Goal: Task Accomplishment & Management: Manage account settings

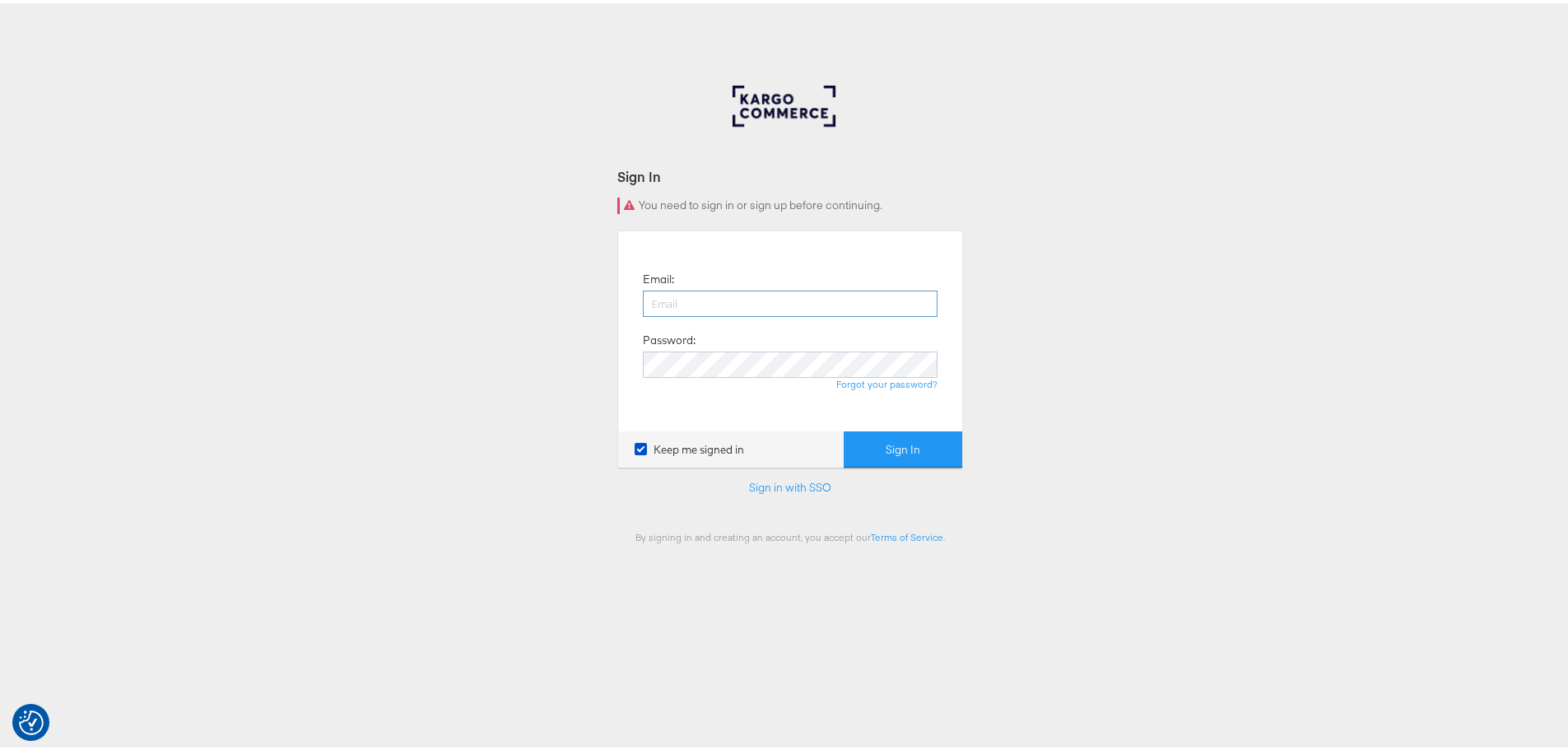
click at [665, 292] on input "email" at bounding box center [790, 300] width 295 height 26
type input "iqra.younis@jdplc.com"
click at [843, 428] on button "Sign In" at bounding box center [902, 446] width 118 height 37
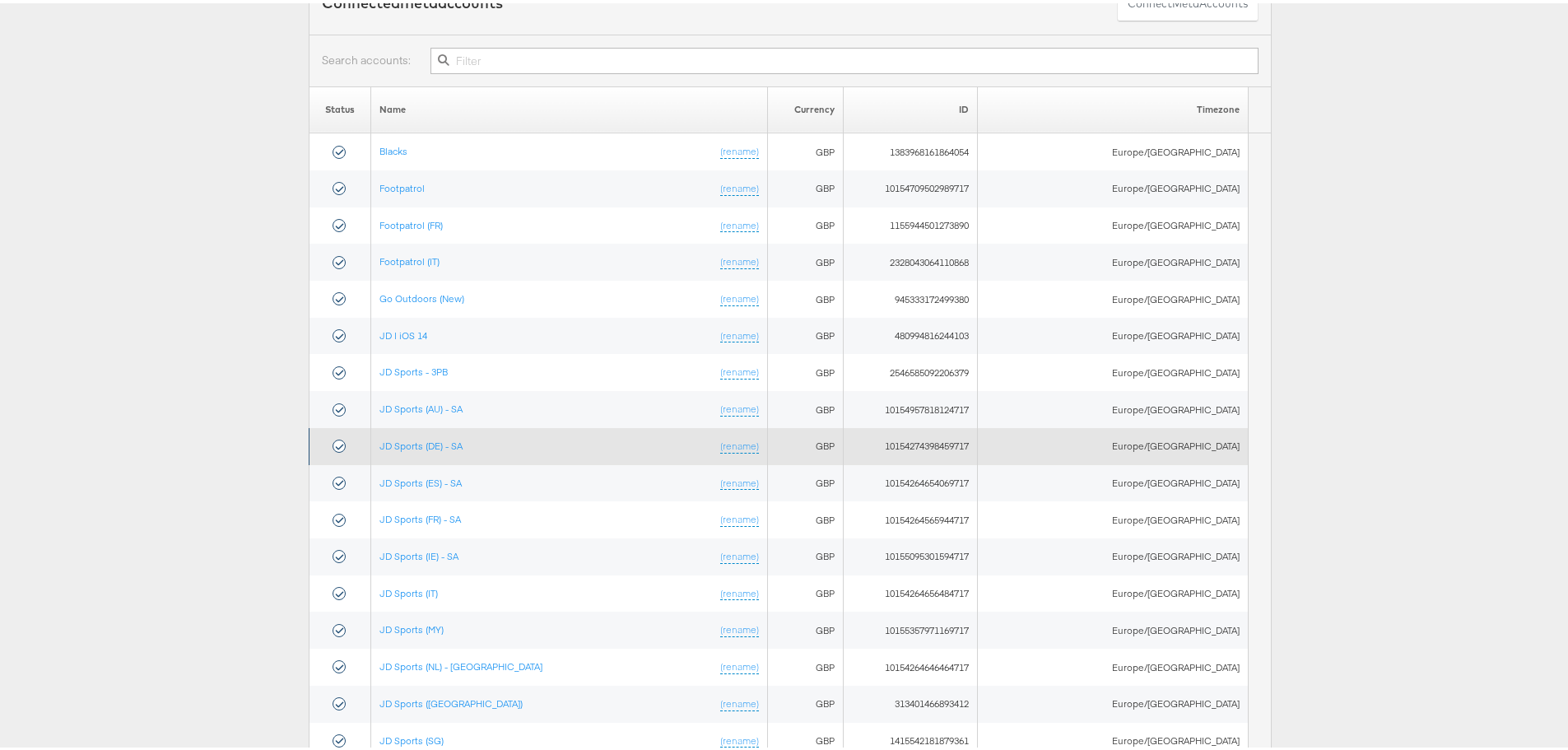
scroll to position [164, 0]
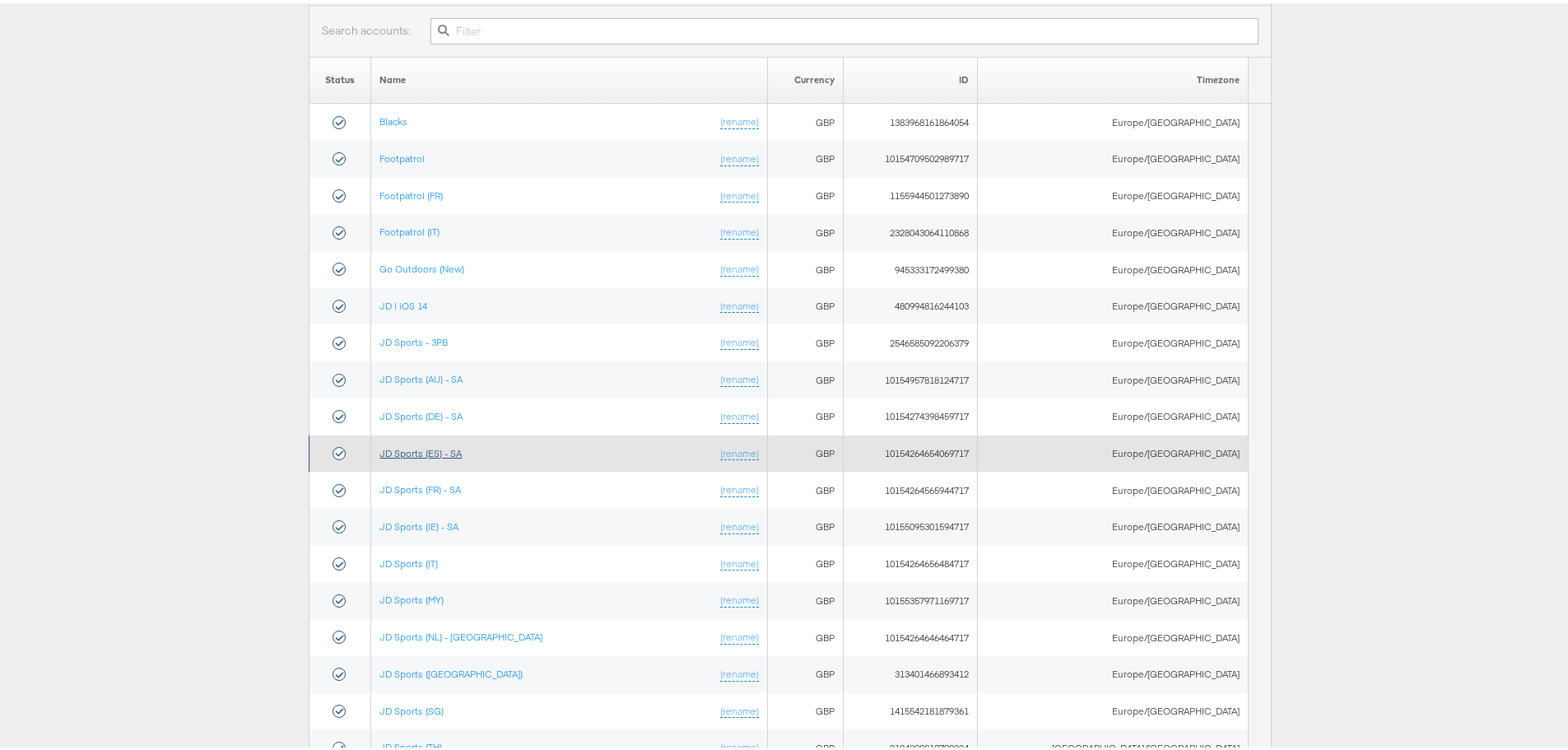
click at [432, 444] on link "JD Sports (ES) - SA" at bounding box center [420, 450] width 83 height 12
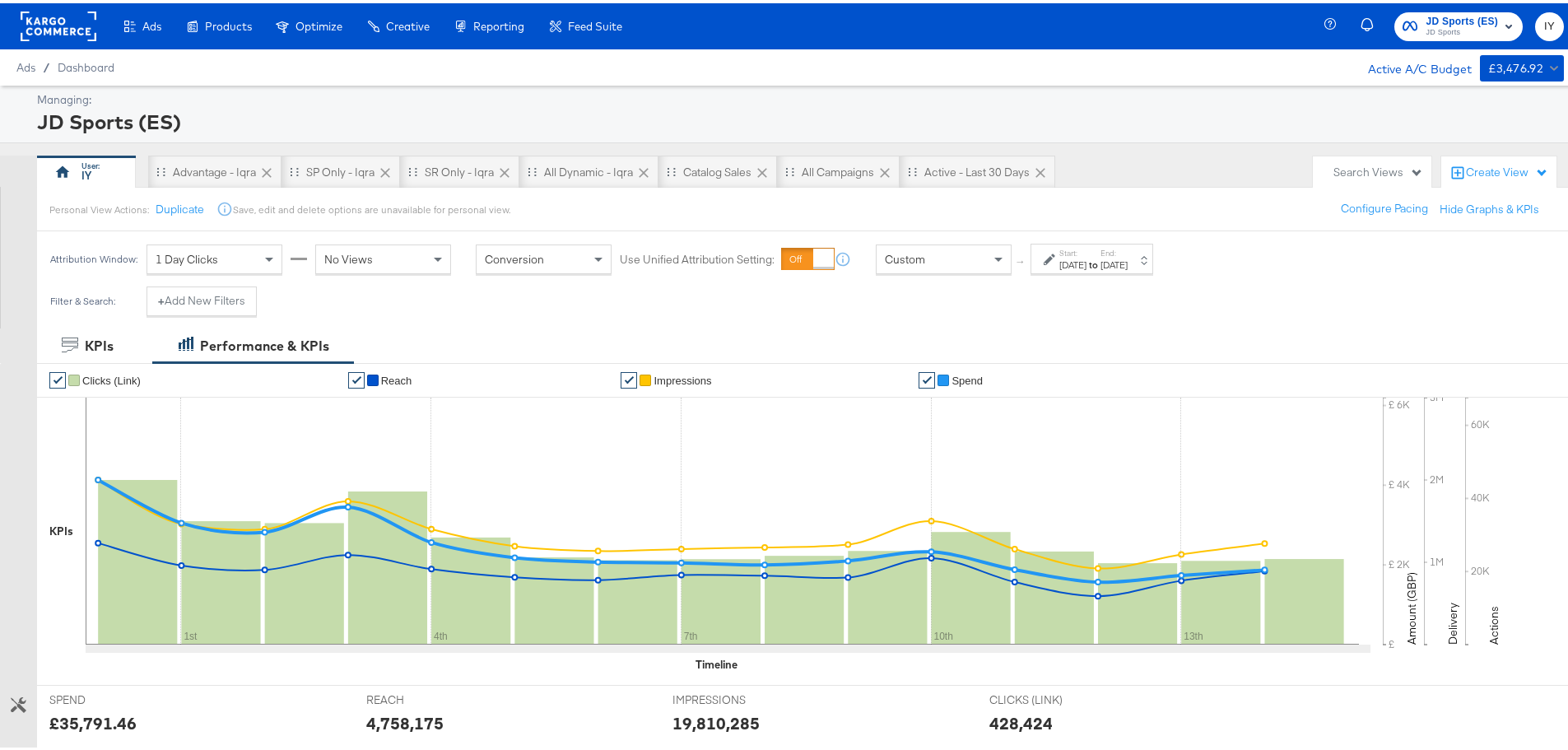
click at [1075, 257] on div "[DATE]" at bounding box center [1072, 262] width 27 height 13
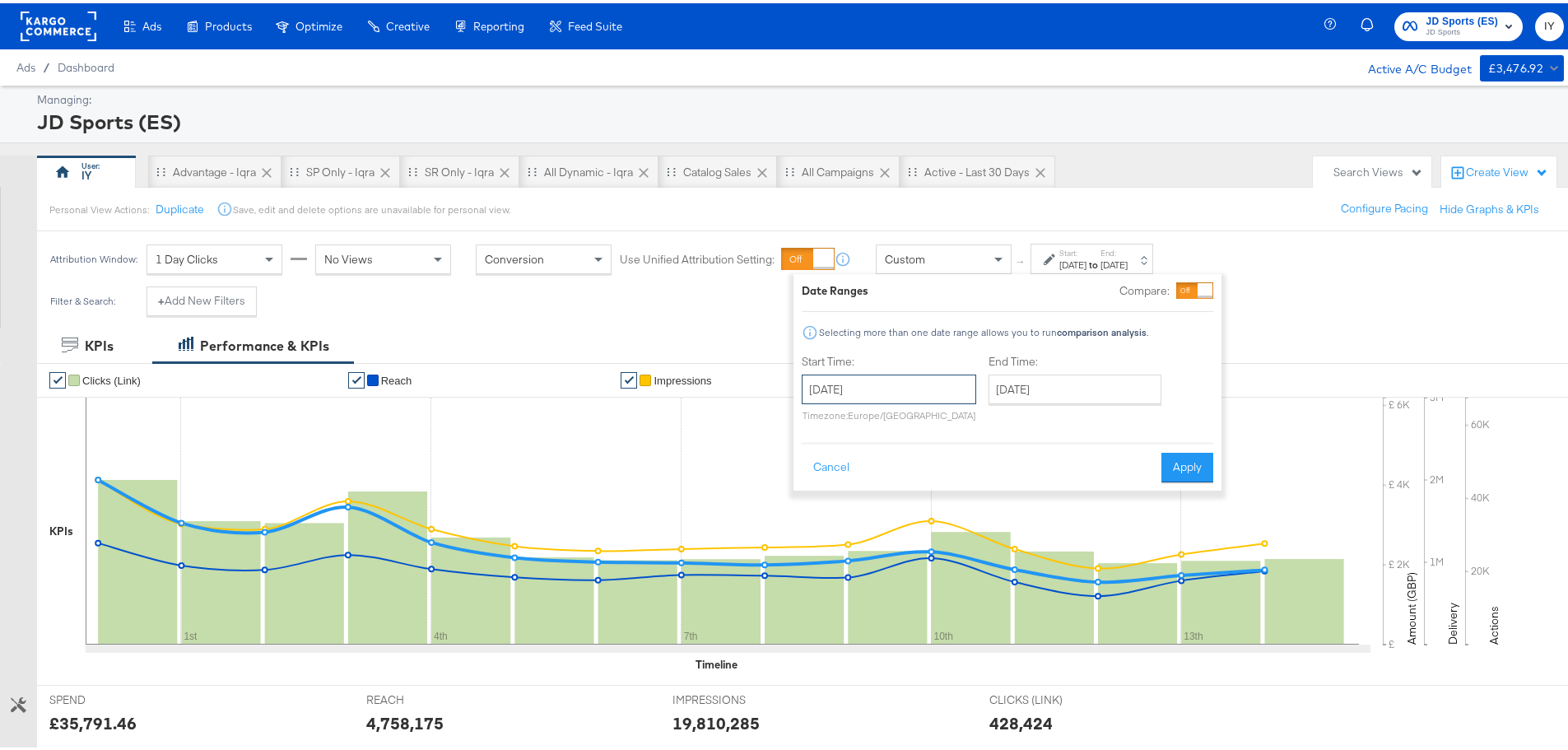
click at [900, 378] on input "[DATE]" at bounding box center [888, 386] width 175 height 30
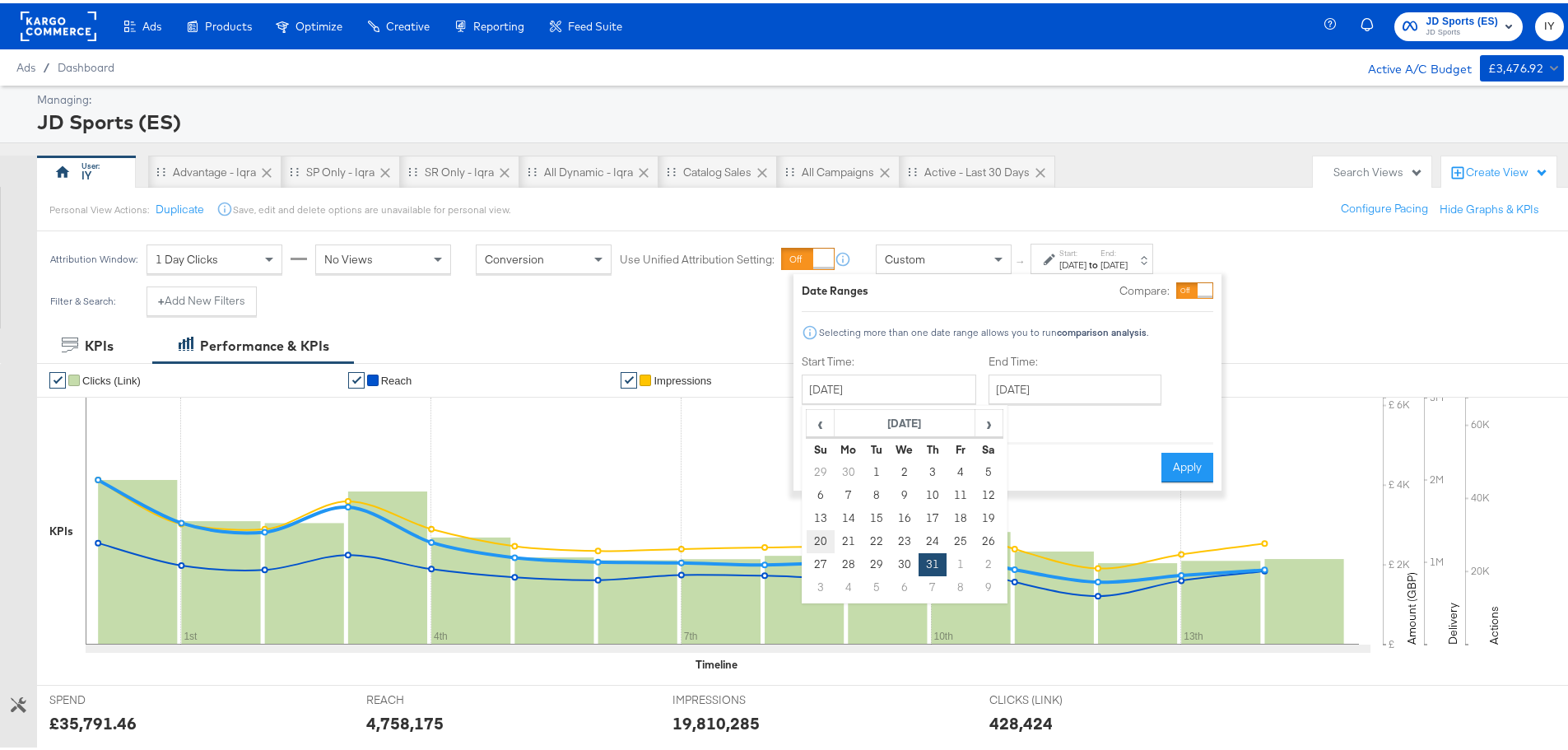
click at [824, 534] on td "20" at bounding box center [820, 538] width 28 height 23
type input "July 20th 2025"
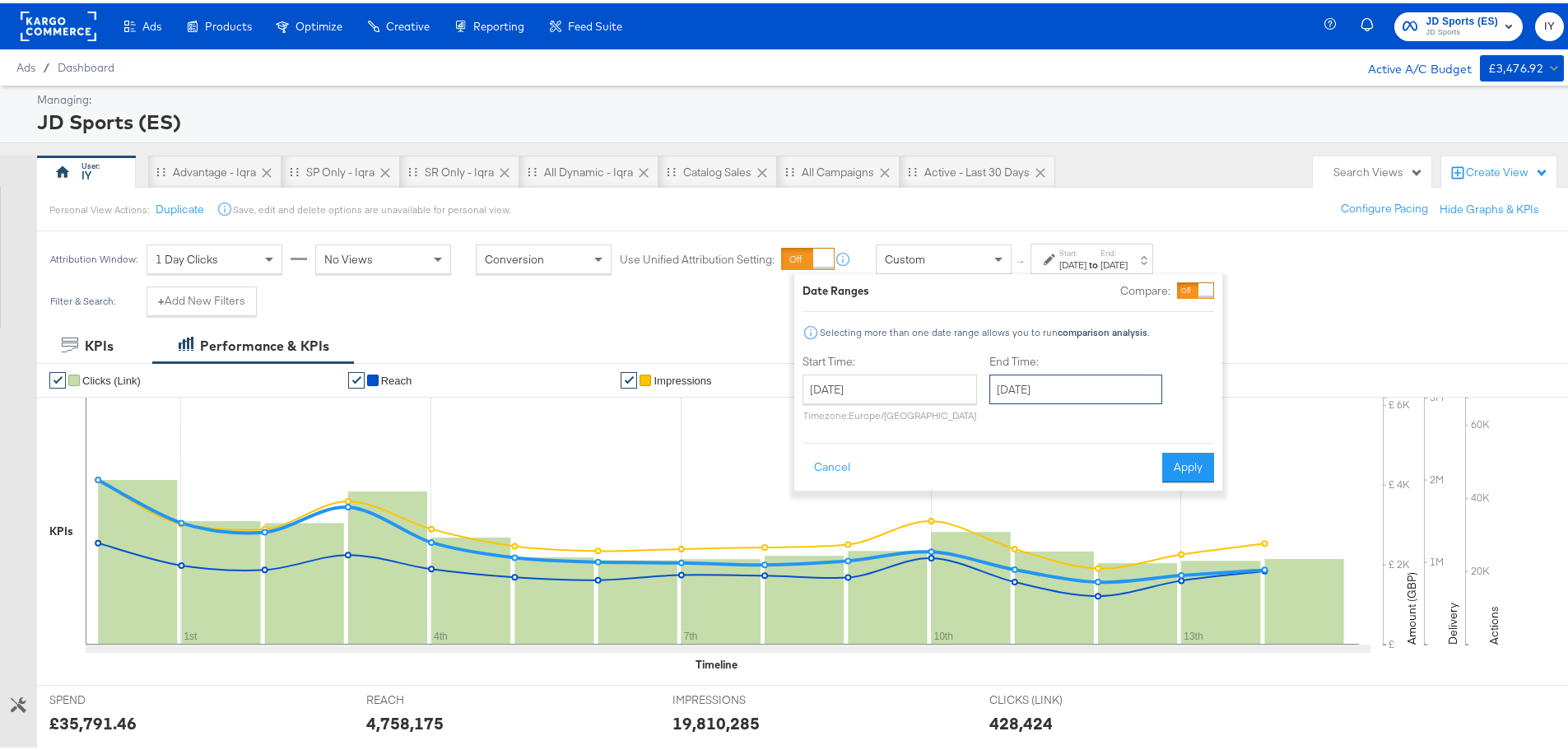
click at [1020, 395] on input "[DATE]" at bounding box center [1075, 386] width 173 height 30
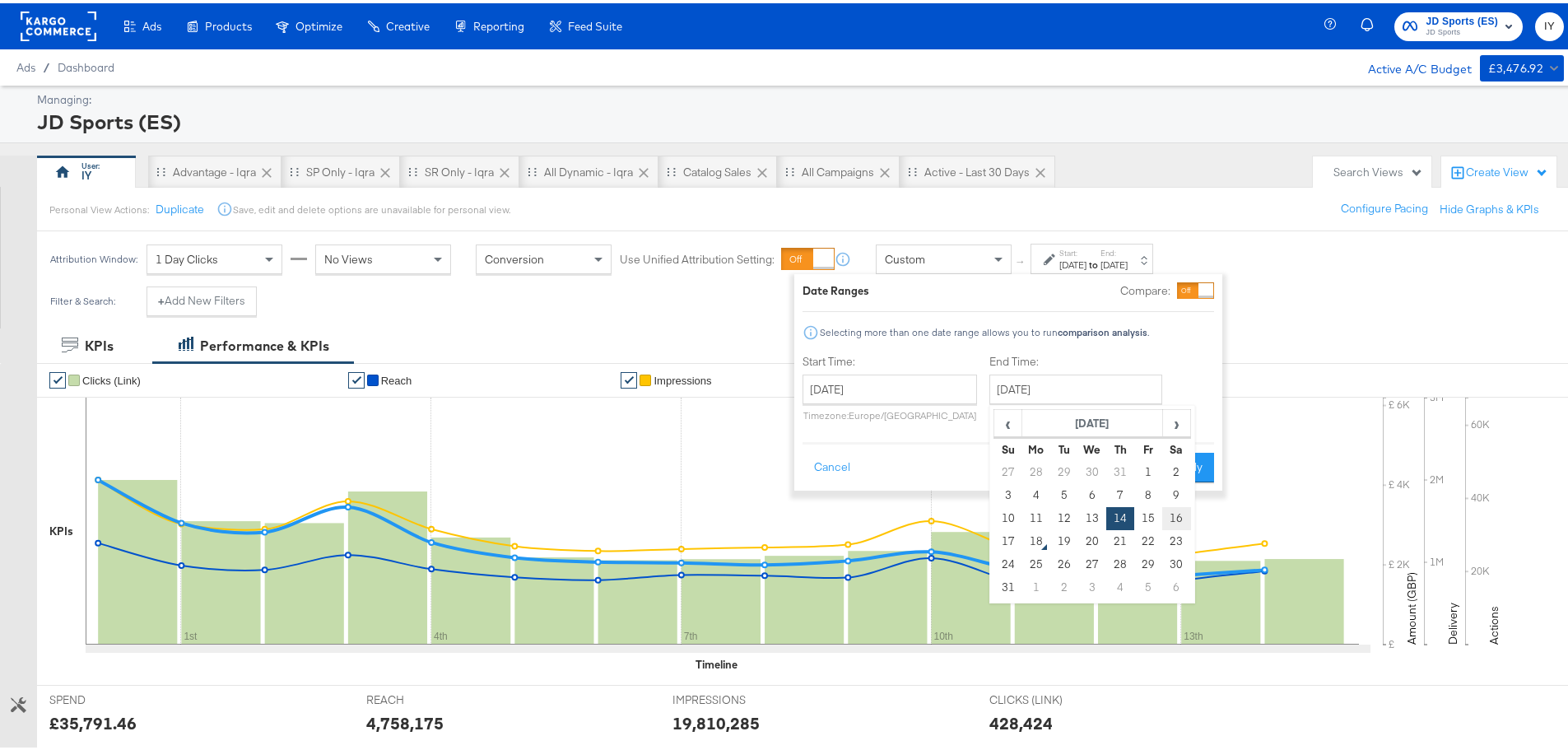
click at [1171, 512] on td "16" at bounding box center [1175, 515] width 28 height 23
type input "[DATE]"
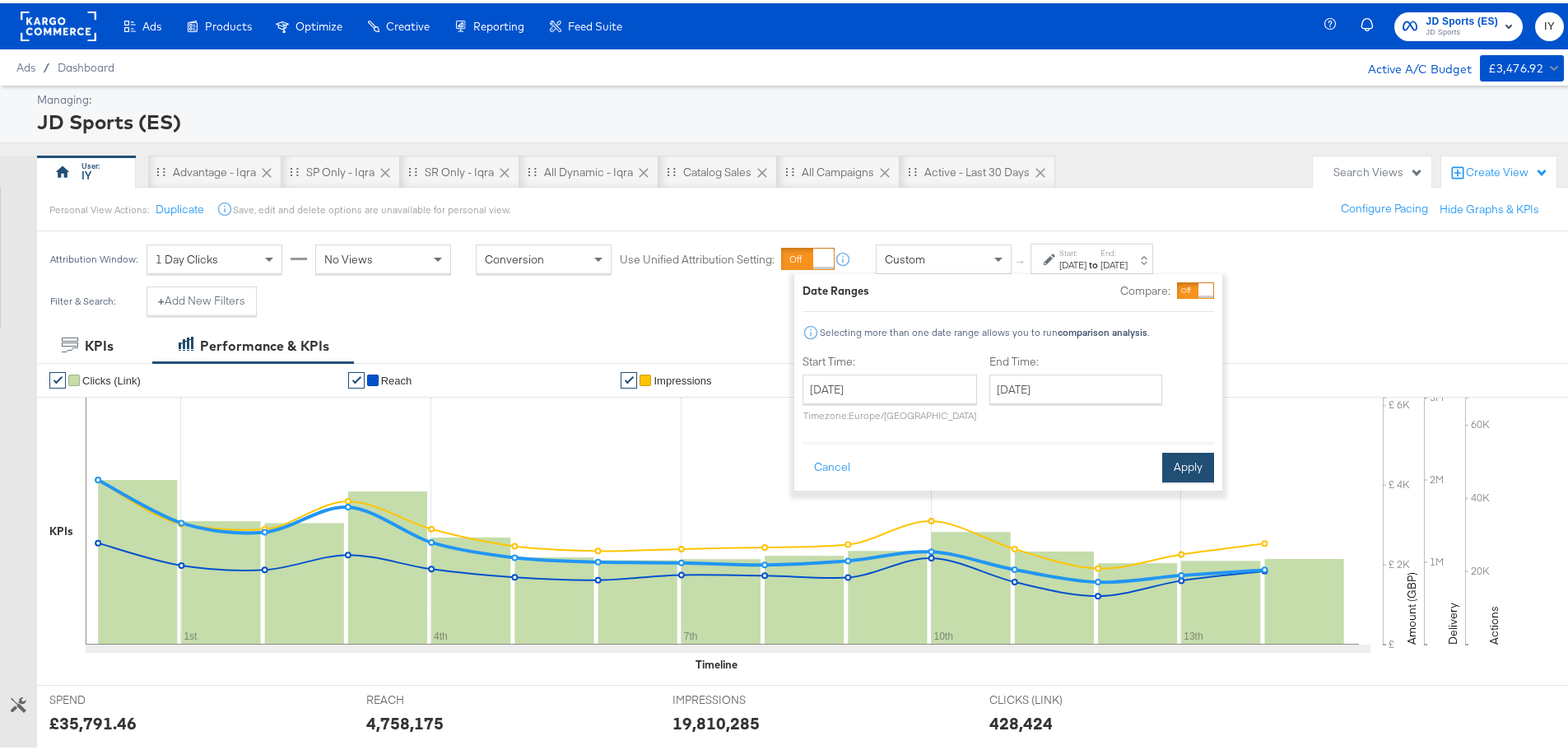
click at [1191, 459] on button "Apply" at bounding box center [1187, 464] width 52 height 30
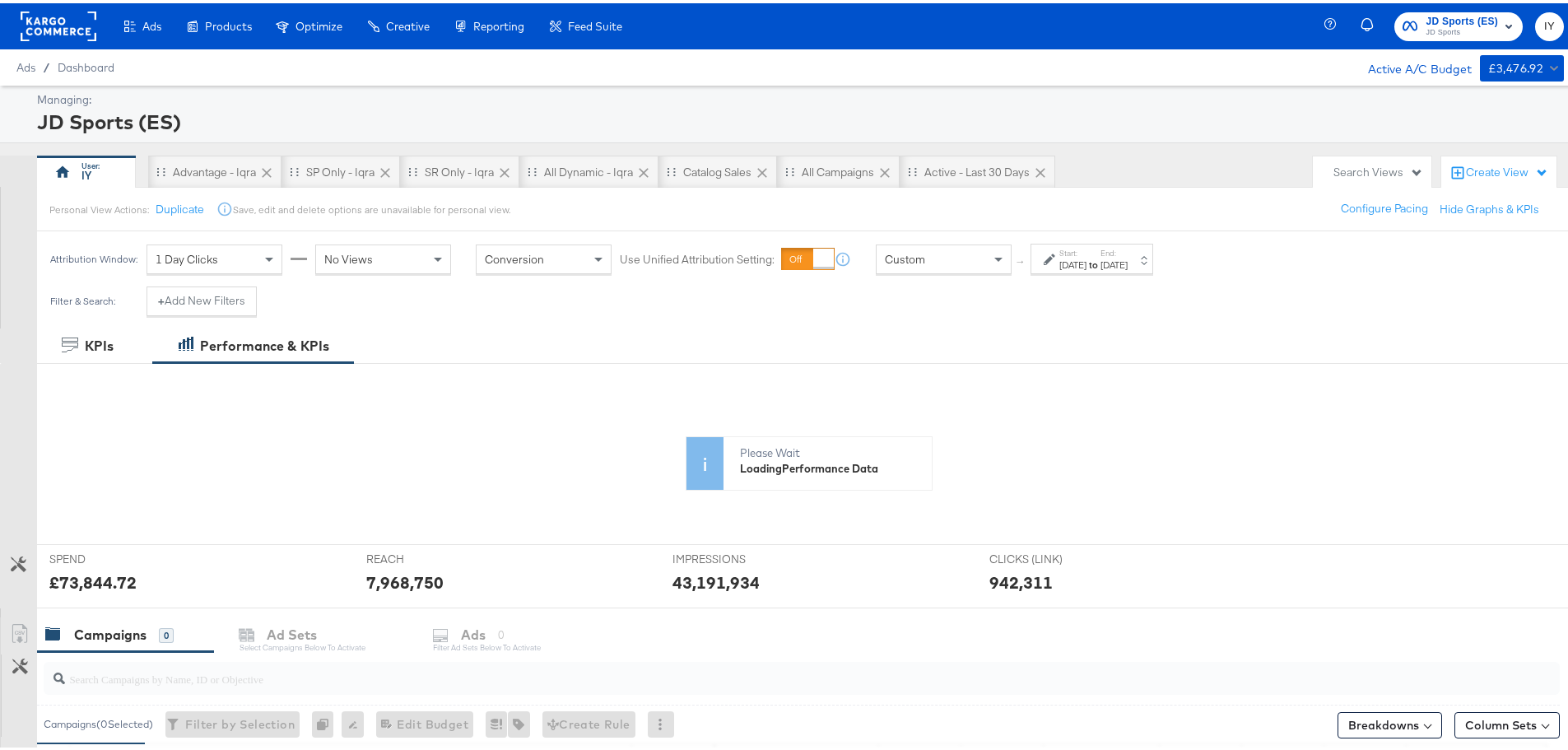
click at [1128, 255] on label "End:" at bounding box center [1114, 250] width 27 height 11
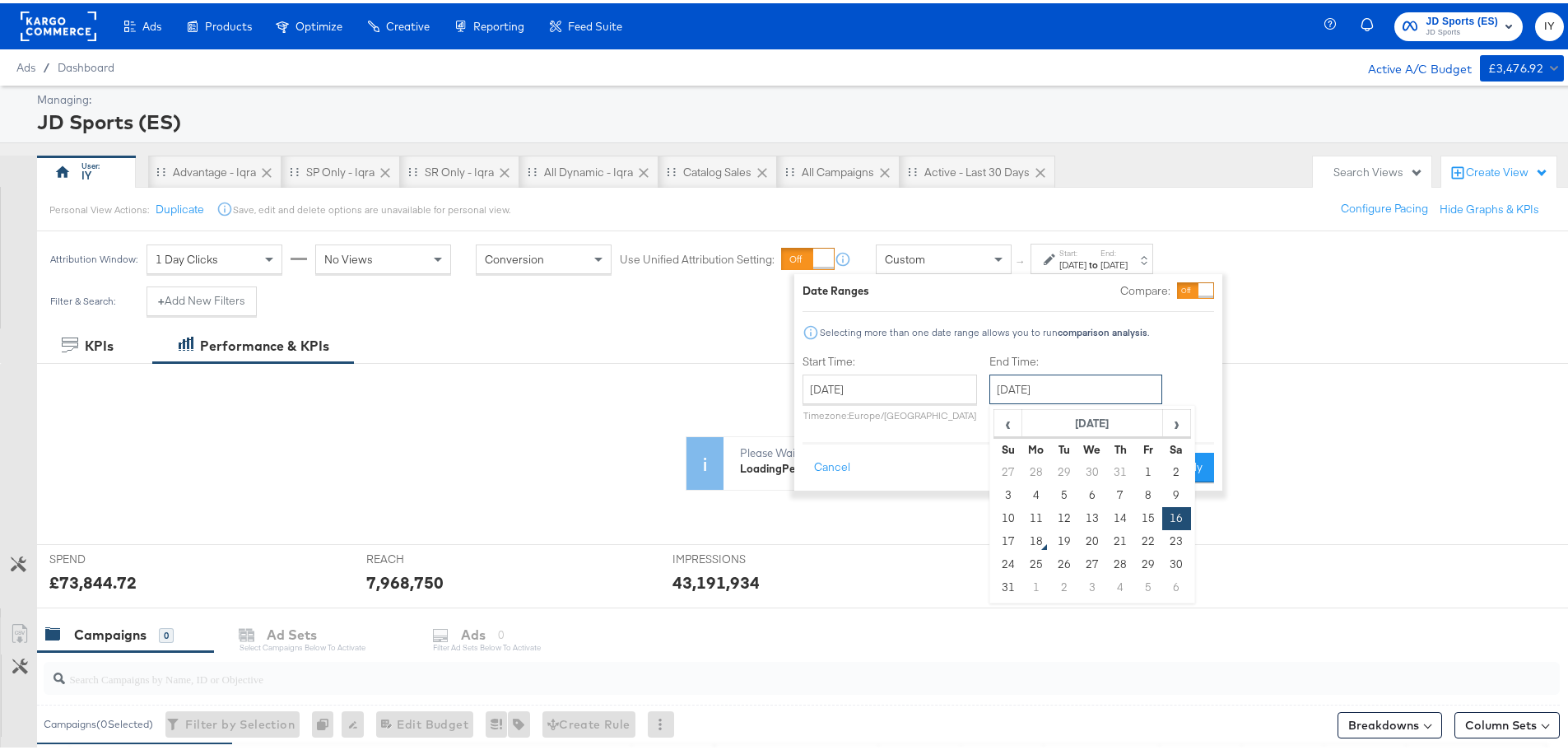
click at [1125, 384] on input "[DATE]" at bounding box center [1075, 386] width 173 height 30
click at [1176, 374] on div "Start Time: July 20th 2025 ‹ July 2025 › Su Mo Tu We Th Fr Sa 29 30 1 2 3 4 5 6…" at bounding box center [1008, 389] width 411 height 75
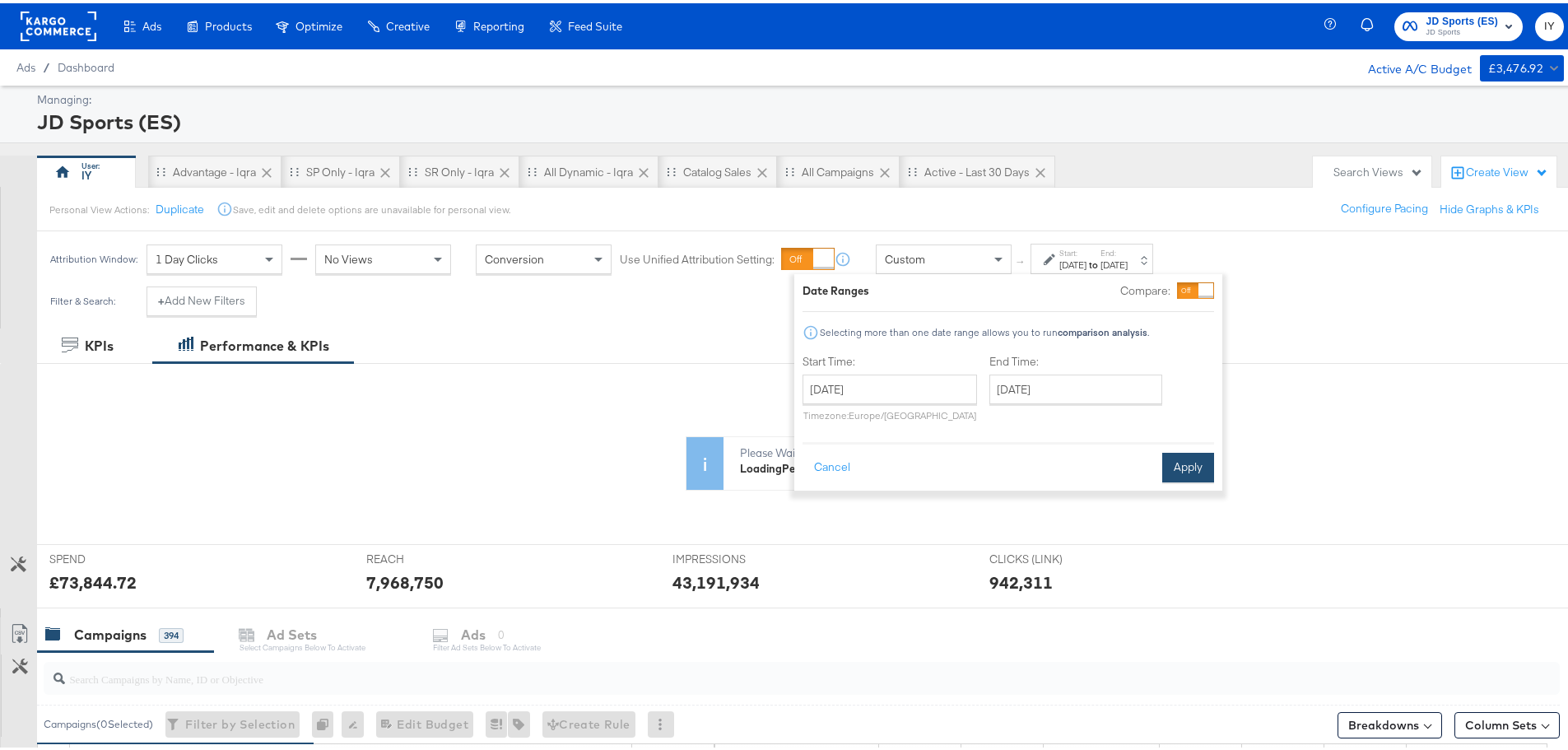
click at [1205, 467] on button "Apply" at bounding box center [1187, 464] width 52 height 30
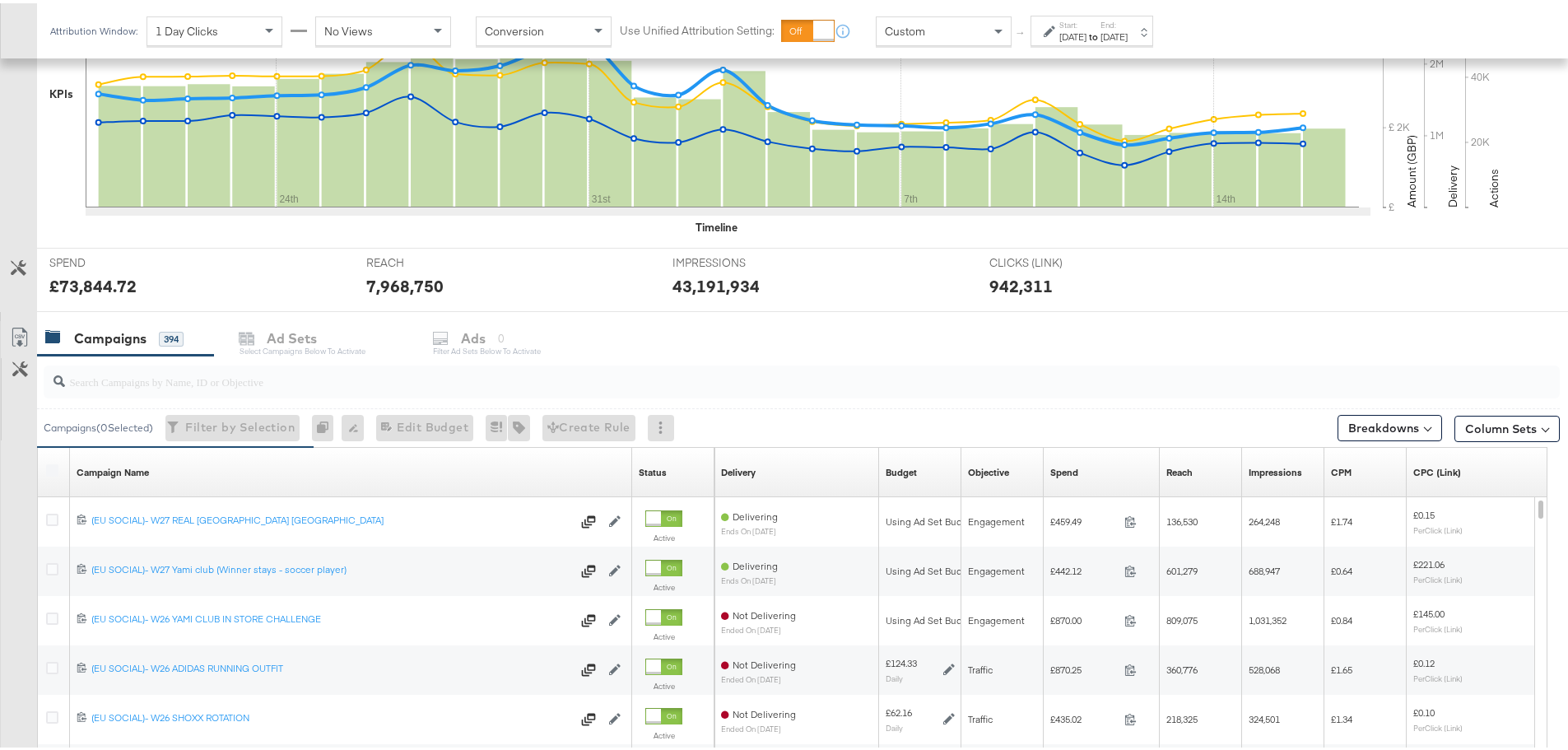
scroll to position [286, 0]
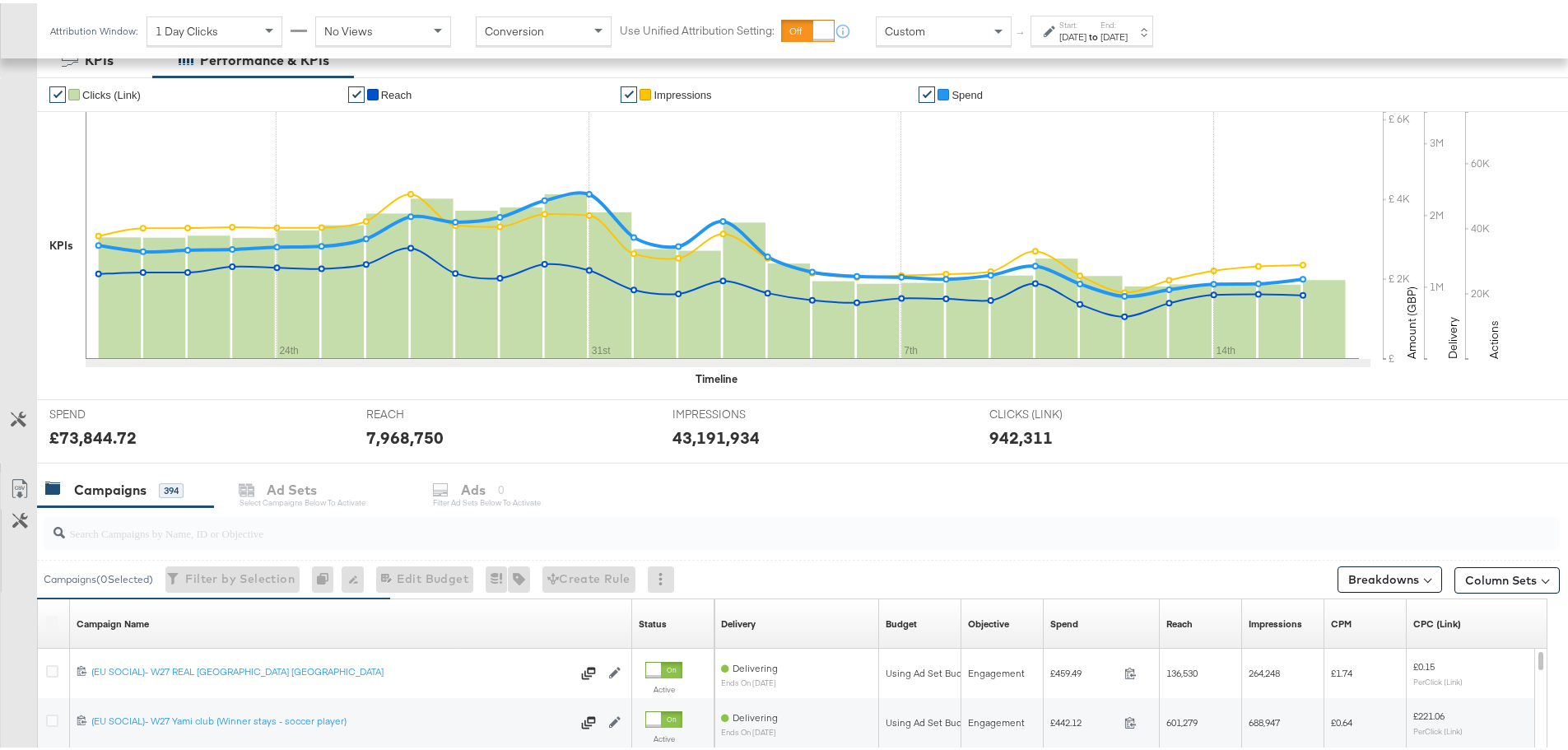
click at [1077, 38] on div "Jul 20th 2025" at bounding box center [1072, 33] width 27 height 13
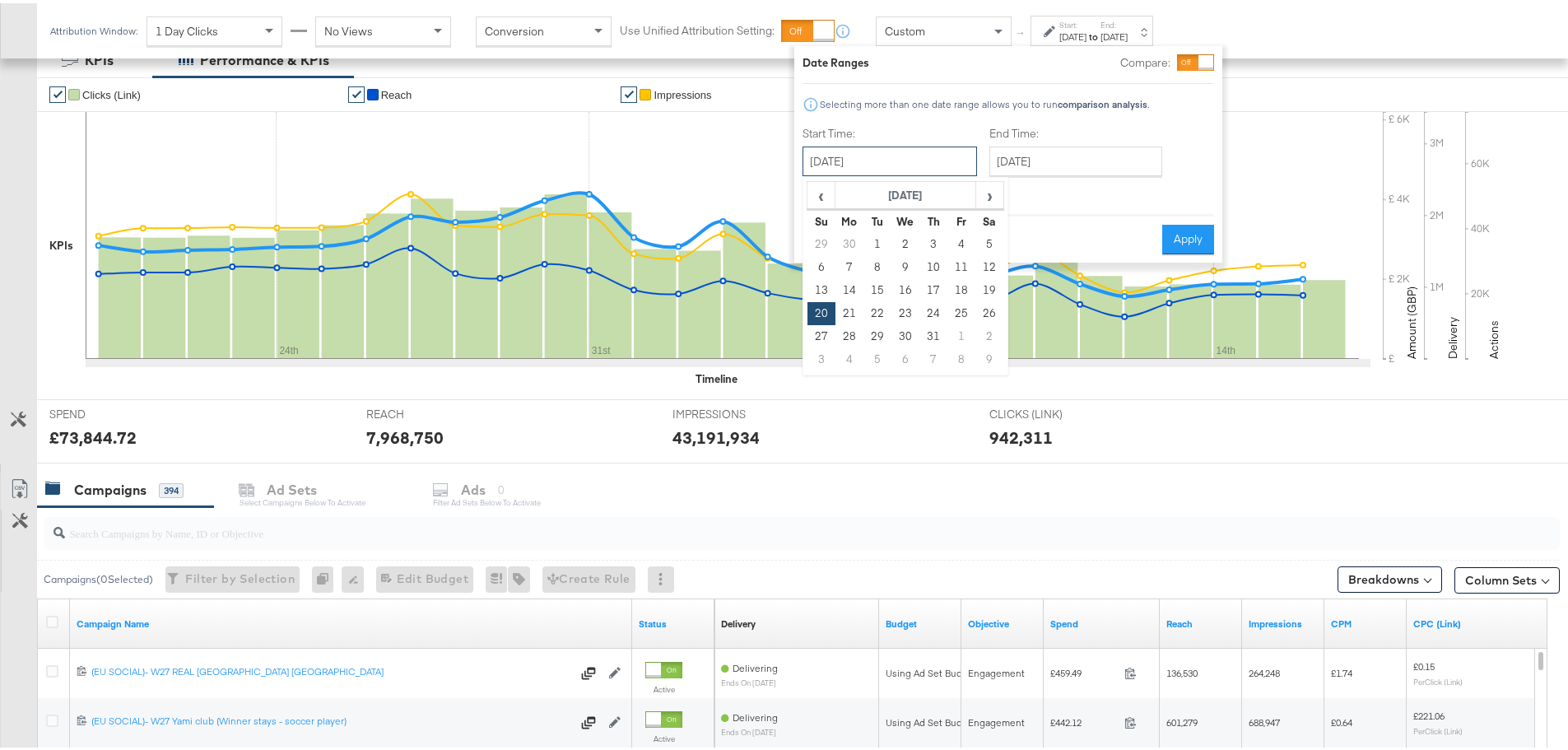
click at [923, 156] on input "July 20th 2025" at bounding box center [889, 158] width 175 height 30
click at [985, 196] on span "›" at bounding box center [990, 192] width 26 height 25
click at [822, 286] on td "10" at bounding box center [821, 287] width 28 height 23
type input "August 10th 2025"
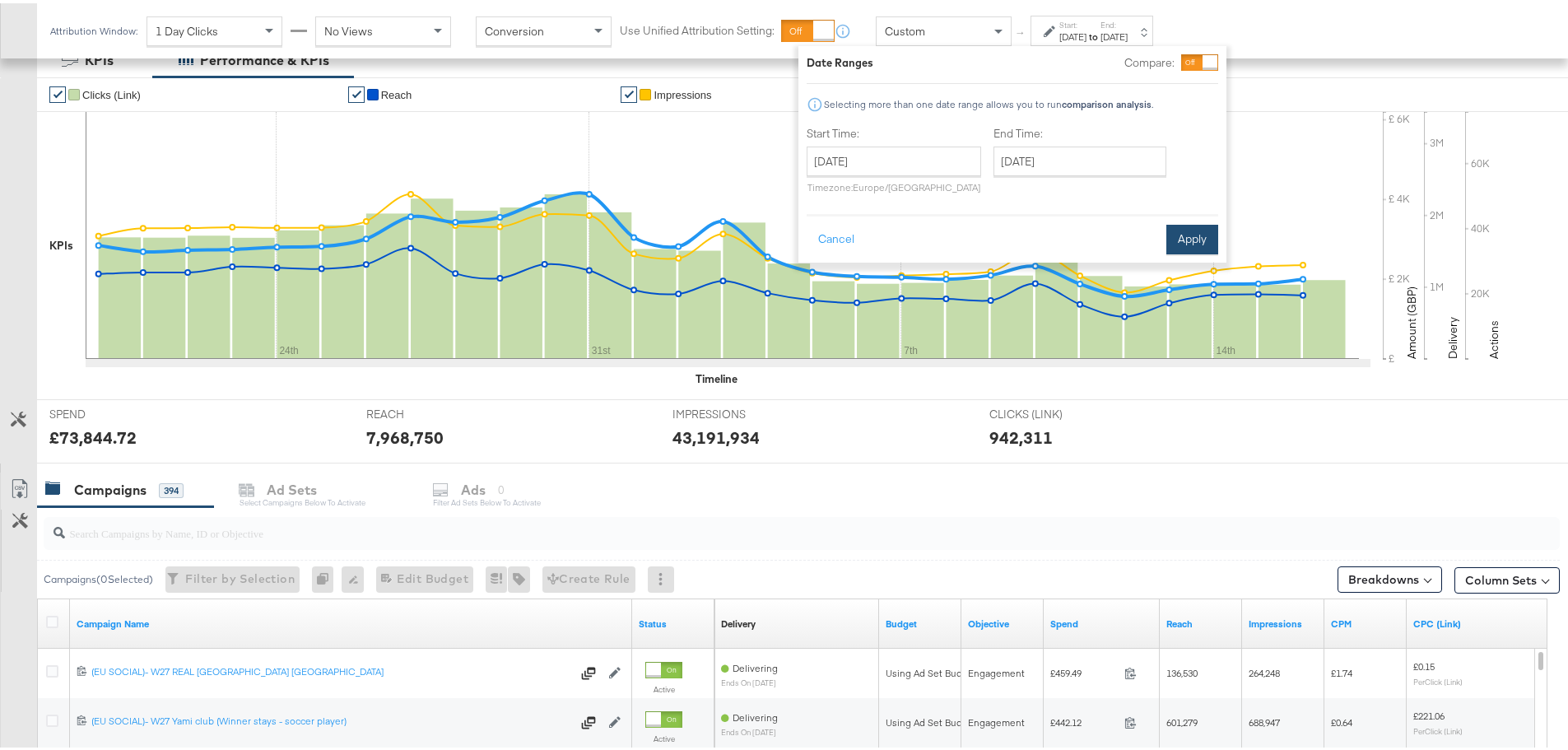
click at [1193, 239] on button "Apply" at bounding box center [1192, 236] width 52 height 30
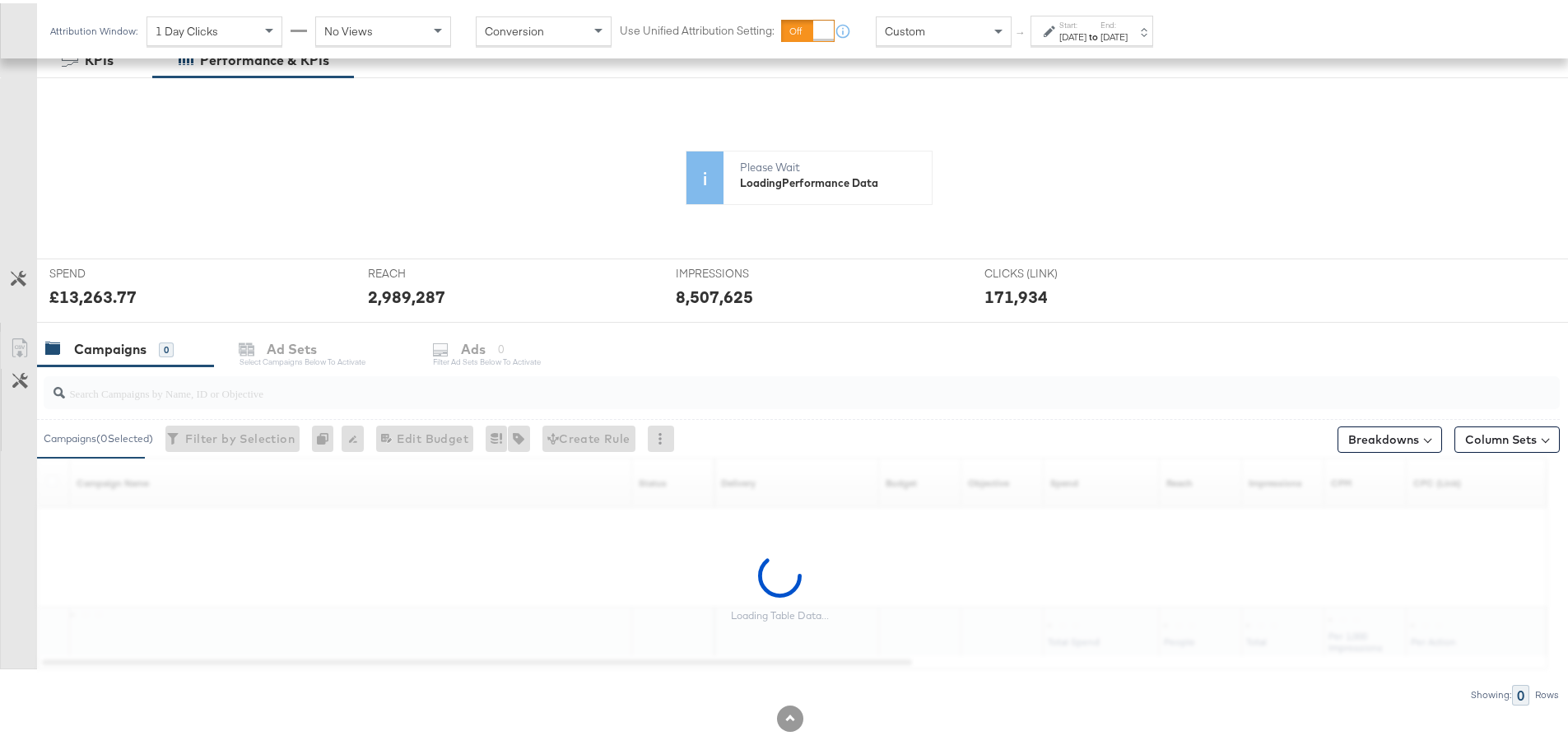
click at [1086, 33] on div "Aug 10th 2025" at bounding box center [1072, 33] width 27 height 13
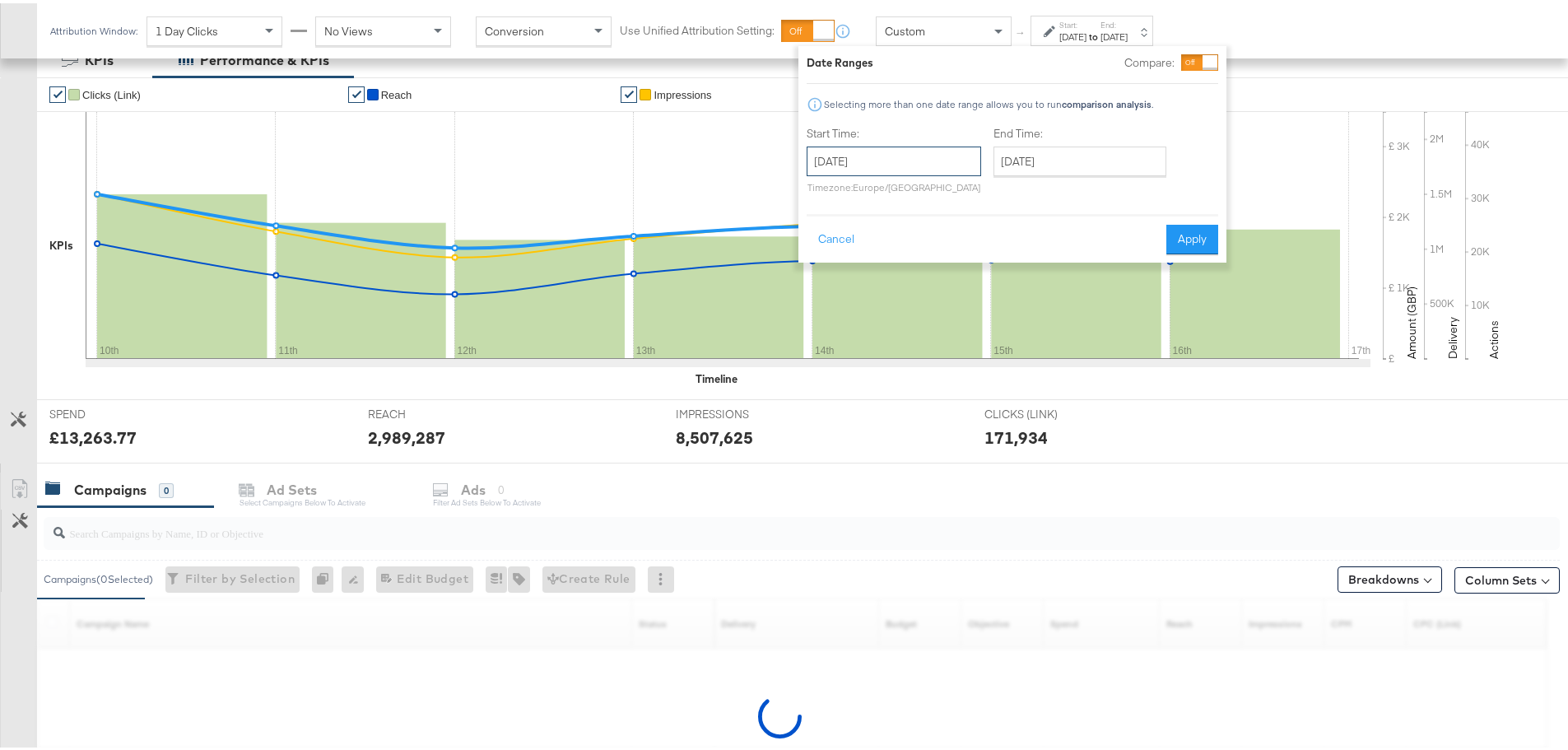
click at [887, 157] on input "August 10th 2025" at bounding box center [893, 158] width 175 height 30
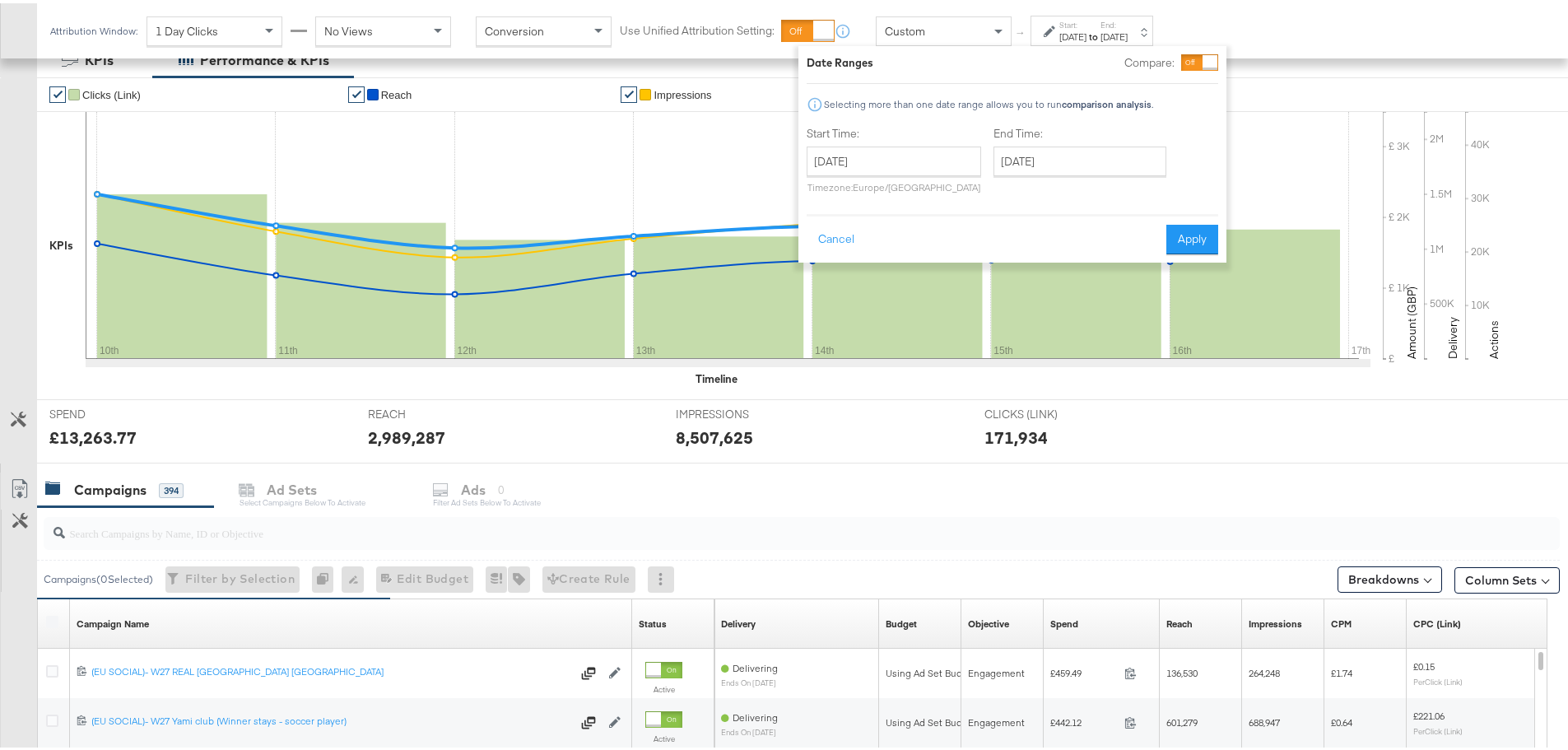
click at [1157, 199] on div "Date Ranges Compare: Selecting more than one date range allows you to run compa…" at bounding box center [1012, 151] width 411 height 200
click at [1185, 228] on button "Apply" at bounding box center [1192, 236] width 52 height 30
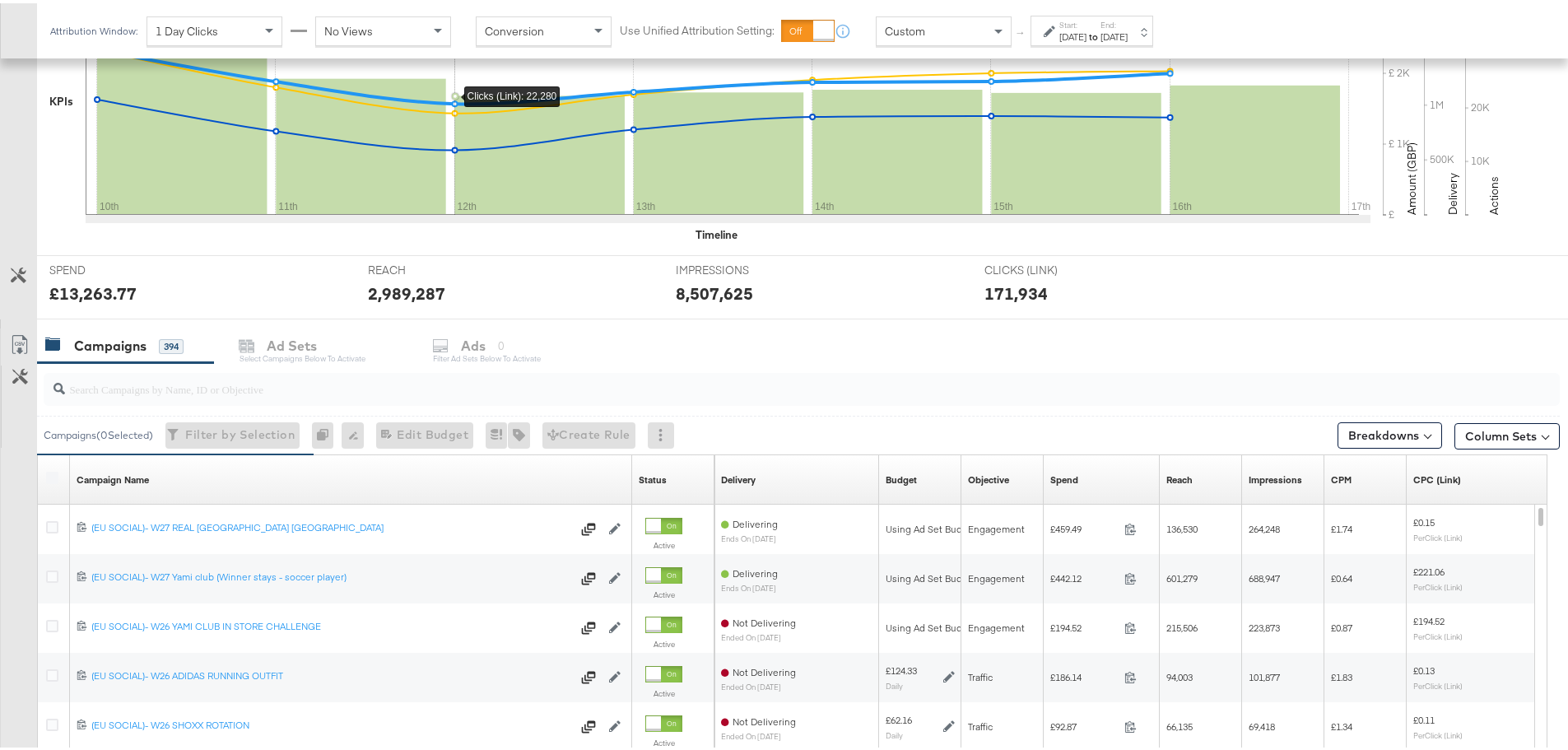
scroll to position [450, 0]
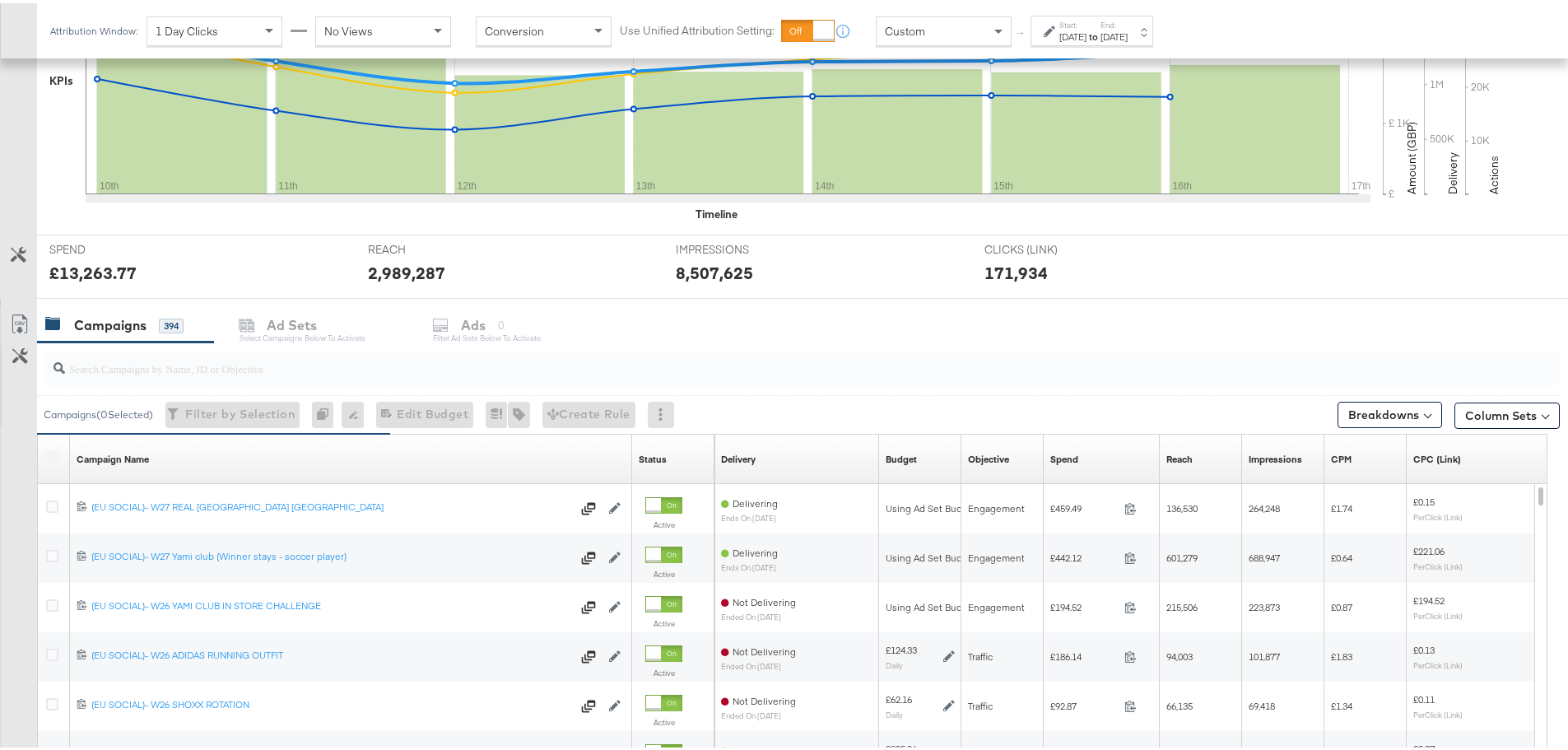
click at [209, 376] on div at bounding box center [801, 366] width 1516 height 33
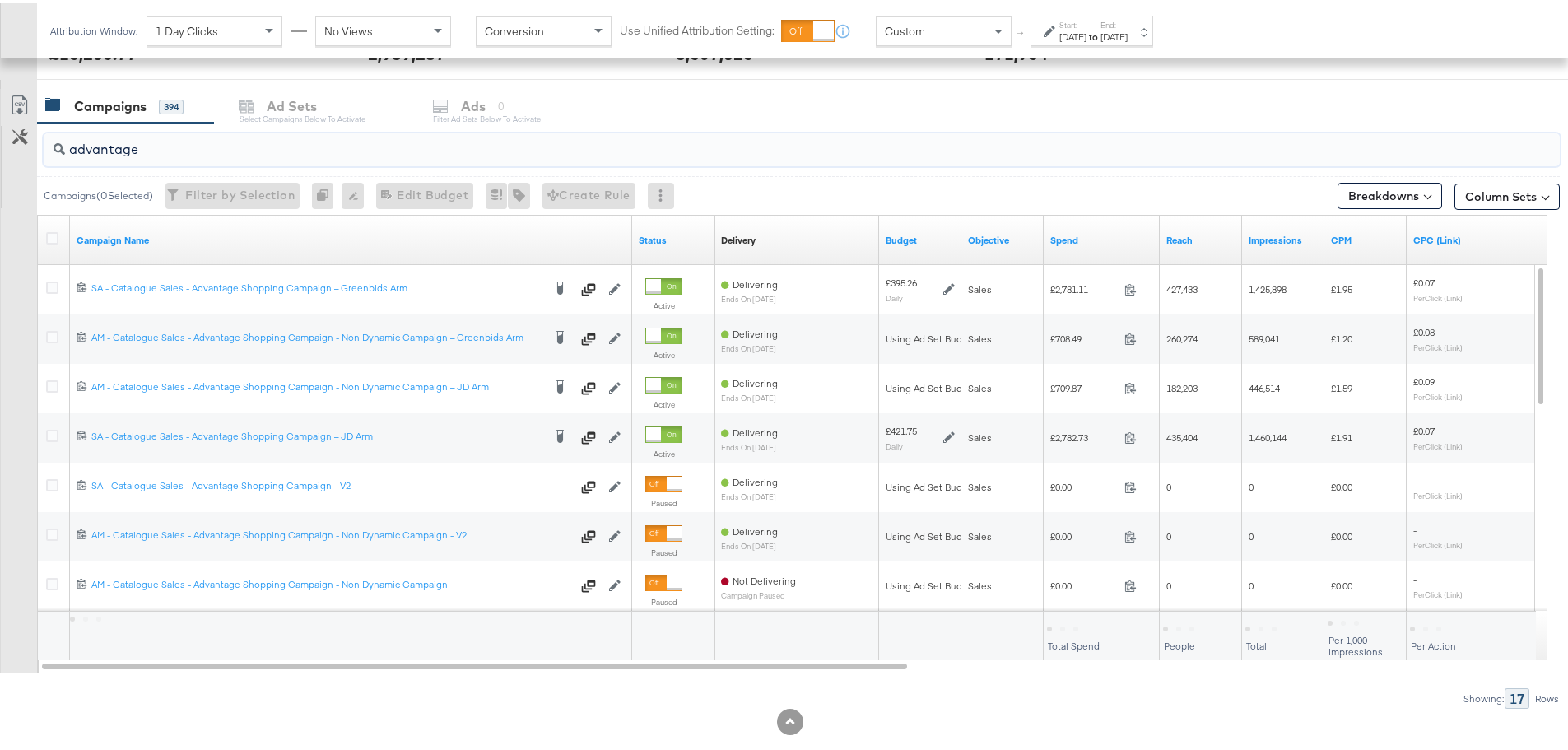
scroll to position [697, 0]
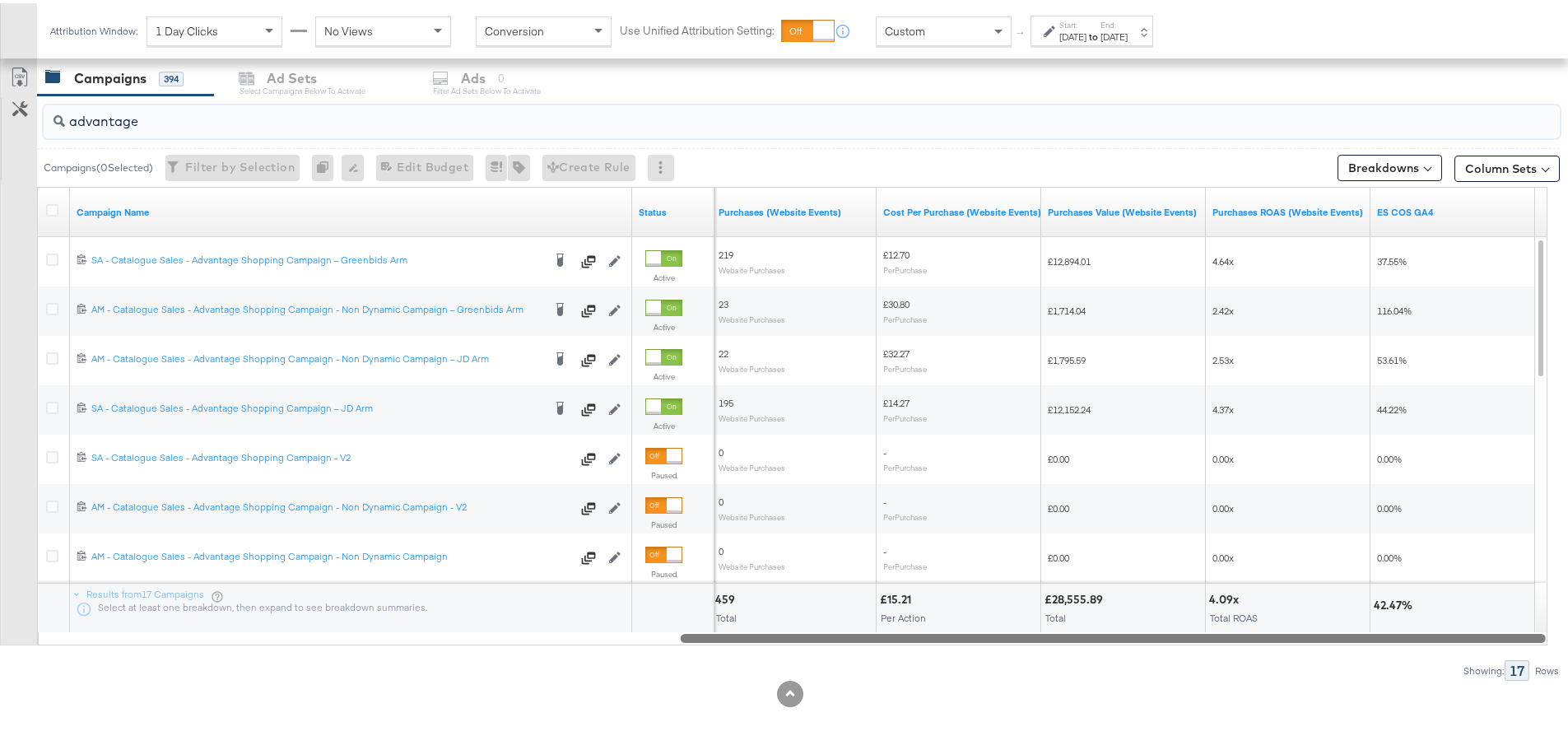
drag, startPoint x: 805, startPoint y: 638, endPoint x: 1559, endPoint y: 659, distance: 754.3
click at [1559, 659] on div "KPIs Performance & KPIs Customize KPIs ✔ Clicks (Link) ✔ Reach ✔ Impressions ✔ …" at bounding box center [790, 188] width 1580 height 1122
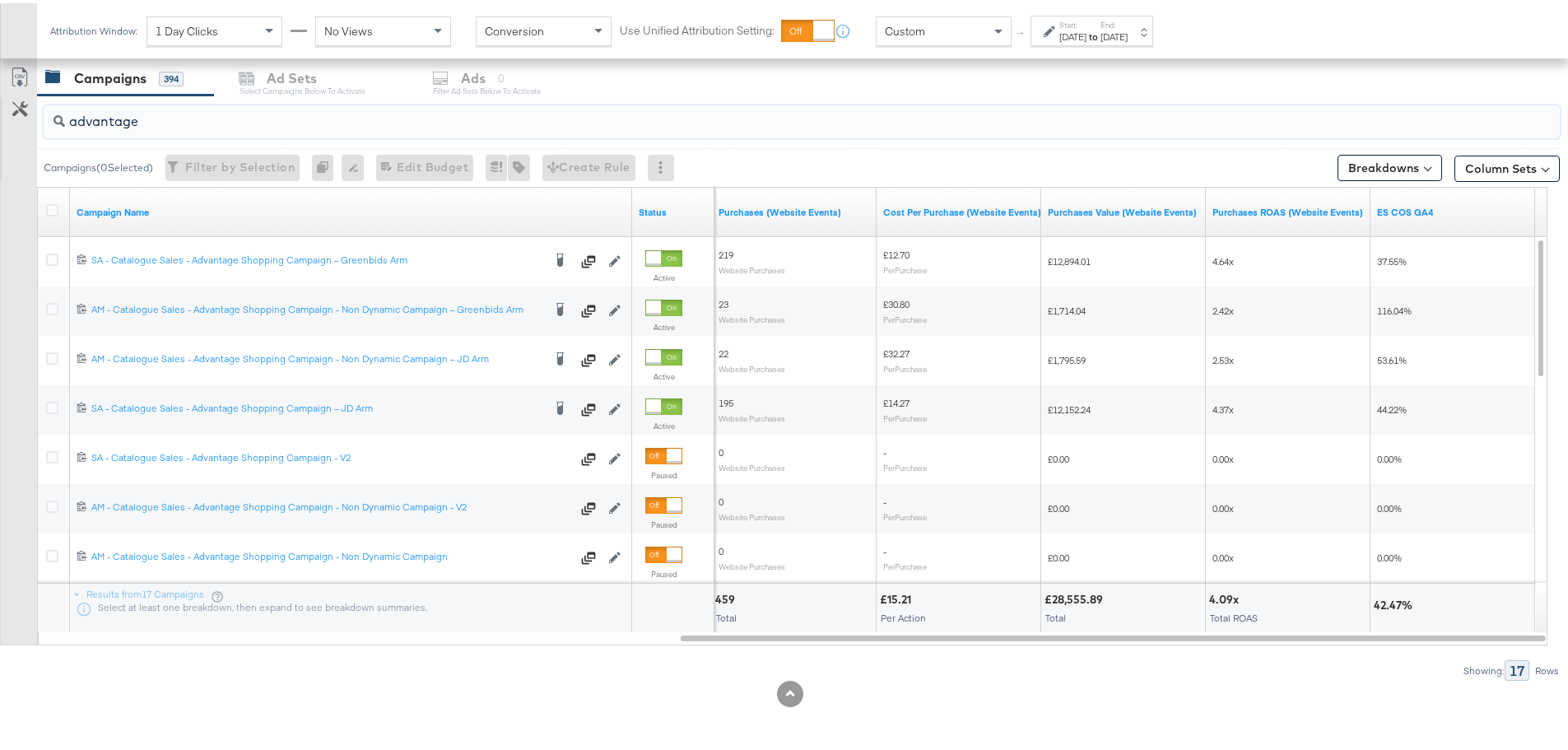
type input "advantage"
click at [1032, 29] on div "Start: Aug 10th 2025 to End: Aug 16th 2025" at bounding box center [1092, 27] width 123 height 31
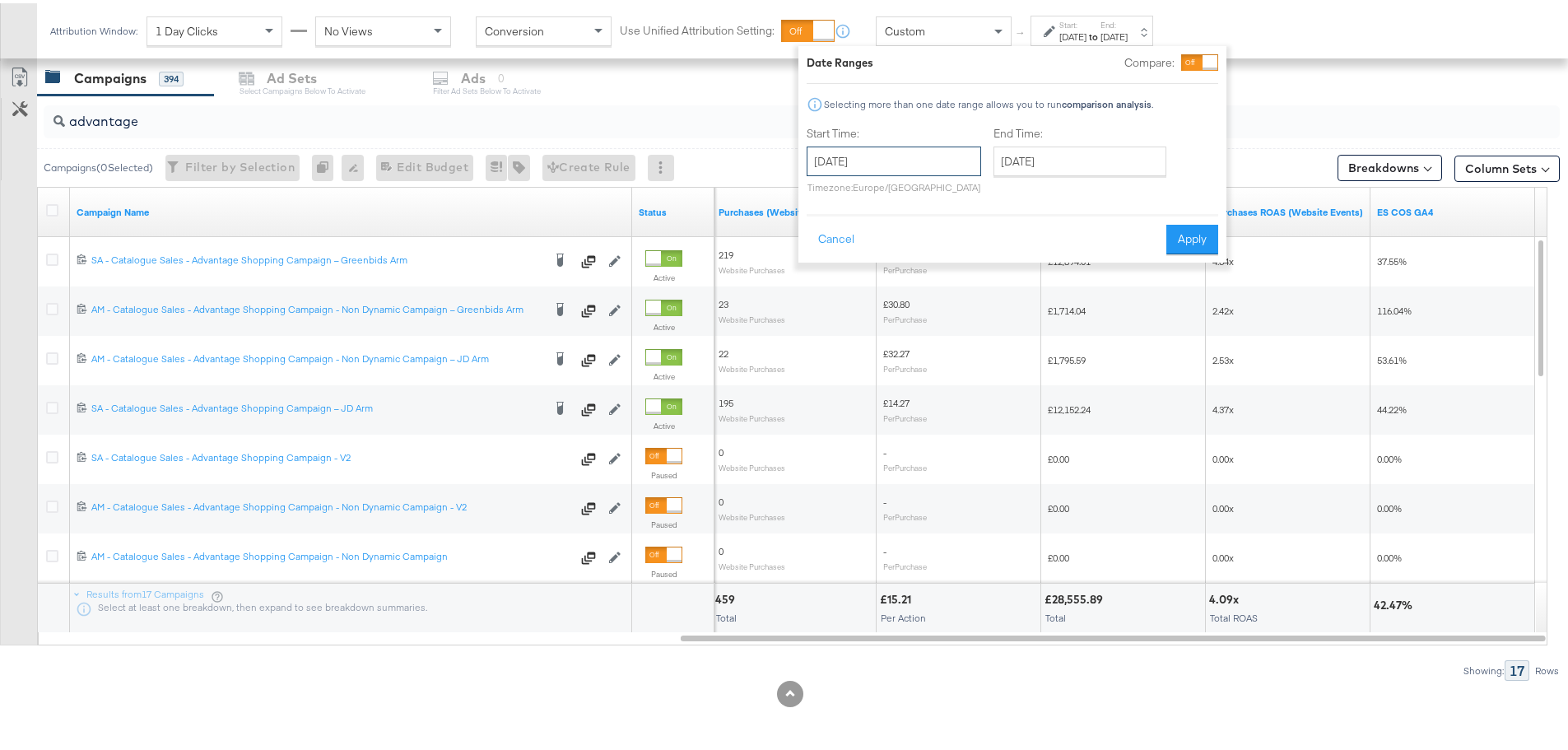
click at [933, 151] on input "August 10th 2025" at bounding box center [893, 158] width 175 height 30
click at [992, 280] on td "16" at bounding box center [993, 287] width 28 height 23
type input "August 16th 2025"
click at [1197, 231] on button "Apply" at bounding box center [1192, 236] width 52 height 30
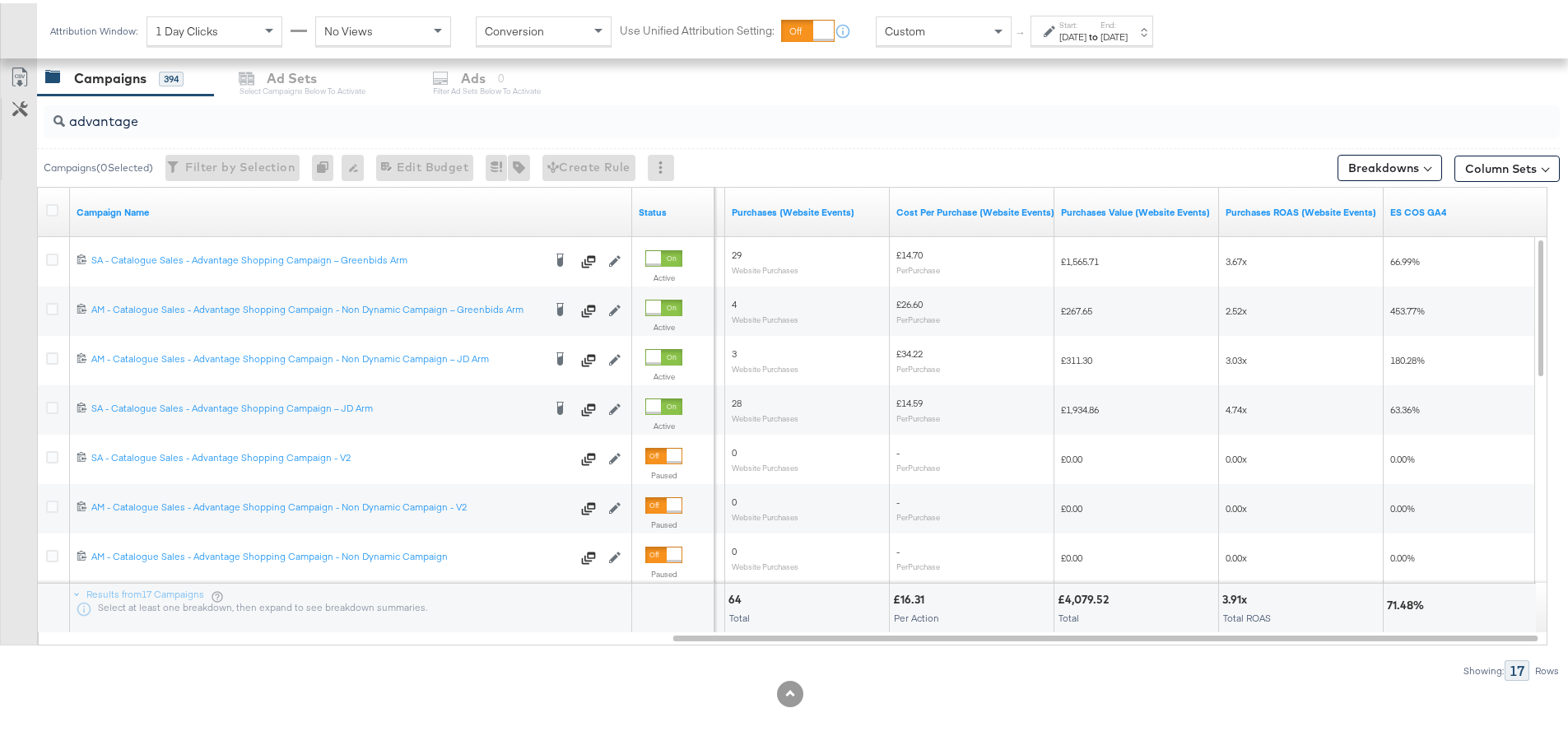
drag, startPoint x: 1135, startPoint y: 20, endPoint x: 1111, endPoint y: 3, distance: 29.4
click at [1128, 20] on div "Start: Aug 16th 2025 to End: Aug 16th 2025" at bounding box center [1093, 28] width 68 height 24
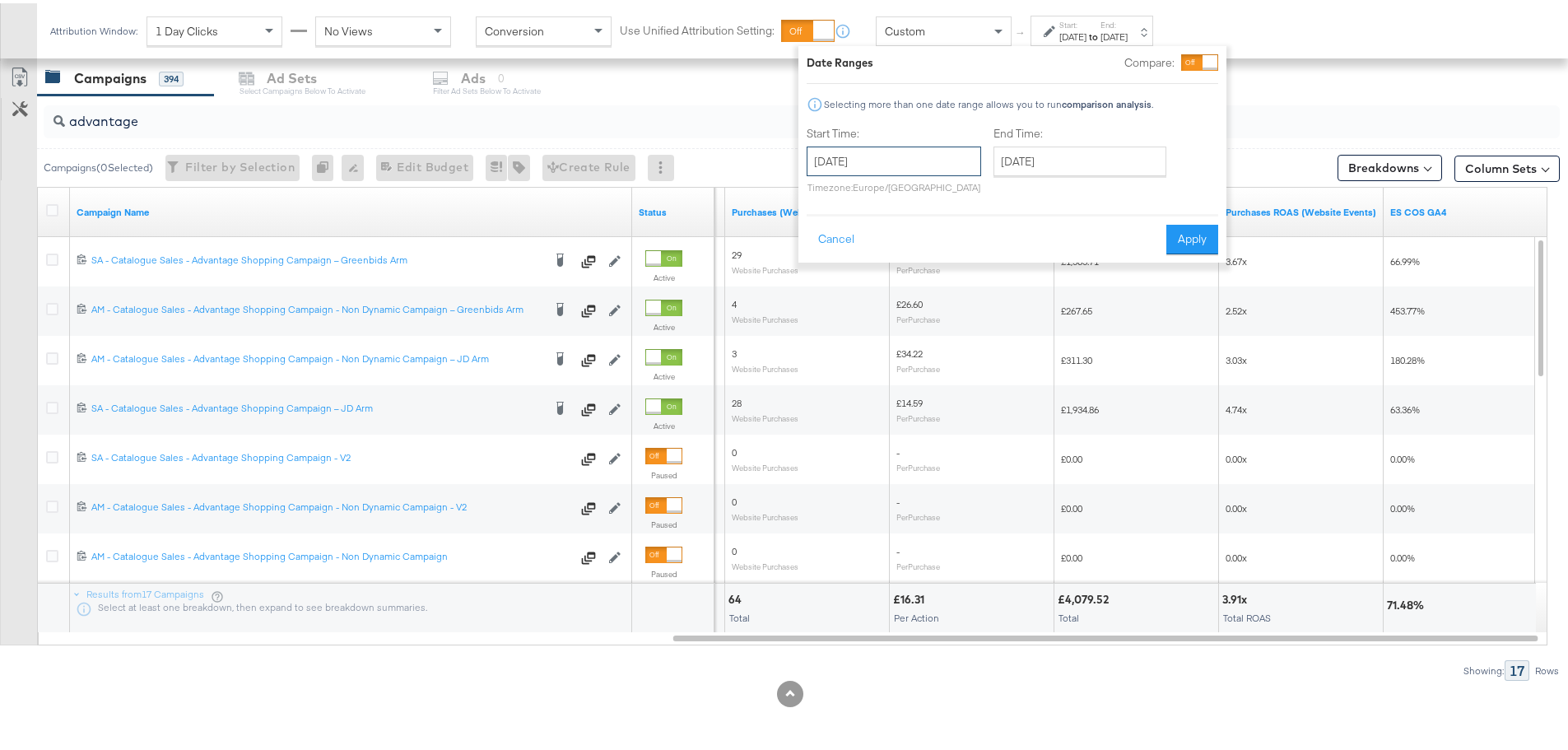
click at [910, 153] on input "August 16th 2025" at bounding box center [893, 158] width 175 height 30
click at [1183, 178] on div "Start Time: August 16th 2025 ‹ August 2025 › Su Mo Tu We Th Fr Sa 27 28 29 30 3…" at bounding box center [1012, 160] width 411 height 75
click at [836, 234] on button "Cancel" at bounding box center [836, 236] width 60 height 30
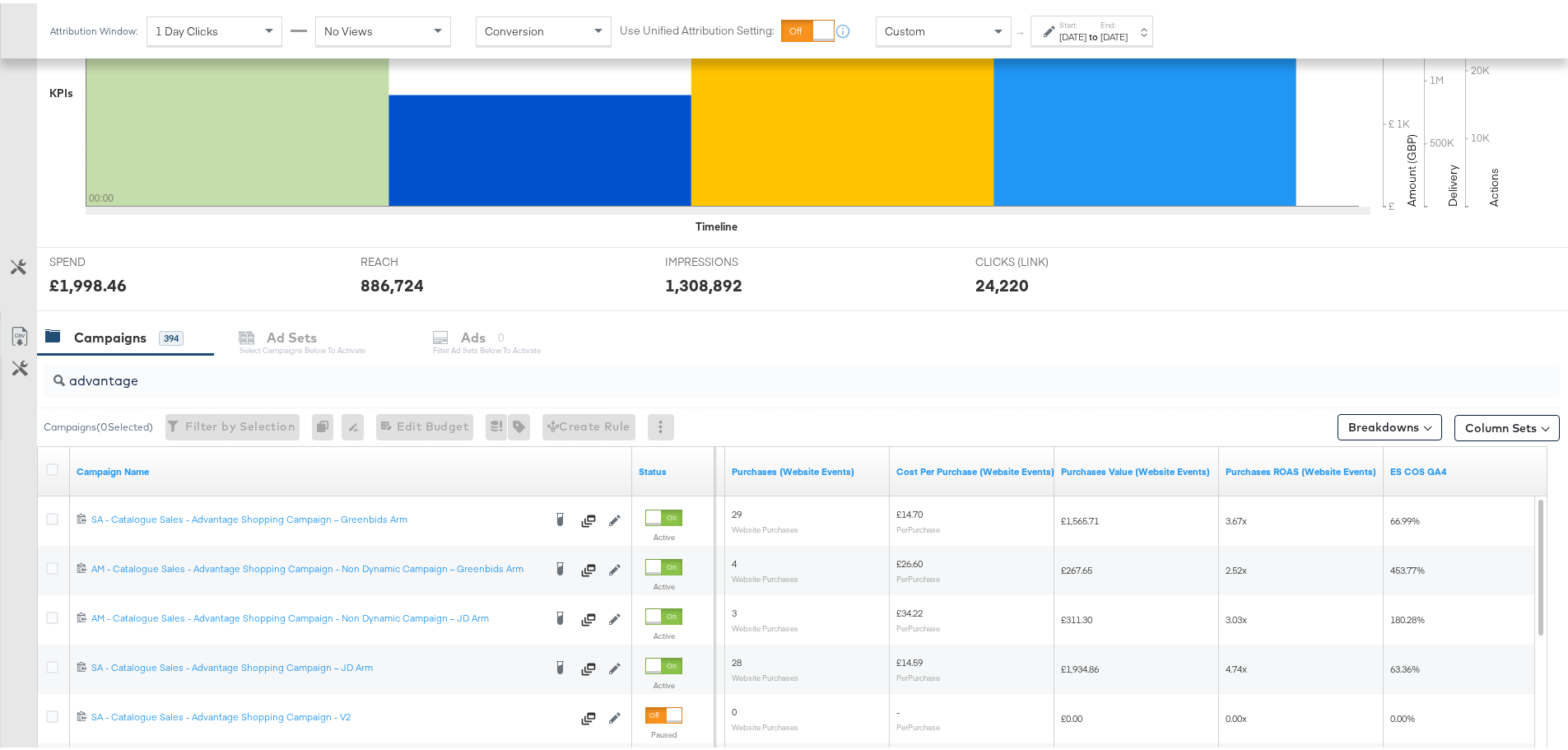
scroll to position [659, 0]
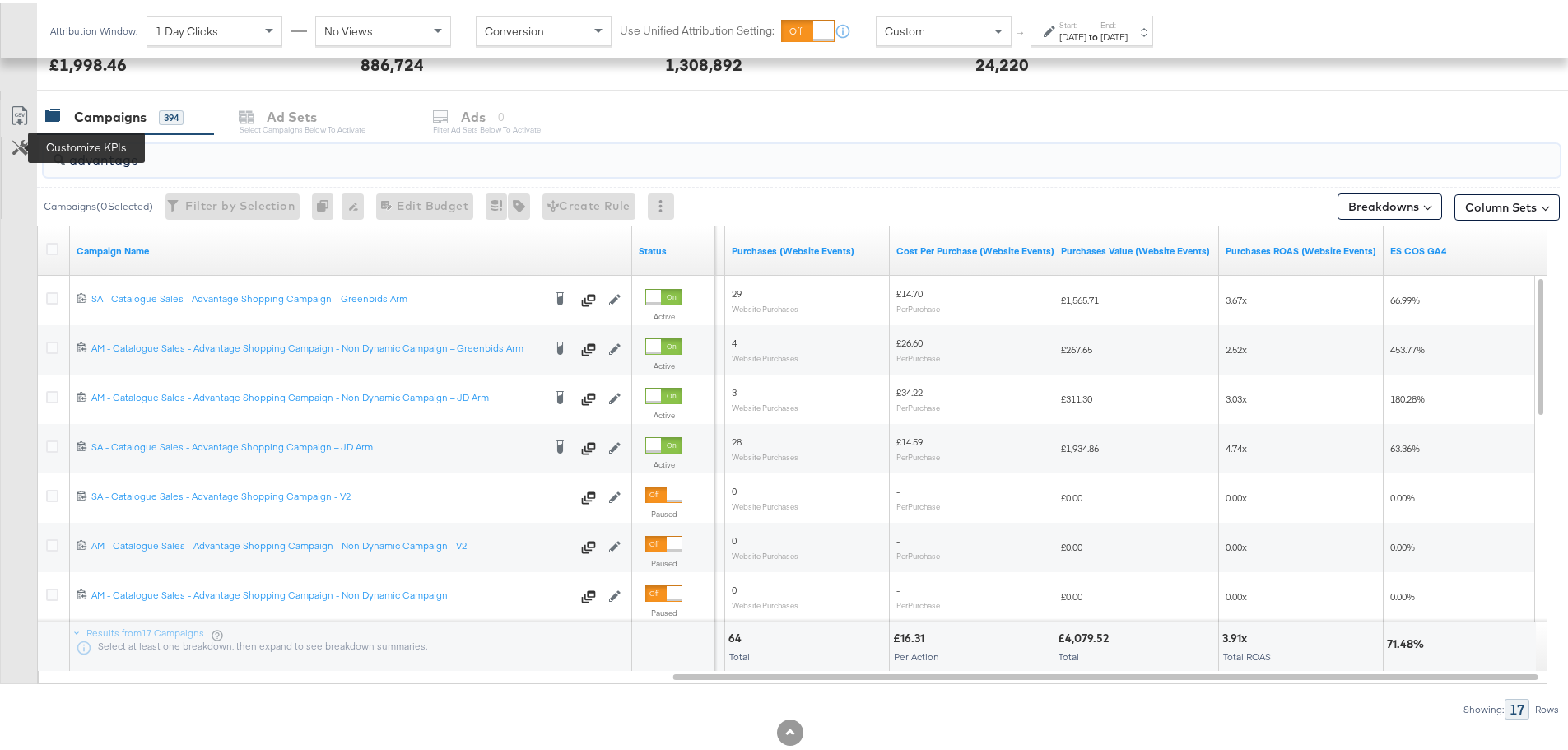
drag, startPoint x: 156, startPoint y: 161, endPoint x: 20, endPoint y: 152, distance: 136.3
click at [20, 152] on div "advantage Campaigns ( 0 Selected) Filter by Selection Filter 0 campaigns 0 Rena…" at bounding box center [779, 424] width 1559 height 586
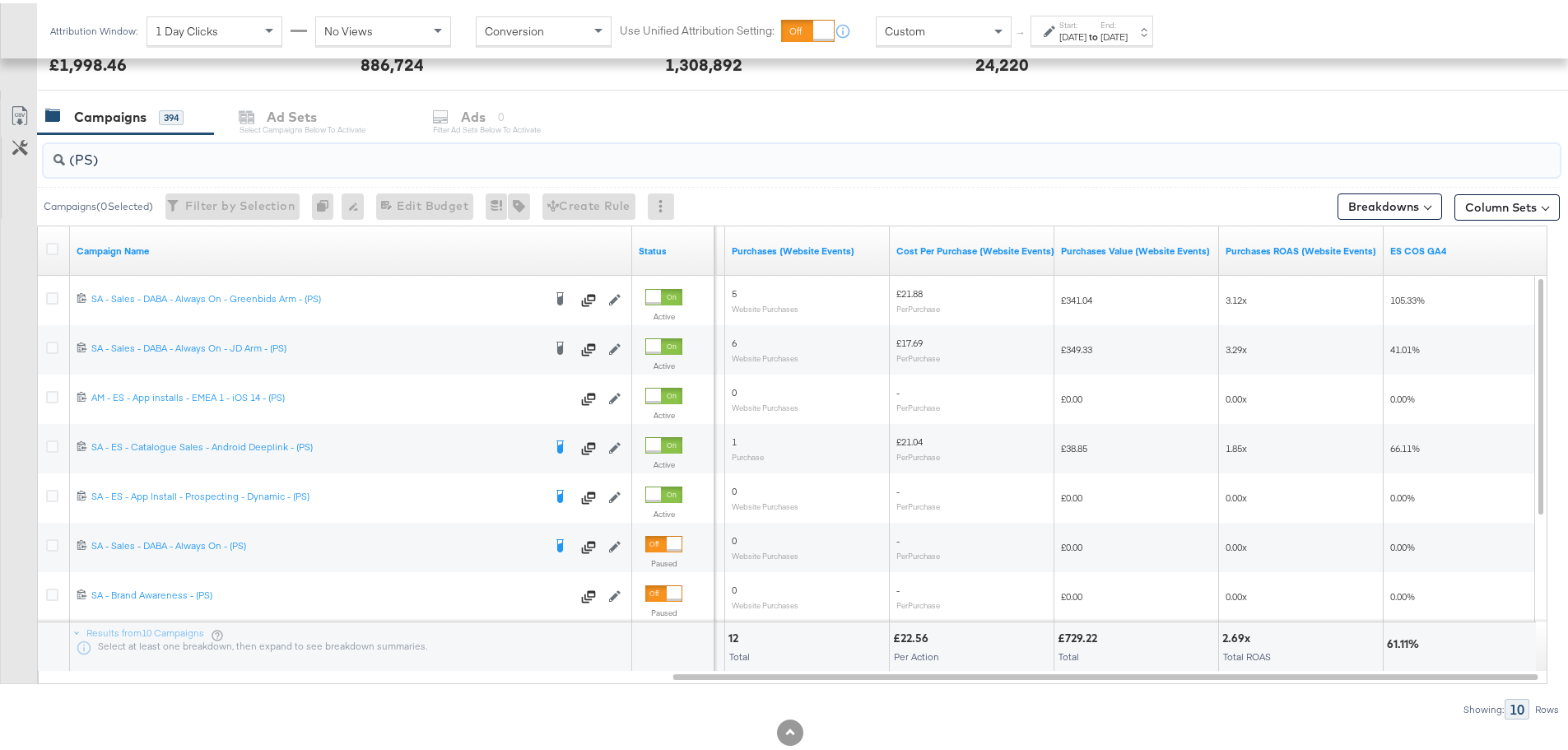
type input "(PS)"
click at [1128, 24] on label "End:" at bounding box center [1114, 21] width 27 height 11
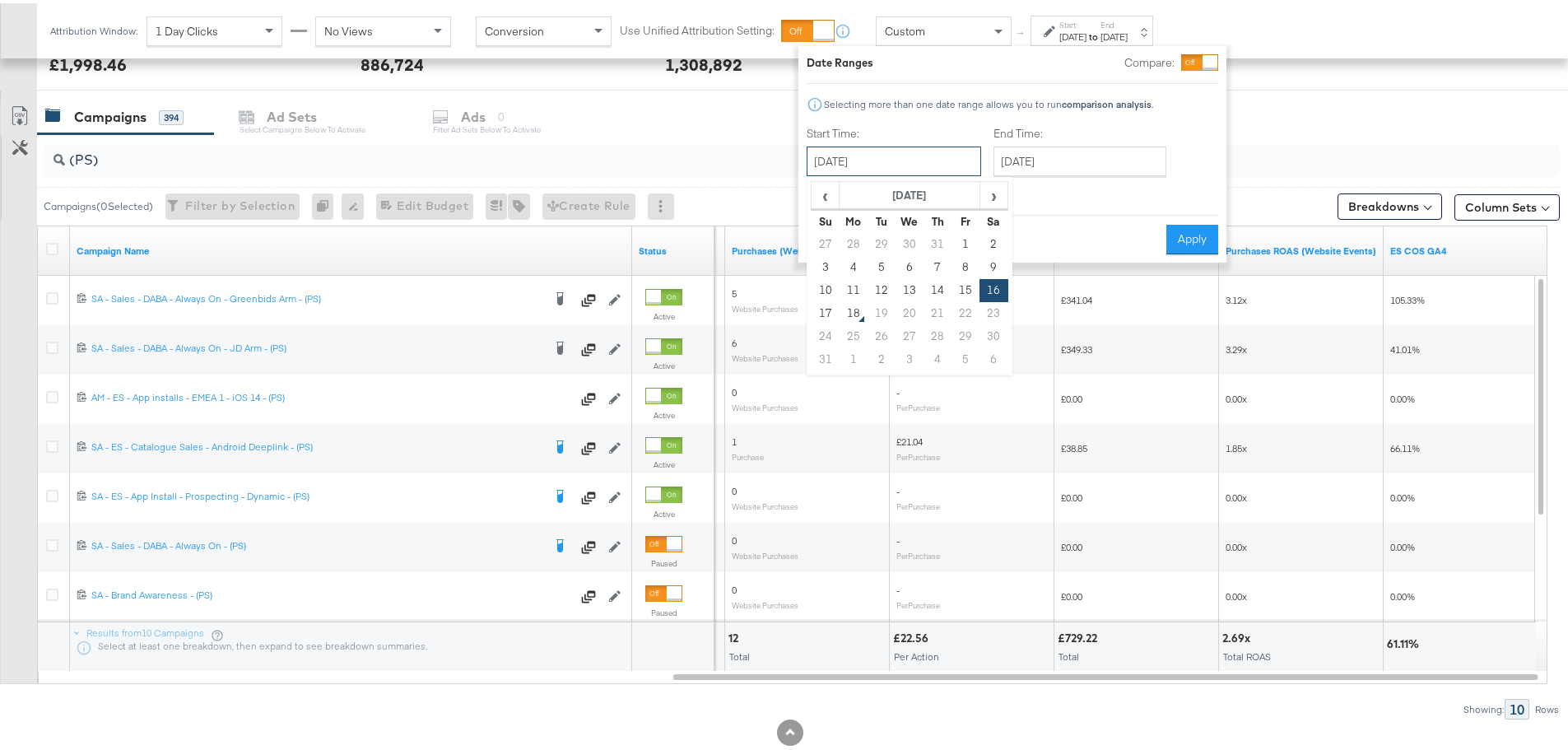
click at [874, 160] on input "August 16th 2025" at bounding box center [893, 158] width 175 height 30
click at [828, 284] on td "10" at bounding box center [825, 287] width 28 height 23
type input "August 10th 2025"
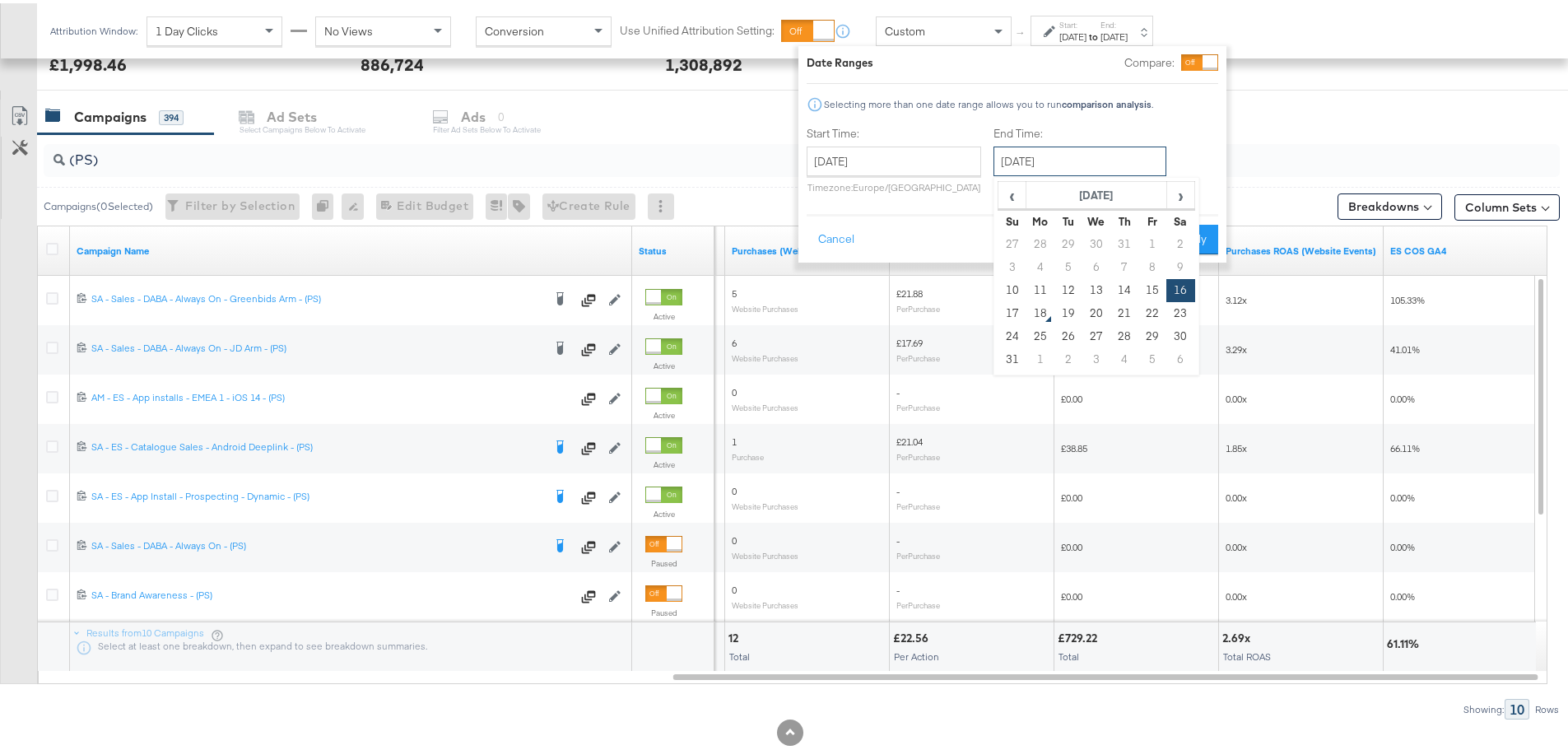
click at [1125, 159] on input "August 16th 2025" at bounding box center [1079, 158] width 173 height 30
click at [1203, 234] on button "Apply" at bounding box center [1192, 236] width 52 height 30
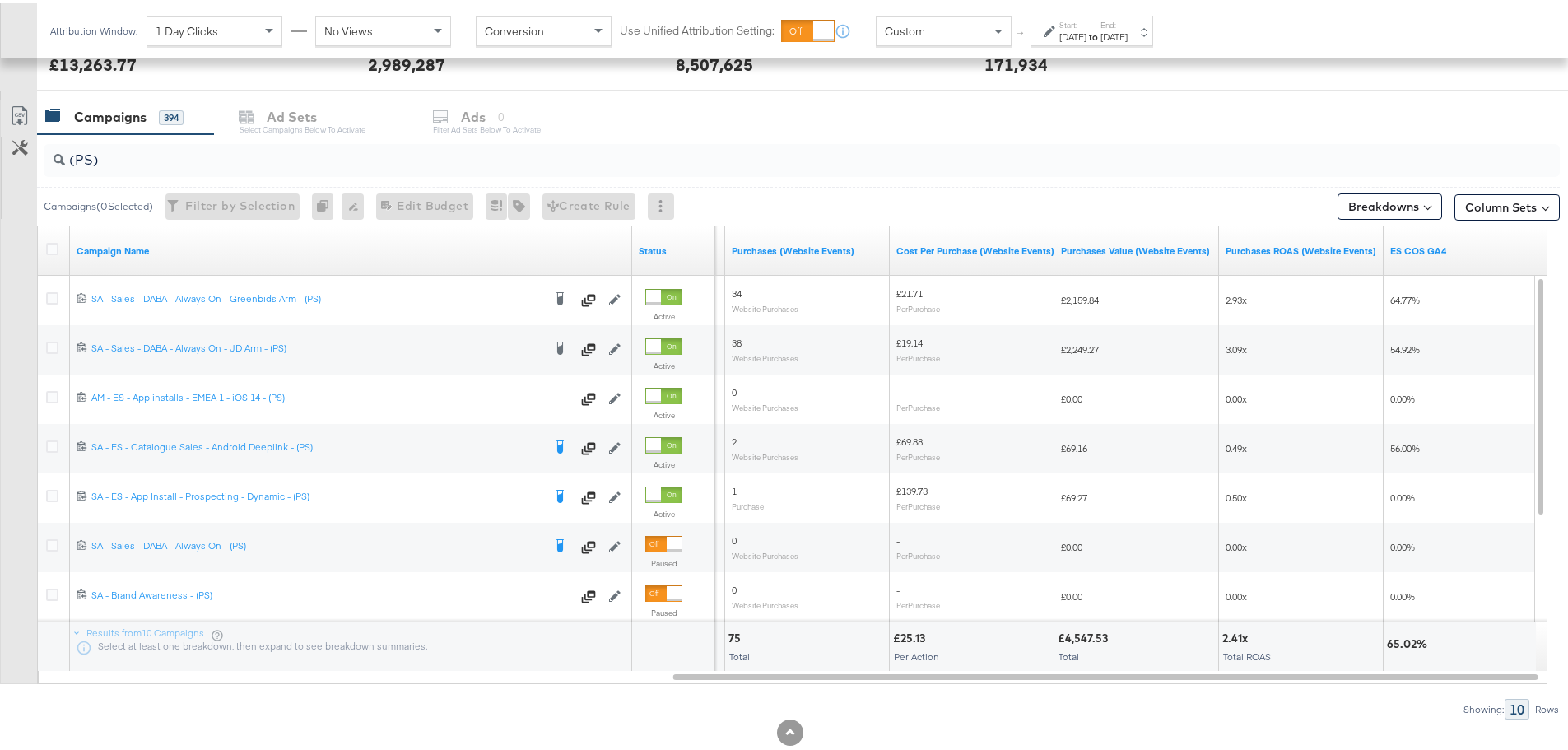
click at [1128, 16] on label "End:" at bounding box center [1114, 21] width 27 height 11
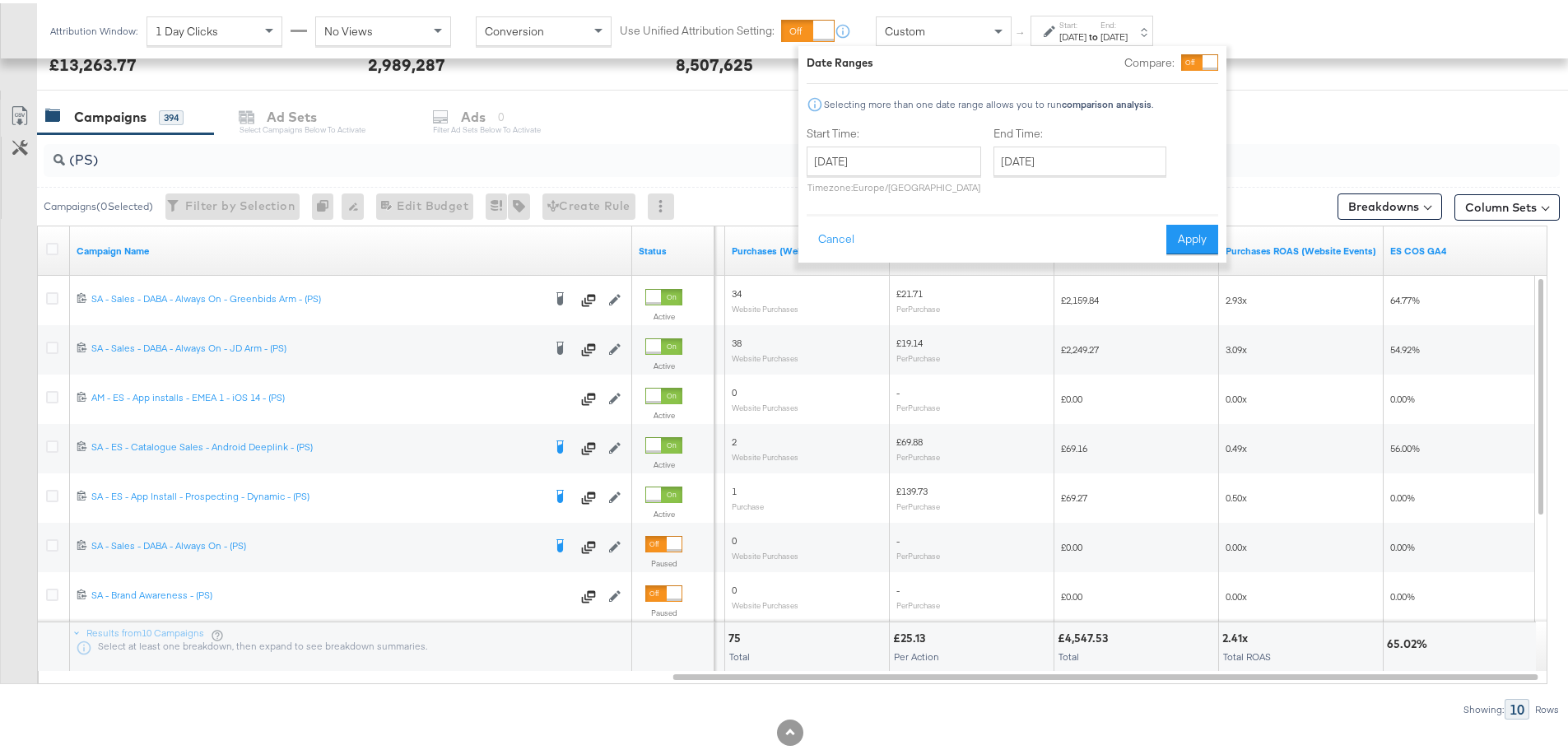
drag, startPoint x: 961, startPoint y: 139, endPoint x: 947, endPoint y: 151, distance: 18.4
click at [960, 140] on div "Start Time: August 10th 2025 ‹ August 2025 › Su Mo Tu We Th Fr Sa 27 28 29 30 3…" at bounding box center [893, 160] width 175 height 75
click at [946, 151] on input "August 10th 2025" at bounding box center [893, 158] width 175 height 30
click at [963, 286] on td "15" at bounding box center [965, 287] width 28 height 23
type input "August 15th 2025"
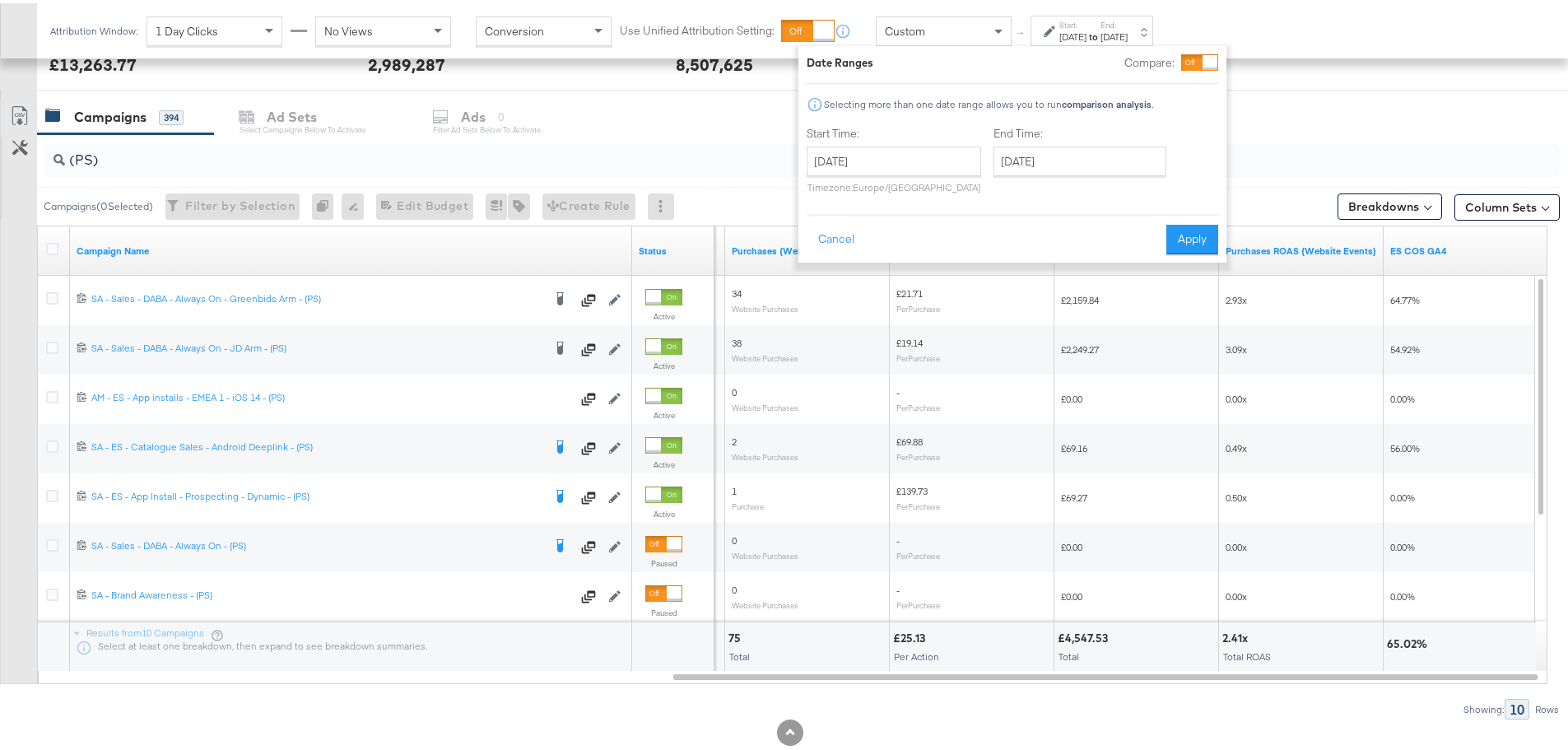
click at [1060, 174] on div "End Time: August 16th 2025 ‹ August 2025 › Su Mo Tu We Th Fr Sa 27 28 29 30 31 …" at bounding box center [1083, 160] width 180 height 75
click at [1072, 160] on input "August 16th 2025" at bounding box center [1079, 158] width 173 height 30
click at [1148, 286] on td "15" at bounding box center [1152, 287] width 28 height 23
type input "August 15th 2025"
click at [1178, 245] on button "Apply" at bounding box center [1192, 236] width 52 height 30
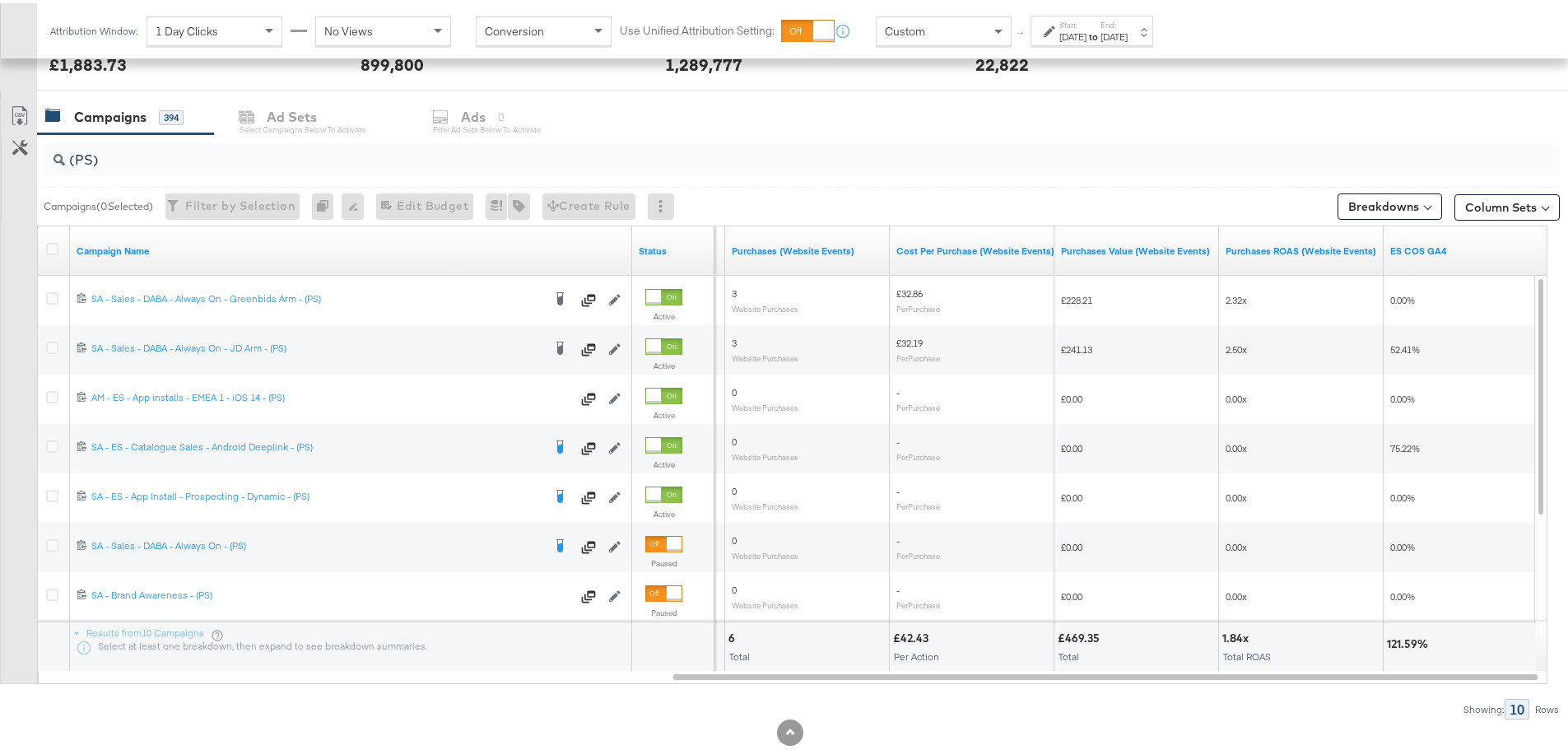
click at [1100, 29] on strong "to" at bounding box center [1093, 33] width 14 height 12
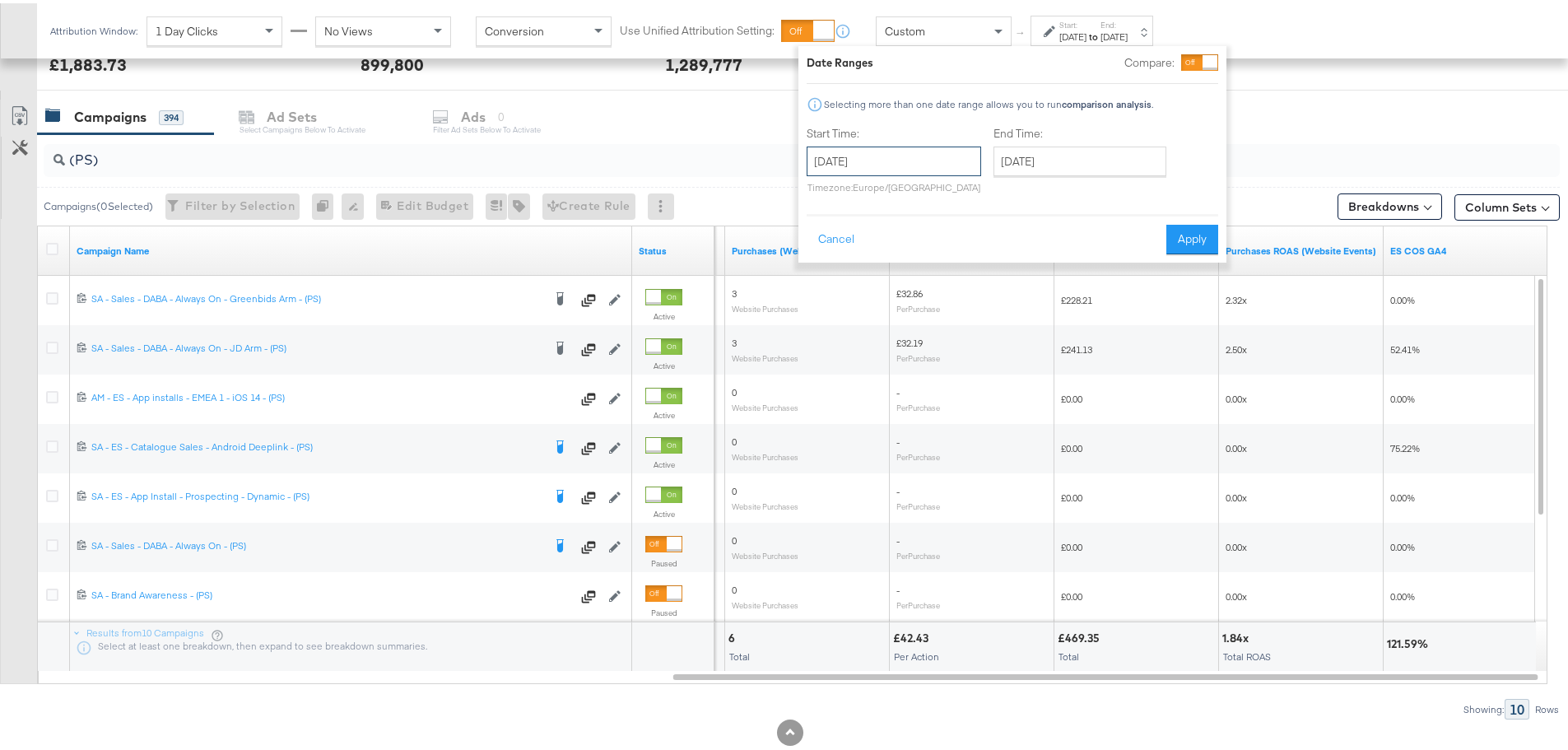
click at [920, 159] on input "August 15th 2025" at bounding box center [893, 158] width 175 height 30
click at [935, 280] on td "14" at bounding box center [937, 287] width 28 height 23
type input "August 14th 2025"
click at [1034, 164] on input "August 15th 2025" at bounding box center [1079, 158] width 173 height 30
click at [1119, 291] on td "14" at bounding box center [1123, 287] width 28 height 23
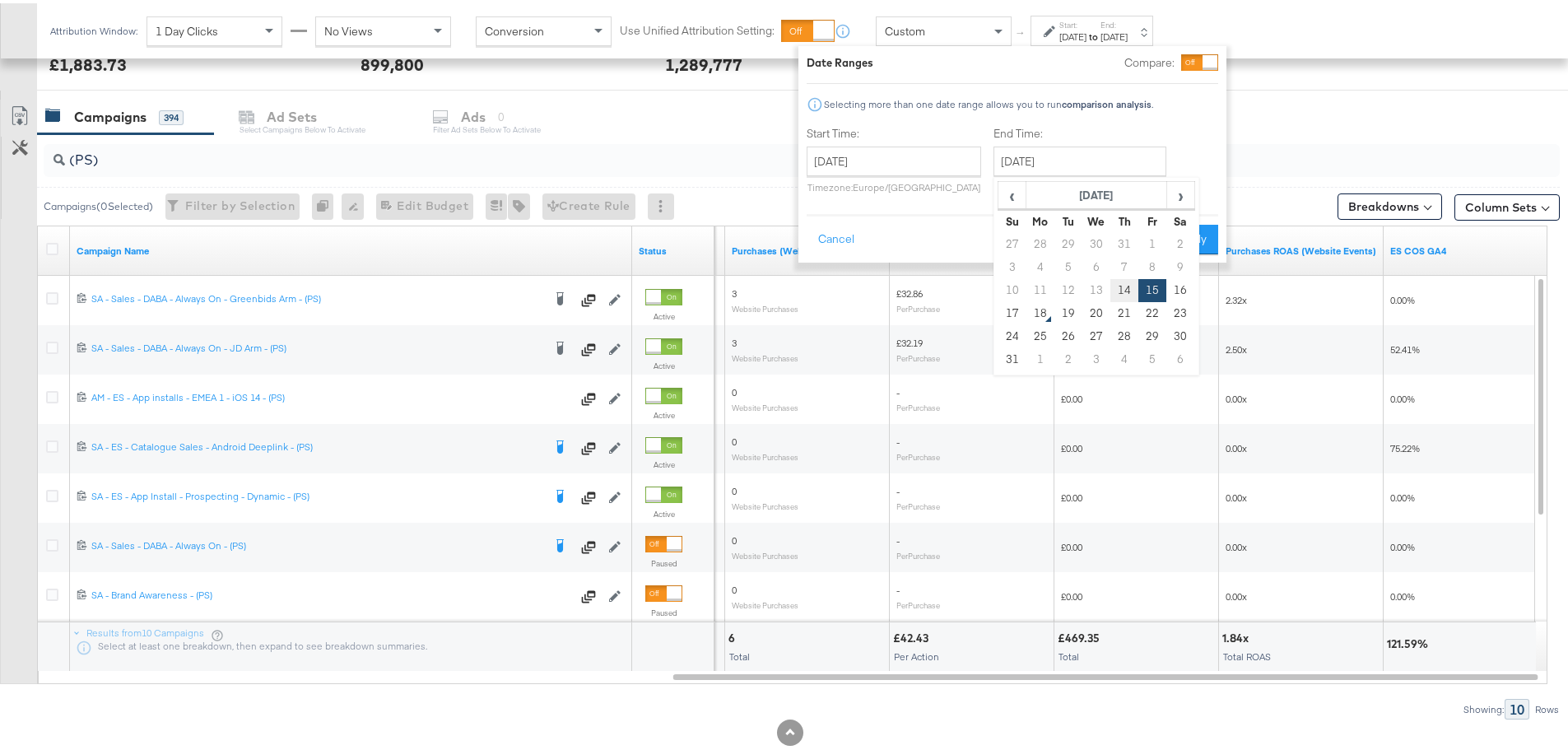
type input "August 14th 2025"
click at [1177, 245] on button "Apply" at bounding box center [1192, 236] width 52 height 30
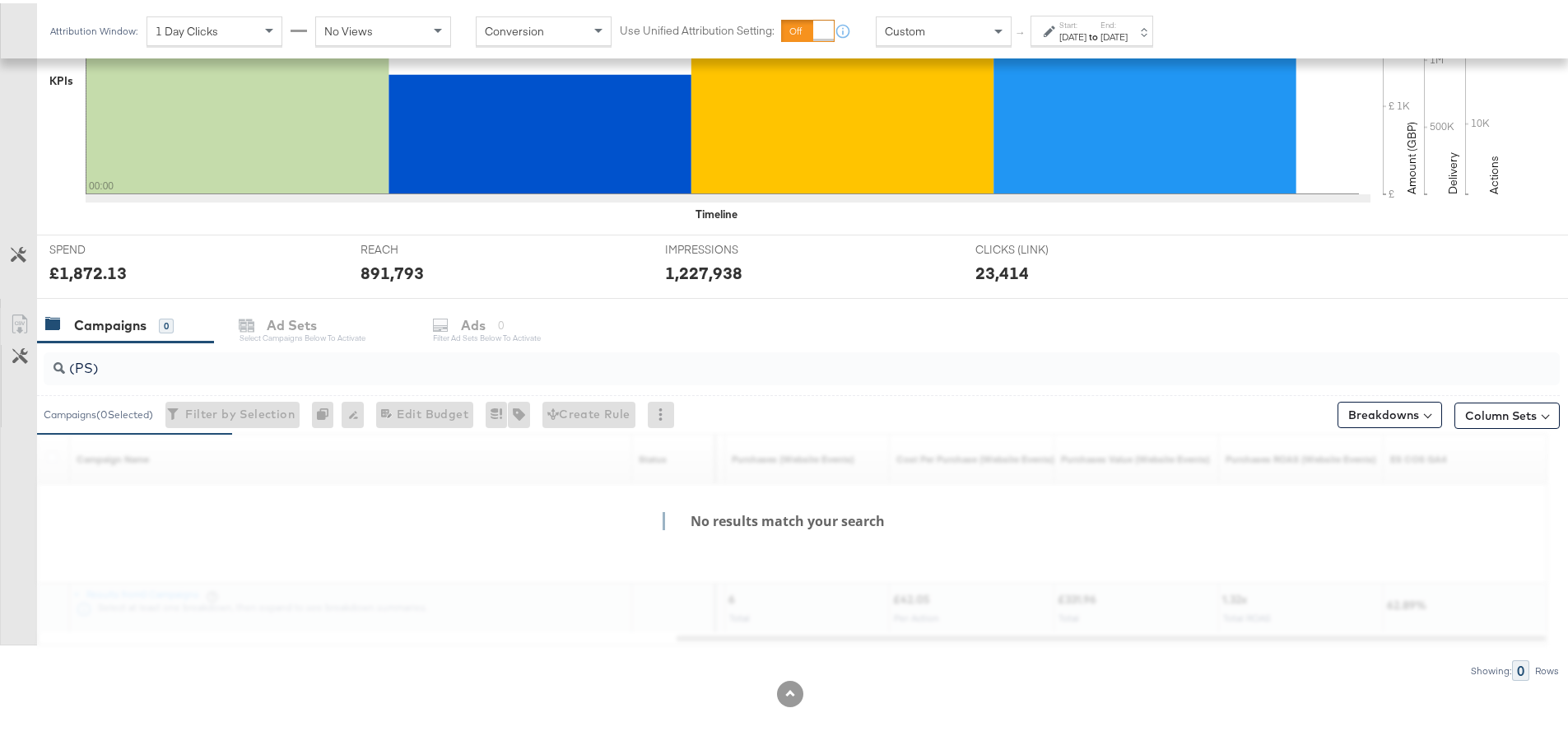
scroll to position [598, 0]
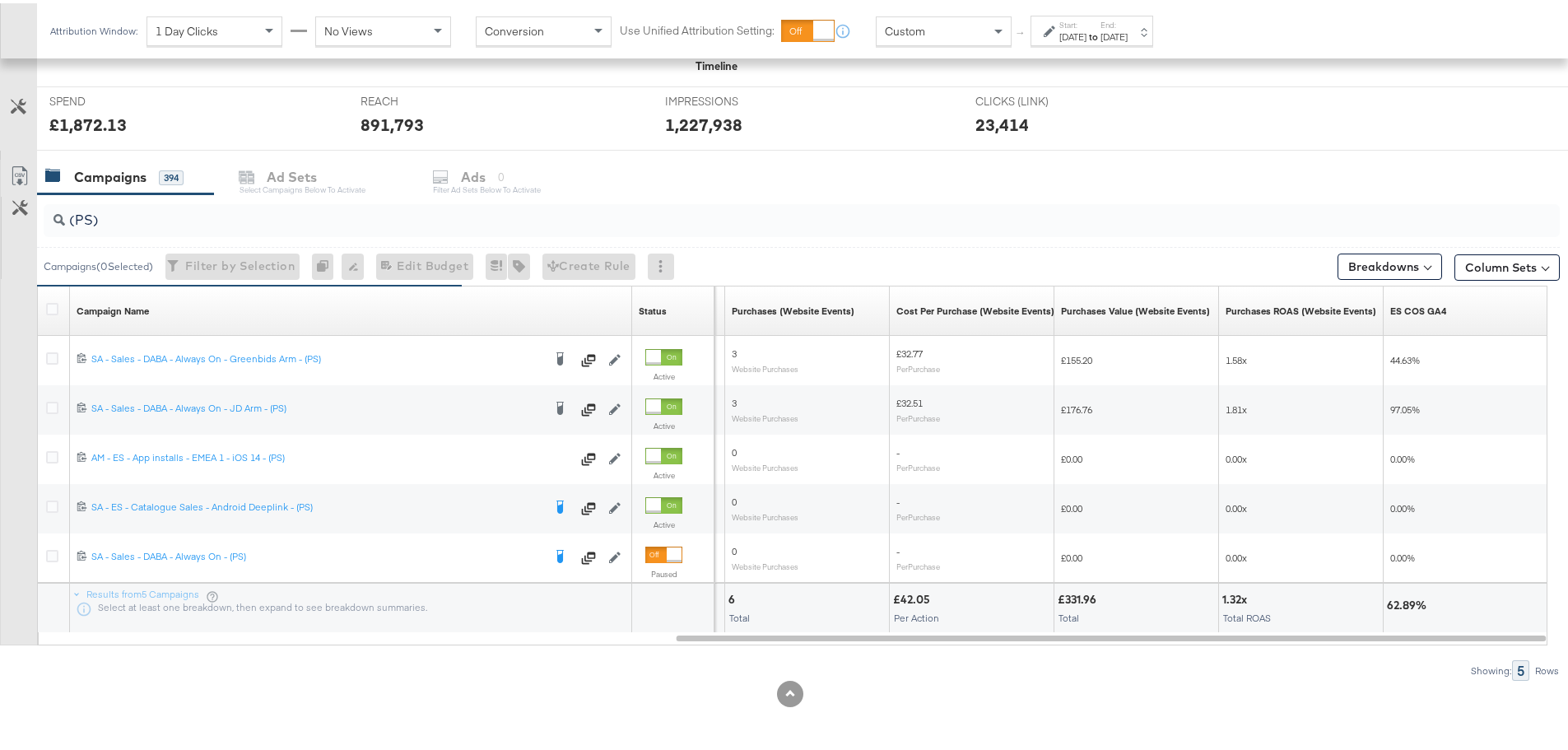
click at [1086, 25] on label "Start:" at bounding box center [1072, 21] width 27 height 11
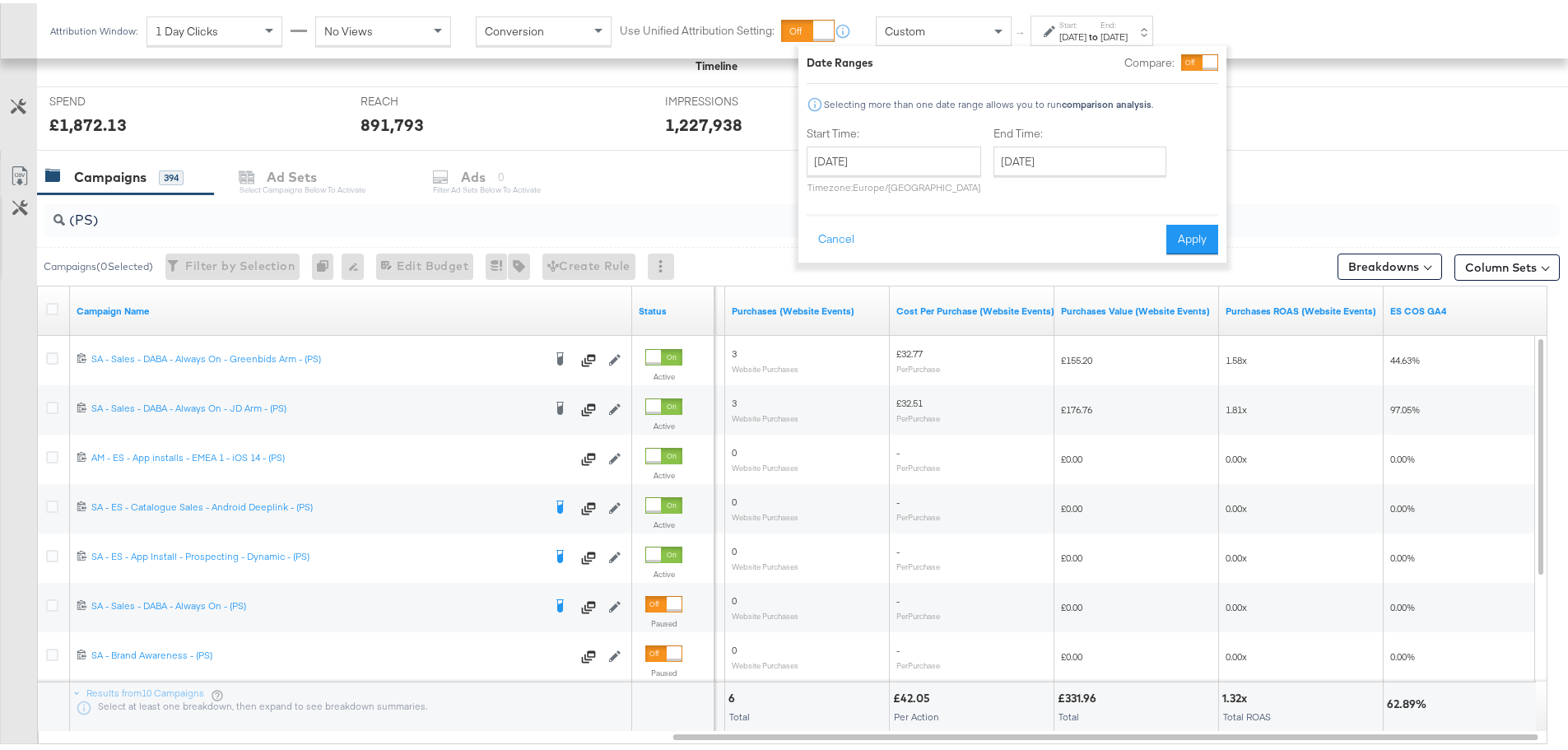
scroll to position [659, 0]
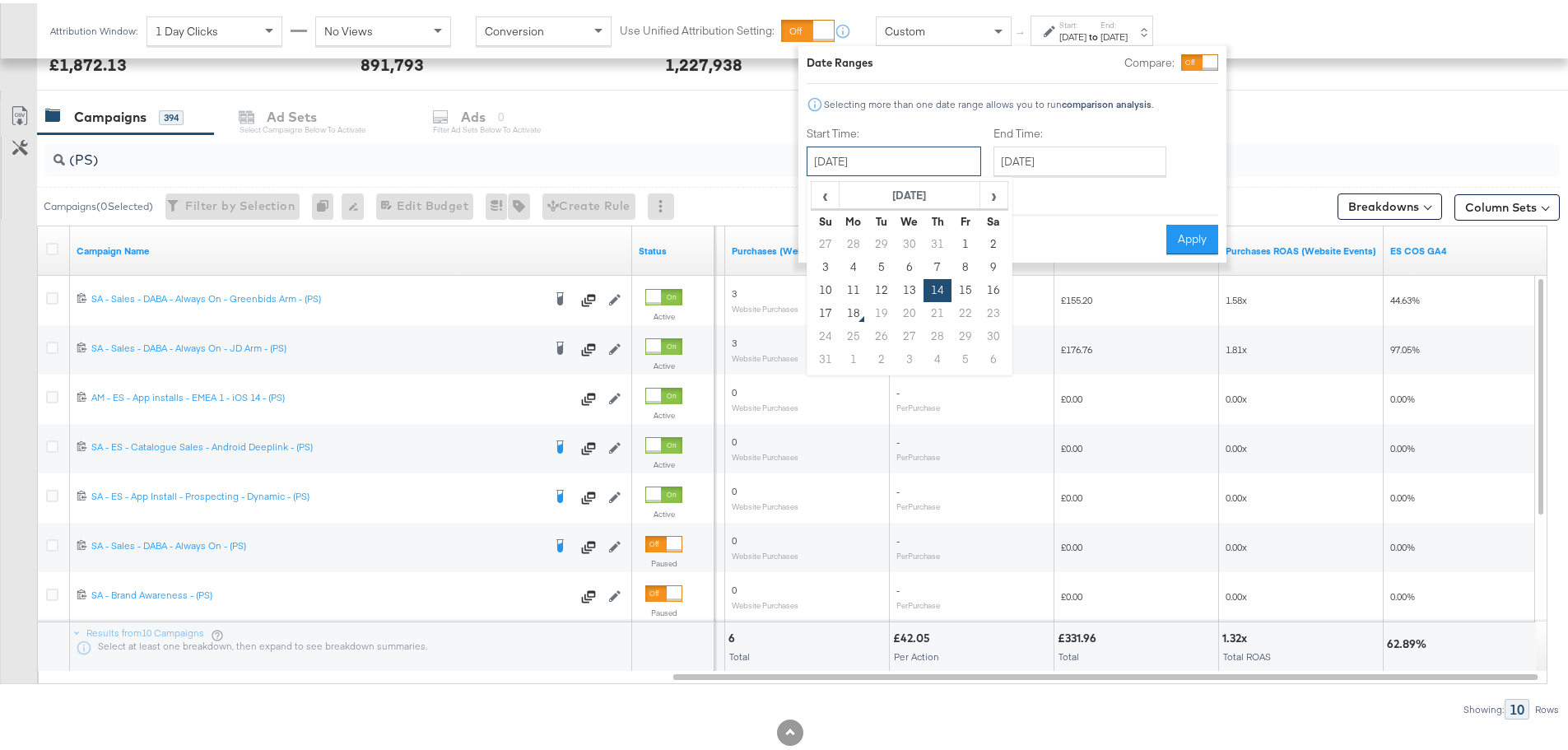
click at [883, 153] on input "August 14th 2025" at bounding box center [893, 158] width 175 height 30
click at [826, 286] on td "10" at bounding box center [825, 287] width 28 height 23
type input "August 10th 2025"
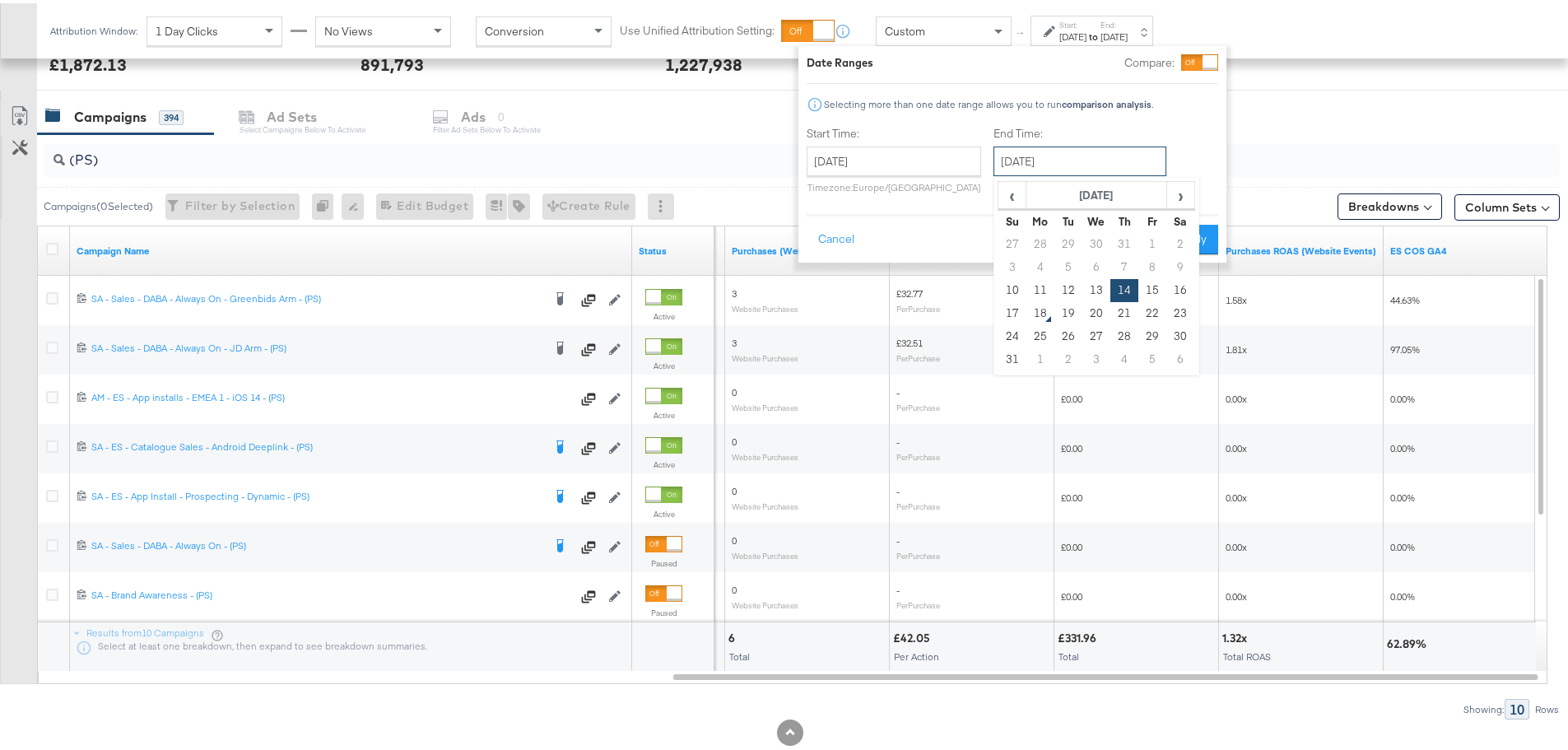
click at [1034, 163] on input "August 14th 2025" at bounding box center [1079, 158] width 173 height 30
click at [1176, 292] on td "16" at bounding box center [1180, 287] width 28 height 23
type input "August 16th 2025"
click at [1194, 230] on button "Apply" at bounding box center [1192, 236] width 52 height 30
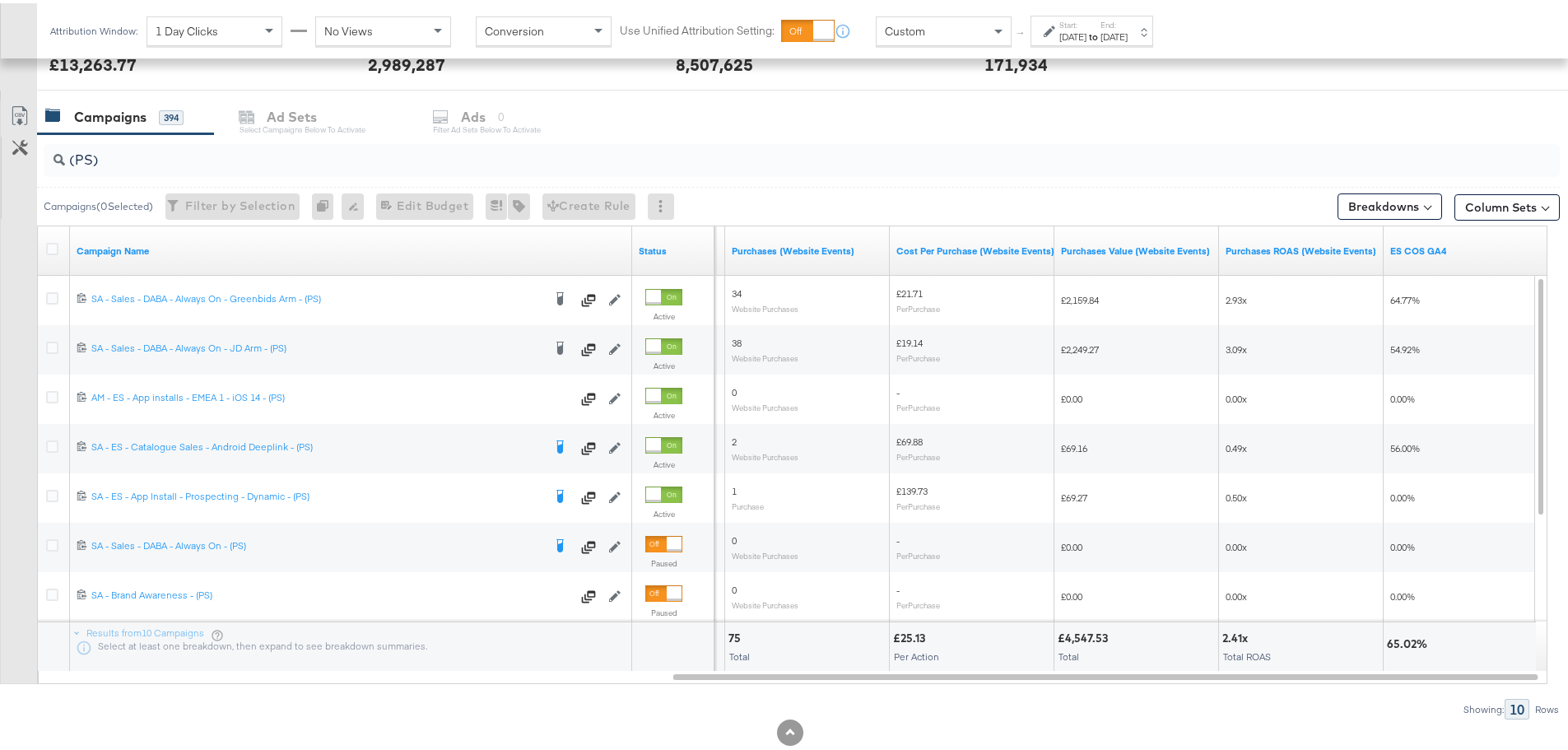
click at [85, 152] on input "(PS)" at bounding box center [742, 150] width 1355 height 32
click at [90, 156] on input "(PS)" at bounding box center [742, 150] width 1355 height 32
type input "(SR)"
click at [1152, 41] on div "Start: Aug 10th 2025 to End: Aug 16th 2025" at bounding box center [1092, 27] width 123 height 31
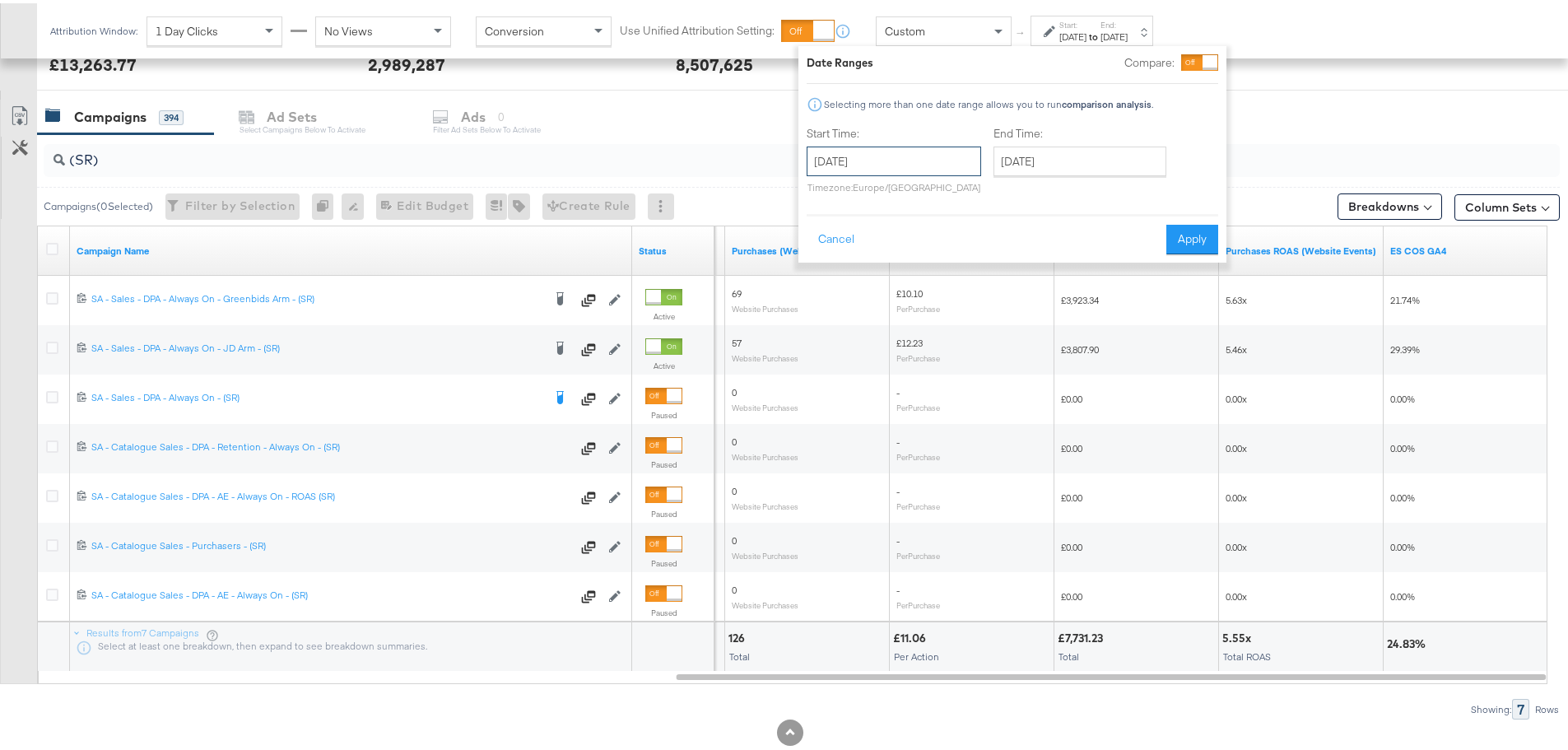
click at [923, 147] on input "August 10th 2025" at bounding box center [893, 158] width 175 height 30
click at [1004, 293] on td "16" at bounding box center [993, 287] width 28 height 23
type input "August 16th 2025"
click at [1202, 239] on button "Apply" at bounding box center [1192, 236] width 52 height 30
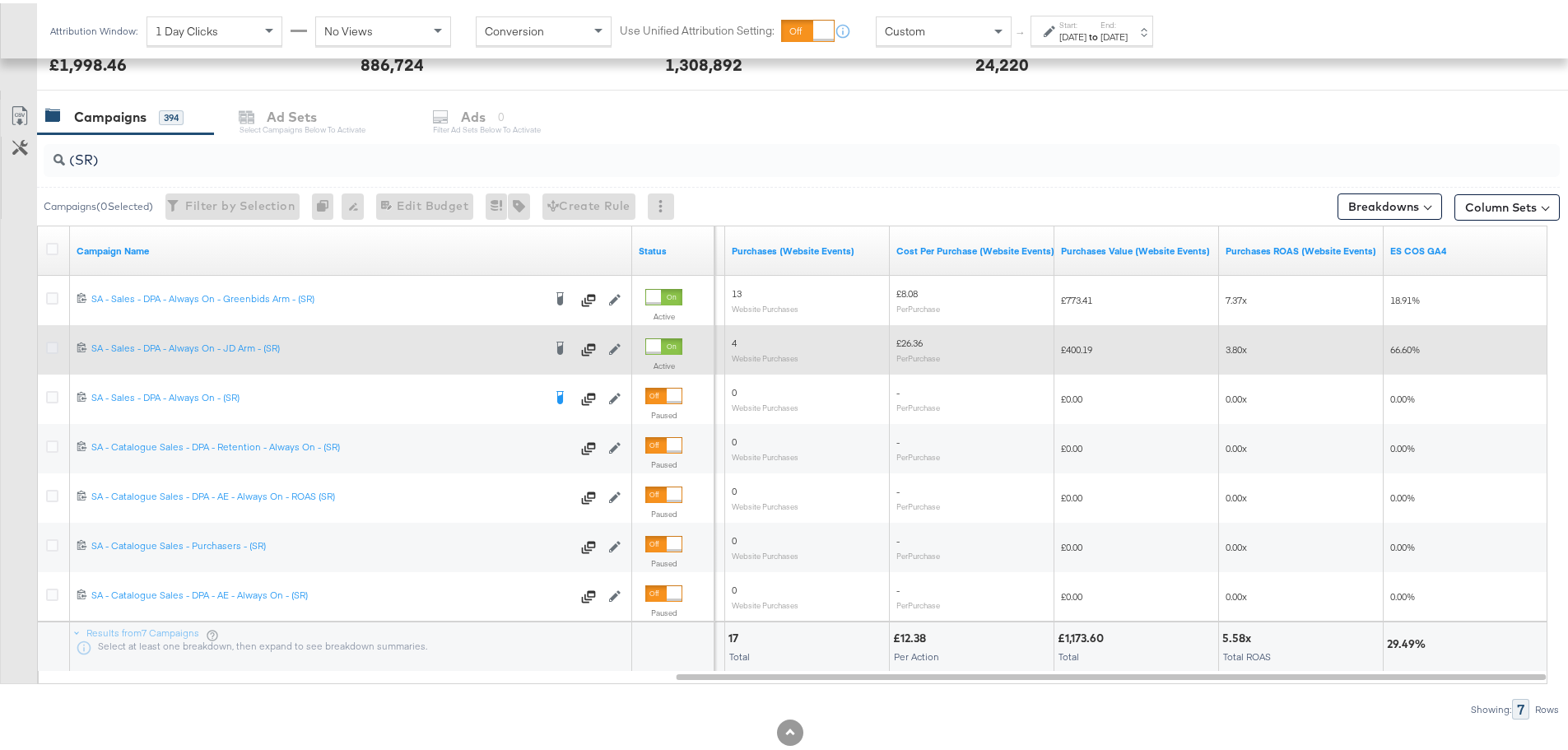
click at [51, 349] on icon at bounding box center [52, 344] width 12 height 12
click at [0, 0] on input "checkbox" at bounding box center [0, 0] width 0 height 0
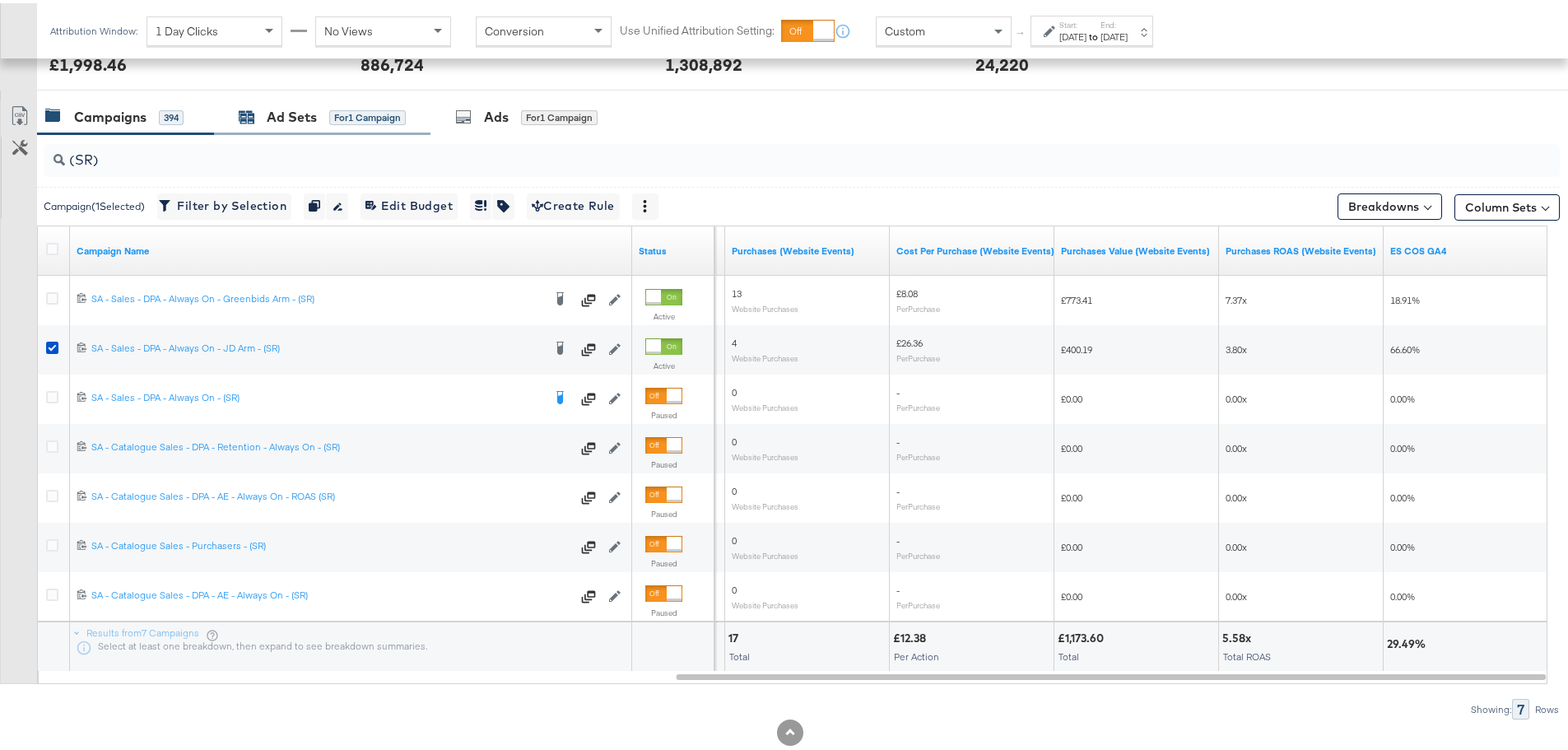
click at [374, 118] on div "for 1 Campaign" at bounding box center [367, 114] width 77 height 14
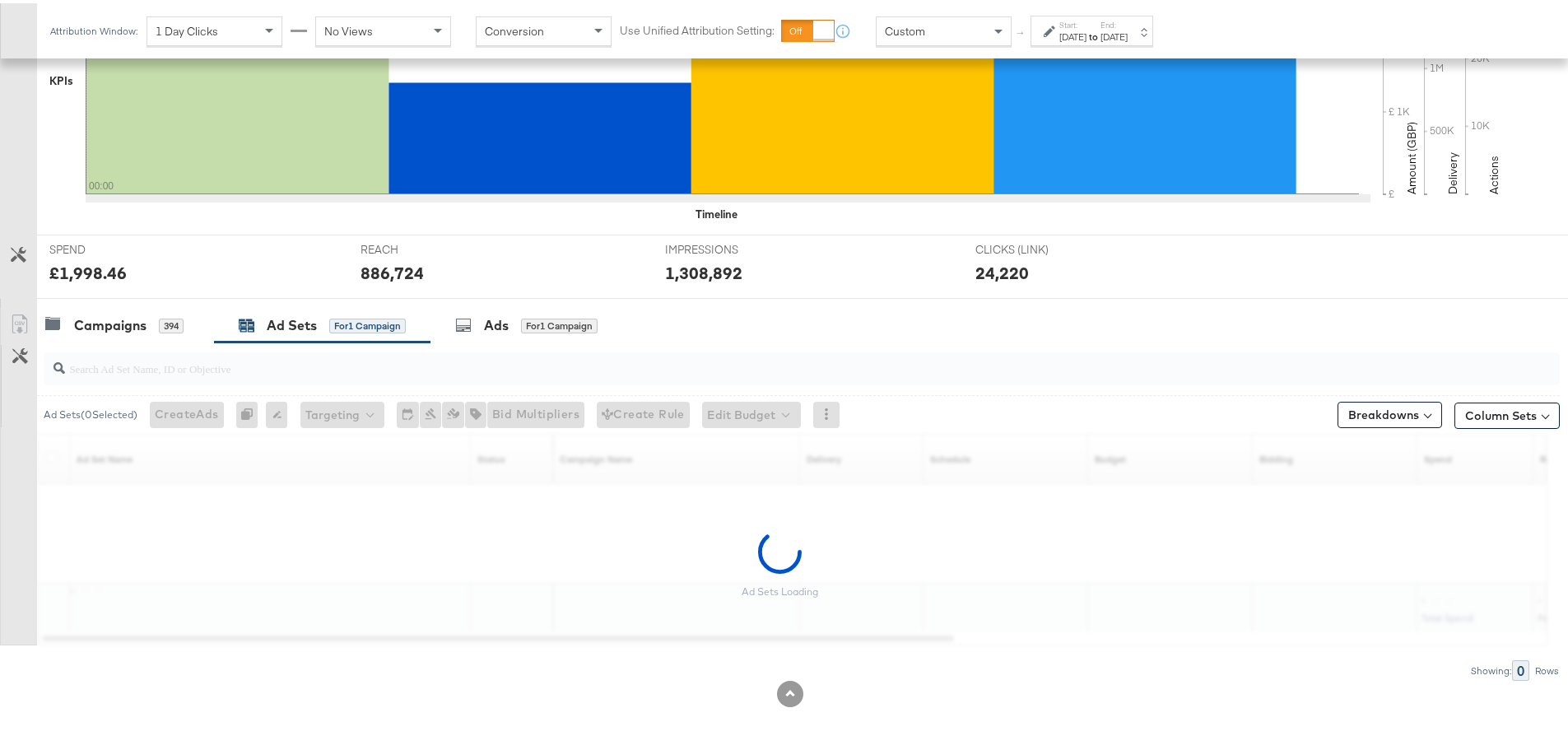
scroll to position [450, 0]
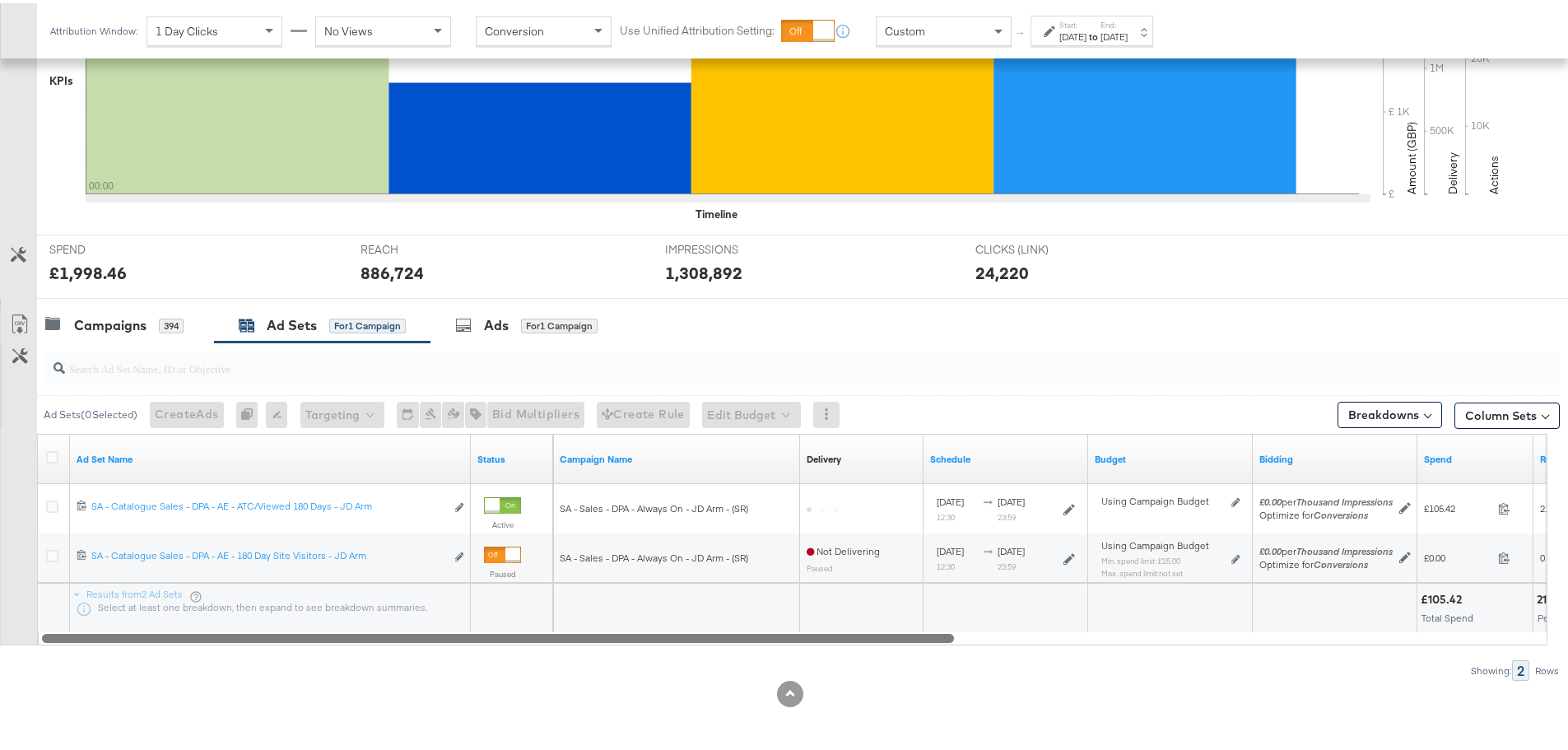
drag, startPoint x: 681, startPoint y: 635, endPoint x: 617, endPoint y: 674, distance: 74.9
click at [617, 674] on div "Ad Sets ( 0 Selected) Create Ads At least one ad set must be selected 0 Rename …" at bounding box center [779, 508] width 1559 height 338
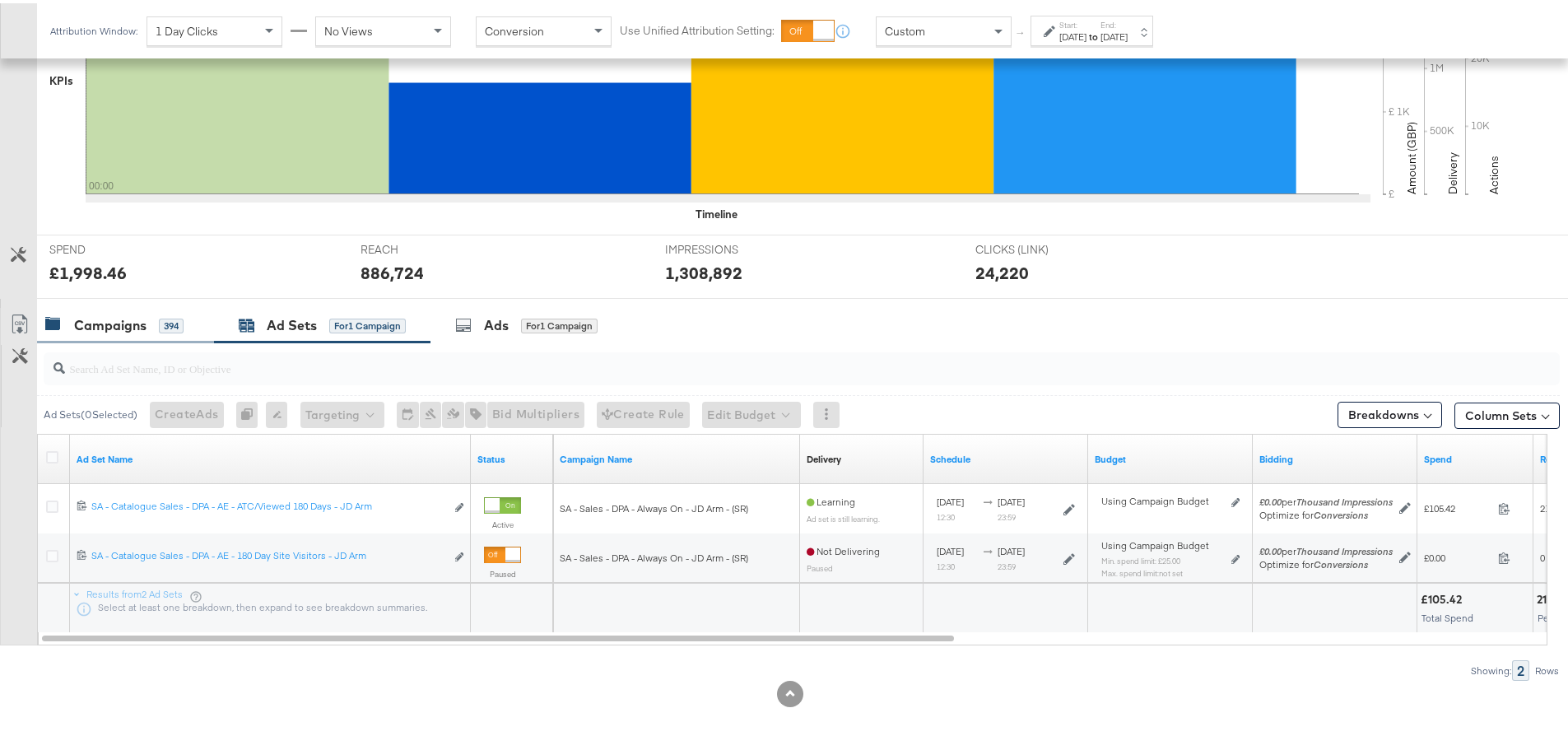
click at [164, 324] on div "394" at bounding box center [170, 322] width 25 height 14
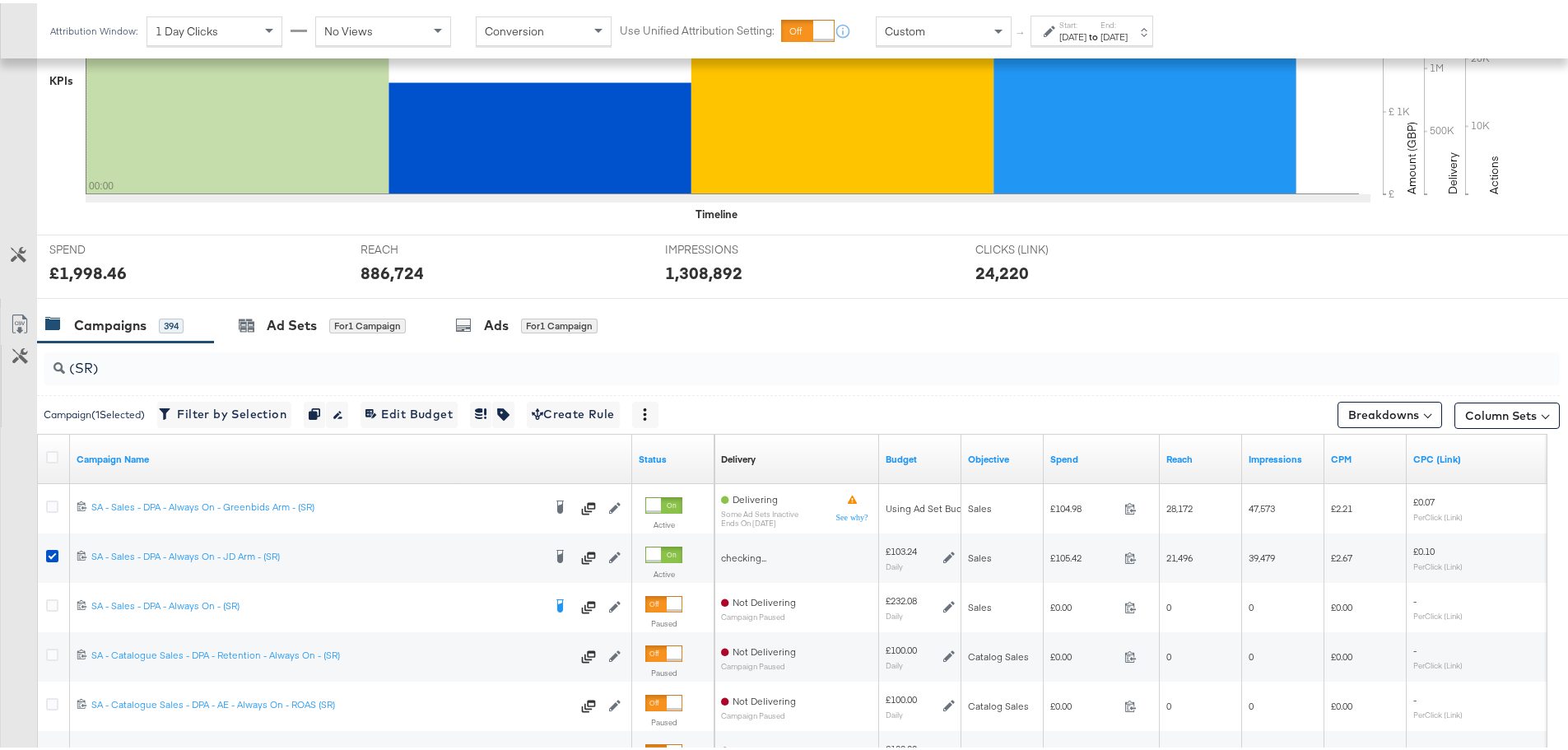
scroll to position [659, 0]
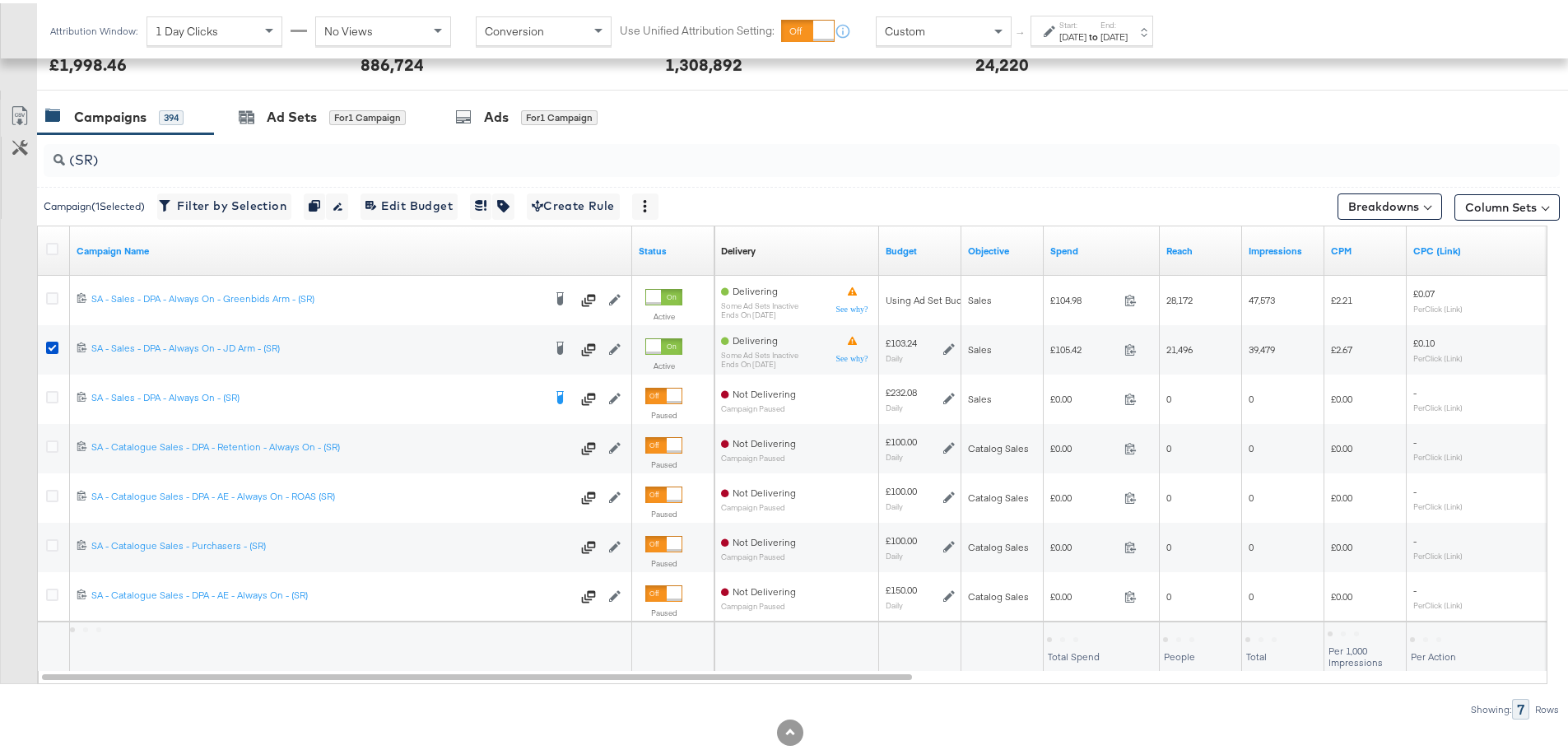
click at [1079, 27] on div "Aug 16th 2025" at bounding box center [1072, 33] width 27 height 13
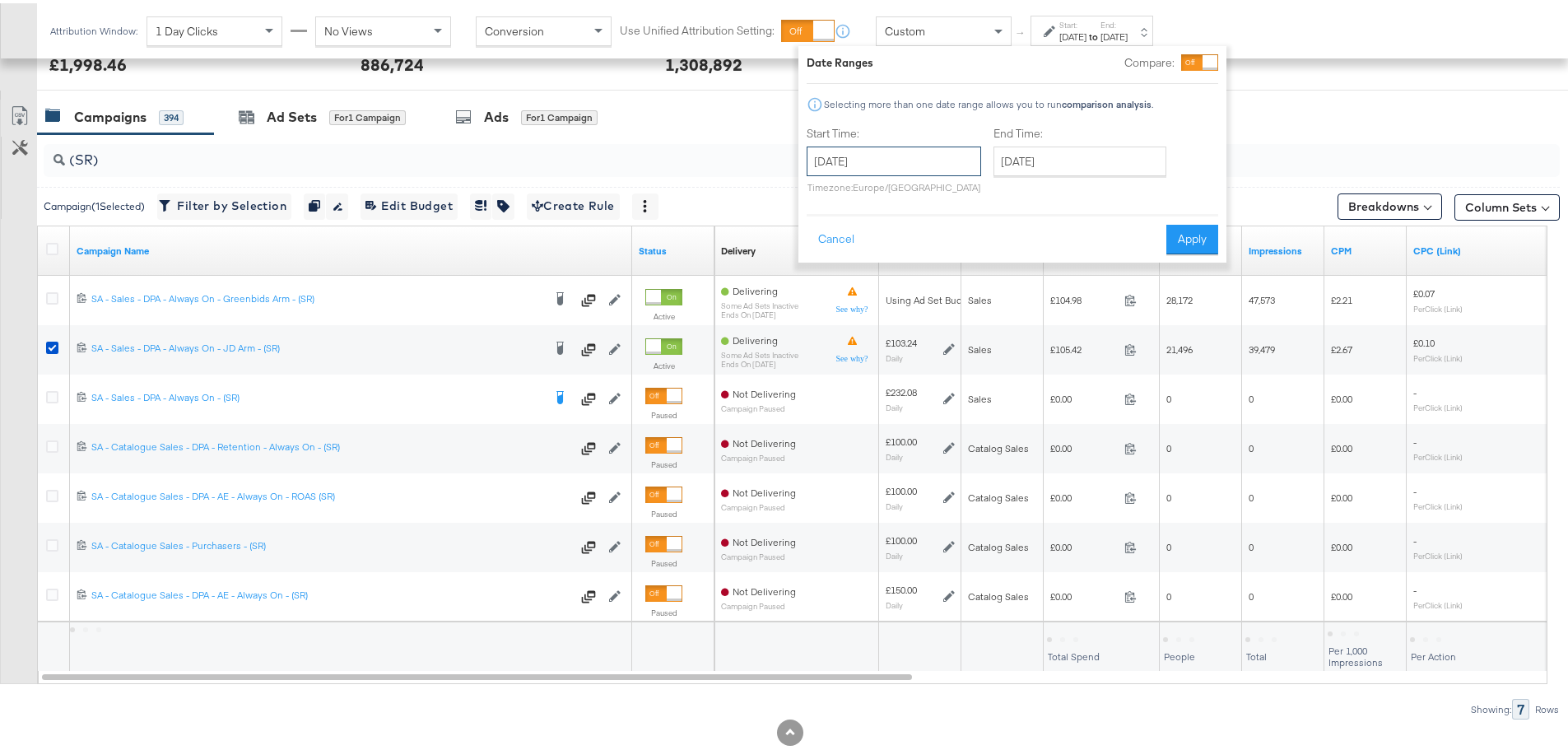
click at [945, 148] on input "August 16th 2025" at bounding box center [893, 158] width 175 height 30
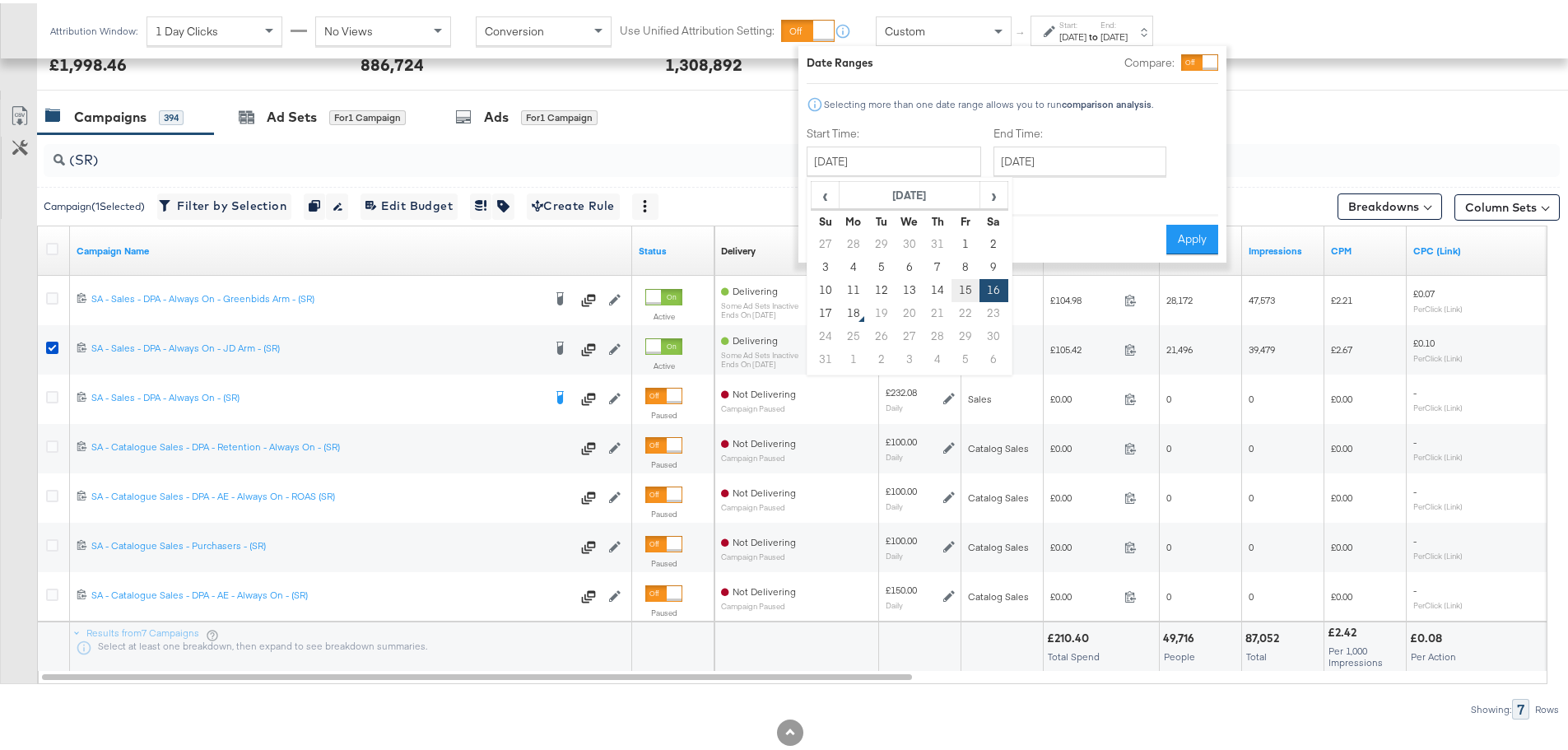
click at [955, 288] on td "15" at bounding box center [965, 287] width 28 height 23
type input "August 15th 2025"
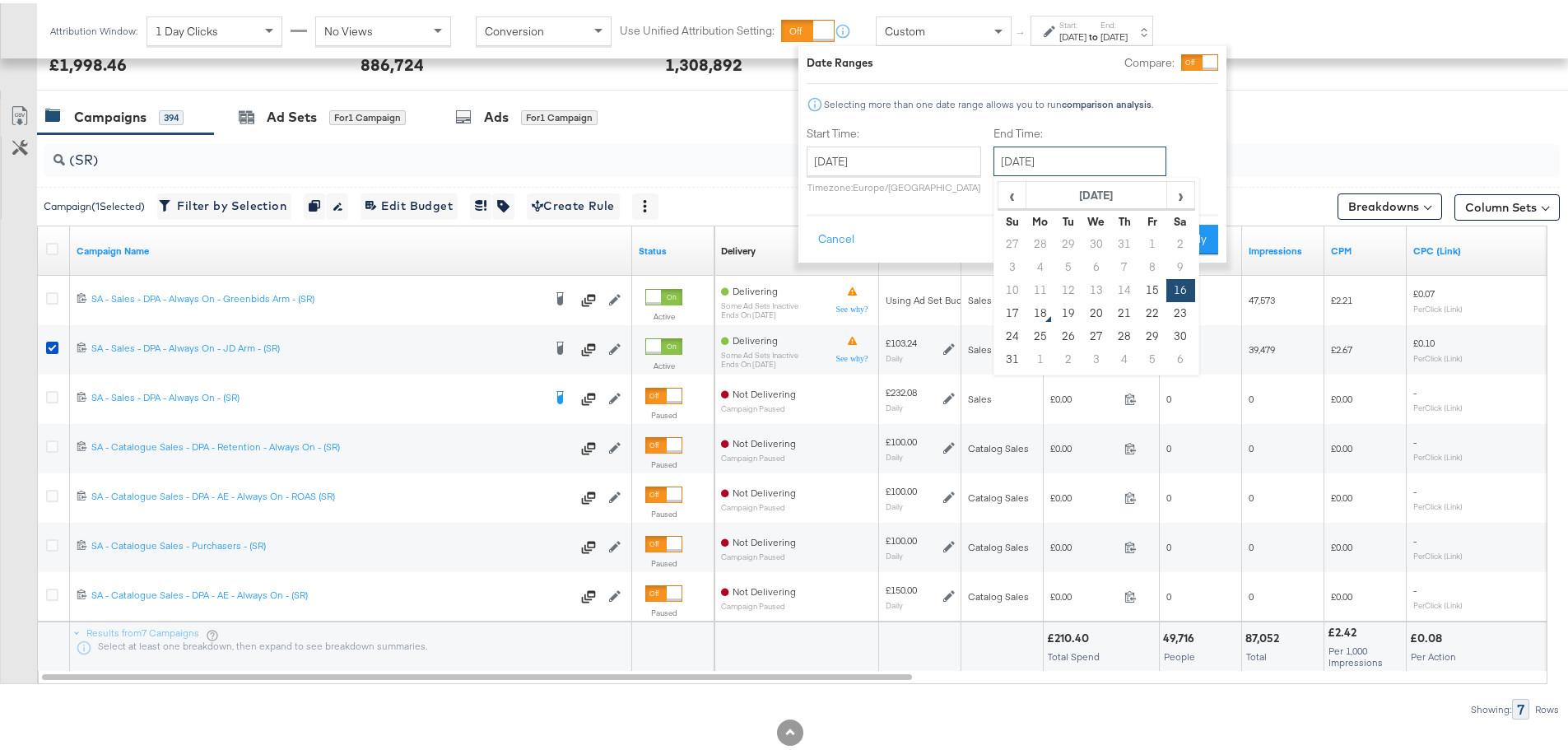
click at [1088, 151] on input "August 16th 2025" at bounding box center [1079, 158] width 173 height 30
click at [1149, 277] on td "15" at bounding box center [1152, 287] width 28 height 23
type input "August 15th 2025"
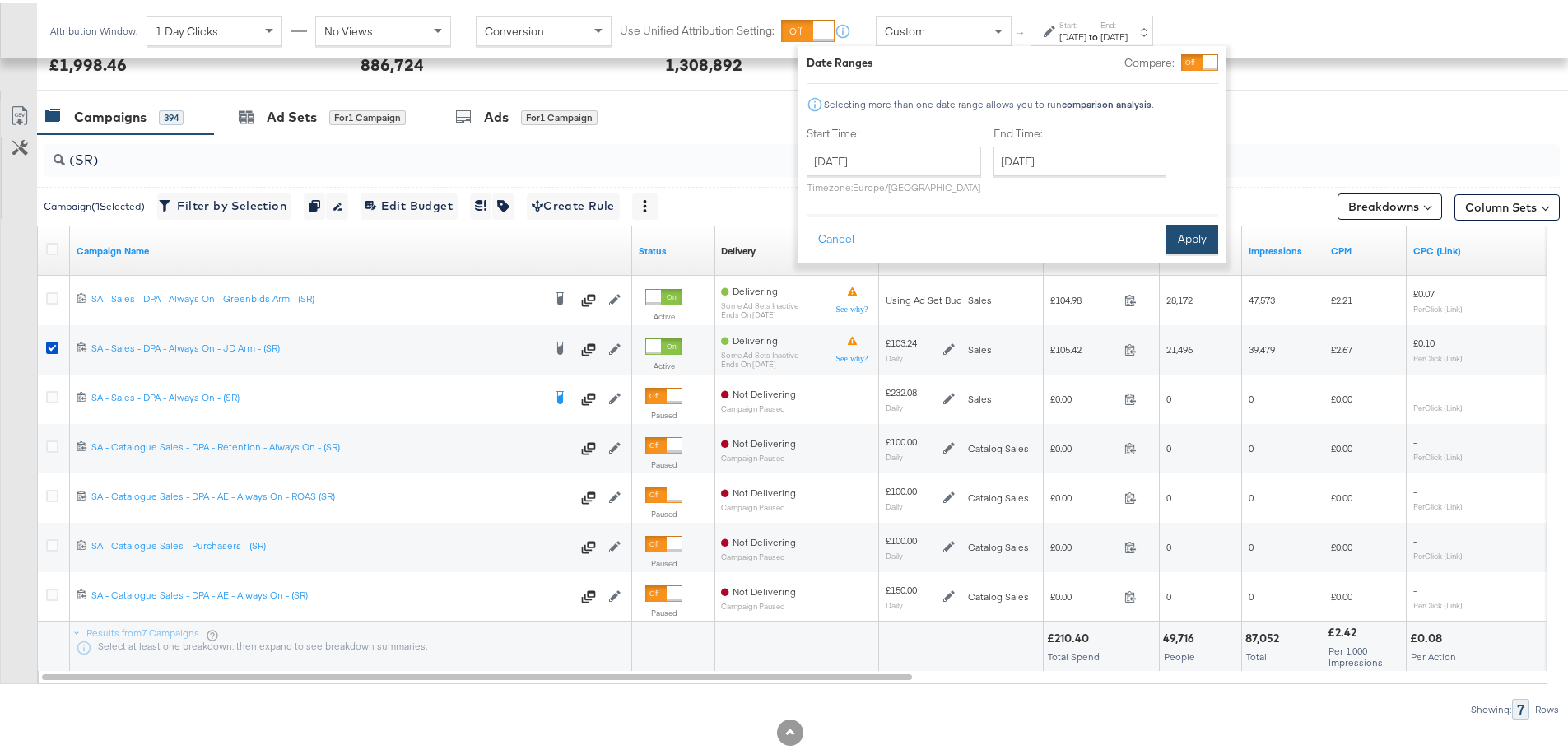
click at [1184, 227] on button "Apply" at bounding box center [1192, 236] width 52 height 30
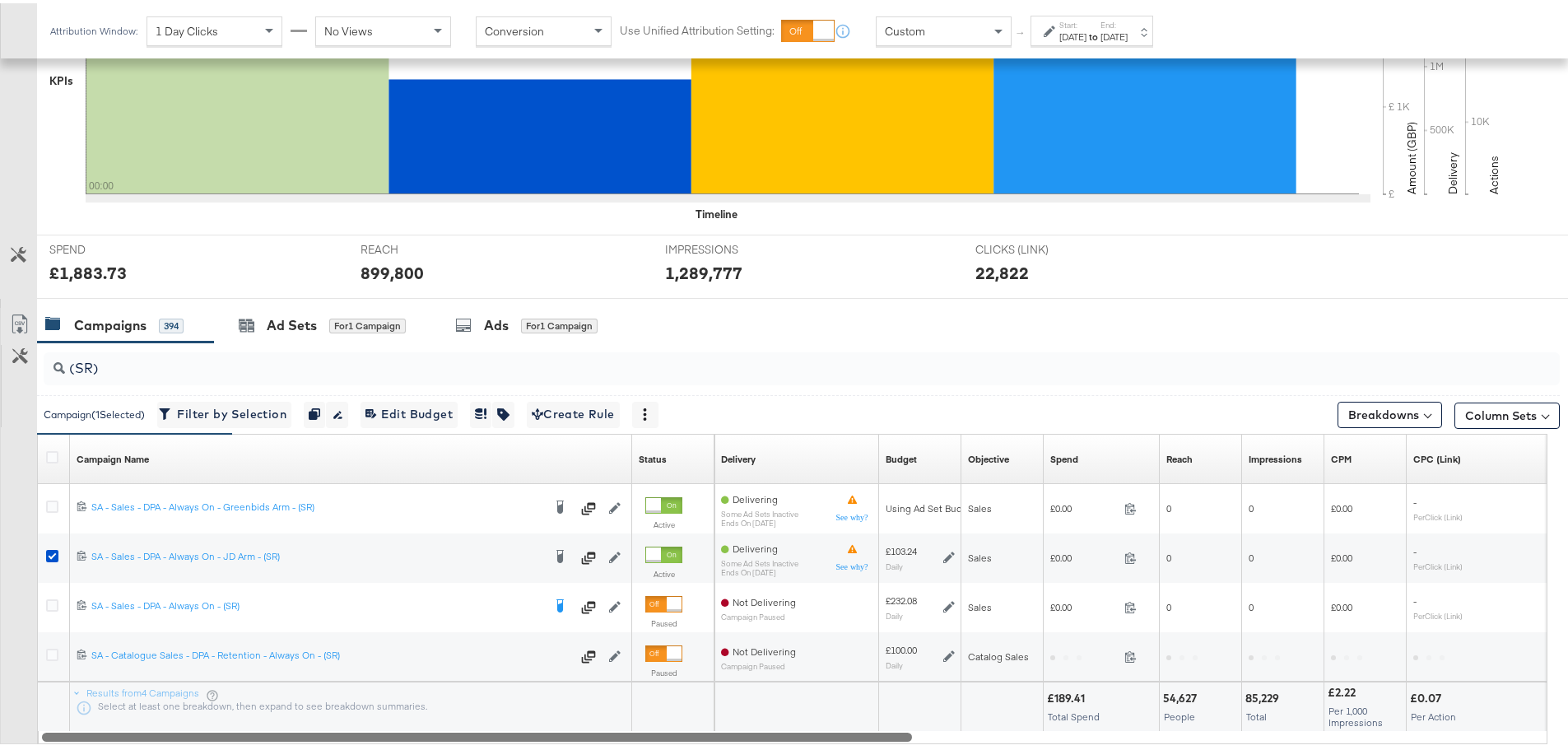
scroll to position [549, 0]
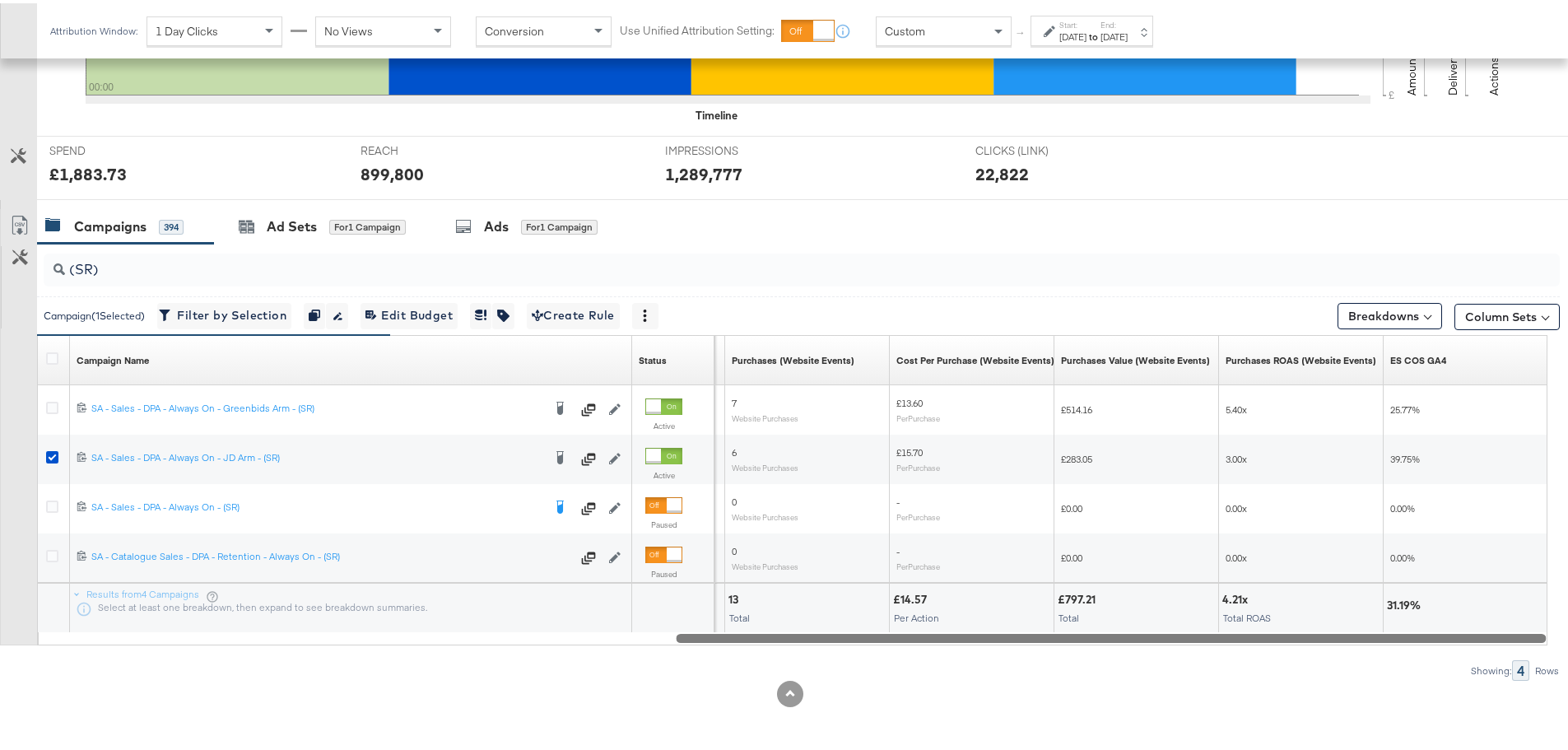
drag, startPoint x: 872, startPoint y: 639, endPoint x: 1579, endPoint y: 639, distance: 707.0
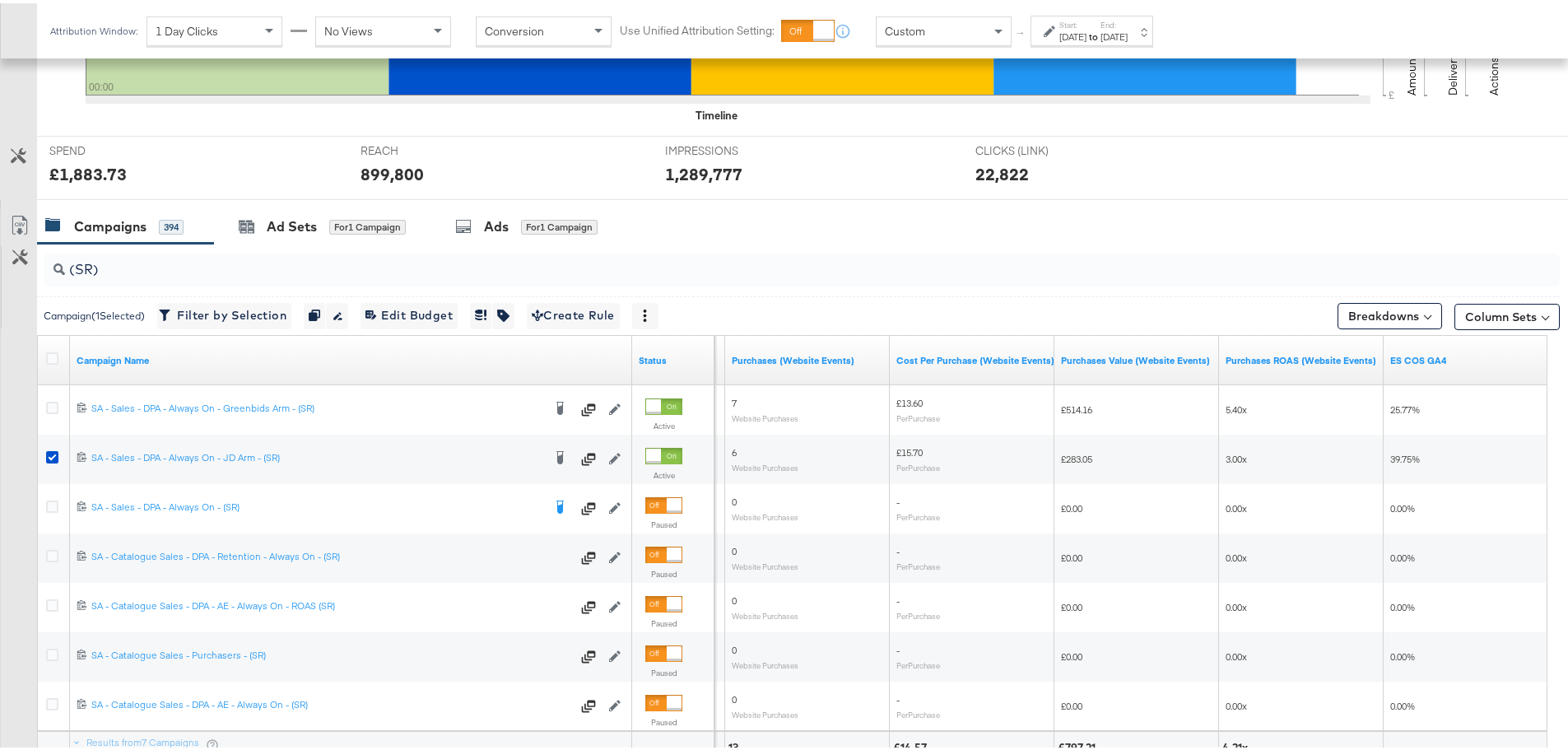
scroll to position [659, 0]
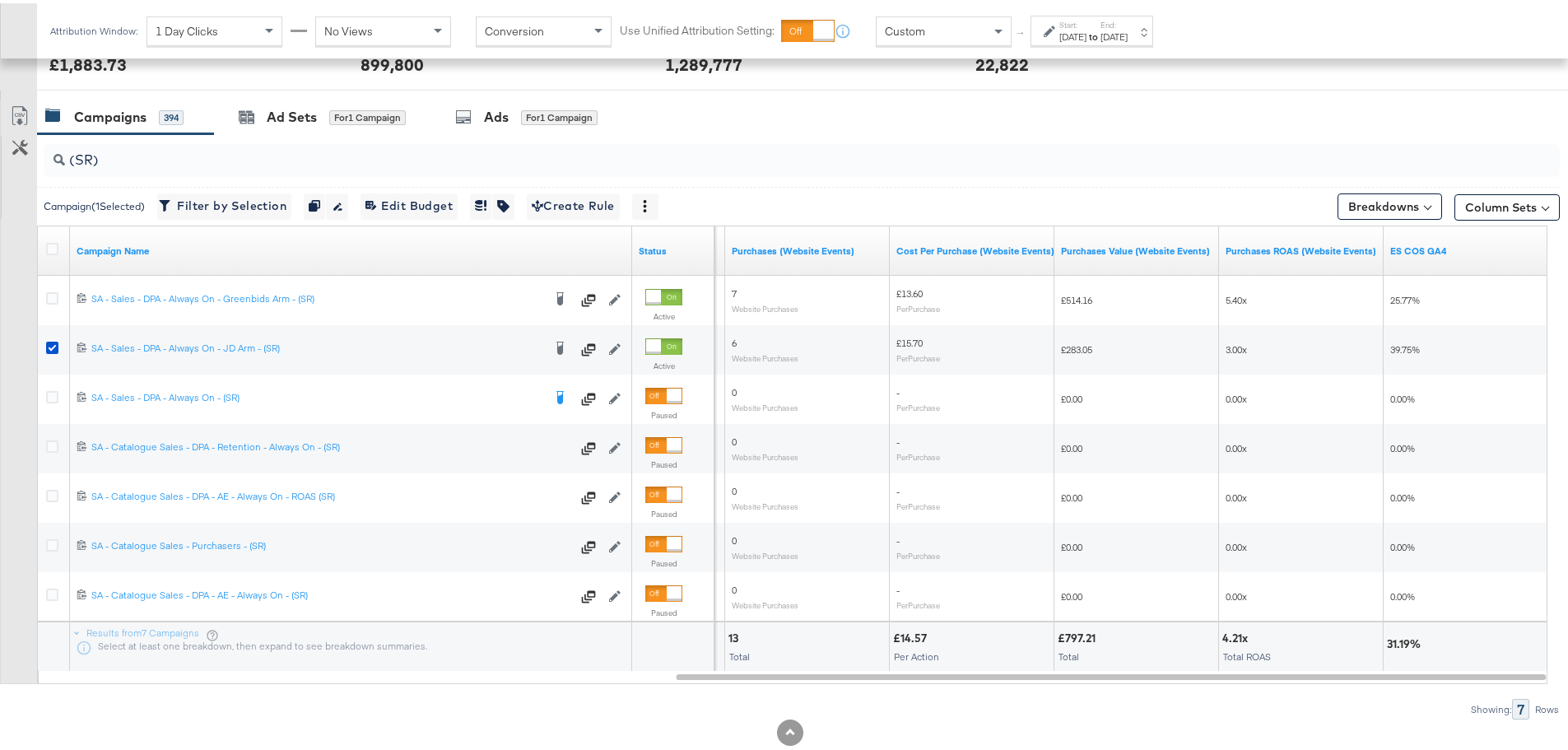
click at [1086, 38] on div "Aug 15th 2025" at bounding box center [1072, 33] width 27 height 13
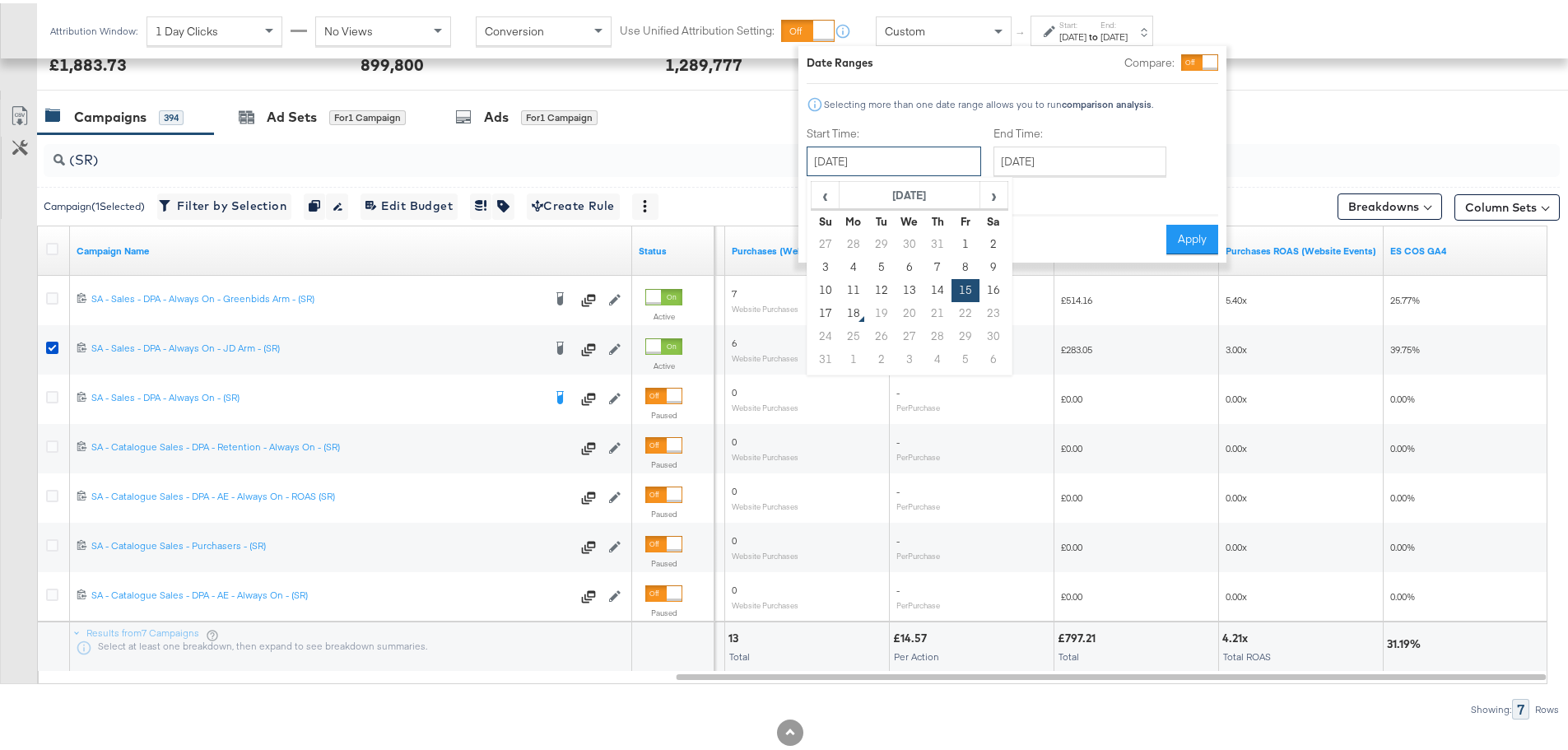
click at [882, 149] on input "August 15th 2025" at bounding box center [893, 158] width 175 height 30
click at [933, 290] on td "14" at bounding box center [937, 287] width 28 height 23
type input "August 14th 2025"
click at [1047, 157] on input "August 15th 2025" at bounding box center [1079, 158] width 173 height 30
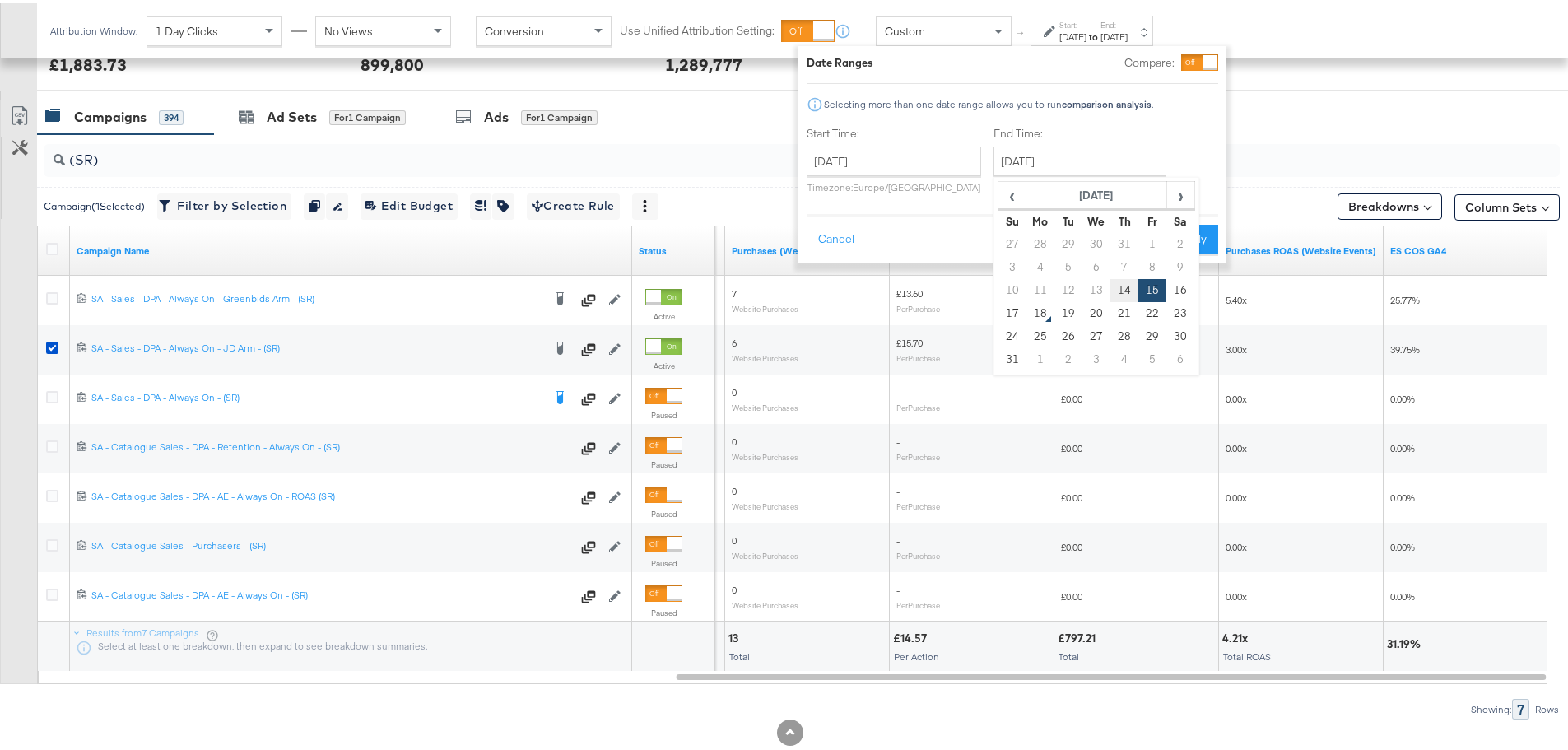
click at [1118, 290] on td "14" at bounding box center [1123, 287] width 28 height 23
type input "August 14th 2025"
click at [1169, 236] on button "Apply" at bounding box center [1192, 236] width 52 height 30
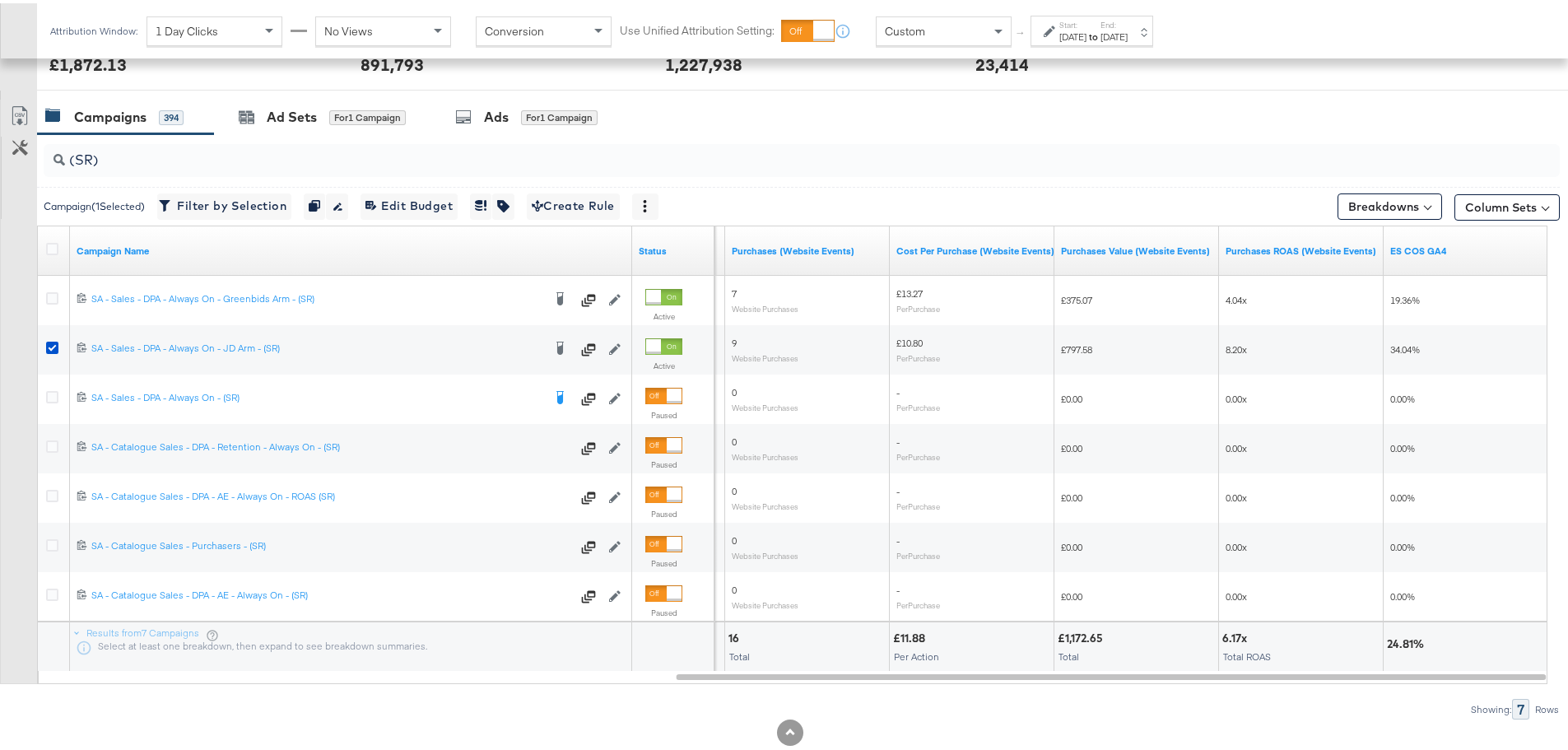
click at [1082, 25] on label "Start:" at bounding box center [1072, 21] width 27 height 11
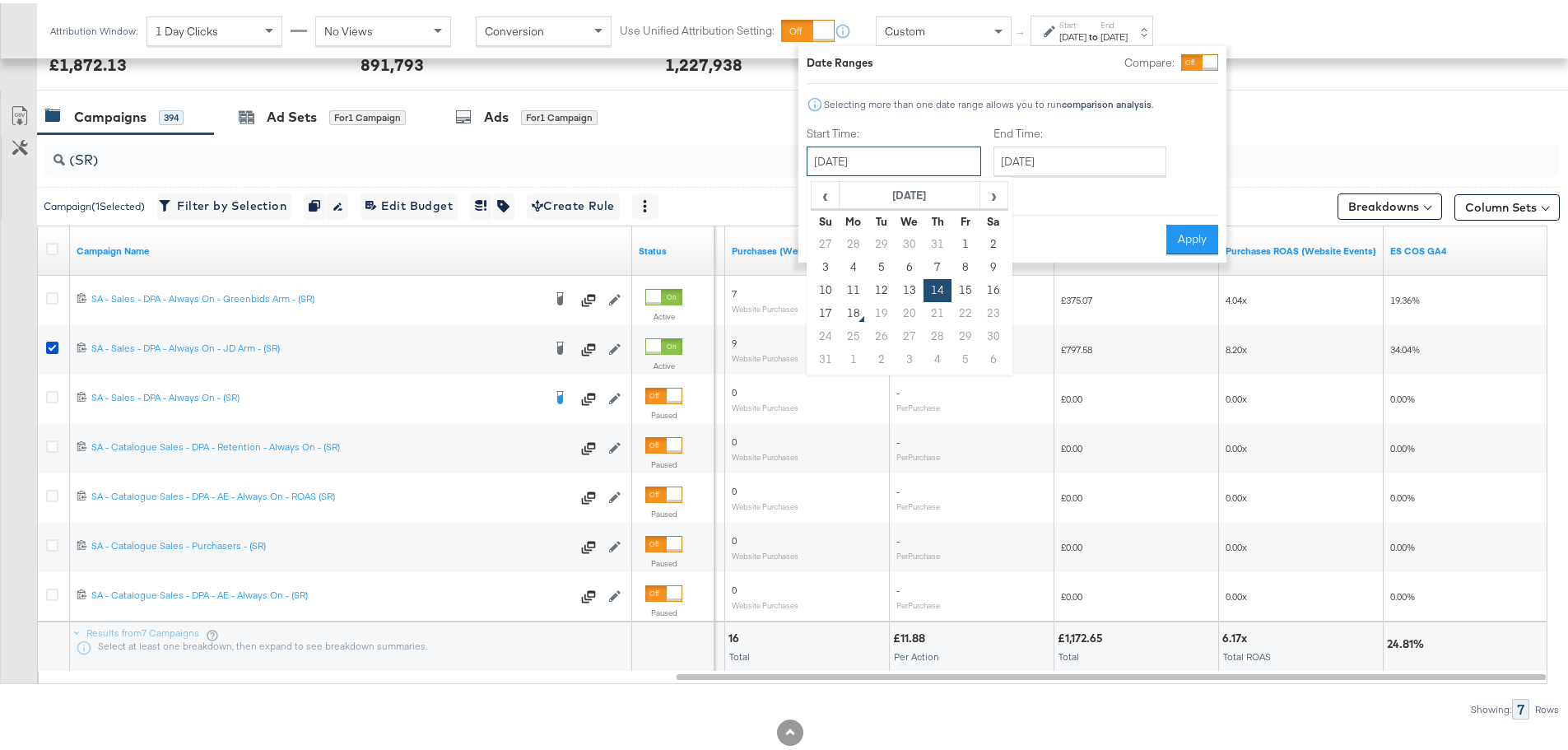
click at [902, 162] on input "August 14th 2025" at bounding box center [893, 158] width 175 height 30
click at [822, 284] on td "10" at bounding box center [825, 287] width 28 height 23
type input "August 10th 2025"
click at [1073, 164] on input "August 14th 2025" at bounding box center [1079, 158] width 173 height 30
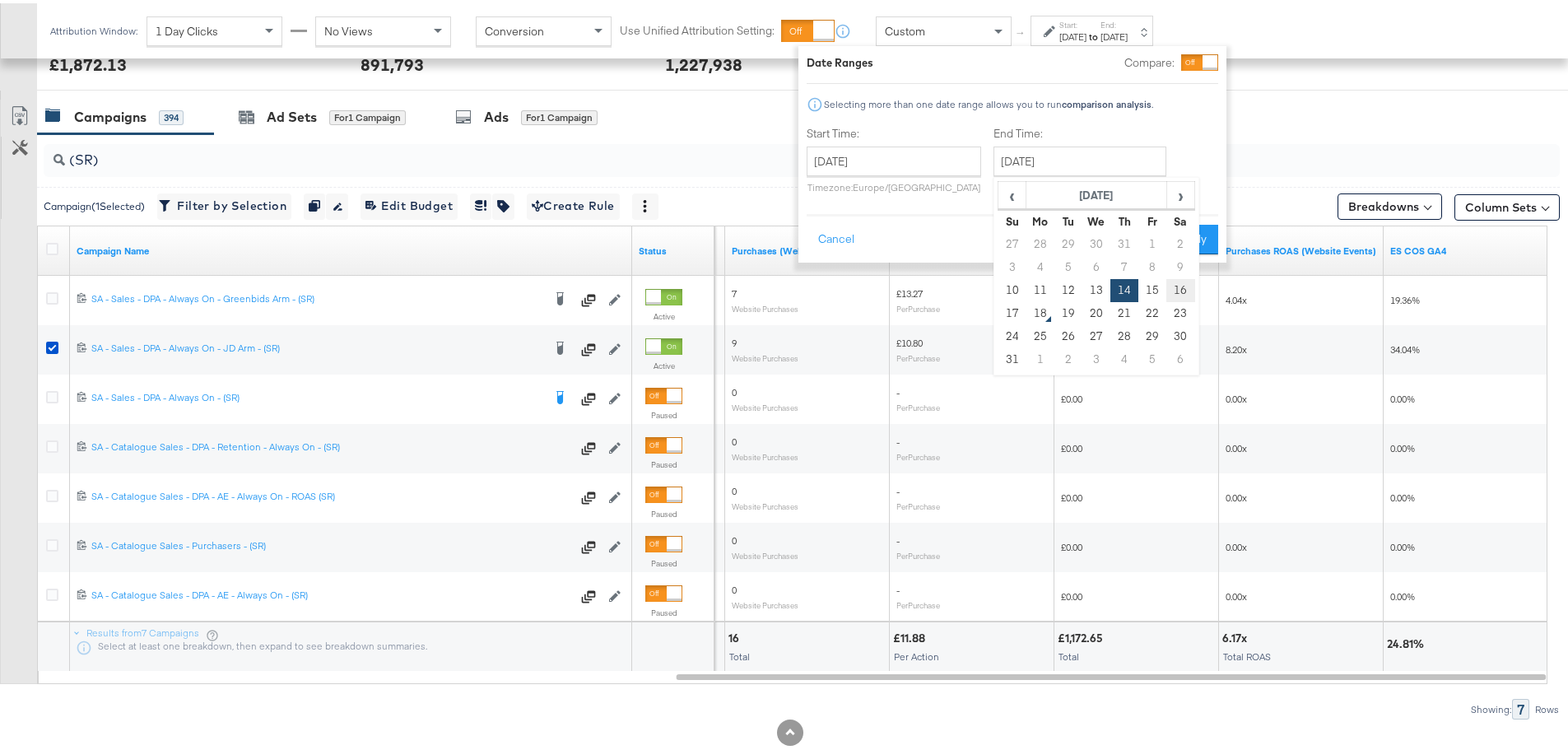
click at [1180, 286] on td "16" at bounding box center [1180, 287] width 28 height 23
type input "August 16th 2025"
click at [1198, 234] on button "Apply" at bounding box center [1192, 236] width 52 height 30
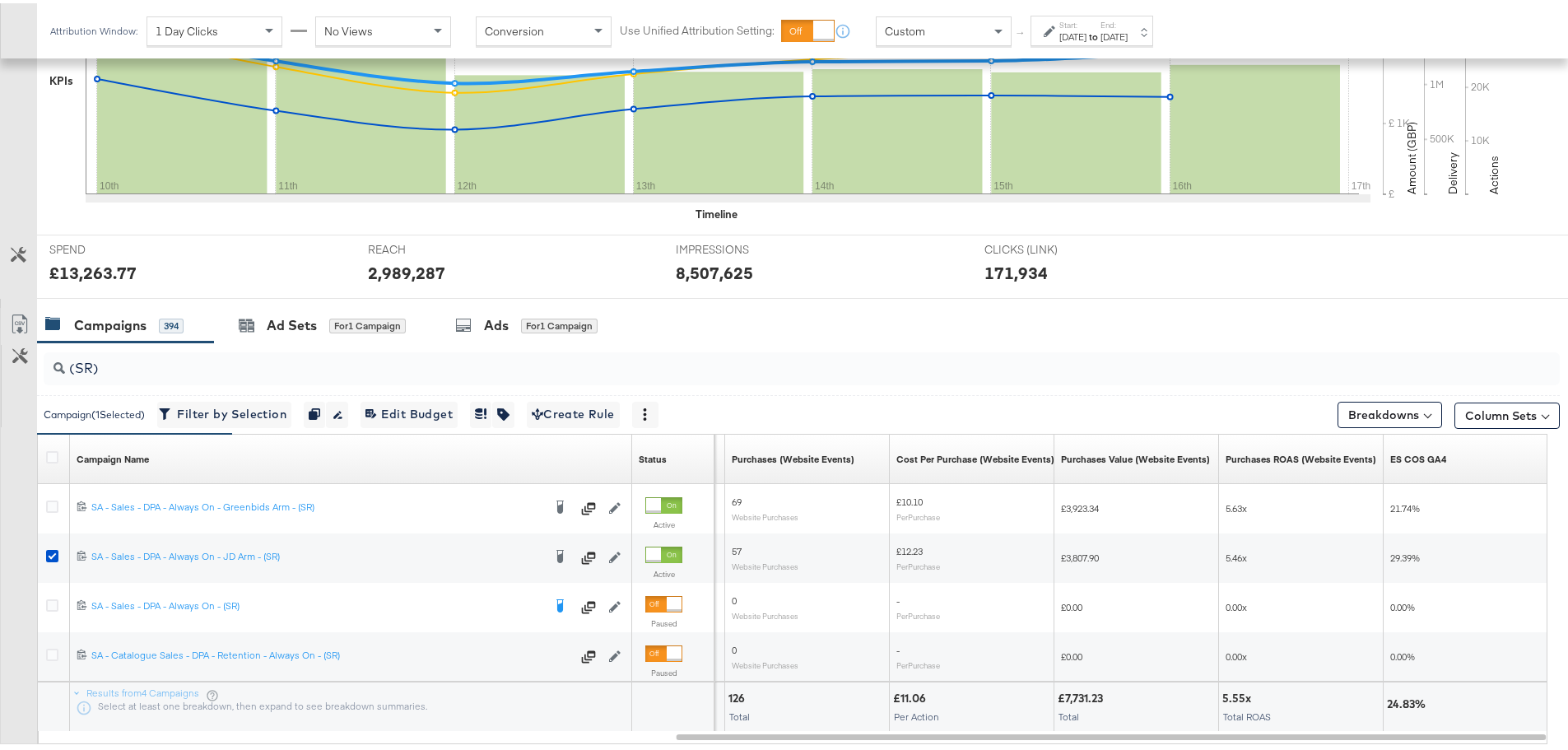
scroll to position [549, 0]
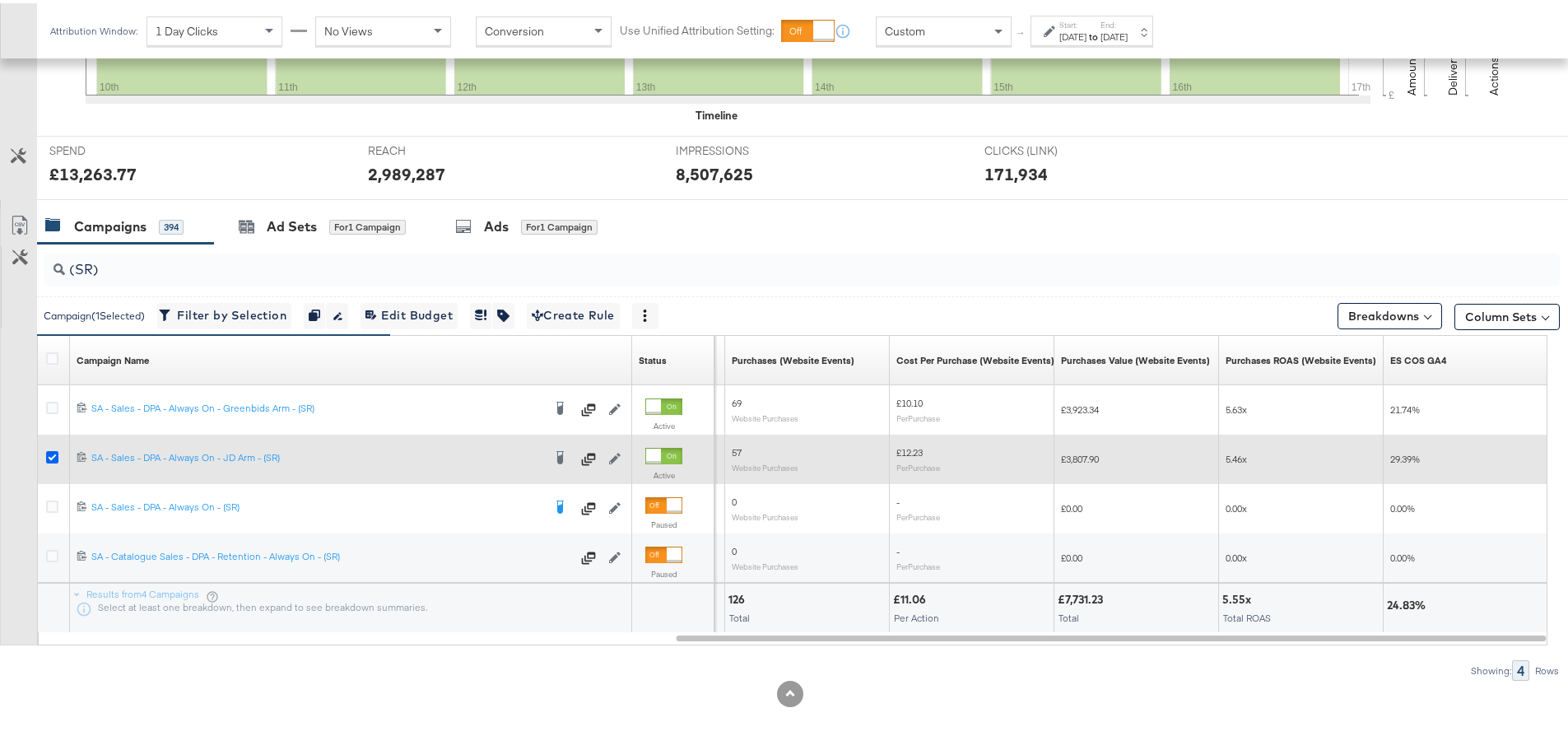
click at [47, 454] on icon at bounding box center [52, 454] width 12 height 12
click at [0, 0] on input "checkbox" at bounding box center [0, 0] width 0 height 0
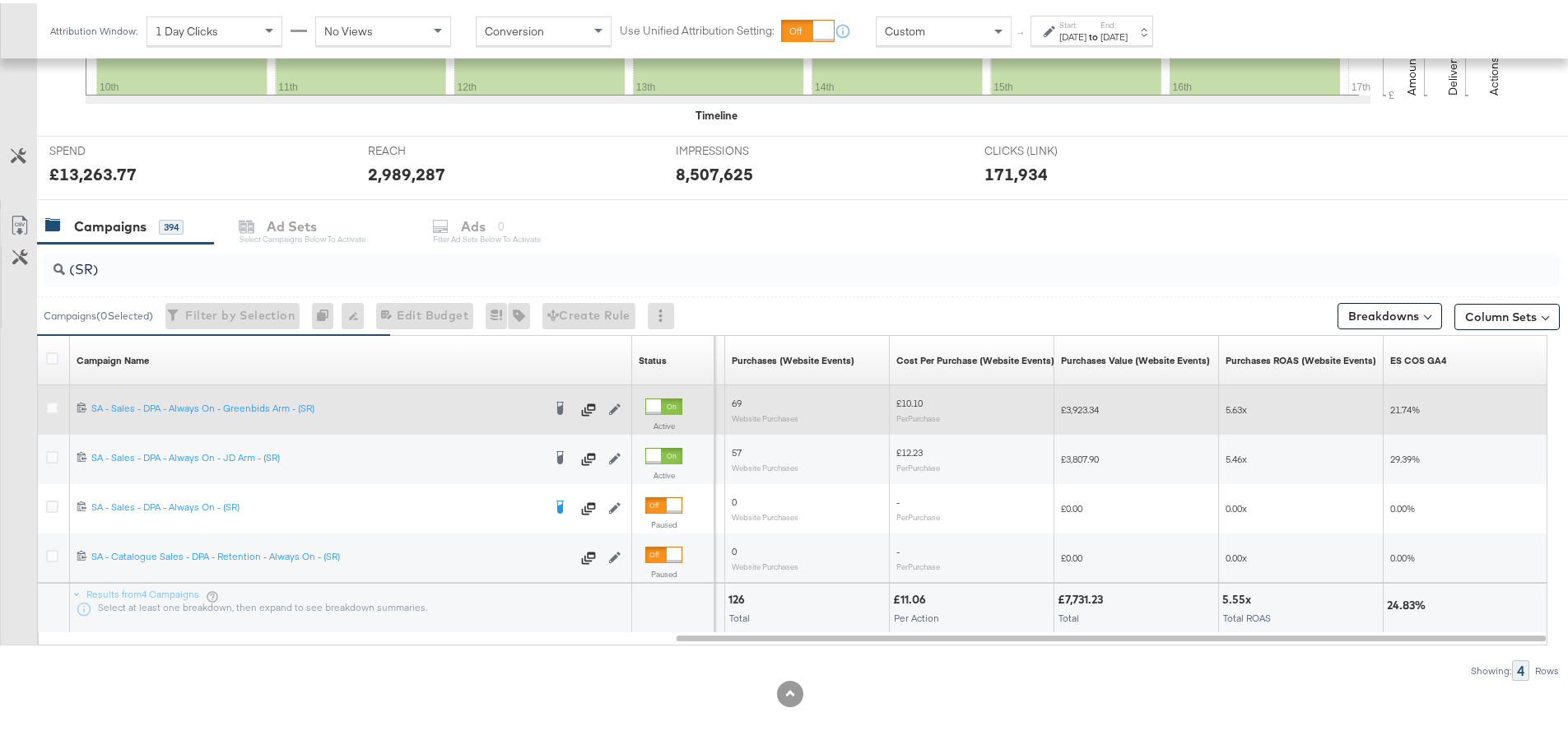
click at [60, 401] on div at bounding box center [55, 407] width 17 height 16
drag, startPoint x: 60, startPoint y: 401, endPoint x: 52, endPoint y: 408, distance: 10.6
click at [53, 407] on div at bounding box center [55, 407] width 17 height 16
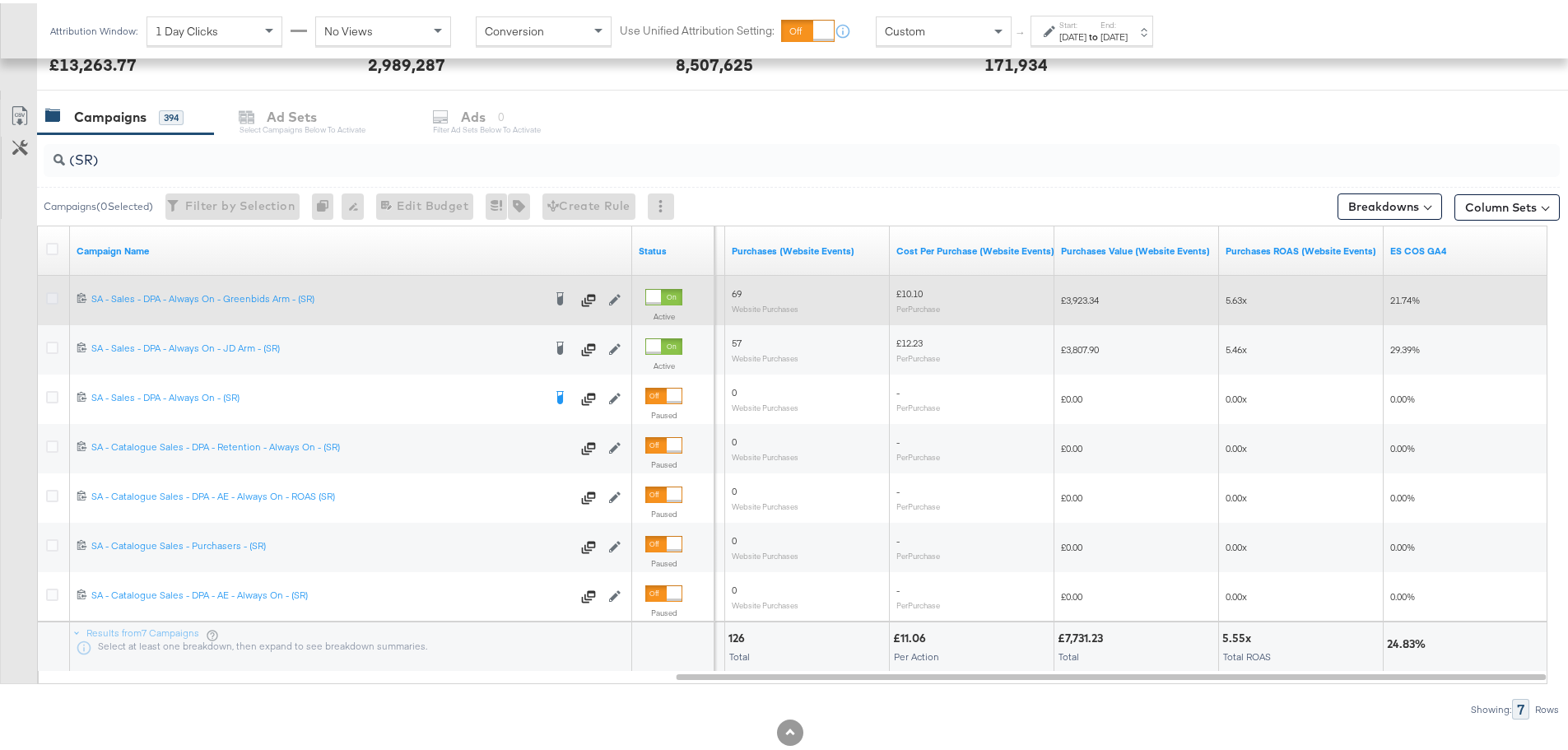
click at [52, 408] on div at bounding box center [55, 395] width 31 height 30
click at [54, 299] on icon at bounding box center [52, 295] width 12 height 12
click at [0, 0] on input "checkbox" at bounding box center [0, 0] width 0 height 0
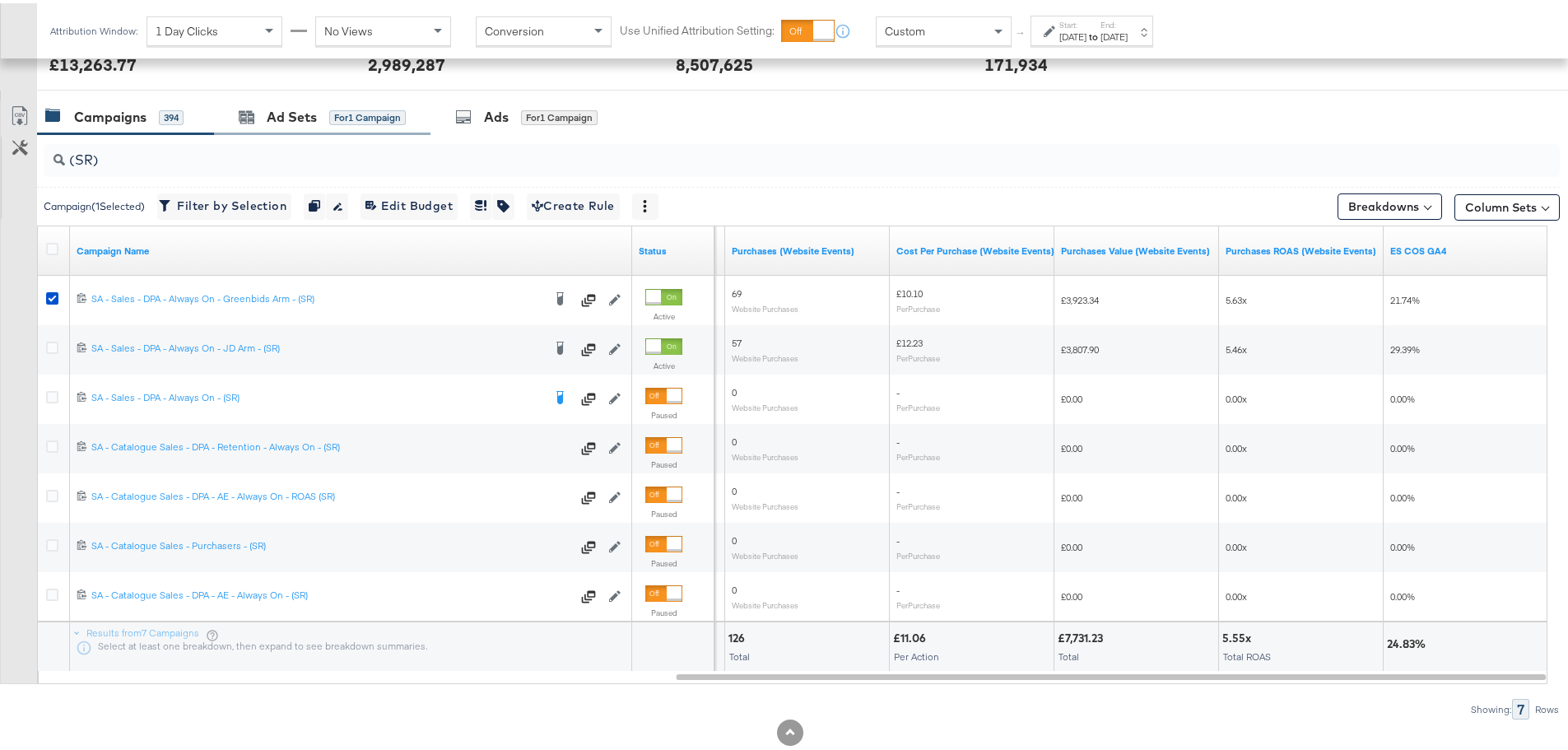
click at [287, 124] on div "Ad Sets for 1 Campaign" at bounding box center [322, 114] width 216 height 36
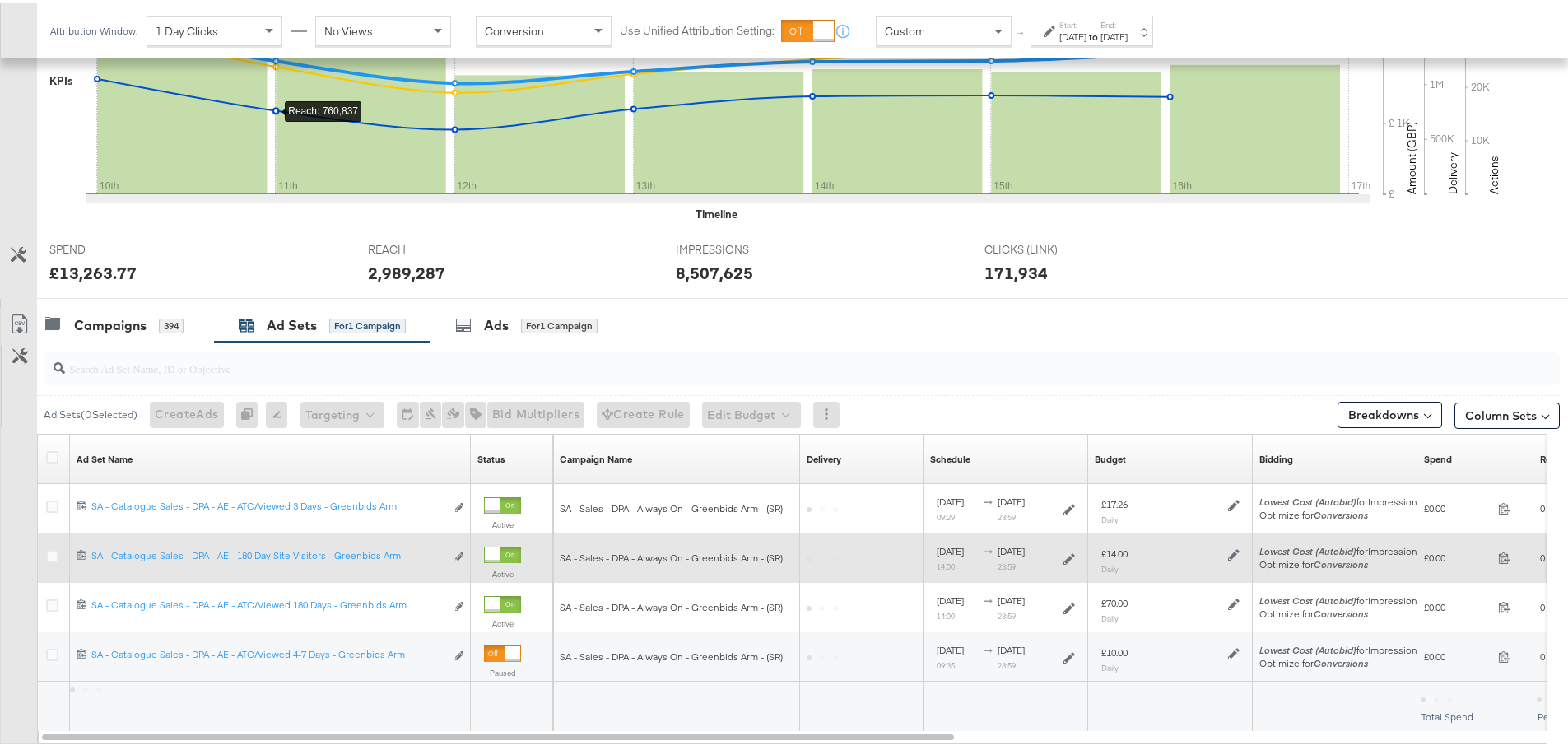
scroll to position [549, 0]
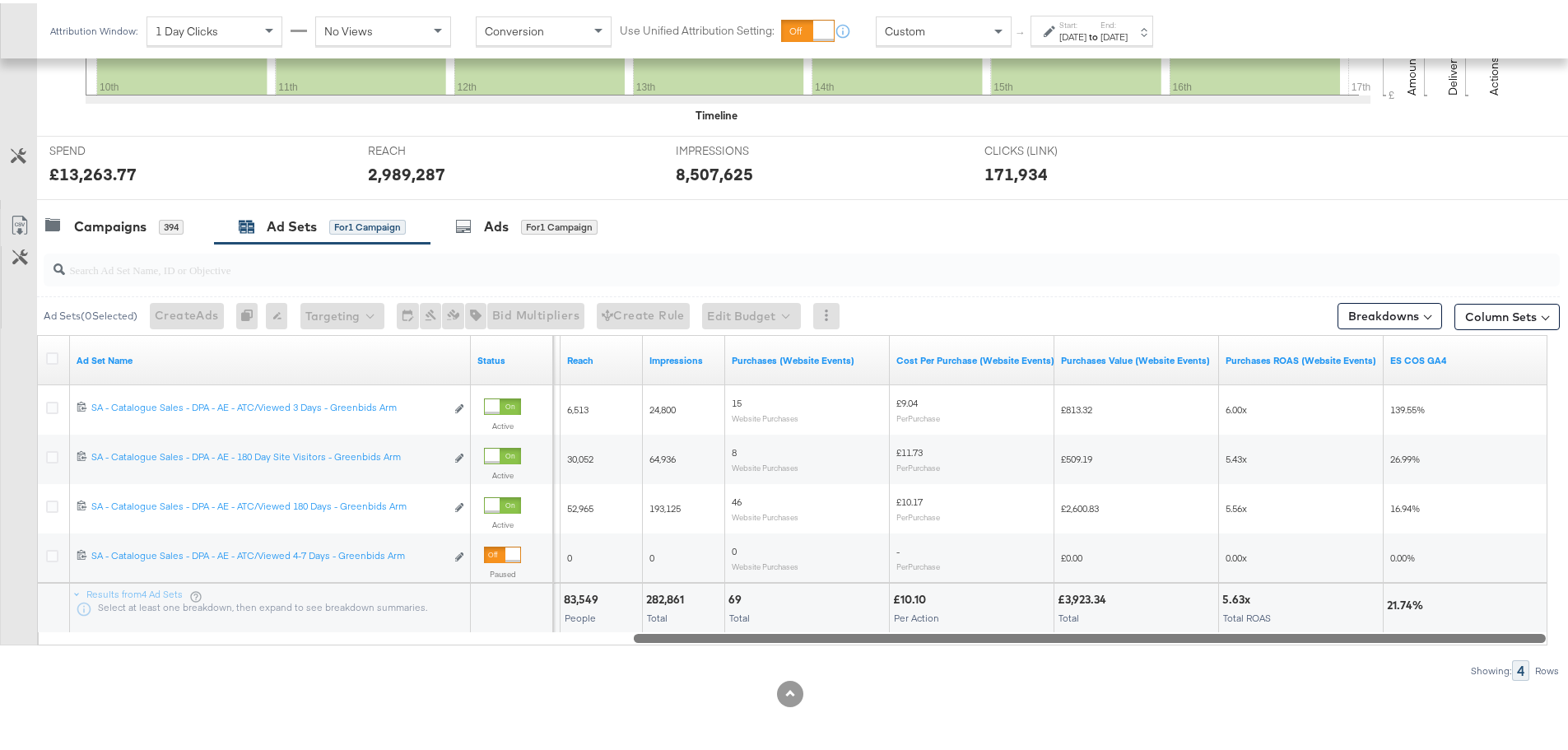
drag, startPoint x: 543, startPoint y: 632, endPoint x: 1404, endPoint y: 661, distance: 861.5
click at [1404, 661] on div "Ad Sets ( 0 Selected) Create Ads At least one ad set must be selected 0 Rename …" at bounding box center [779, 459] width 1559 height 437
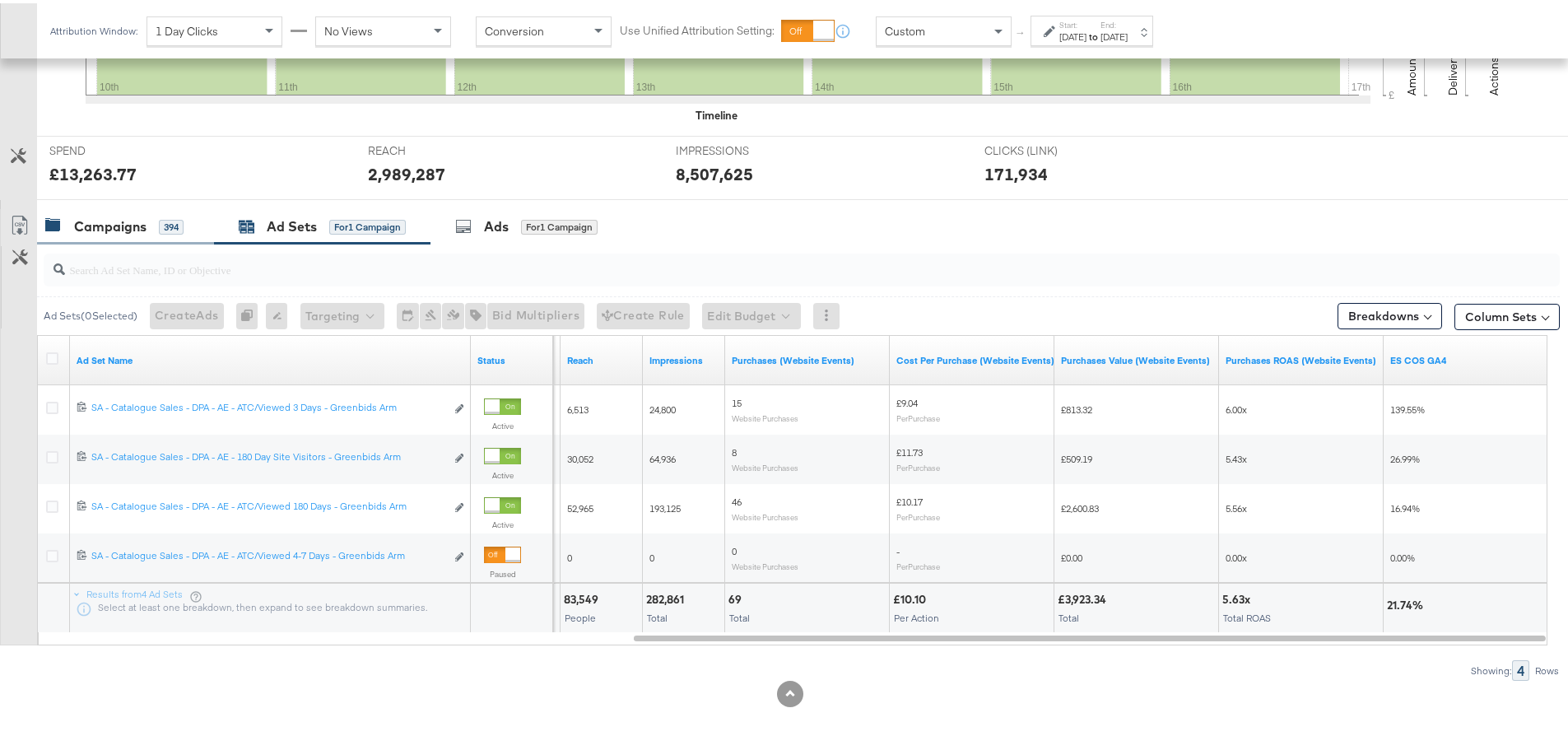
click at [139, 229] on div "Campaigns" at bounding box center [110, 223] width 72 height 19
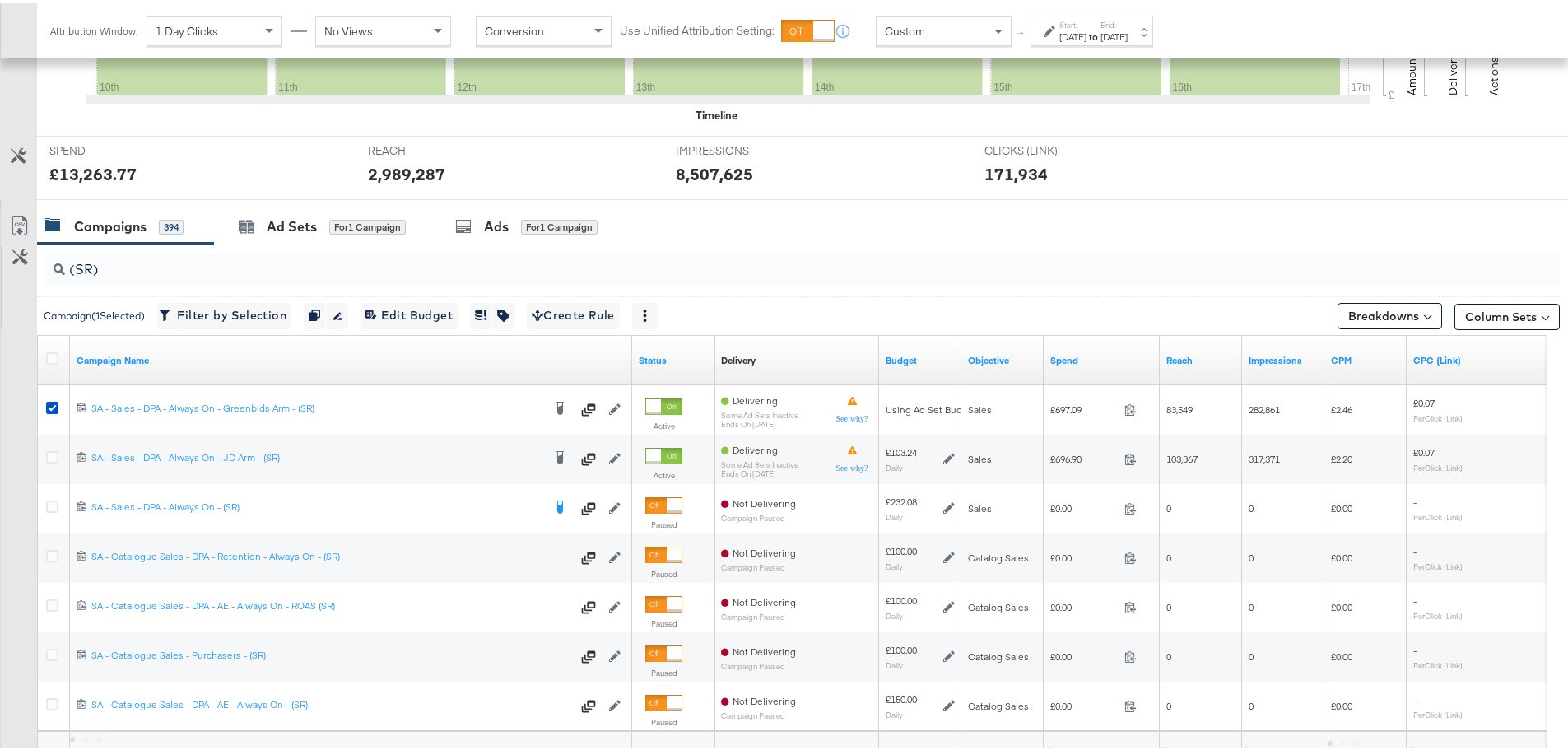
scroll to position [659, 0]
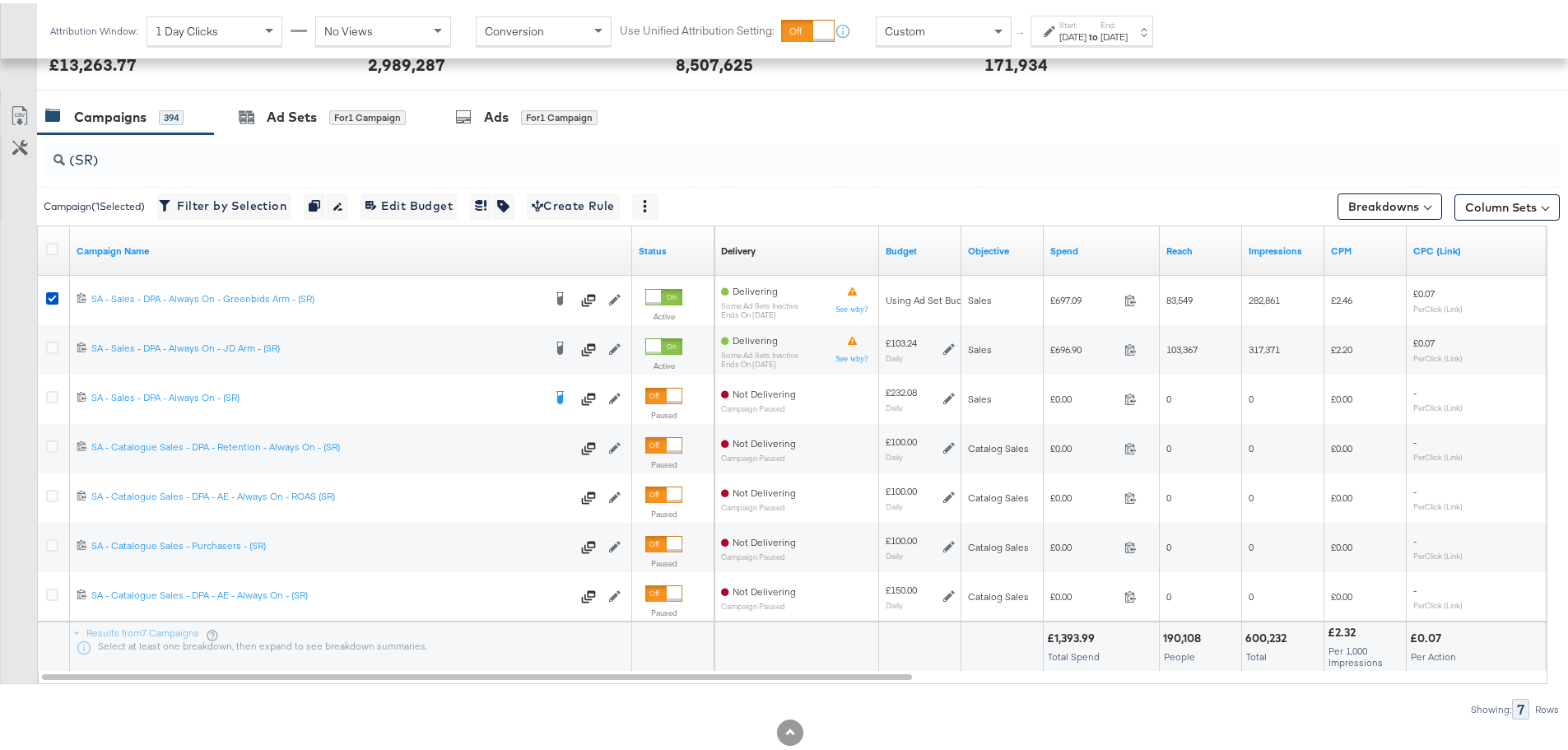
drag, startPoint x: 55, startPoint y: 293, endPoint x: 122, endPoint y: 214, distance: 103.6
click at [55, 293] on icon at bounding box center [52, 295] width 12 height 12
click at [0, 0] on input "checkbox" at bounding box center [0, 0] width 0 height 0
drag, startPoint x: 101, startPoint y: 159, endPoint x: 2, endPoint y: 172, distance: 99.8
click at [2, 172] on div "(SR) Campaigns ( 0 Selected) Filter by Selection Filter 0 campaigns 0 Rename 0 …" at bounding box center [779, 424] width 1559 height 586
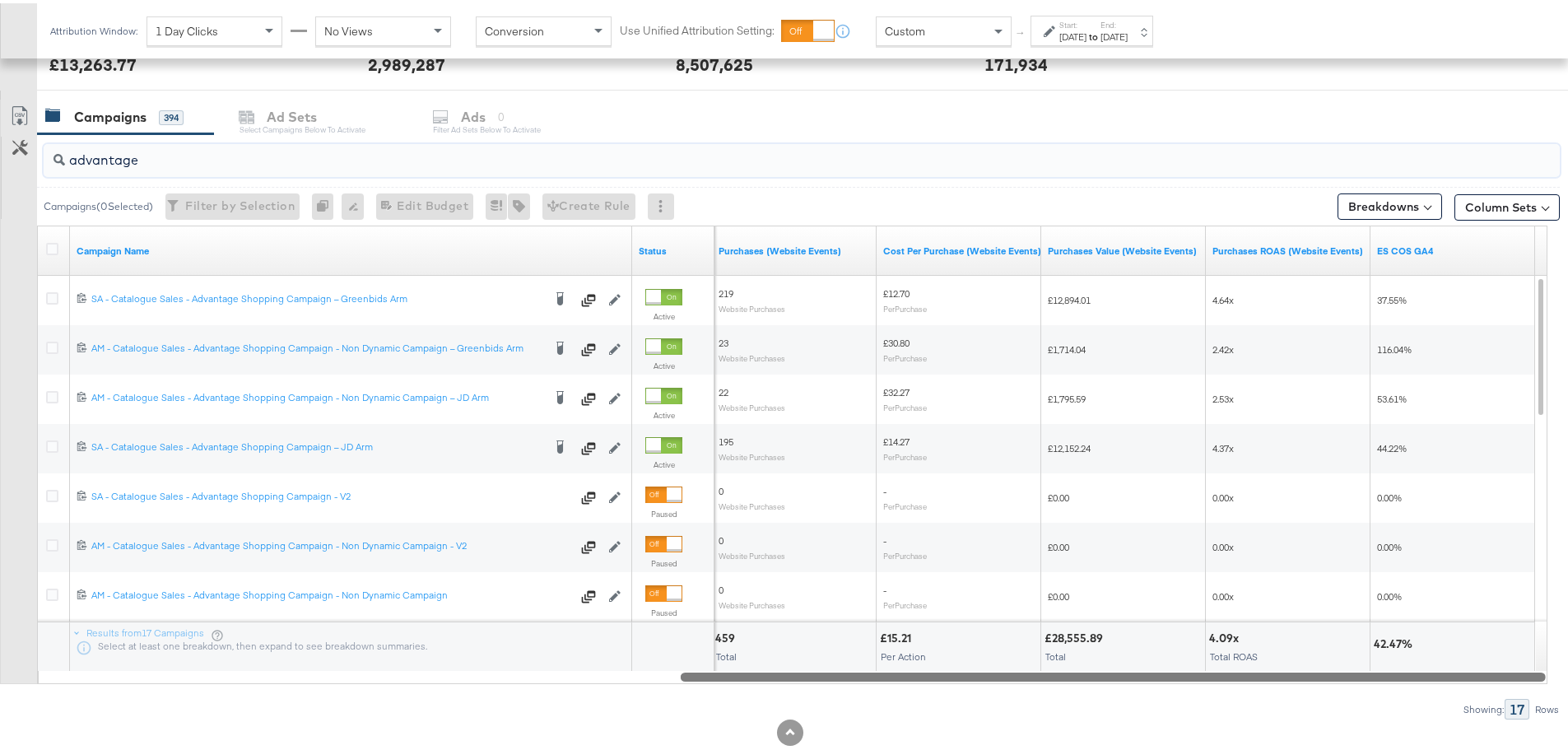
drag, startPoint x: 409, startPoint y: 671, endPoint x: 1286, endPoint y: 690, distance: 877.2
click at [1286, 690] on div "advantage Campaigns ( 0 Selected) Filter by Selection Filter 0 campaigns 0 Rena…" at bounding box center [779, 424] width 1559 height 586
type input "advantage"
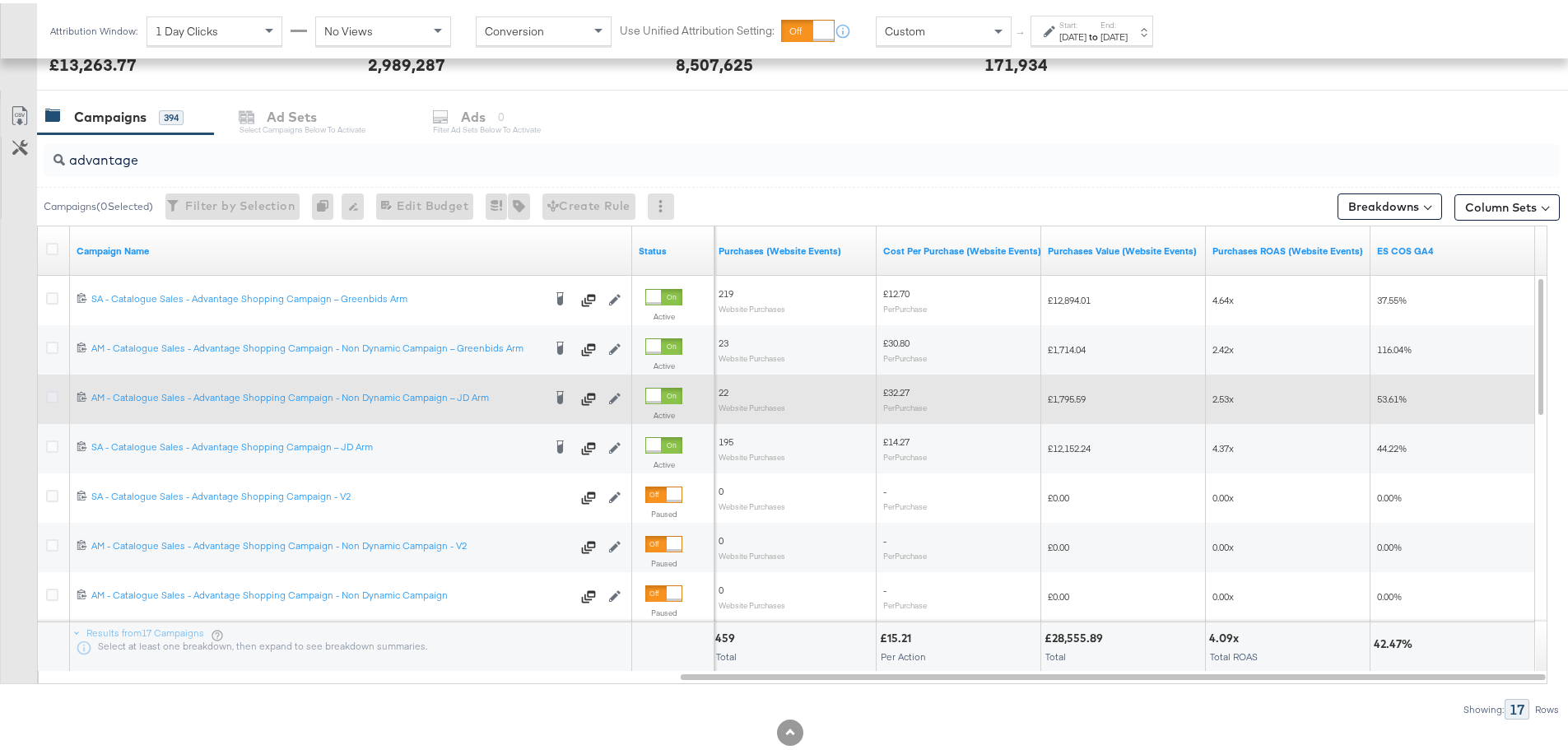
click at [46, 395] on icon at bounding box center [52, 394] width 12 height 12
click at [0, 0] on input "checkbox" at bounding box center [0, 0] width 0 height 0
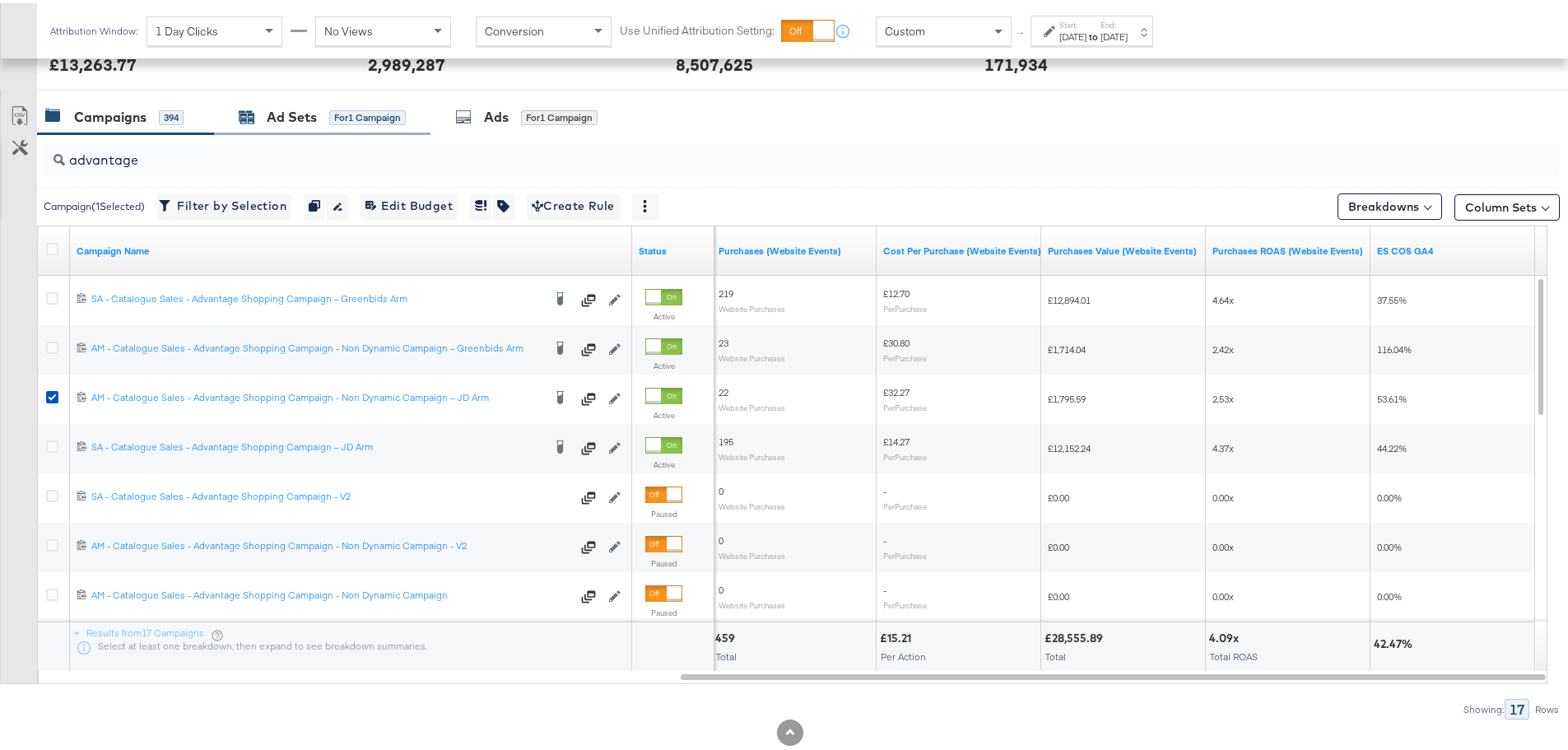
click at [280, 110] on div "Ad Sets" at bounding box center [291, 114] width 50 height 19
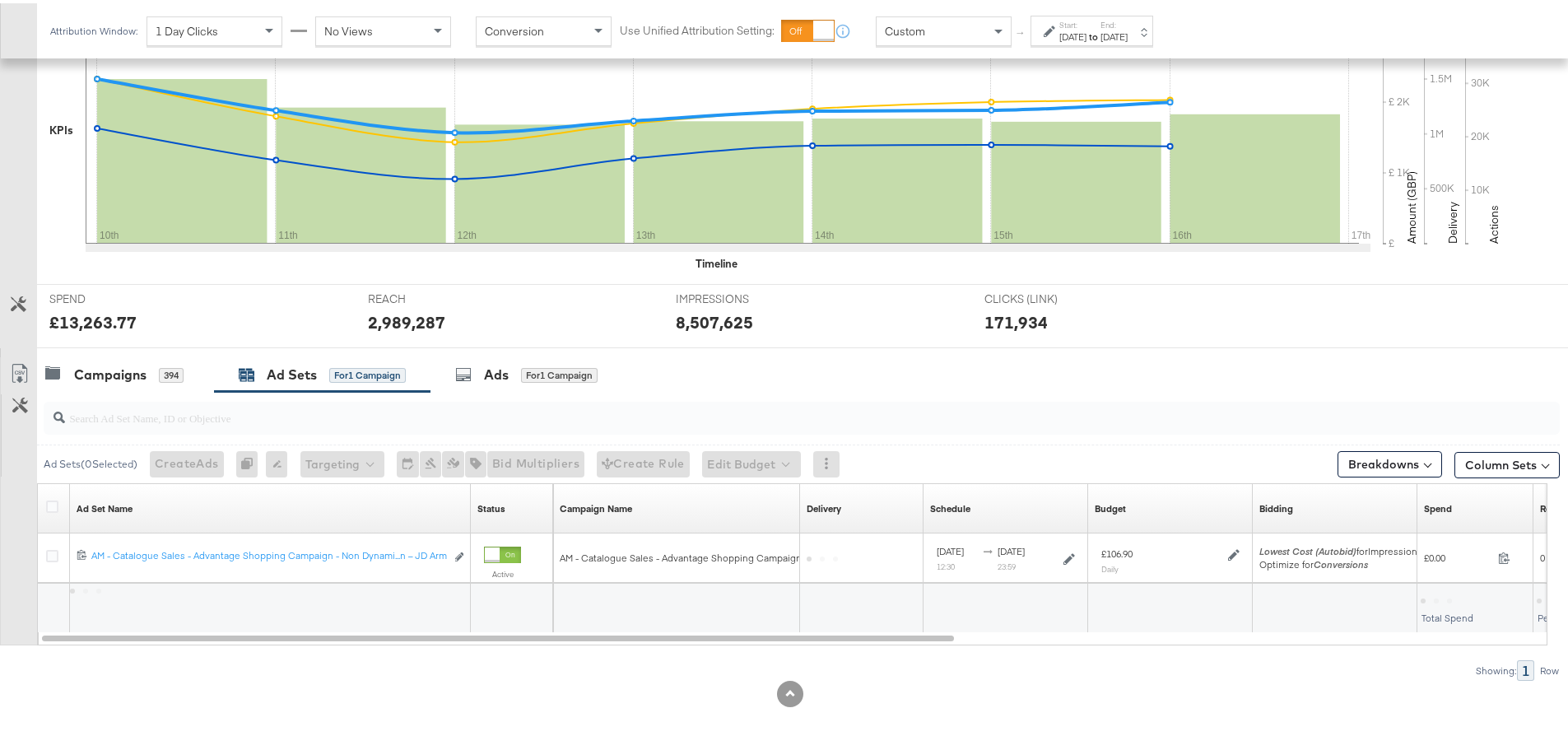
scroll to position [401, 0]
click at [492, 391] on div at bounding box center [797, 415] width 1522 height 53
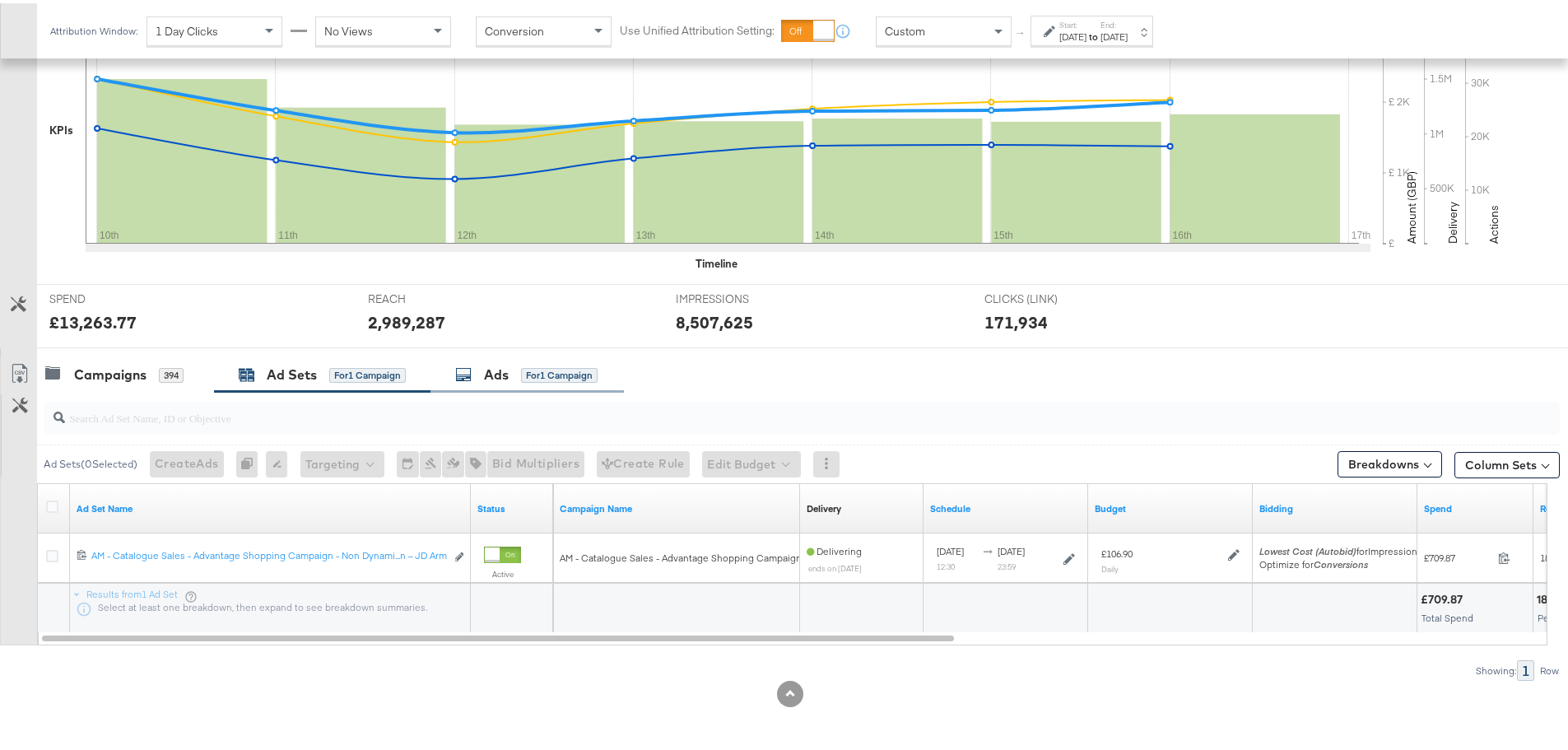
click at [489, 374] on div "Ads" at bounding box center [496, 372] width 25 height 19
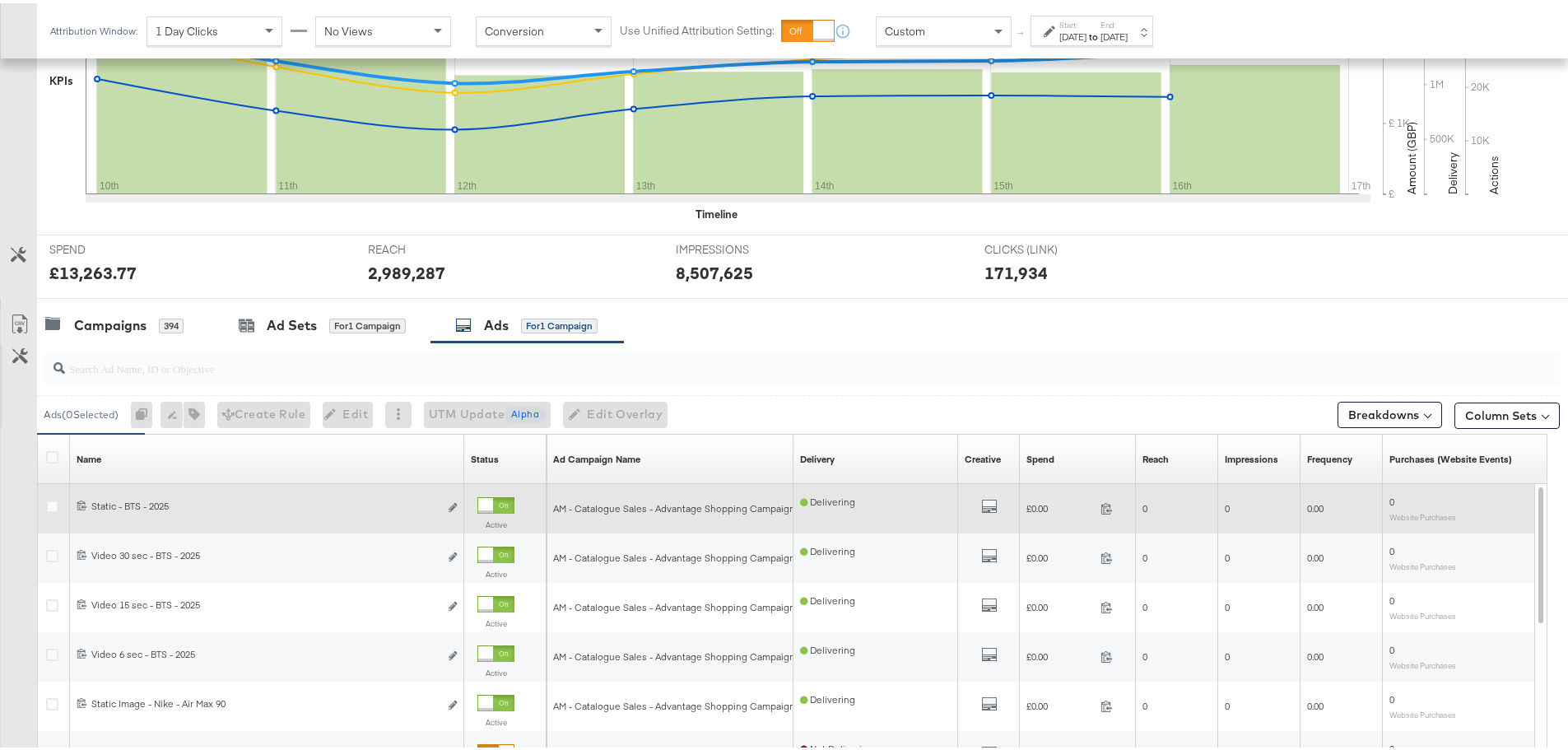
scroll to position [659, 0]
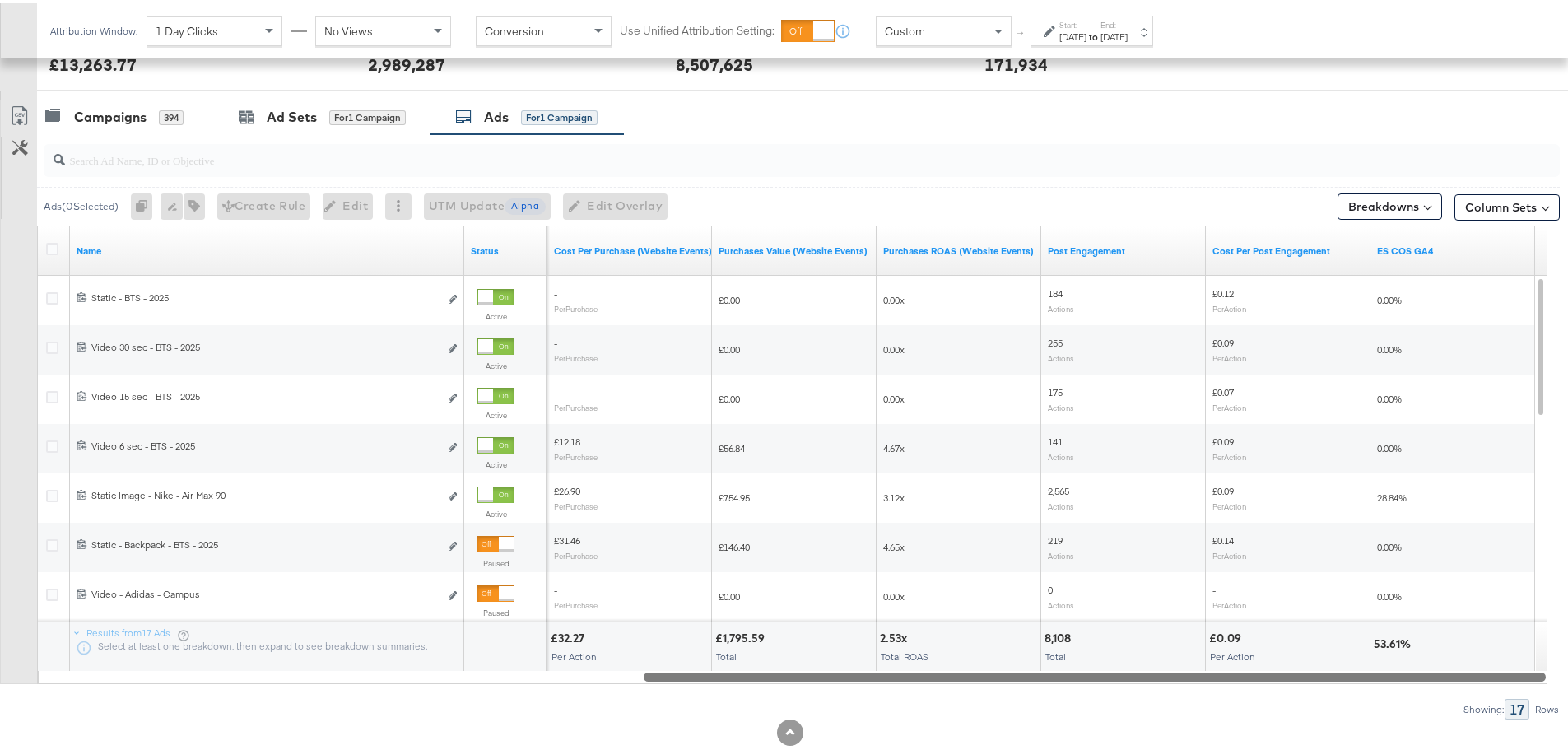
drag, startPoint x: 579, startPoint y: 673, endPoint x: 1579, endPoint y: 731, distance: 1001.7
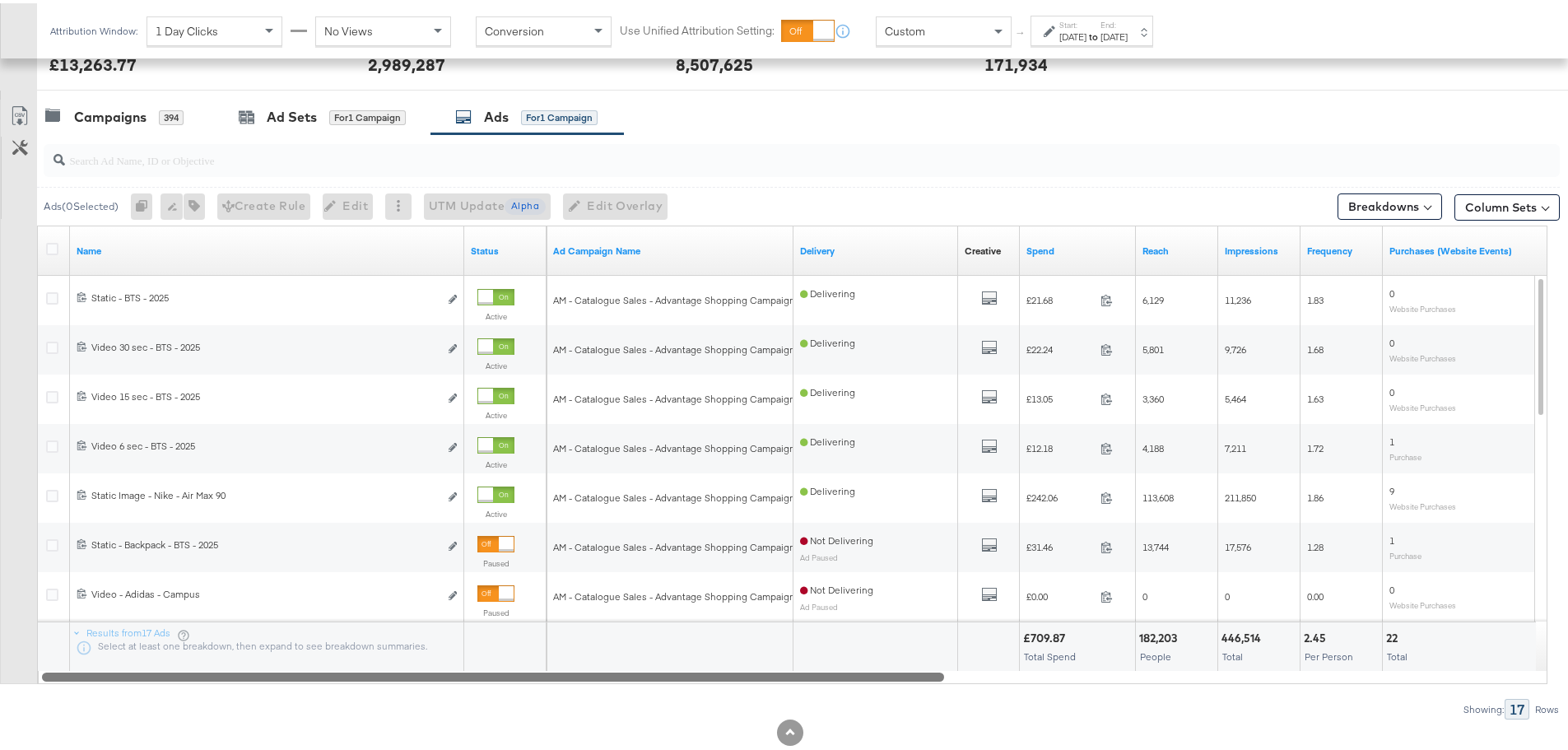
drag, startPoint x: 1301, startPoint y: 686, endPoint x: 620, endPoint y: 677, distance: 681.1
click at [620, 677] on div at bounding box center [492, 673] width 902 height 14
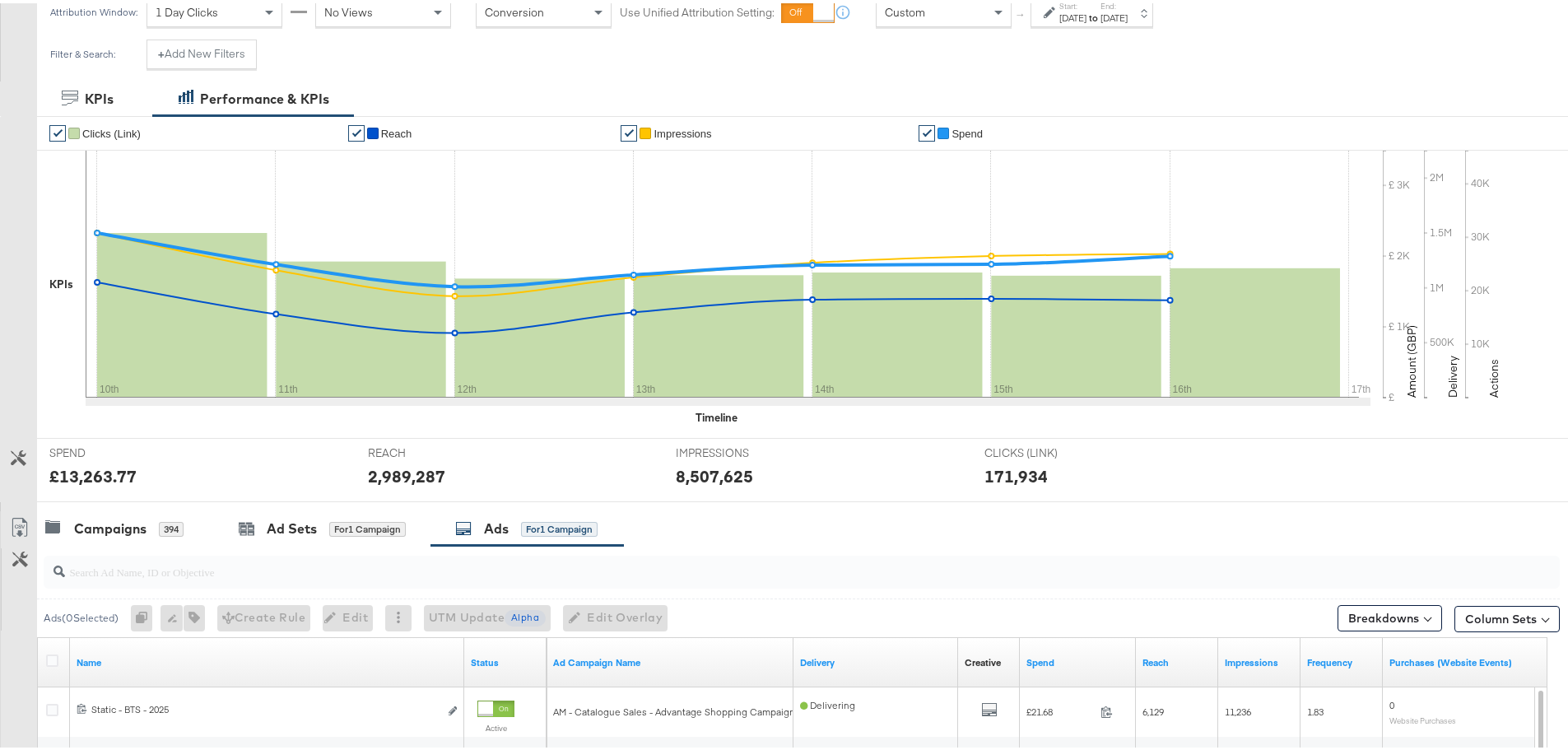
scroll to position [83, 0]
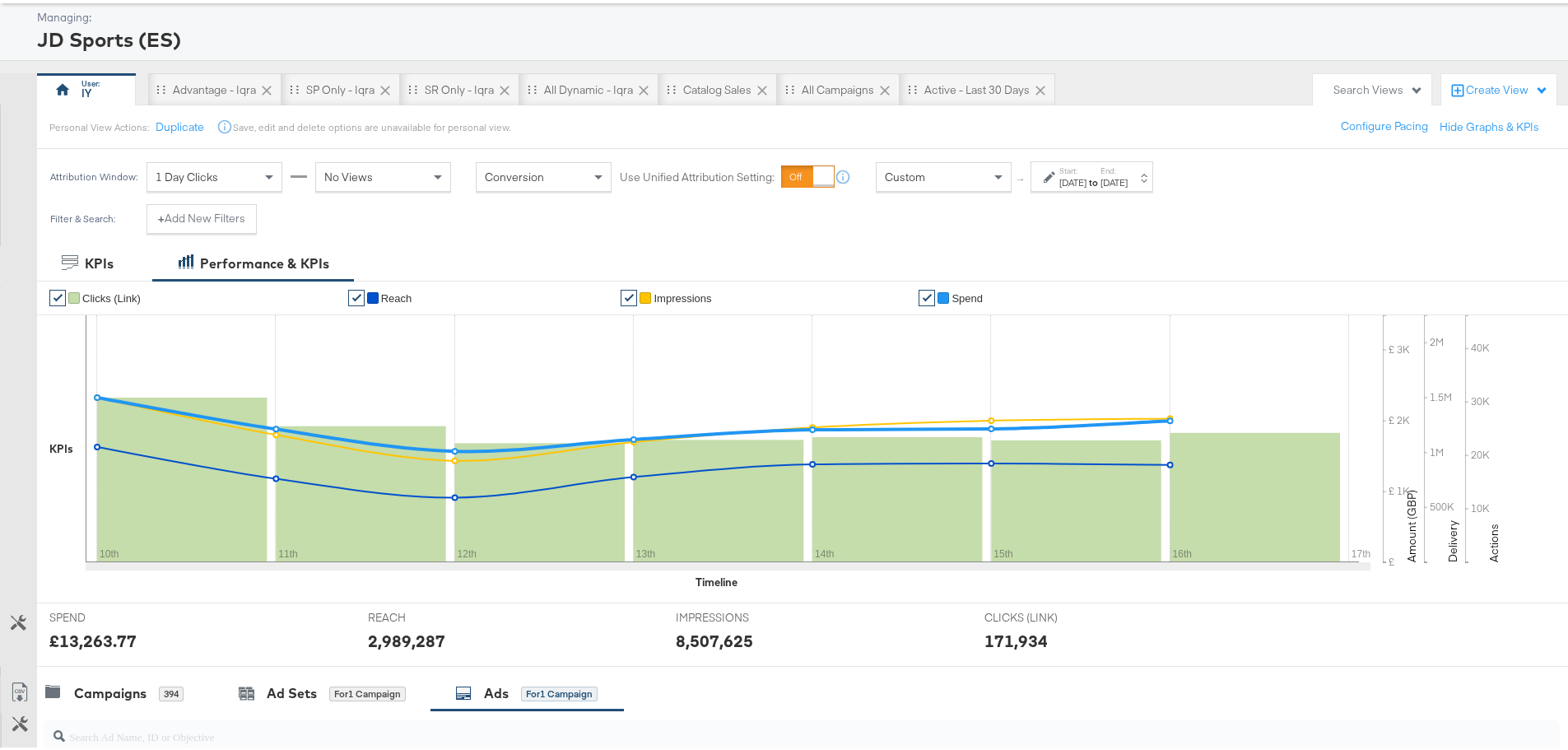
click at [1086, 181] on div "Aug 10th 2025" at bounding box center [1072, 179] width 27 height 13
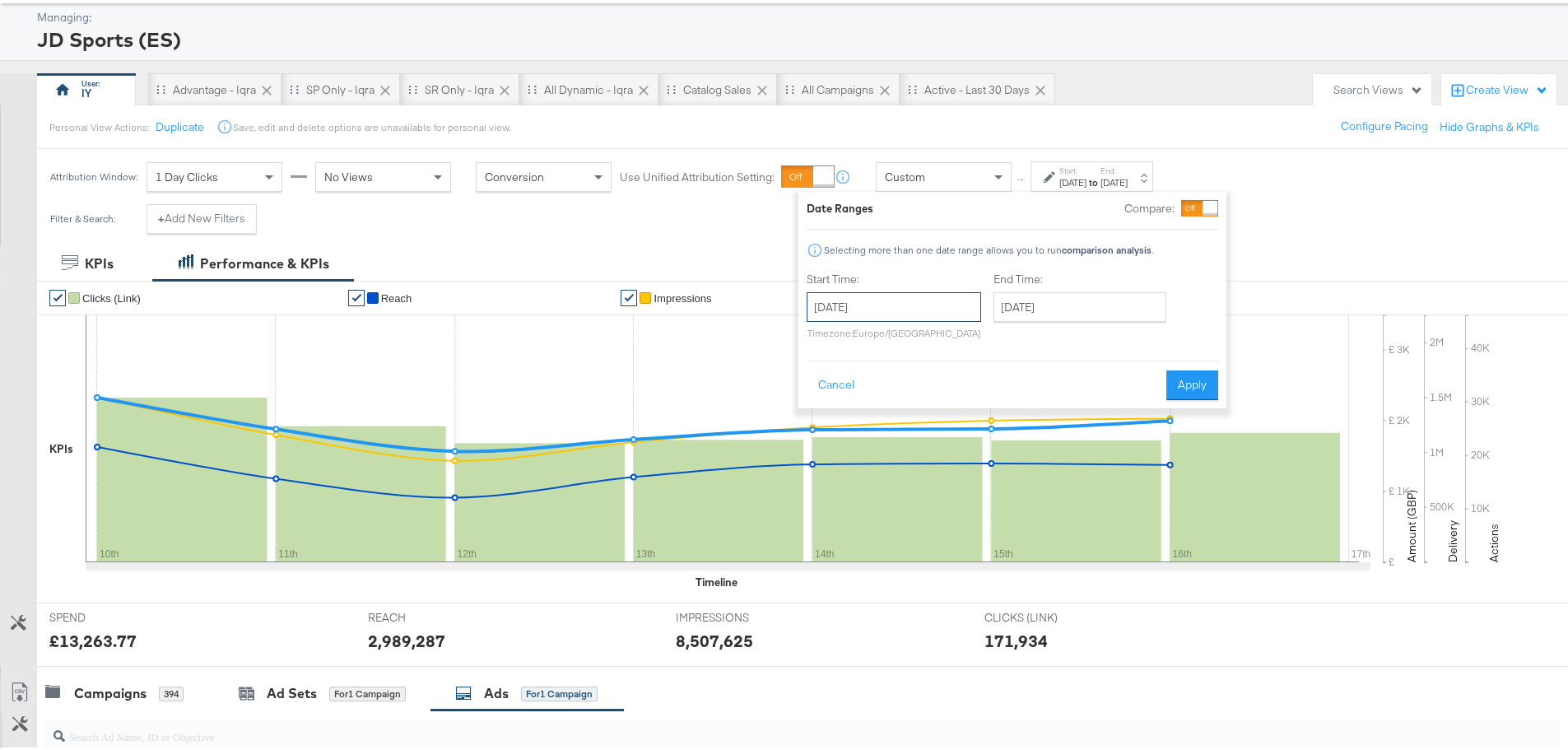
click at [935, 308] on input "August 10th 2025" at bounding box center [893, 303] width 175 height 30
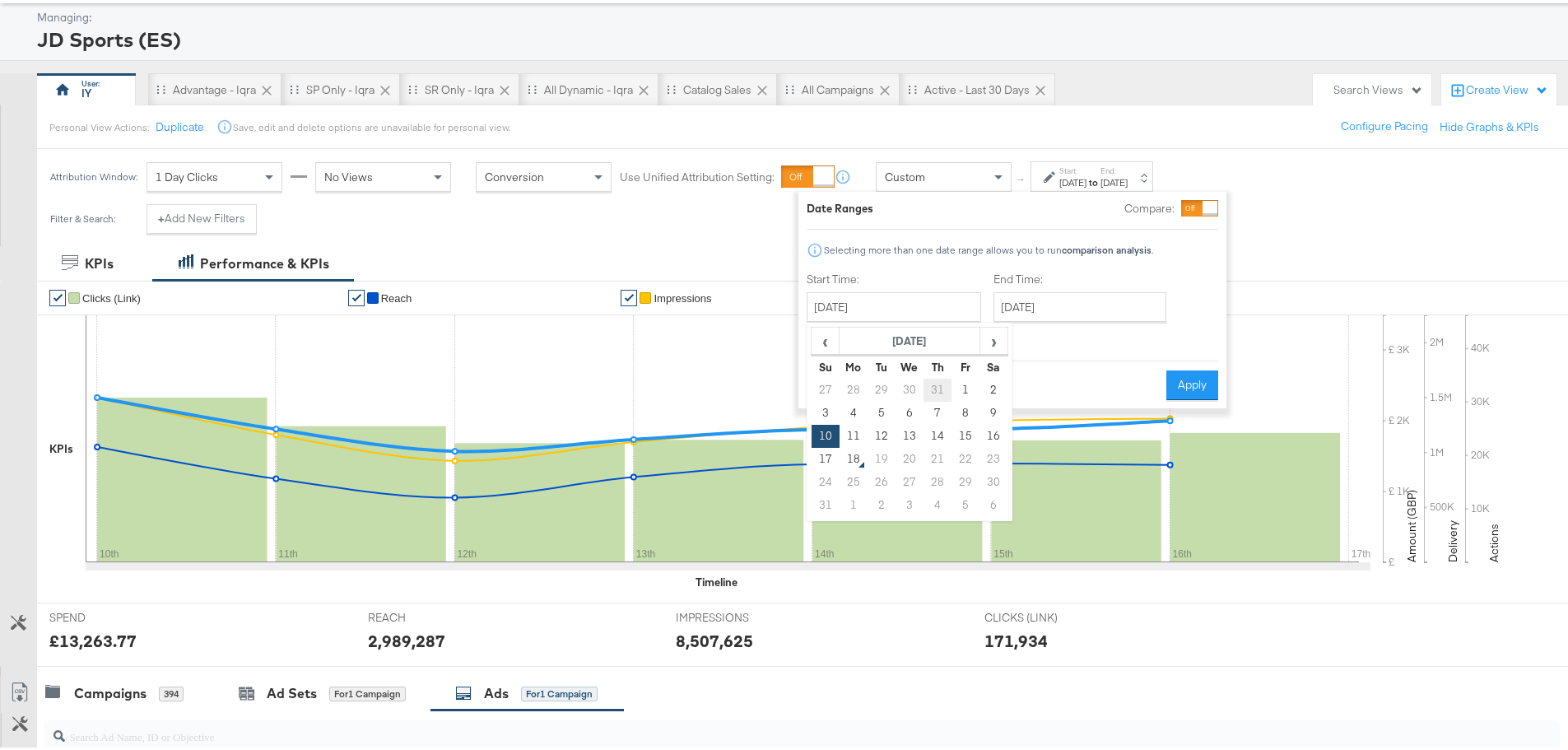
click at [944, 389] on td "31" at bounding box center [937, 387] width 28 height 23
type input "July 31st 2025"
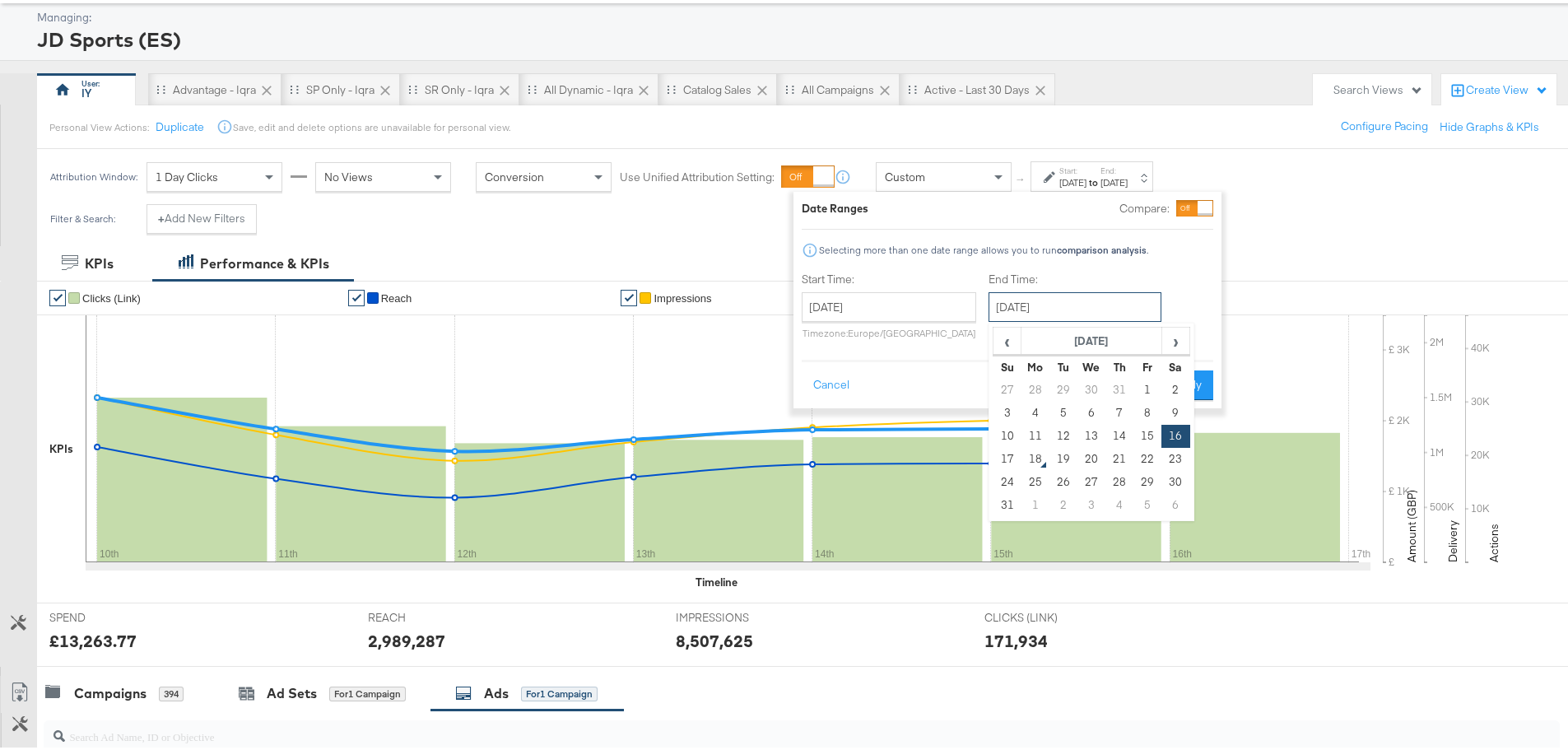
click at [1067, 310] on input "August 16th 2025" at bounding box center [1074, 303] width 173 height 30
click at [1051, 428] on td "12" at bounding box center [1063, 433] width 28 height 23
type input "August 12th 2025"
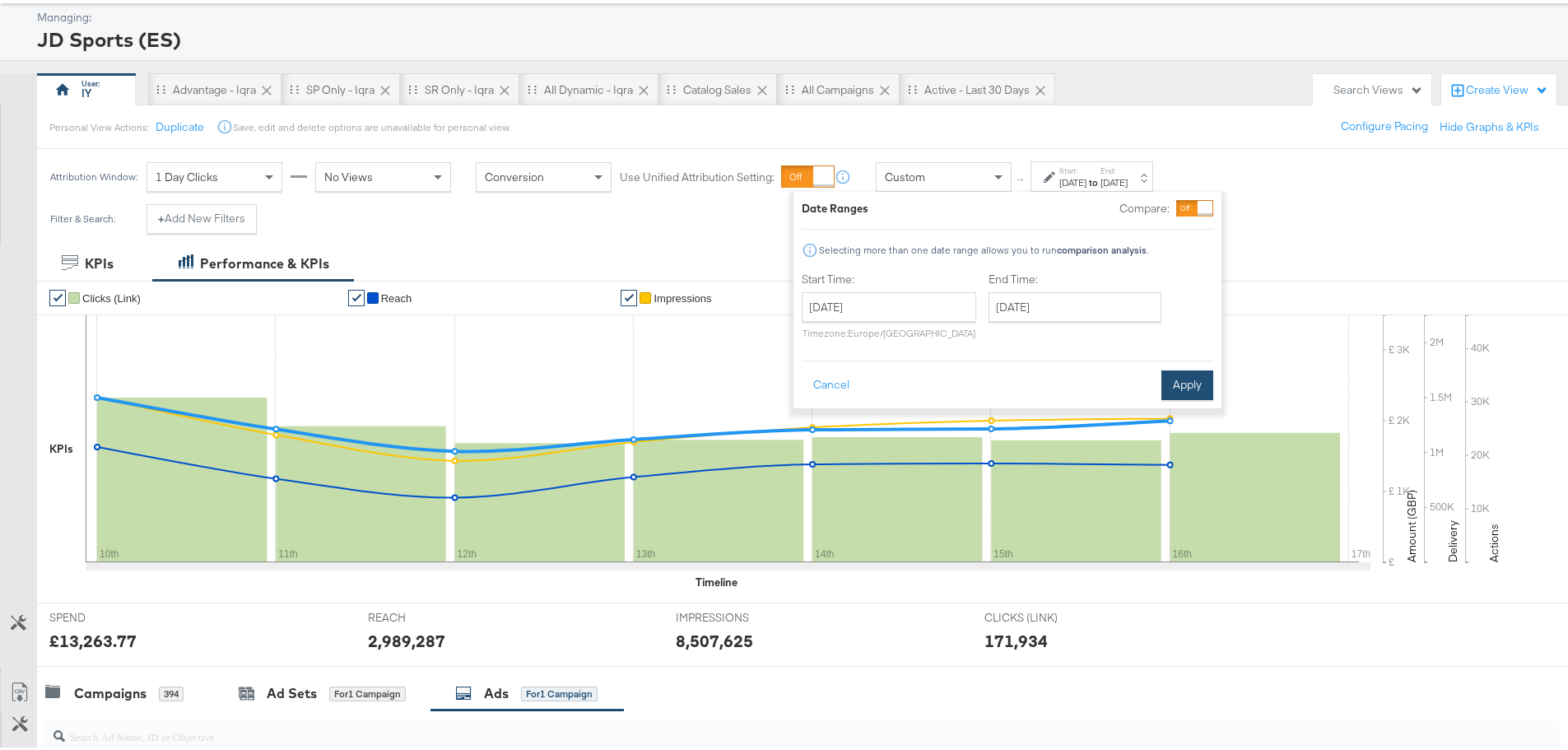
click at [1203, 385] on button "Apply" at bounding box center [1186, 382] width 52 height 30
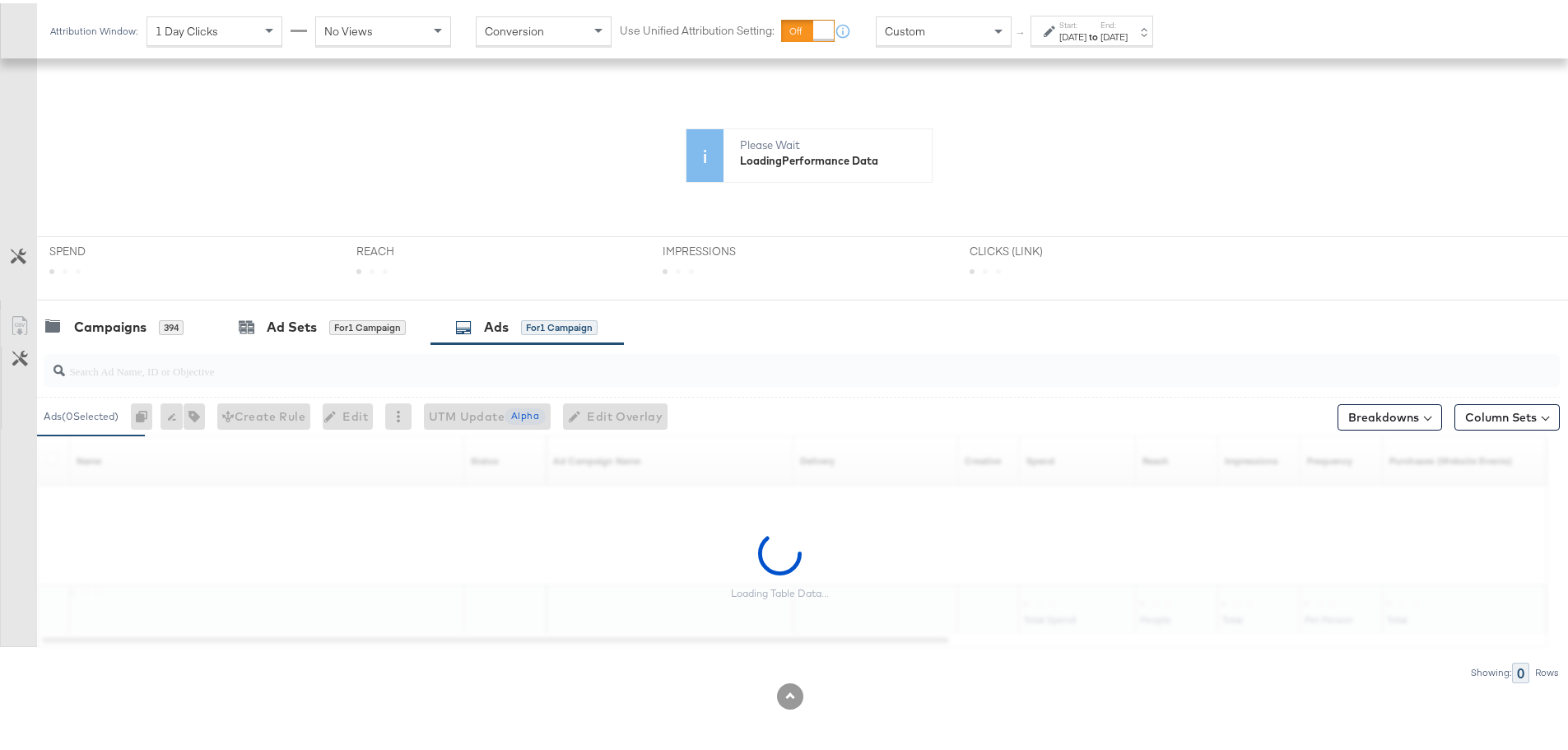
scroll to position [309, 0]
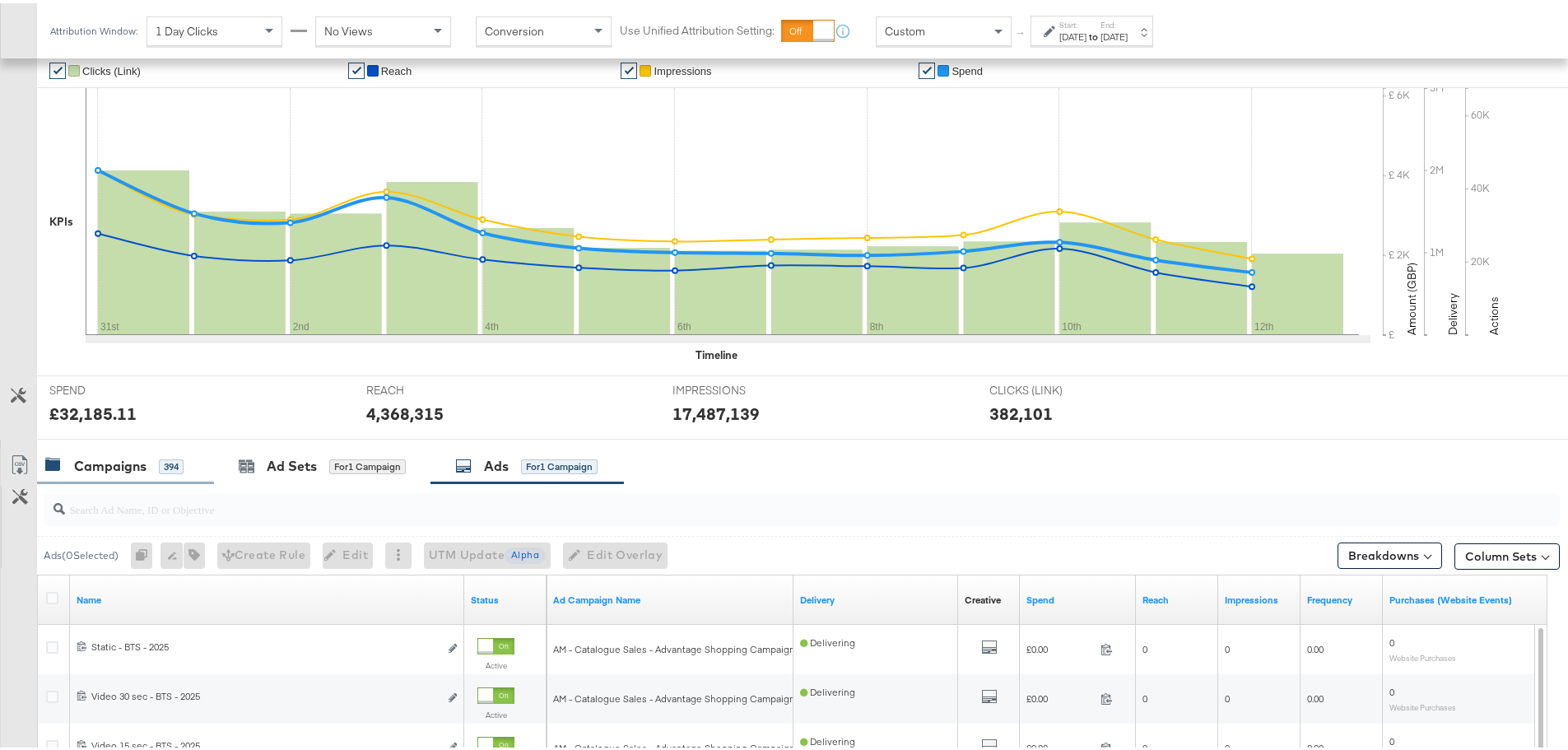
click at [149, 460] on div "Campaigns 394" at bounding box center [114, 463] width 138 height 19
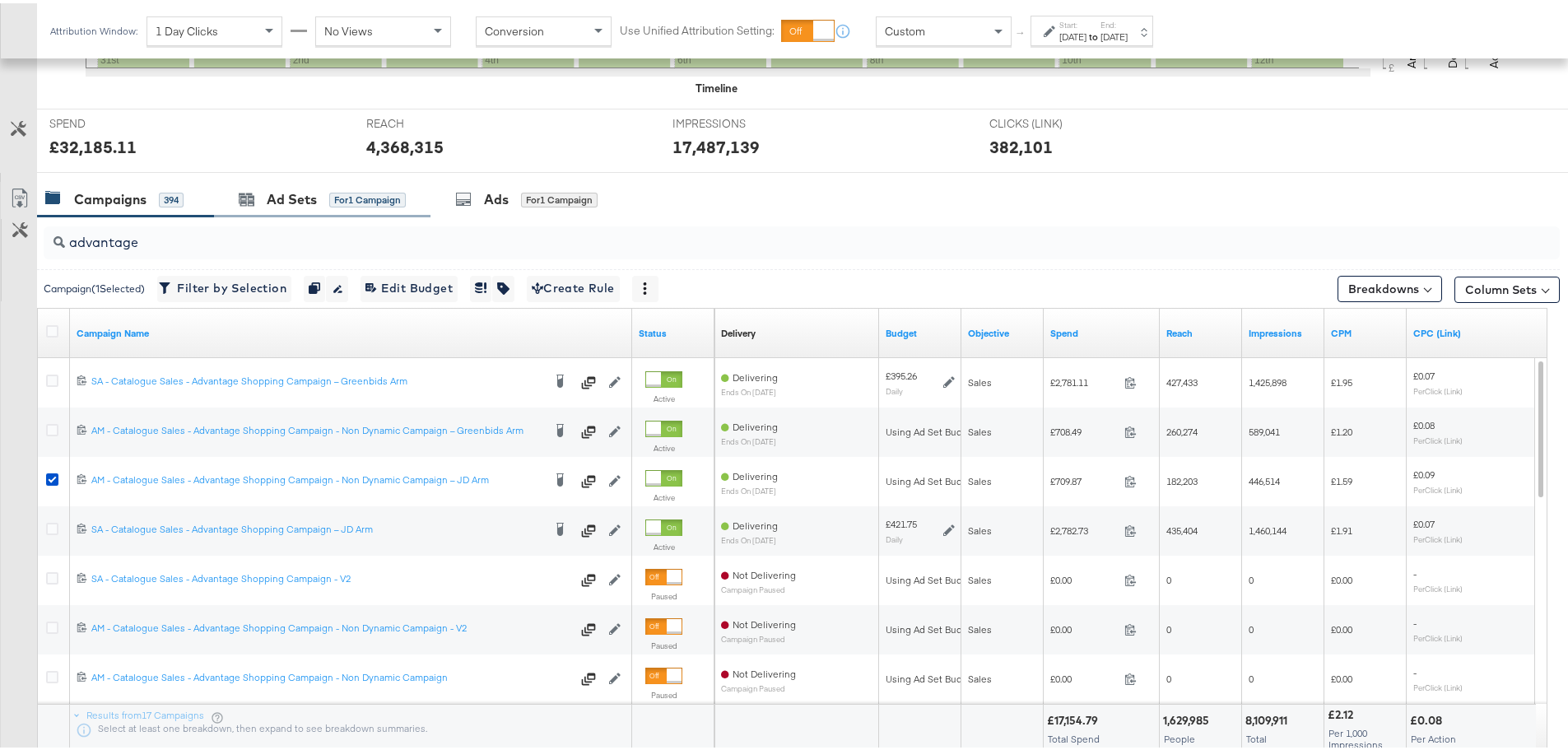
scroll to position [659, 0]
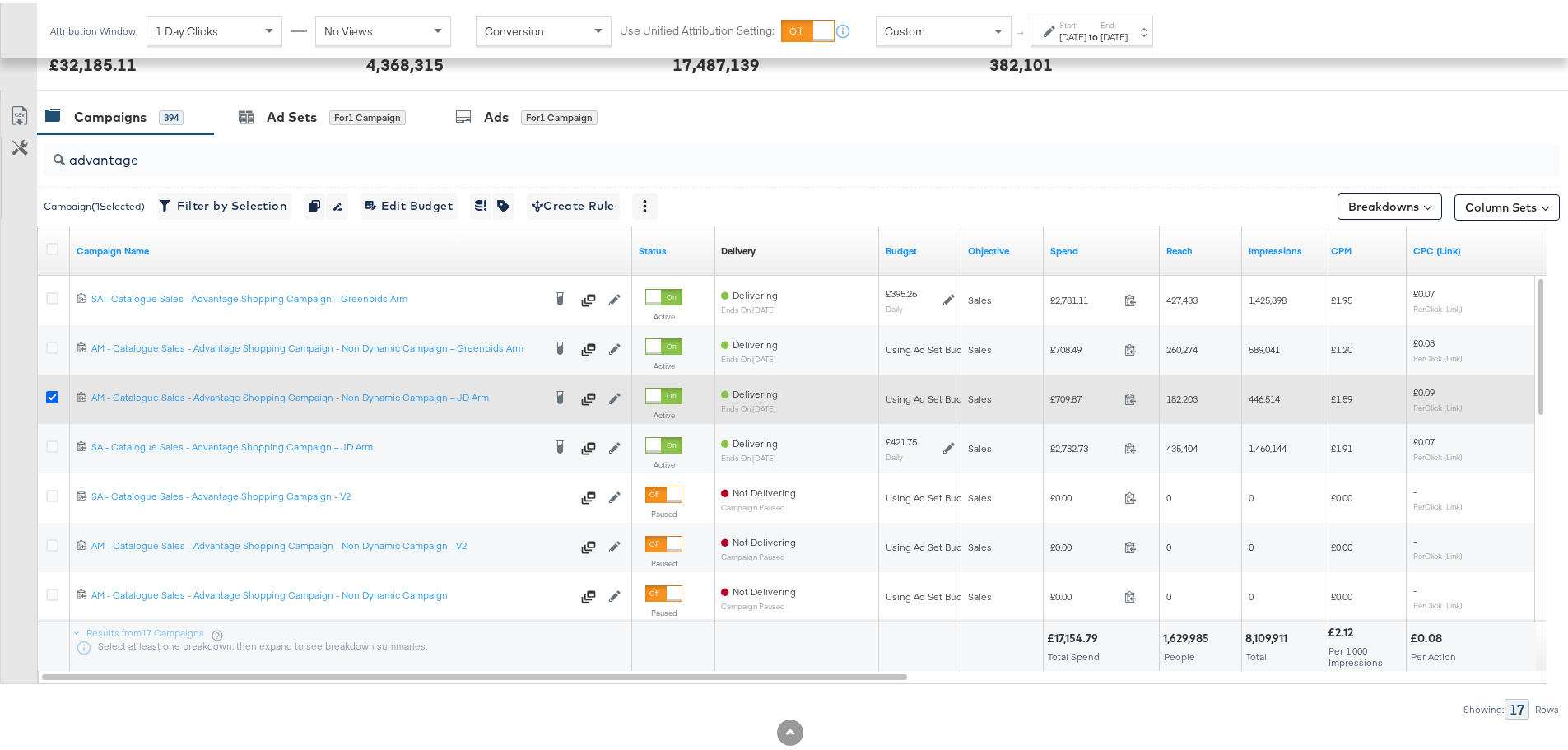
click at [46, 392] on div at bounding box center [55, 395] width 31 height 30
click at [52, 391] on icon at bounding box center [52, 394] width 12 height 12
click at [0, 0] on input "checkbox" at bounding box center [0, 0] width 0 height 0
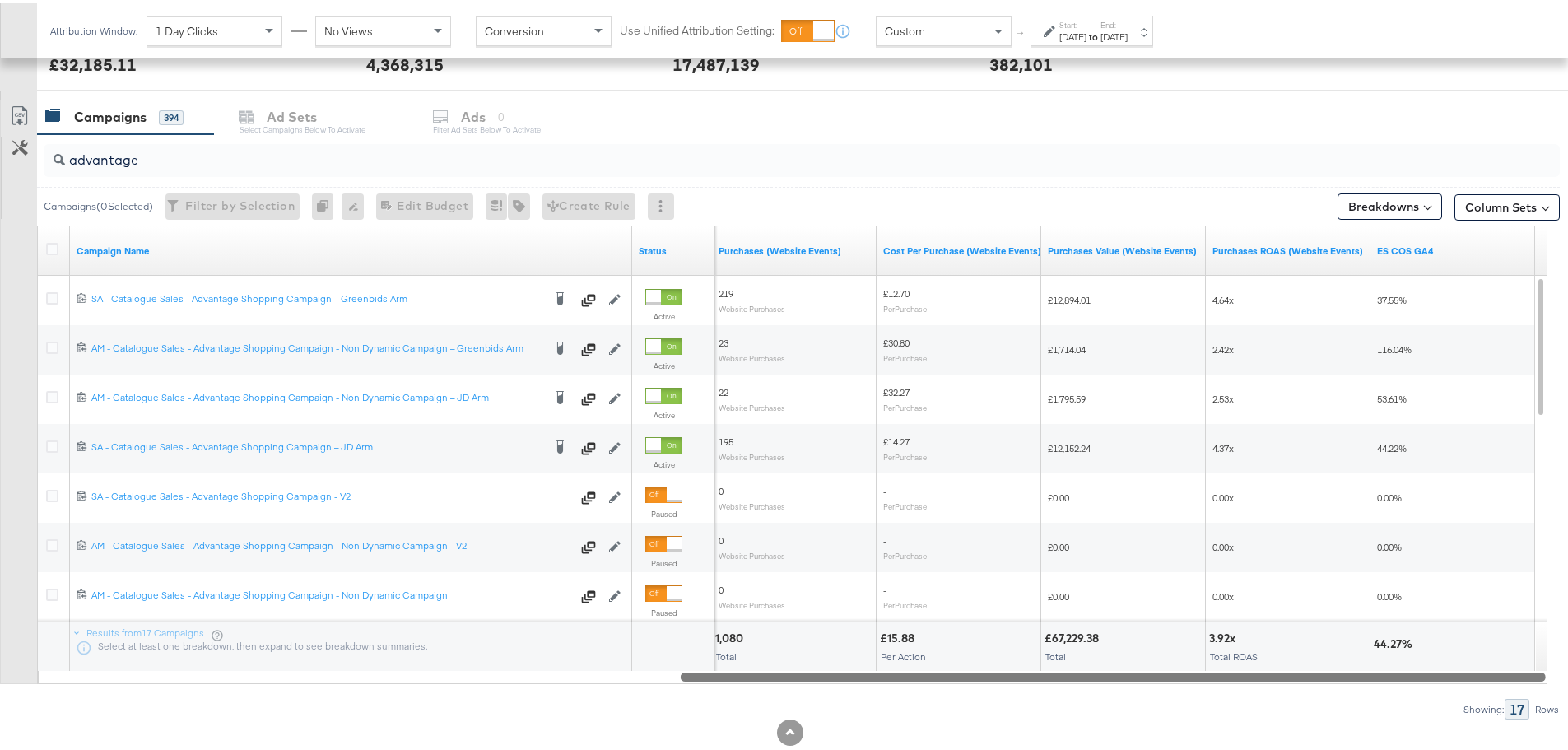
drag, startPoint x: 532, startPoint y: 671, endPoint x: 1388, endPoint y: 714, distance: 857.1
click at [1388, 714] on div "advantage Campaigns ( 0 Selected) Filter by Selection Filter 0 campaigns 0 Rena…" at bounding box center [779, 424] width 1559 height 586
drag, startPoint x: 149, startPoint y: 150, endPoint x: -234, endPoint y: 155, distance: 383.0
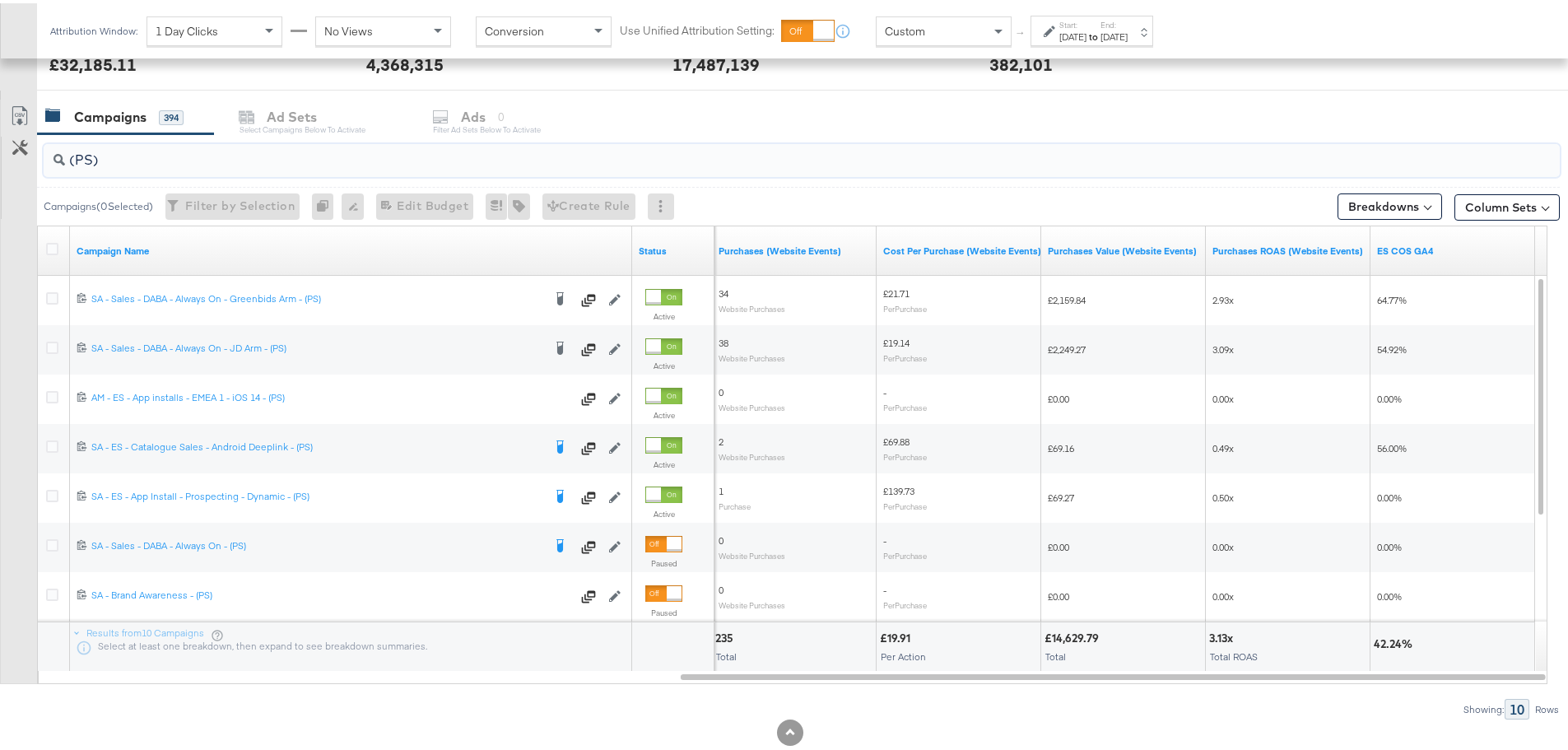
click at [95, 151] on input "(PS)" at bounding box center [742, 150] width 1355 height 32
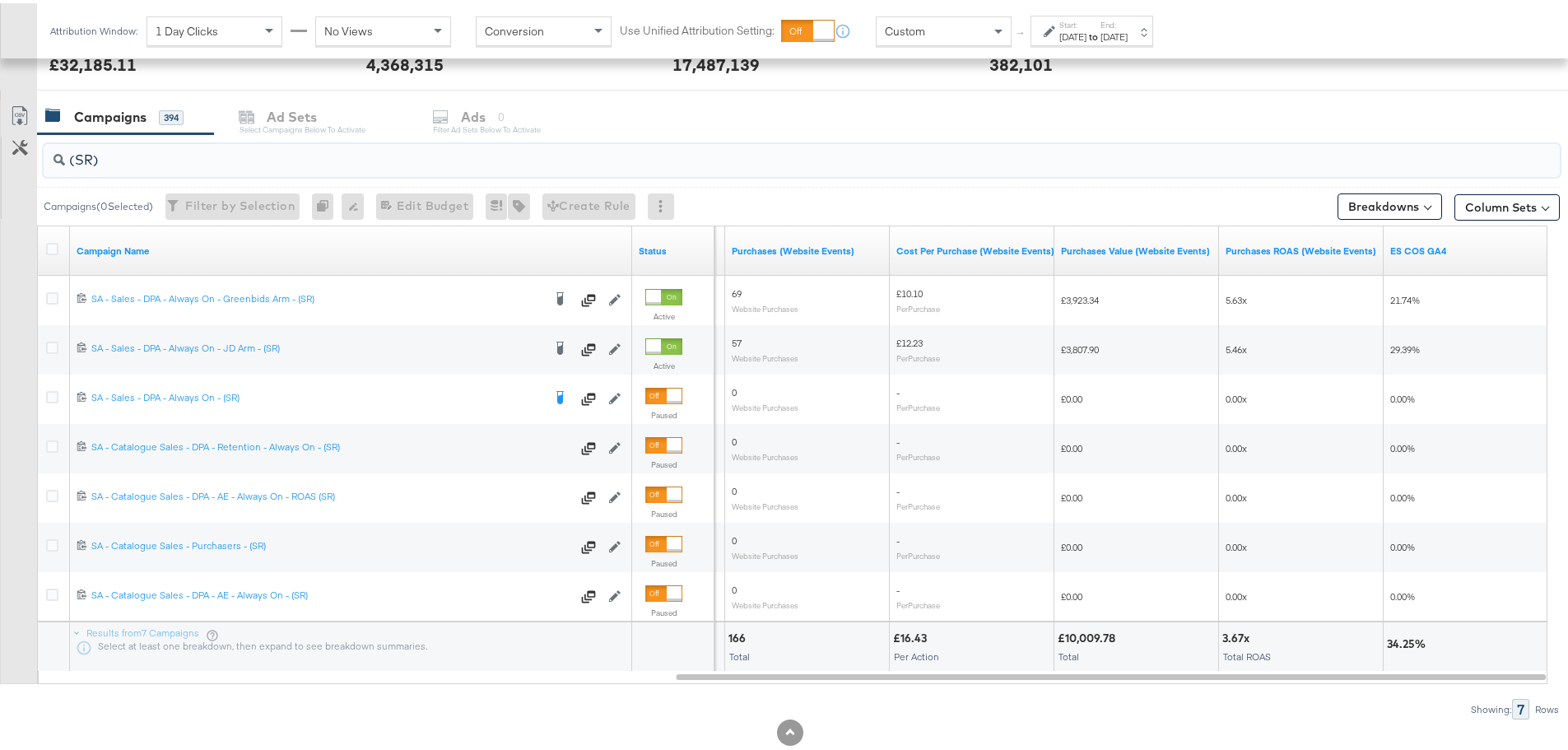
type input "(SR)"
click at [1086, 20] on label "Start:" at bounding box center [1072, 21] width 27 height 11
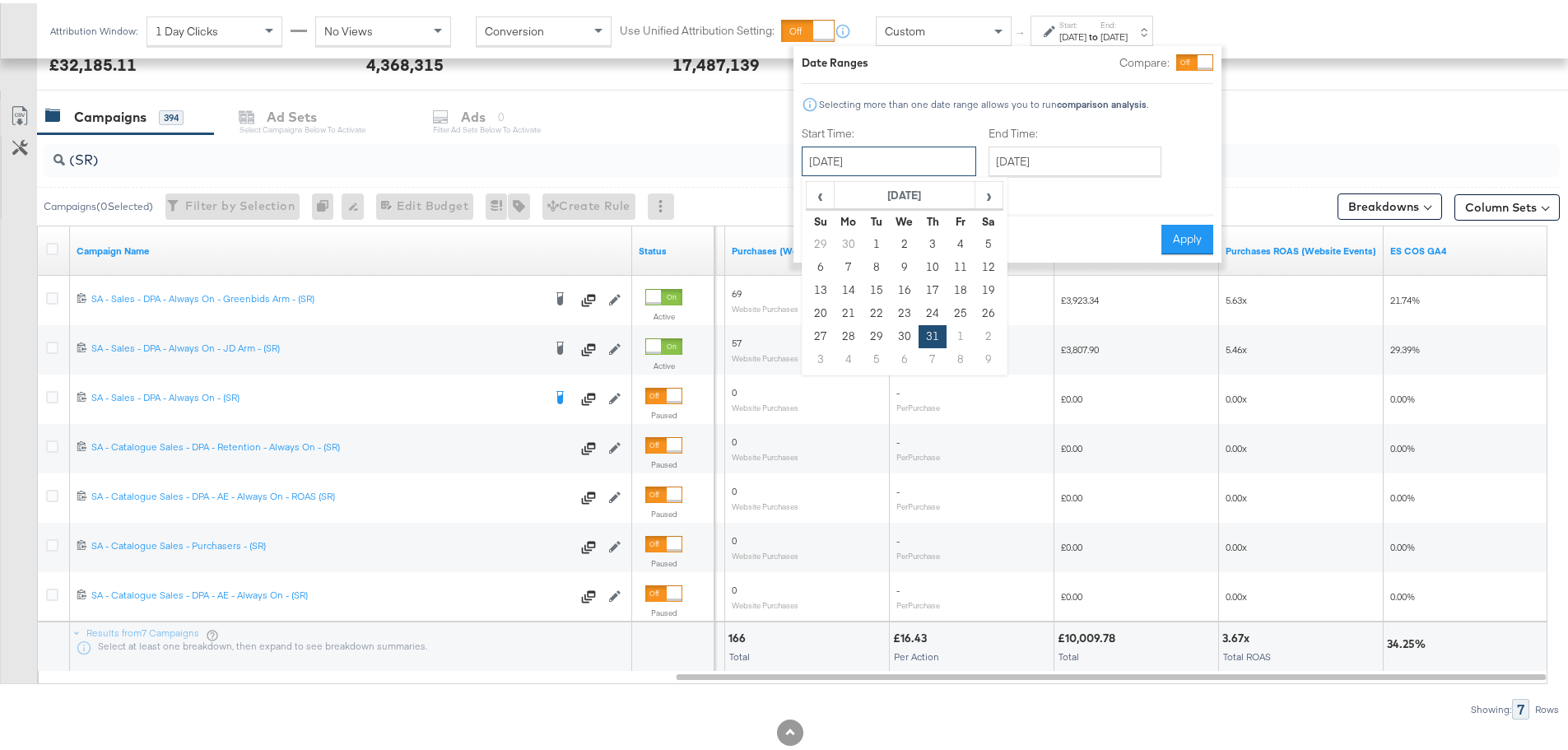
click at [936, 159] on input "July 31st 2025" at bounding box center [888, 158] width 175 height 30
click at [937, 332] on td "31" at bounding box center [932, 333] width 28 height 23
click at [1058, 149] on input "August 12th 2025" at bounding box center [1074, 158] width 173 height 30
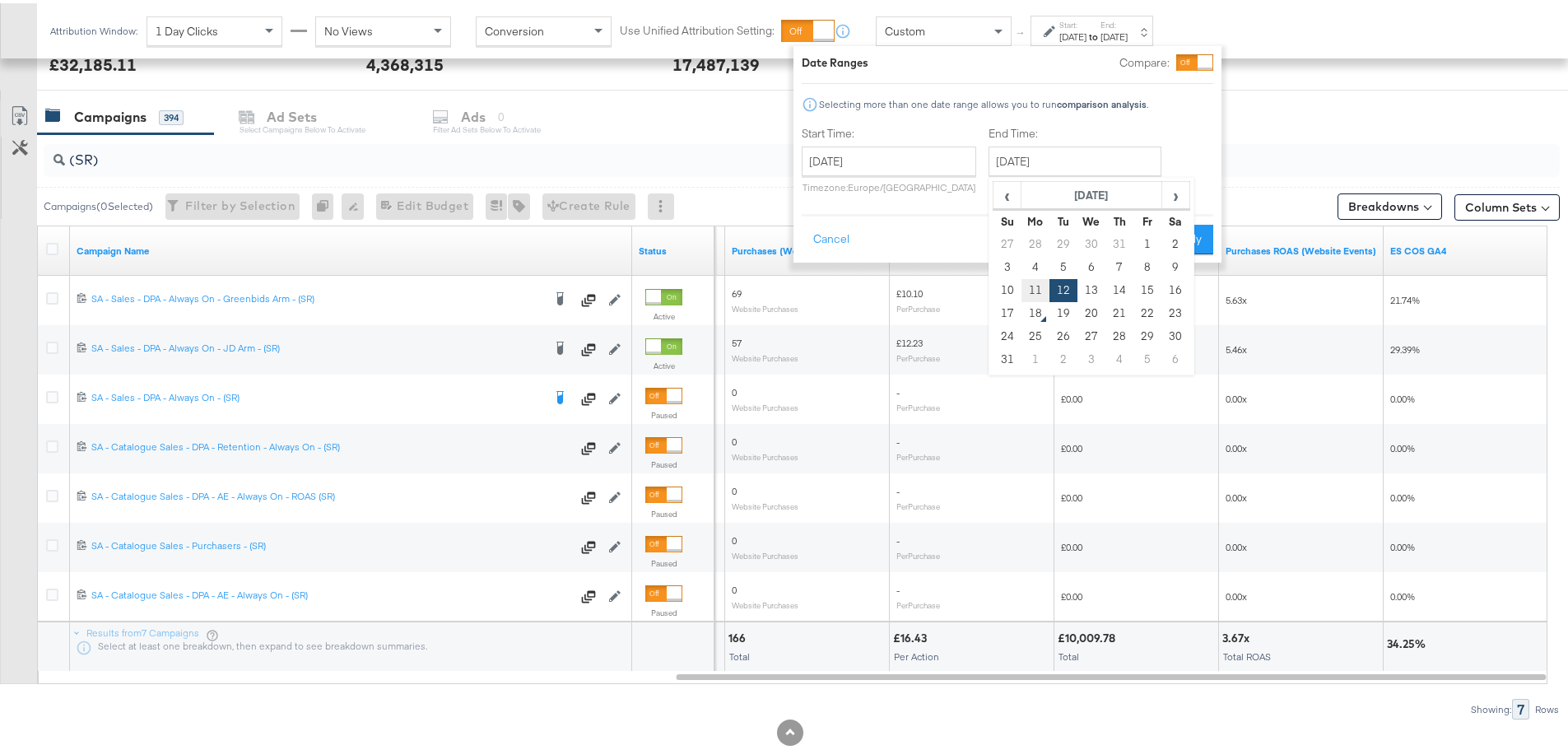
click at [1037, 290] on td "11" at bounding box center [1035, 287] width 28 height 23
type input "August 11th 2025"
click at [1172, 231] on button "Apply" at bounding box center [1186, 236] width 52 height 30
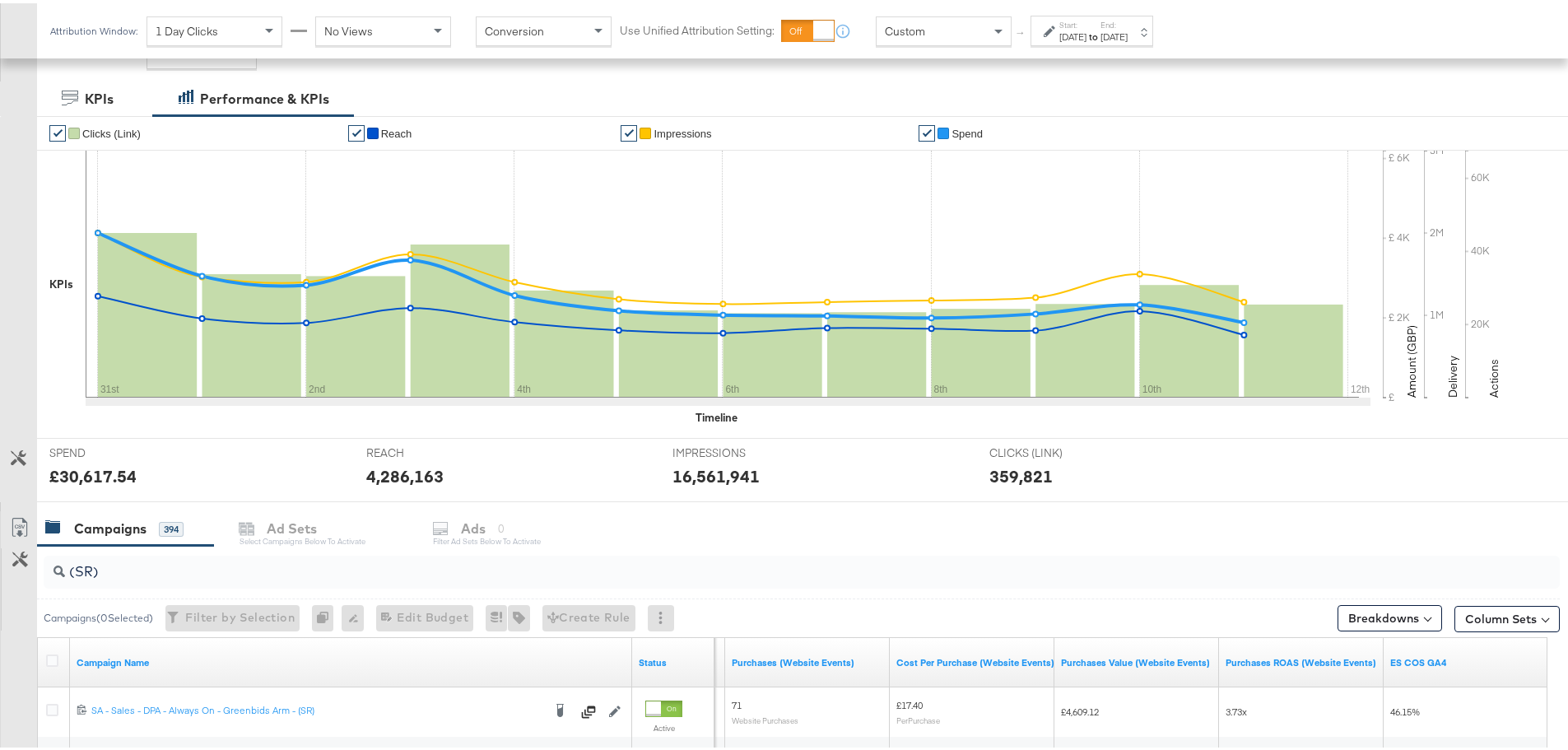
scroll to position [494, 0]
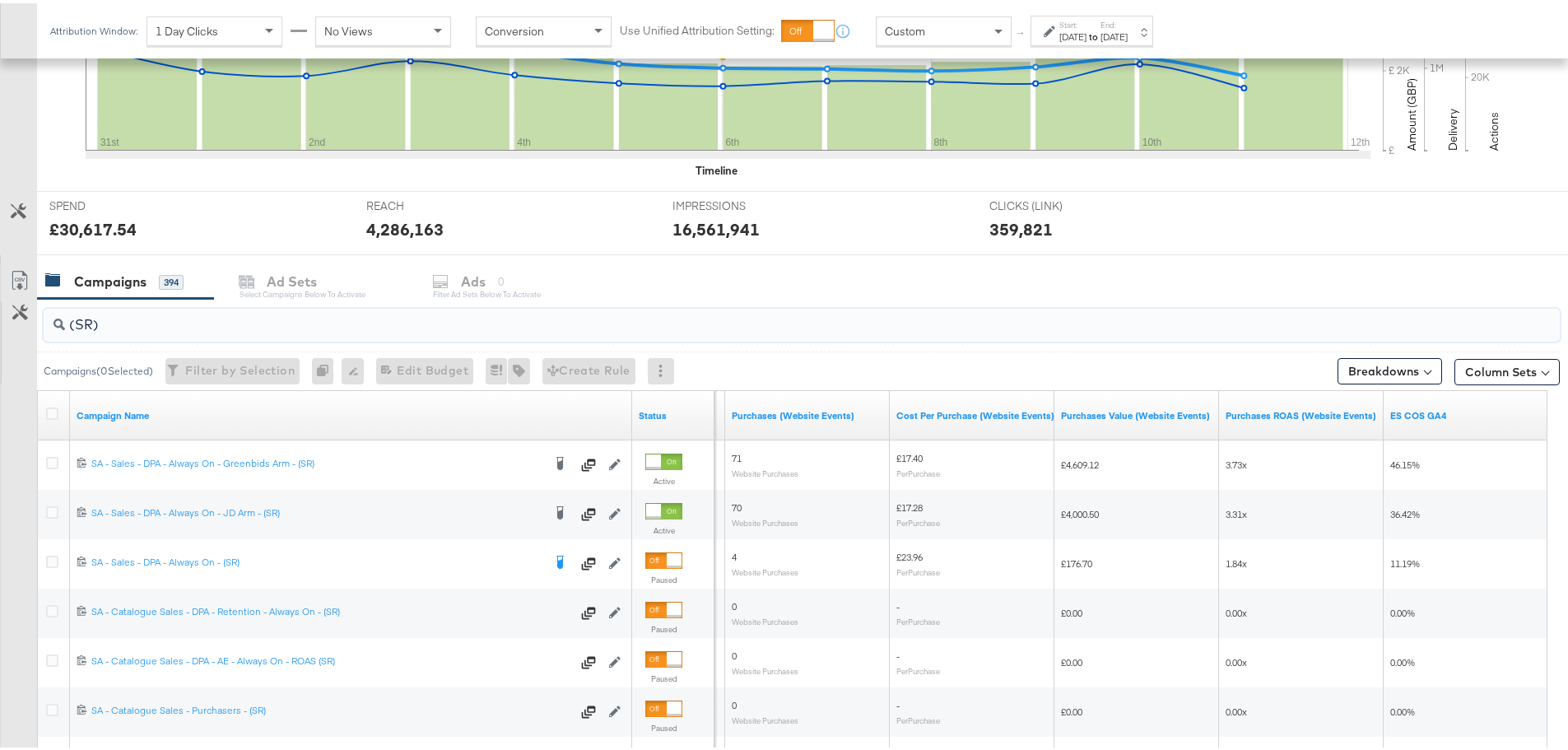
drag, startPoint x: 135, startPoint y: 318, endPoint x: -91, endPoint y: 342, distance: 227.3
type input "("
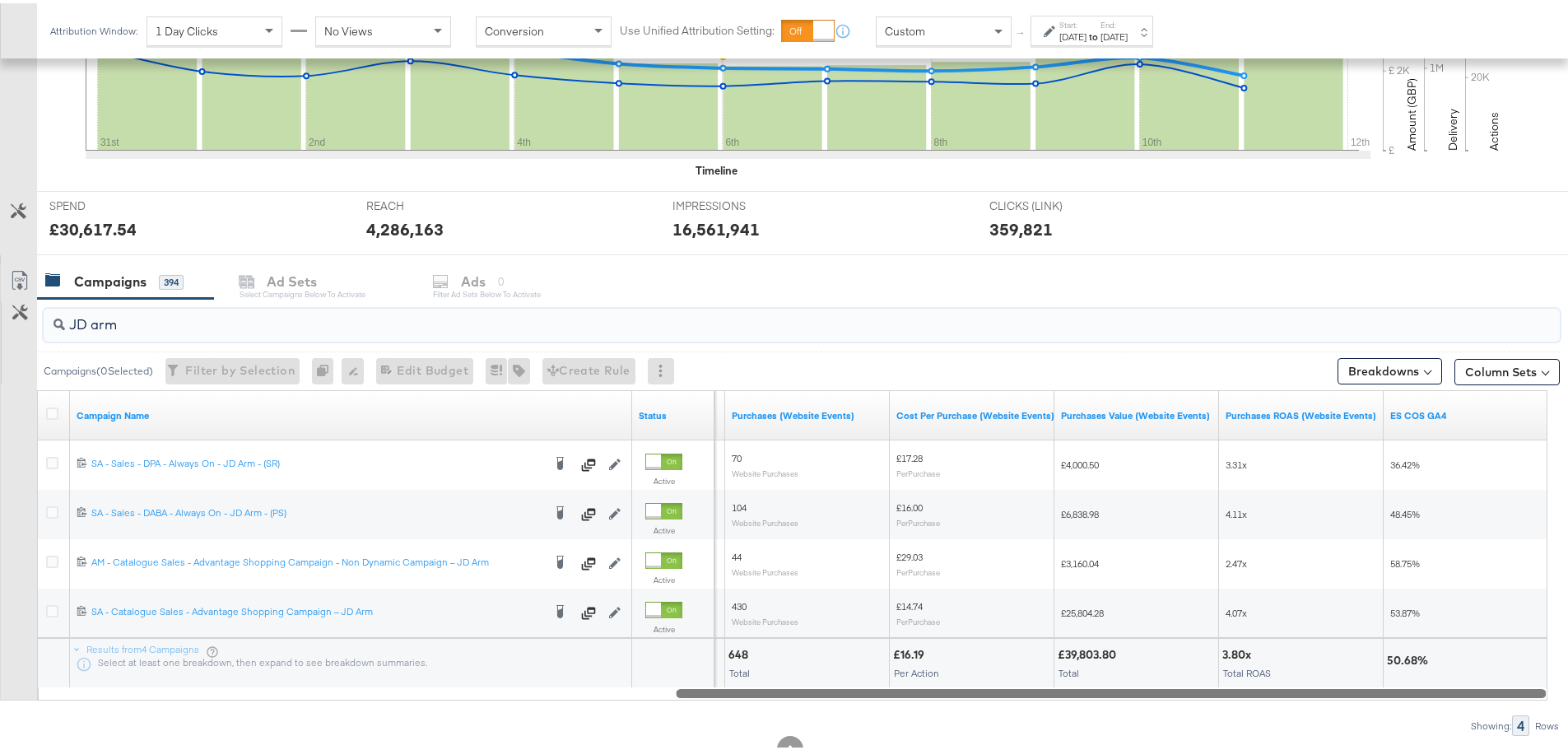
drag, startPoint x: 843, startPoint y: 695, endPoint x: 869, endPoint y: 691, distance: 26.3
click at [869, 691] on div at bounding box center [1110, 689] width 870 height 14
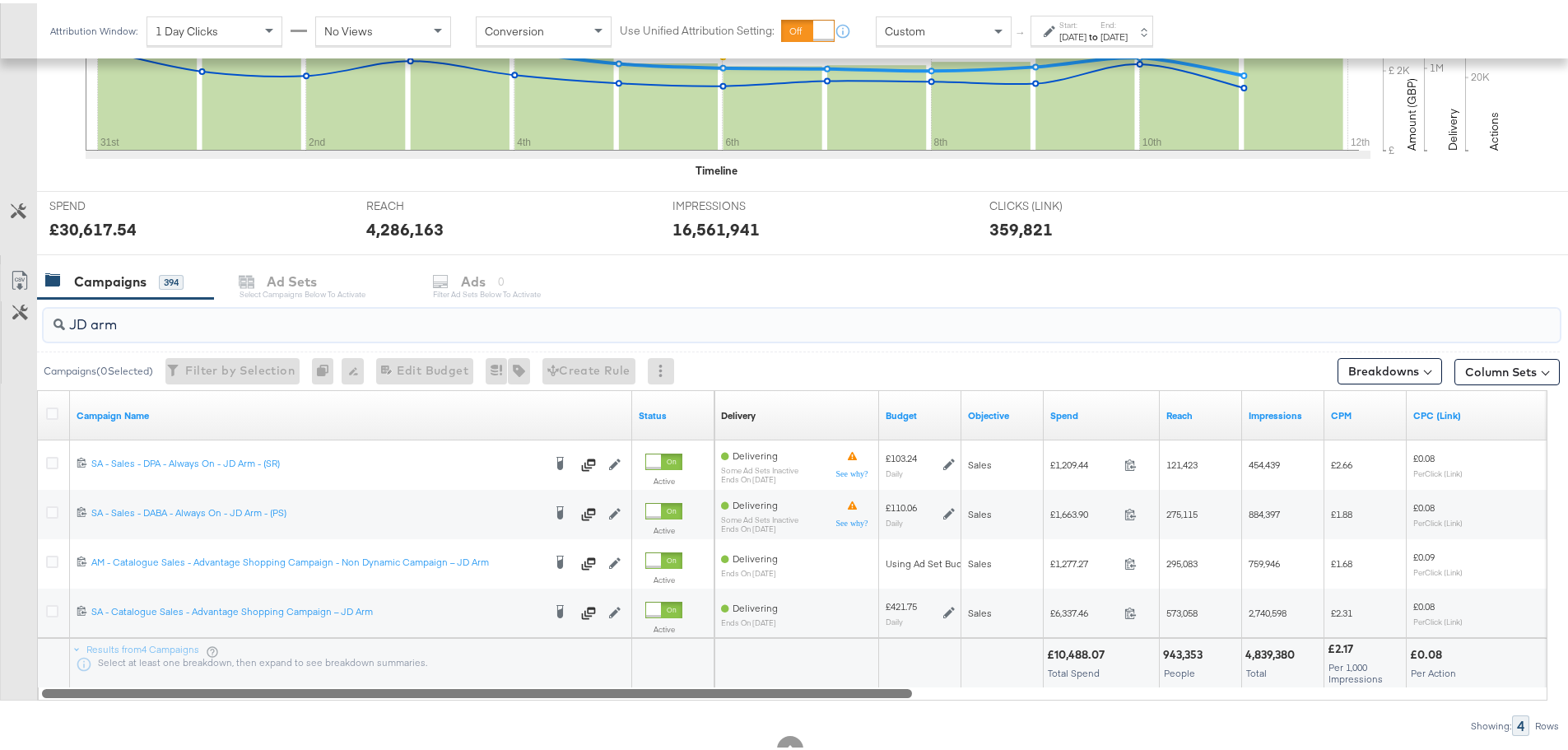
drag, startPoint x: 870, startPoint y: 691, endPoint x: 197, endPoint y: 700, distance: 673.1
click at [197, 700] on div "JD arm Campaigns ( 0 Selected) Filter by Selection Filter 0 campaigns 0 Rename …" at bounding box center [779, 514] width 1559 height 437
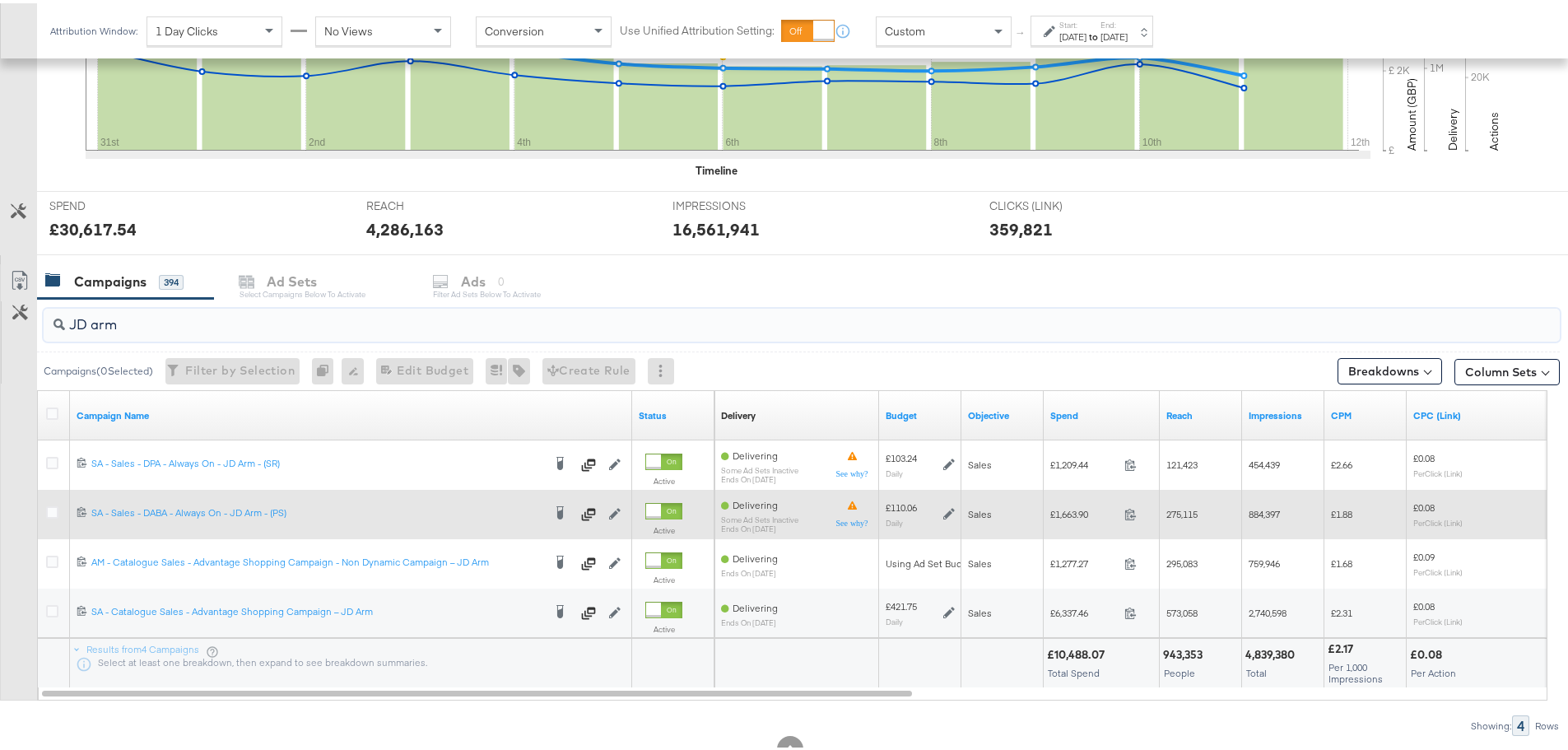
type input "JD arm"
click at [46, 510] on div at bounding box center [55, 511] width 31 height 30
click at [54, 514] on icon at bounding box center [52, 509] width 12 height 12
click at [0, 0] on input "checkbox" at bounding box center [0, 0] width 0 height 0
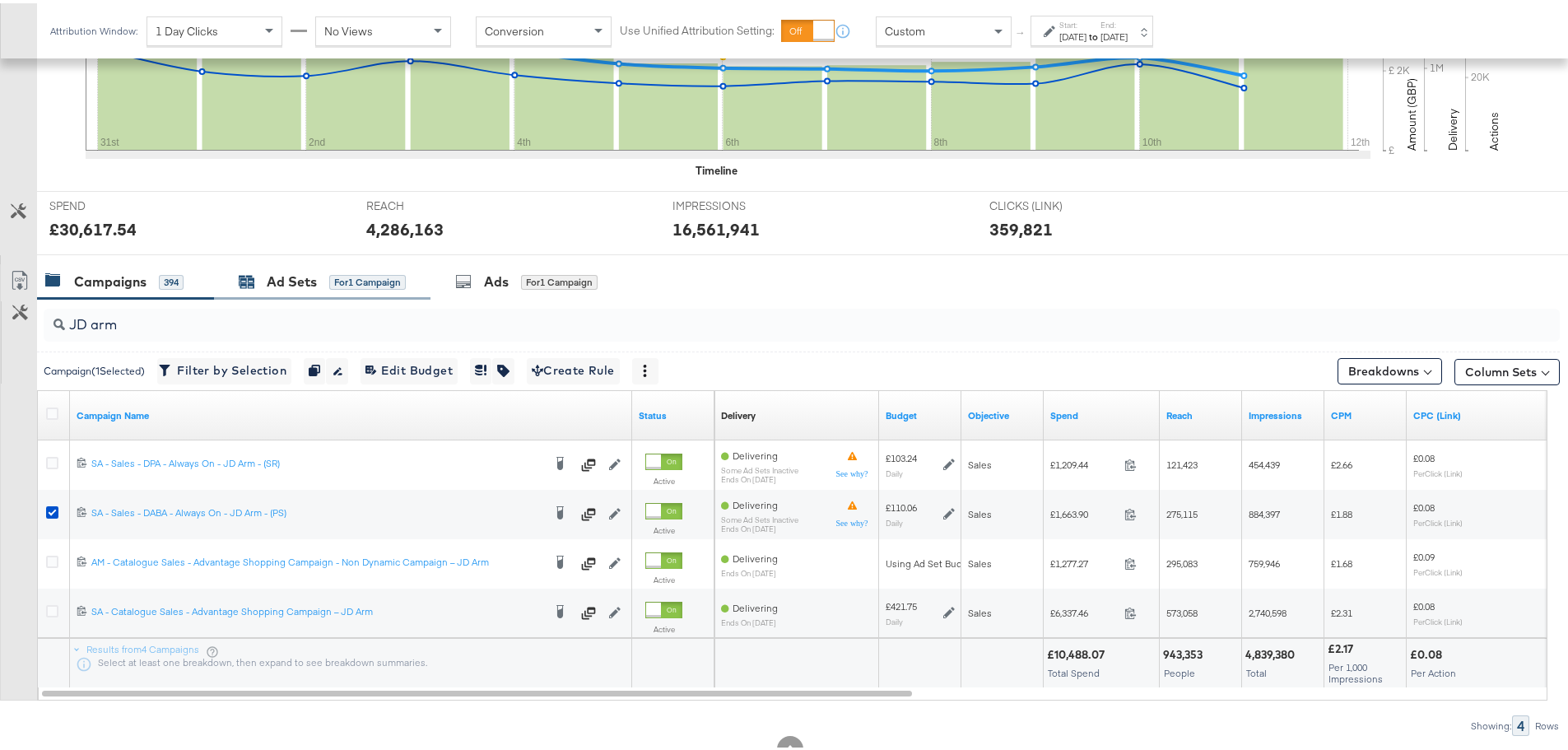
click at [286, 280] on div "Ad Sets" at bounding box center [291, 279] width 50 height 19
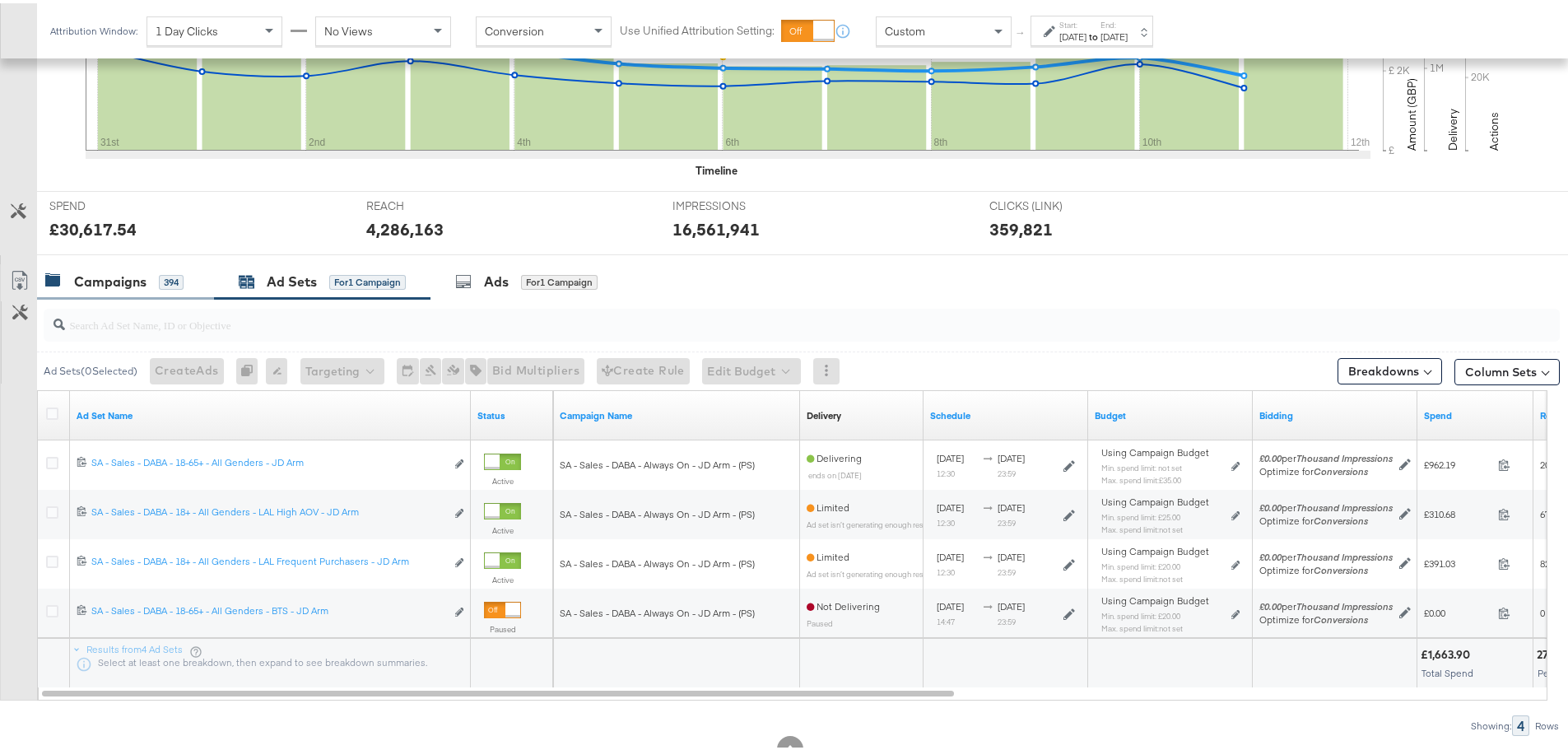
click at [127, 282] on div "Campaigns" at bounding box center [110, 279] width 72 height 19
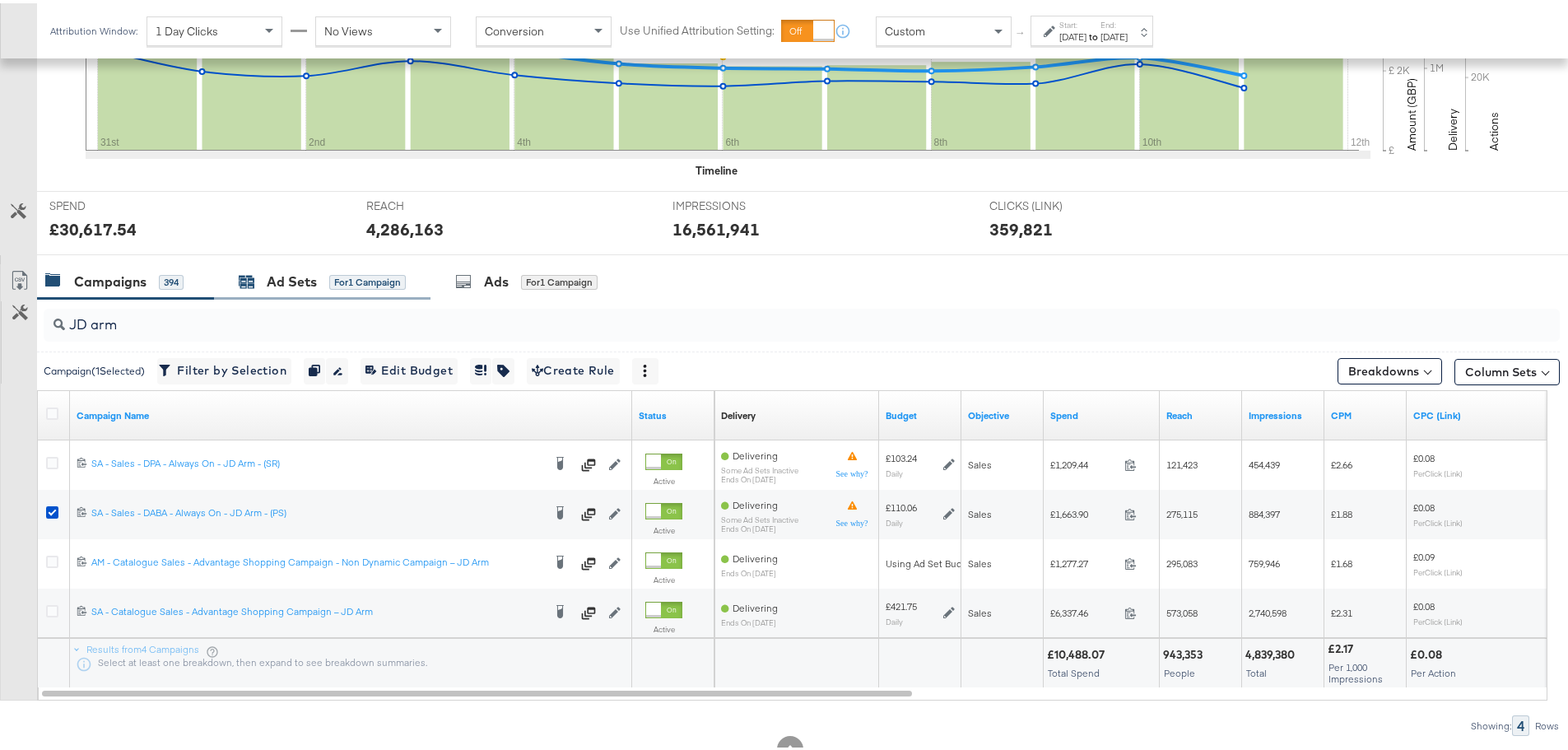
click at [363, 283] on div "for 1 Campaign" at bounding box center [367, 279] width 77 height 14
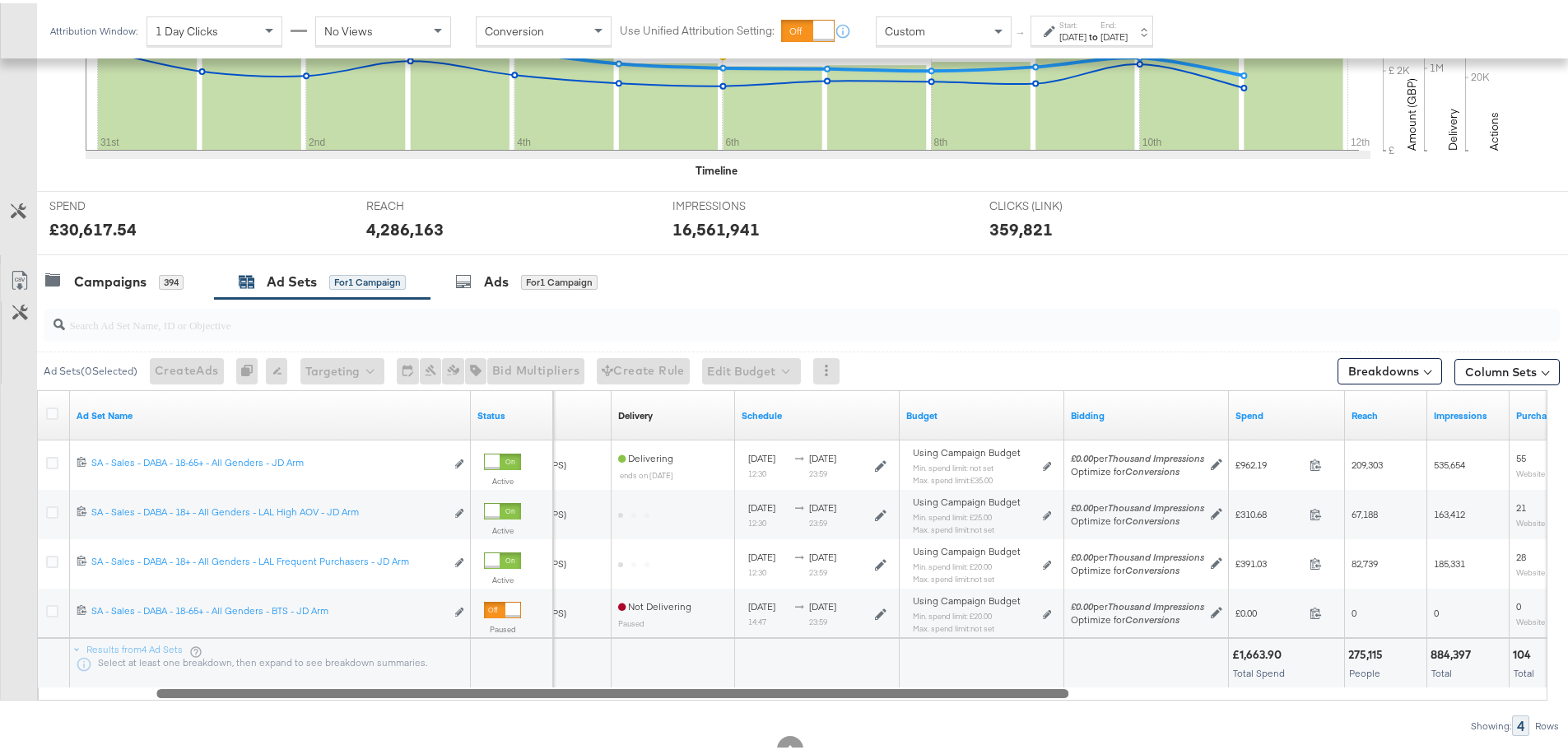
drag, startPoint x: 868, startPoint y: 689, endPoint x: 1103, endPoint y: 716, distance: 236.5
click at [1103, 716] on div "Ad Sets ( 0 Selected) Create Ads At least one ad set must be selected 0 Rename …" at bounding box center [779, 514] width 1559 height 437
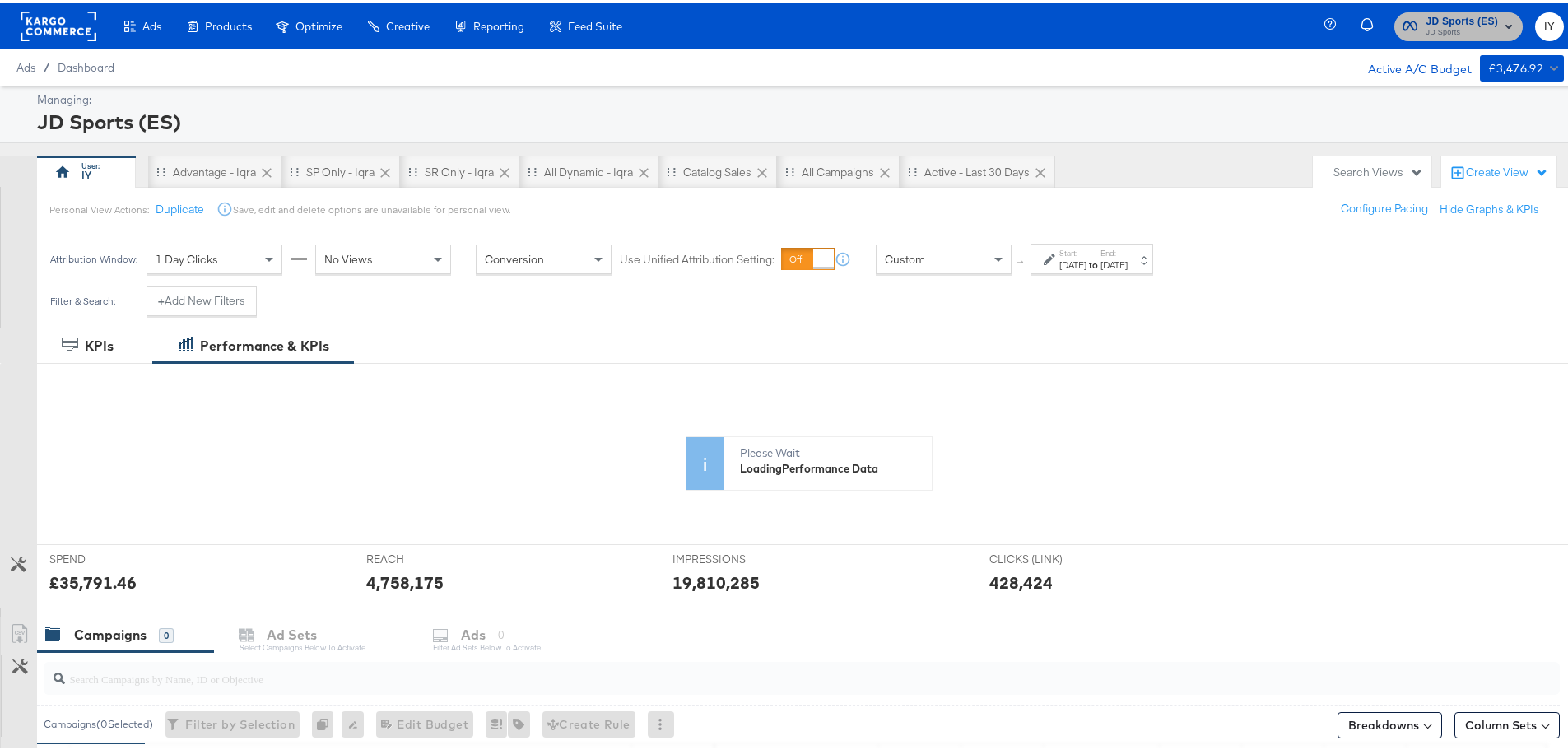
click at [1471, 23] on span "JD Sports" at bounding box center [1461, 29] width 72 height 13
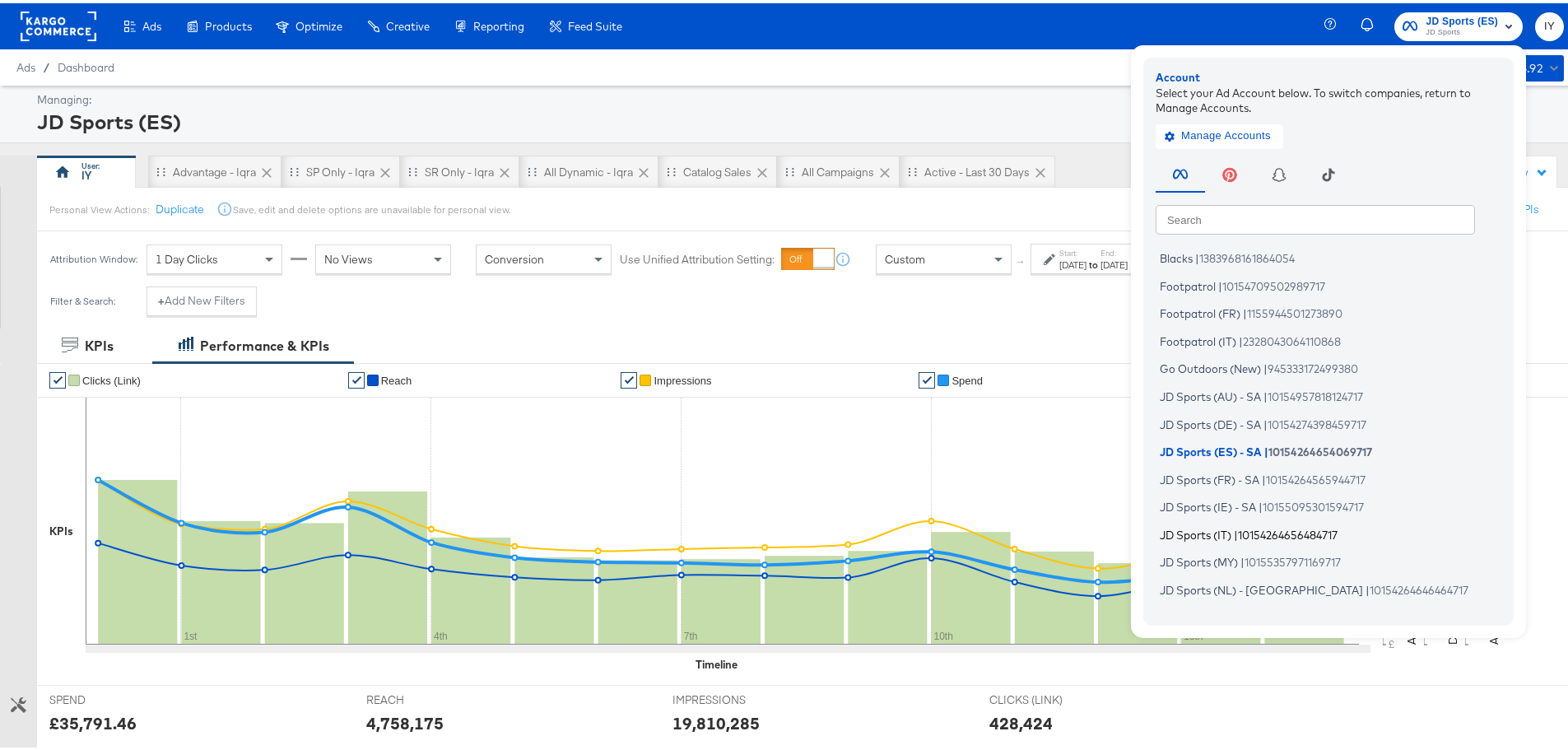
click at [1238, 529] on span "10154264656484717" at bounding box center [1287, 530] width 100 height 13
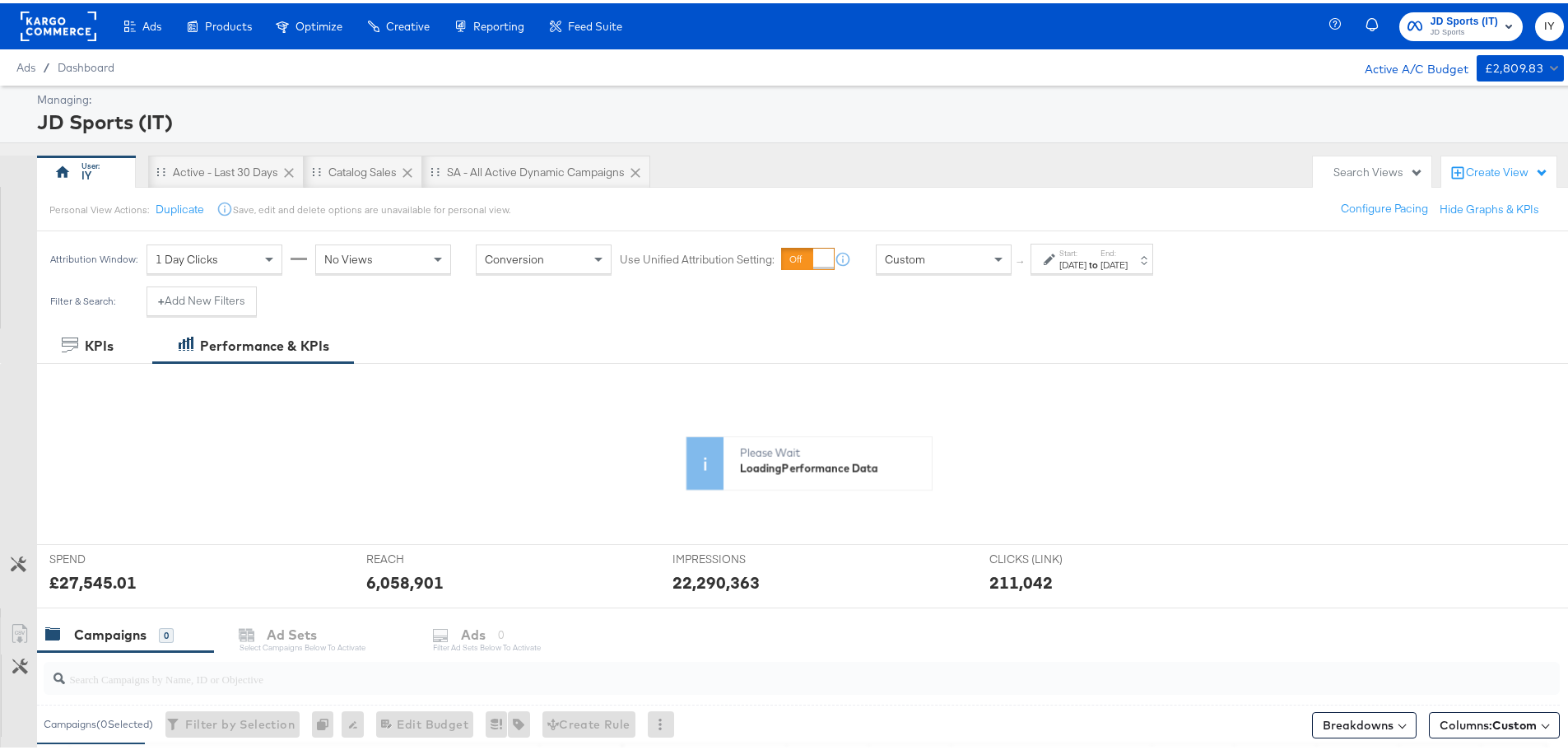
click at [1073, 256] on div "Aug 3rd 2025" at bounding box center [1072, 262] width 27 height 13
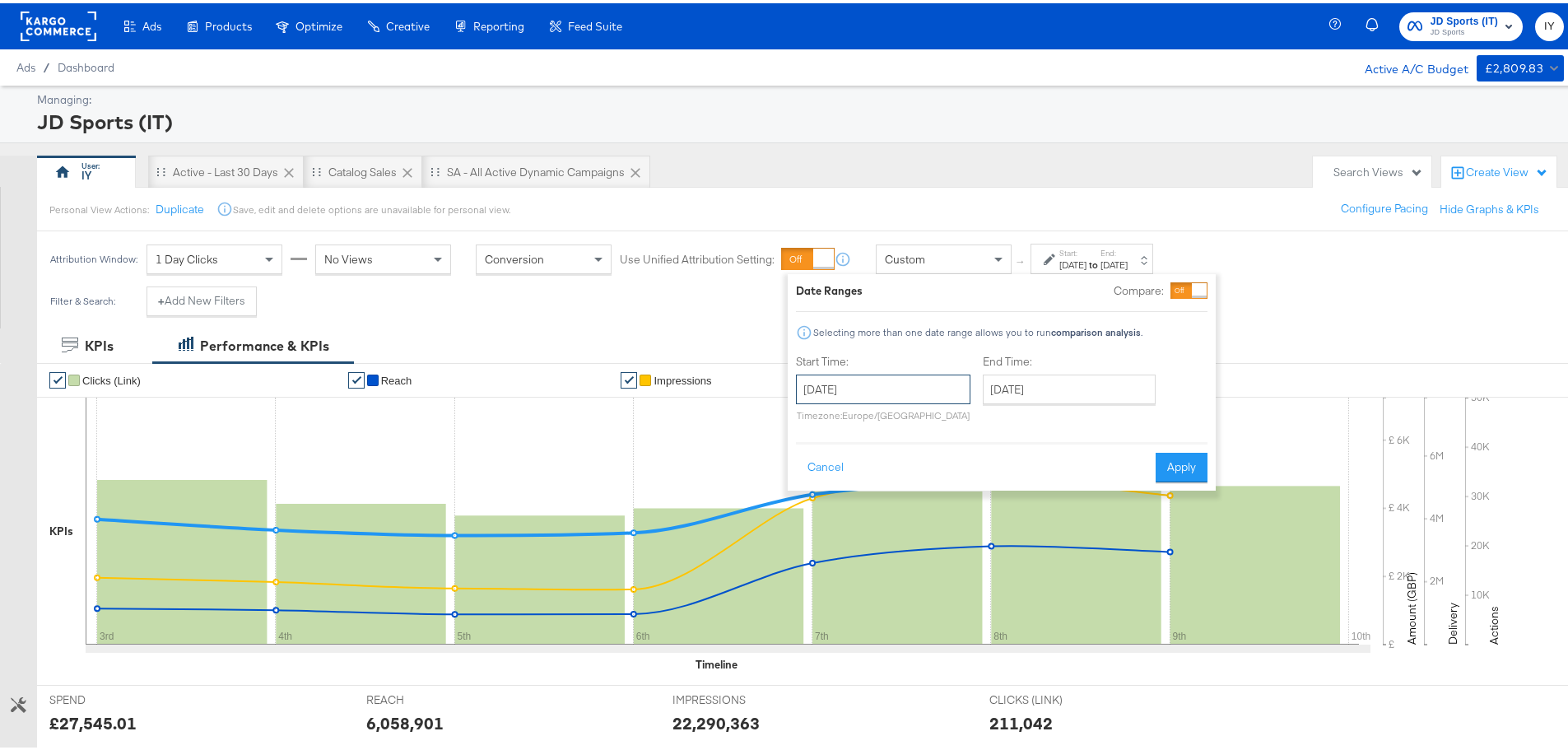
click at [925, 378] on input "August 3rd 2025" at bounding box center [882, 386] width 175 height 30
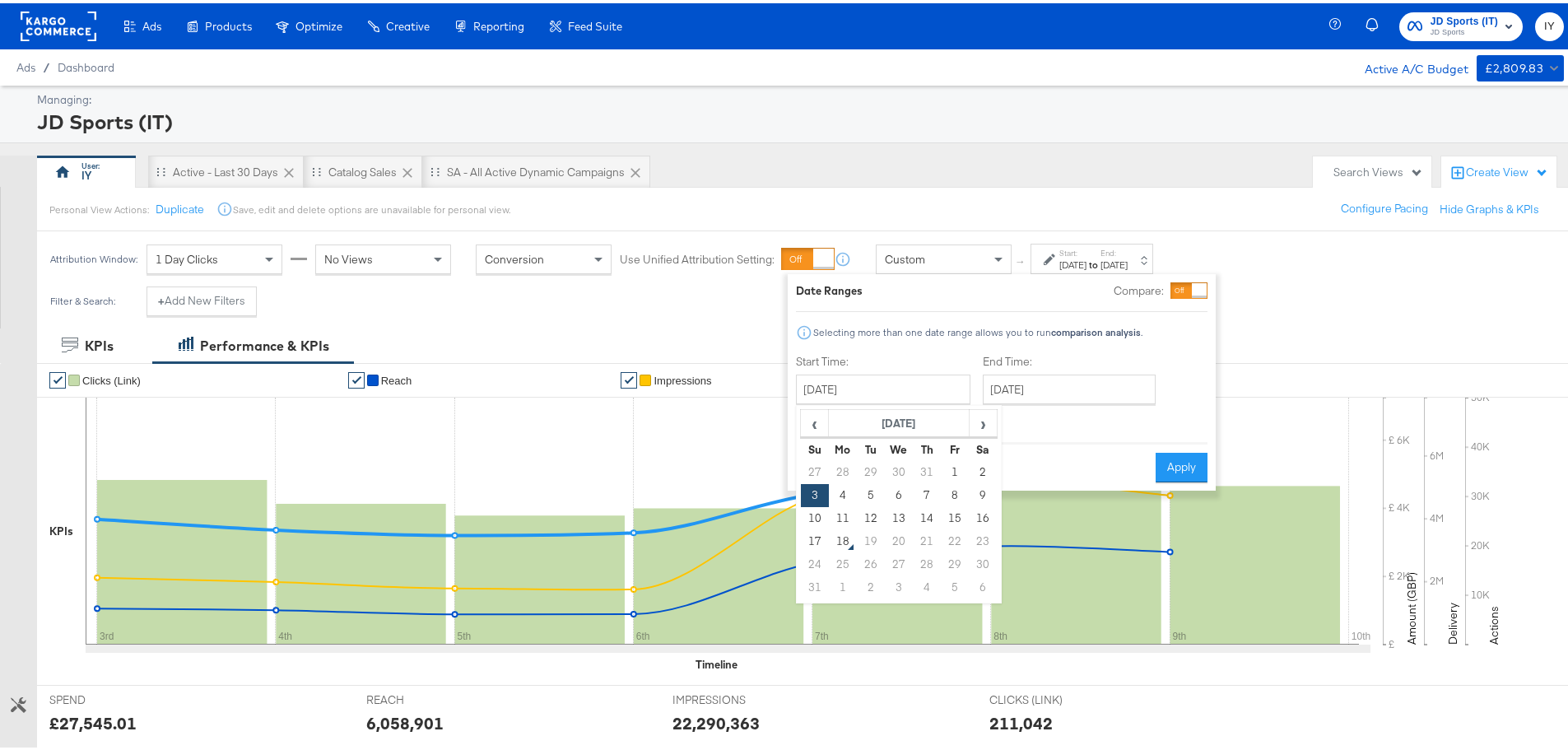
click at [982, 505] on td "16" at bounding box center [982, 515] width 28 height 23
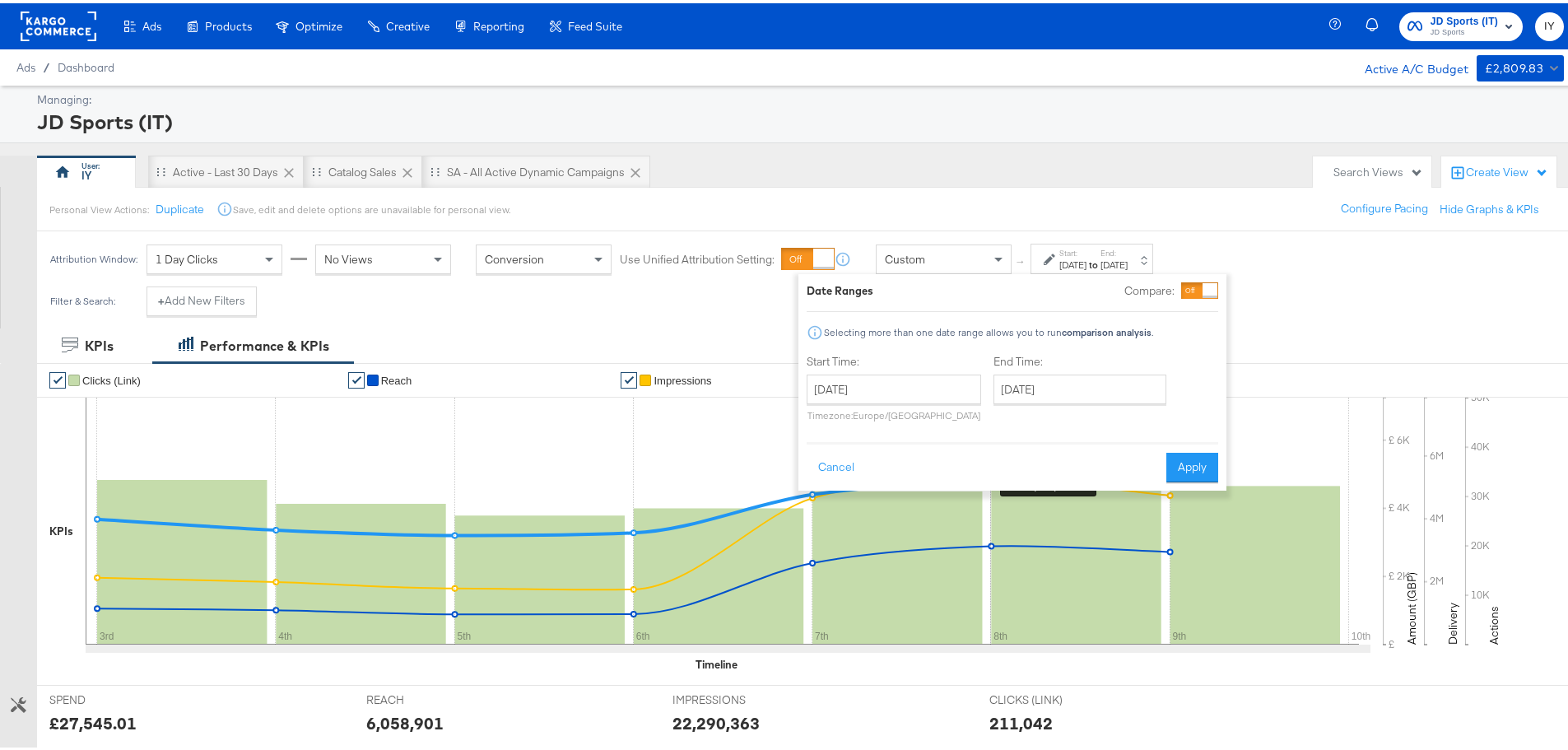
type input "[DATE]"
click at [1041, 395] on input "[DATE]" at bounding box center [1079, 386] width 173 height 30
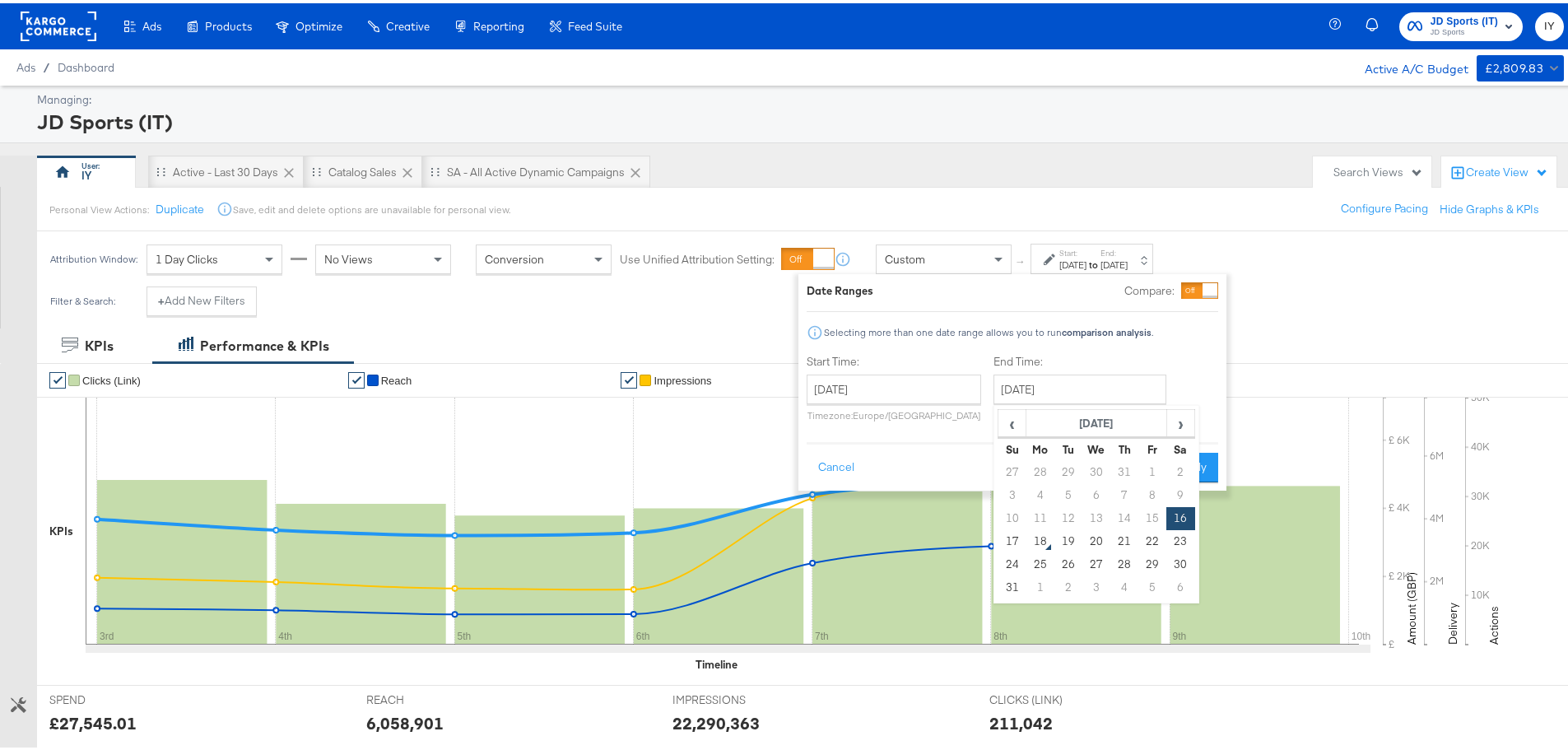
click at [1202, 369] on div "Start Time: [DATE] ‹ [DATE] › Su Mo Tu We Th Fr Sa 27 28 29 30 31 1 2 3 4 5 6 7…" at bounding box center [1012, 389] width 411 height 75
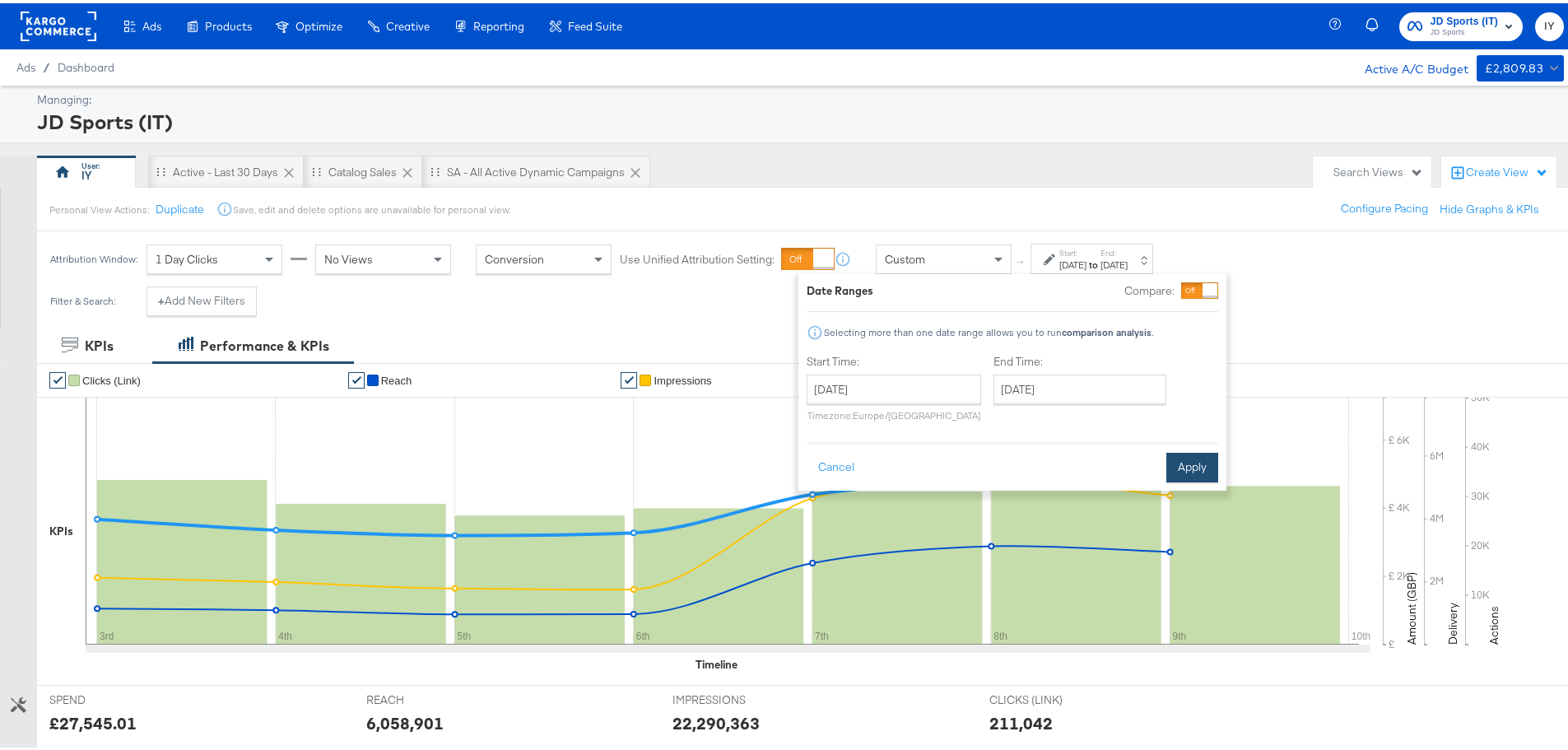
click at [1201, 463] on button "Apply" at bounding box center [1192, 464] width 52 height 30
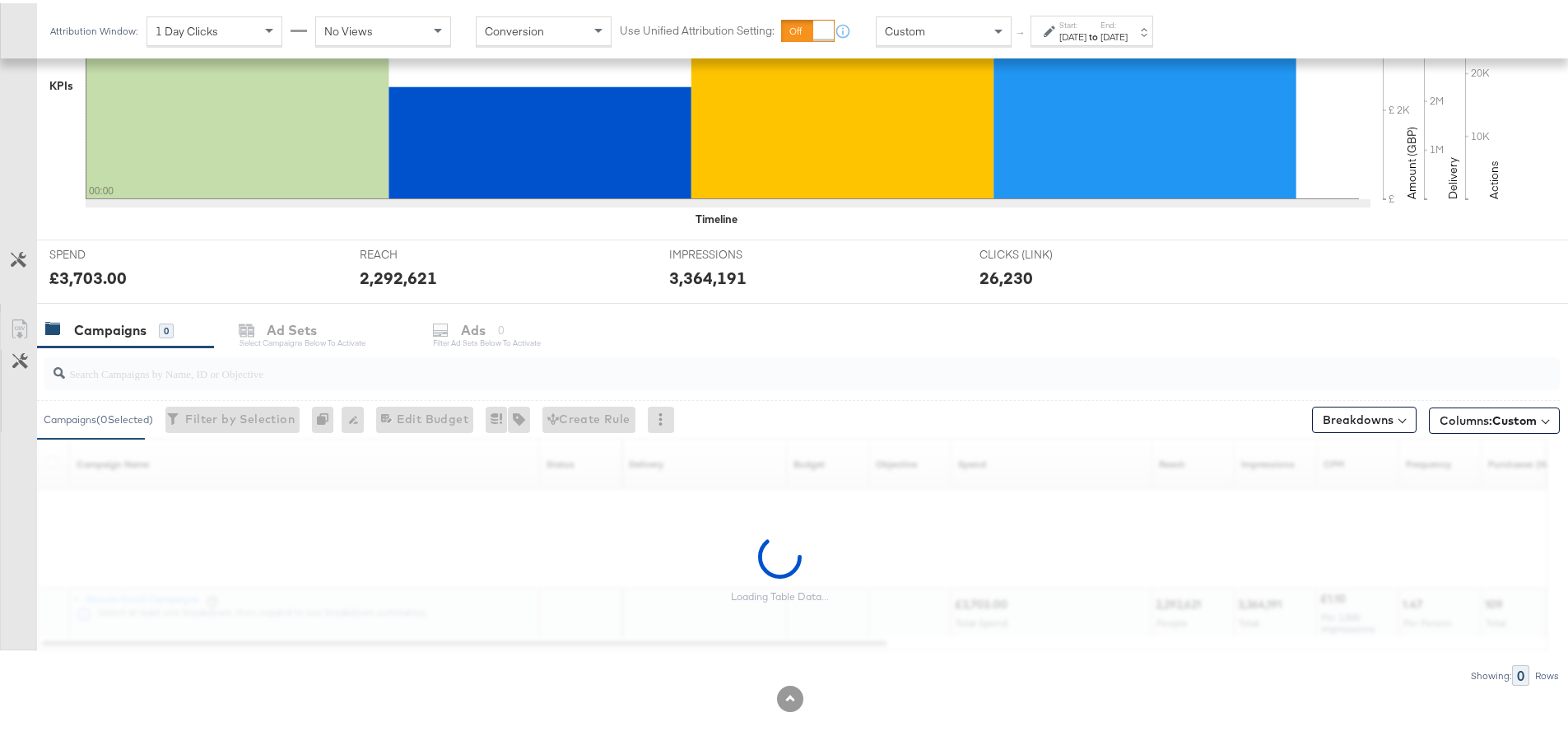
scroll to position [450, 0]
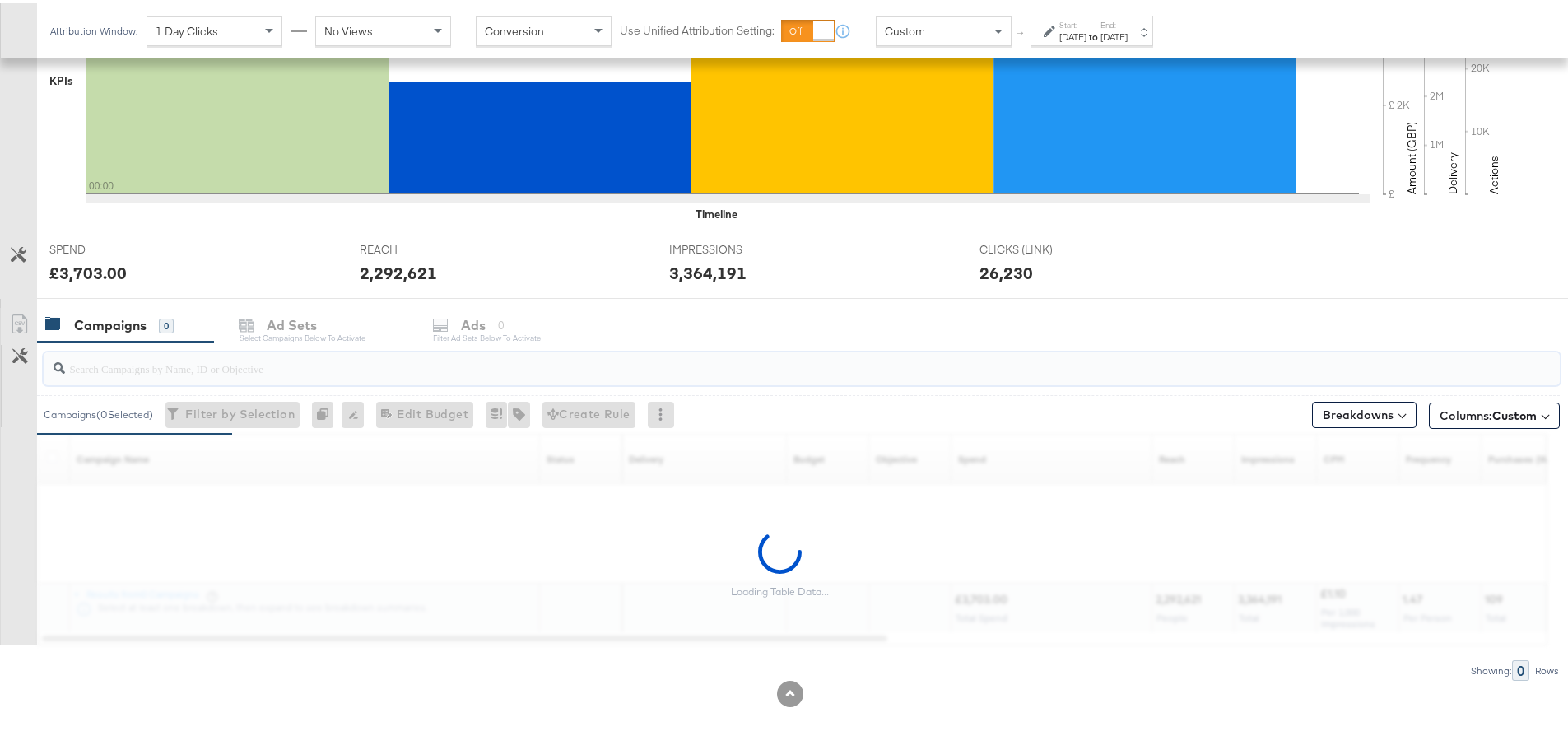
click at [325, 374] on input "search" at bounding box center [742, 359] width 1355 height 32
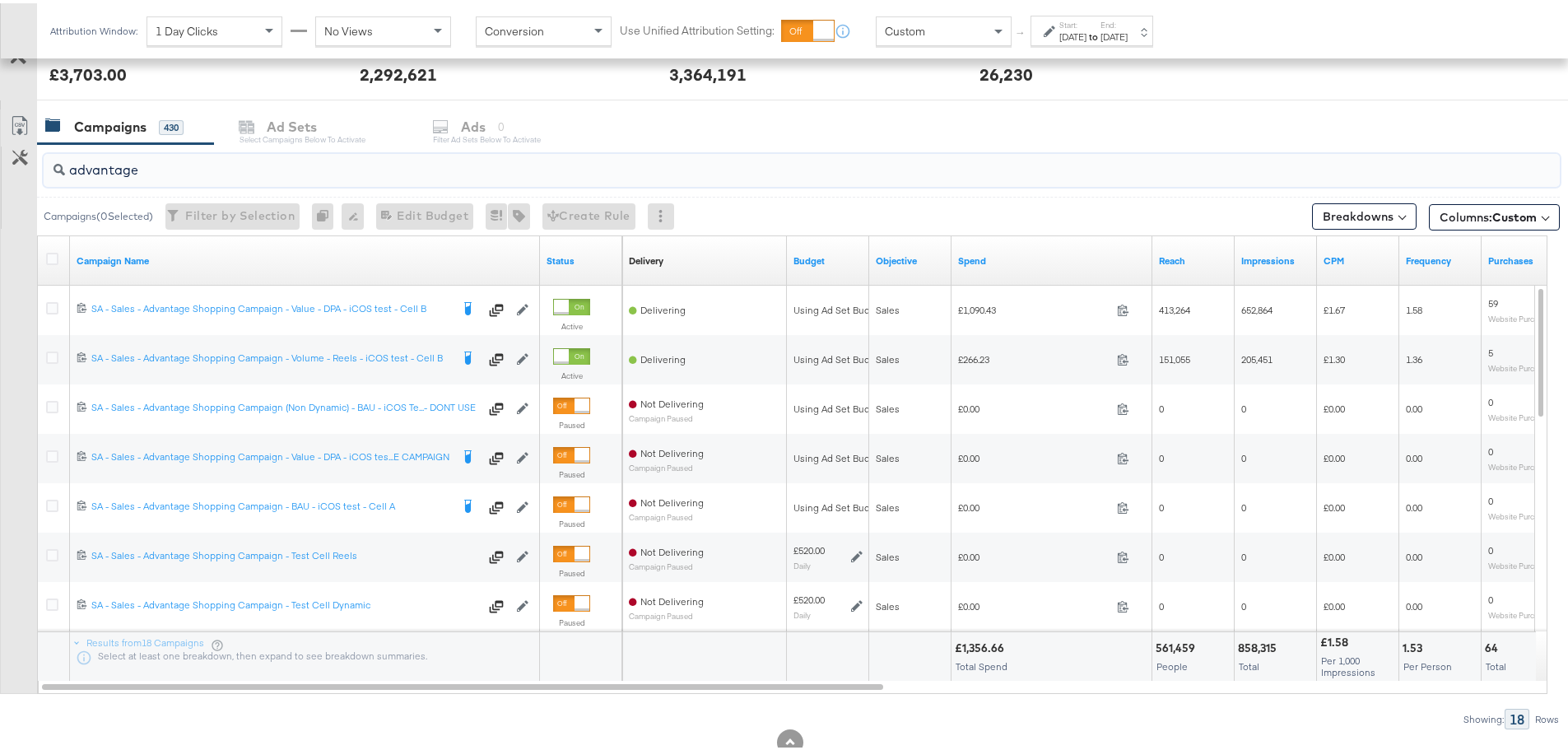
scroll to position [697, 0]
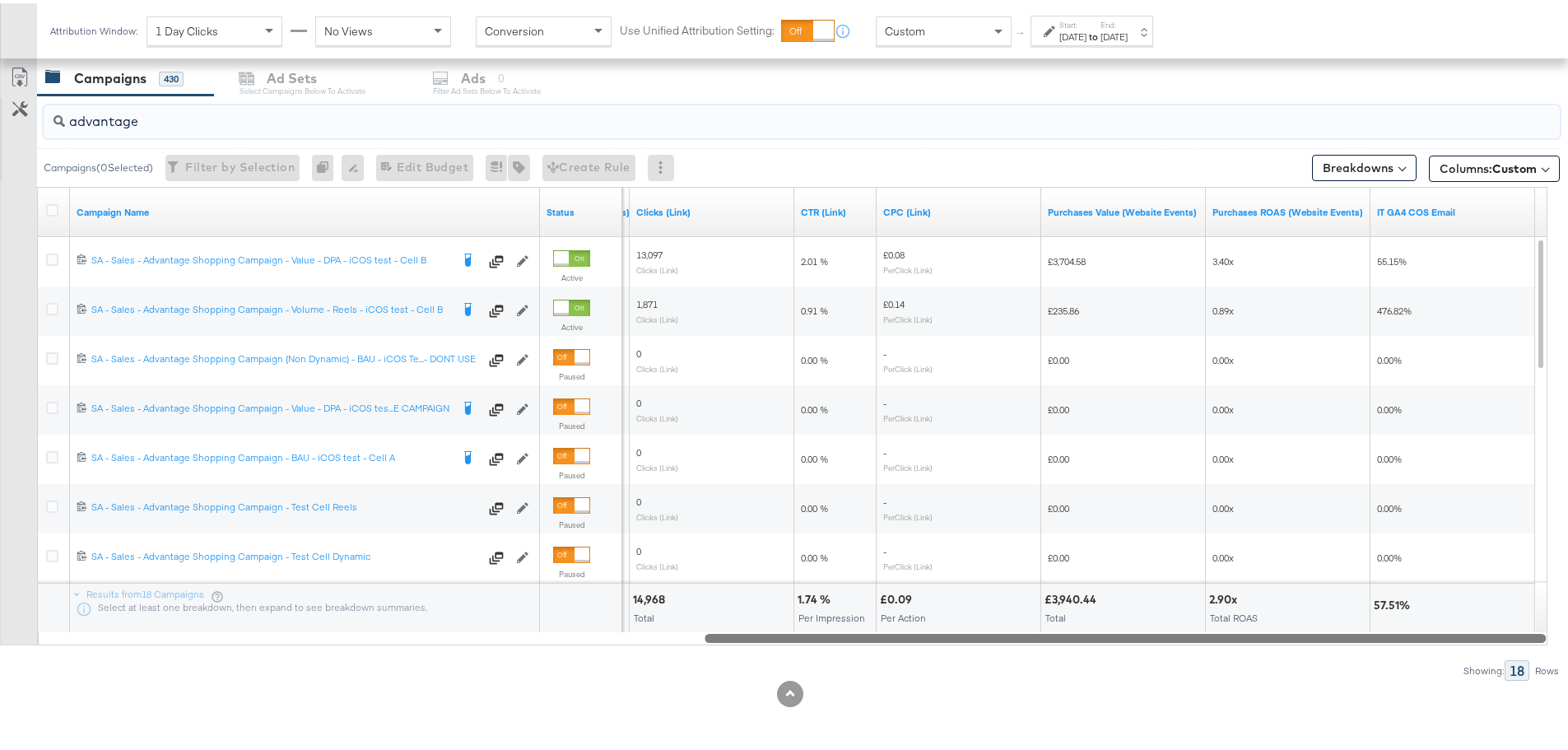
drag, startPoint x: 652, startPoint y: 631, endPoint x: 1374, endPoint y: 711, distance: 726.4
click at [1374, 711] on div "KPIs Performance & KPIs Customize KPIs ✔ Clicks (Link) ✔ Reach ✔ Impressions ✔ …" at bounding box center [790, 188] width 1580 height 1122
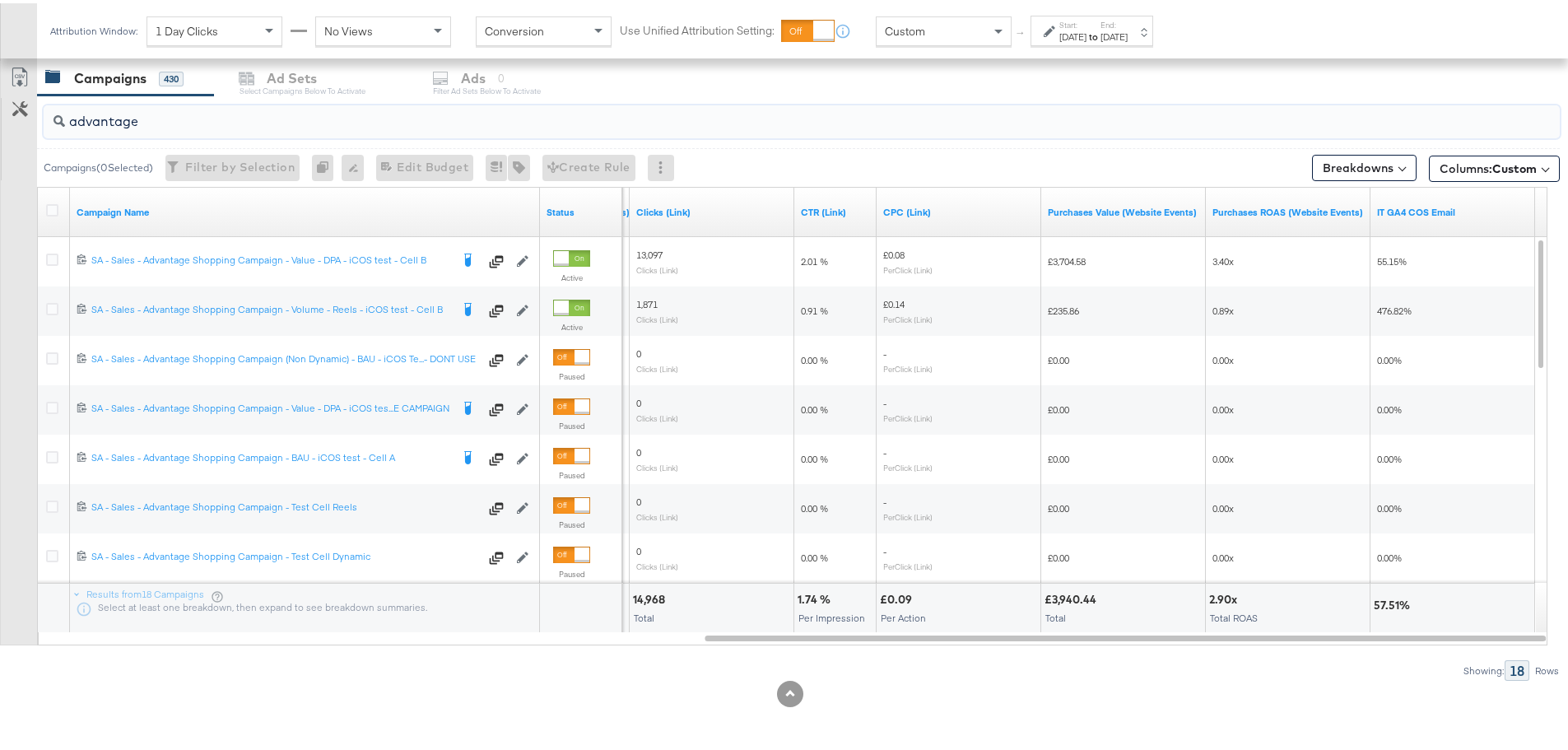
type input "advantage"
click at [1062, 33] on div "[DATE]" at bounding box center [1072, 33] width 27 height 13
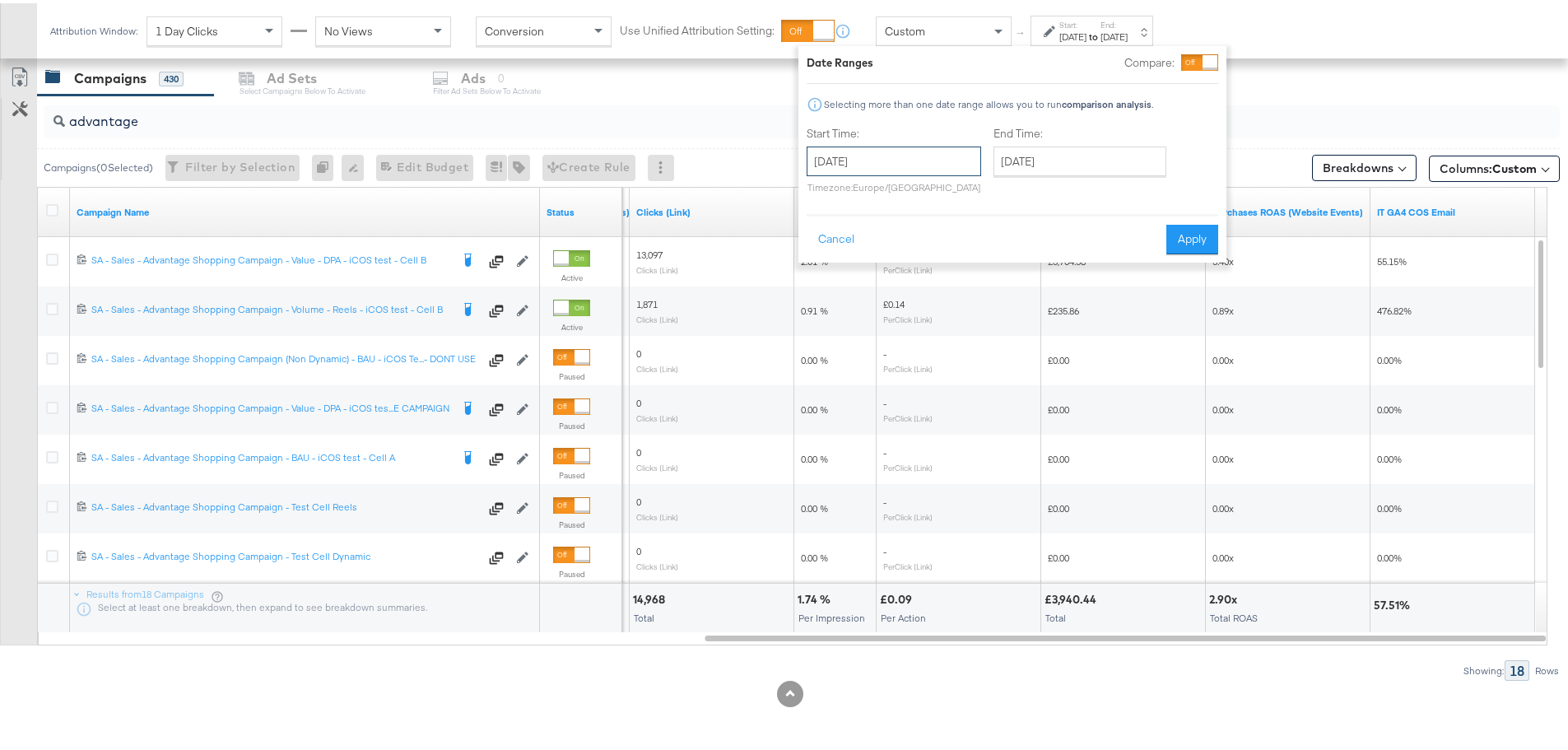
click at [855, 149] on input "[DATE]" at bounding box center [893, 158] width 175 height 30
click at [970, 288] on td "15" at bounding box center [965, 287] width 28 height 23
type input "[DATE]"
click at [1107, 151] on input "[DATE]" at bounding box center [1079, 158] width 173 height 30
click at [1156, 289] on td "15" at bounding box center [1152, 287] width 28 height 23
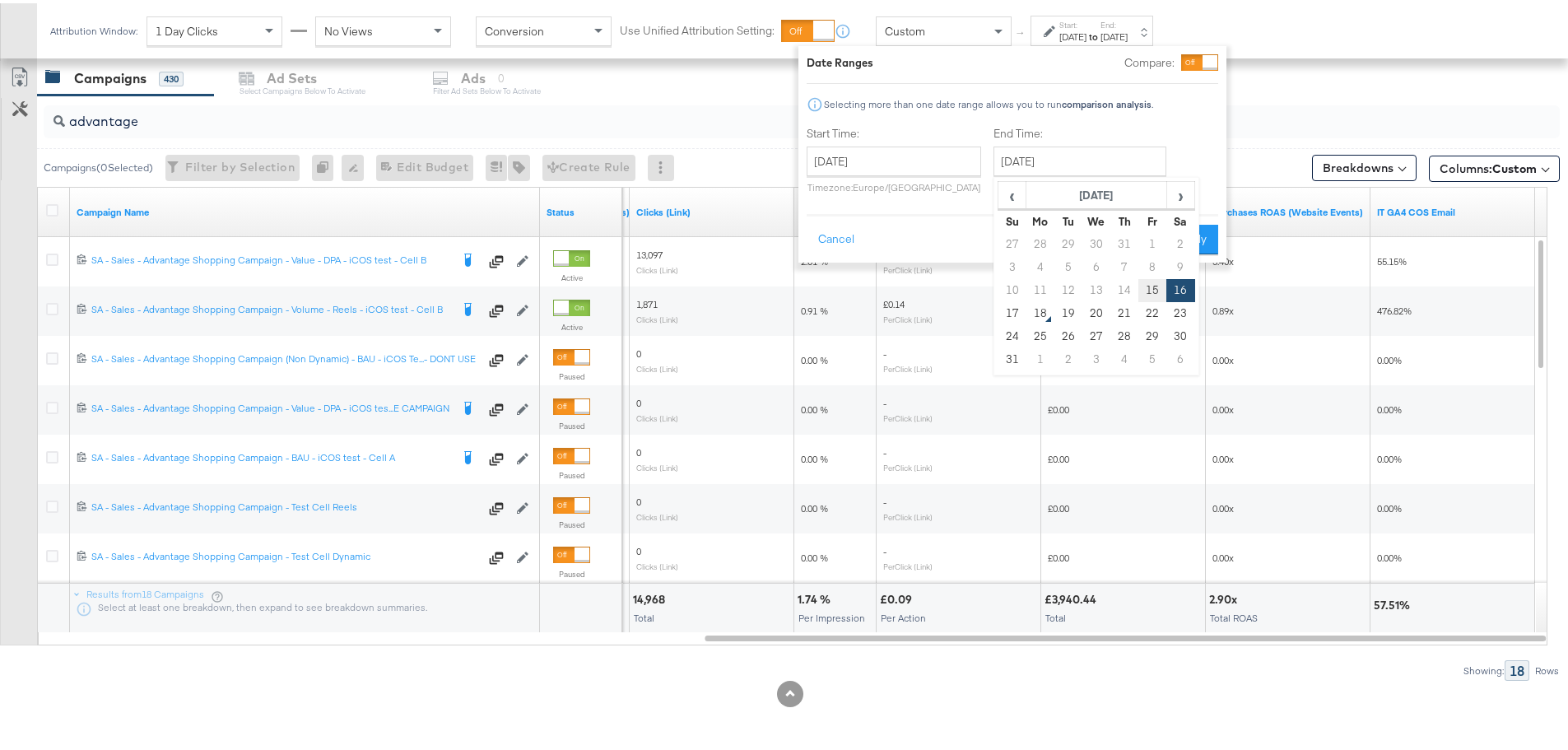
type input "[DATE]"
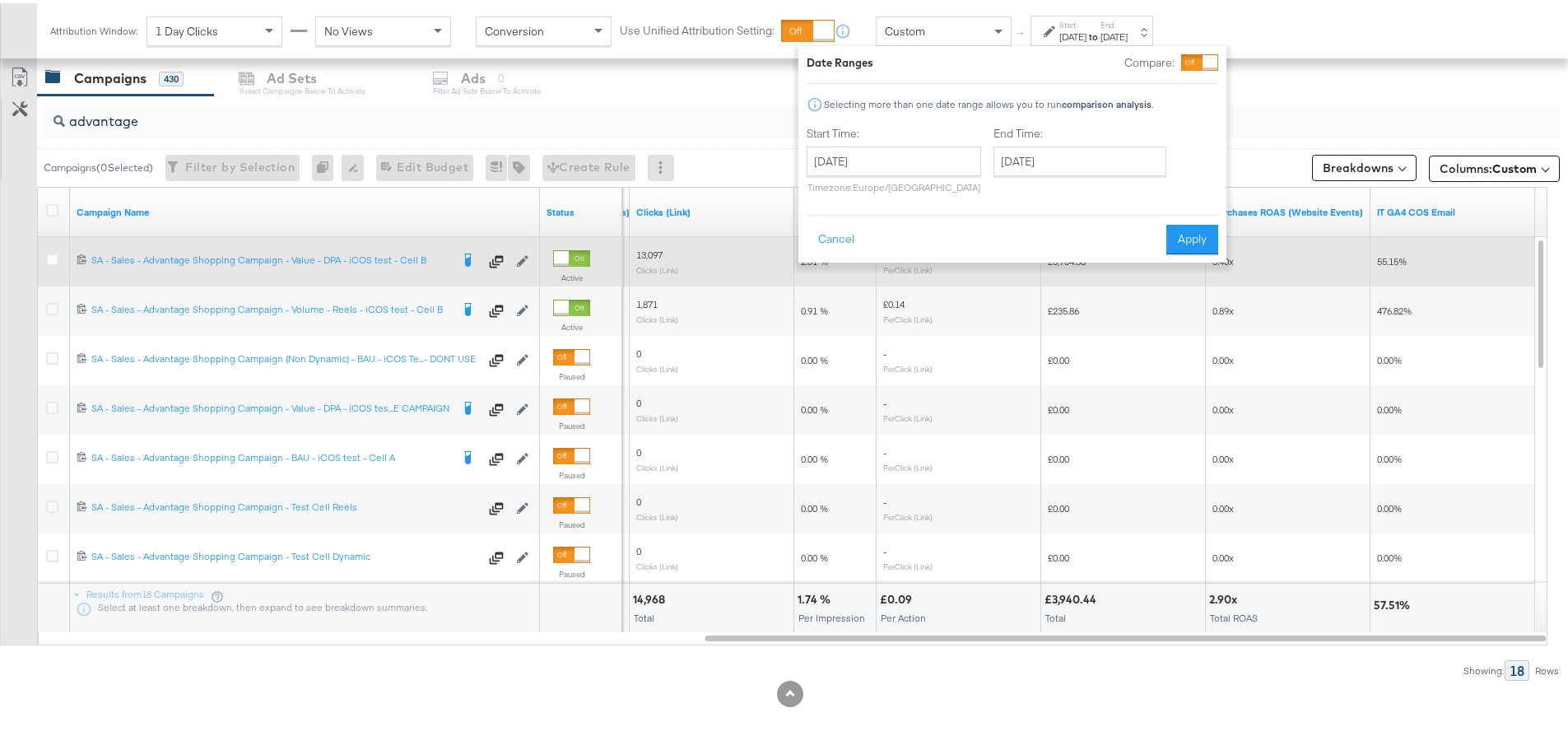
click at [1203, 240] on button "Apply" at bounding box center [1192, 236] width 52 height 30
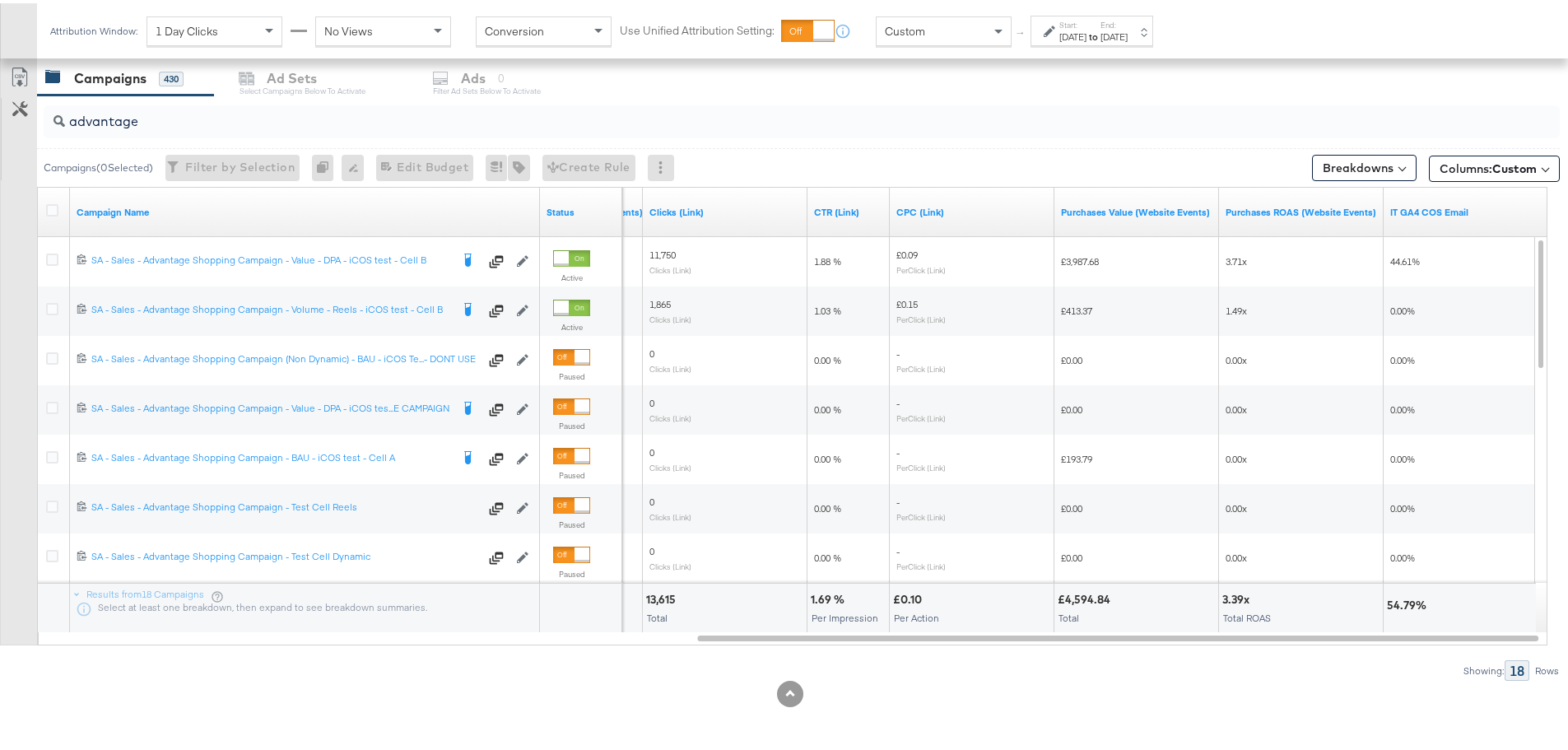
click at [1134, 40] on div "Start: Aug 15th 2025 to End: Aug 15th 2025" at bounding box center [1092, 27] width 123 height 31
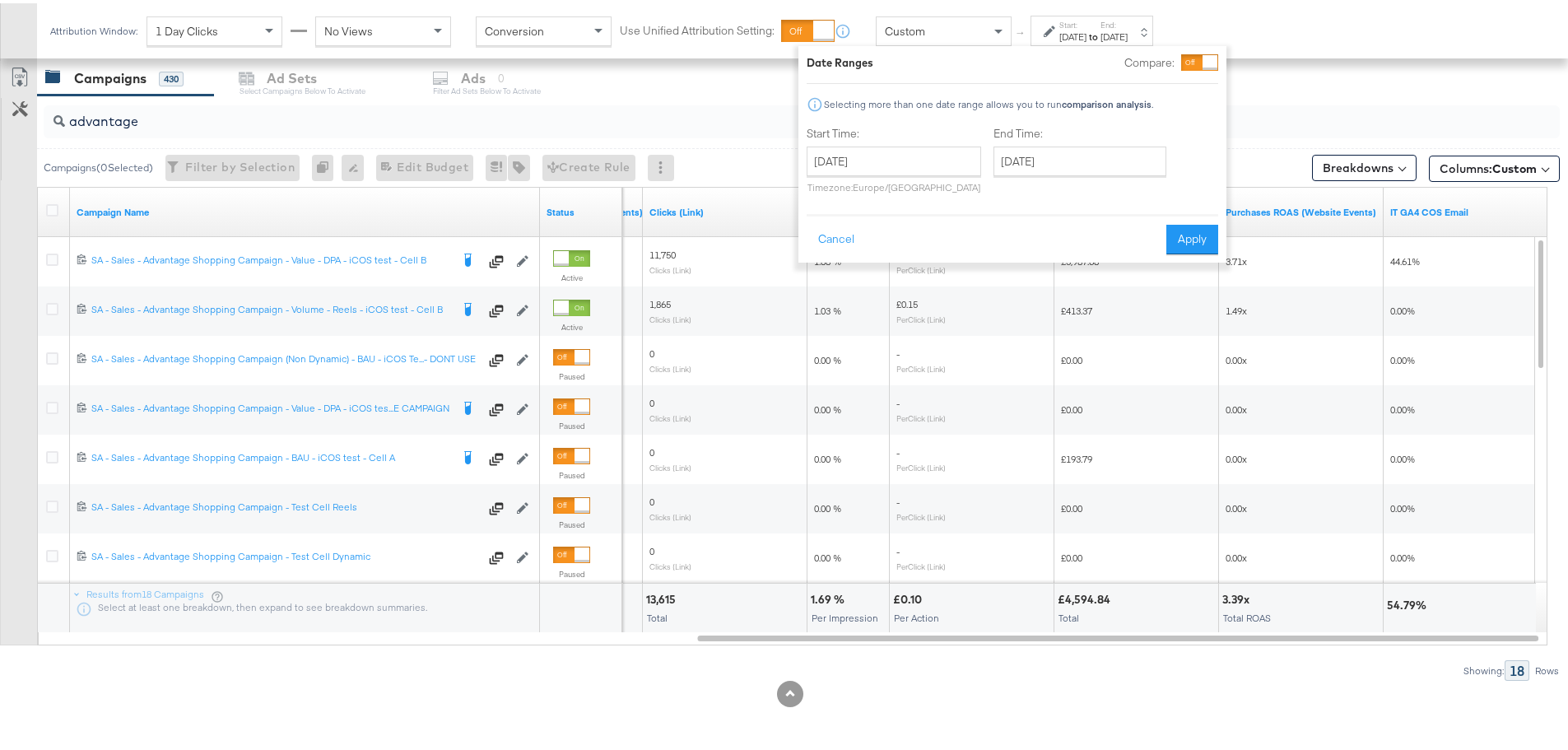
click at [870, 173] on div "[DATE] ‹ [DATE] › Su Mo Tu We Th Fr Sa 27 28 29 30 31 1 2 3 4 5 6 7 8 9 10 11 1…" at bounding box center [893, 166] width 175 height 47
click at [873, 166] on input "[DATE]" at bounding box center [893, 158] width 175 height 30
click at [939, 280] on td "14" at bounding box center [937, 287] width 28 height 23
type input "[DATE]"
click at [1071, 164] on input "[DATE]" at bounding box center [1079, 158] width 173 height 30
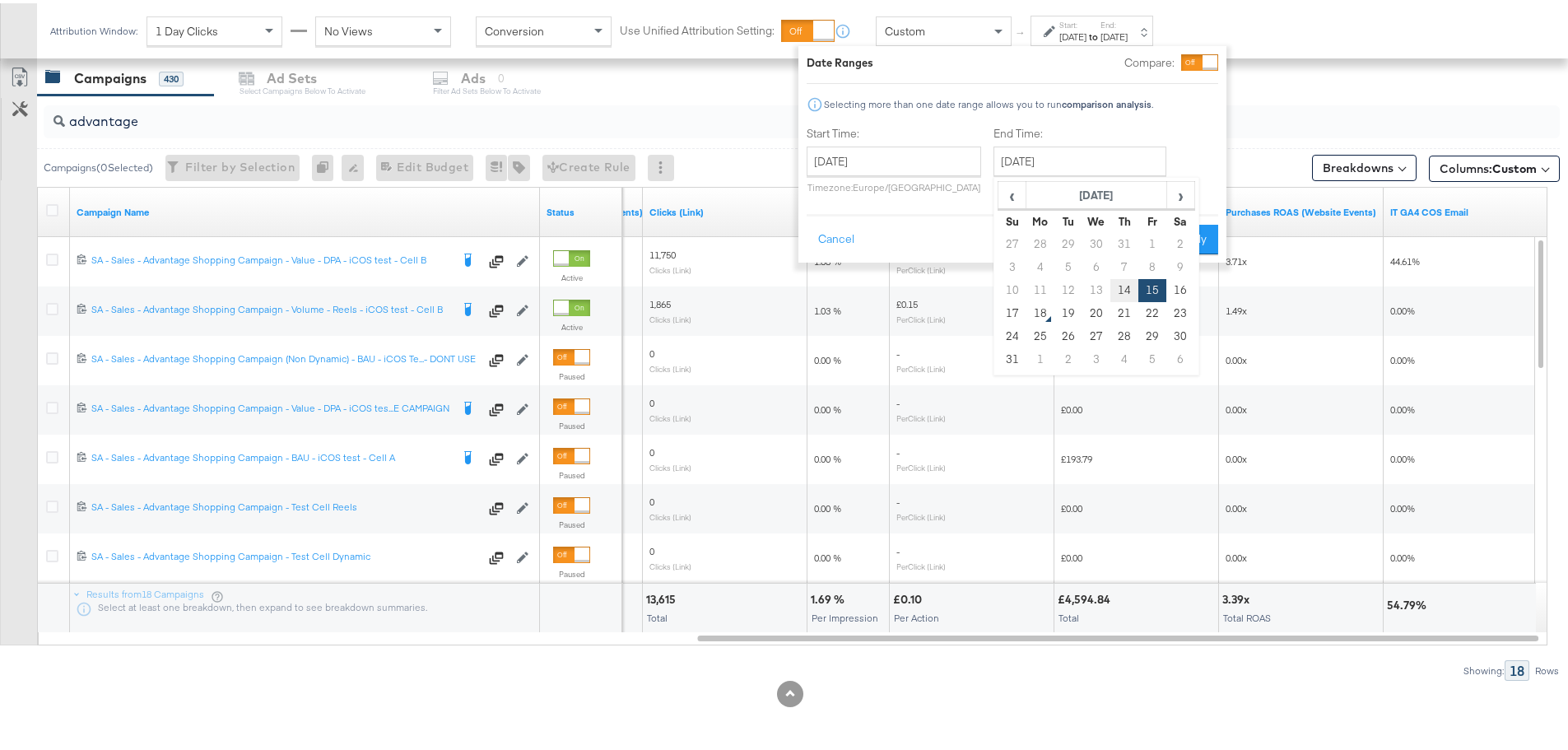
click at [1121, 280] on td "14" at bounding box center [1123, 287] width 28 height 23
type input "[DATE]"
click at [1186, 236] on button "Apply" at bounding box center [1192, 236] width 52 height 30
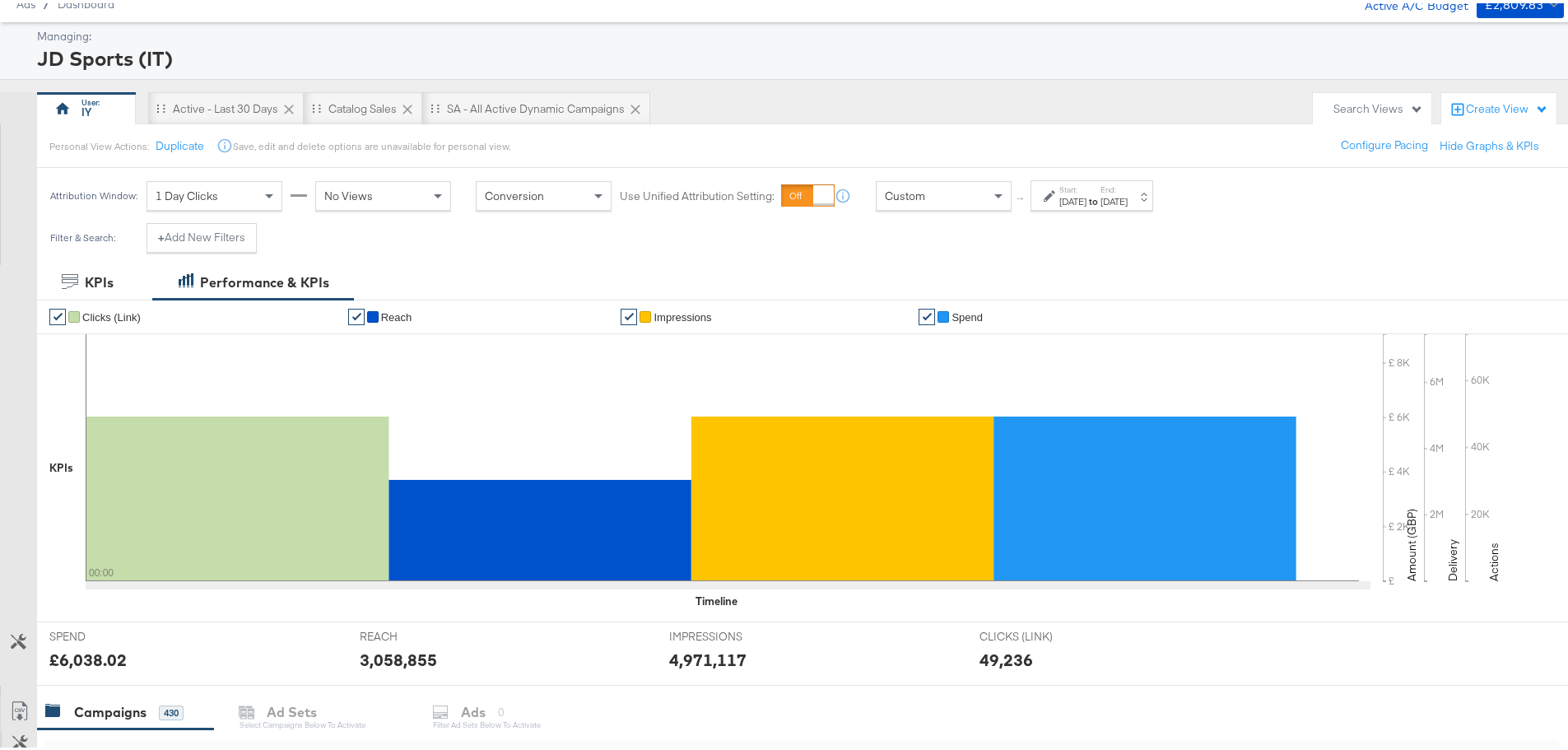
scroll to position [83, 0]
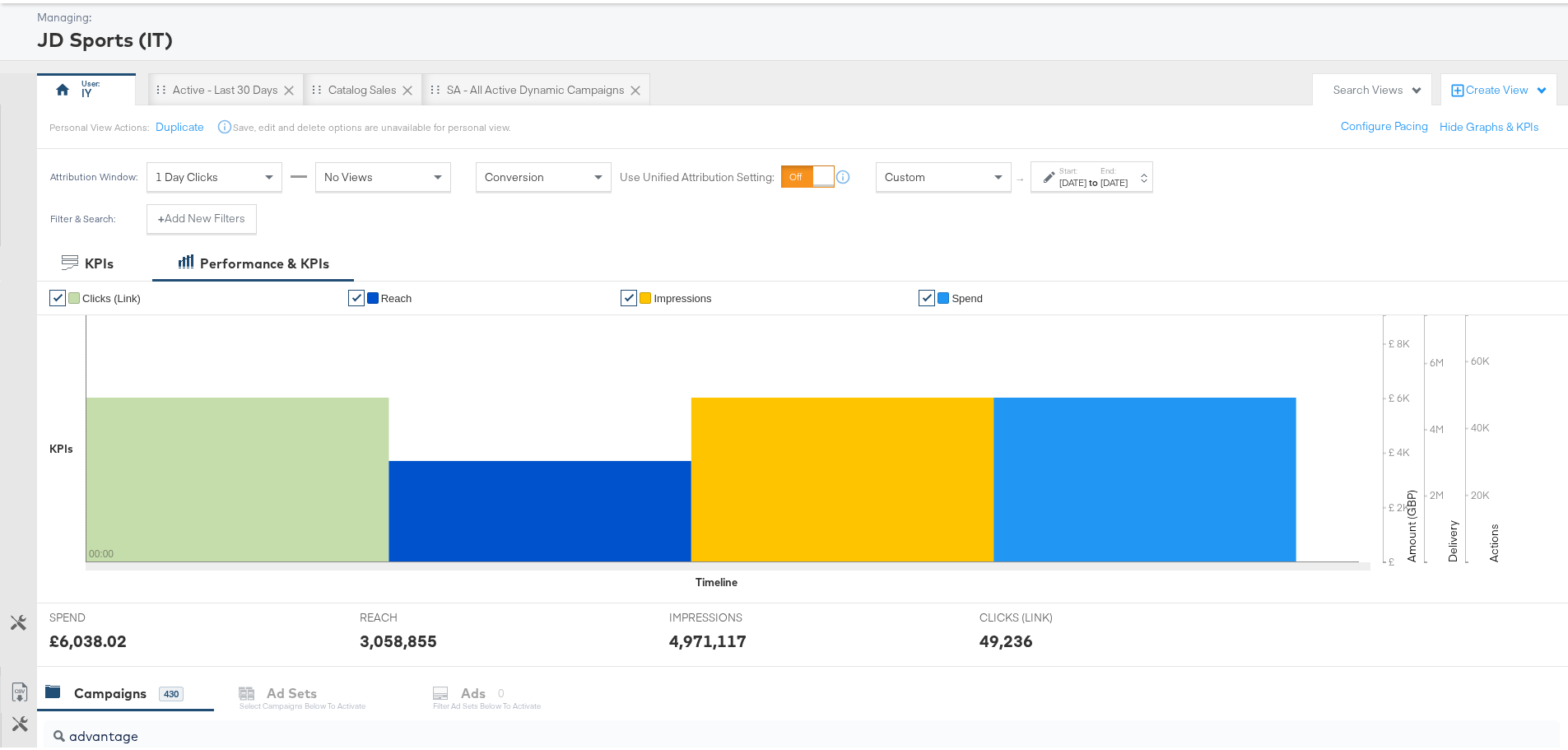
click at [1123, 170] on div "Start: [DATE] to End: [DATE]" at bounding box center [1093, 174] width 68 height 24
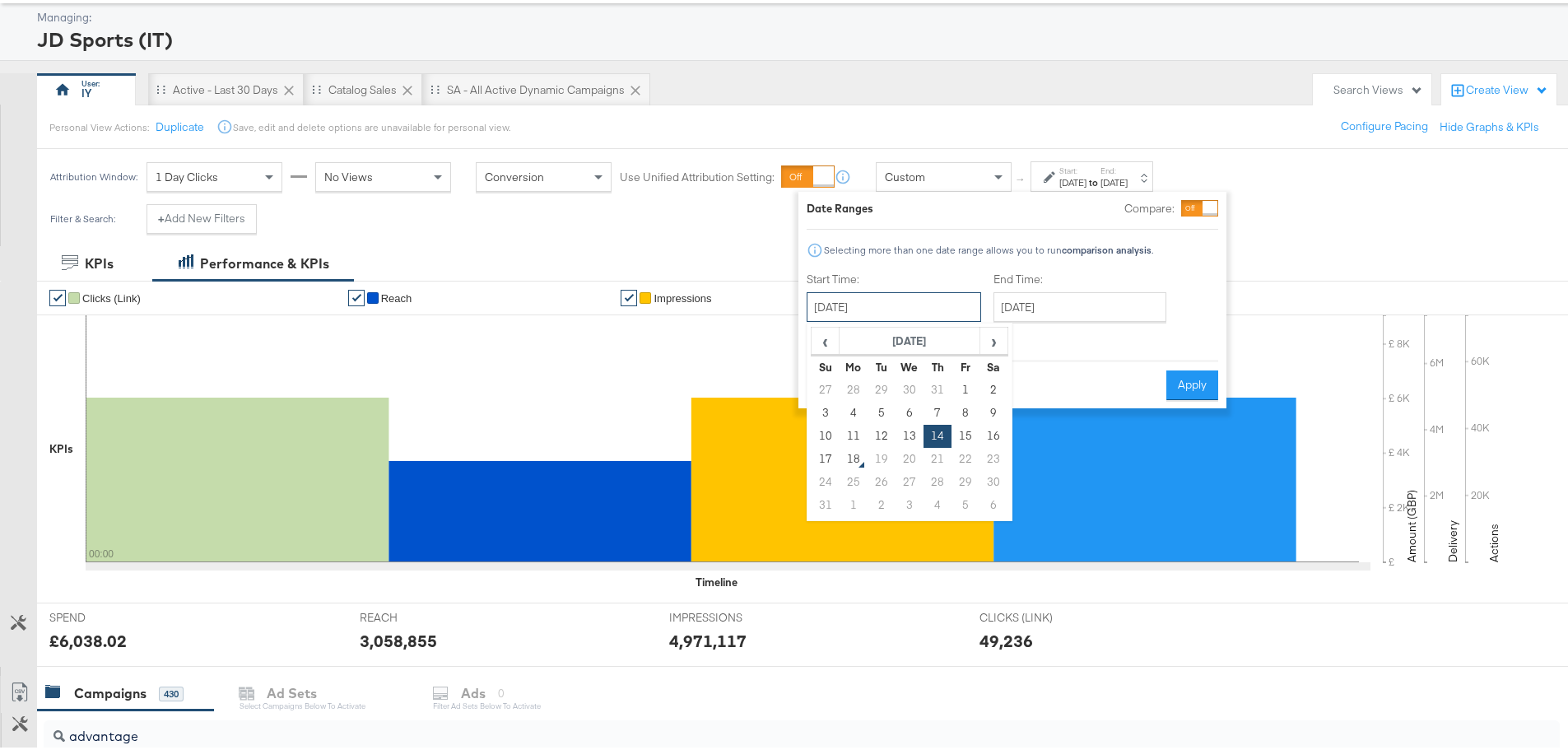
click at [835, 308] on input "[DATE]" at bounding box center [893, 303] width 175 height 30
click at [1167, 388] on button "Apply" at bounding box center [1192, 382] width 52 height 30
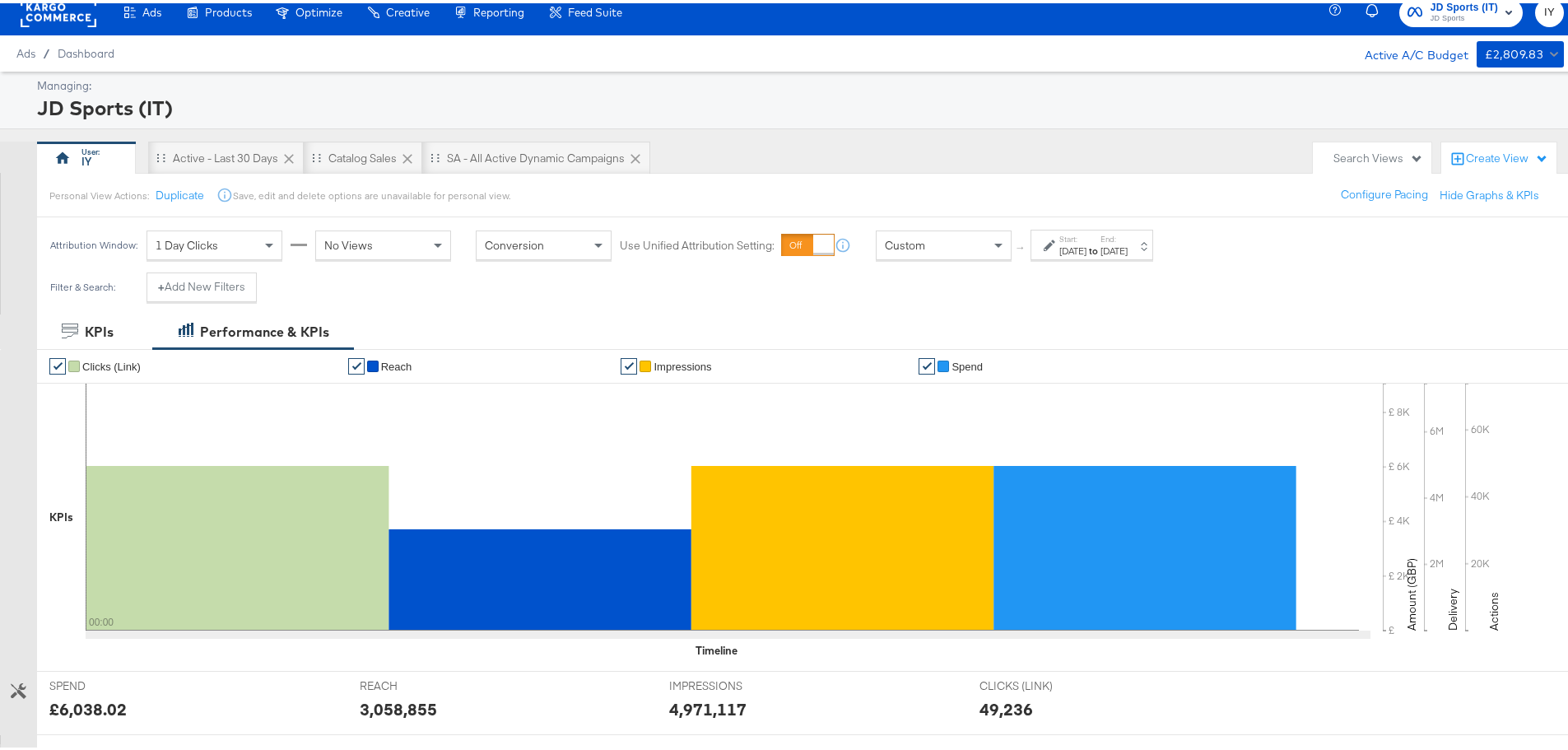
scroll to position [0, 0]
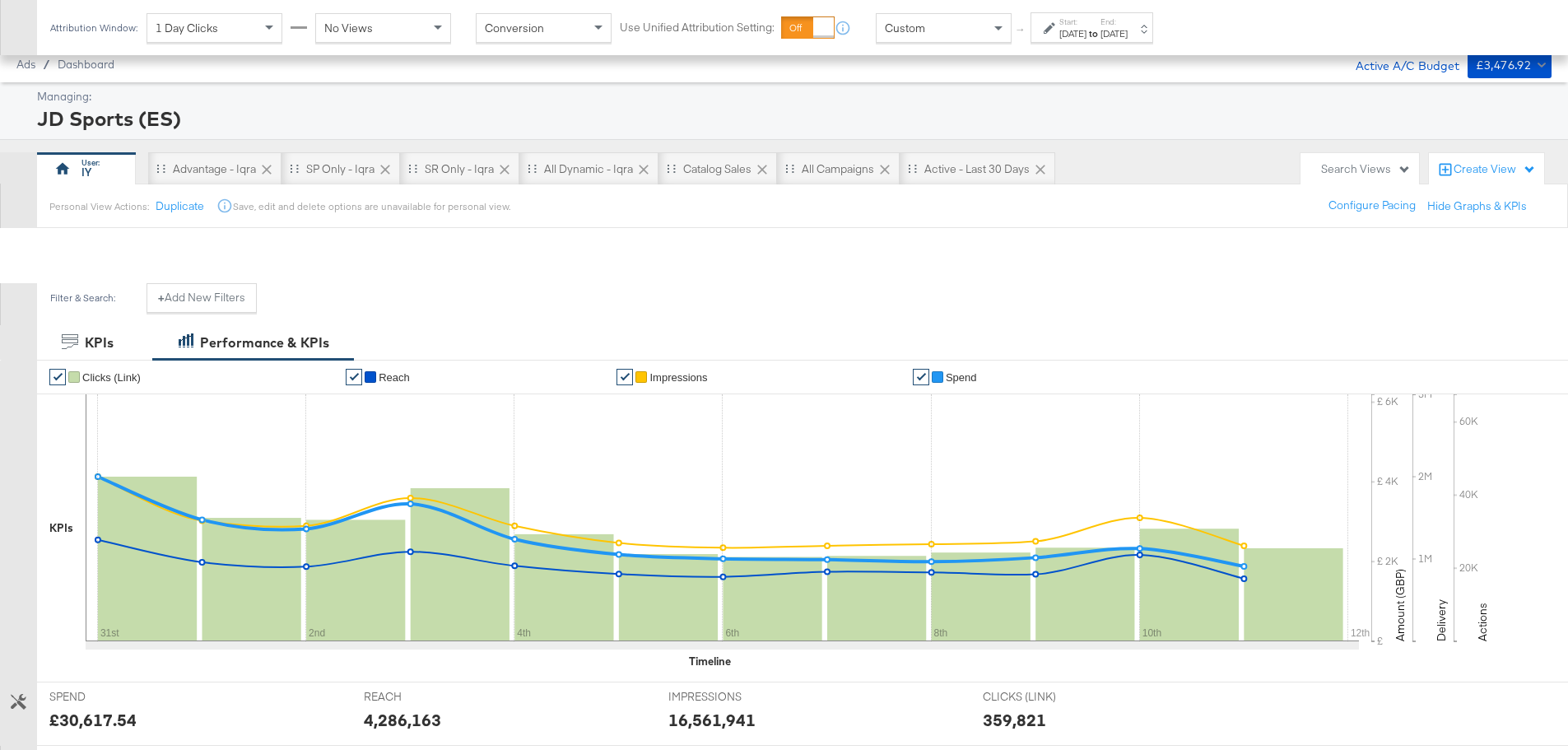
scroll to position [494, 0]
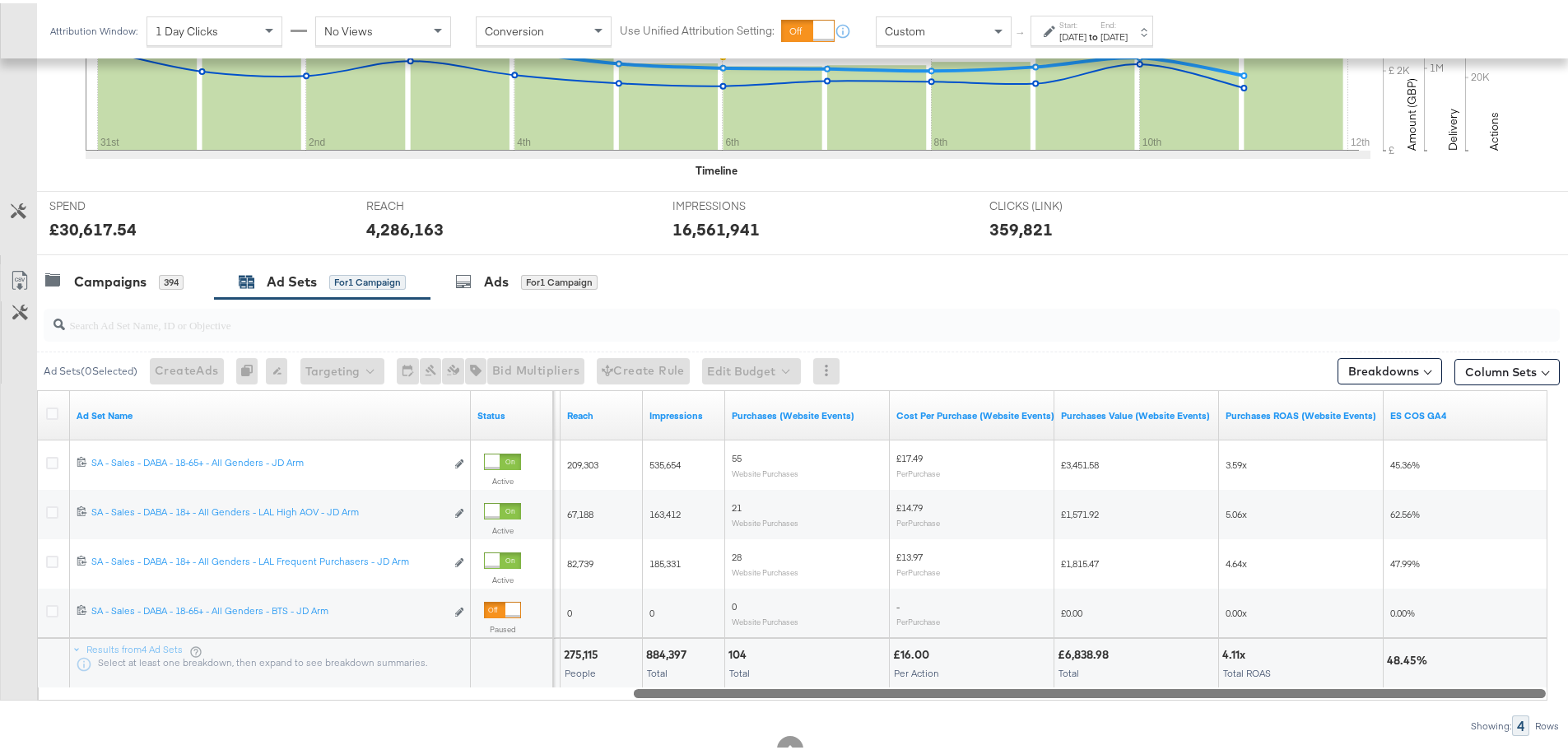
drag, startPoint x: 946, startPoint y: 691, endPoint x: 1579, endPoint y: 730, distance: 634.2
click at [913, 45] on div "Attribution Window: 1 Day Clicks No Views Conversion Use Unified Attribution Se…" at bounding box center [605, 27] width 1136 height 55
click at [919, 35] on span "Custom" at bounding box center [905, 27] width 40 height 14
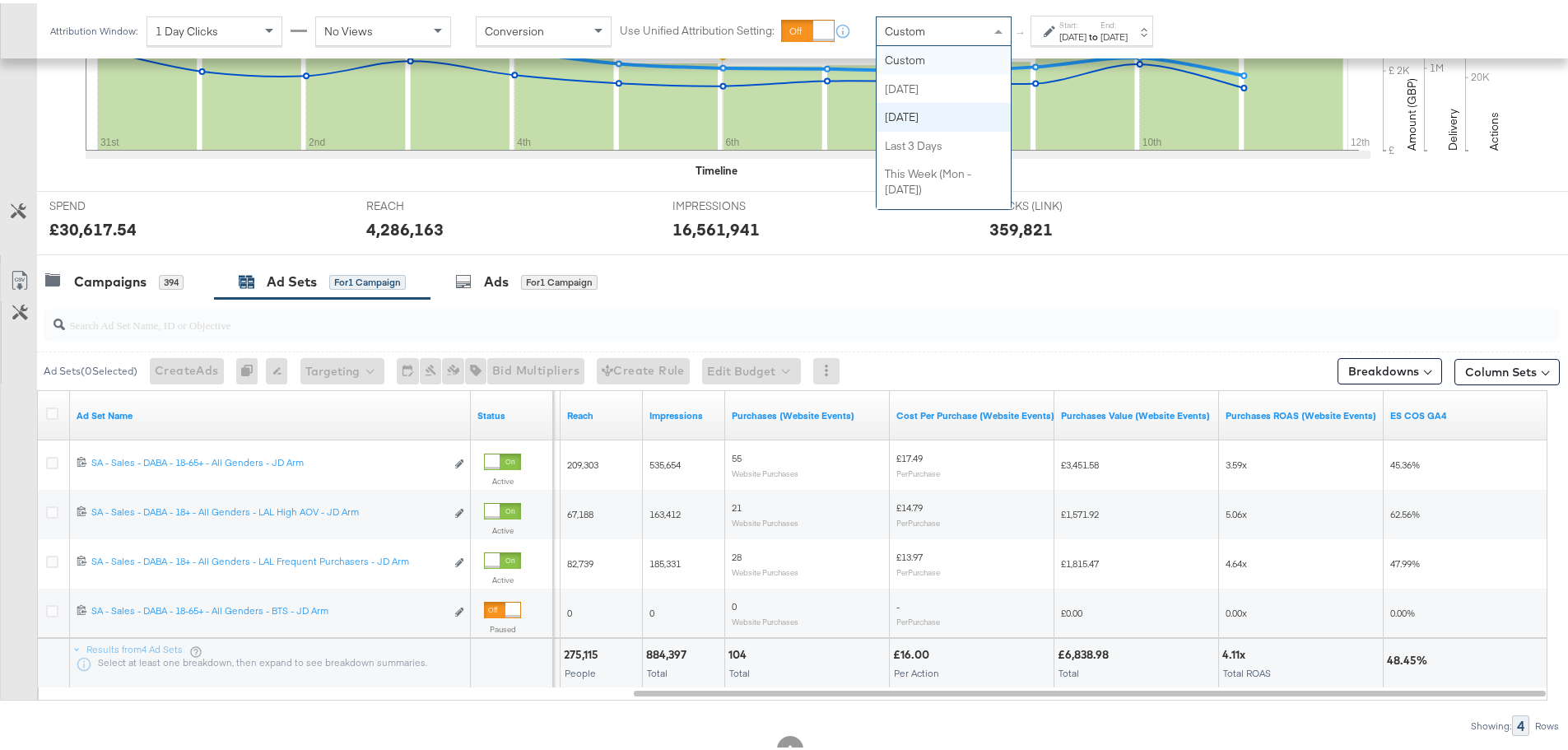
scroll to position [353, 0]
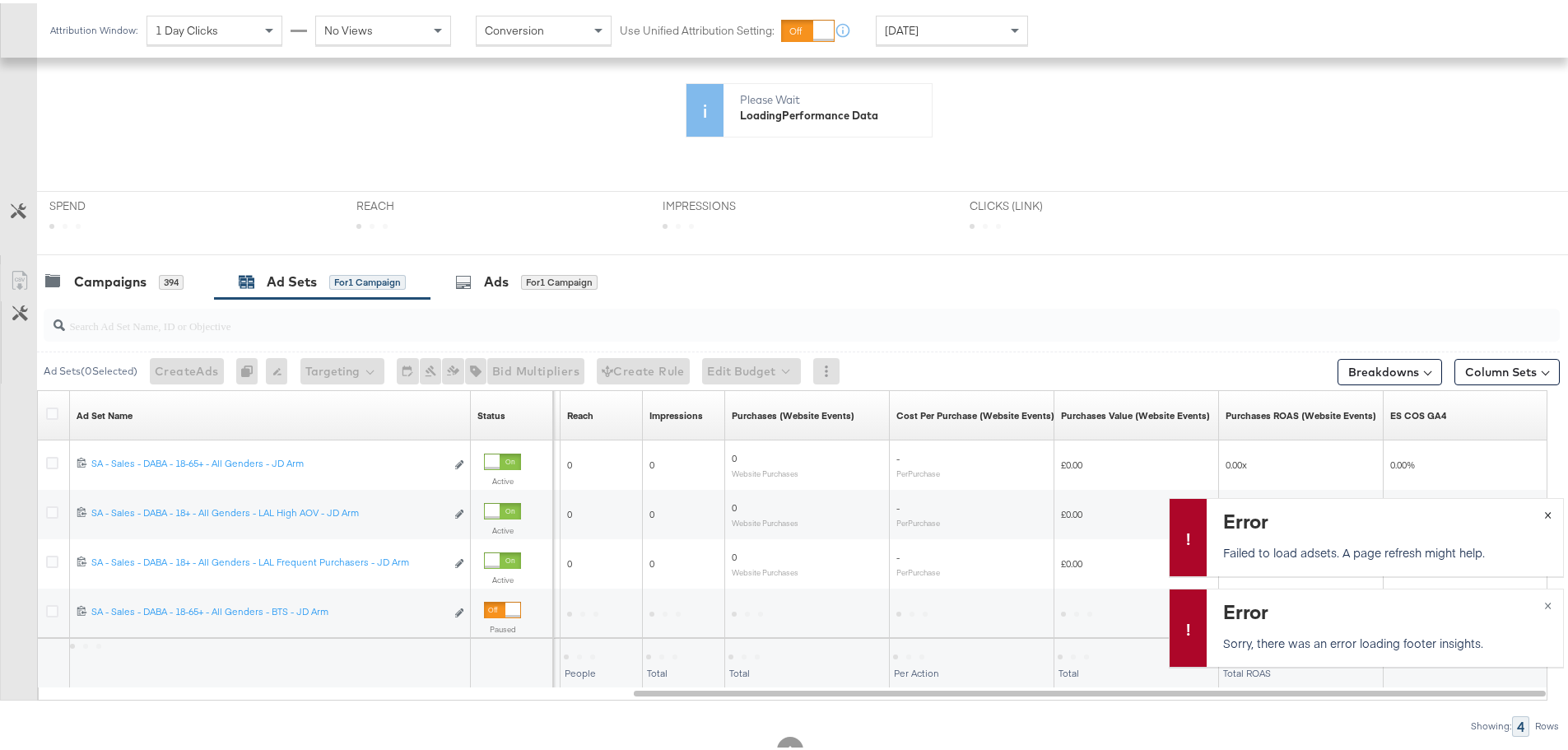
click at [1532, 508] on button "×" at bounding box center [1548, 511] width 31 height 30
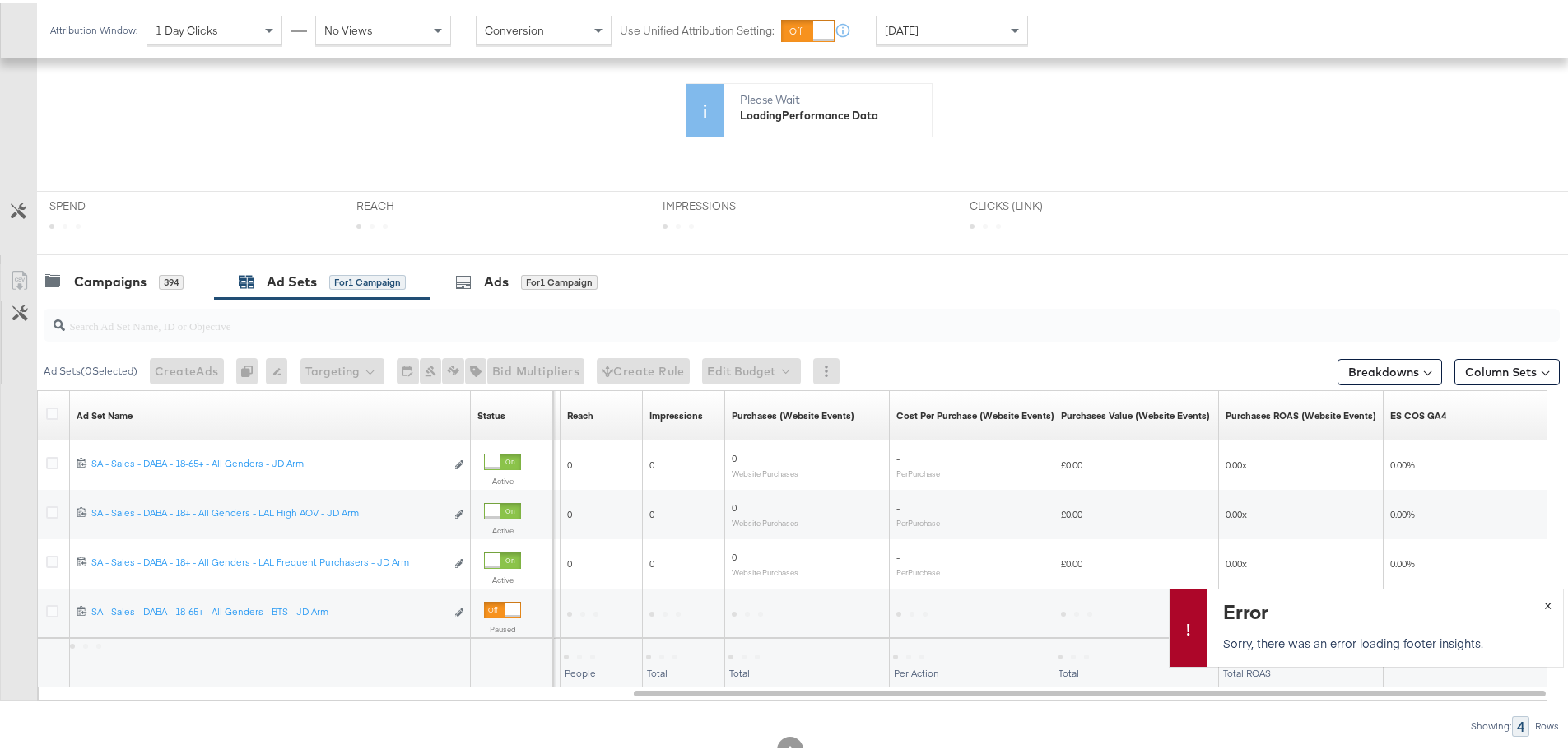
click at [1544, 602] on span "×" at bounding box center [1548, 601] width 8 height 19
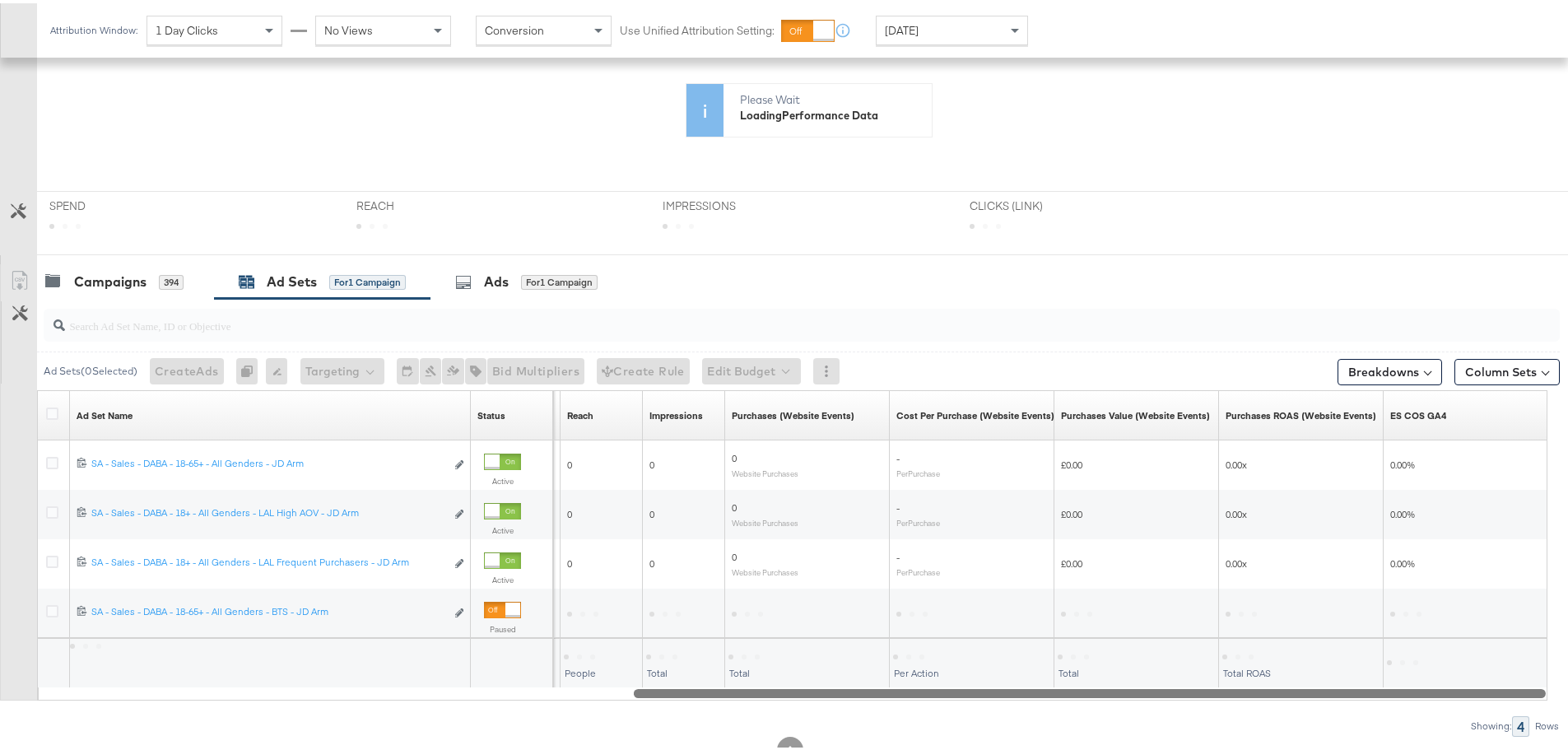
drag, startPoint x: 883, startPoint y: 690, endPoint x: 938, endPoint y: 685, distance: 55.2
click at [938, 685] on div at bounding box center [1089, 689] width 912 height 14
click at [938, 38] on div "Yesterday" at bounding box center [951, 26] width 151 height 28
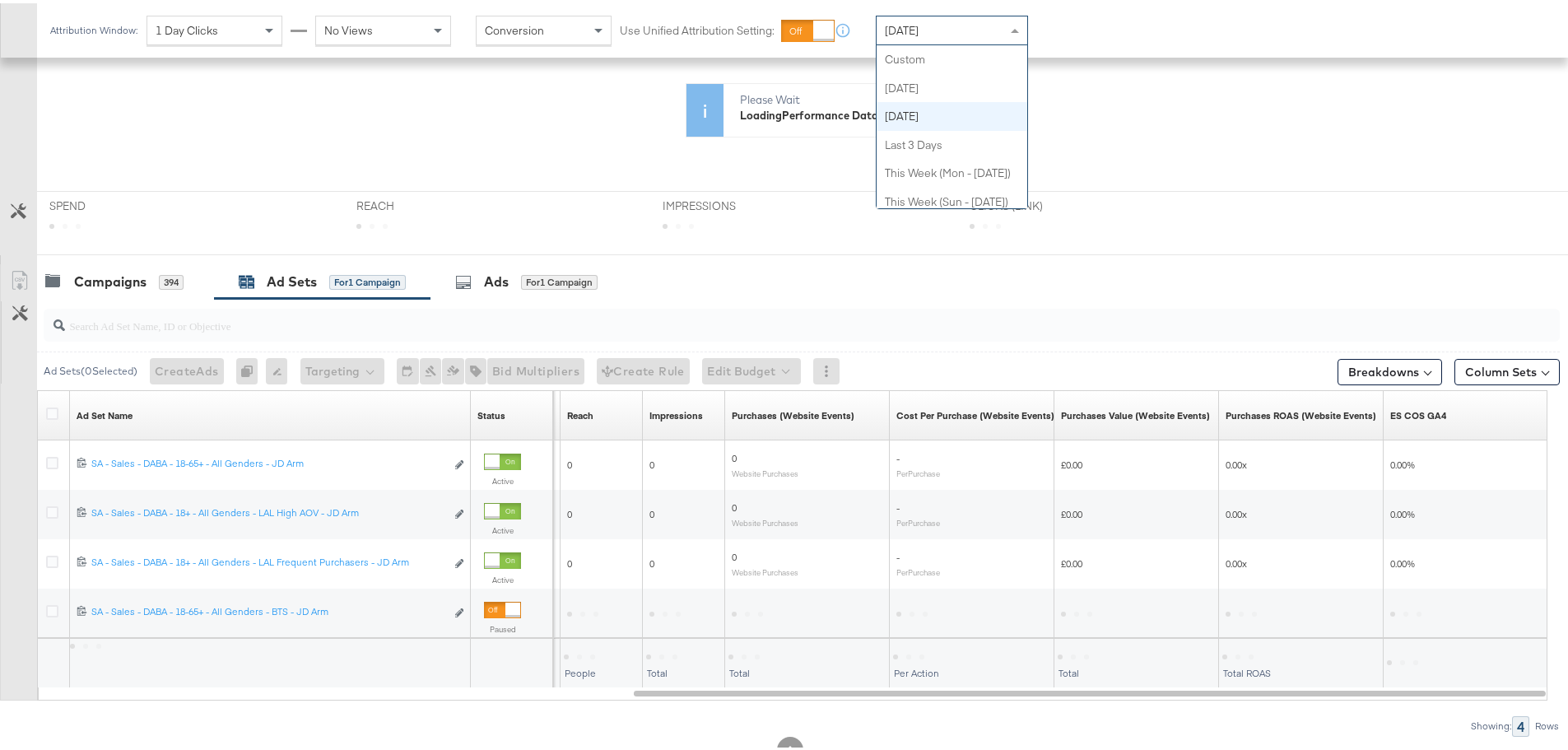
scroll to position [57, 0]
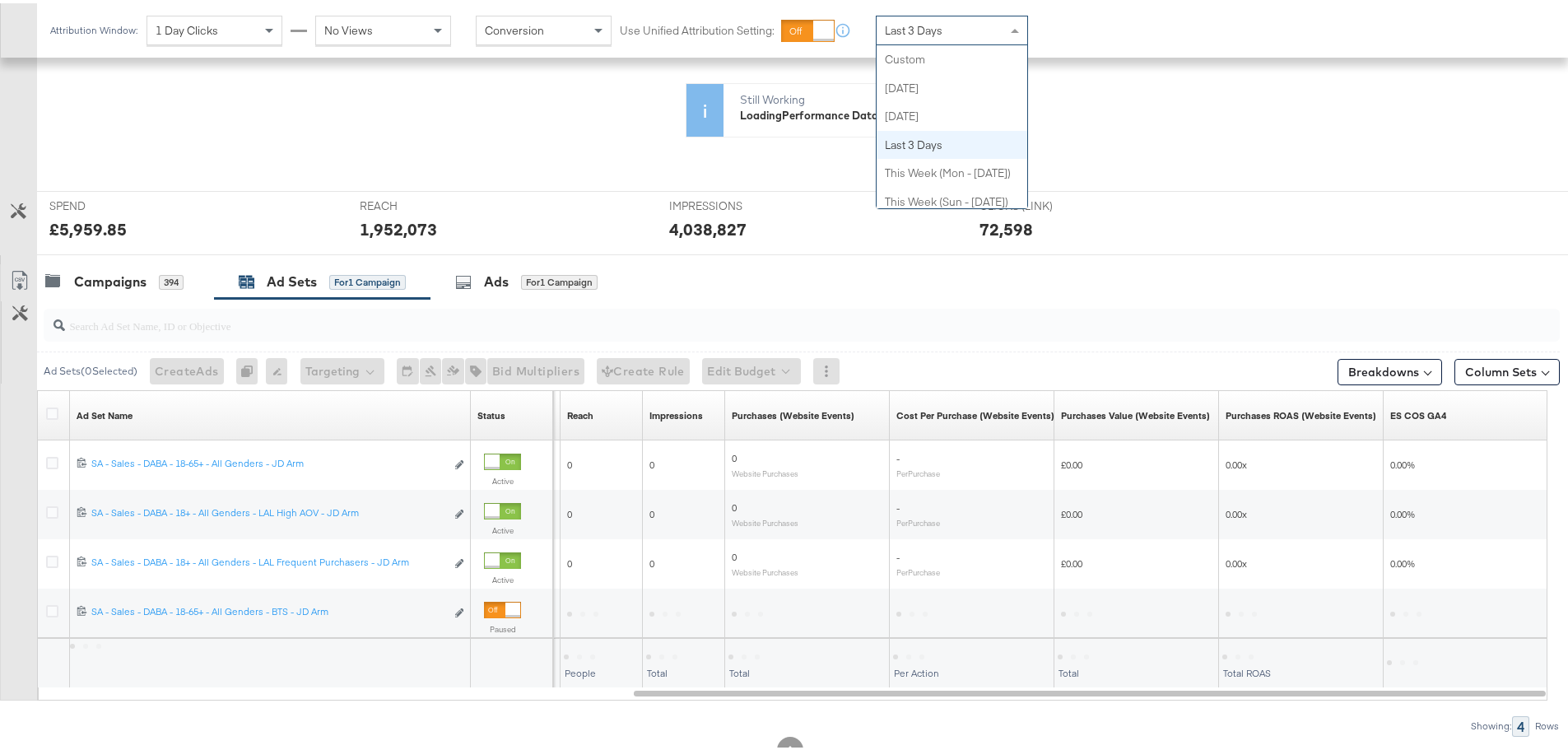
click at [930, 24] on span "Last 3 Days" at bounding box center [914, 26] width 58 height 14
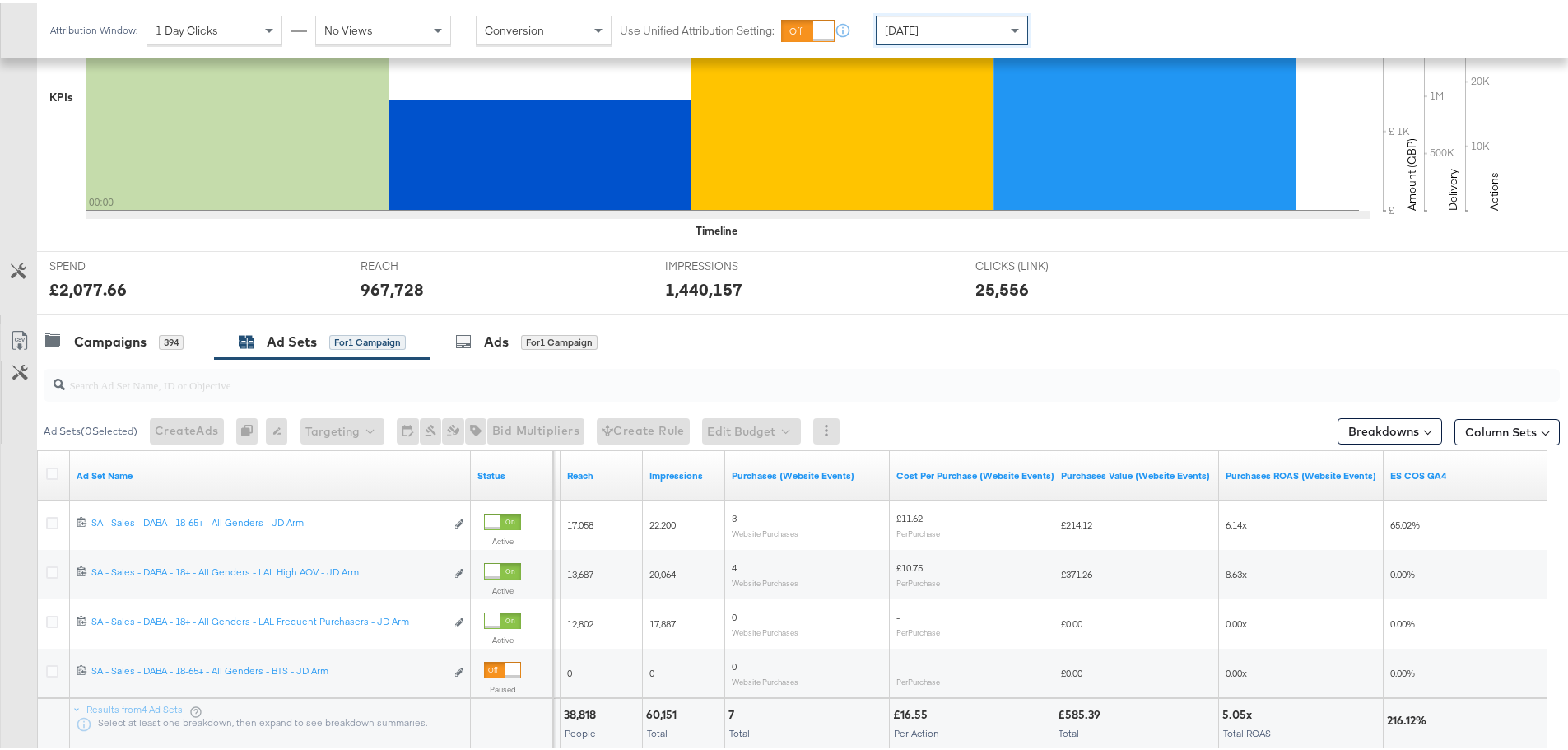
scroll to position [548, 0]
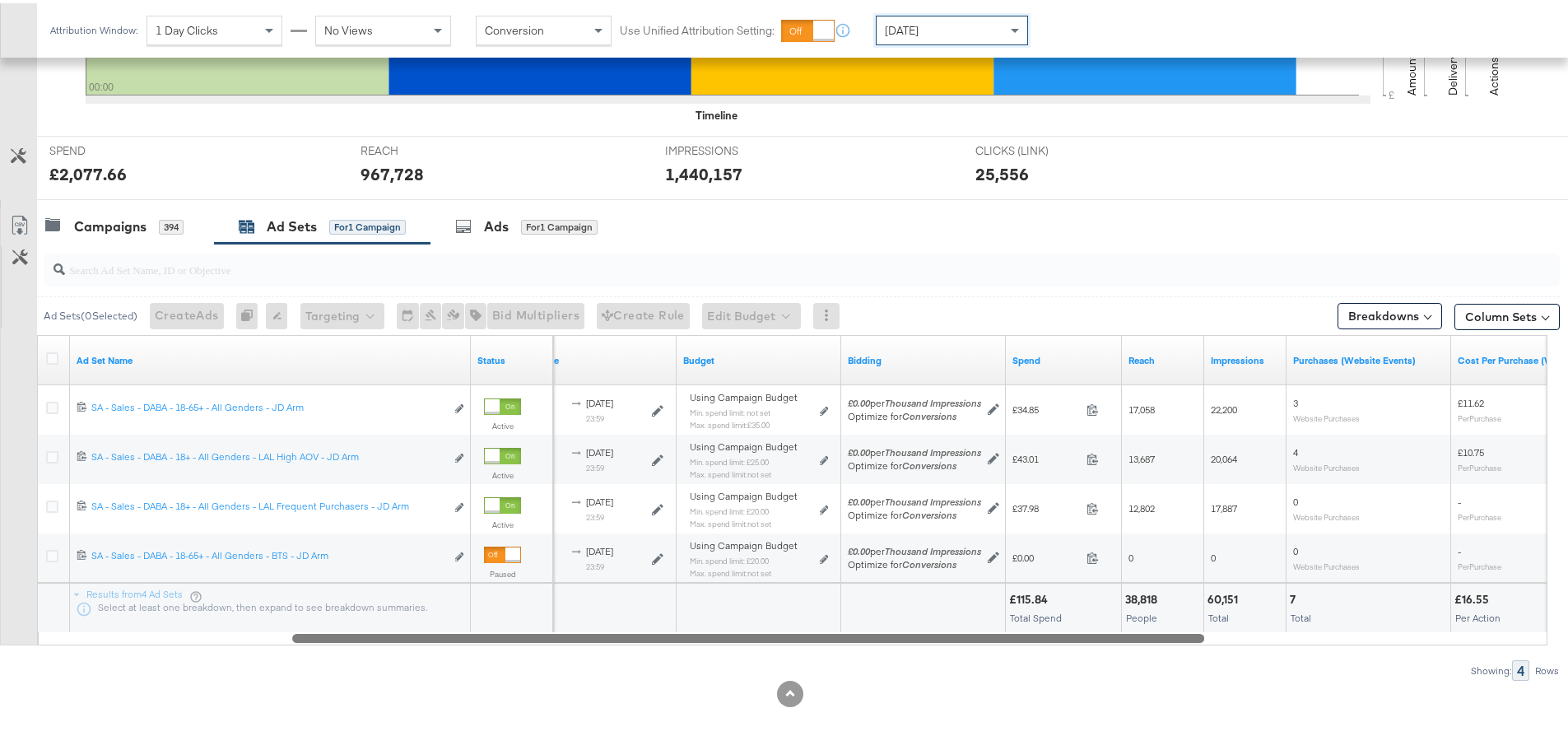
drag, startPoint x: 728, startPoint y: 636, endPoint x: 564, endPoint y: 638, distance: 164.0
click at [564, 638] on div at bounding box center [748, 634] width 912 height 14
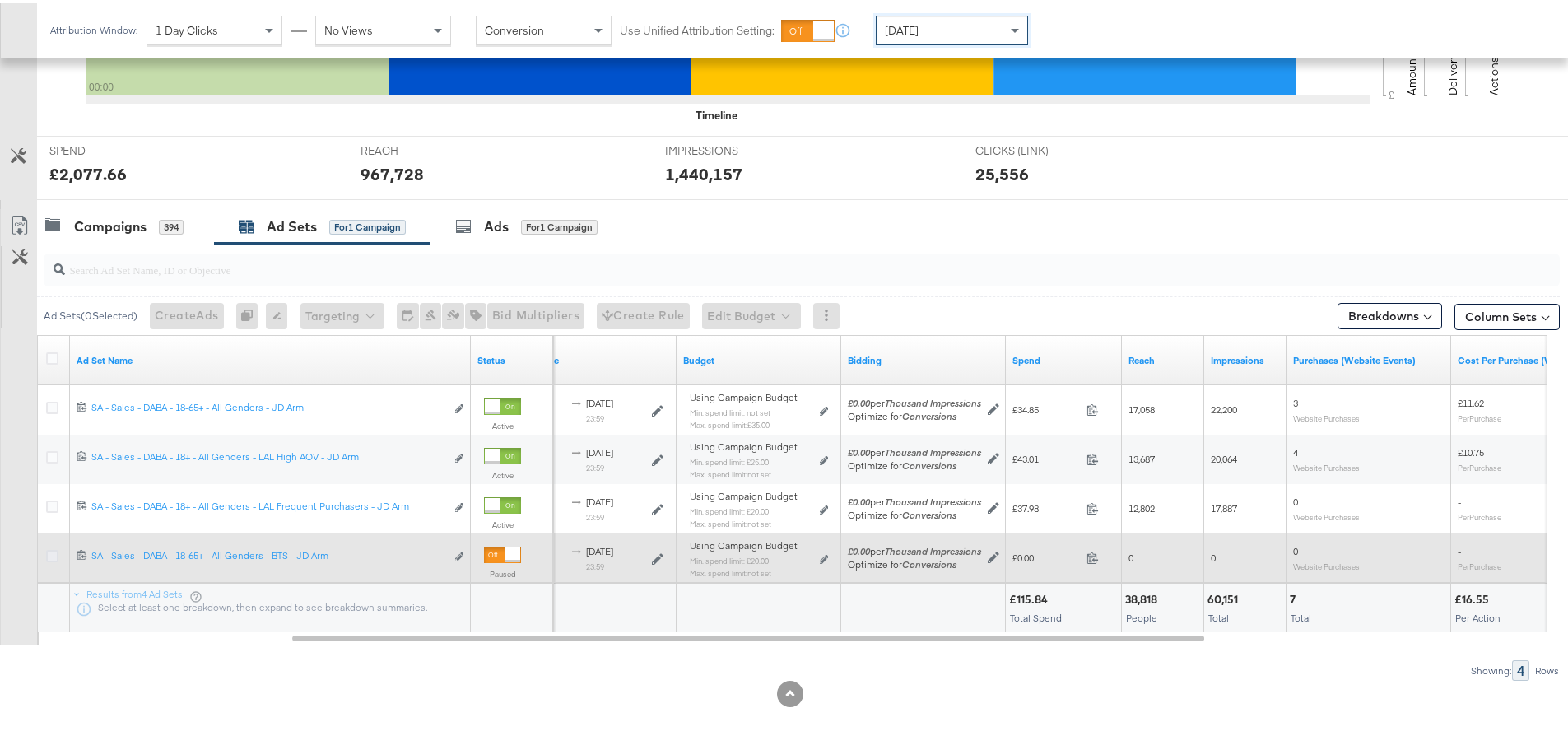
click at [47, 557] on icon at bounding box center [52, 553] width 12 height 12
click at [0, 0] on input "checkbox" at bounding box center [0, 0] width 0 height 0
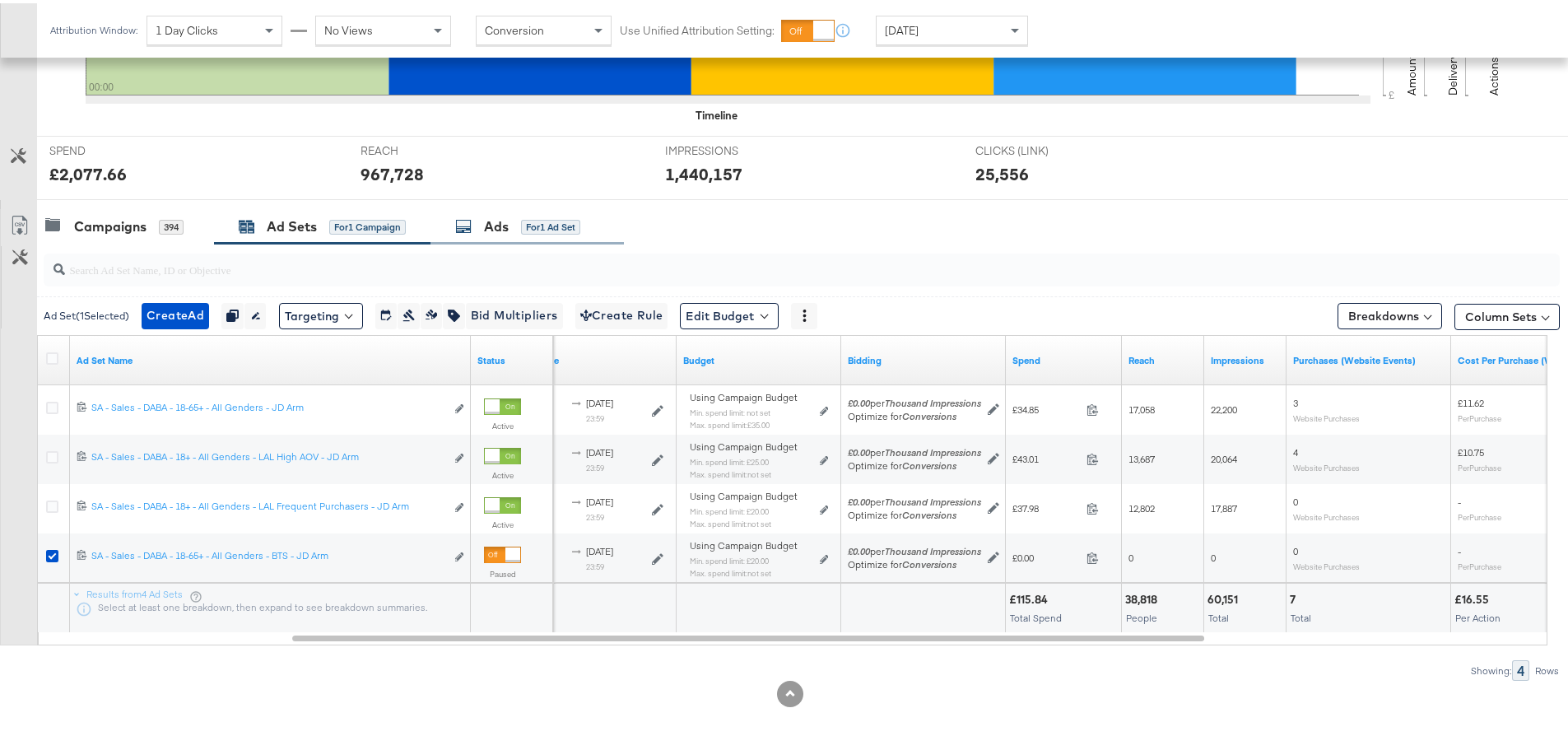
click at [472, 216] on icon at bounding box center [462, 222] width 16 height 16
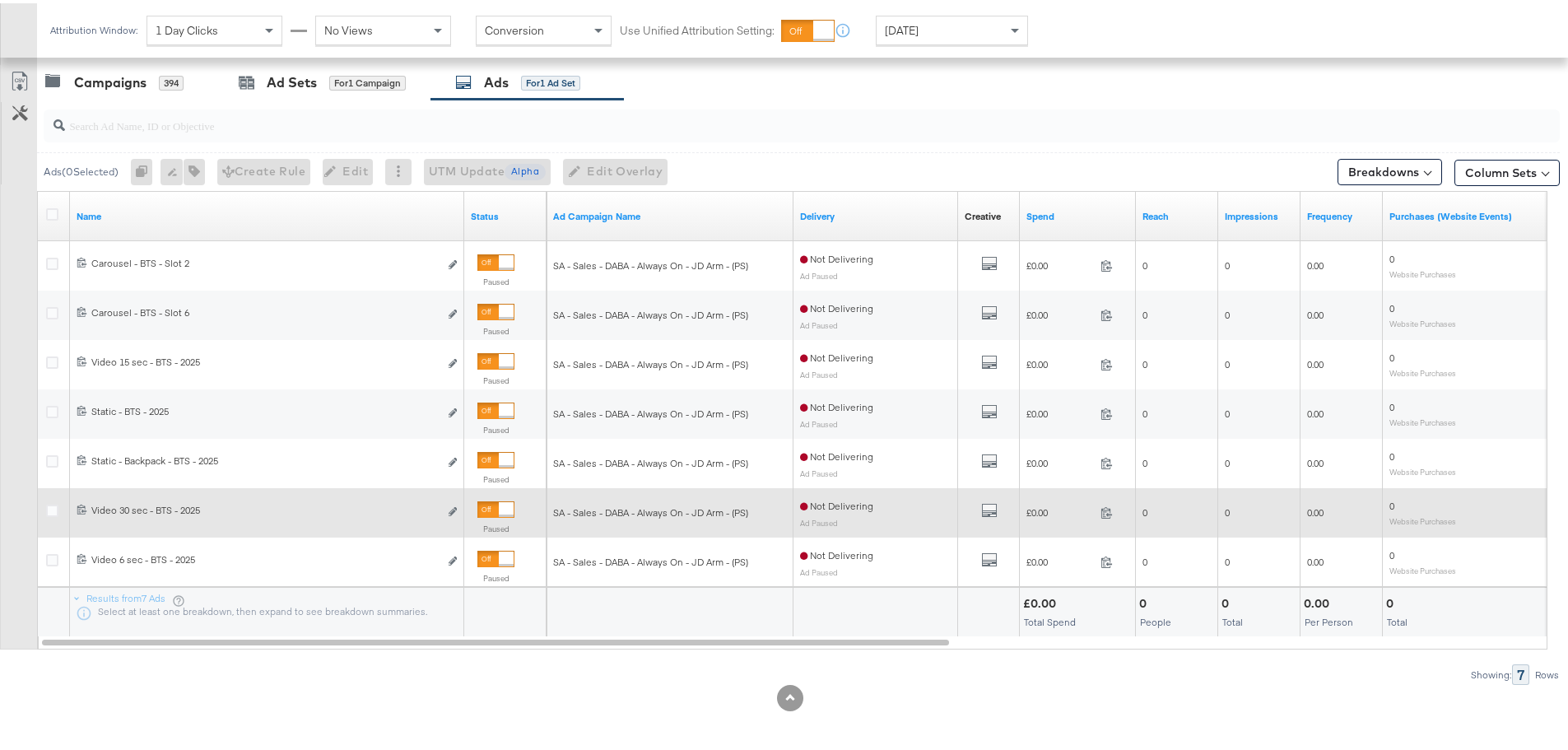
scroll to position [696, 0]
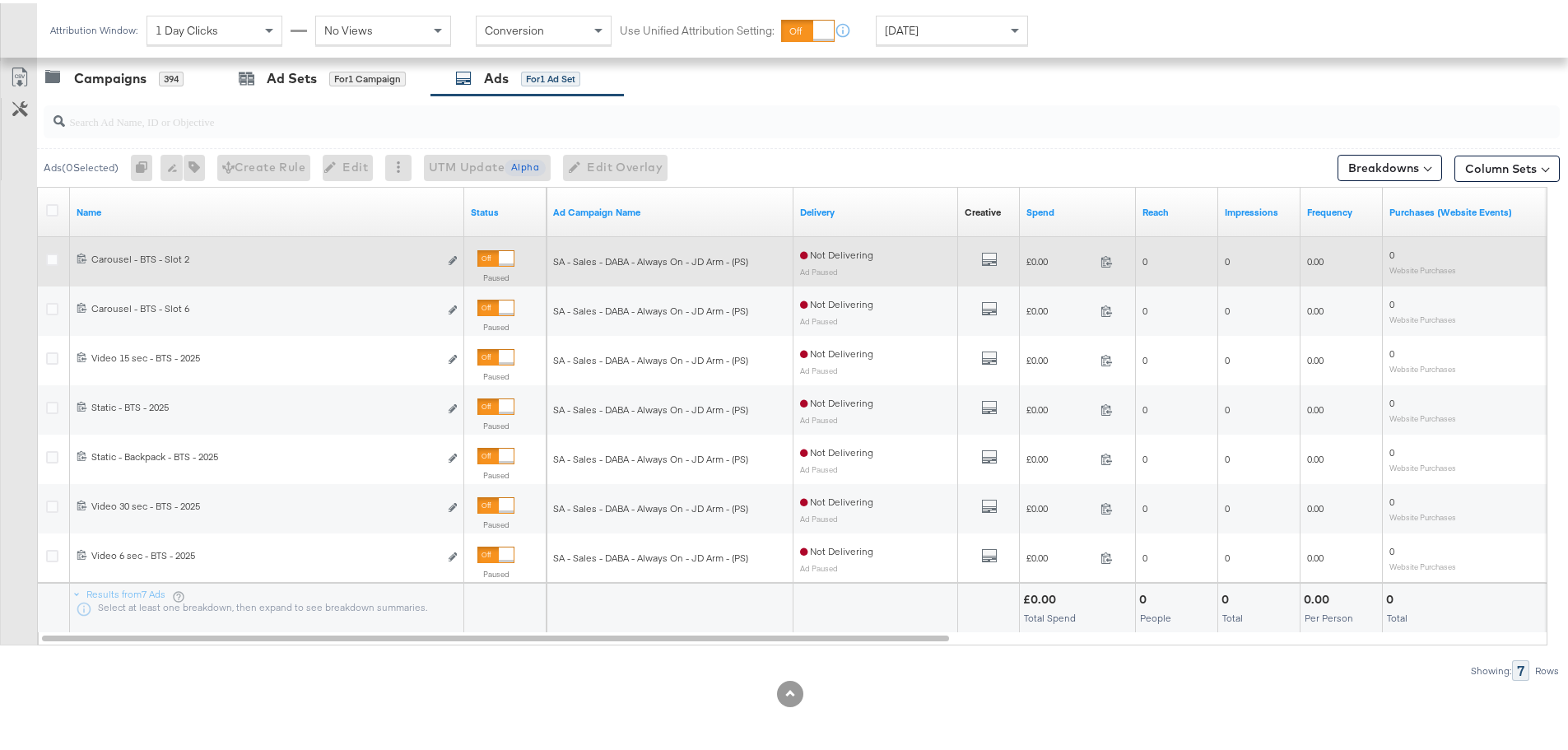
click at [492, 252] on div at bounding box center [495, 255] width 37 height 16
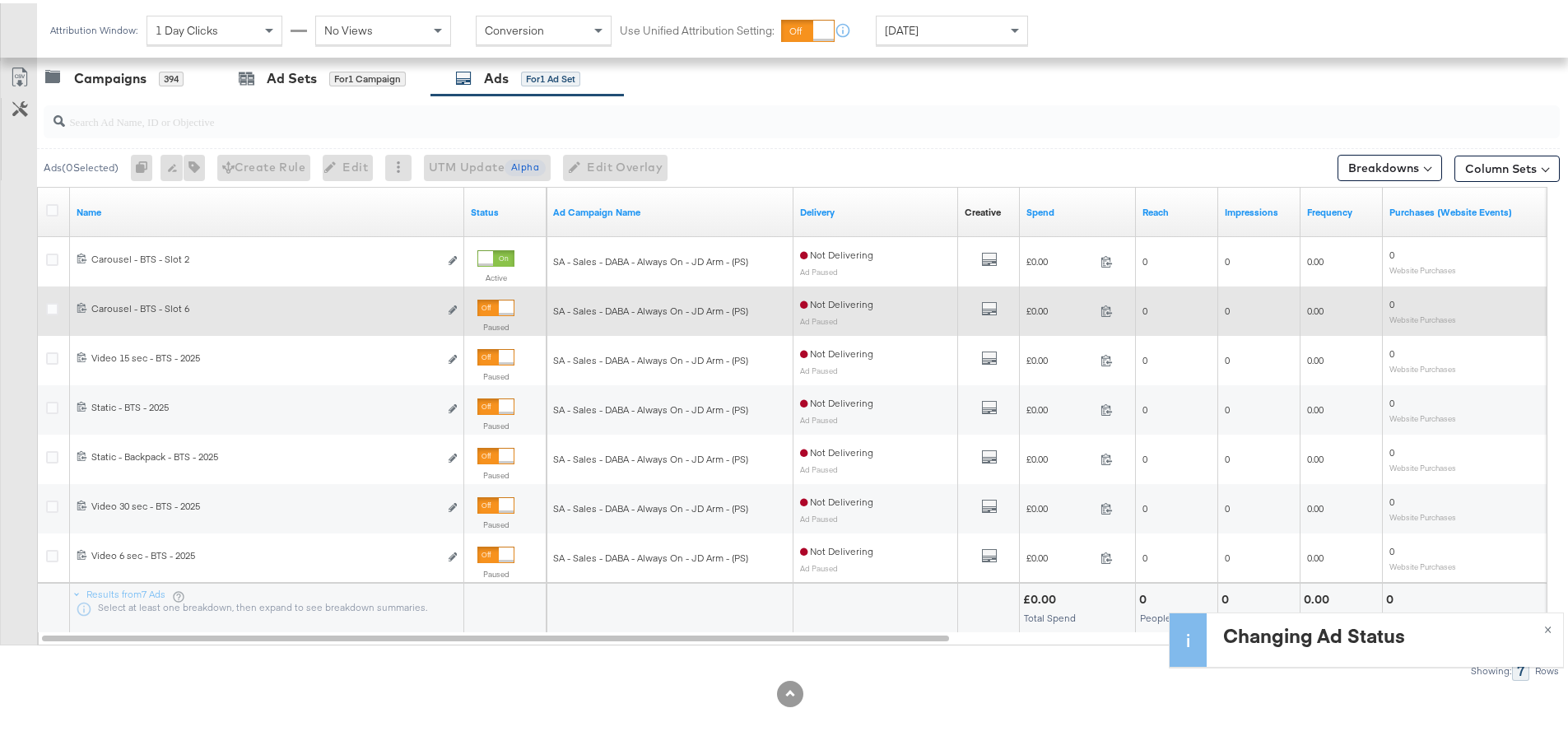
click at [497, 301] on div at bounding box center [495, 304] width 37 height 16
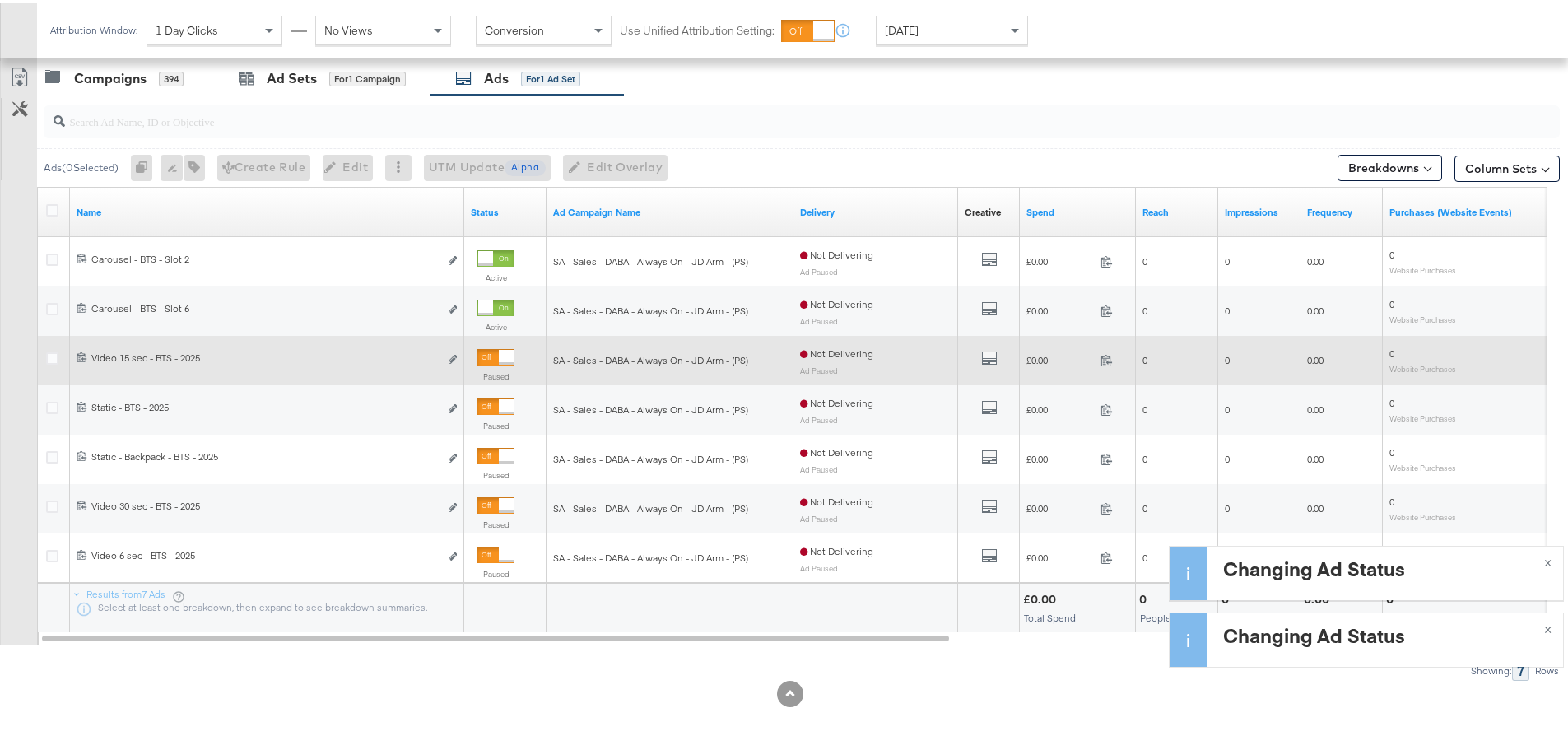
click at [498, 352] on div at bounding box center [505, 354] width 14 height 14
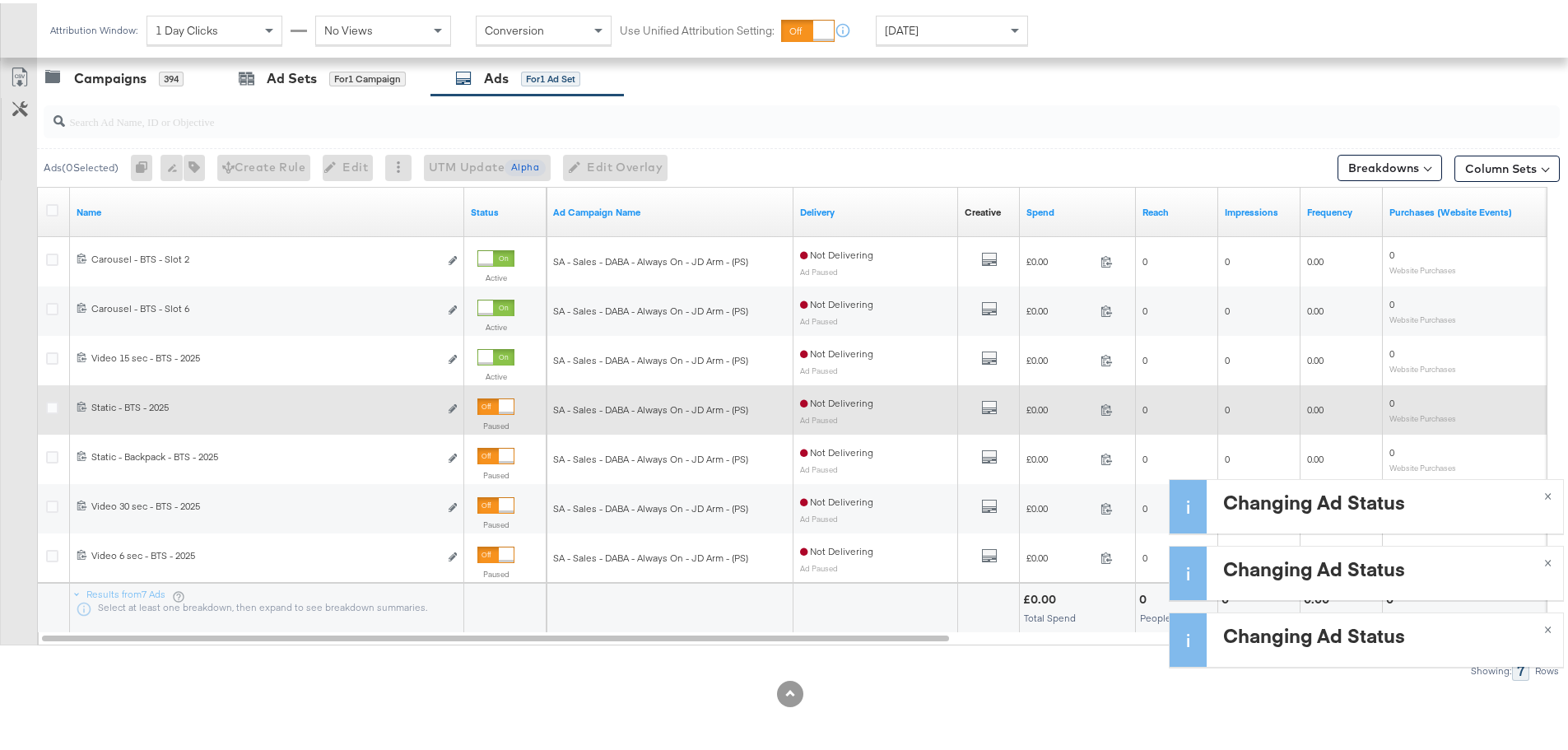
click at [494, 413] on div "Paused" at bounding box center [495, 415] width 37 height 39
click at [496, 400] on div at bounding box center [495, 403] width 37 height 16
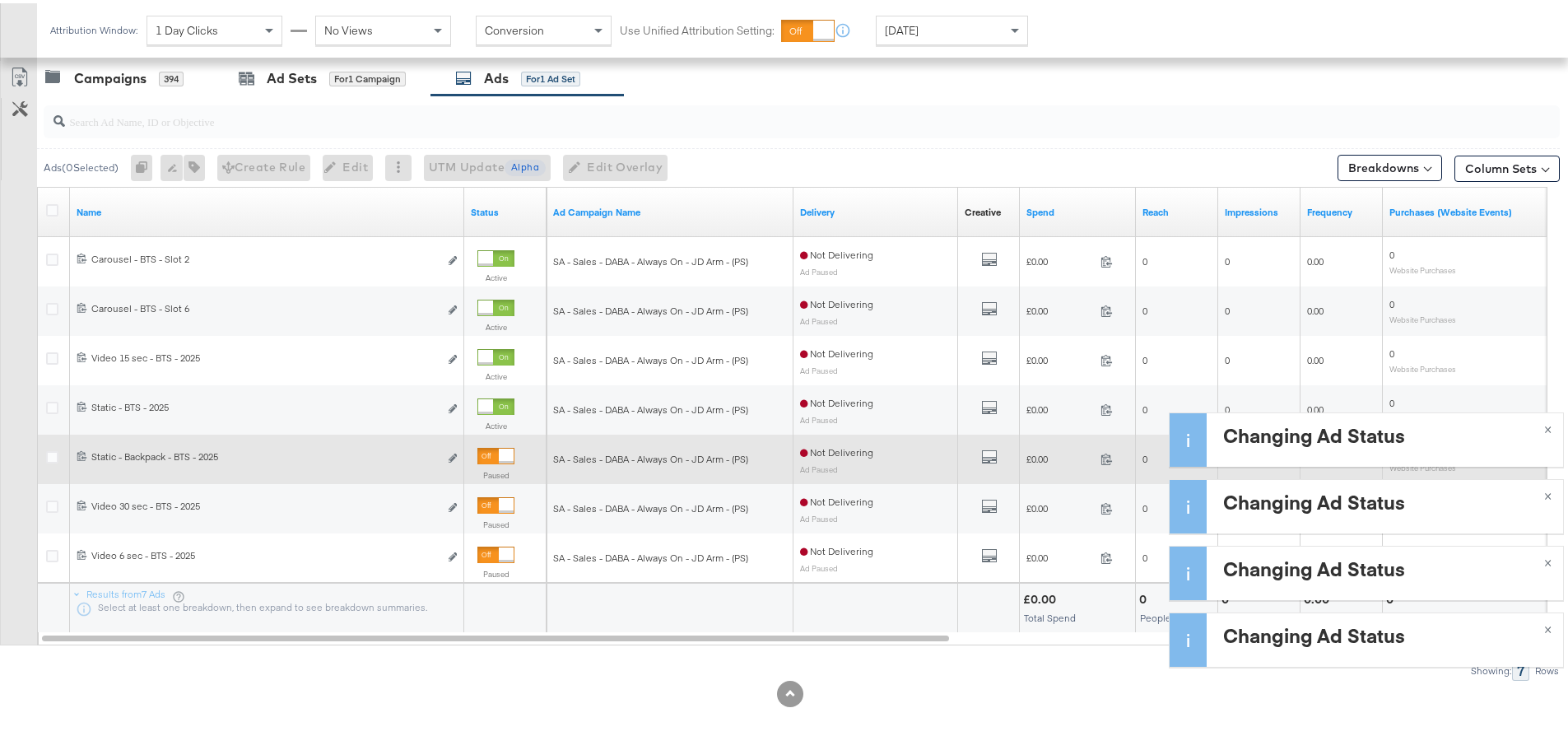
click at [491, 458] on div at bounding box center [495, 453] width 37 height 16
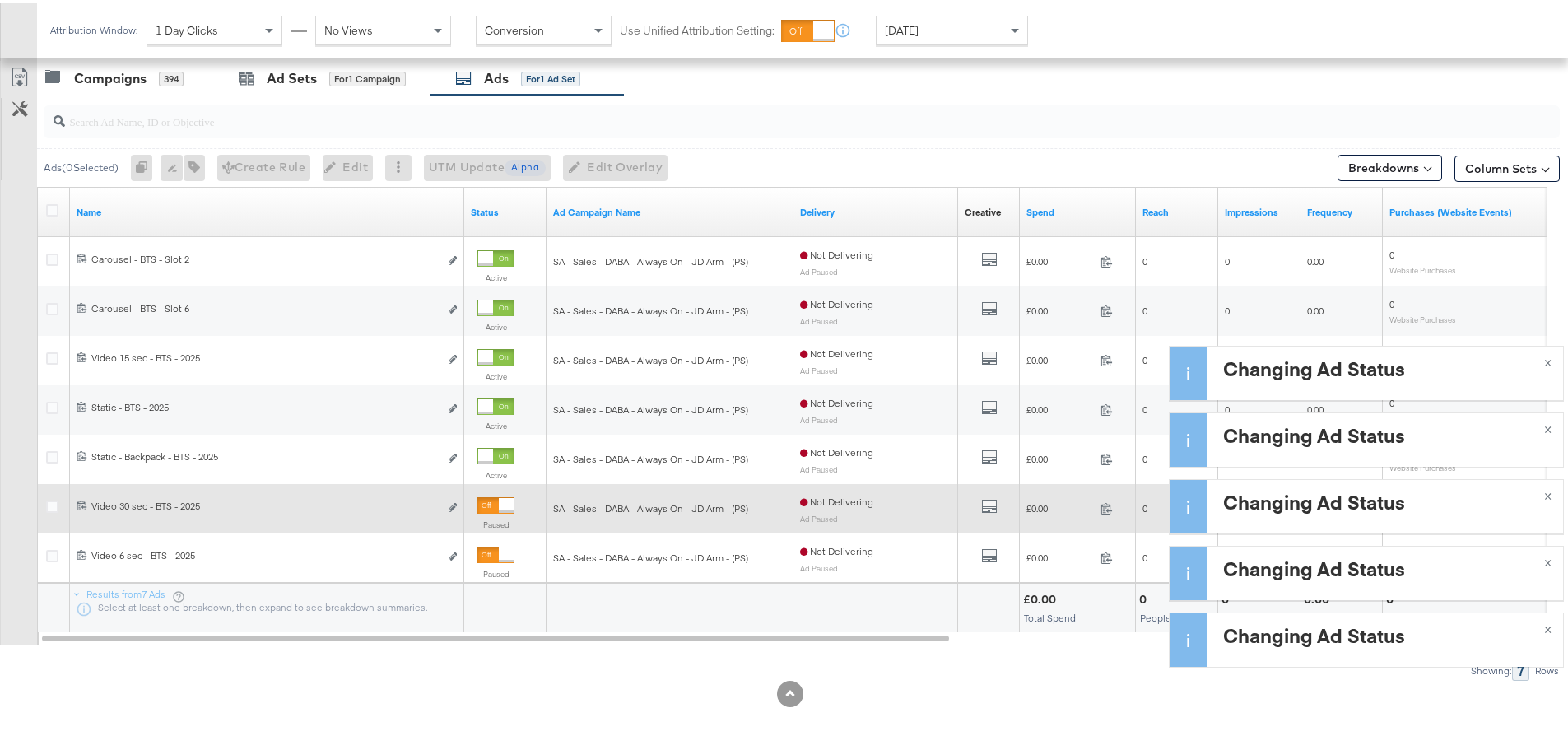
click at [489, 492] on div "Paused" at bounding box center [505, 514] width 69 height 53
click at [498, 506] on div at bounding box center [505, 502] width 14 height 14
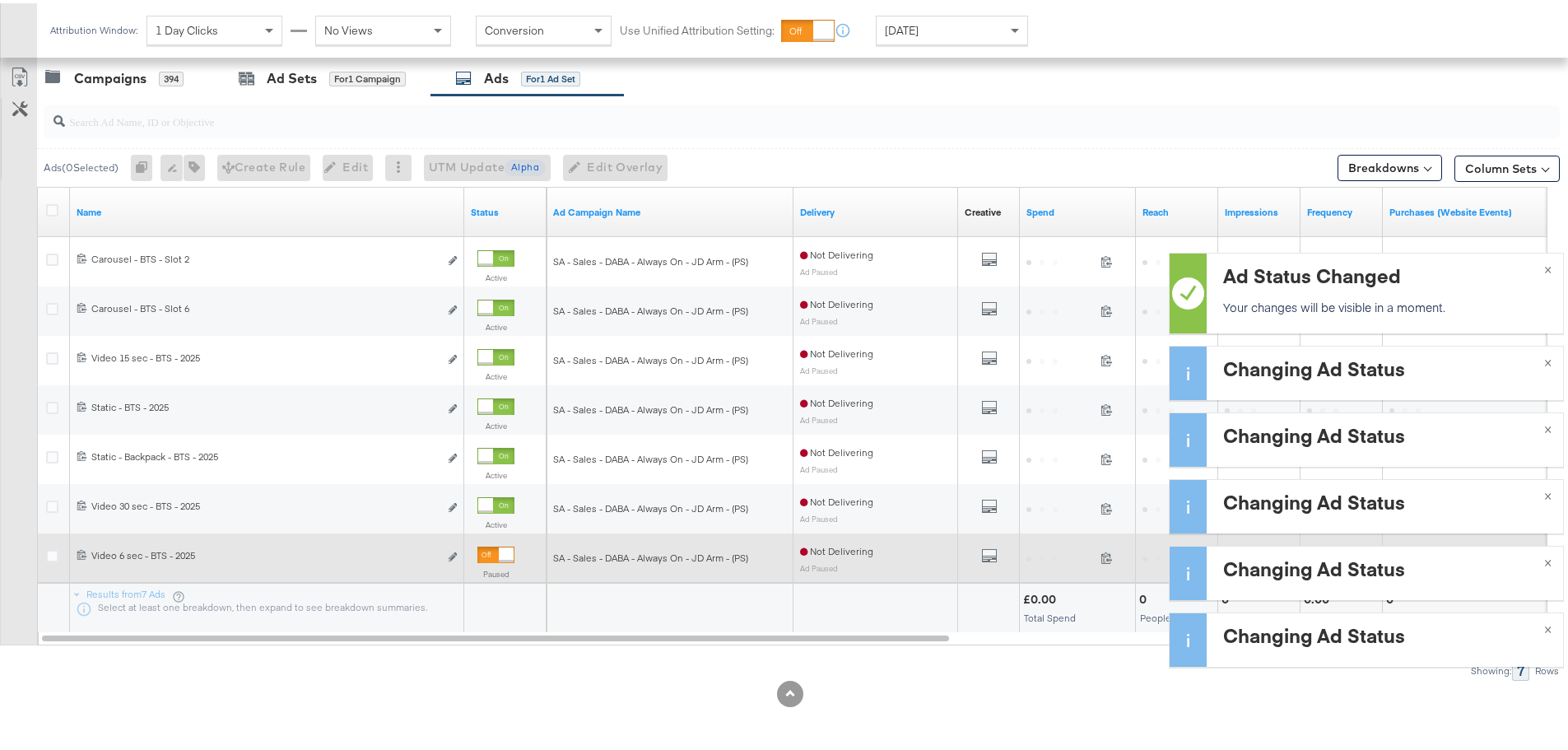
click at [498, 548] on div at bounding box center [505, 551] width 14 height 14
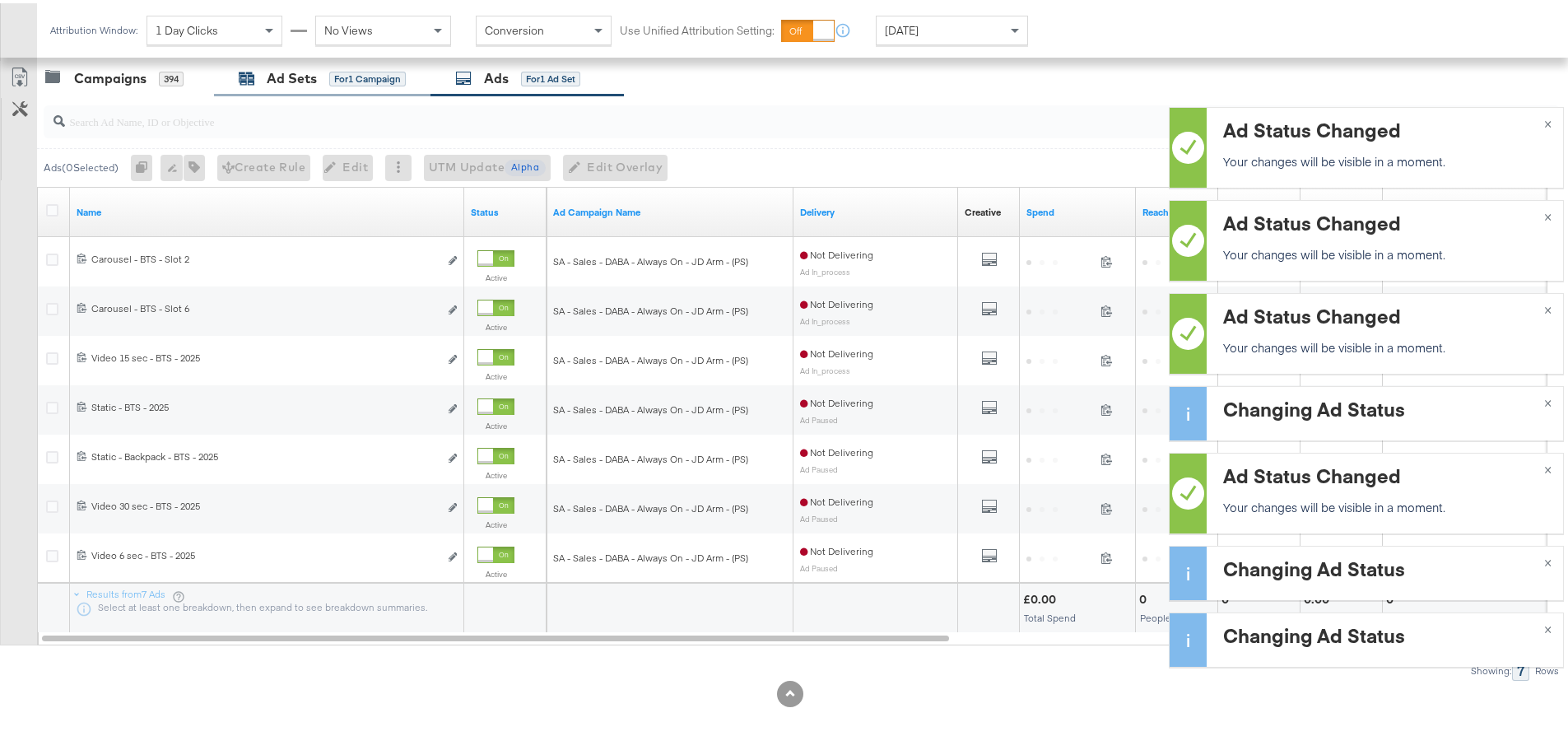
click at [304, 72] on div "Ad Sets" at bounding box center [291, 75] width 50 height 19
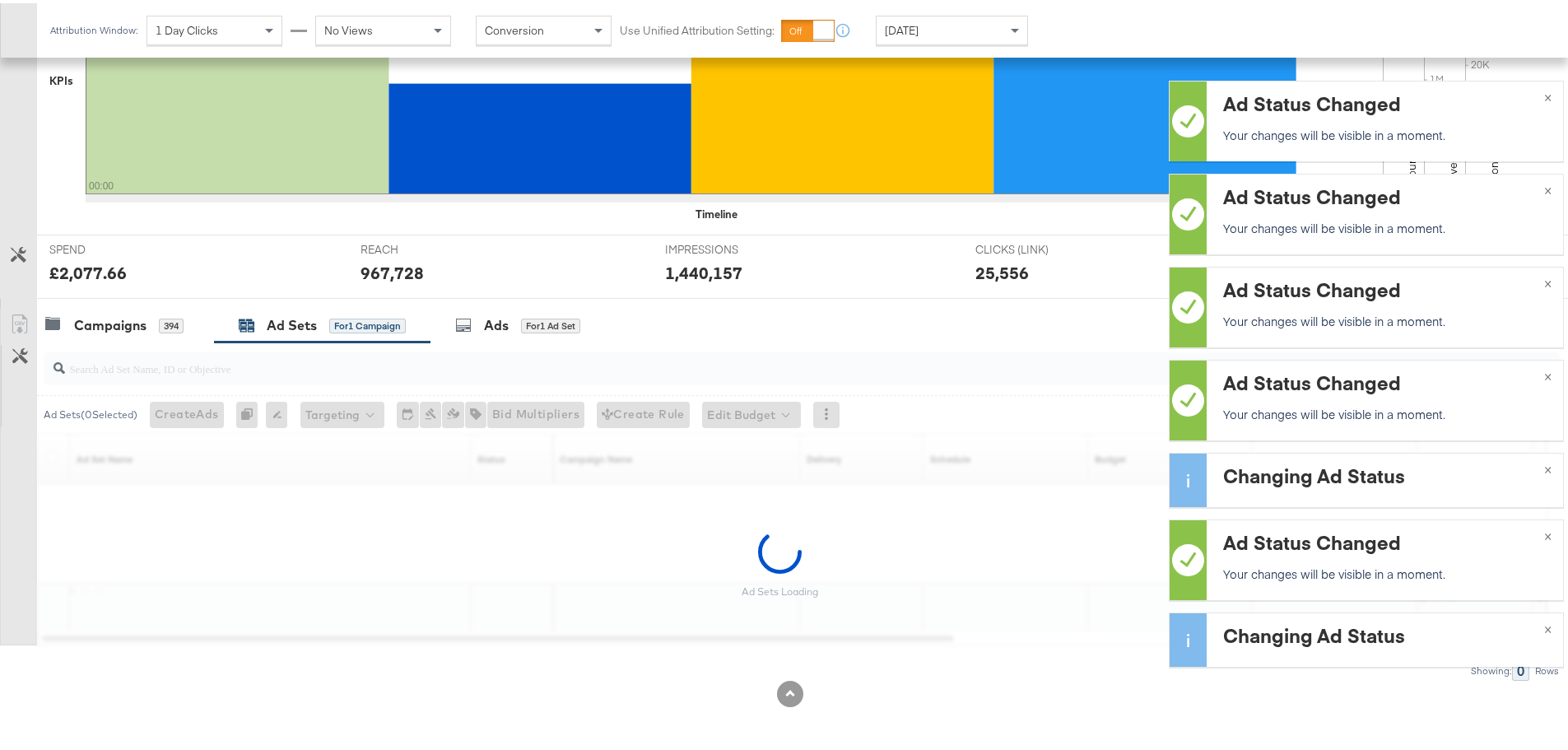
scroll to position [450, 0]
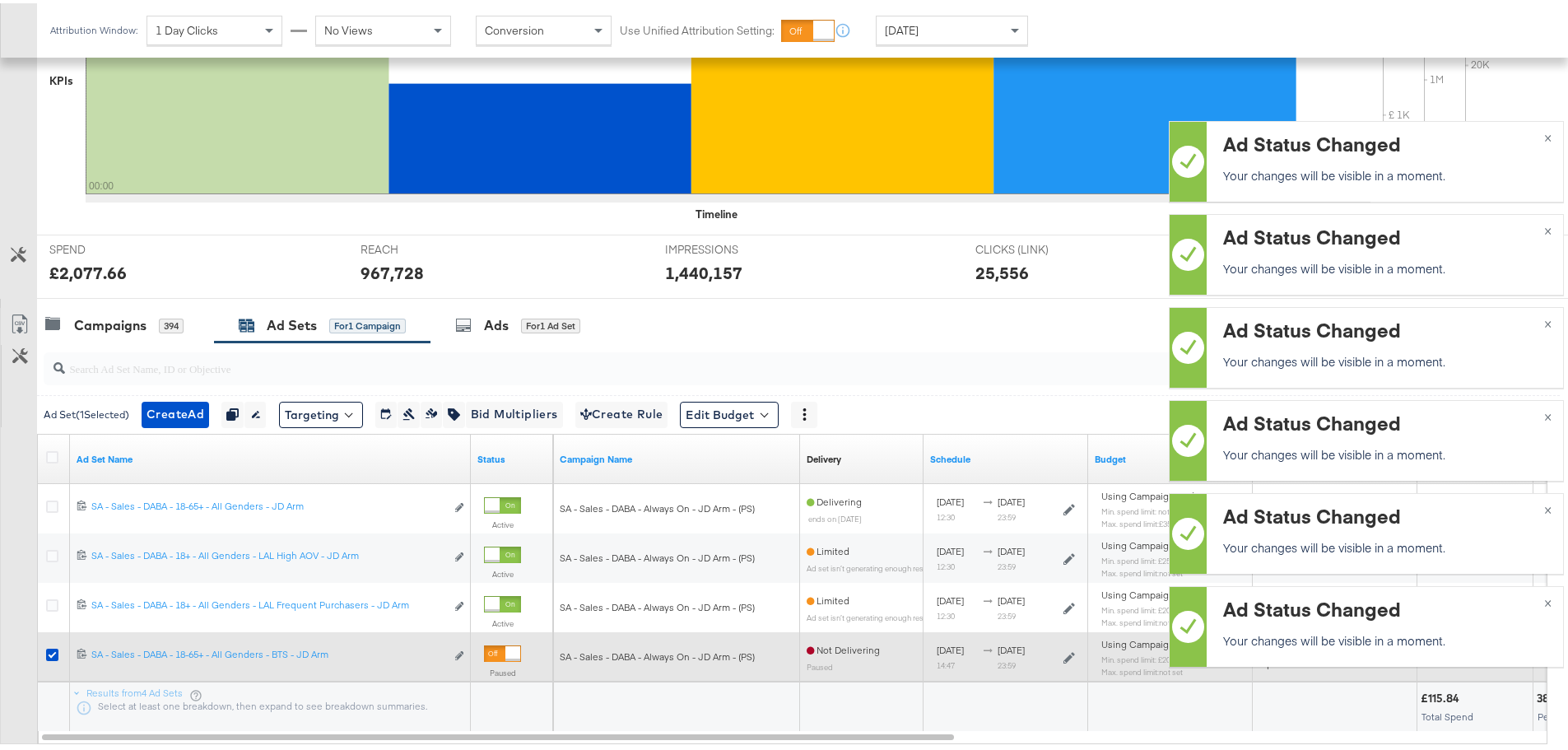
click at [501, 647] on div at bounding box center [502, 650] width 37 height 16
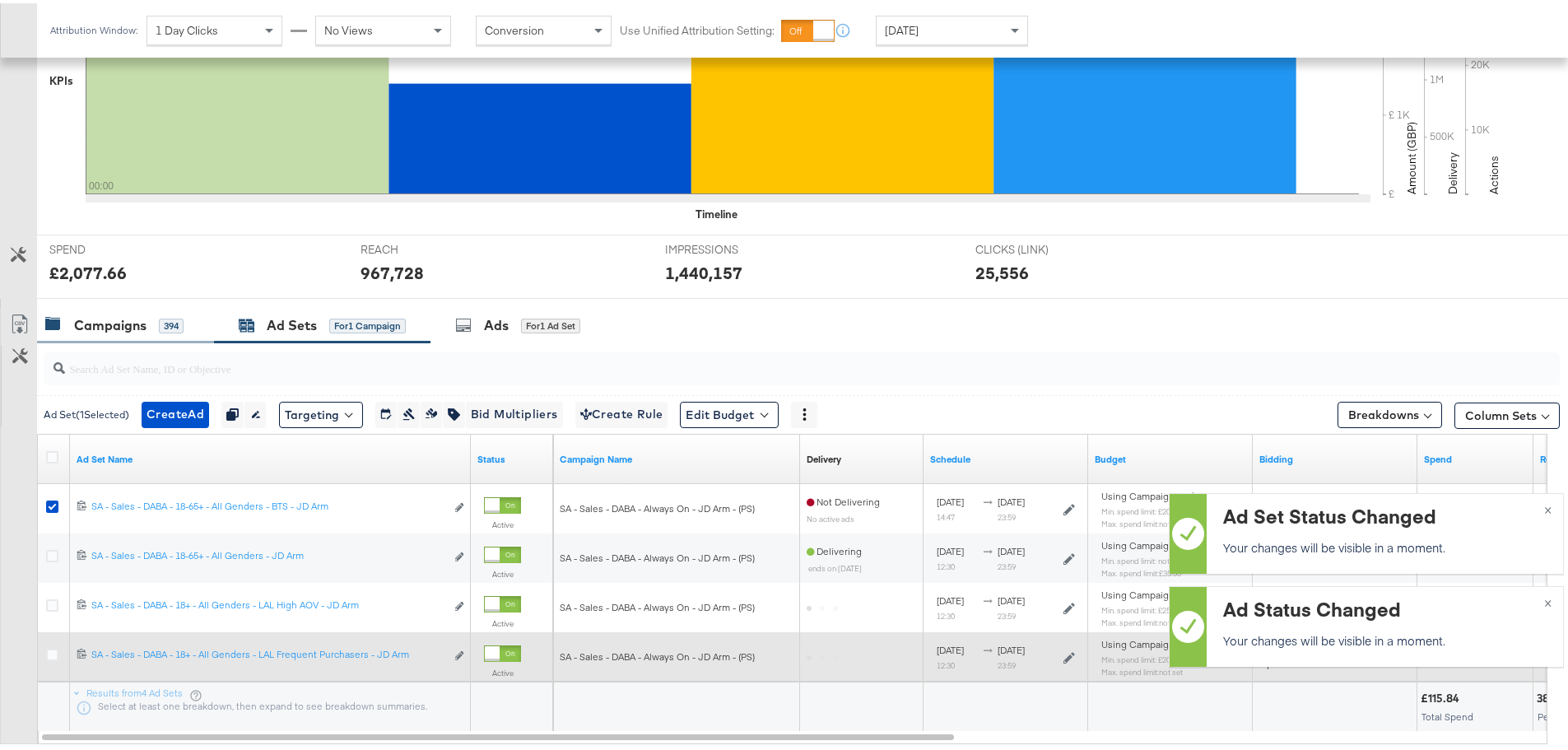
click at [115, 326] on div "Campaigns" at bounding box center [110, 322] width 72 height 19
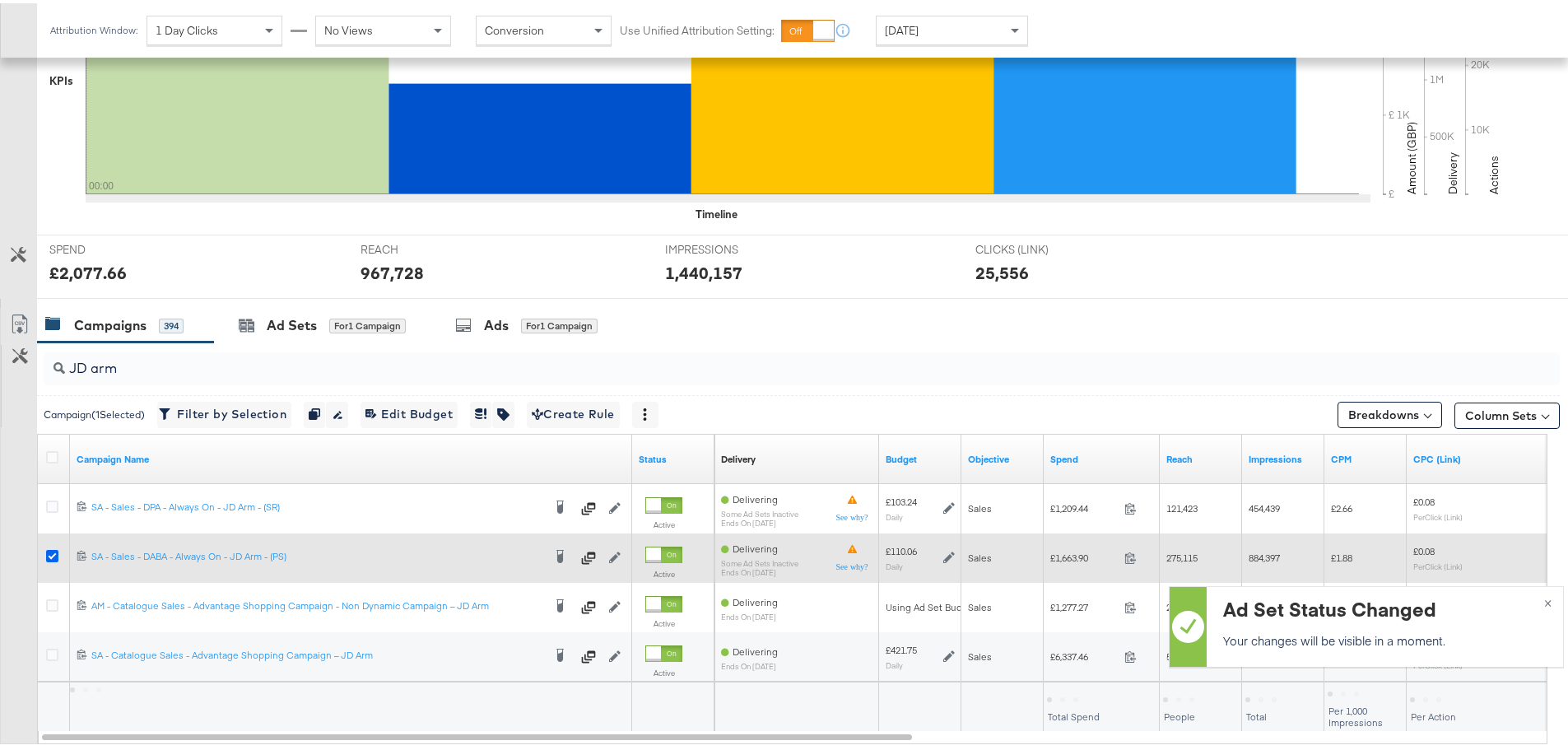
click at [51, 554] on icon at bounding box center [52, 553] width 12 height 12
click at [0, 0] on input "checkbox" at bounding box center [0, 0] width 0 height 0
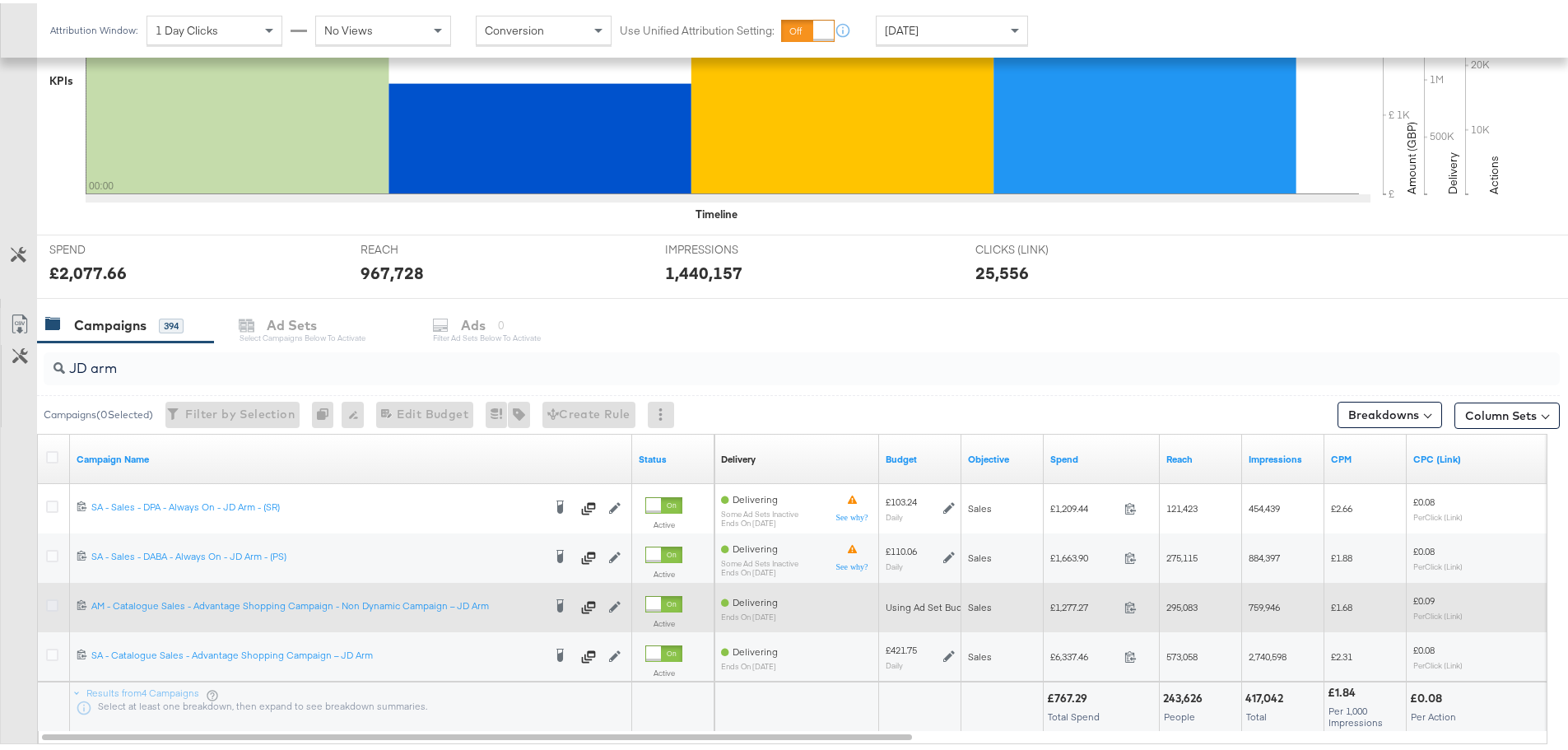
click at [51, 604] on icon at bounding box center [52, 603] width 12 height 12
click at [0, 0] on input "checkbox" at bounding box center [0, 0] width 0 height 0
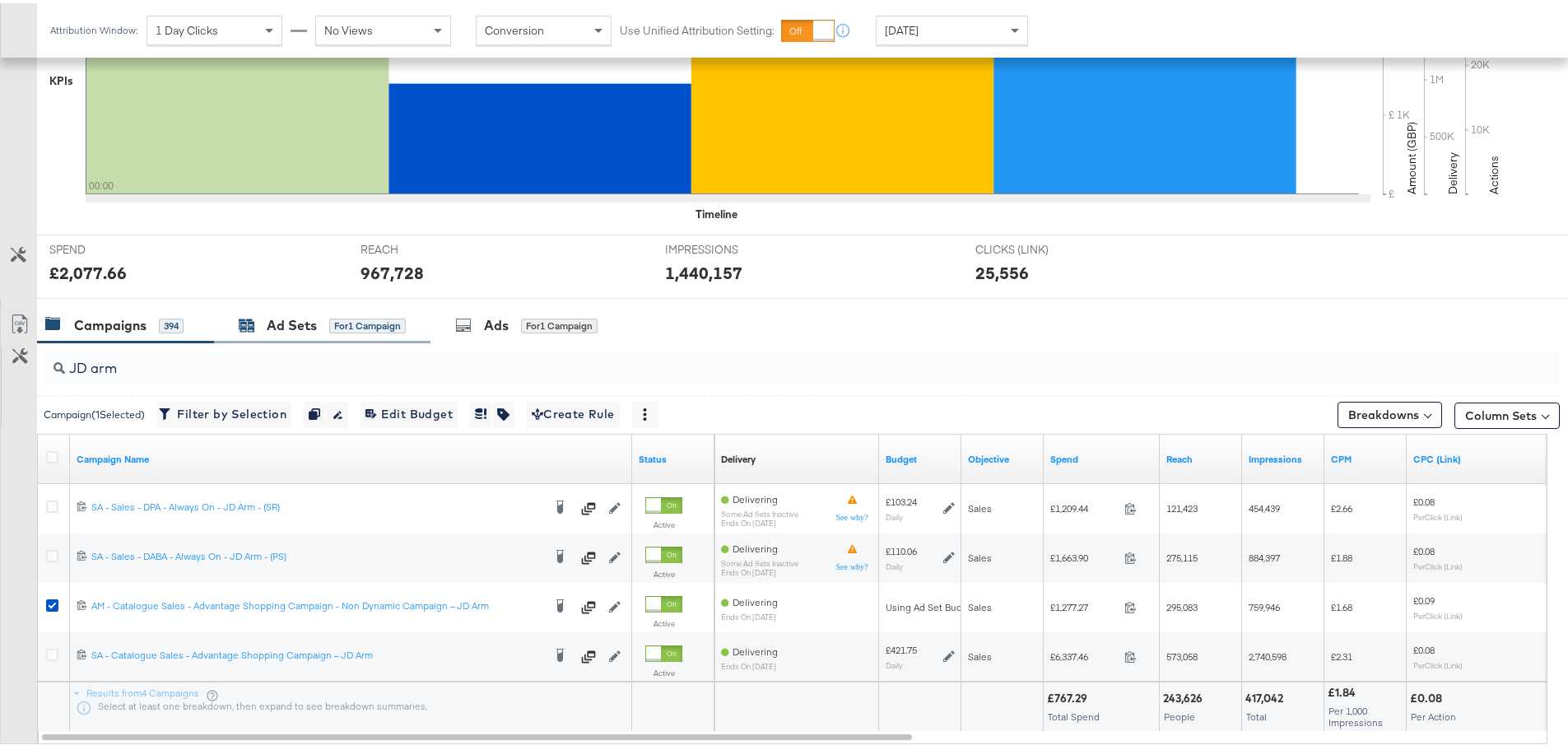
click at [346, 313] on div "Ad Sets for 1 Campaign" at bounding box center [322, 322] width 167 height 19
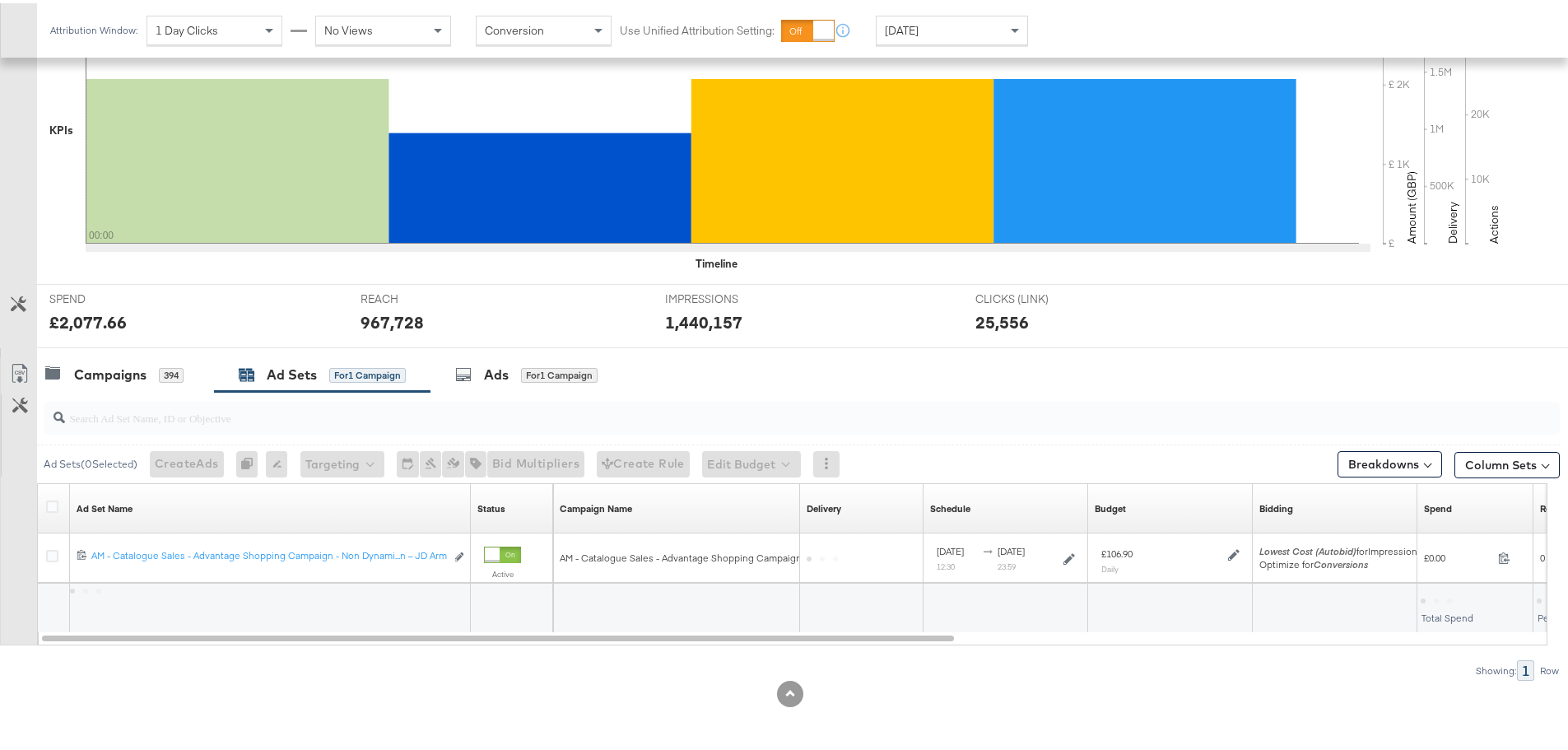
scroll to position [401, 0]
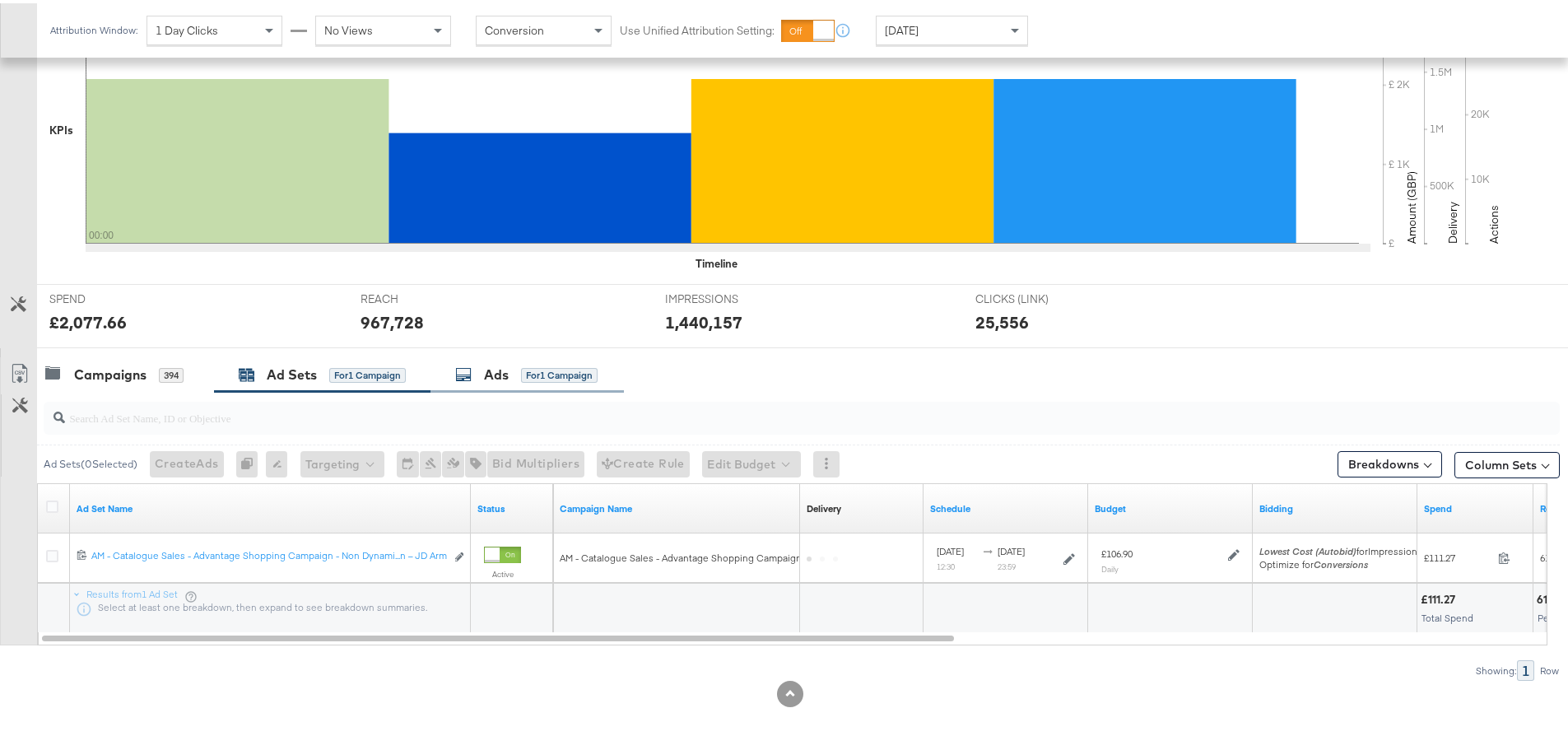
click at [492, 378] on div "Ads" at bounding box center [496, 372] width 25 height 19
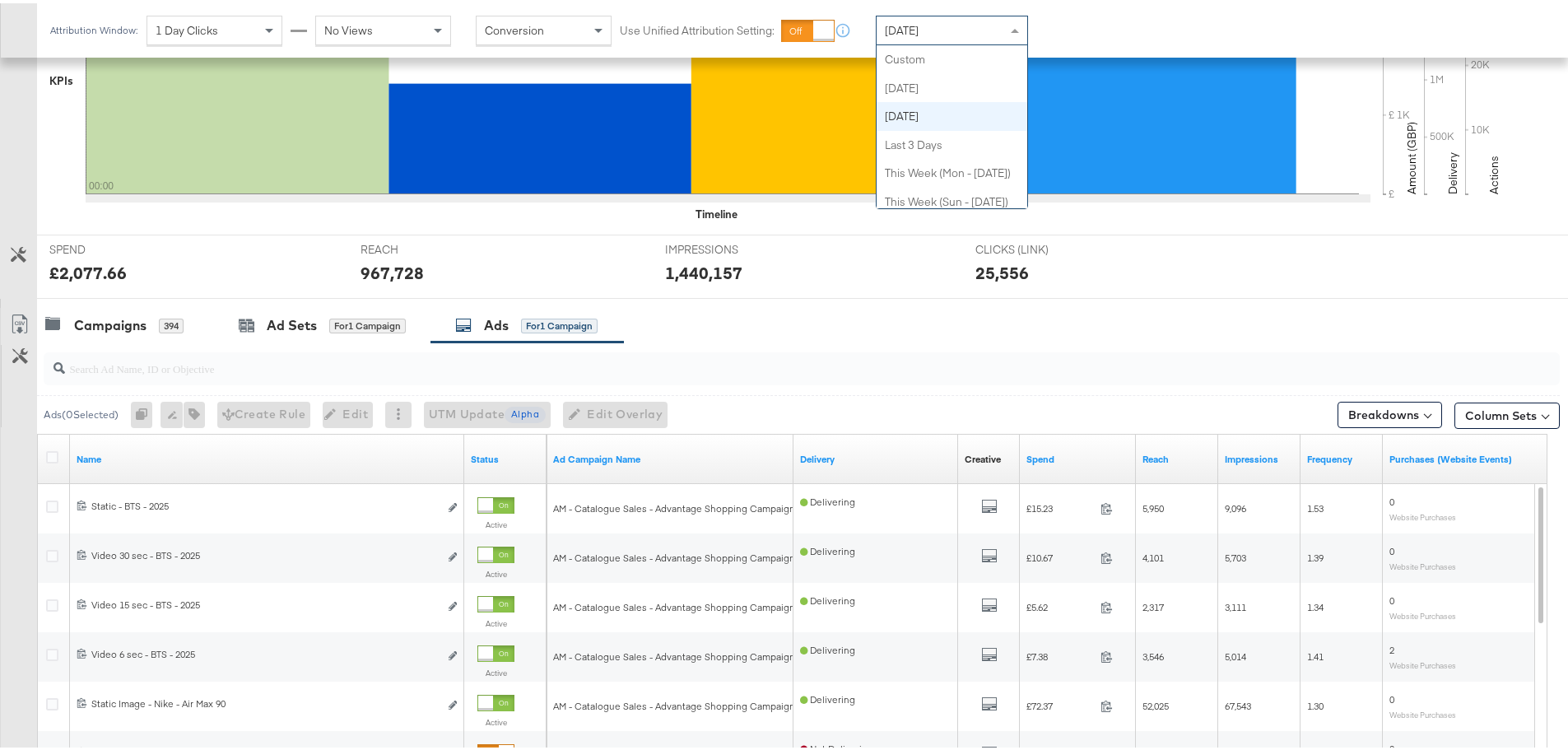
click at [935, 31] on div "Yesterday" at bounding box center [951, 26] width 151 height 28
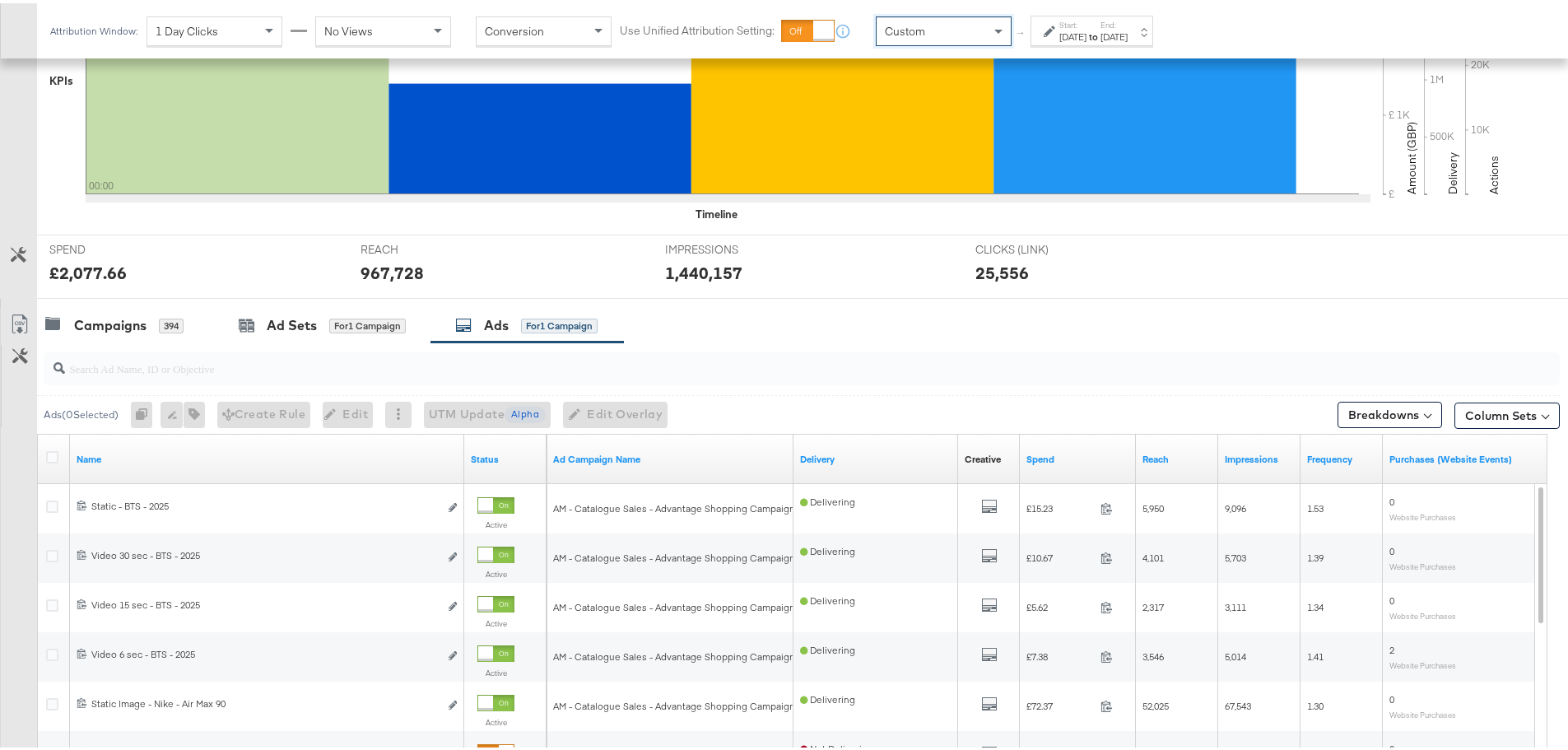
click at [1055, 23] on div at bounding box center [1051, 28] width 15 height 12
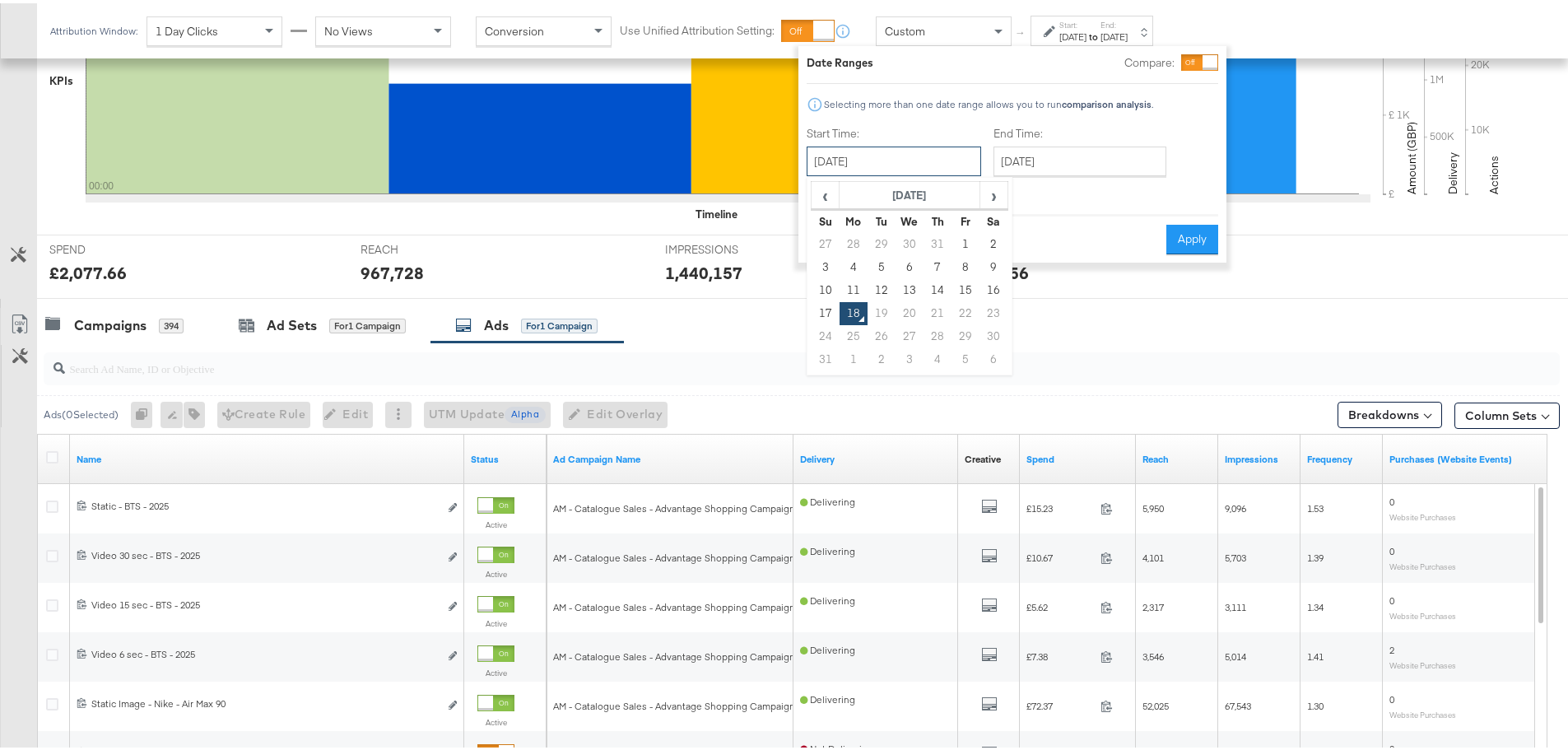
click at [859, 160] on input "August 18th 2025" at bounding box center [893, 158] width 175 height 30
click at [826, 281] on td "10" at bounding box center [825, 287] width 28 height 23
type input "August 10th 2025"
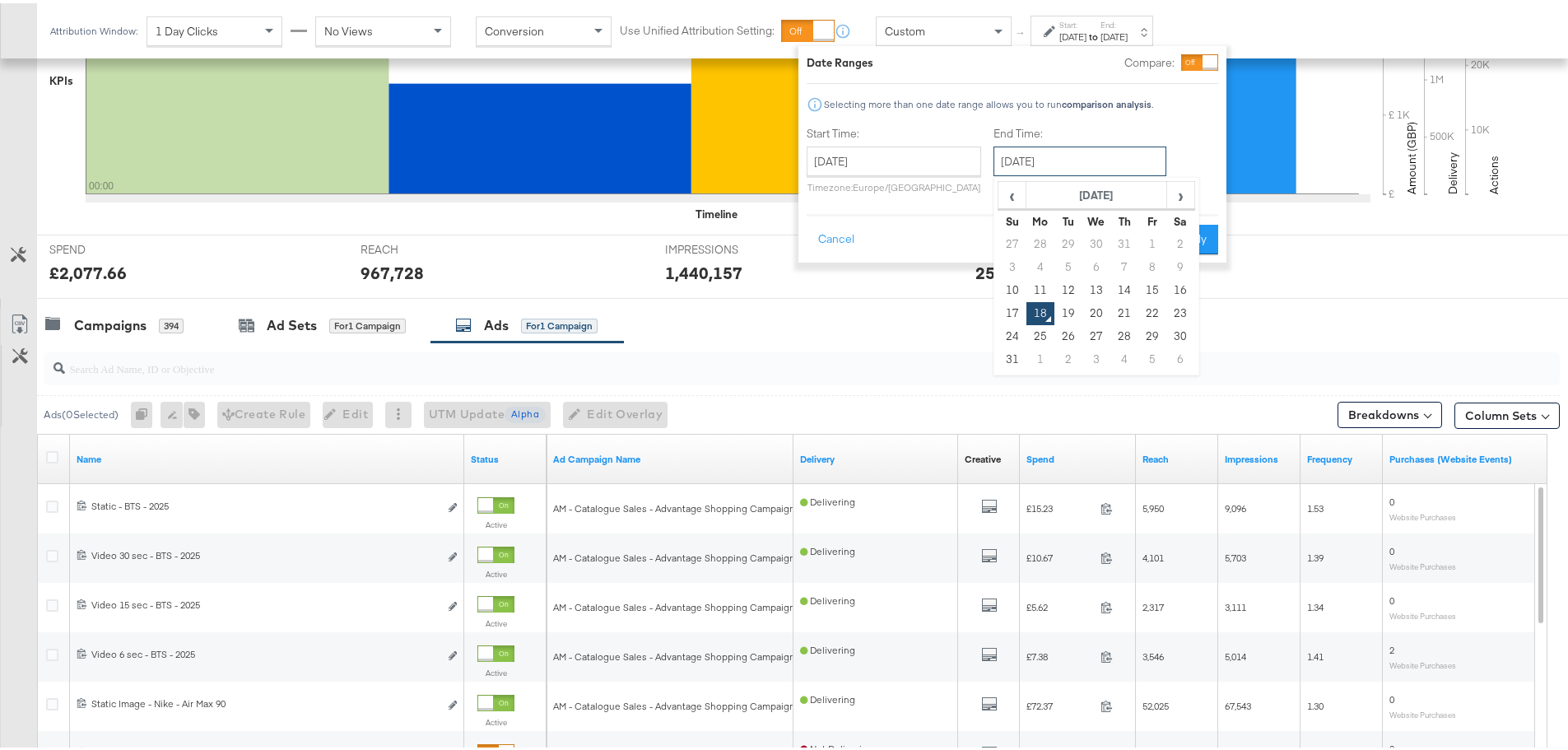
click at [1059, 155] on input "August 18th 2025" at bounding box center [1079, 158] width 173 height 30
click at [1177, 284] on td "16" at bounding box center [1180, 287] width 28 height 23
type input "August 16th 2025"
click at [1192, 232] on button "Apply" at bounding box center [1192, 236] width 52 height 30
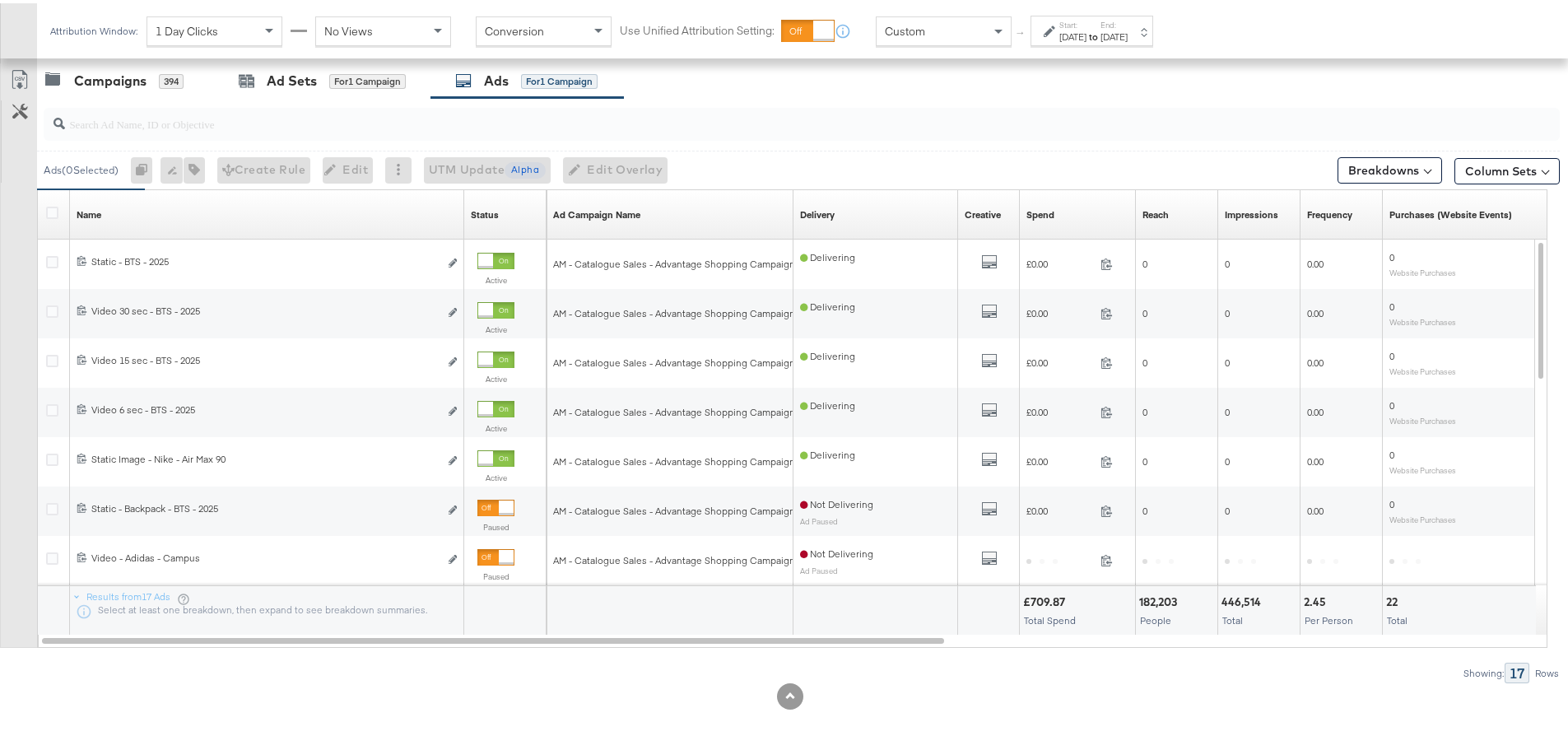
scroll to position [697, 0]
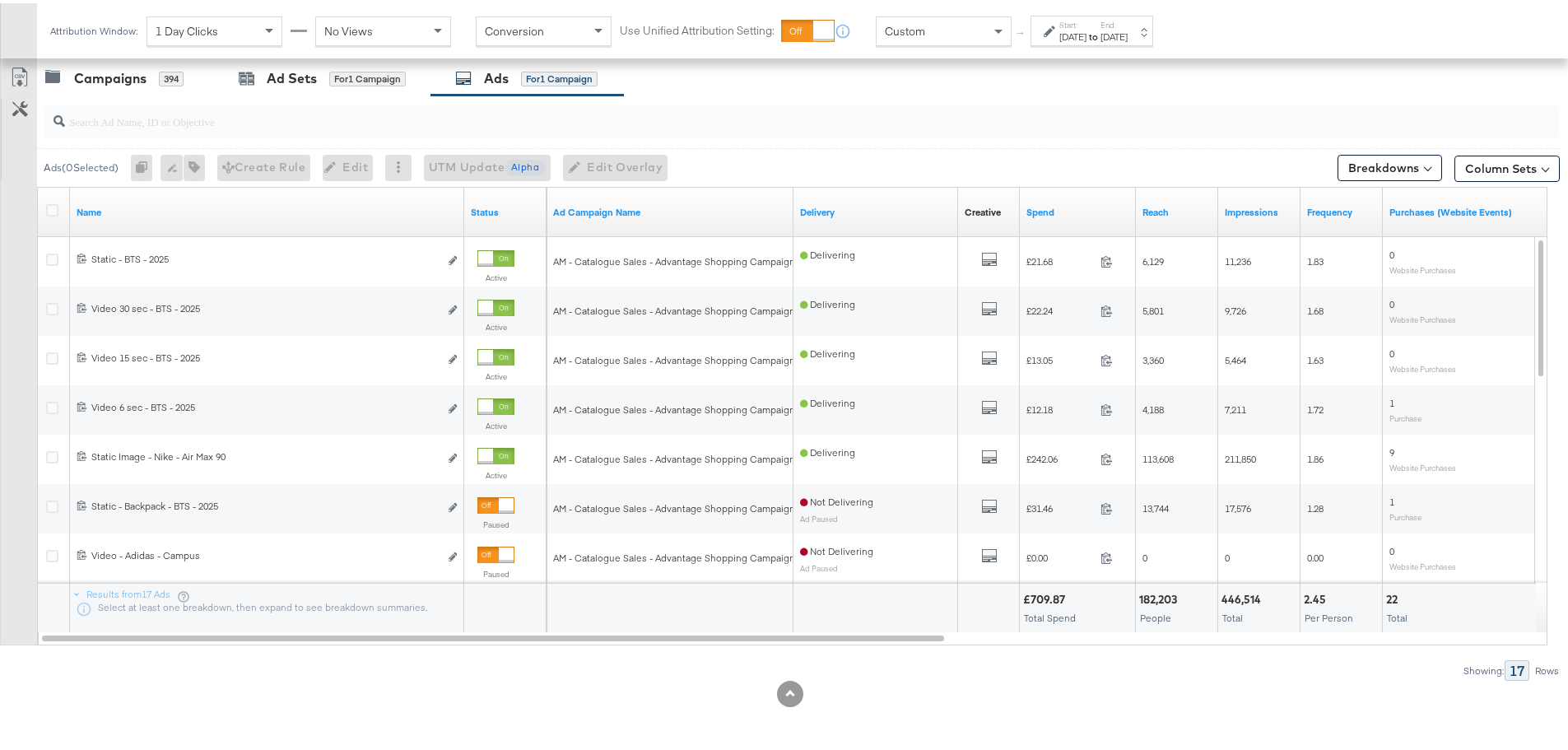
drag, startPoint x: 688, startPoint y: 646, endPoint x: 762, endPoint y: 645, distance: 74.0
click at [762, 645] on div "Ads ( 0 Selected) 0 Rename 0 ads Tags for 0 campaigns Create Rule Edit 0 ads Ed…" at bounding box center [779, 384] width 1559 height 586
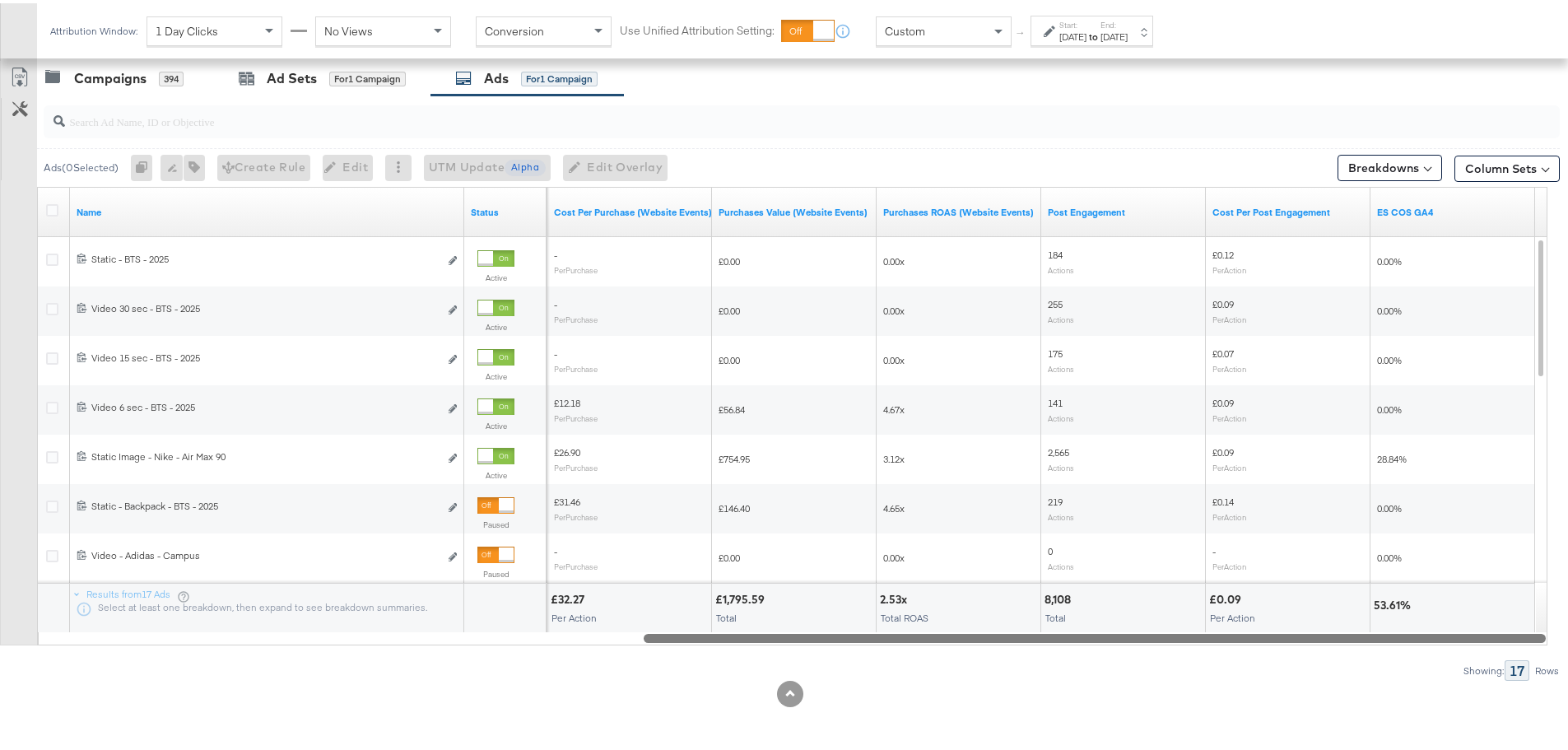
drag, startPoint x: 763, startPoint y: 638, endPoint x: 1496, endPoint y: 635, distance: 733.0
click at [1496, 635] on div at bounding box center [1094, 634] width 902 height 14
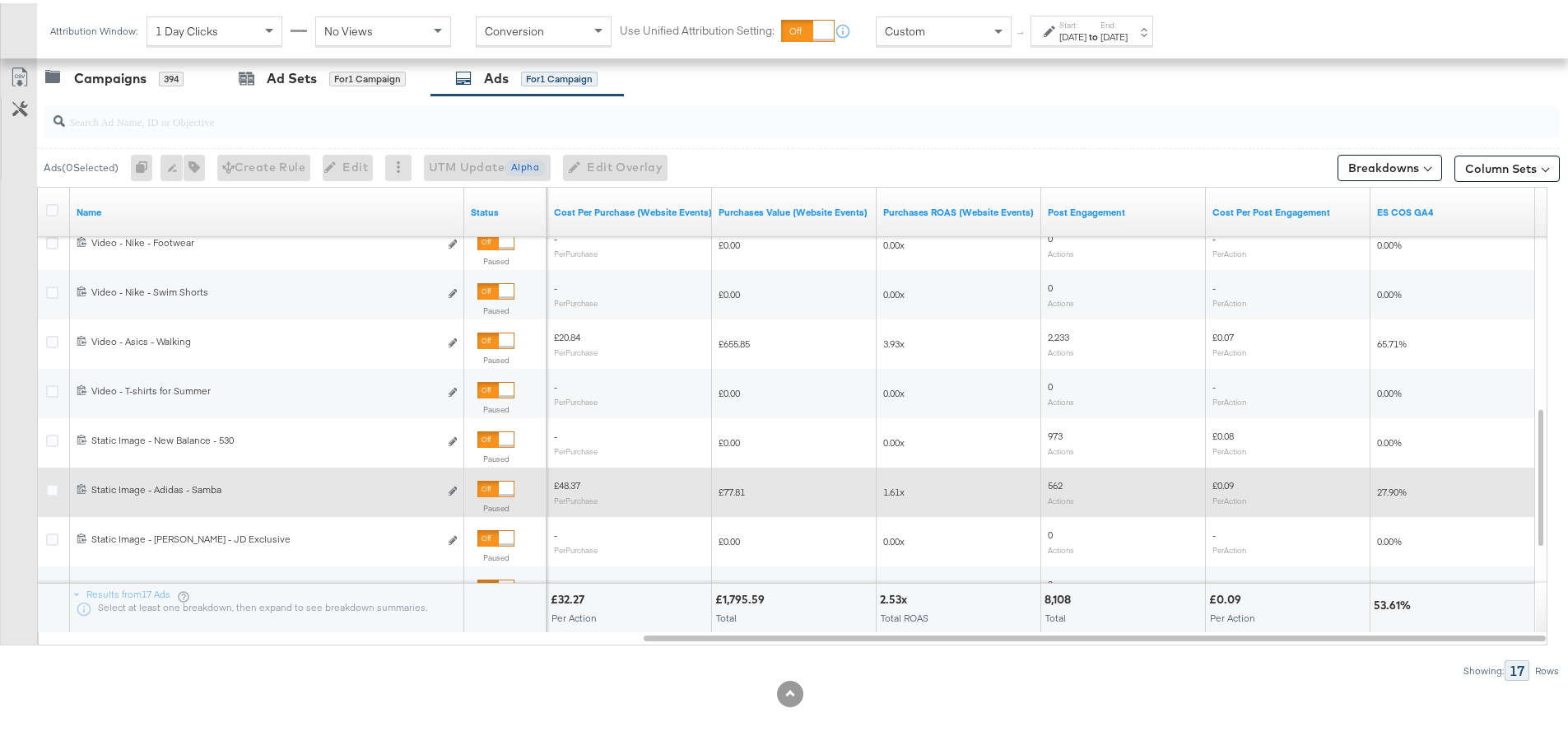
click at [496, 488] on div at bounding box center [495, 485] width 37 height 16
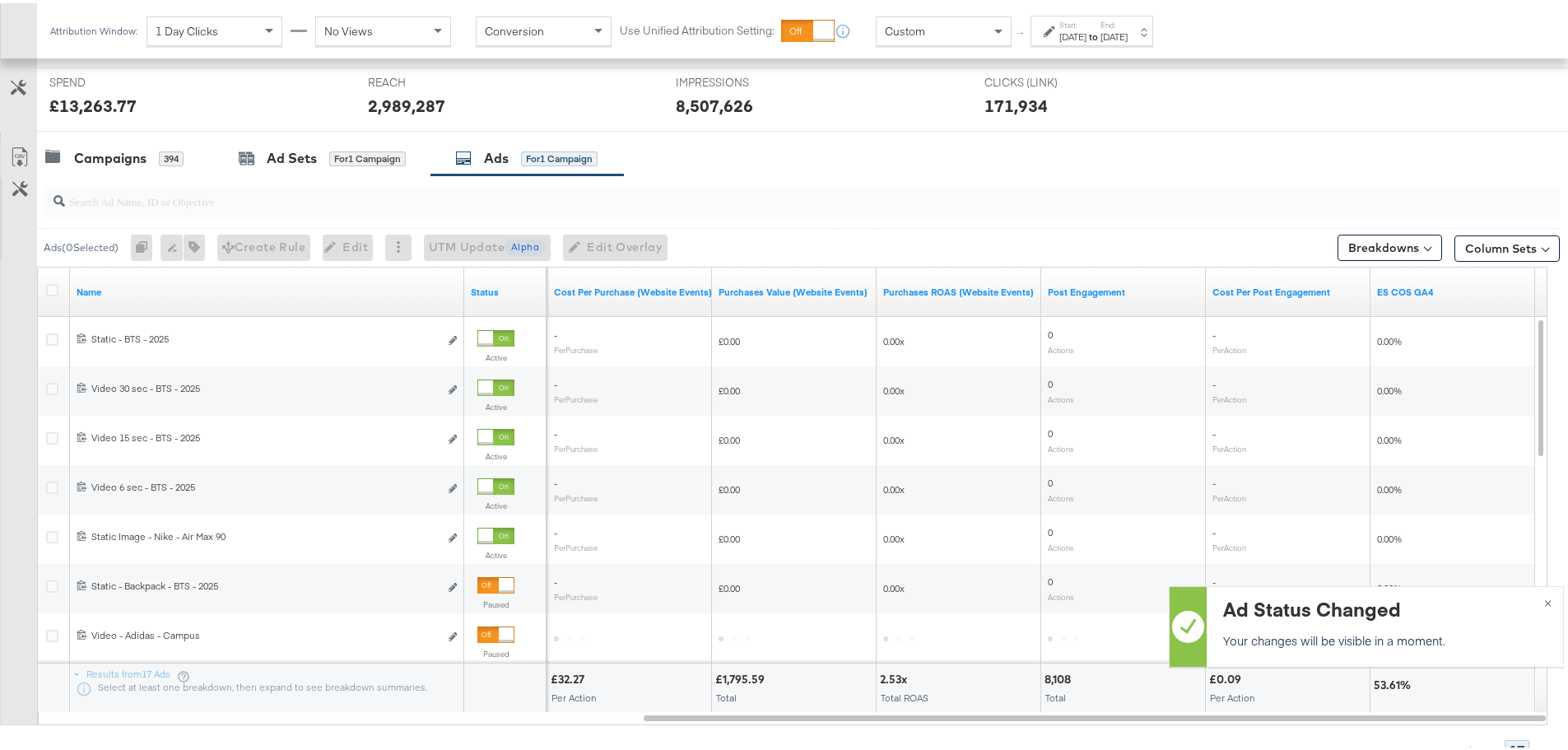
scroll to position [615, 0]
click at [119, 145] on div "Campaigns 394" at bounding box center [125, 158] width 177 height 36
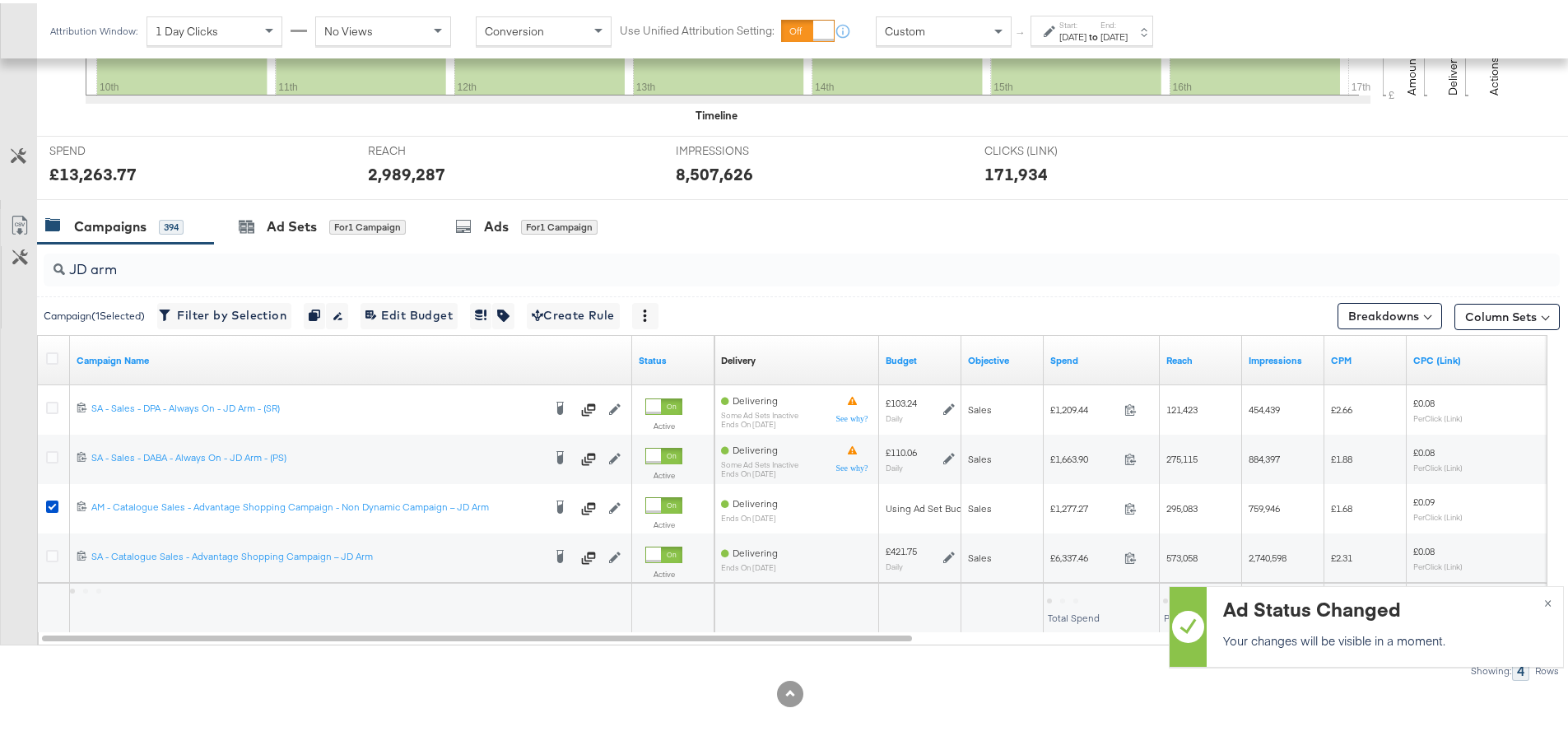
scroll to position [549, 0]
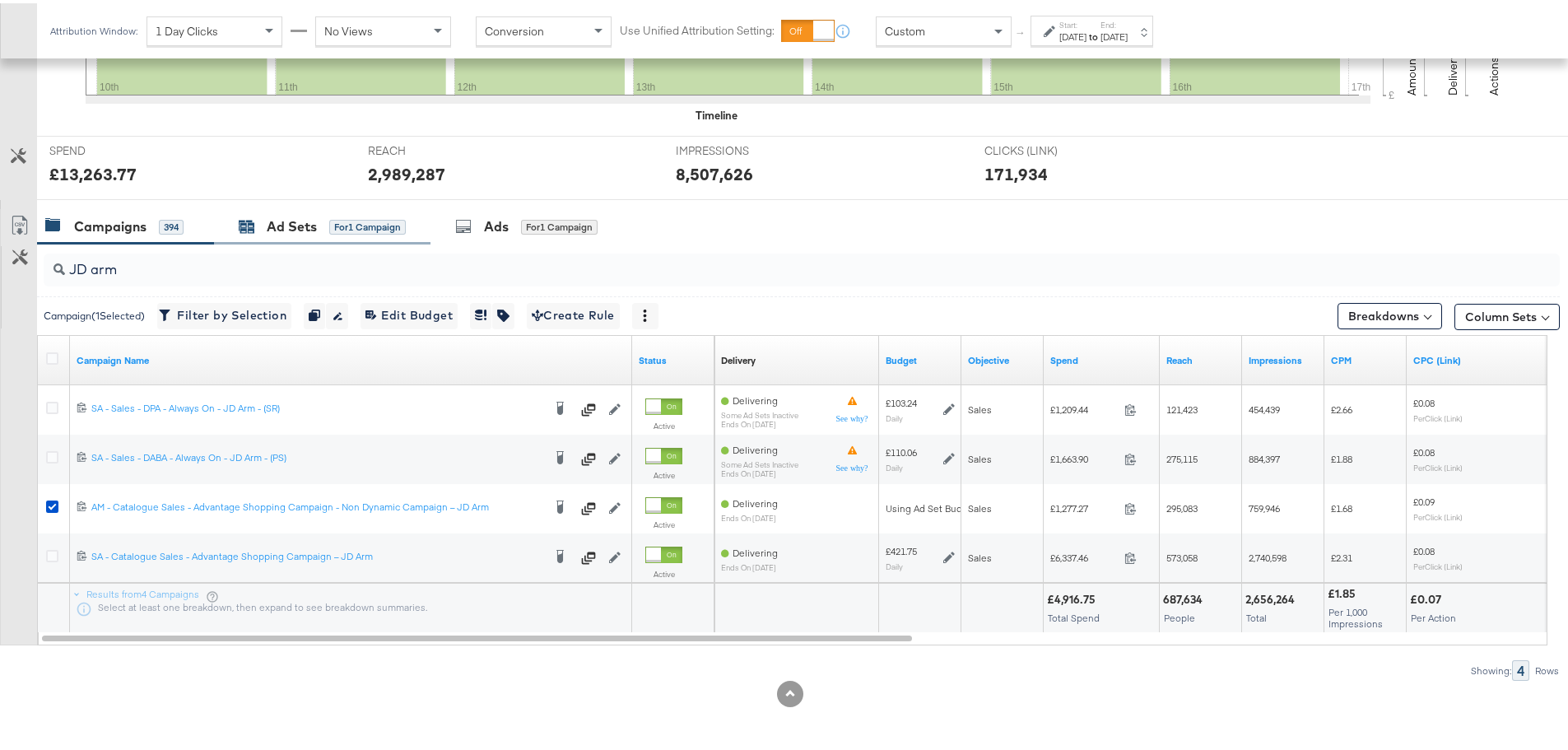
click at [290, 224] on div "Ad Sets" at bounding box center [291, 223] width 50 height 19
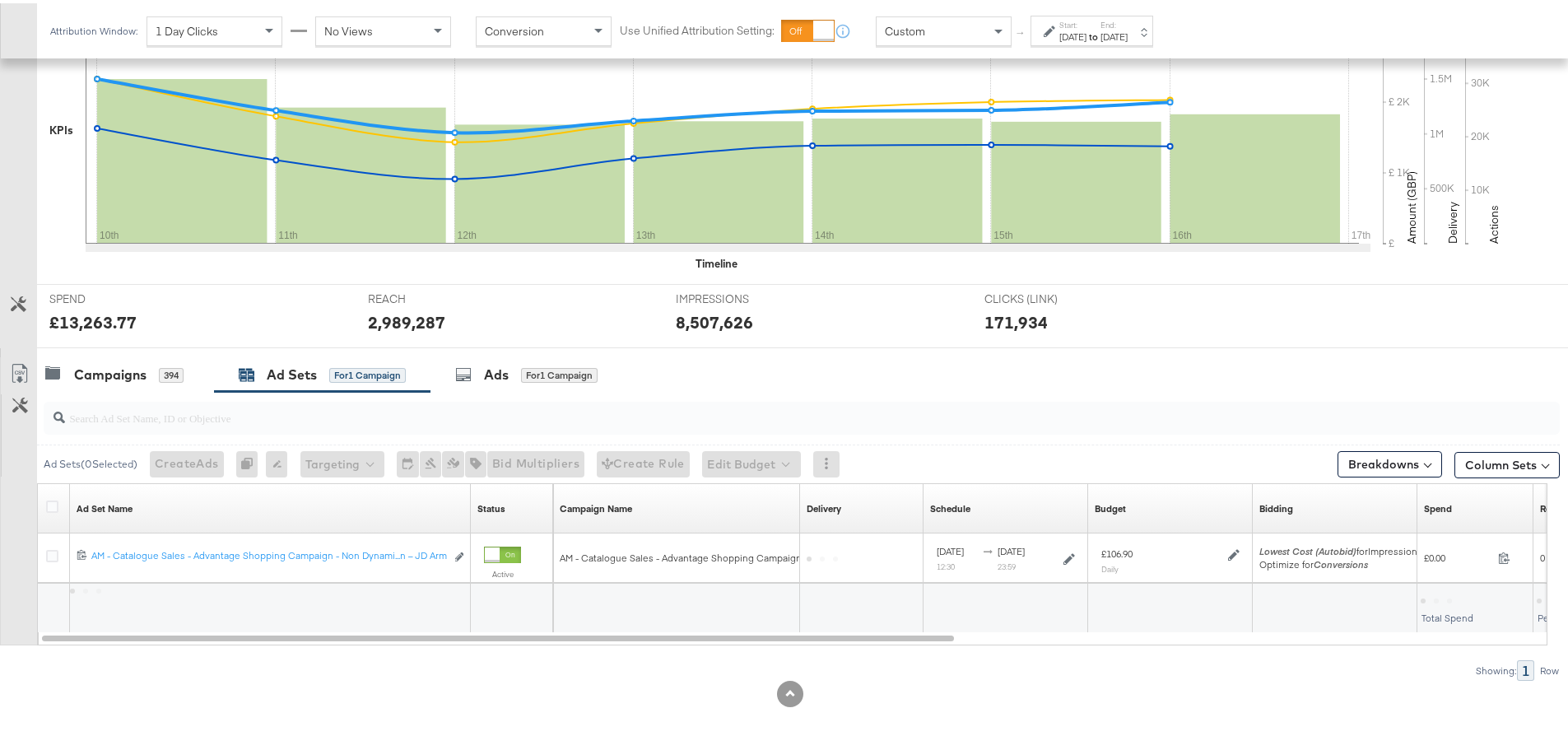
scroll to position [401, 0]
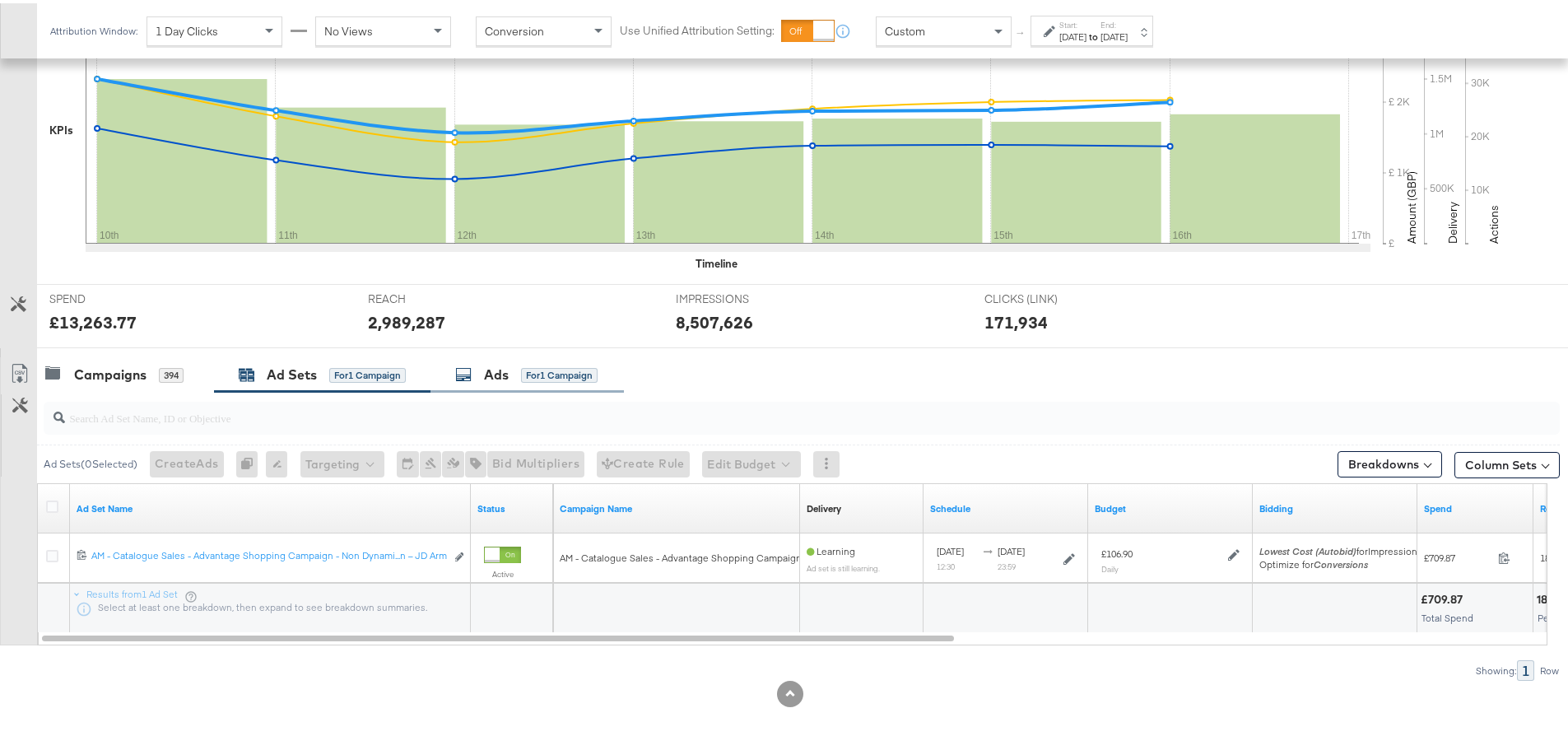
click at [520, 379] on div "Ads for 1 Campaign" at bounding box center [526, 372] width 142 height 19
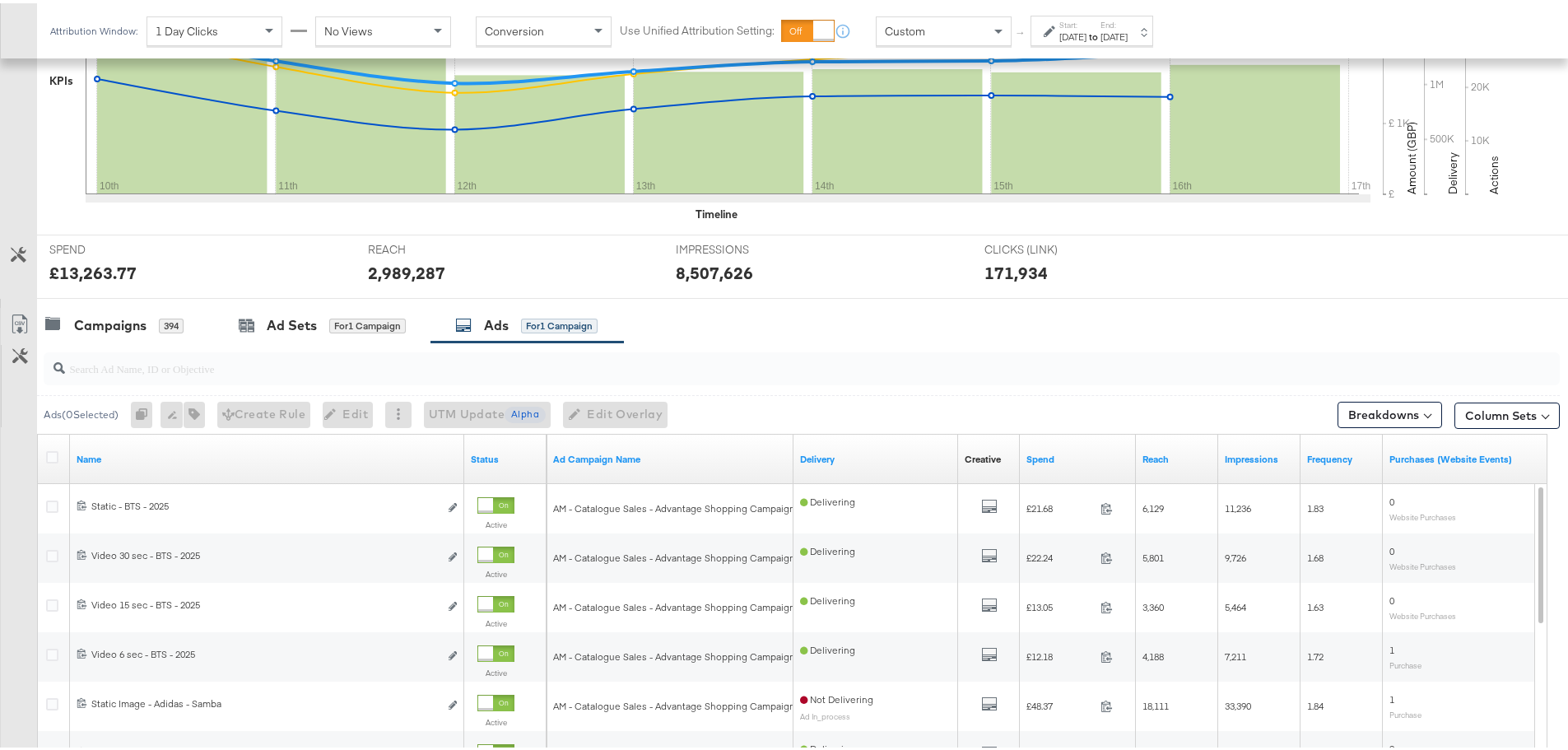
scroll to position [615, 0]
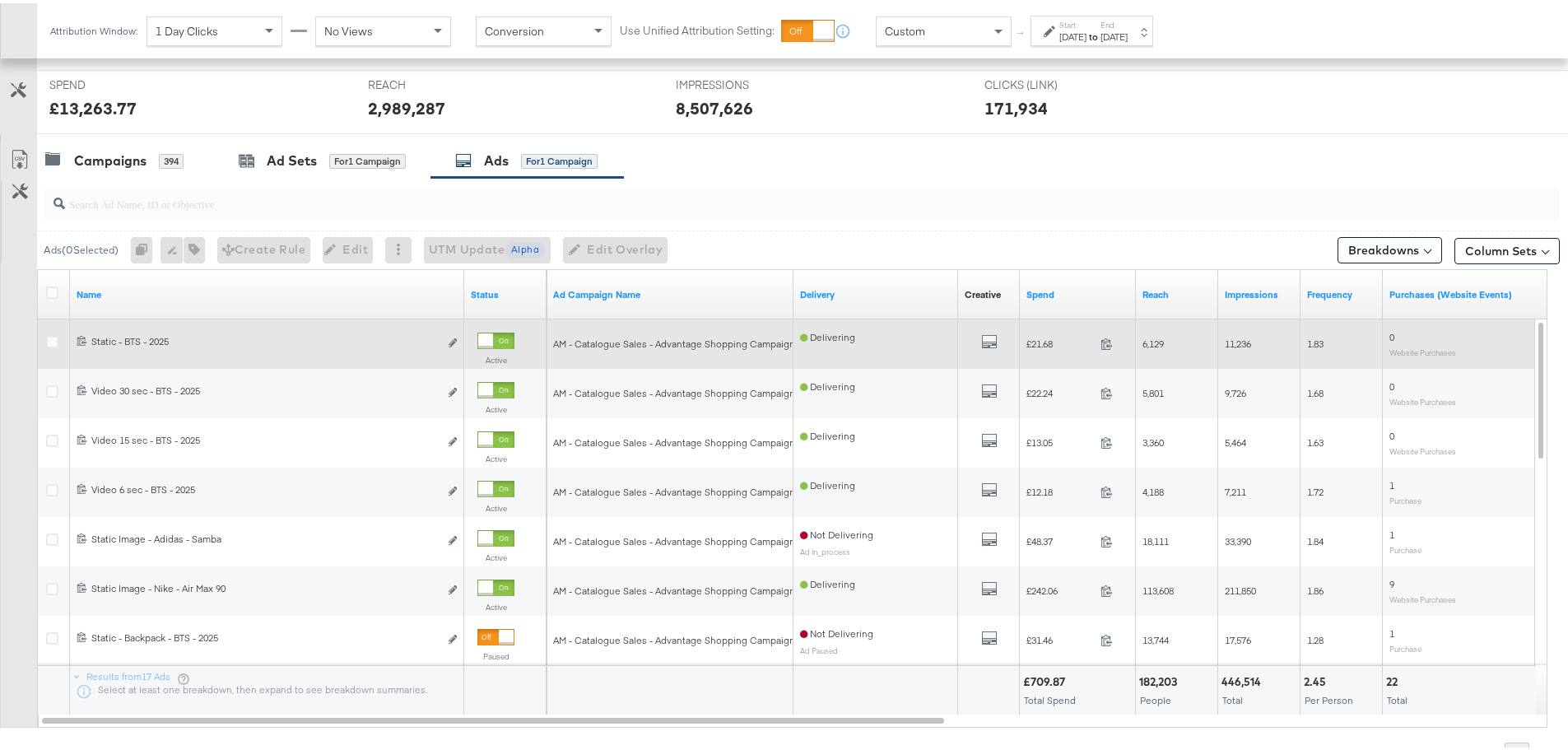
click at [496, 338] on div at bounding box center [495, 337] width 37 height 16
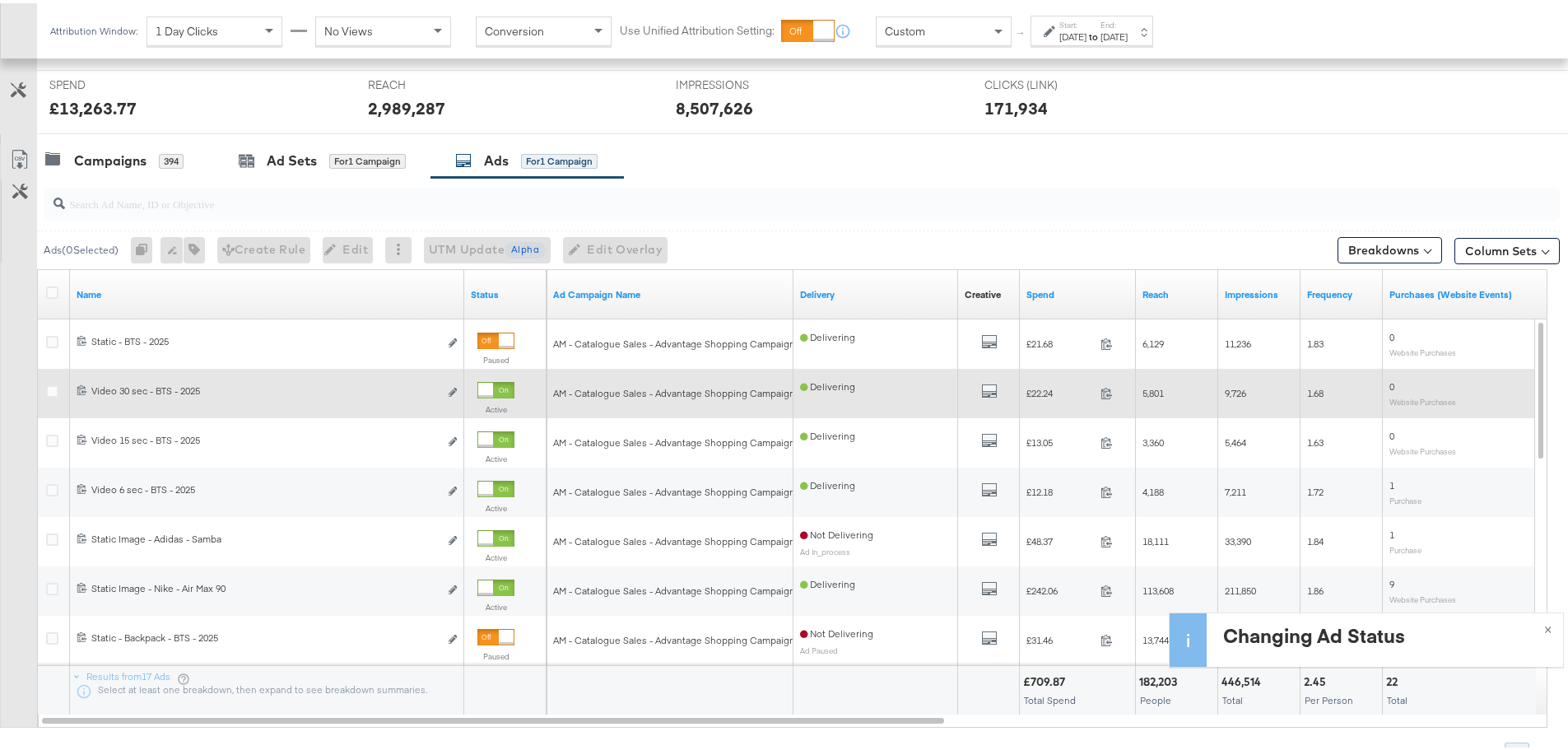
click at [481, 397] on div "Active" at bounding box center [495, 398] width 37 height 39
click at [493, 389] on div at bounding box center [485, 386] width 14 height 14
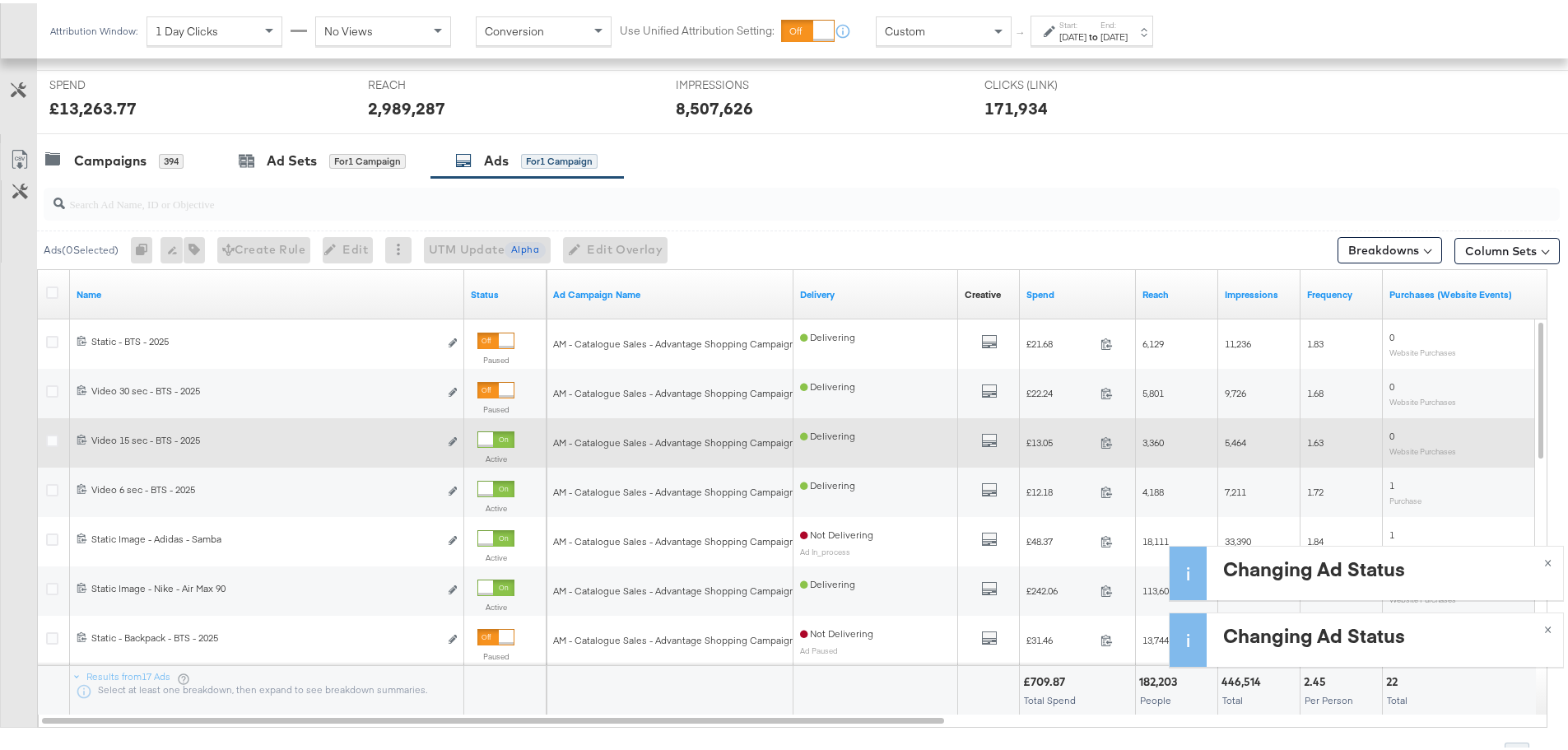
drag, startPoint x: 494, startPoint y: 433, endPoint x: 497, endPoint y: 452, distance: 19.2
click at [494, 434] on div at bounding box center [495, 436] width 37 height 16
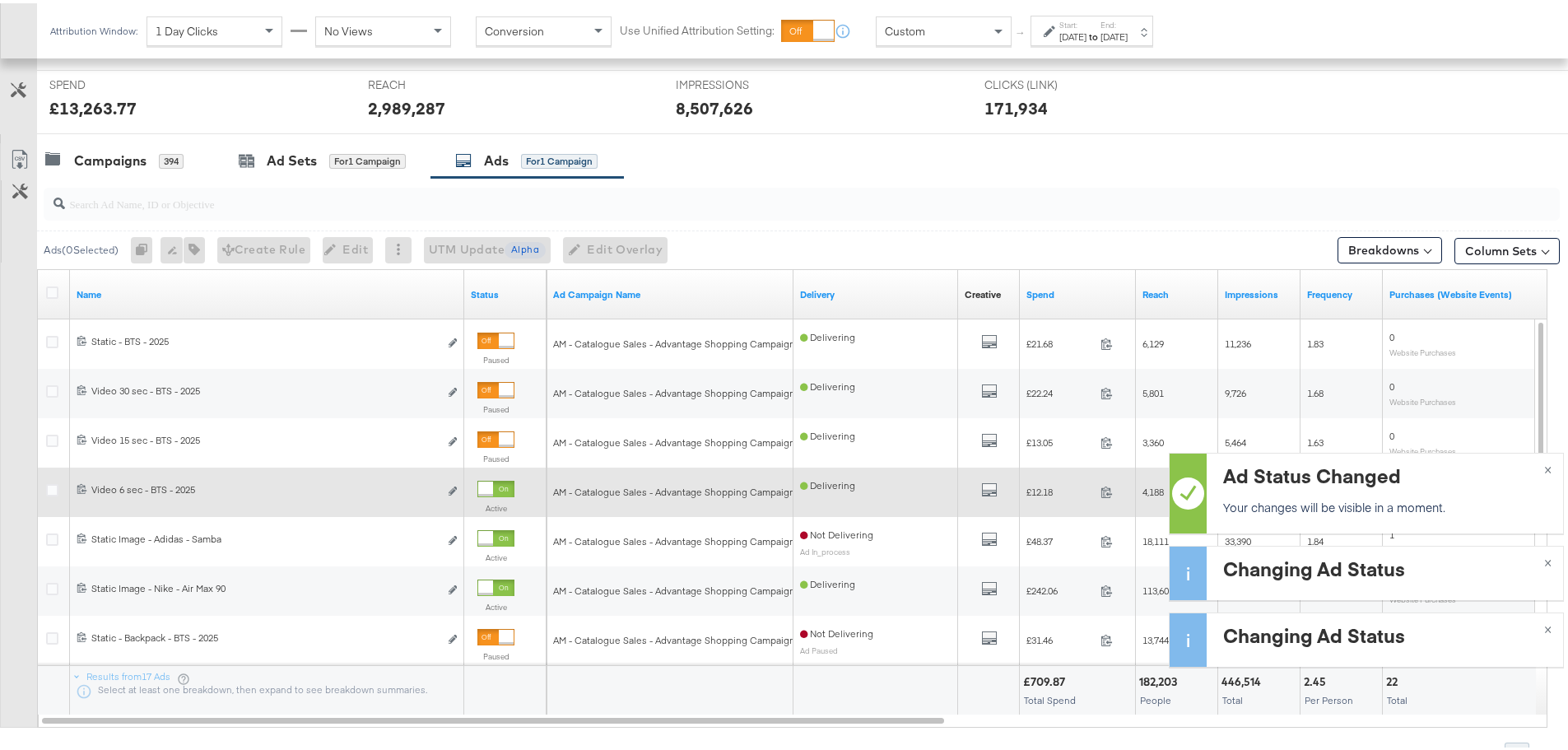
click at [500, 495] on div "Active" at bounding box center [495, 497] width 37 height 39
click at [493, 488] on div at bounding box center [485, 485] width 14 height 14
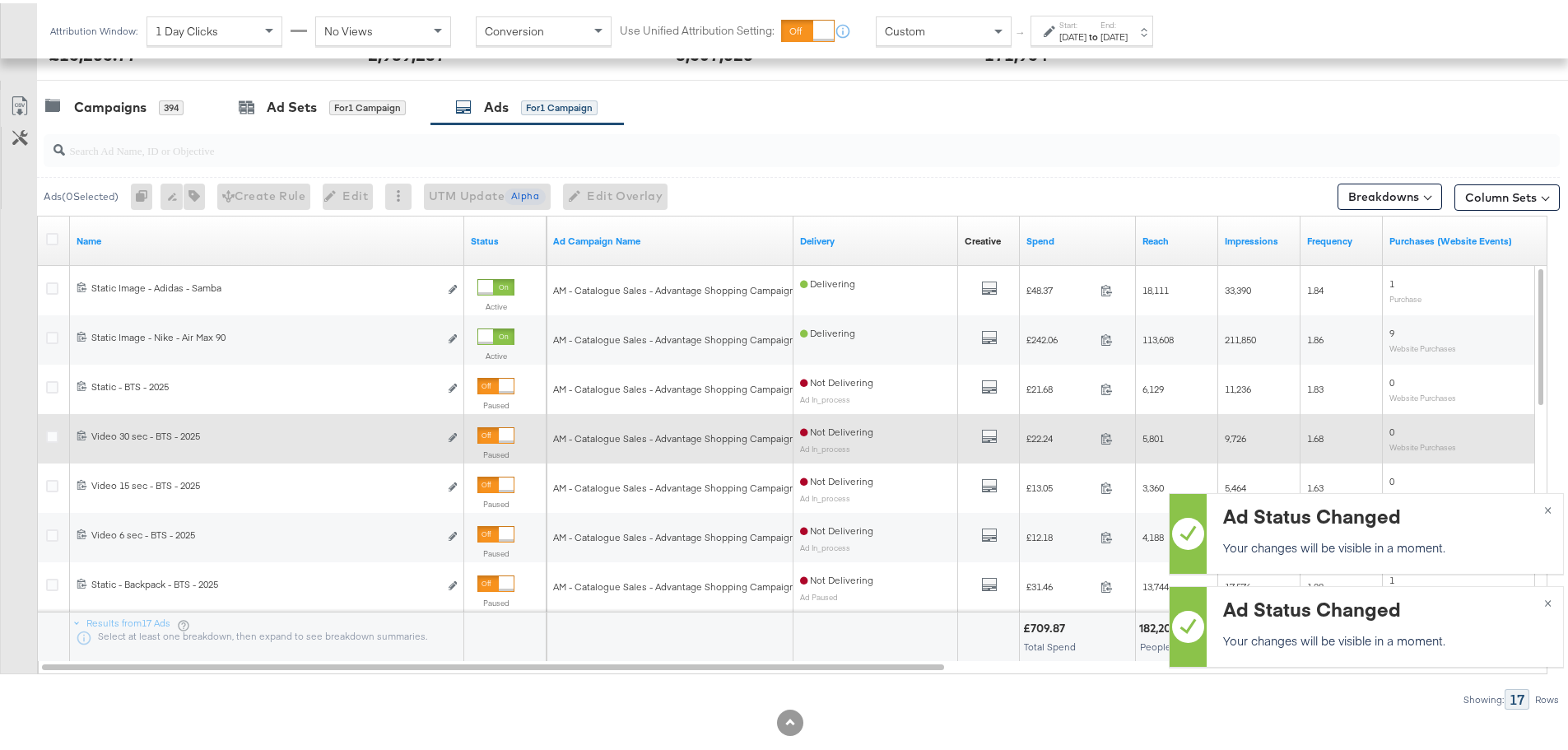
scroll to position [697, 0]
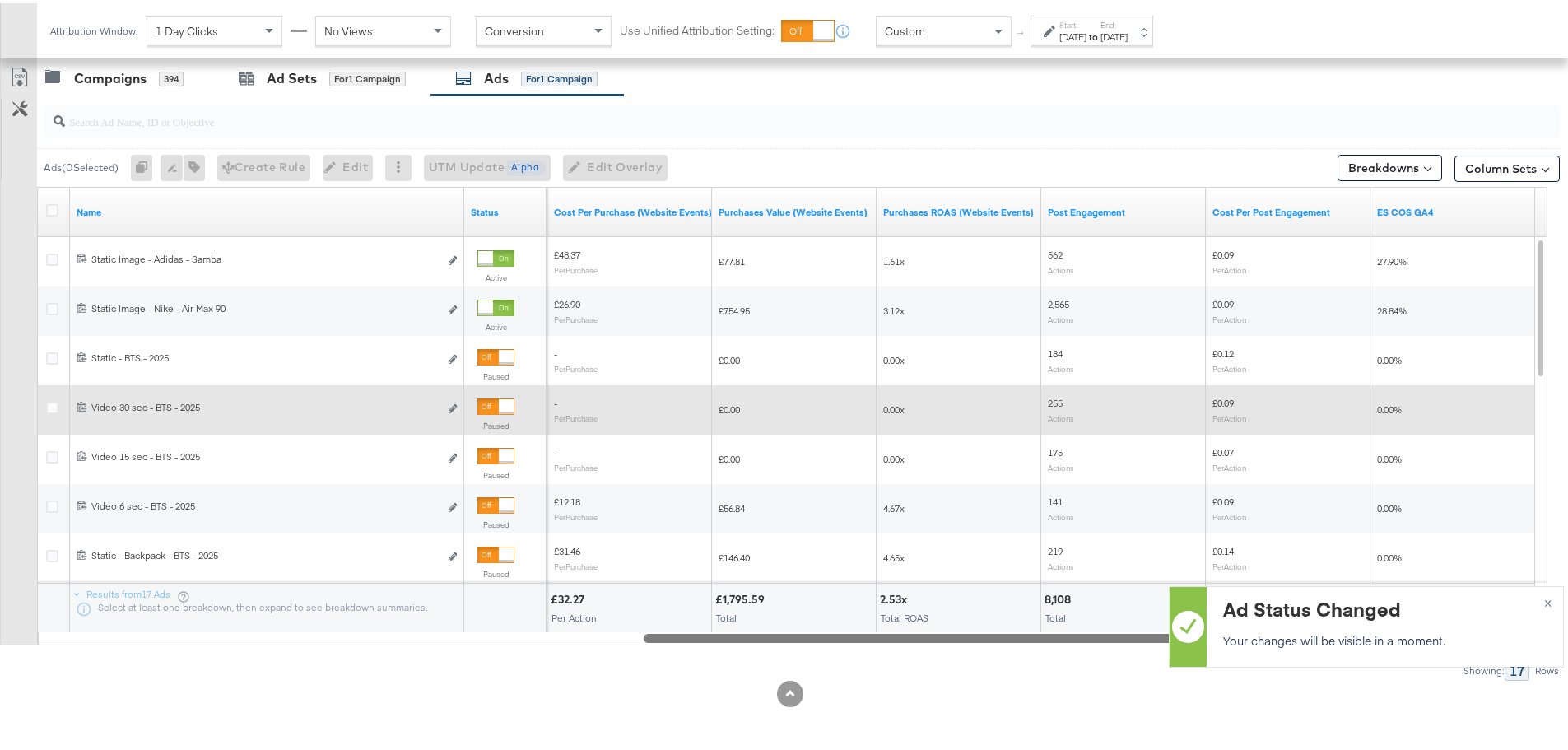
drag, startPoint x: 645, startPoint y: 639, endPoint x: 1492, endPoint y: 653, distance: 847.1
click at [1494, 695] on div "KPIs Performance & KPIs Customize KPIs ✔ Clicks (Link) ✔ Reach ✔ Impressions ✔ …" at bounding box center [790, 188] width 1580 height 1122
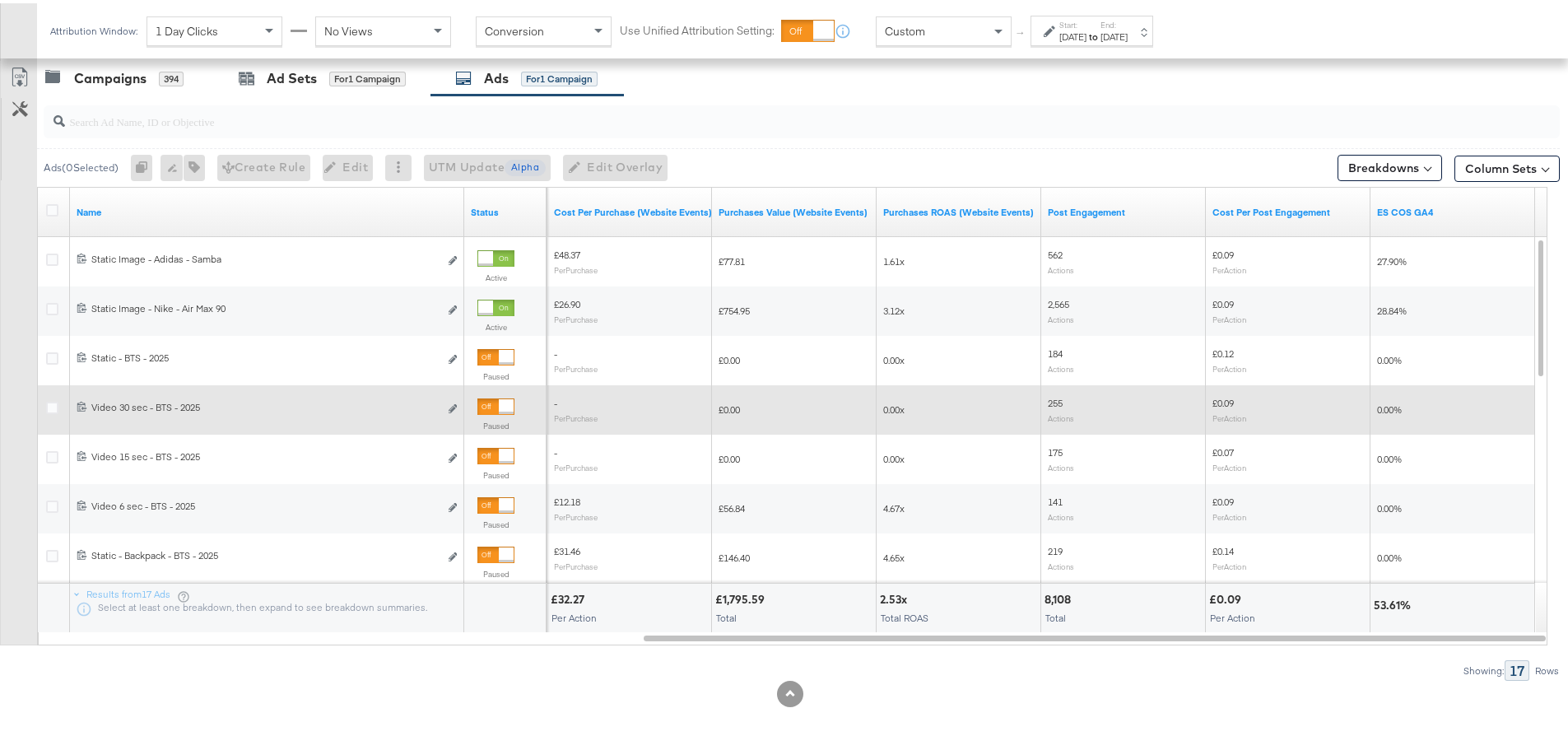
click at [1082, 37] on div "Aug 10th 2025" at bounding box center [1072, 33] width 27 height 13
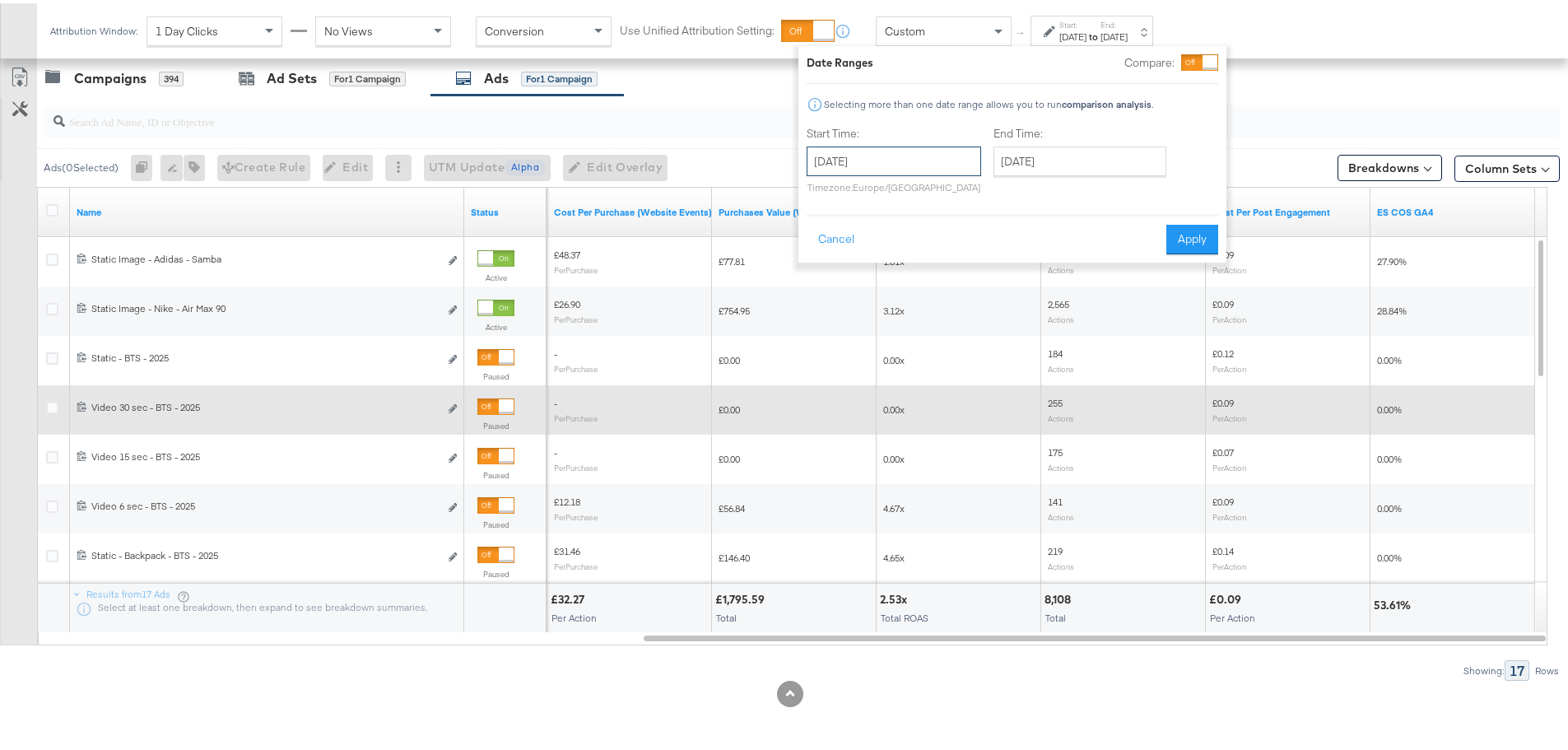
click at [864, 155] on input "August 10th 2025" at bounding box center [893, 158] width 175 height 30
click at [826, 260] on td "3" at bounding box center [825, 264] width 28 height 23
type input "August 3rd 2025"
click at [1068, 157] on input "August 16th 2025" at bounding box center [1074, 158] width 173 height 30
click at [1203, 237] on button "Apply" at bounding box center [1186, 236] width 52 height 30
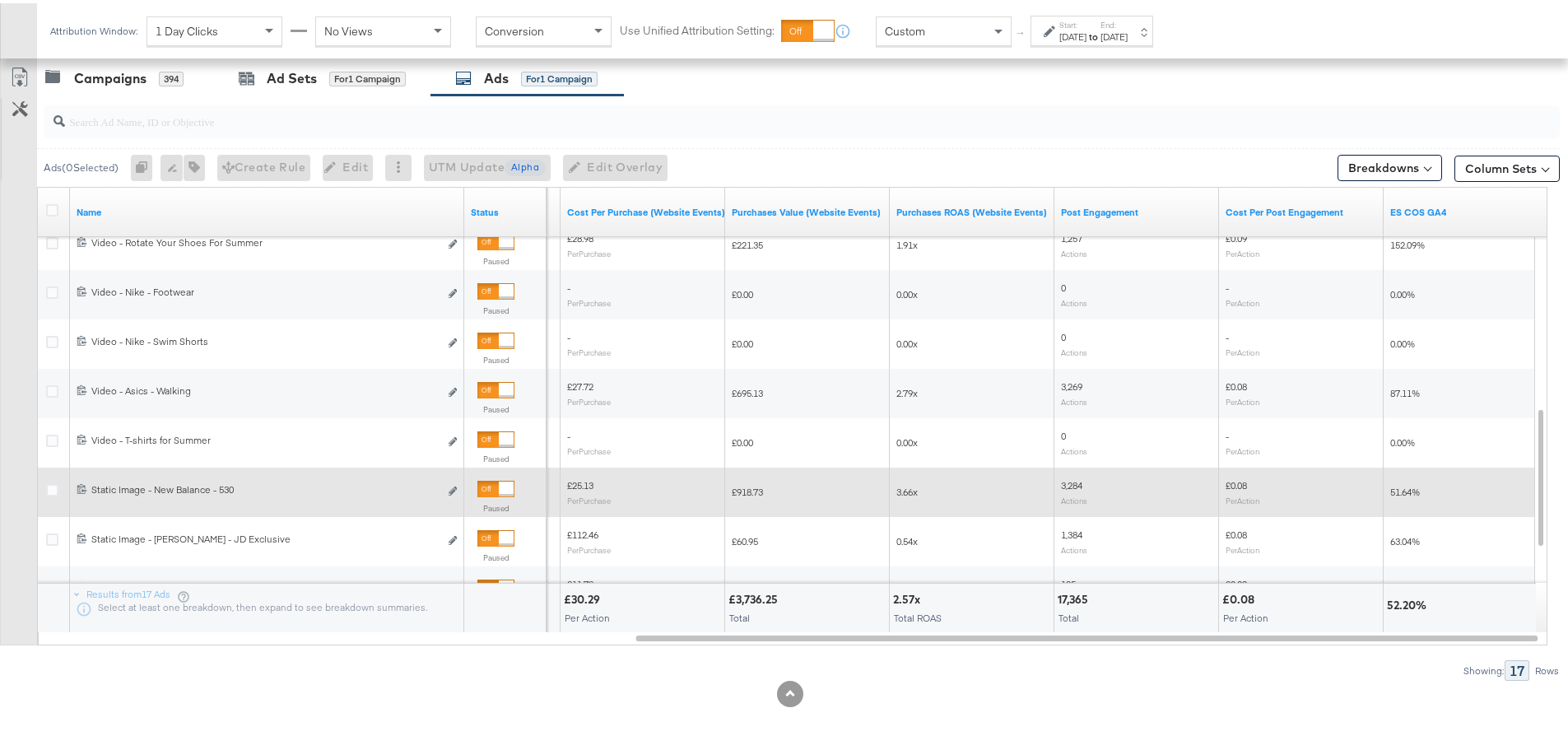
click at [497, 482] on div at bounding box center [495, 485] width 37 height 16
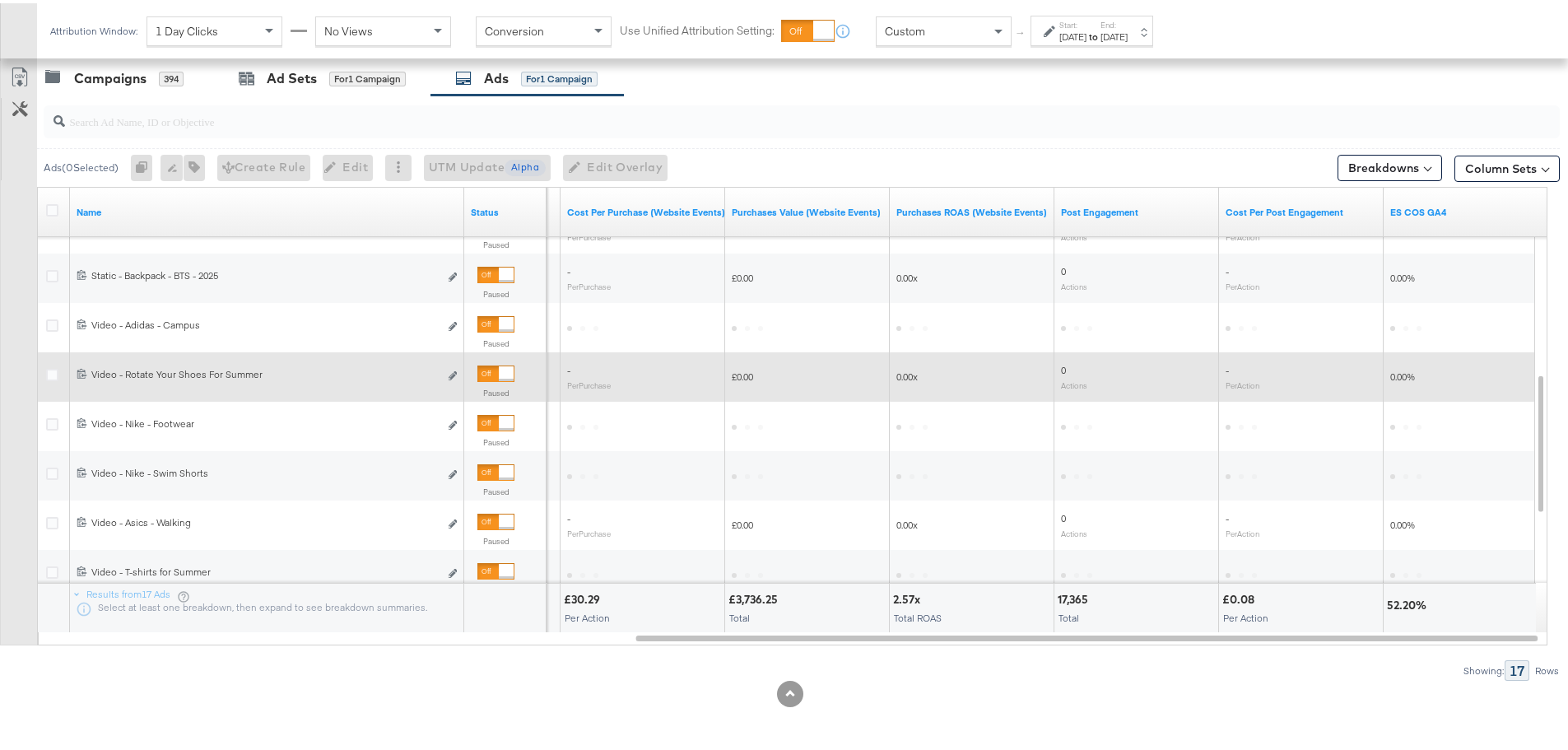
click at [499, 375] on div at bounding box center [505, 370] width 14 height 14
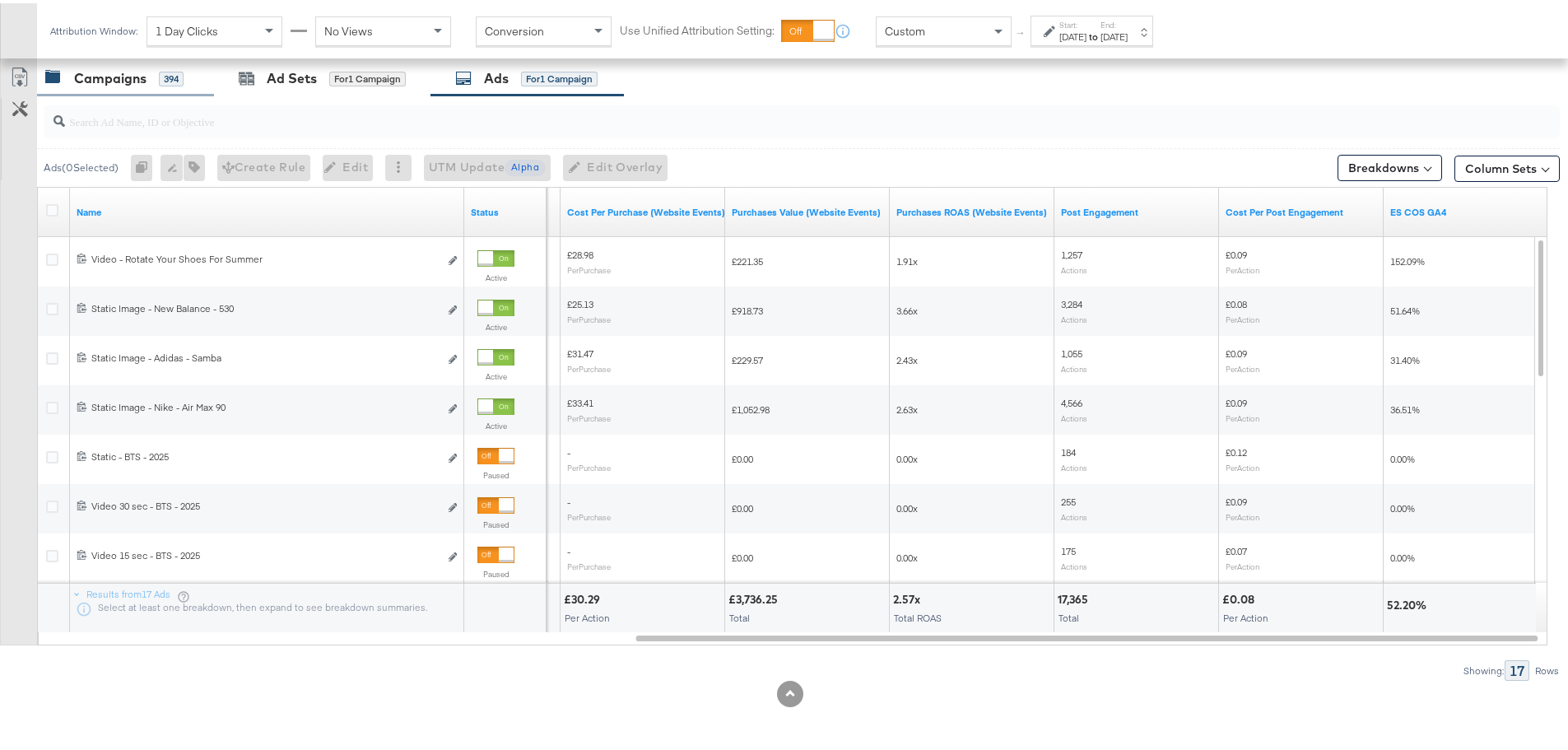
click at [103, 76] on div "Campaigns" at bounding box center [110, 75] width 72 height 19
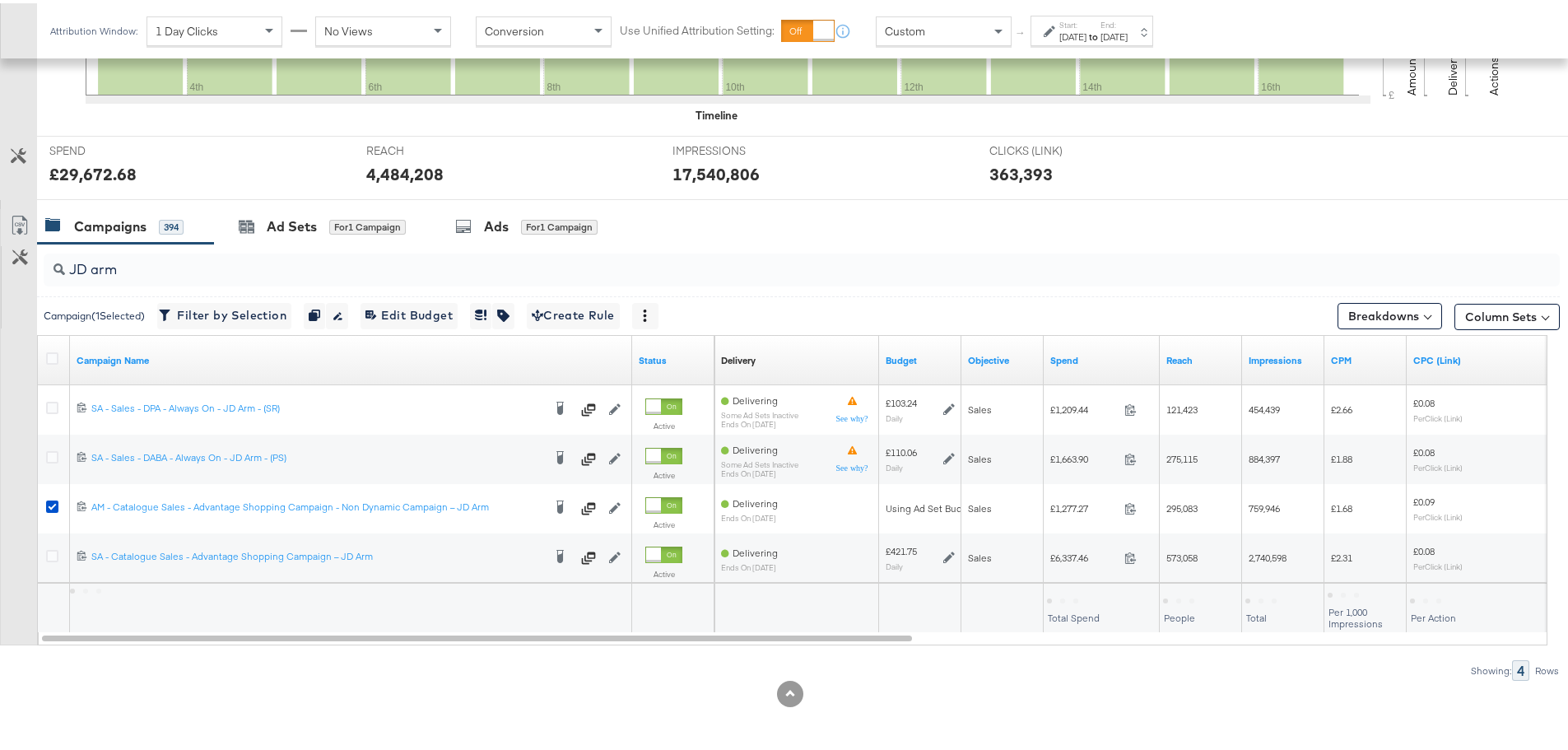
scroll to position [549, 0]
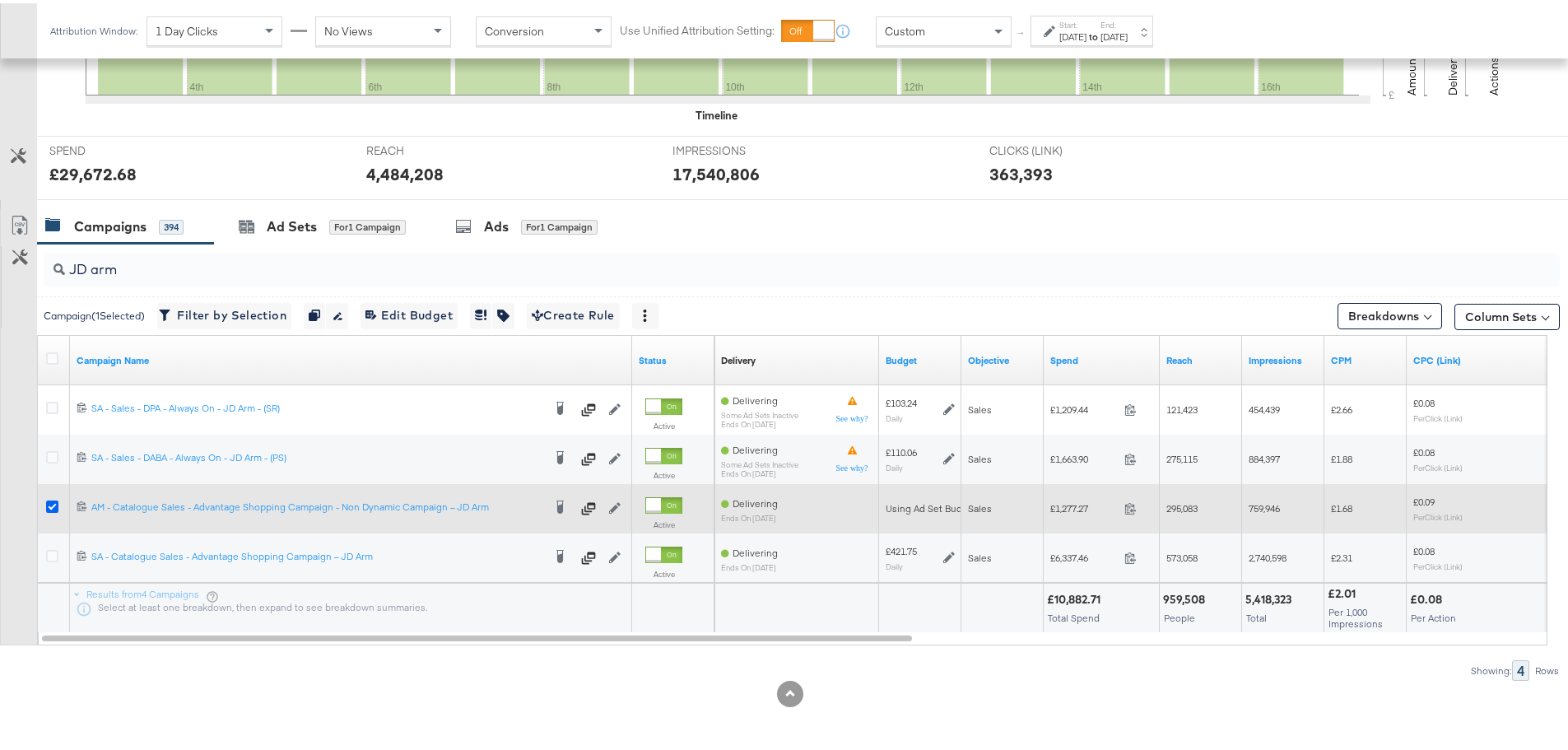
click at [50, 505] on icon at bounding box center [52, 504] width 12 height 12
click at [0, 0] on input "checkbox" at bounding box center [0, 0] width 0 height 0
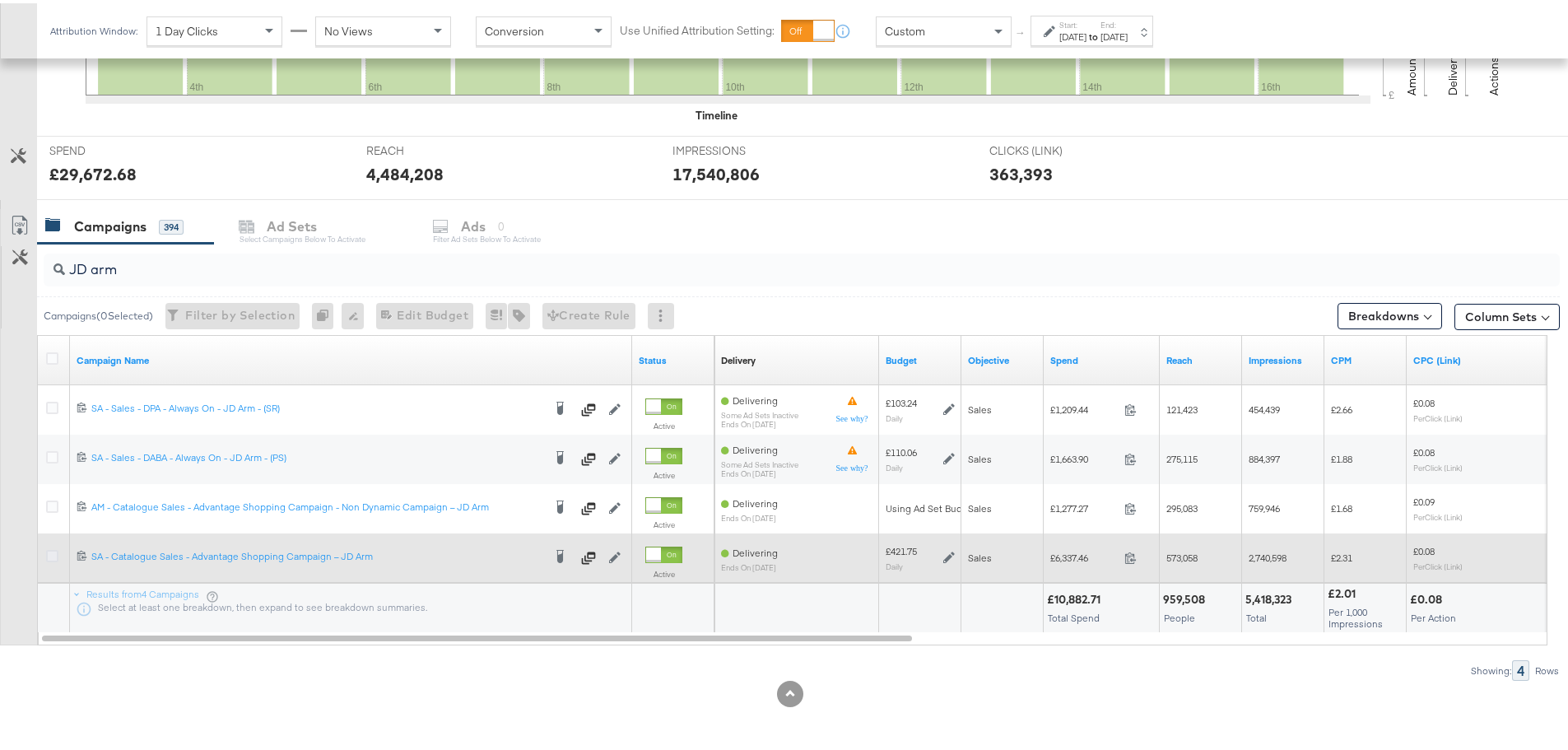
click at [48, 553] on icon at bounding box center [52, 553] width 12 height 12
click at [0, 0] on input "checkbox" at bounding box center [0, 0] width 0 height 0
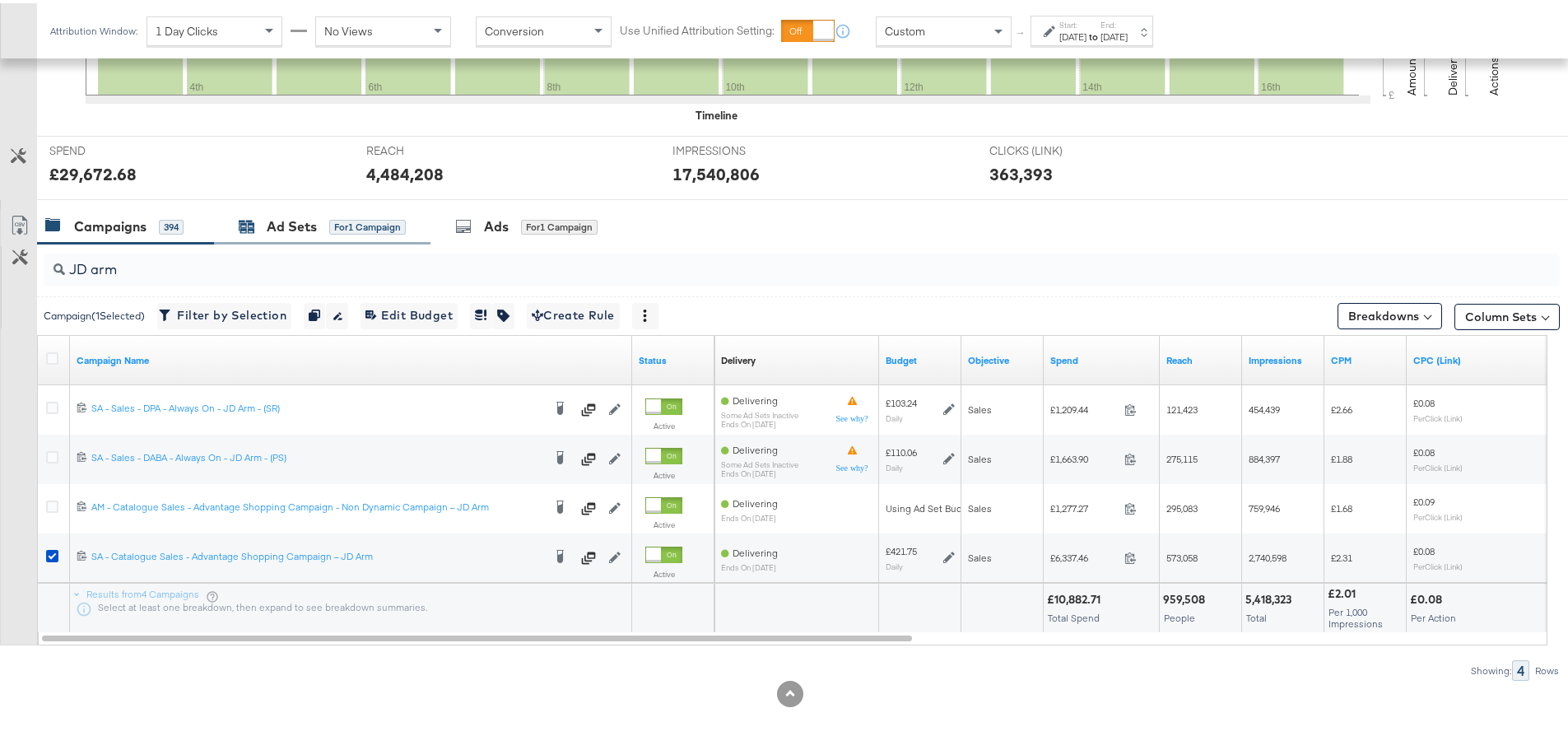
click at [313, 221] on div "Ad Sets" at bounding box center [291, 223] width 50 height 19
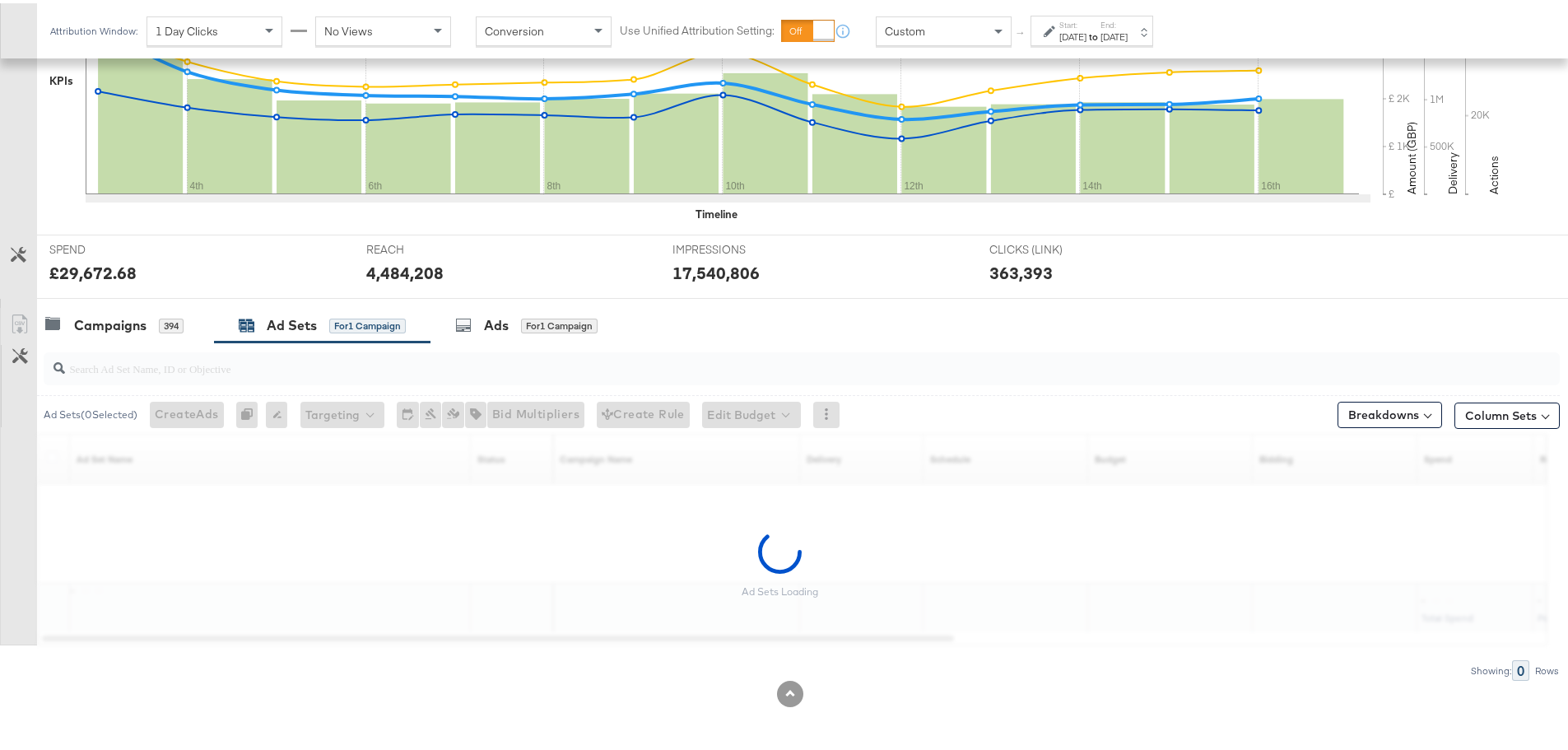
scroll to position [401, 0]
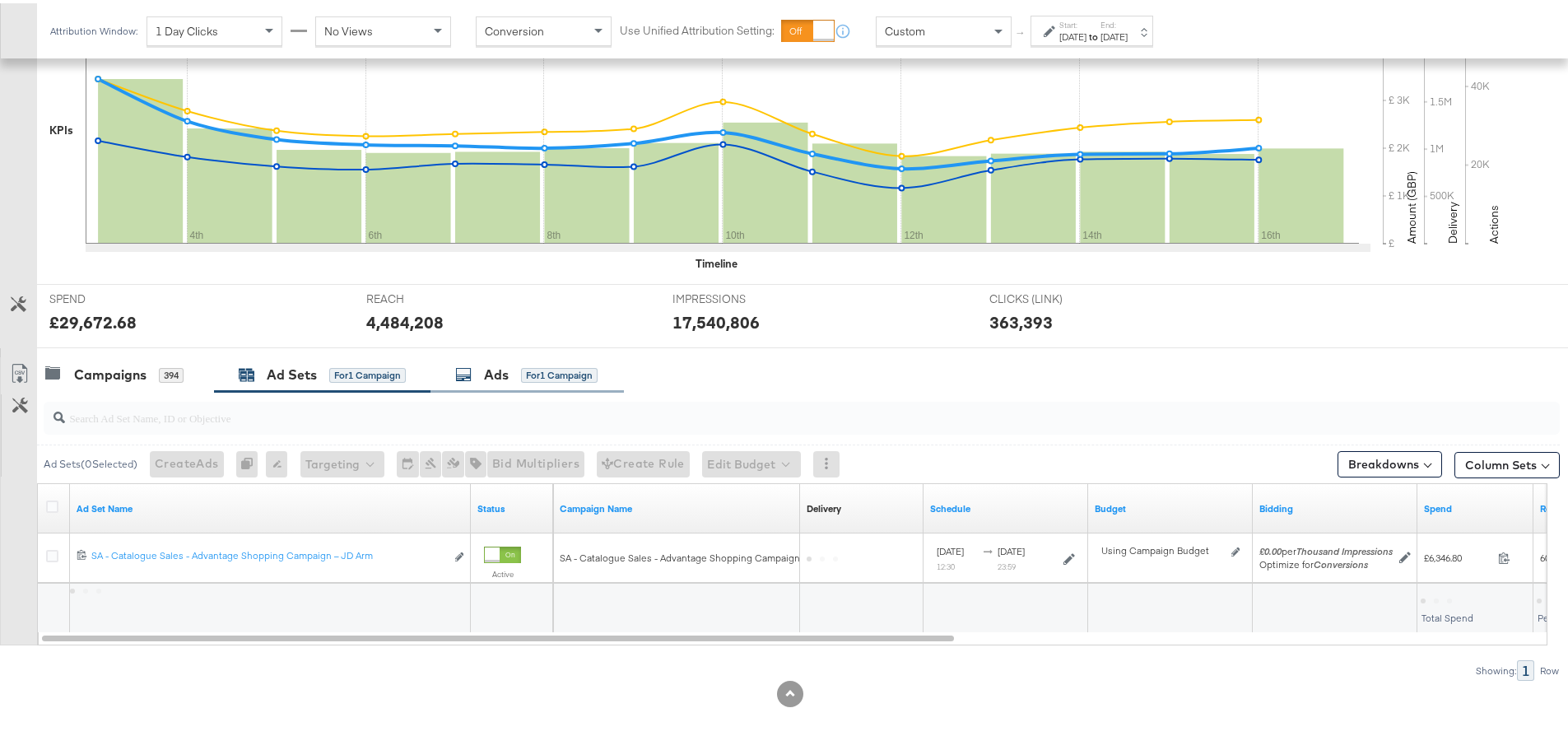
click at [544, 366] on div "for 1 Campaign" at bounding box center [560, 372] width 77 height 14
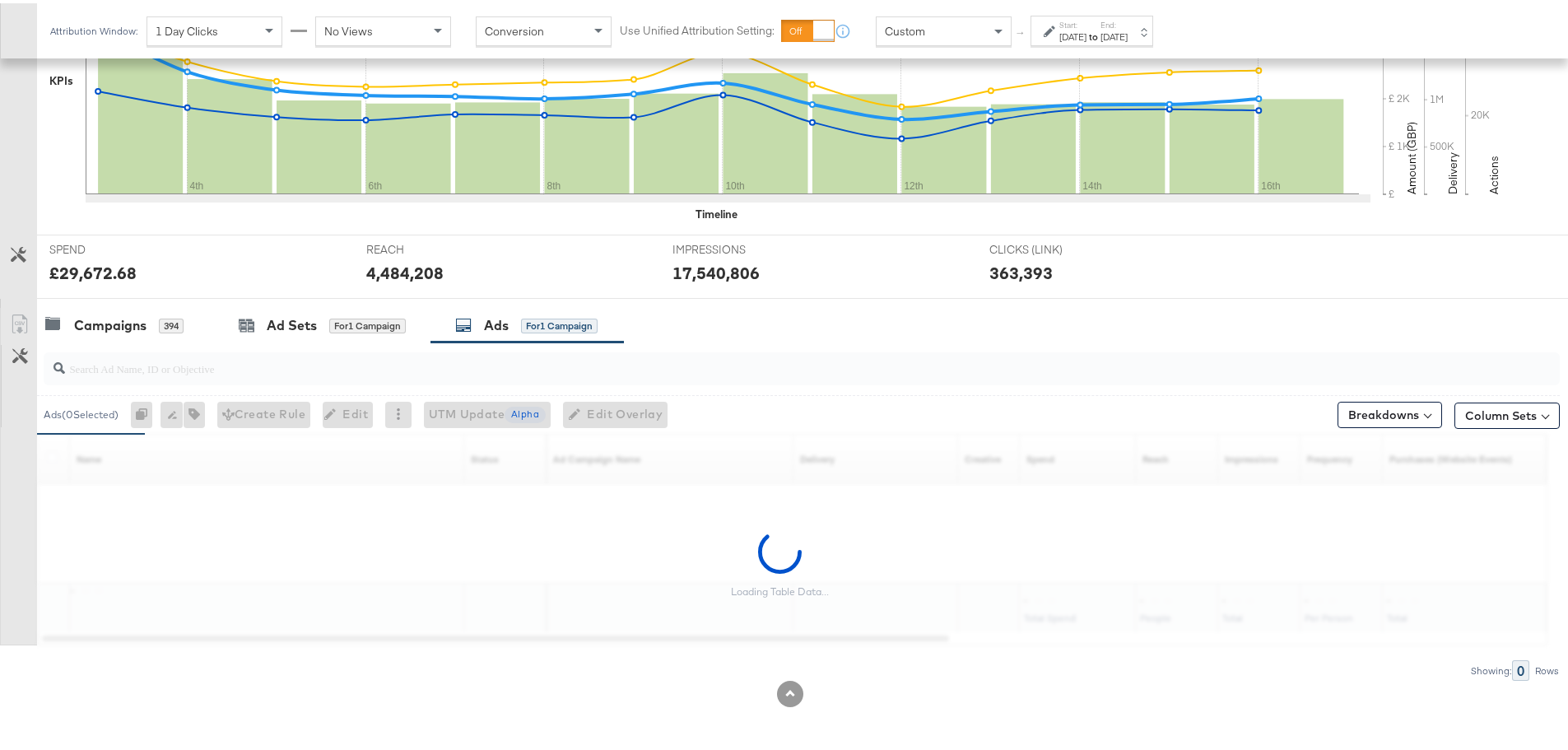
scroll to position [697, 0]
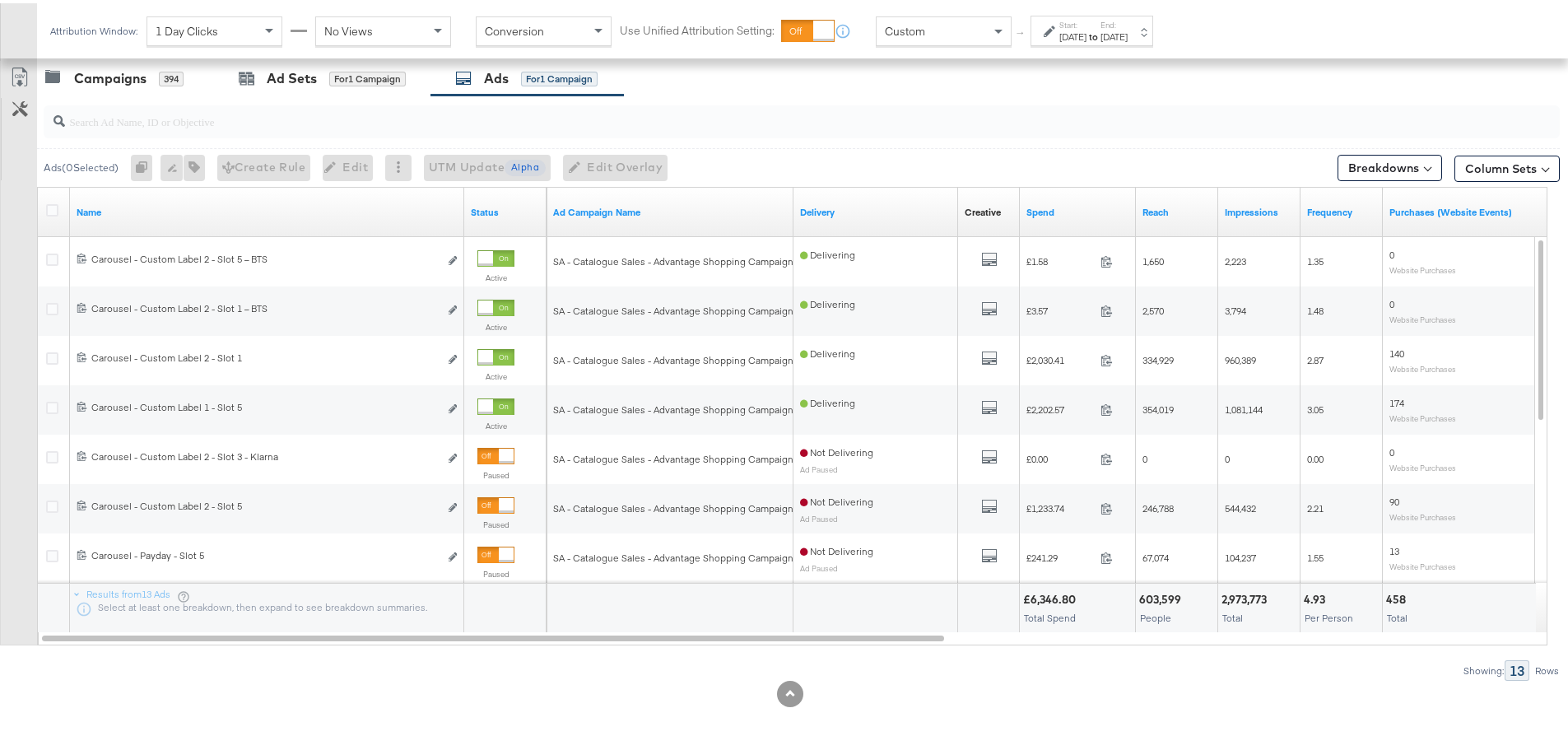
click at [1128, 28] on div "Aug 16th 2025" at bounding box center [1114, 33] width 27 height 13
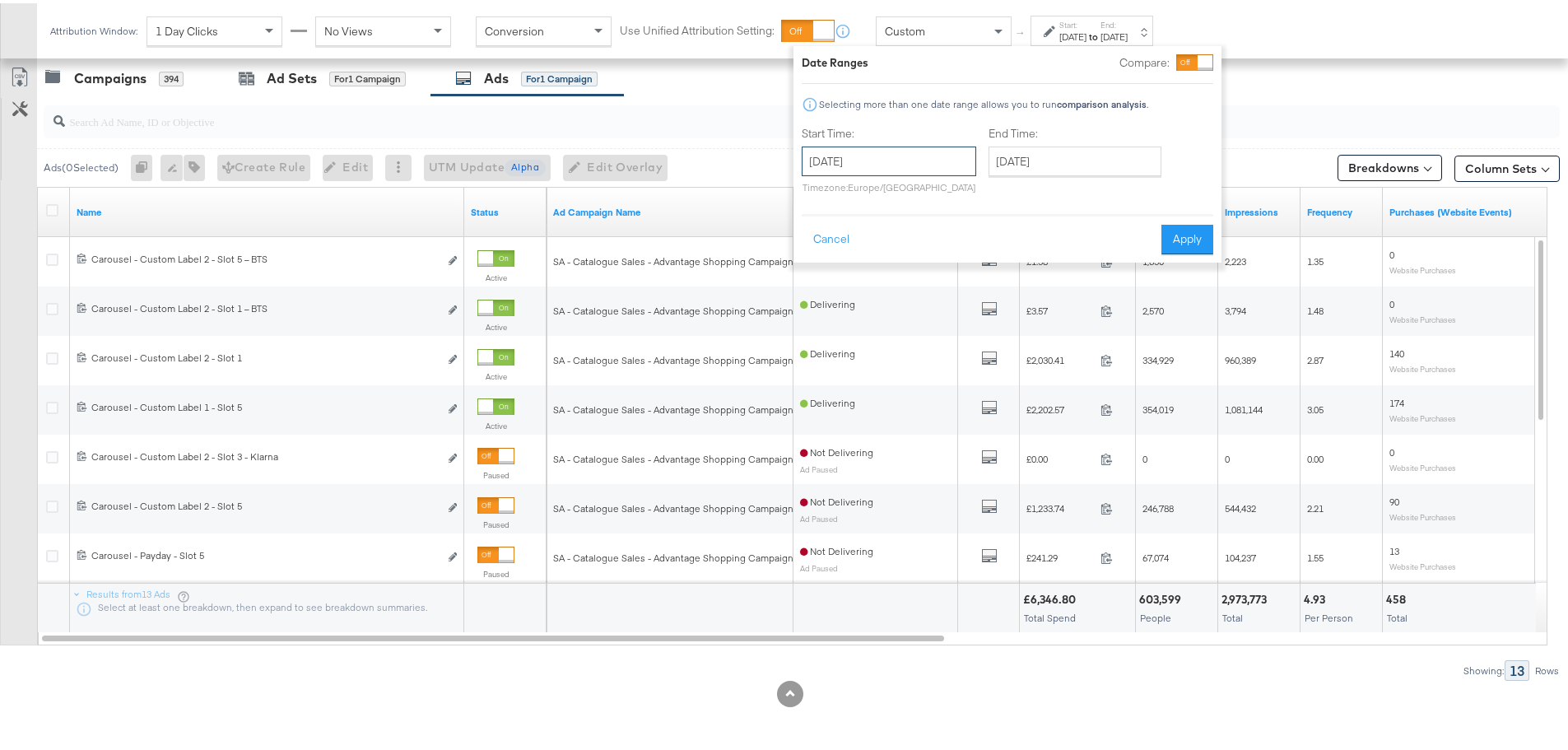
click at [961, 157] on input "August 3rd 2025" at bounding box center [888, 158] width 175 height 30
click at [824, 285] on td "10" at bounding box center [820, 287] width 28 height 23
type input "August 10th 2025"
click at [1200, 228] on button "Apply" at bounding box center [1192, 236] width 52 height 30
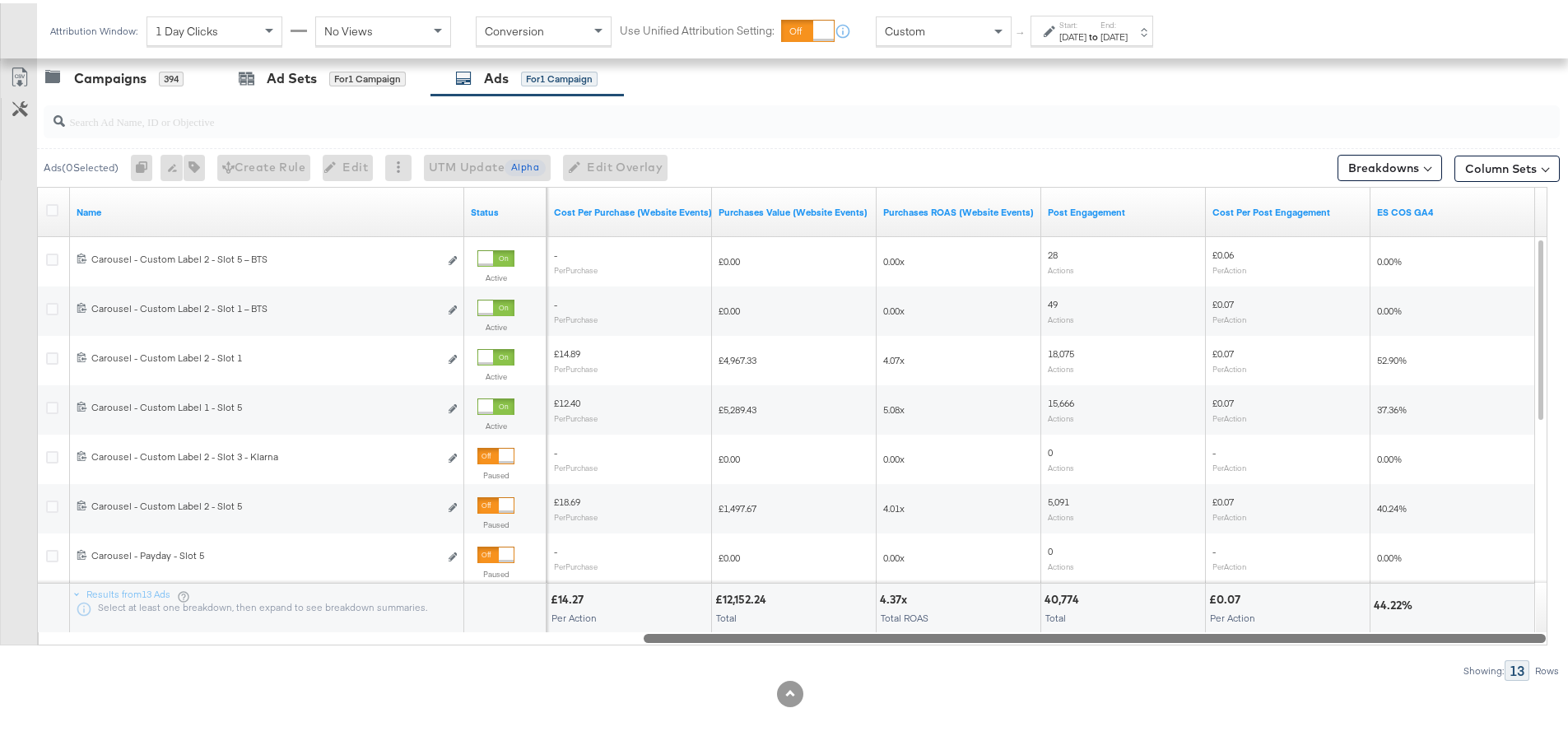
drag, startPoint x: 709, startPoint y: 638, endPoint x: 1499, endPoint y: 641, distance: 790.0
click at [1499, 641] on div at bounding box center [1094, 634] width 902 height 14
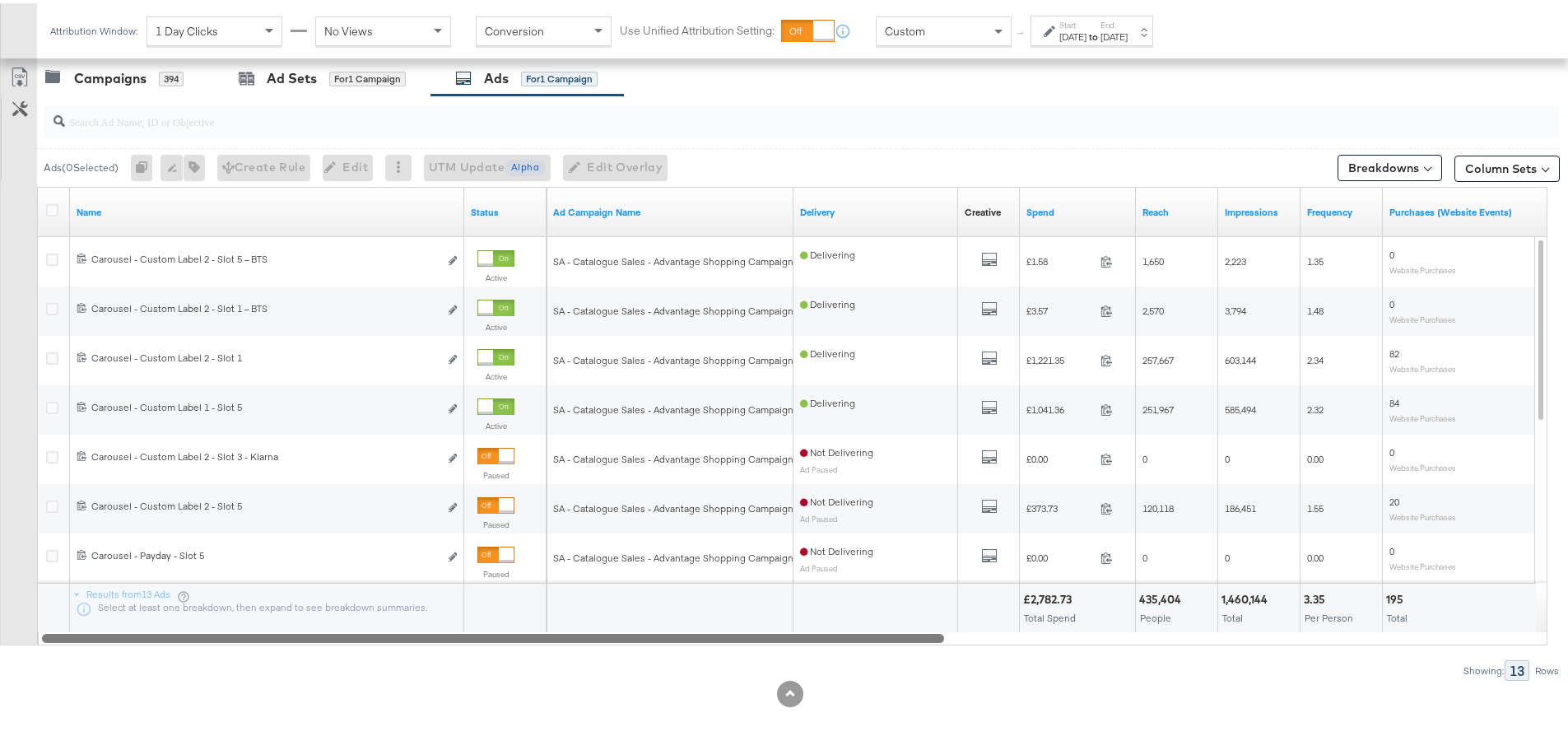
drag, startPoint x: 755, startPoint y: 639, endPoint x: 161, endPoint y: 638, distance: 594.0
click at [161, 638] on div at bounding box center [492, 634] width 902 height 14
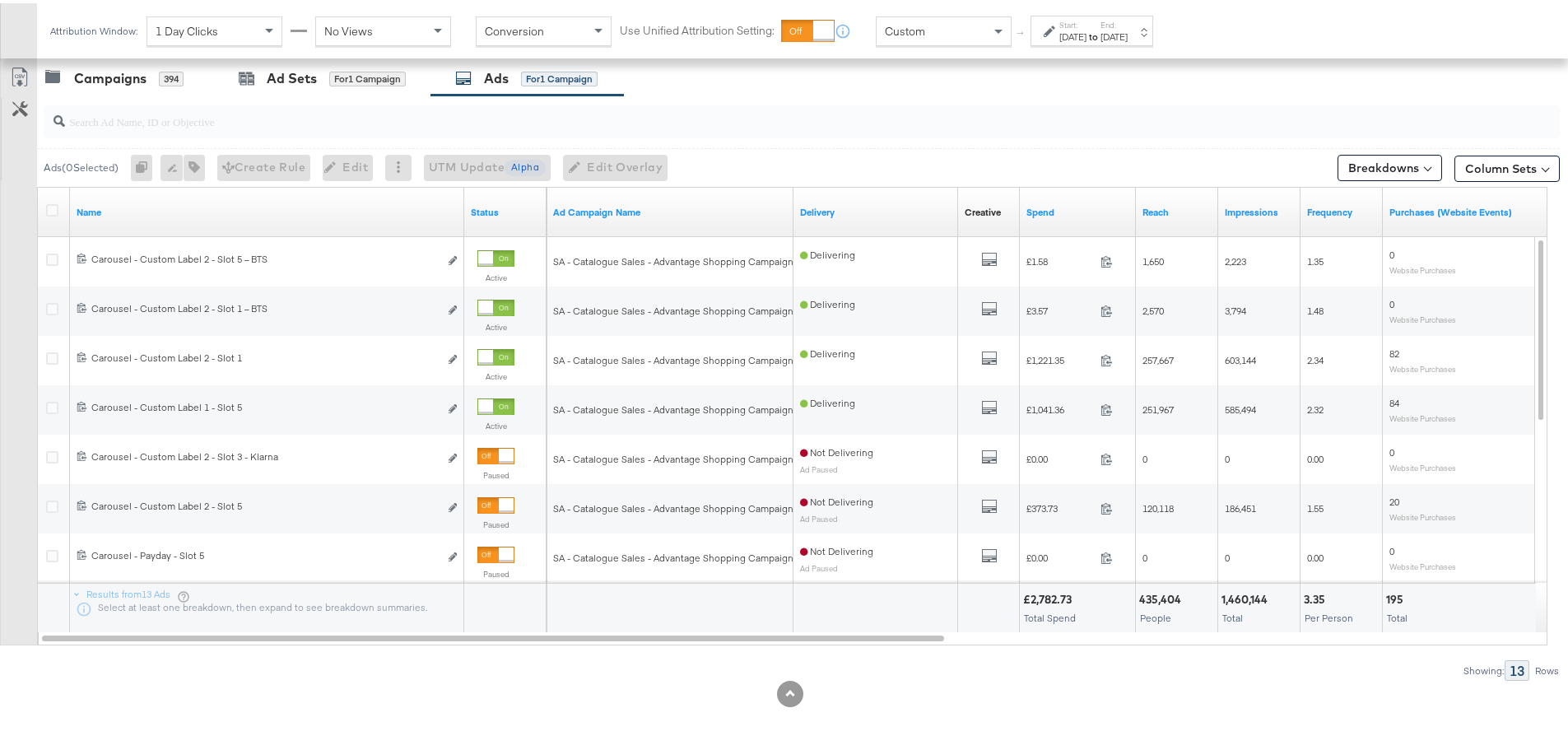
click at [938, 26] on div "Custom" at bounding box center [943, 27] width 134 height 28
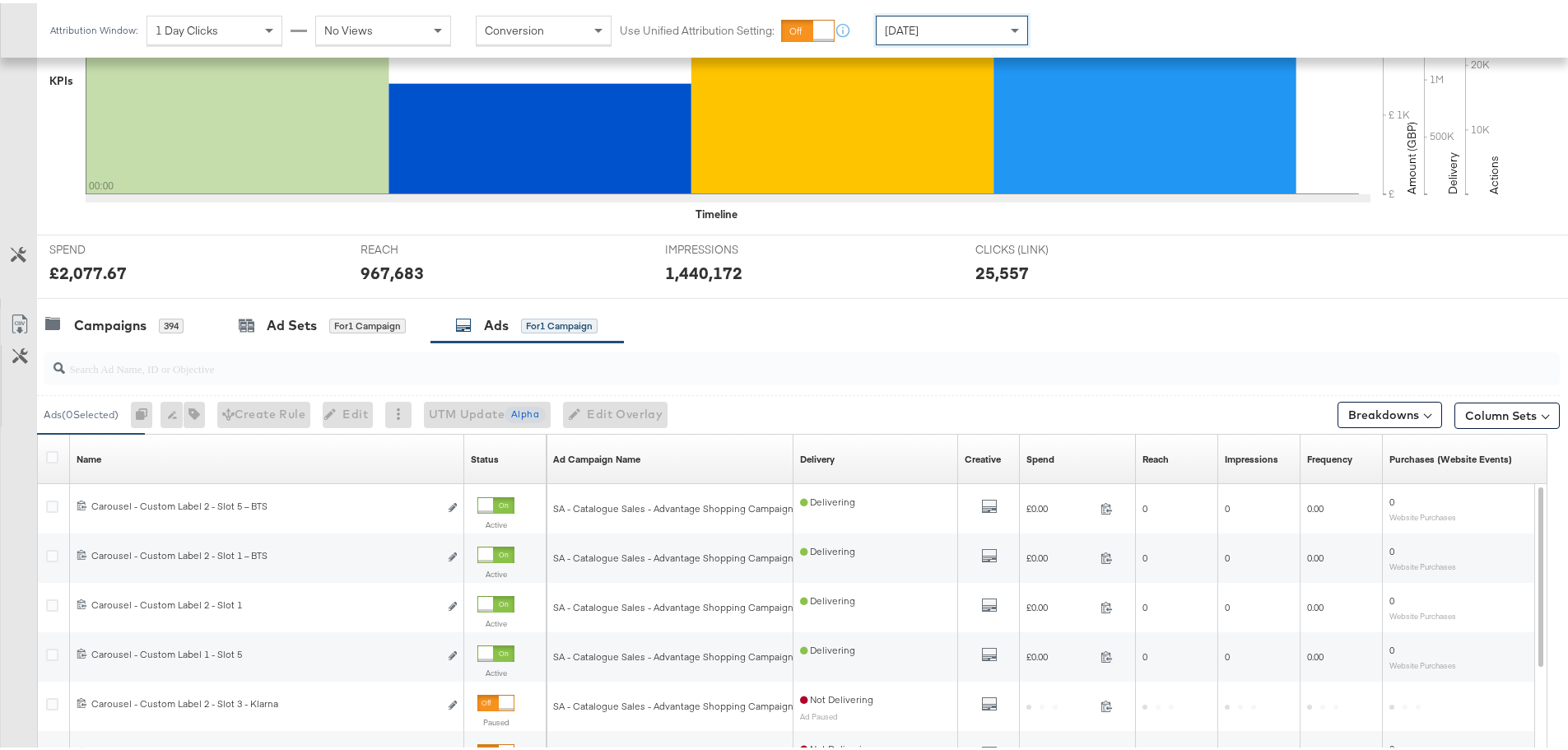
scroll to position [696, 0]
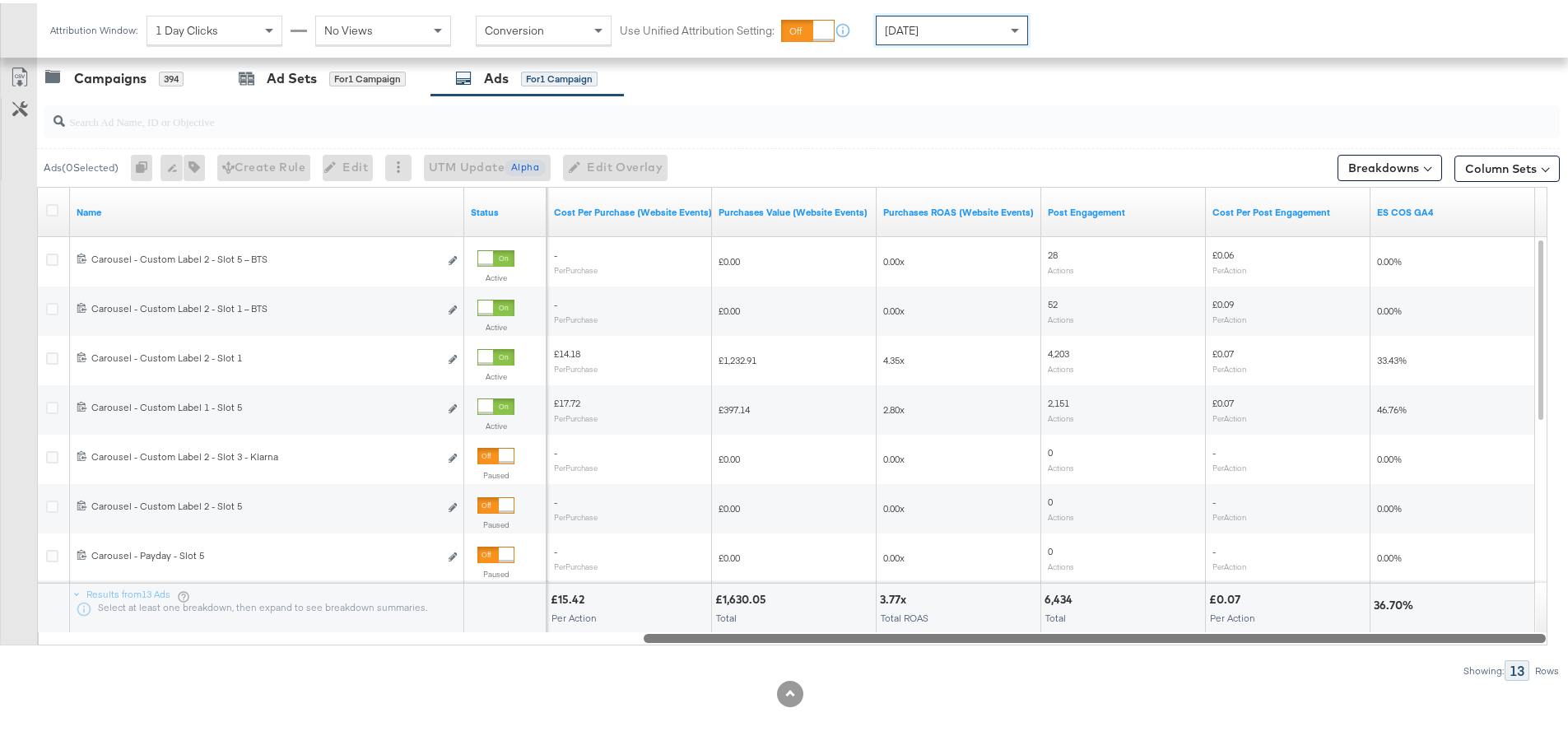
drag, startPoint x: 857, startPoint y: 635, endPoint x: 1579, endPoint y: 638, distance: 722.0
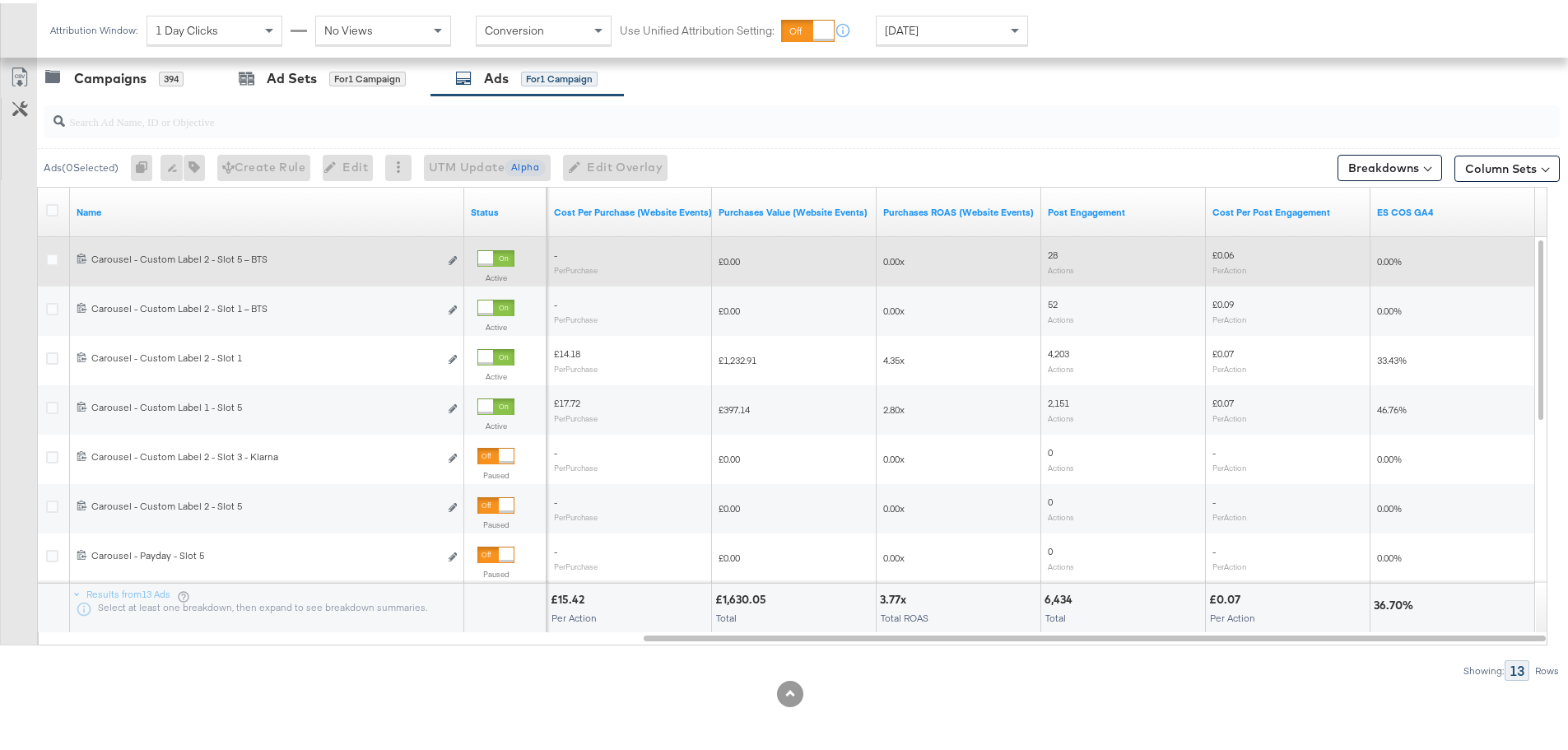
click at [497, 248] on div at bounding box center [495, 255] width 37 height 16
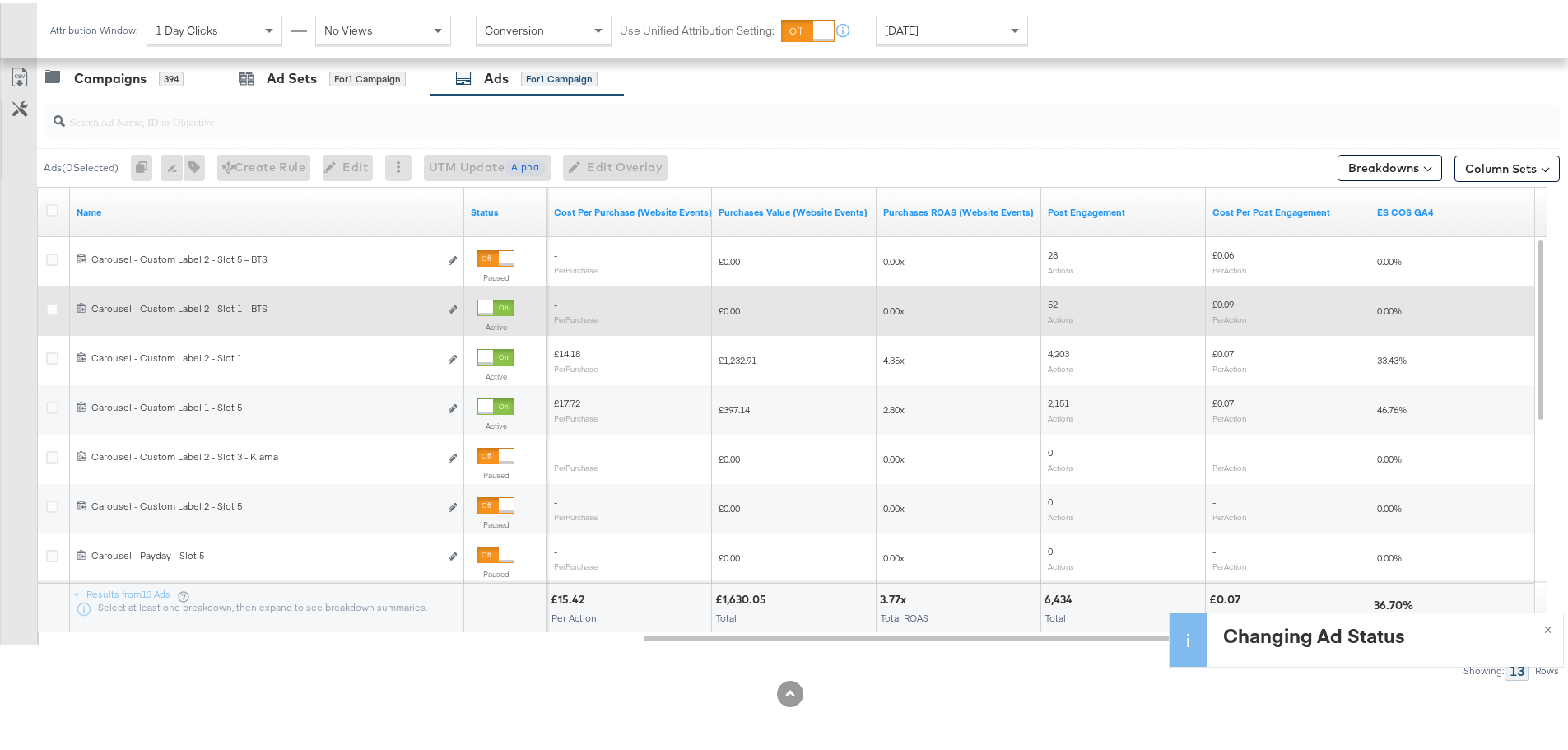
click at [496, 306] on div at bounding box center [495, 304] width 37 height 16
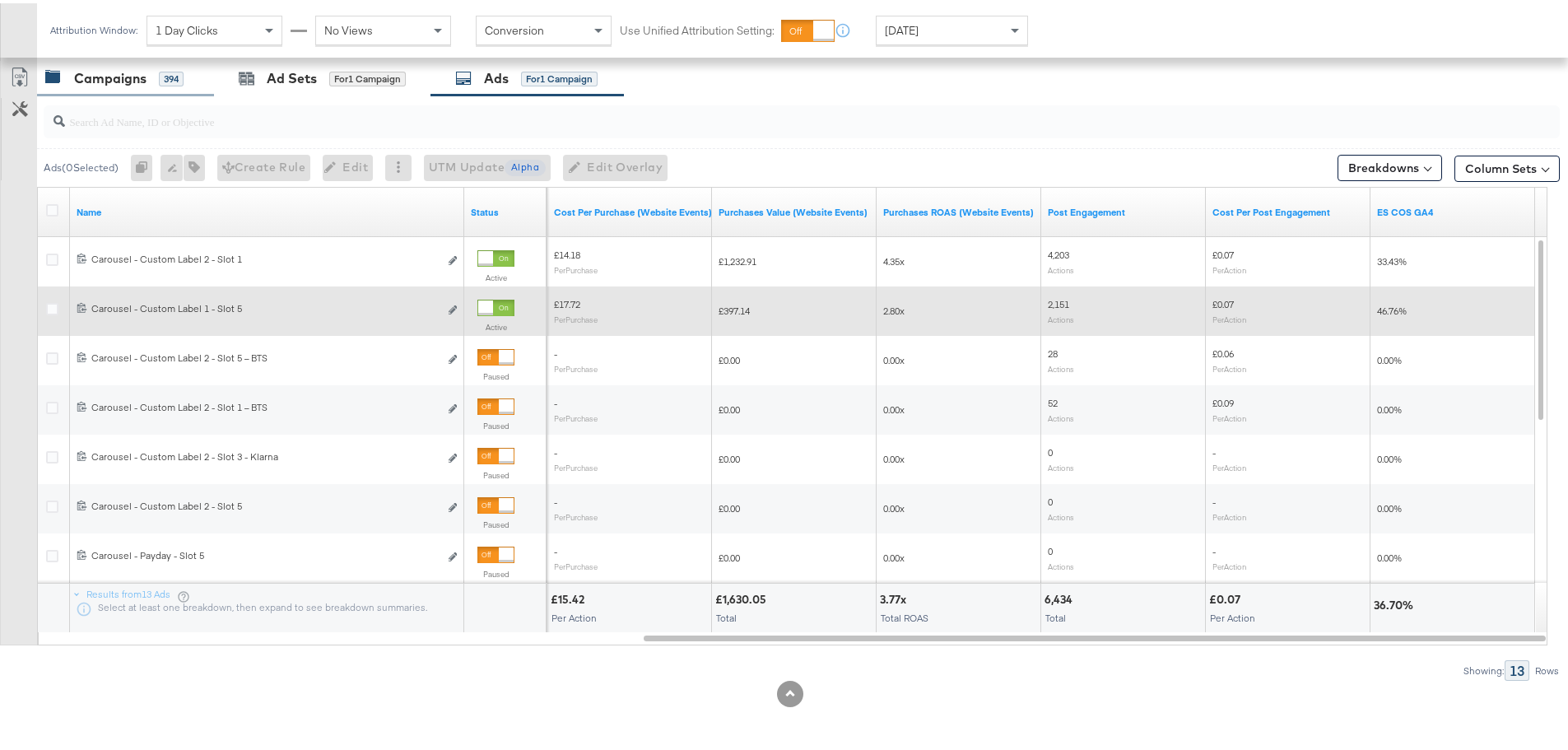
click at [129, 86] on div "Campaigns 394" at bounding box center [125, 76] width 177 height 36
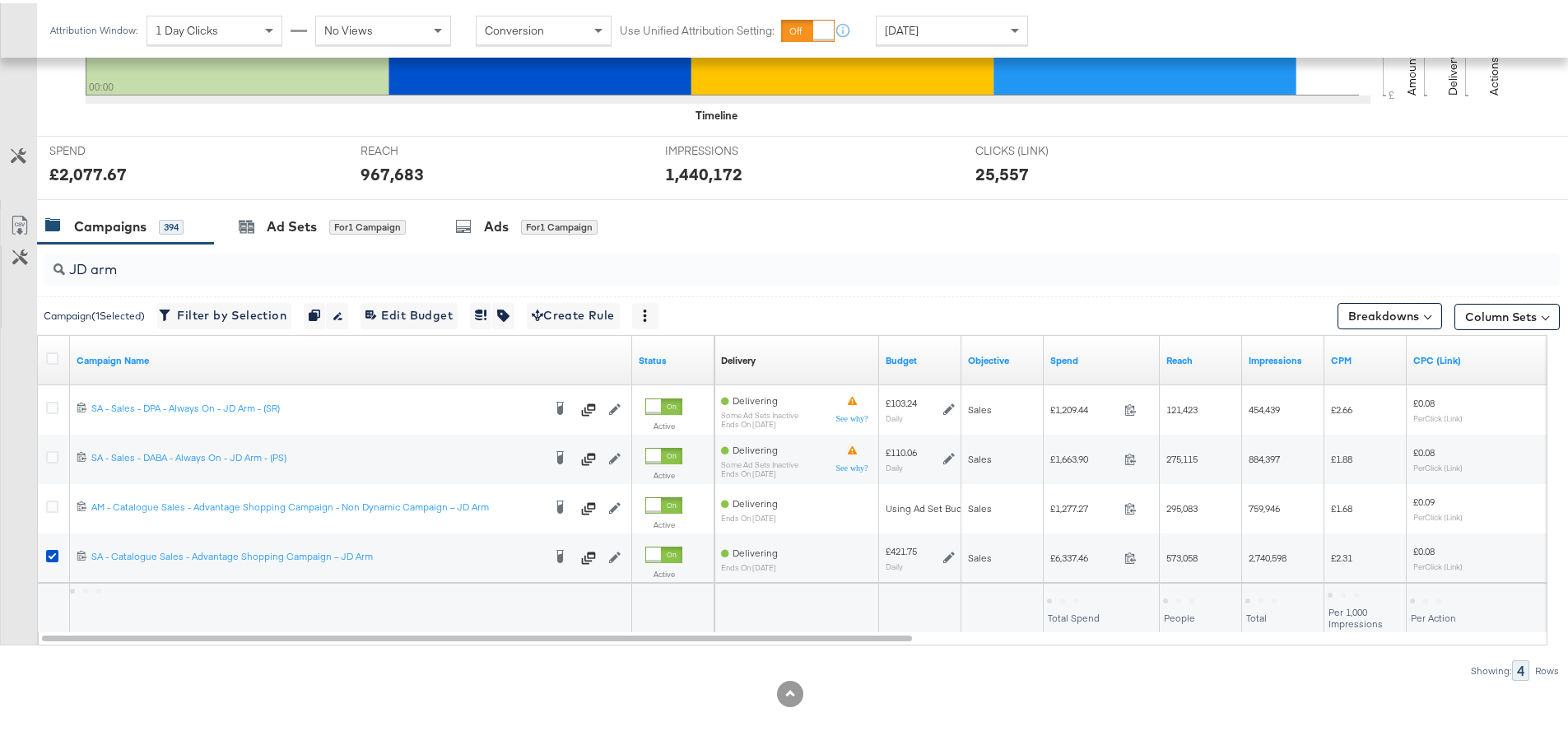
scroll to position [548, 0]
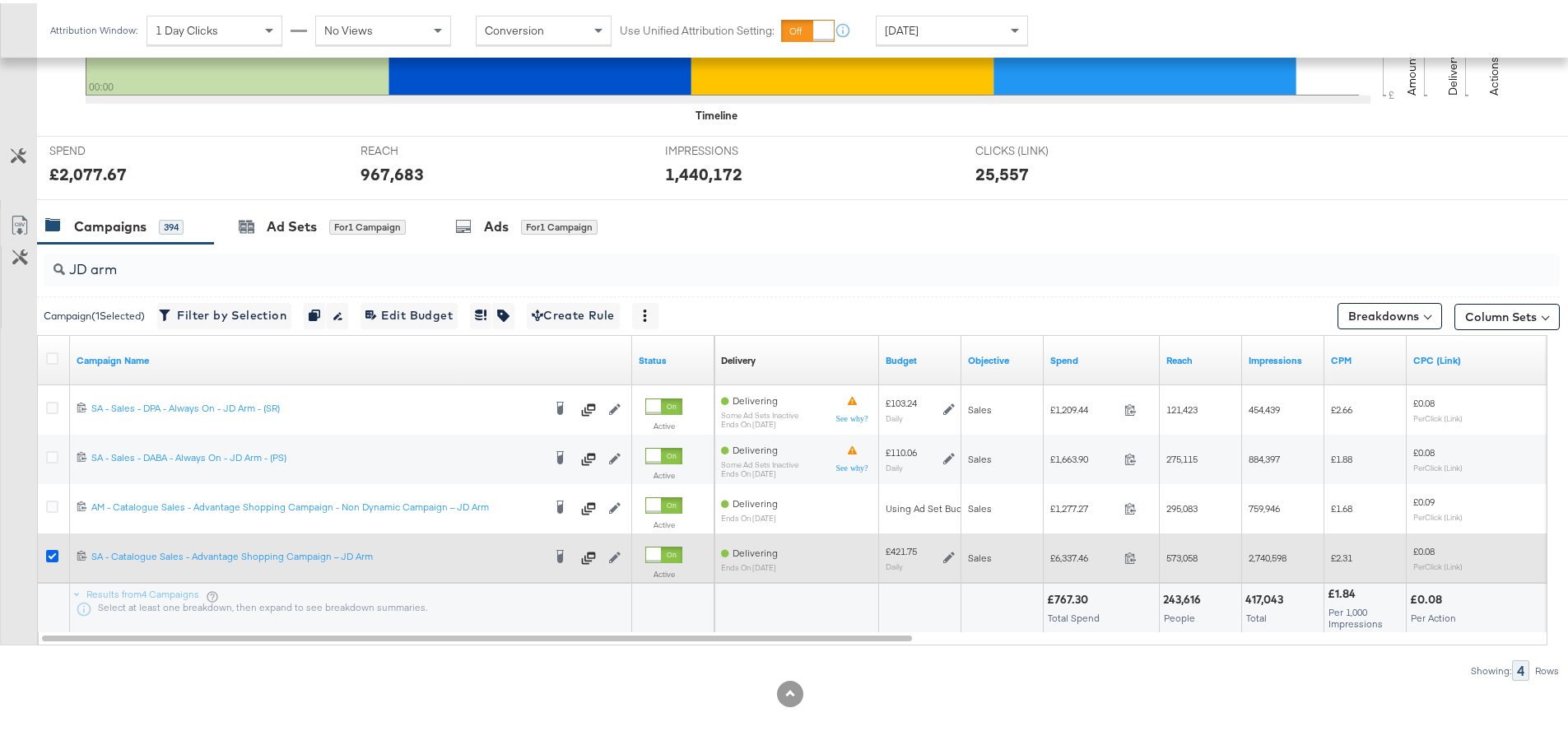
click at [53, 548] on icon at bounding box center [52, 553] width 12 height 12
click at [0, 0] on input "checkbox" at bounding box center [0, 0] width 0 height 0
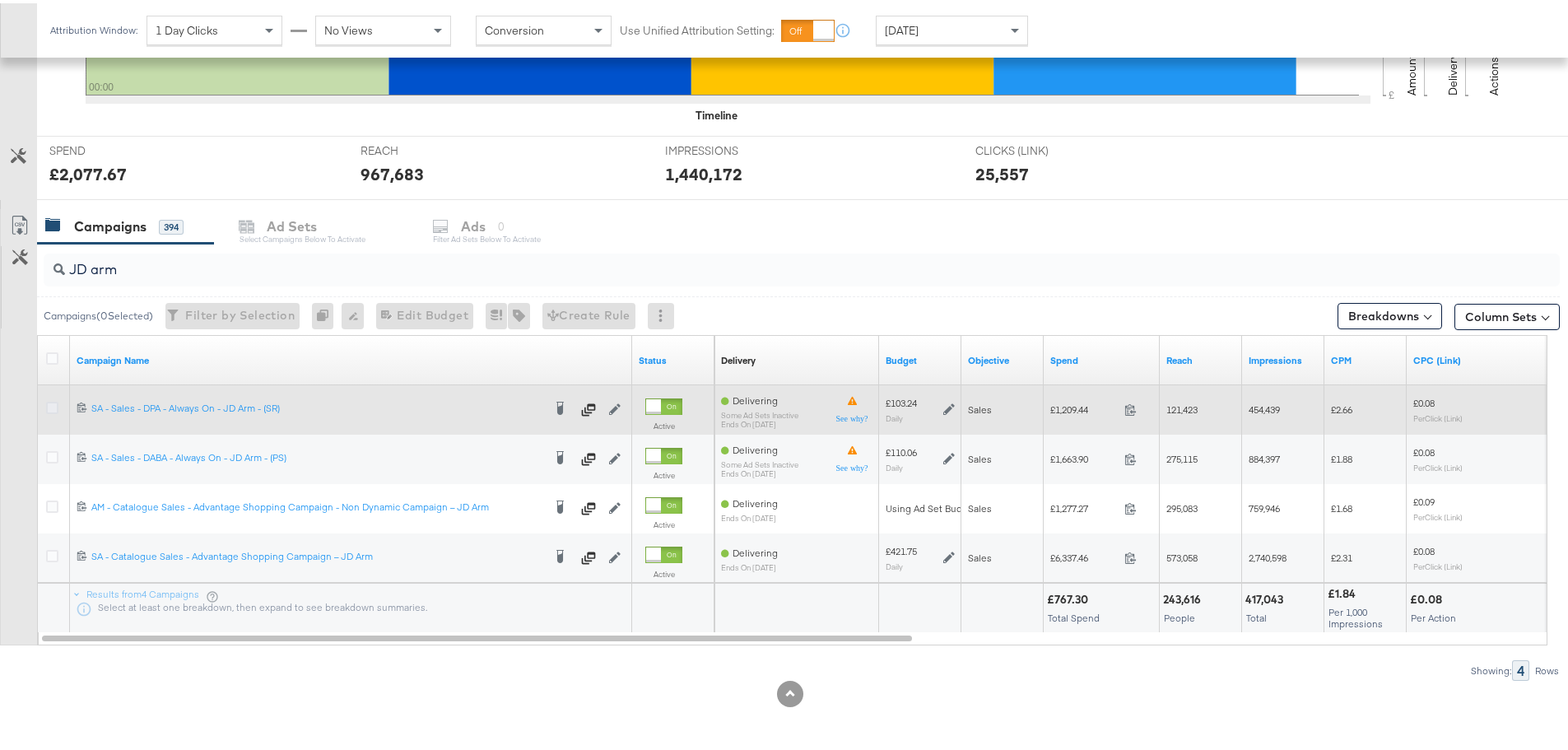
click at [47, 405] on div at bounding box center [55, 407] width 31 height 30
click at [49, 405] on icon at bounding box center [52, 405] width 12 height 12
click at [0, 0] on input "checkbox" at bounding box center [0, 0] width 0 height 0
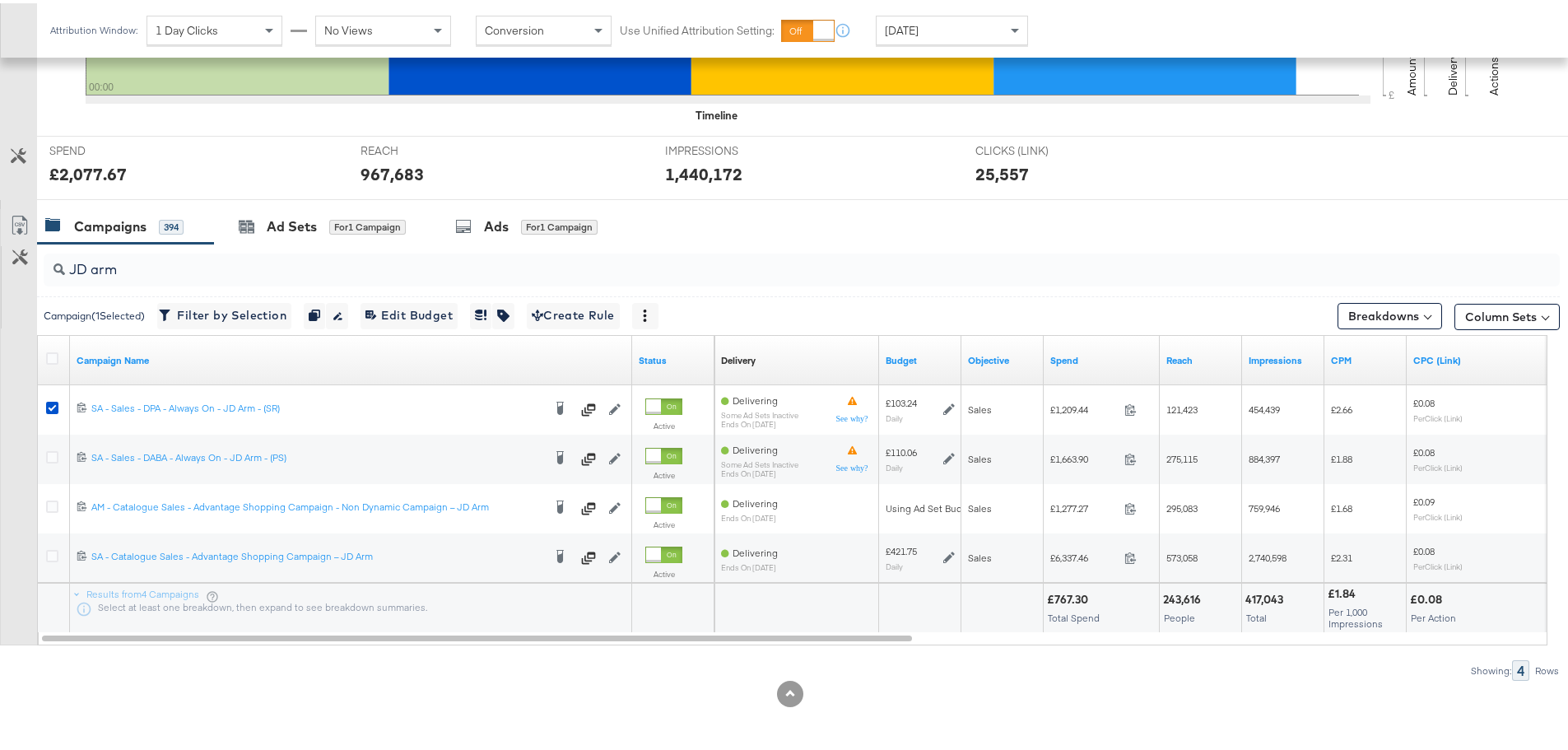
click at [311, 217] on div "Ad Sets" at bounding box center [291, 223] width 50 height 19
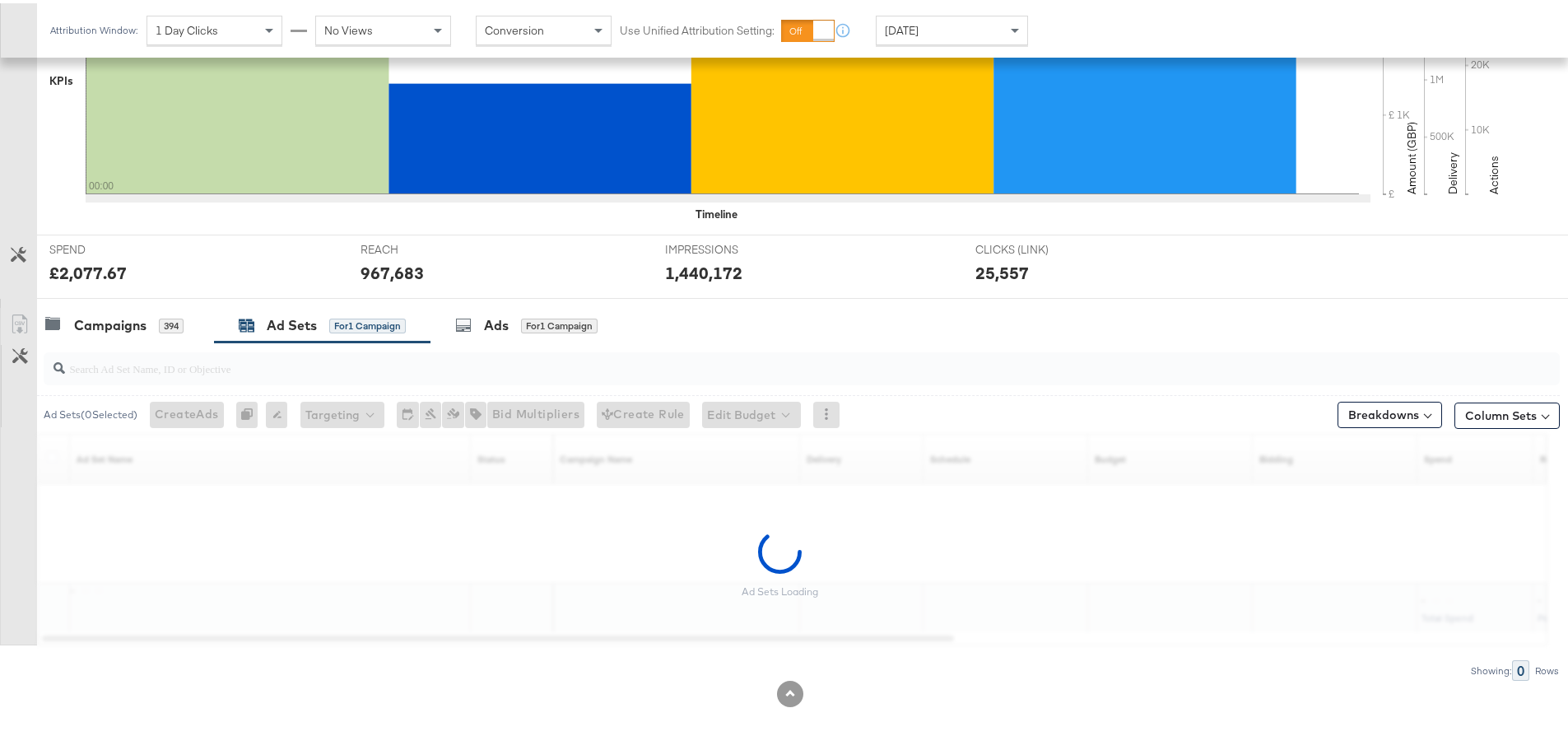
scroll to position [450, 0]
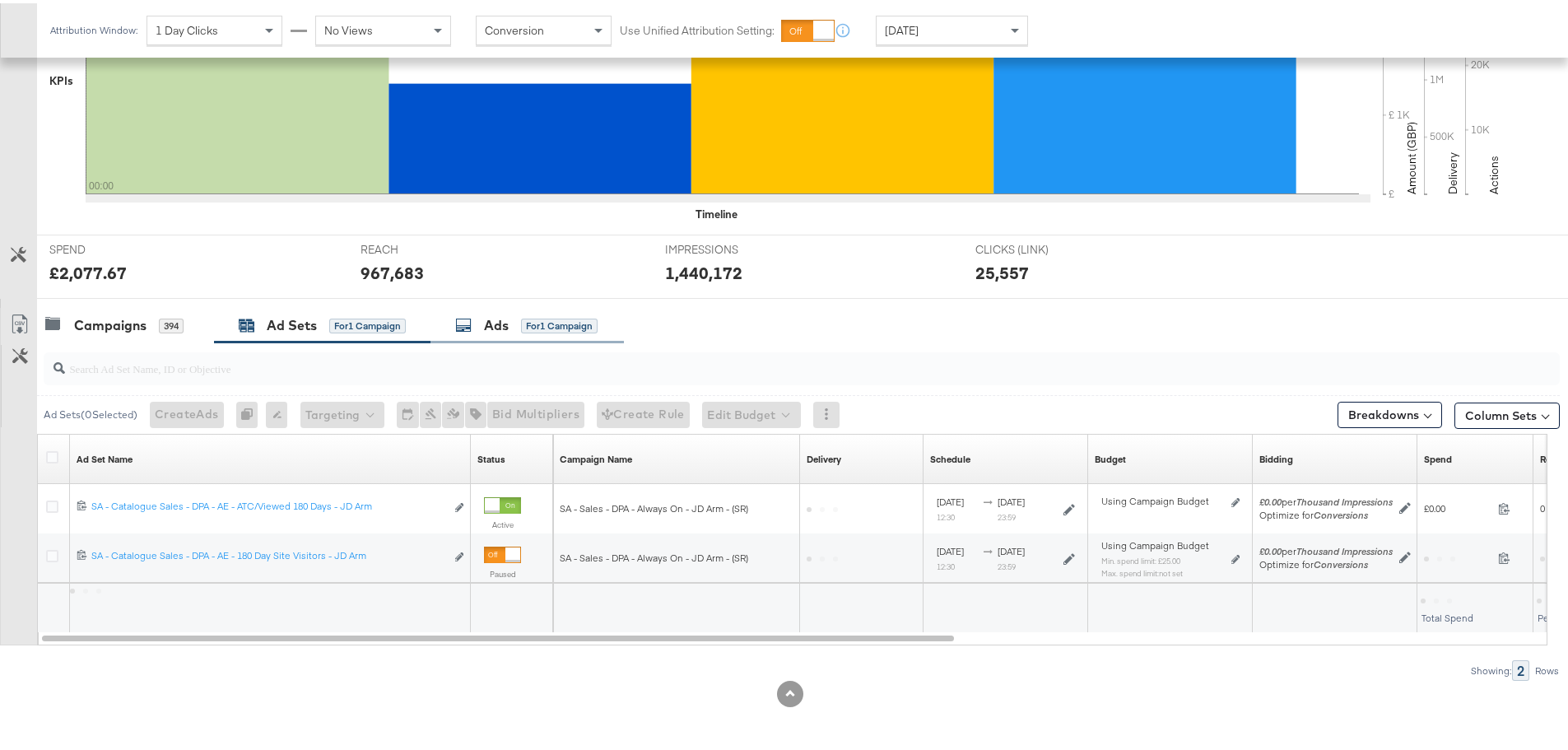
click at [505, 322] on div "Ads" at bounding box center [496, 322] width 25 height 19
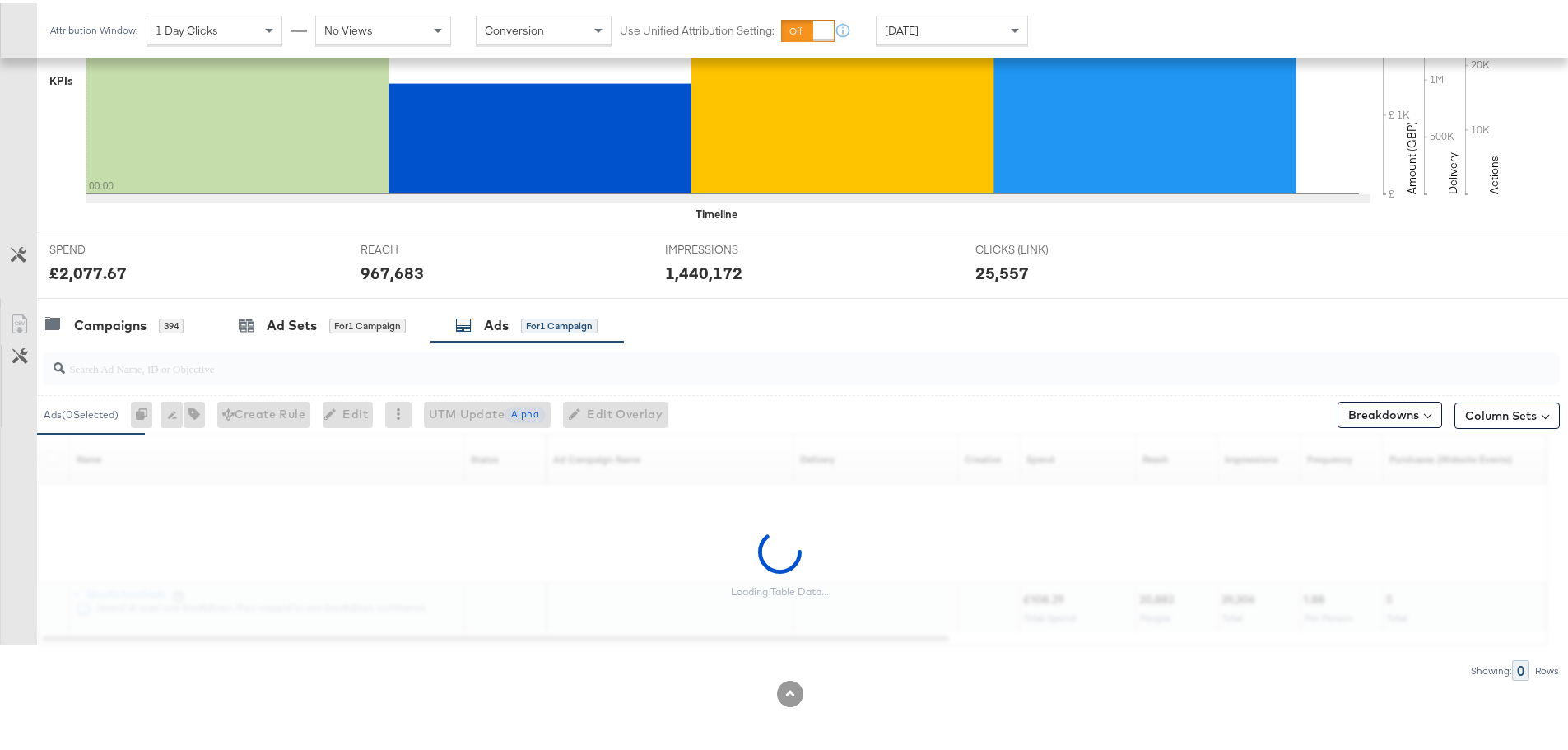
scroll to position [696, 0]
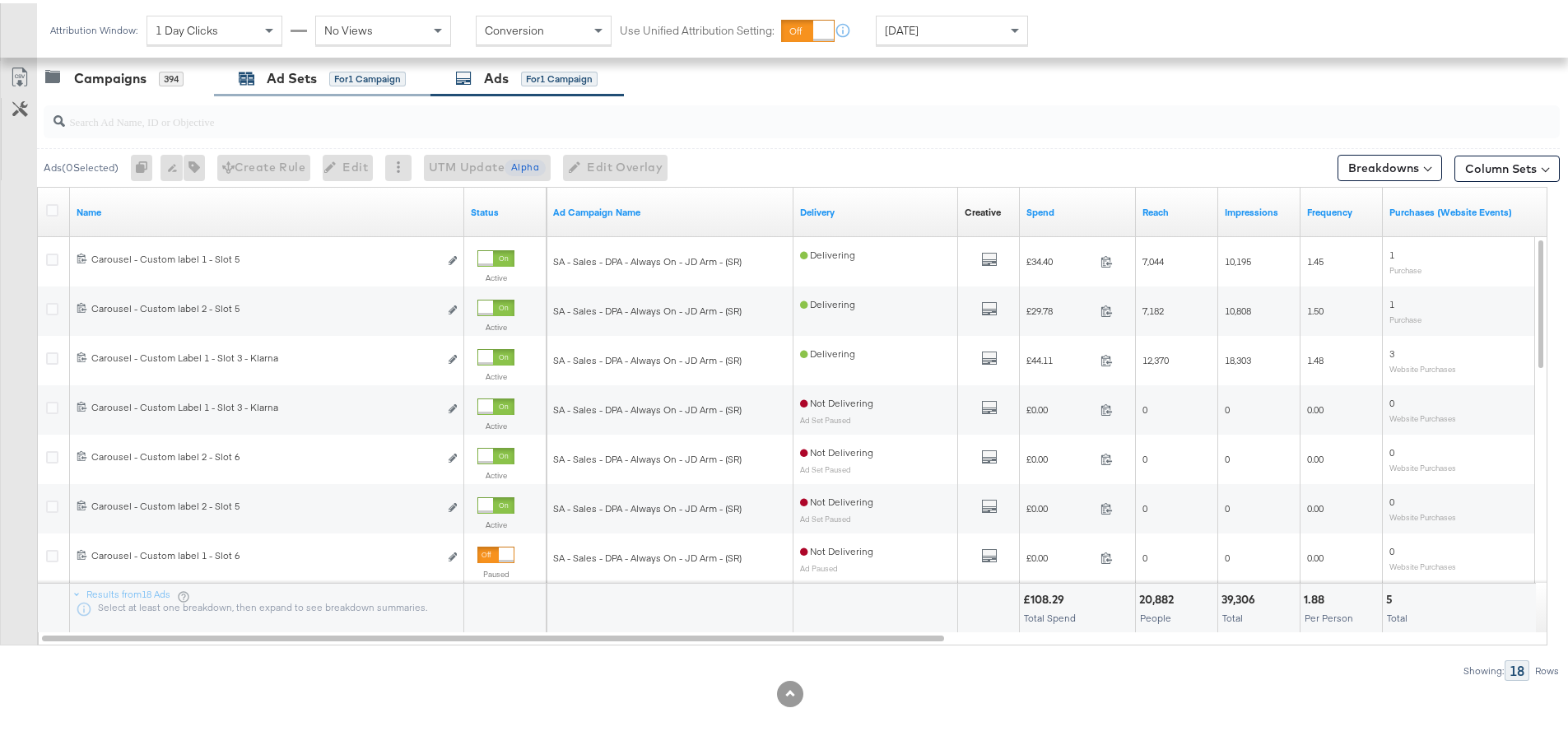
click at [332, 68] on div "for 1 Campaign" at bounding box center [367, 75] width 77 height 14
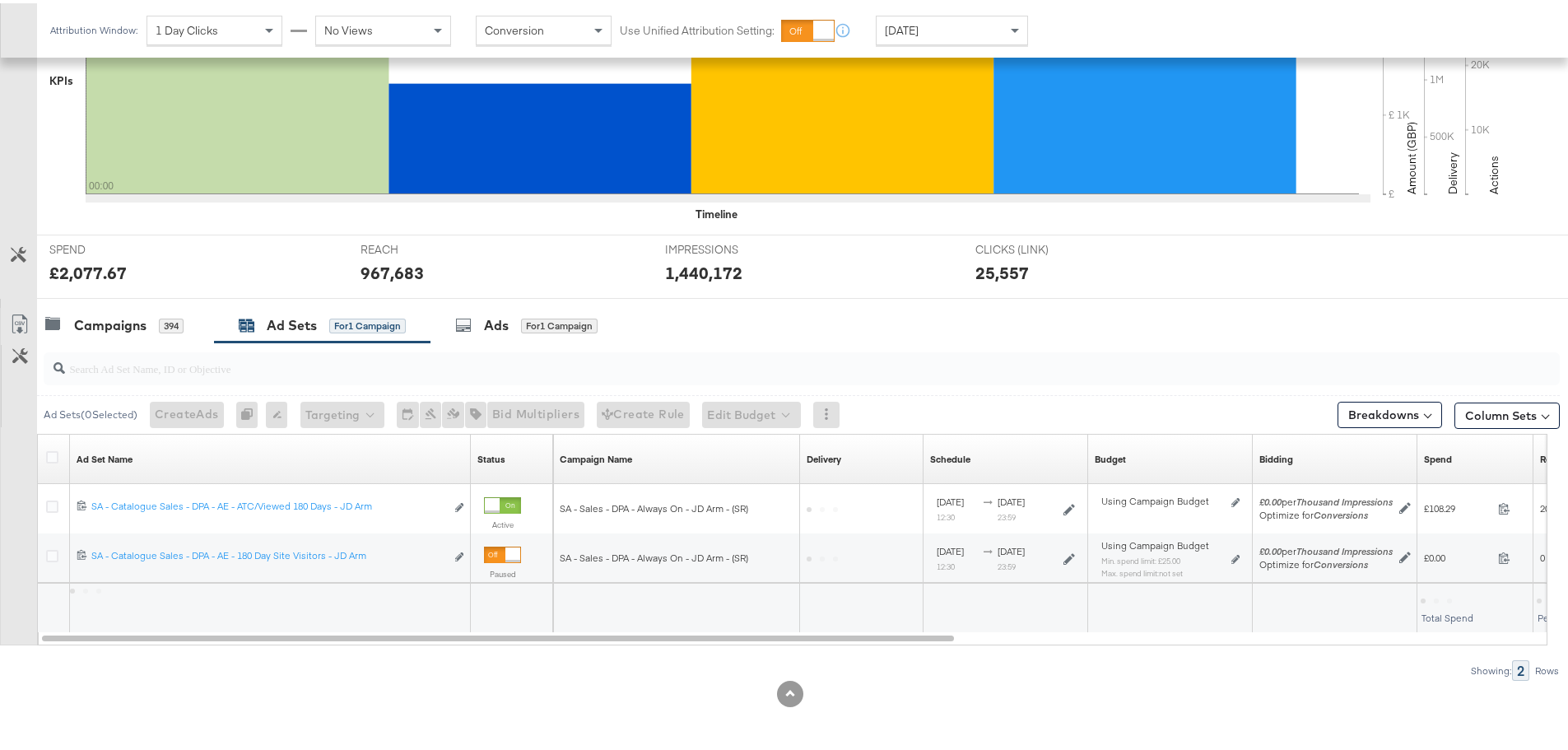
scroll to position [450, 0]
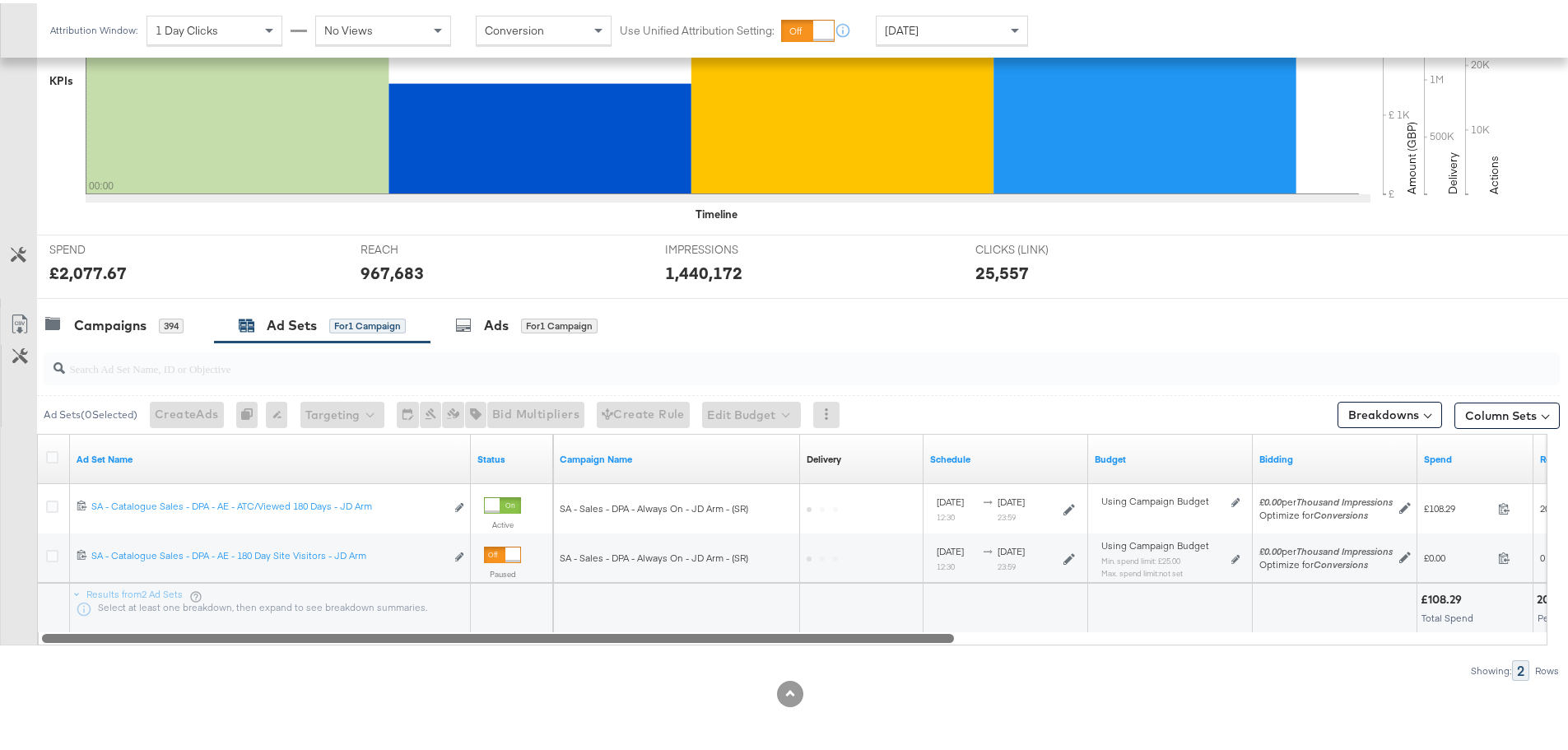
drag, startPoint x: 428, startPoint y: 637, endPoint x: 345, endPoint y: 665, distance: 87.6
click at [437, 665] on div "Ad Sets ( 0 Selected) Create Ads At least one ad set must be selected 0 Rename …" at bounding box center [779, 508] width 1559 height 338
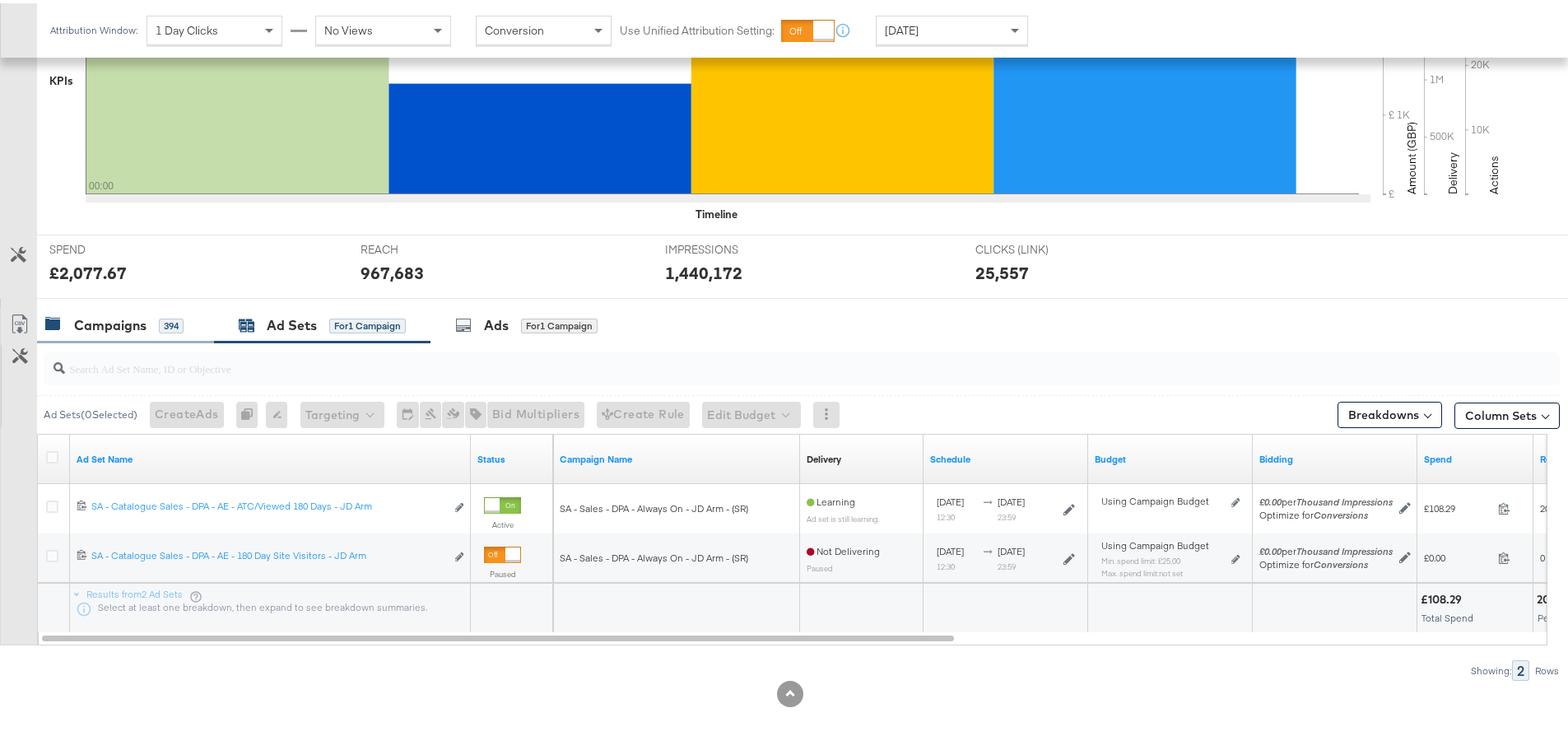
click at [150, 311] on div "Campaigns 394" at bounding box center [125, 322] width 177 height 36
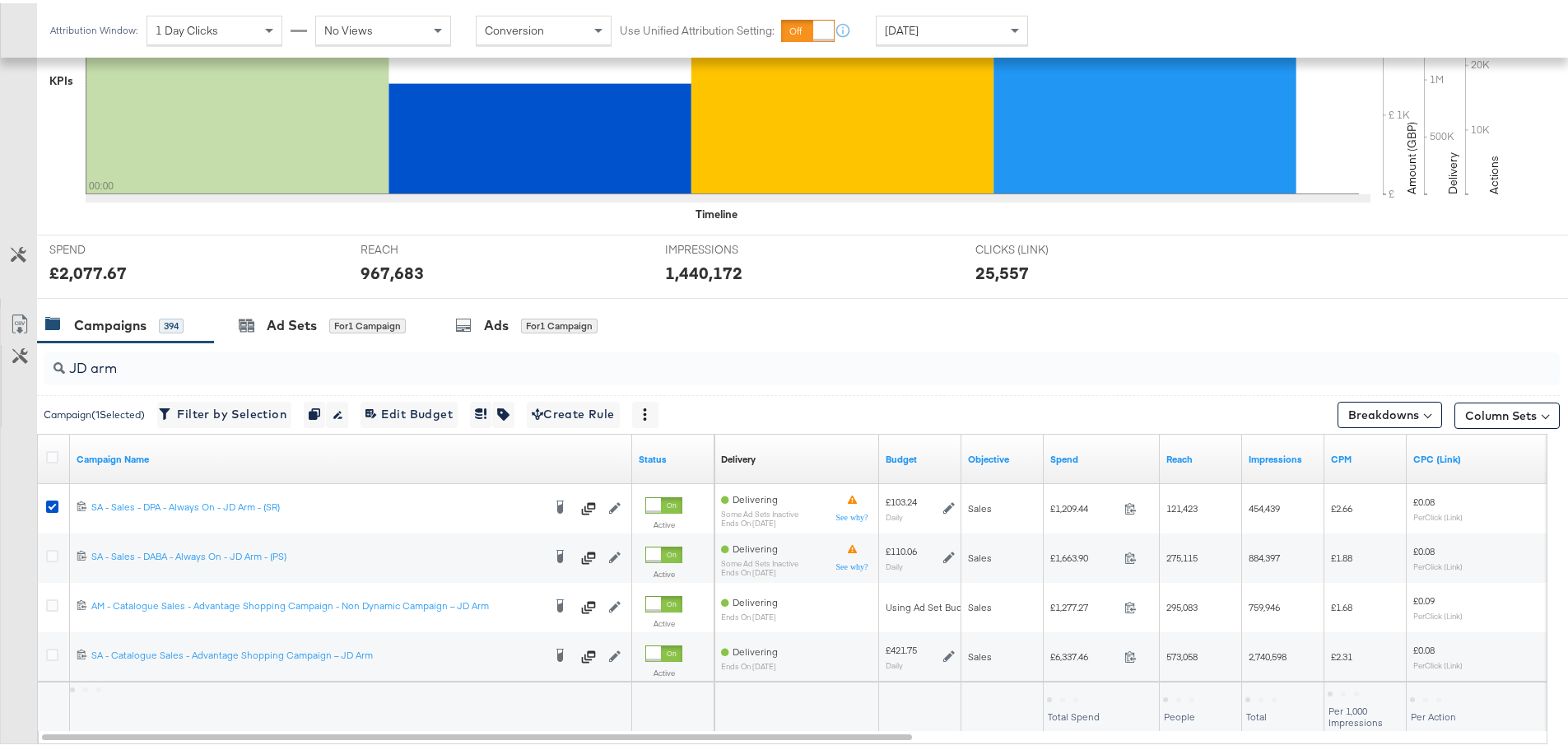
scroll to position [548, 0]
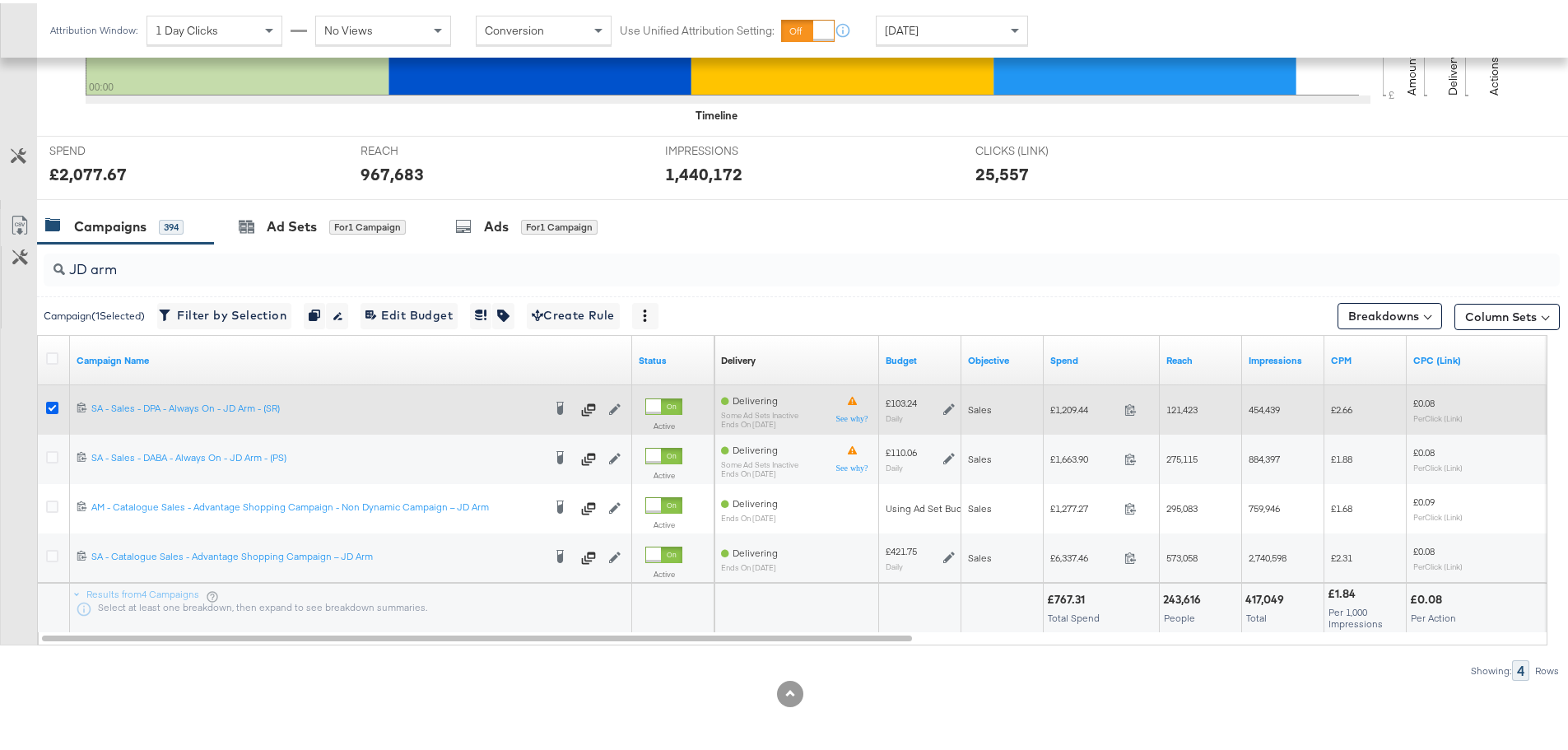
click at [46, 401] on icon at bounding box center [52, 405] width 12 height 12
click at [0, 0] on input "checkbox" at bounding box center [0, 0] width 0 height 0
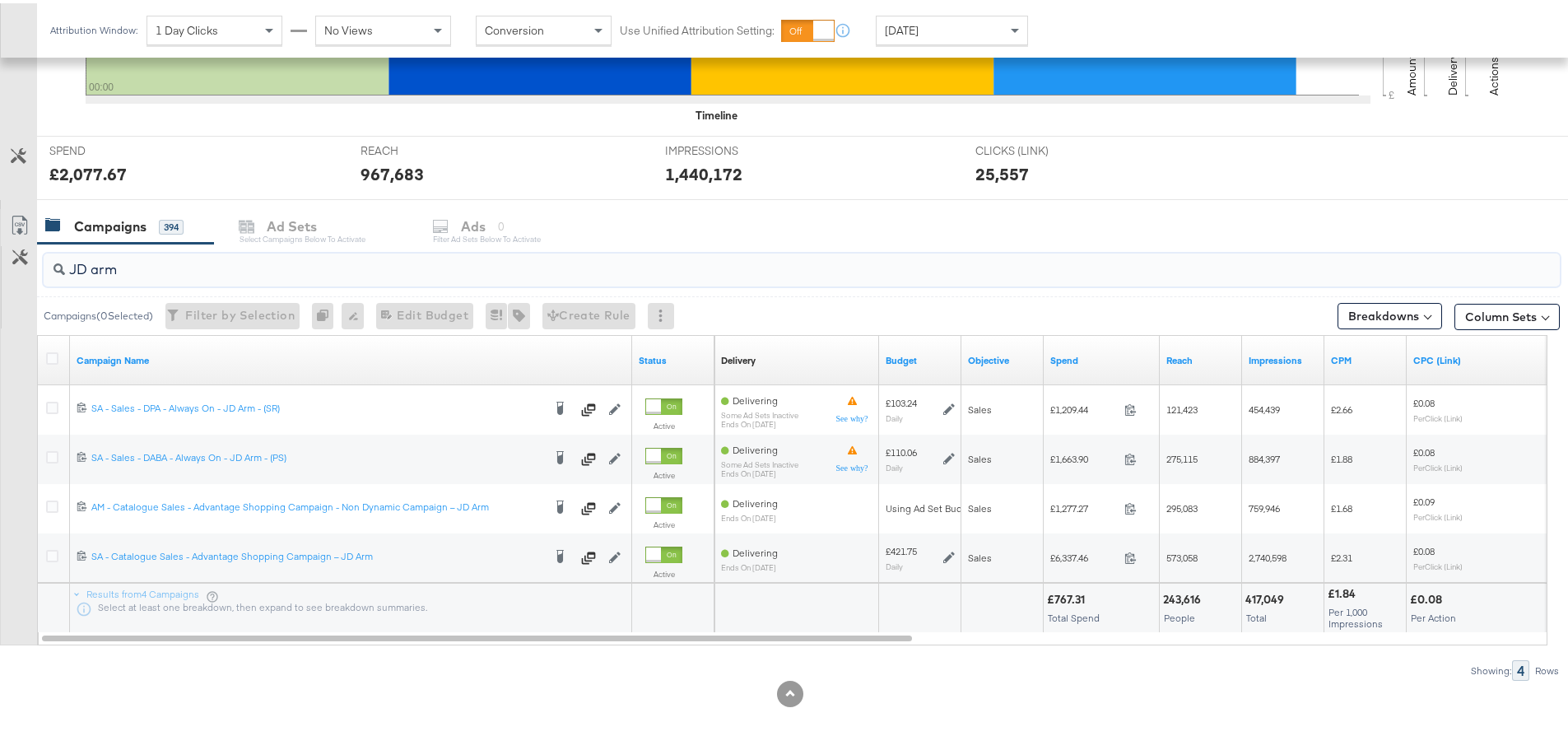
drag, startPoint x: 134, startPoint y: 269, endPoint x: 39, endPoint y: 275, distance: 95.2
click at [39, 275] on div "JD arm" at bounding box center [797, 267] width 1522 height 53
click at [150, 264] on input "JD arm" at bounding box center [742, 260] width 1355 height 32
drag, startPoint x: 169, startPoint y: 264, endPoint x: -20, endPoint y: 268, distance: 189.0
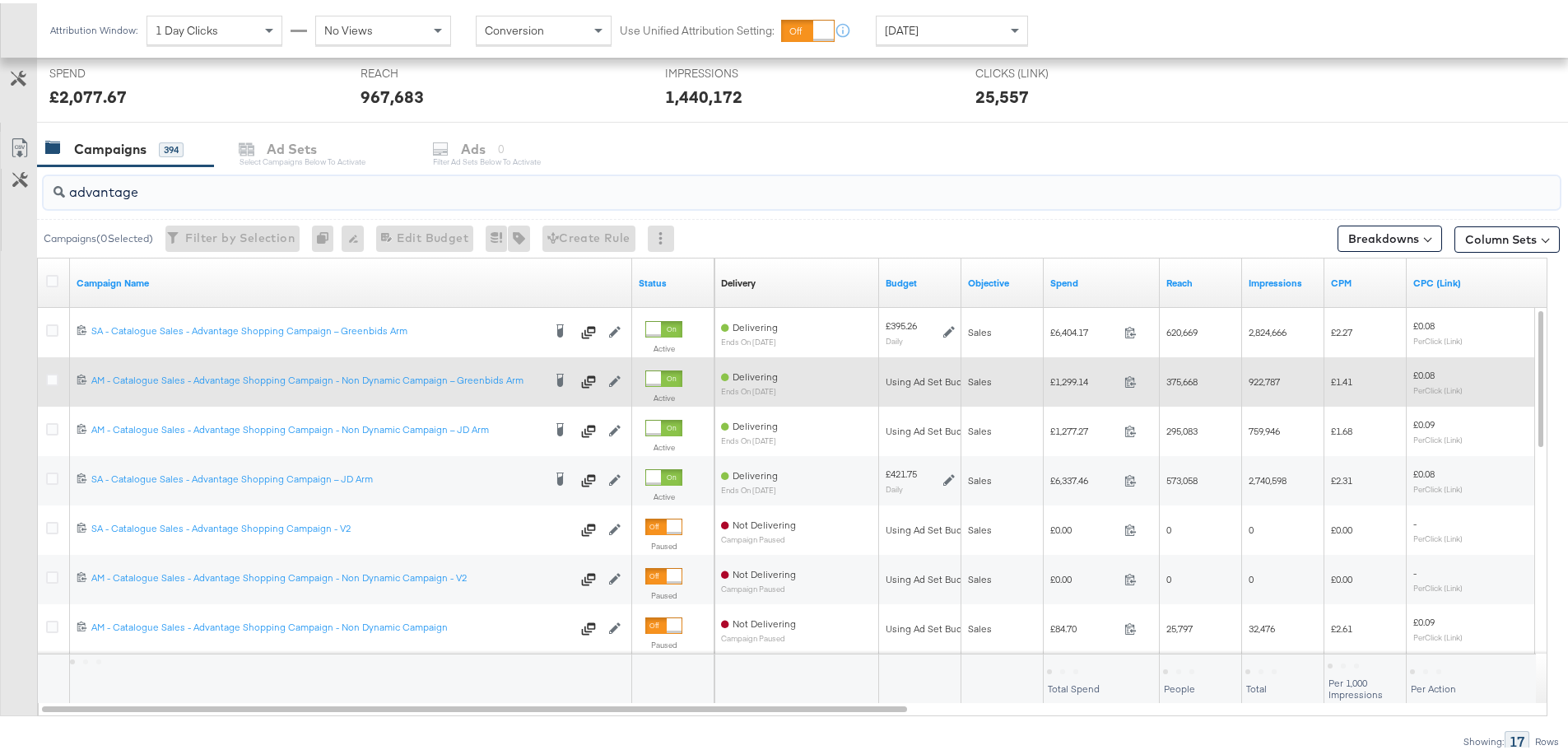
scroll to position [696, 0]
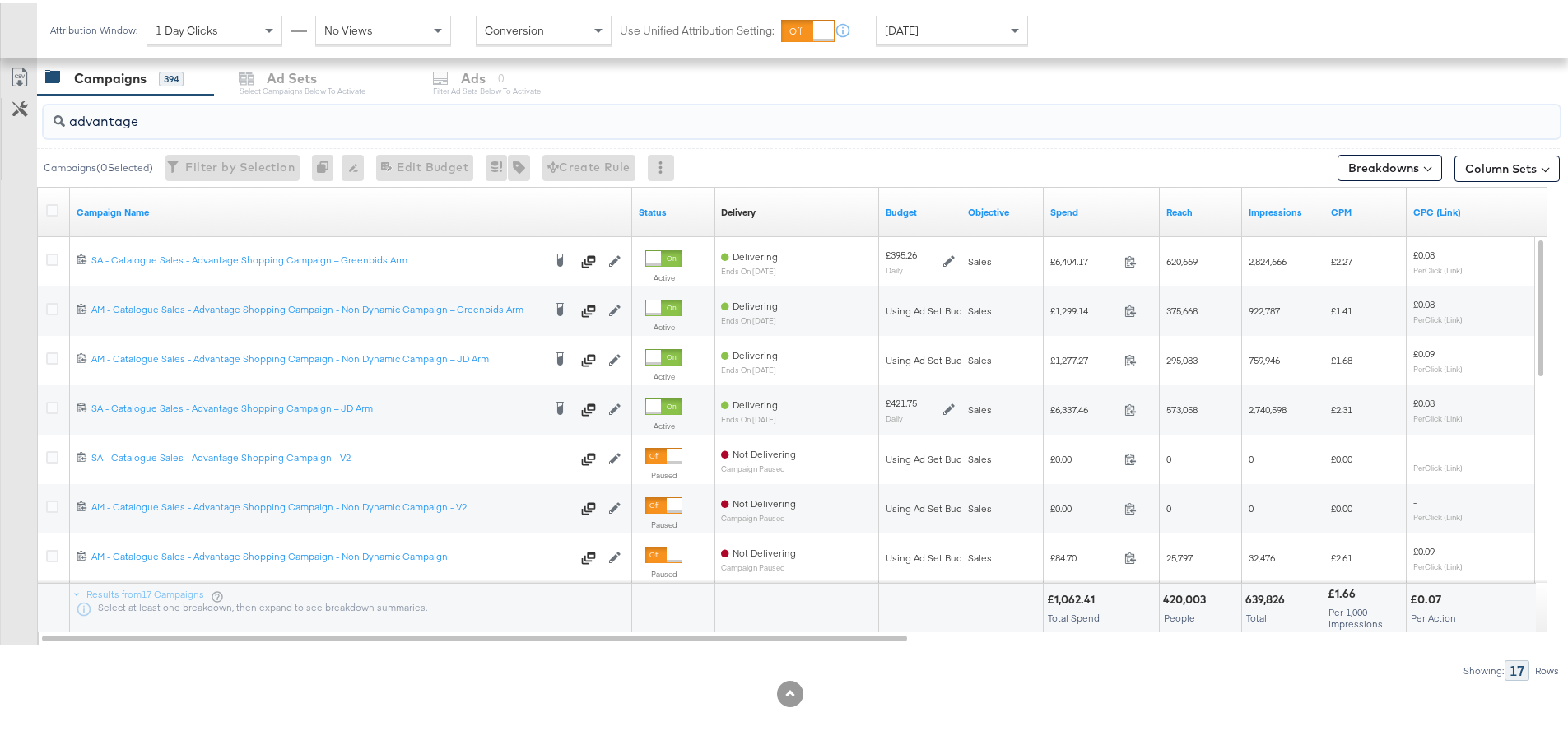
type input "advantage"
click at [918, 30] on span "Yesterday" at bounding box center [902, 26] width 34 height 14
click at [1070, 28] on div "Aug 18th 2025" at bounding box center [1072, 33] width 27 height 13
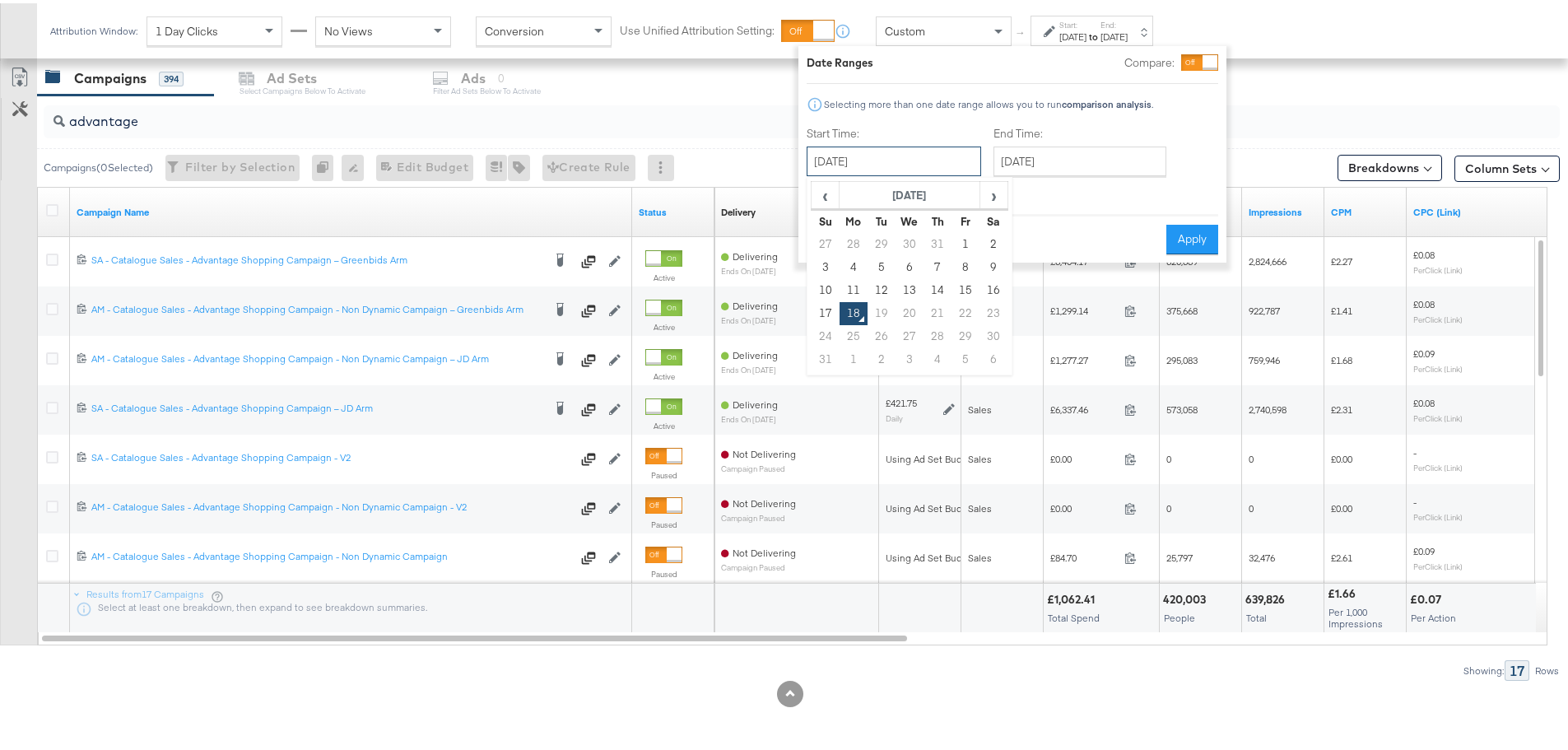
click at [936, 164] on input "August 18th 2025" at bounding box center [893, 158] width 175 height 30
click at [997, 281] on td "16" at bounding box center [993, 287] width 28 height 23
type input "August 16th 2025"
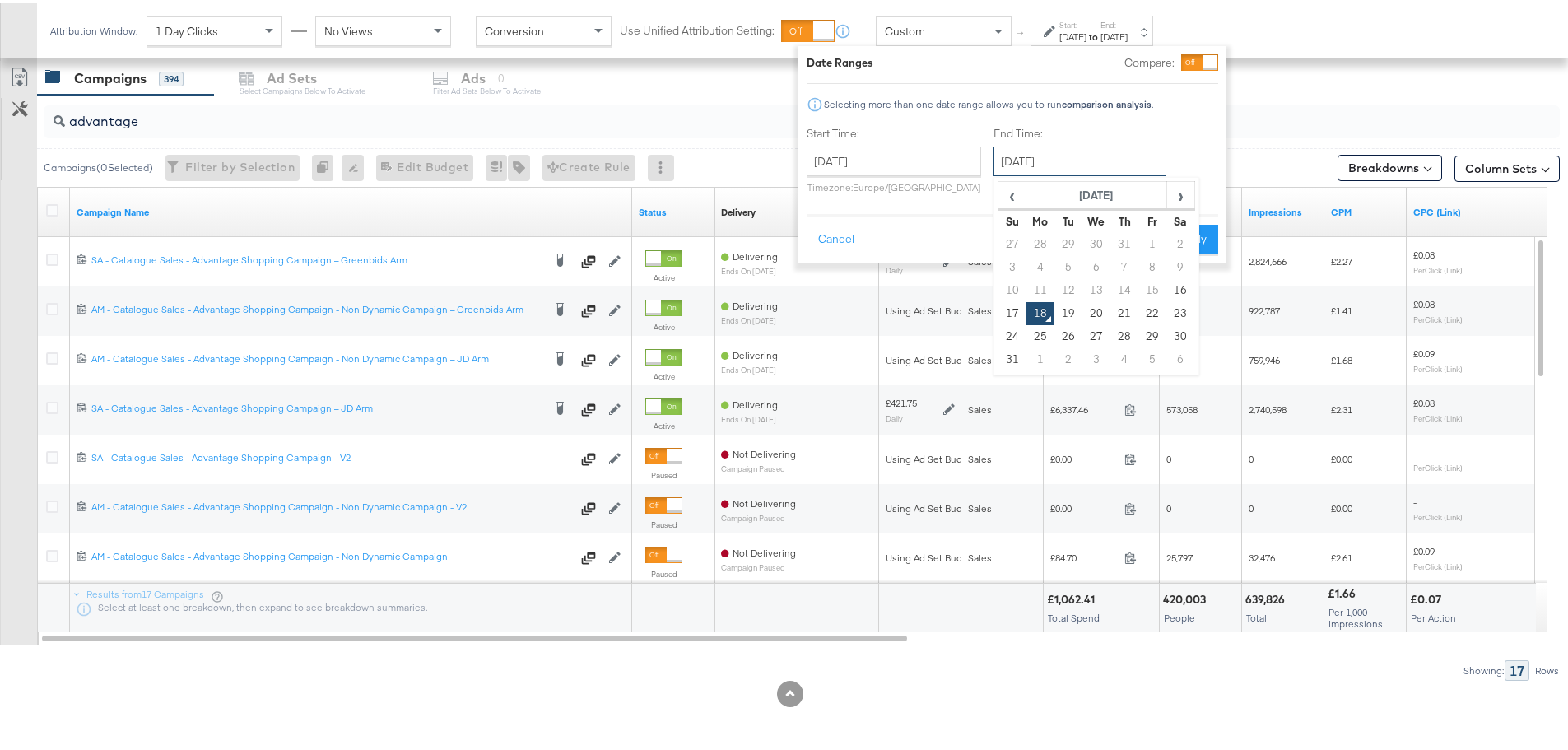
click at [1069, 156] on input "August 18th 2025" at bounding box center [1079, 158] width 173 height 30
click at [1175, 280] on td "16" at bounding box center [1180, 287] width 28 height 23
type input "August 16th 2025"
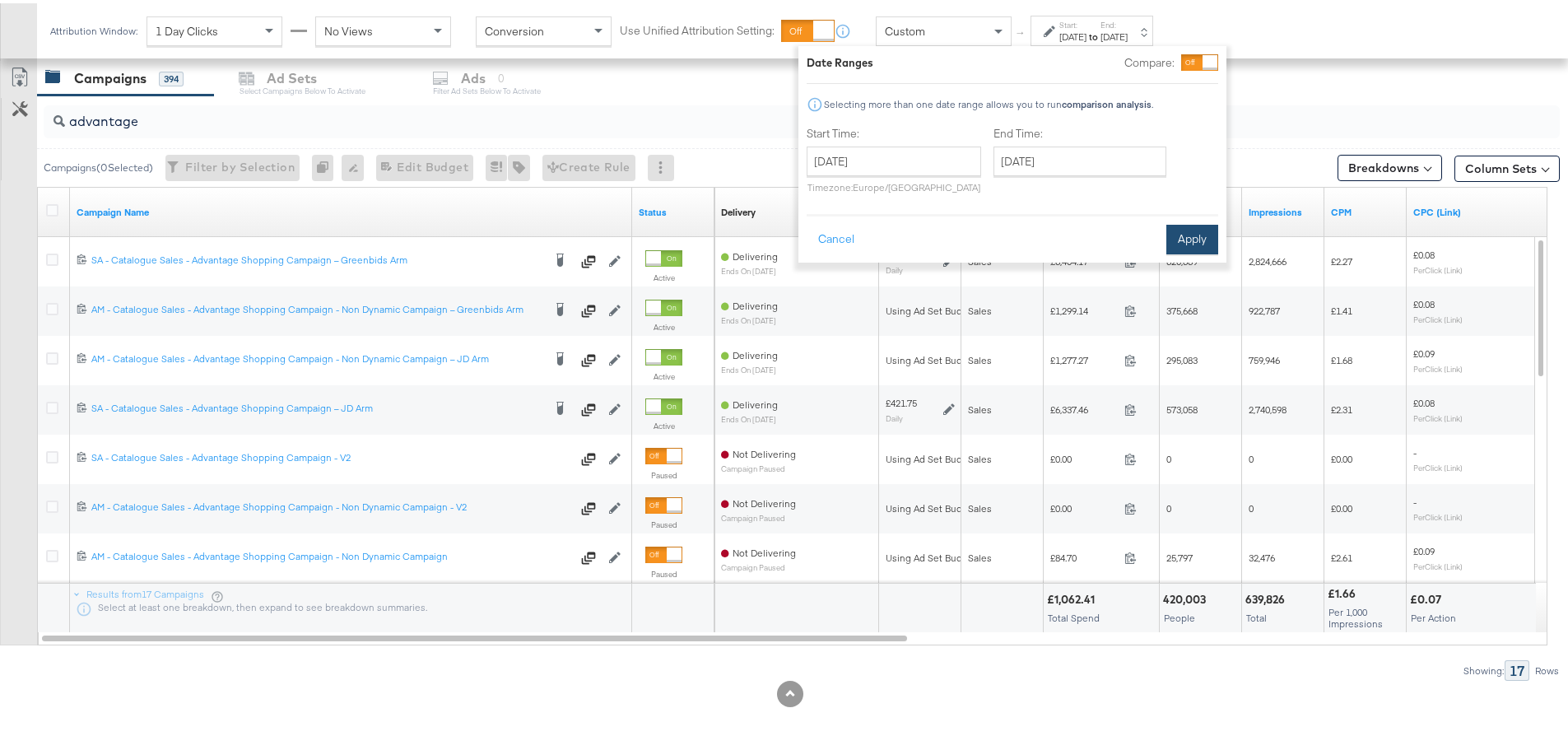
click at [1201, 231] on button "Apply" at bounding box center [1192, 236] width 52 height 30
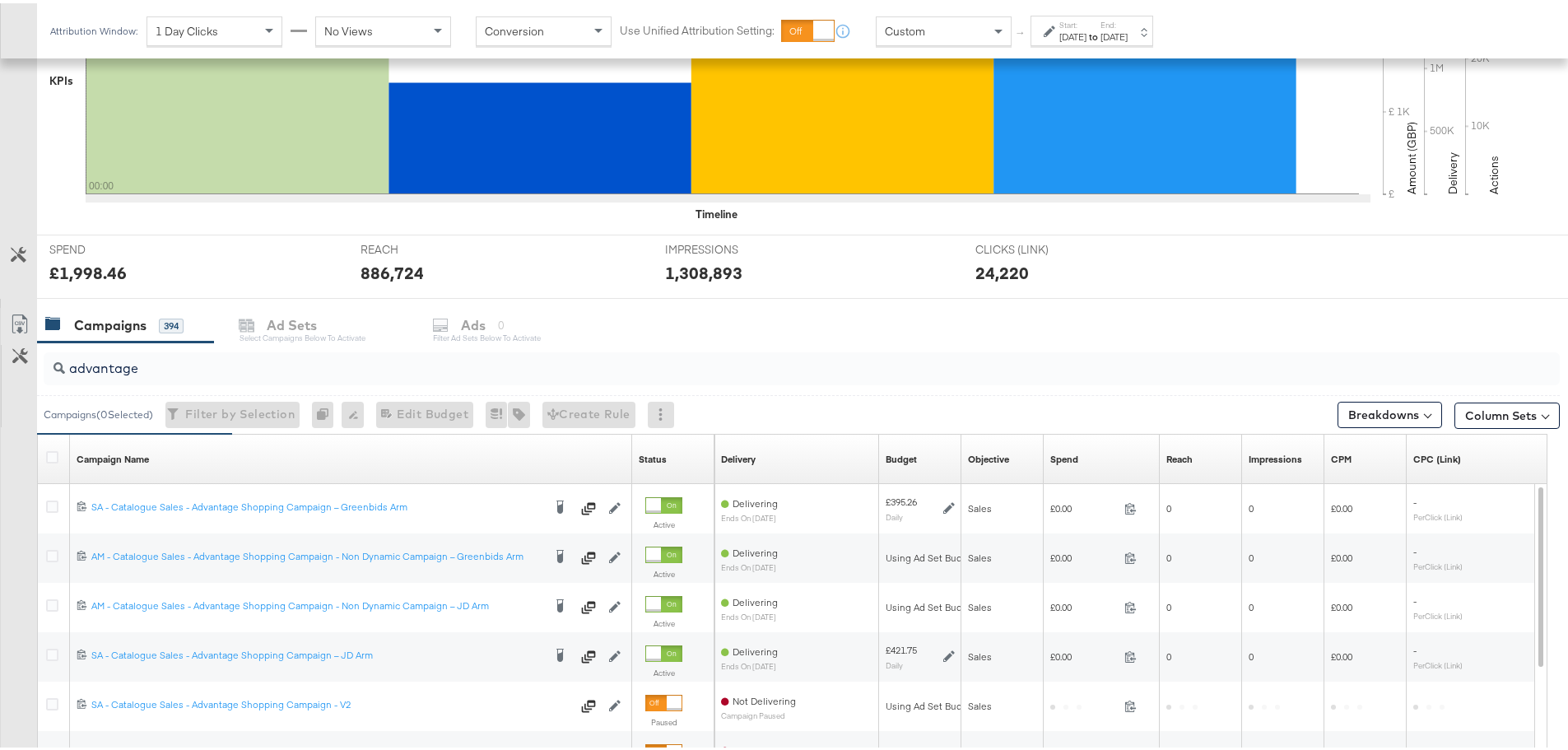
scroll to position [697, 0]
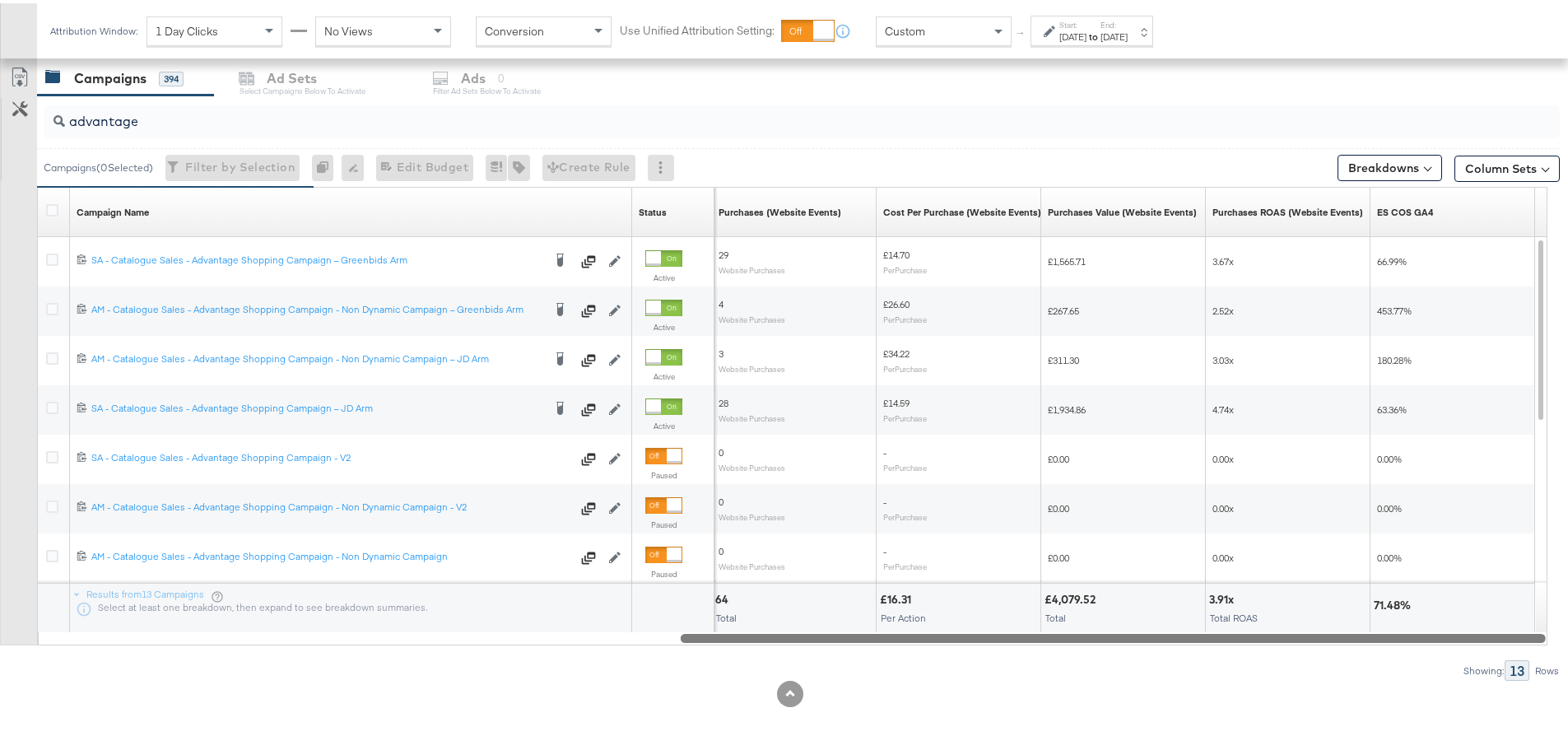
drag, startPoint x: 489, startPoint y: 632, endPoint x: 1376, endPoint y: 677, distance: 888.1
click at [1376, 677] on div "advantage Campaigns ( 0 Selected) Filter by Selection Filter 0 campaigns 0 Rena…" at bounding box center [779, 384] width 1559 height 586
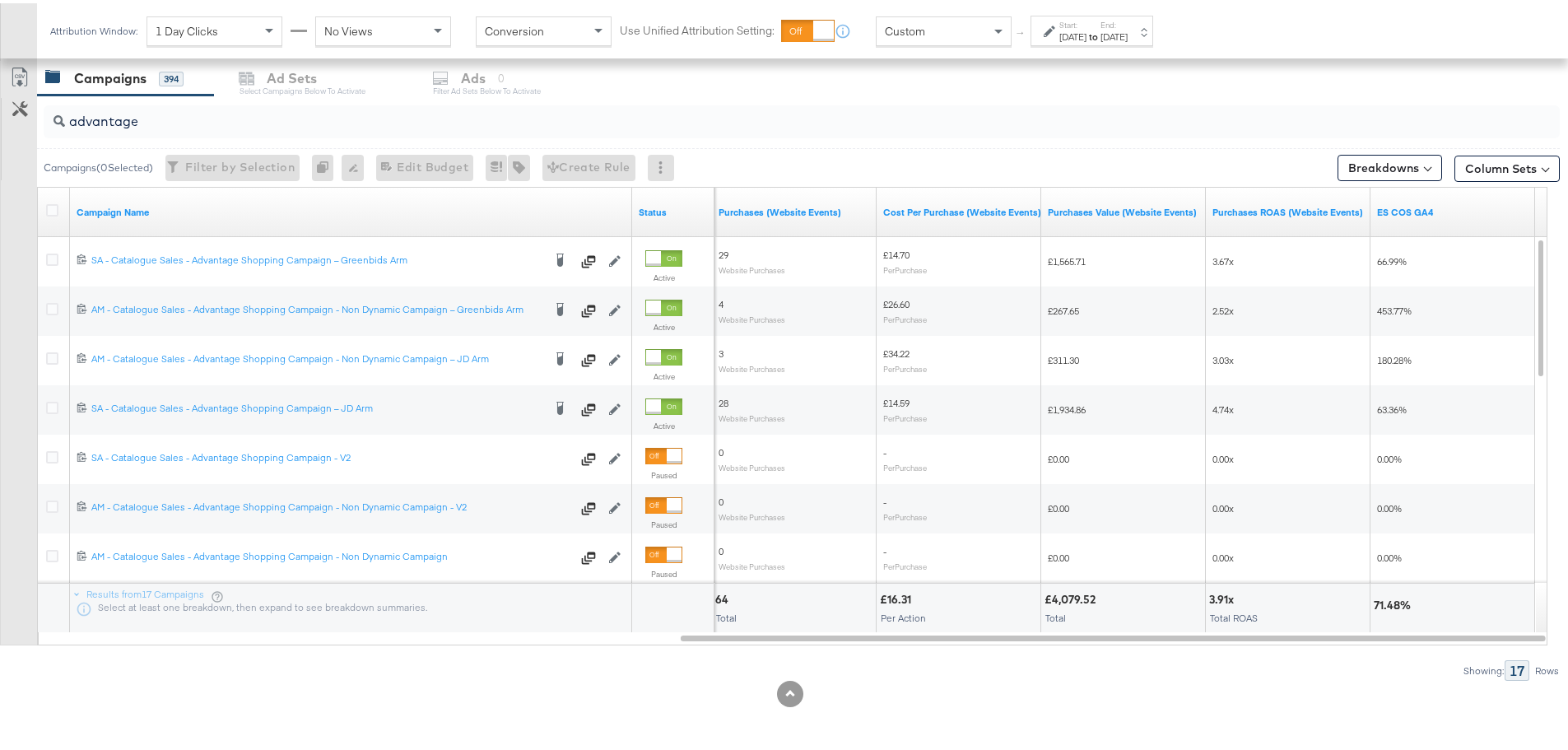
click at [1100, 28] on strong "to" at bounding box center [1093, 33] width 14 height 12
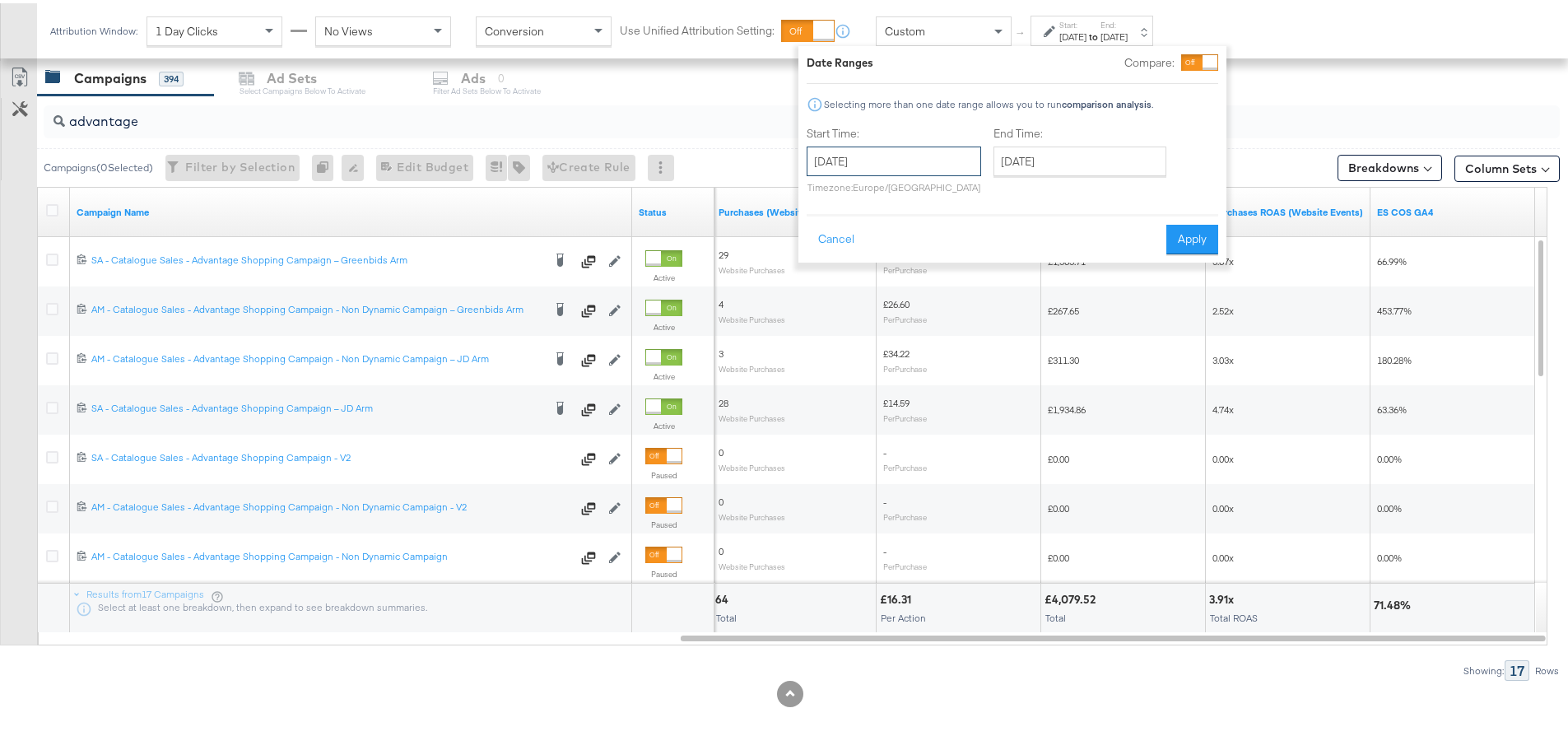
click at [933, 155] on input "August 16th 2025" at bounding box center [893, 158] width 175 height 30
click at [966, 280] on td "15" at bounding box center [965, 287] width 28 height 23
type input "August 15th 2025"
click at [962, 159] on input "August 15th 2025" at bounding box center [893, 158] width 175 height 30
click at [1090, 164] on input "August 16th 2025" at bounding box center [1079, 158] width 173 height 30
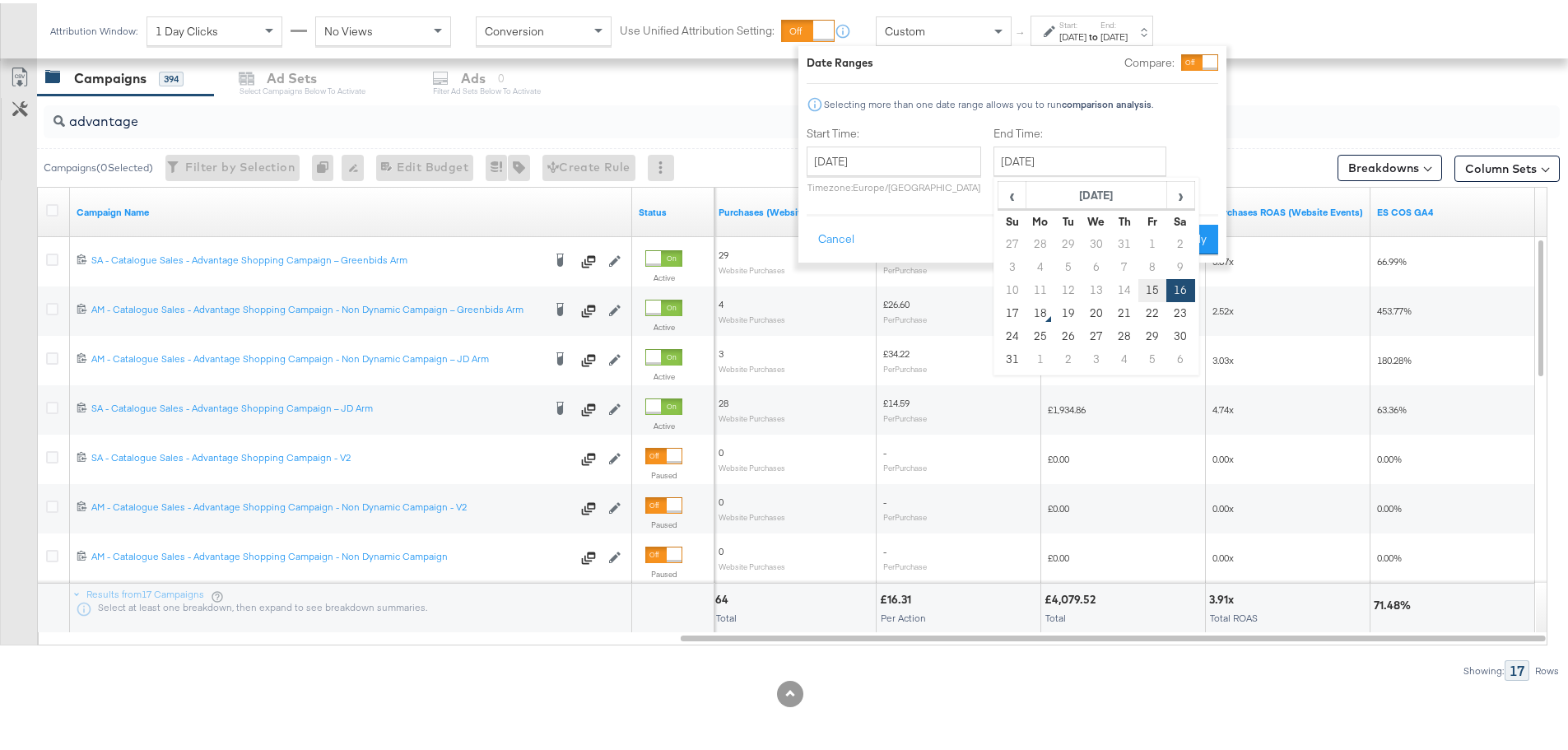
click at [1155, 287] on td "15" at bounding box center [1152, 287] width 28 height 23
type input "August 15th 2025"
click at [1196, 230] on button "Apply" at bounding box center [1192, 236] width 52 height 30
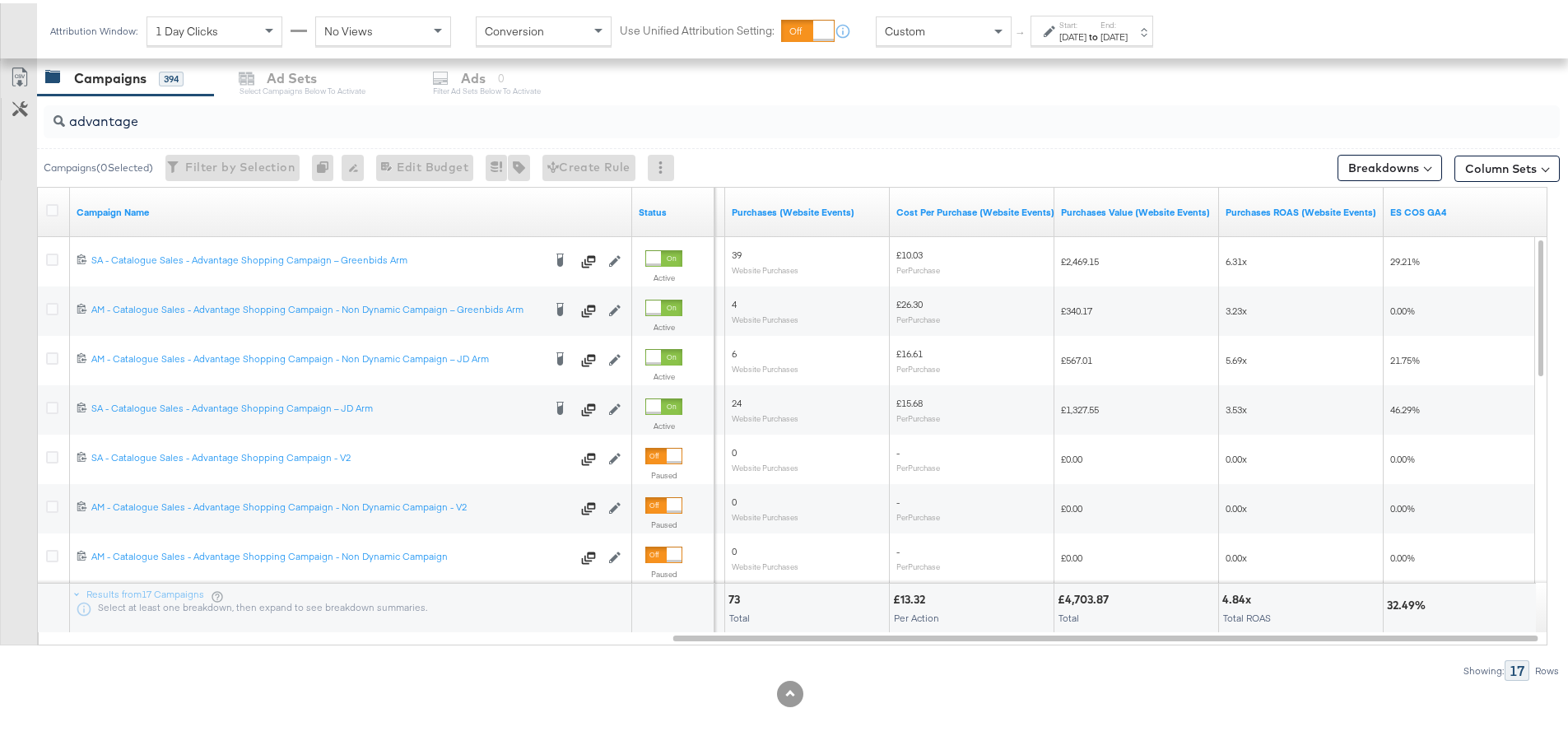
drag, startPoint x: 257, startPoint y: 130, endPoint x: -646, endPoint y: 128, distance: 903.0
drag, startPoint x: 143, startPoint y: 113, endPoint x: -336, endPoint y: 124, distance: 479.1
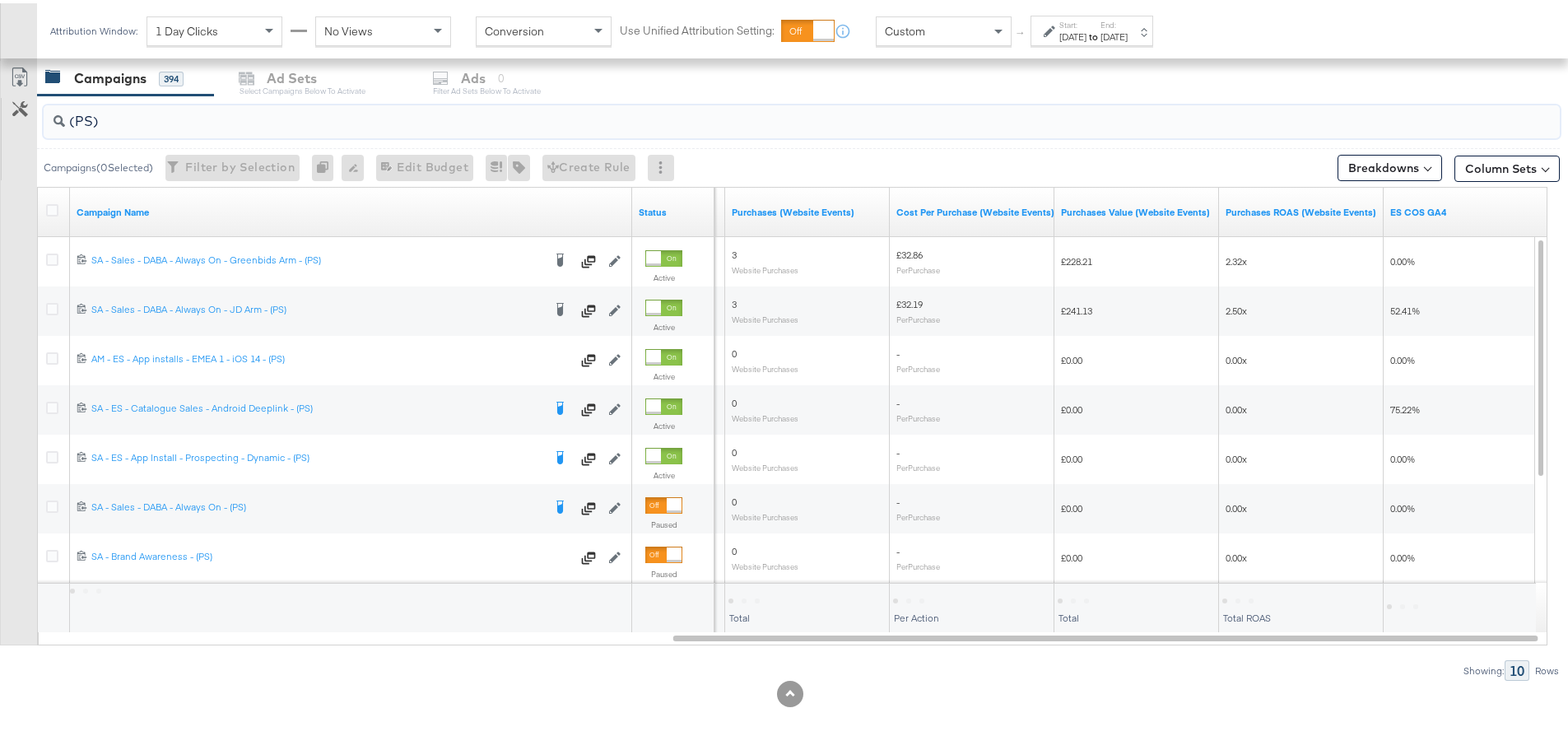
type input "(PS)"
click at [1100, 36] on strong "to" at bounding box center [1093, 33] width 14 height 12
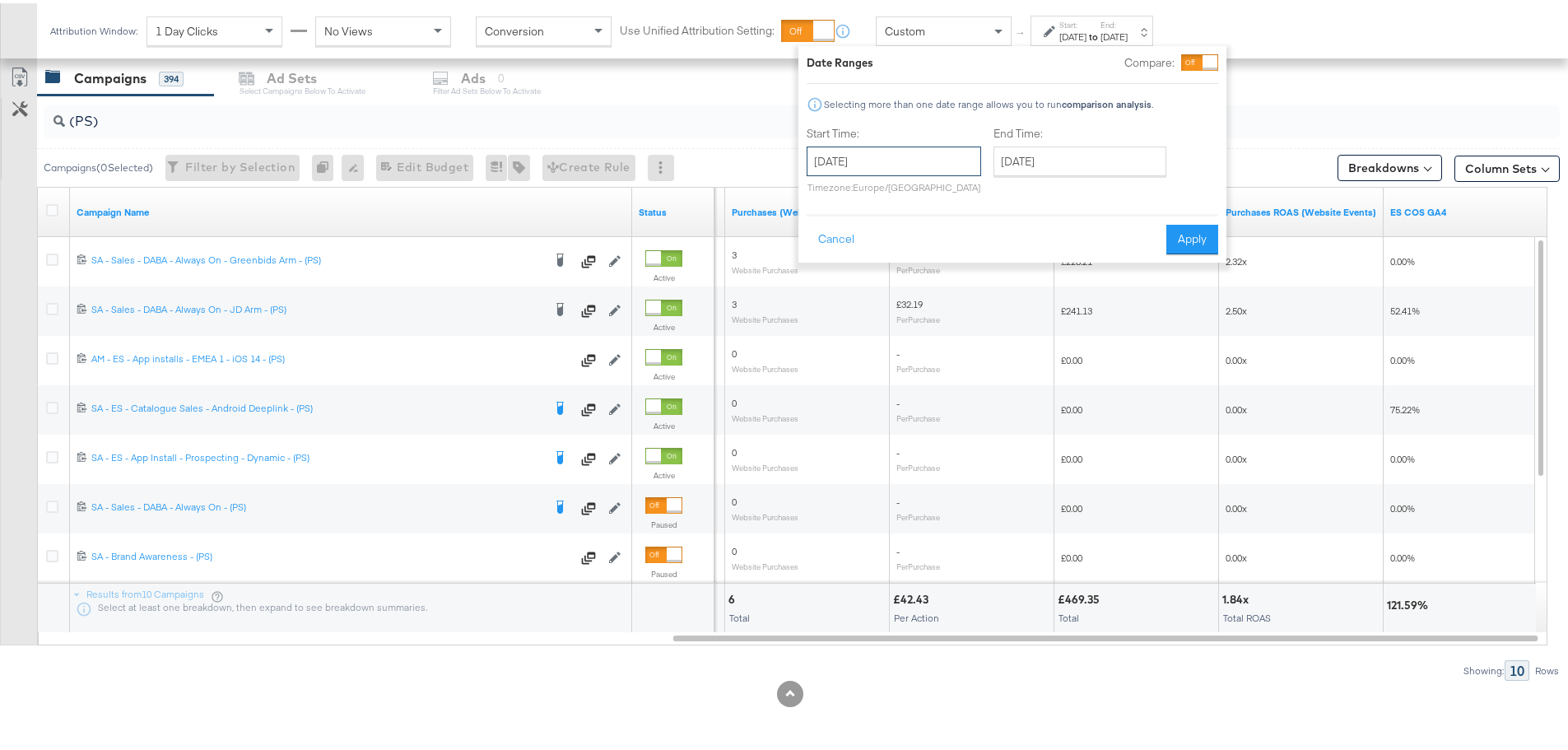
click at [924, 155] on input "August 15th 2025" at bounding box center [893, 158] width 175 height 30
click at [996, 286] on td "16" at bounding box center [993, 287] width 28 height 23
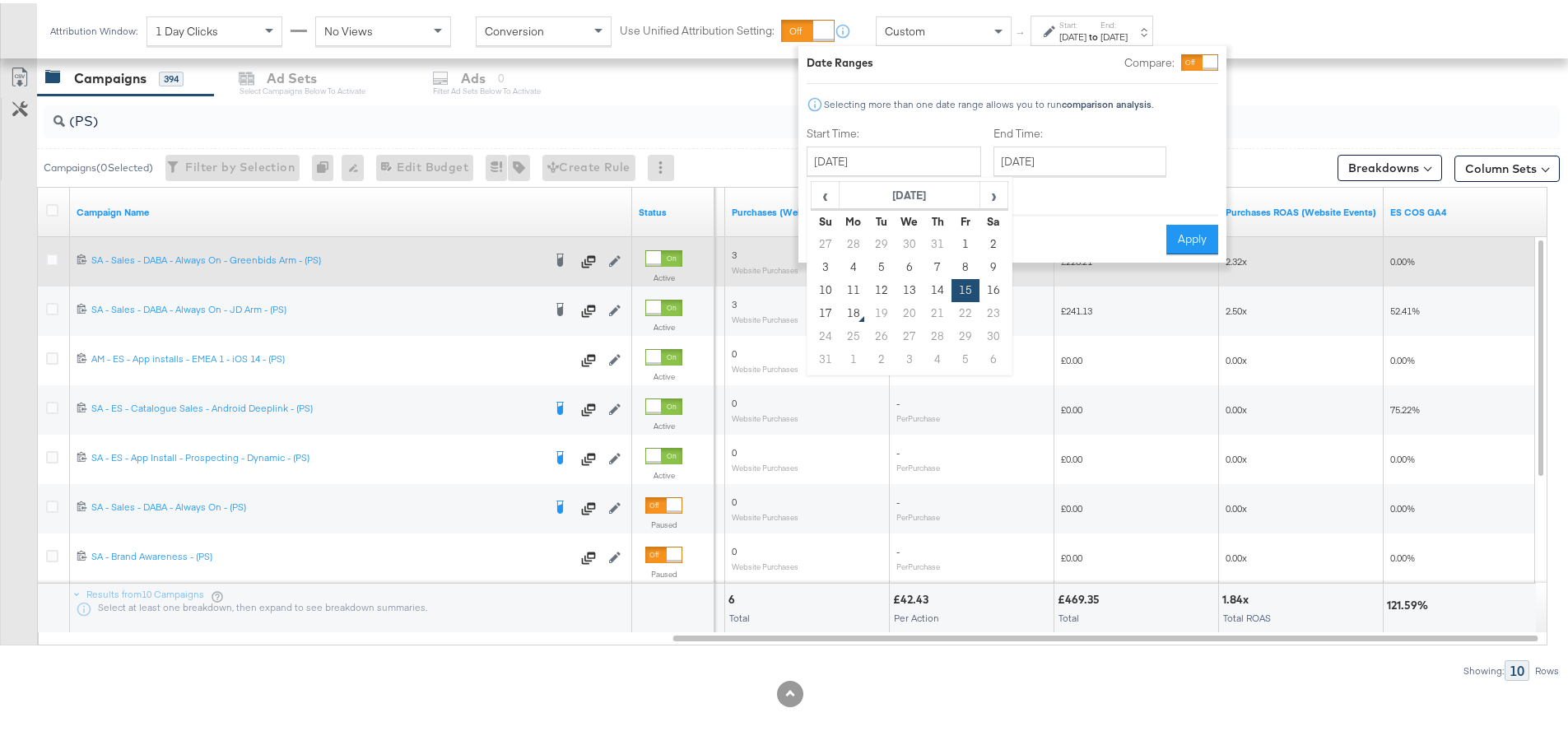
type input "August 16th 2025"
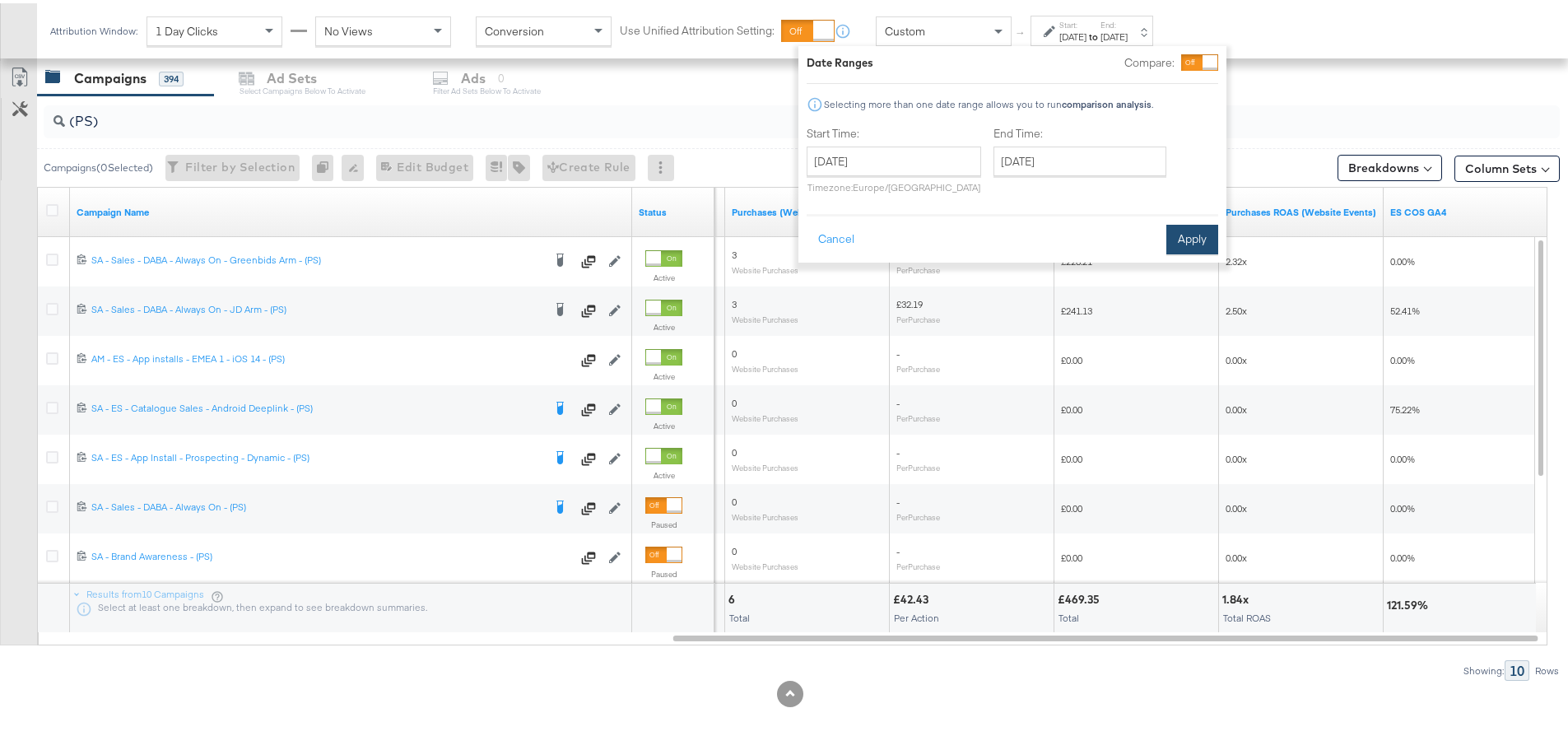
click at [1189, 238] on button "Apply" at bounding box center [1192, 236] width 52 height 30
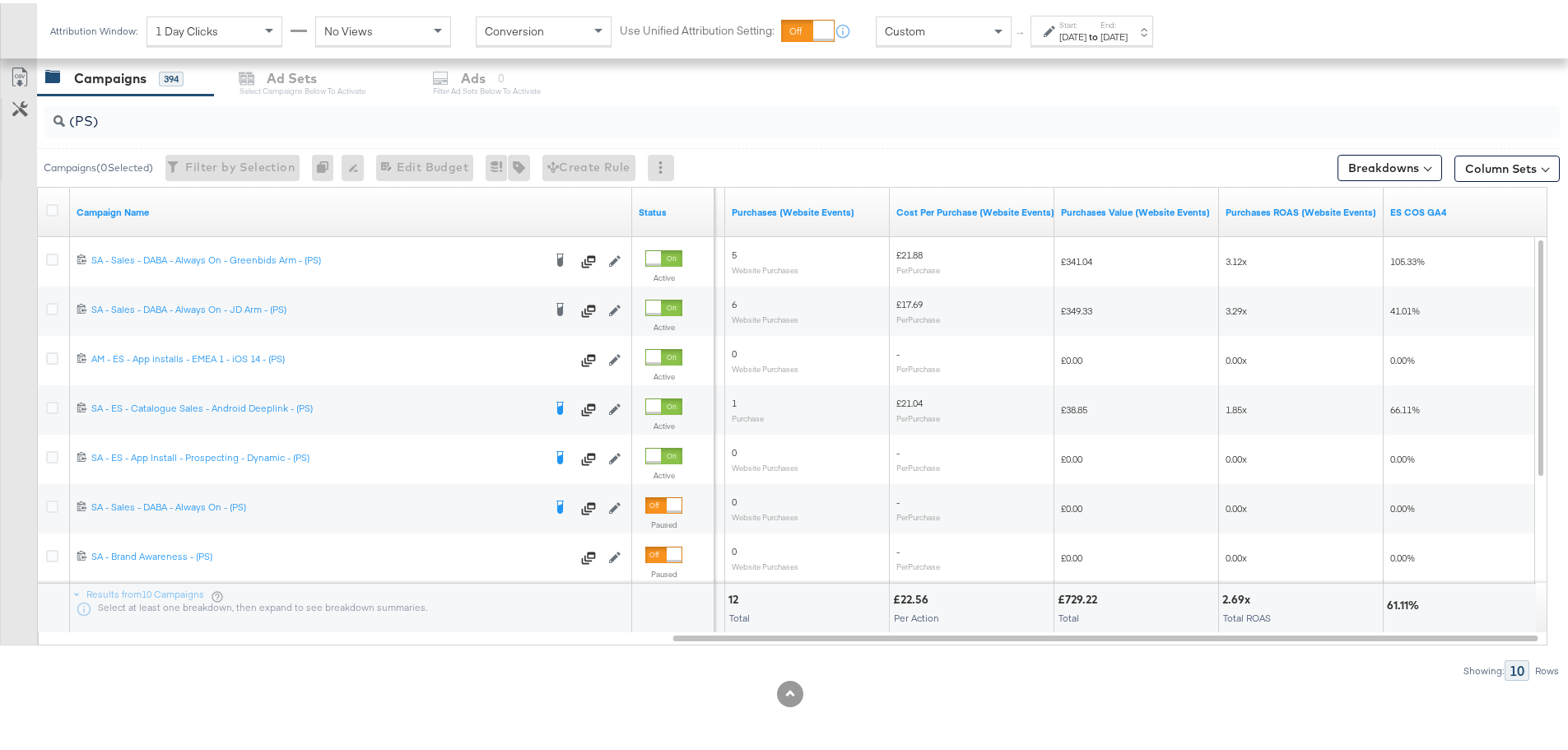
click at [1128, 27] on div "Aug 16th 2025" at bounding box center [1114, 33] width 27 height 13
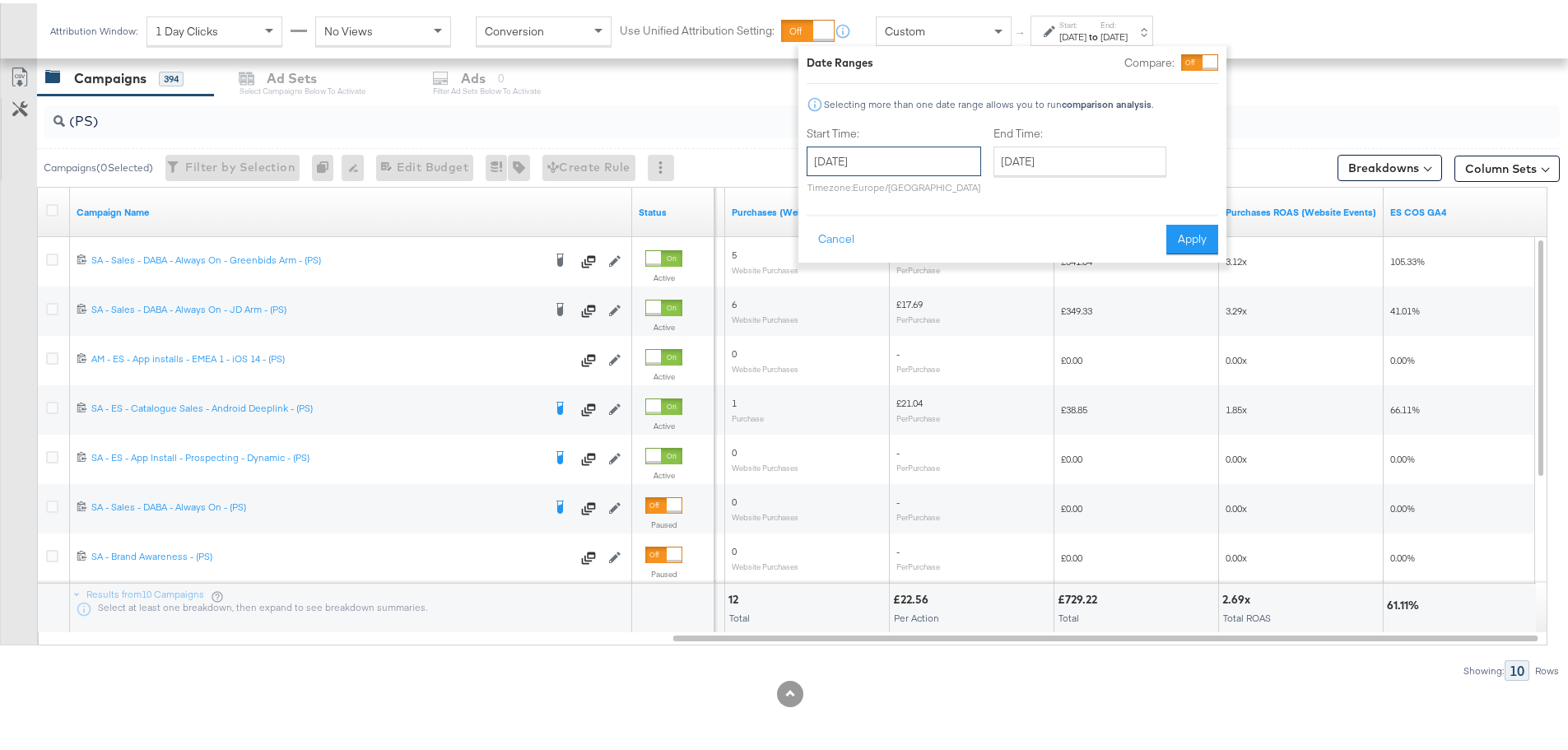
click at [902, 148] on input "August 16th 2025" at bounding box center [893, 158] width 175 height 30
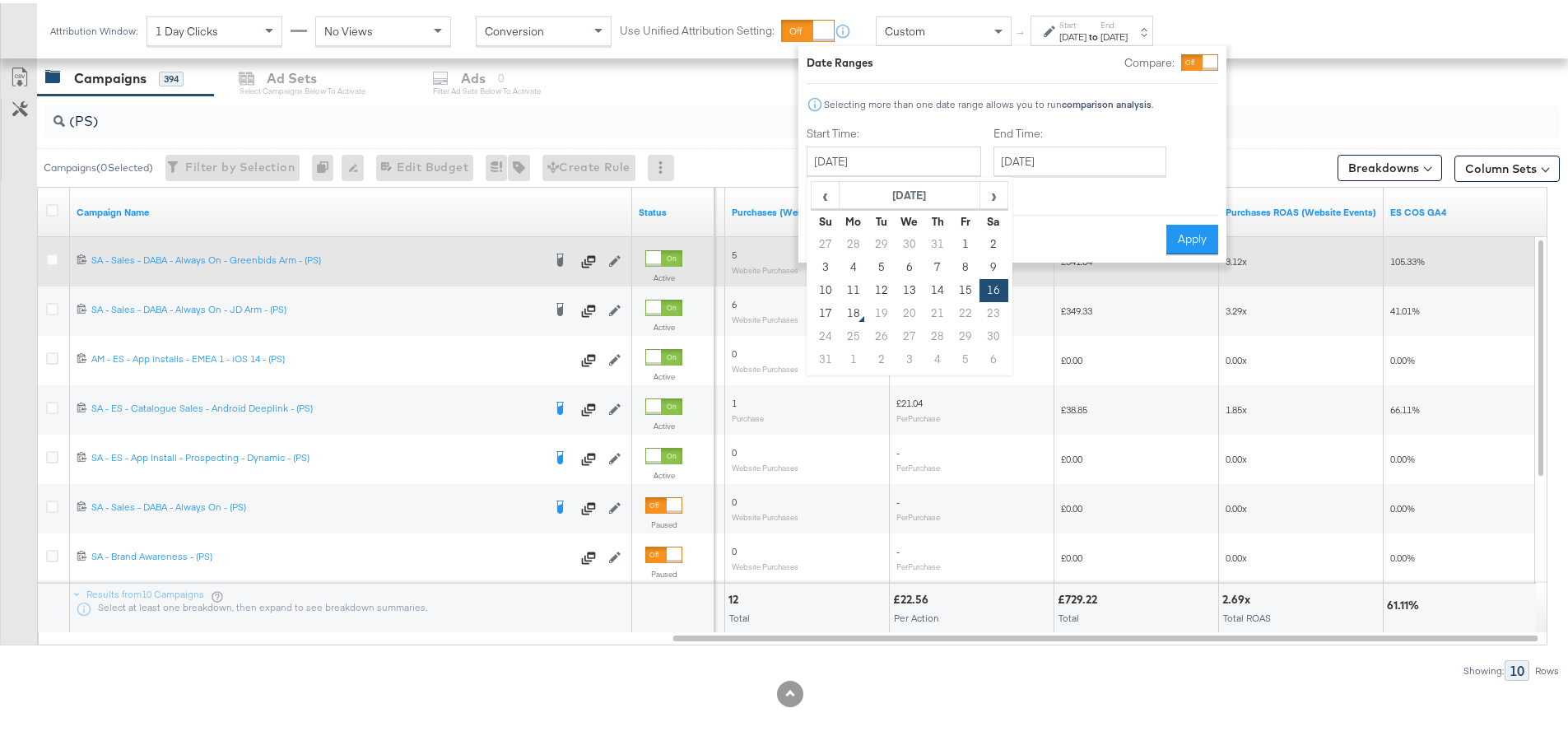
drag, startPoint x: 965, startPoint y: 280, endPoint x: 969, endPoint y: 266, distance: 14.6
click at [963, 280] on td "15" at bounding box center [965, 287] width 28 height 23
type input "August 15th 2025"
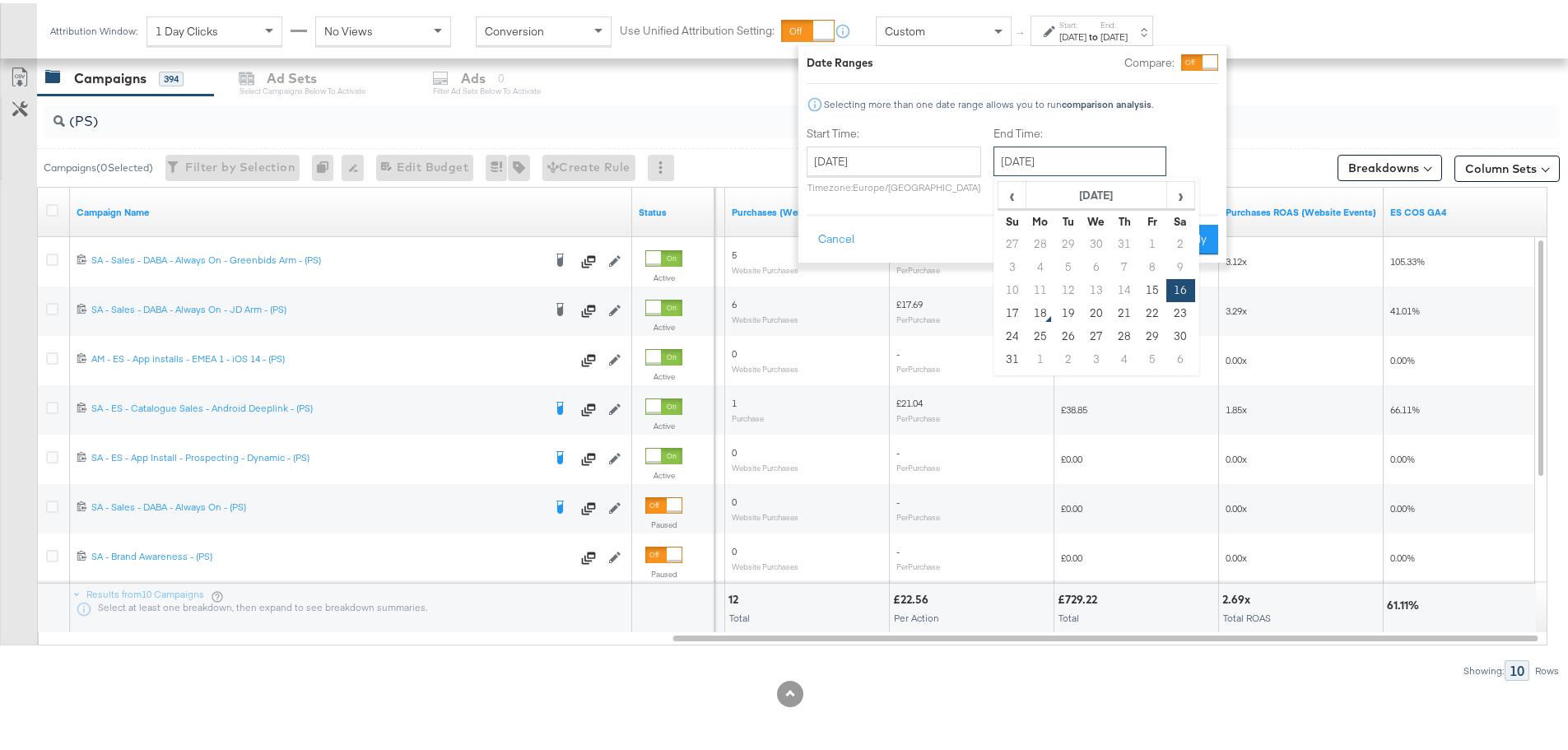
click at [1054, 159] on input "August 16th 2025" at bounding box center [1079, 158] width 173 height 30
click at [1152, 286] on td "15" at bounding box center [1152, 287] width 28 height 23
type input "August 15th 2025"
click at [1182, 235] on button "Apply" at bounding box center [1192, 236] width 52 height 30
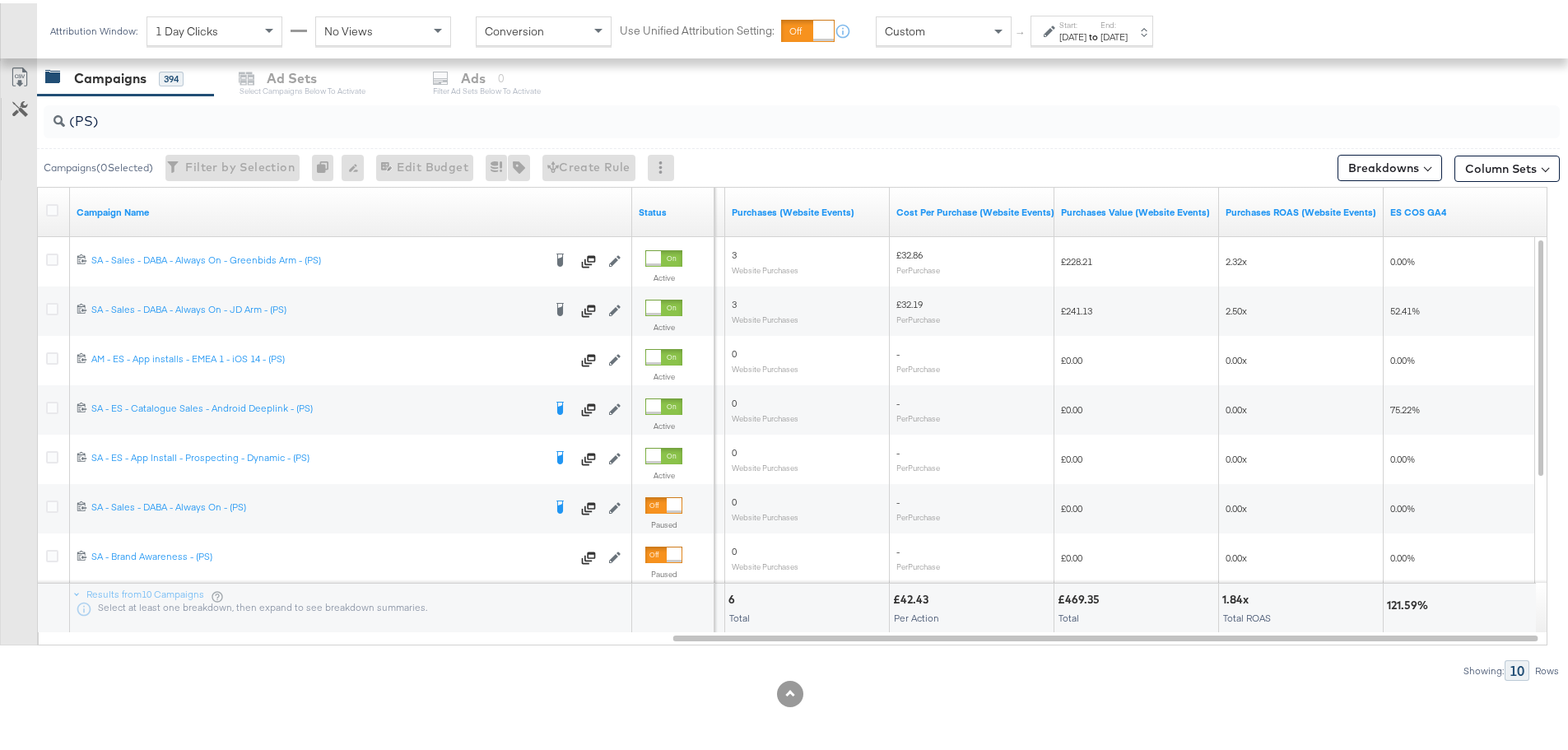
click at [1086, 37] on div "Aug 15th 2025" at bounding box center [1072, 33] width 27 height 13
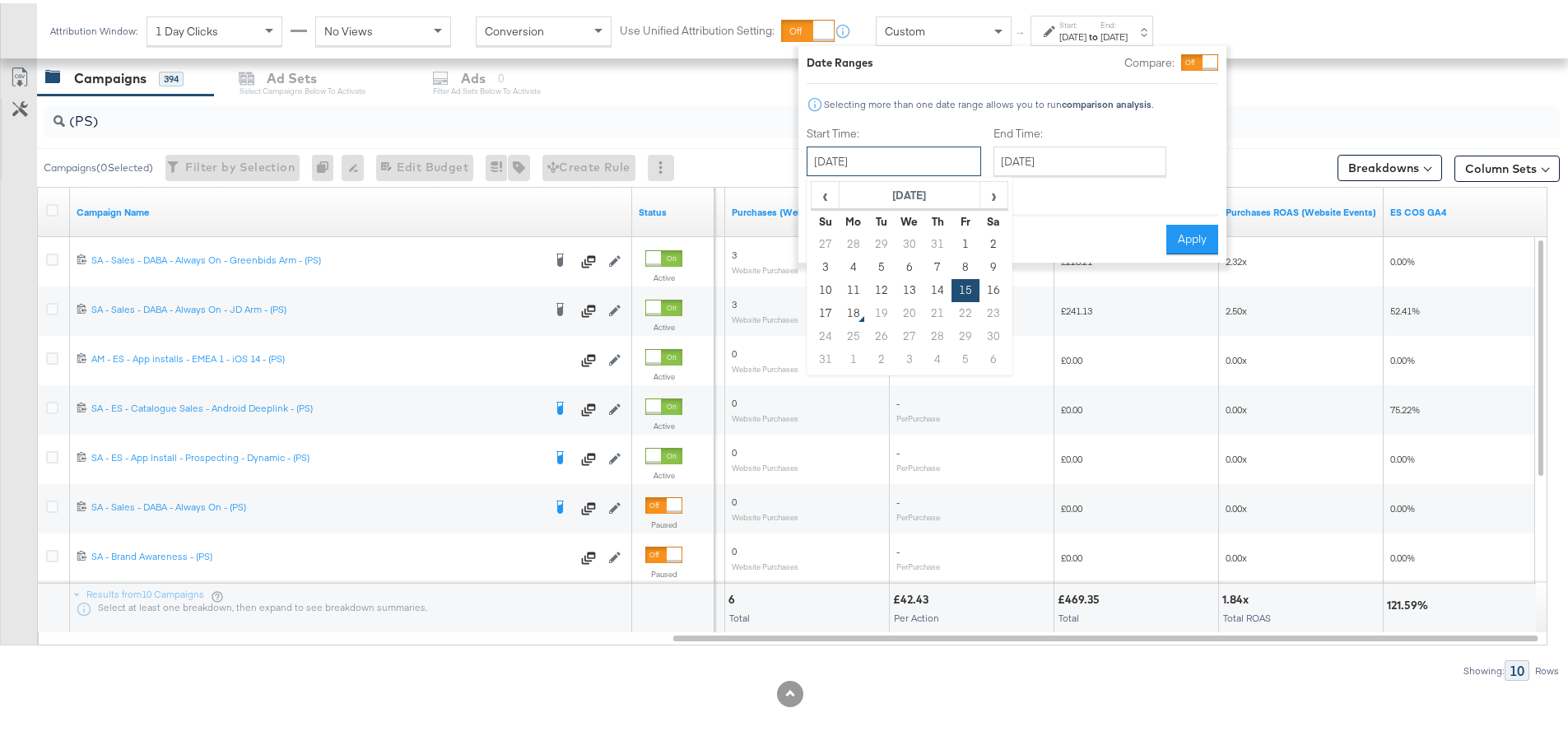
click at [933, 153] on input "August 15th 2025" at bounding box center [893, 158] width 175 height 30
click at [937, 280] on td "14" at bounding box center [937, 287] width 28 height 23
type input "August 14th 2025"
click at [1054, 150] on input "August 15th 2025" at bounding box center [1079, 158] width 173 height 30
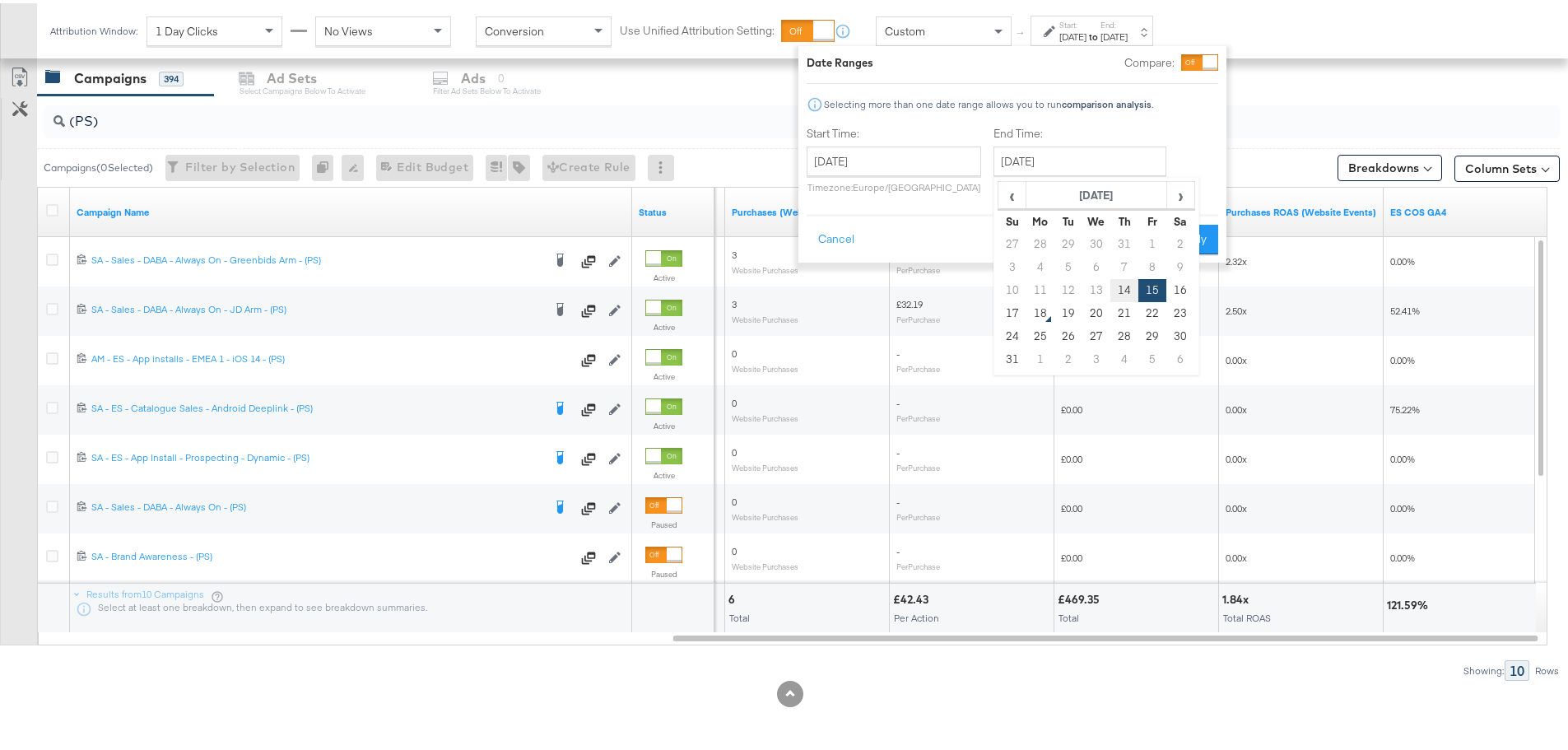
click at [1117, 289] on td "14" at bounding box center [1123, 287] width 28 height 23
type input "August 14th 2025"
click at [1189, 217] on div "Cancel Apply" at bounding box center [1012, 230] width 411 height 40
click at [1187, 238] on button "Apply" at bounding box center [1192, 236] width 52 height 30
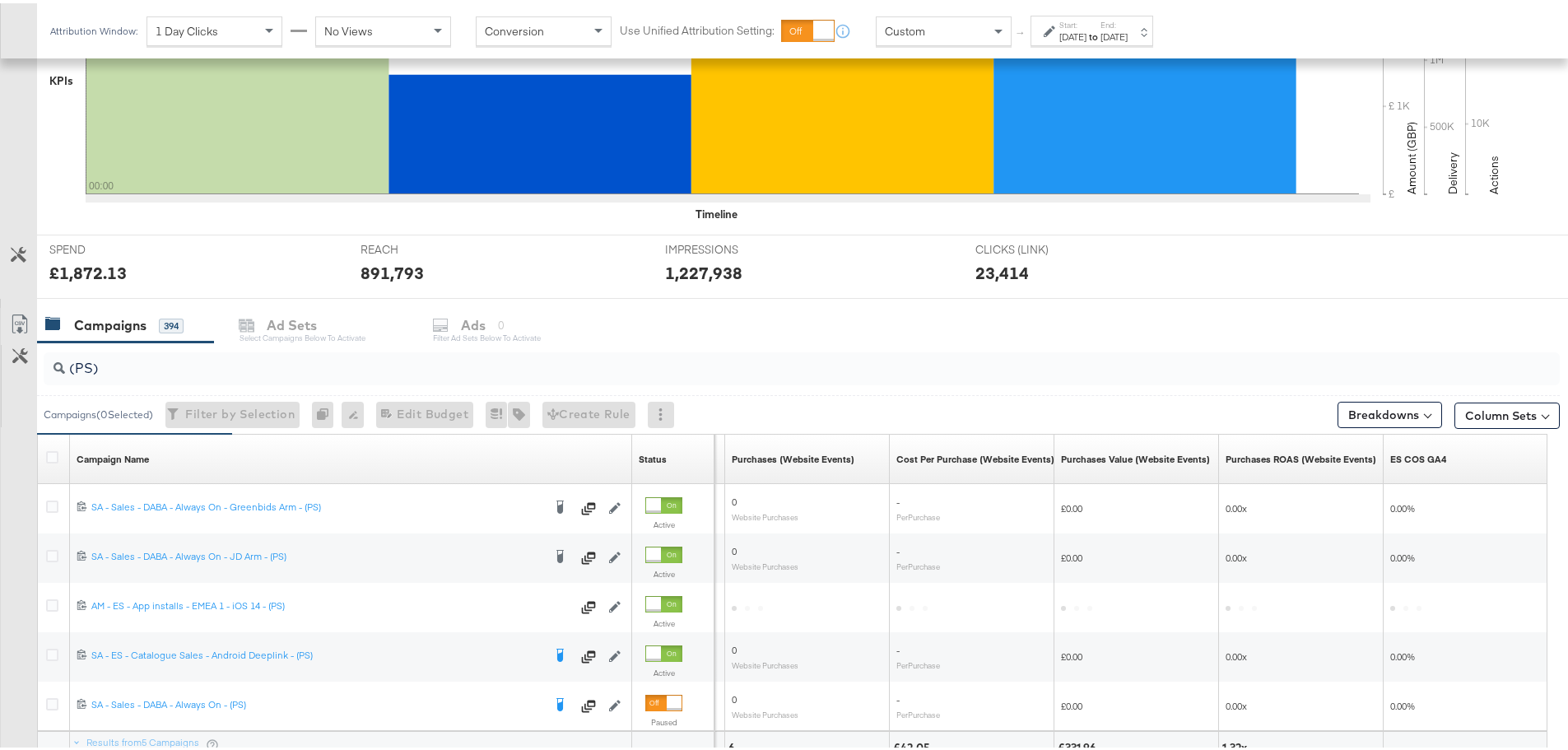
scroll to position [598, 0]
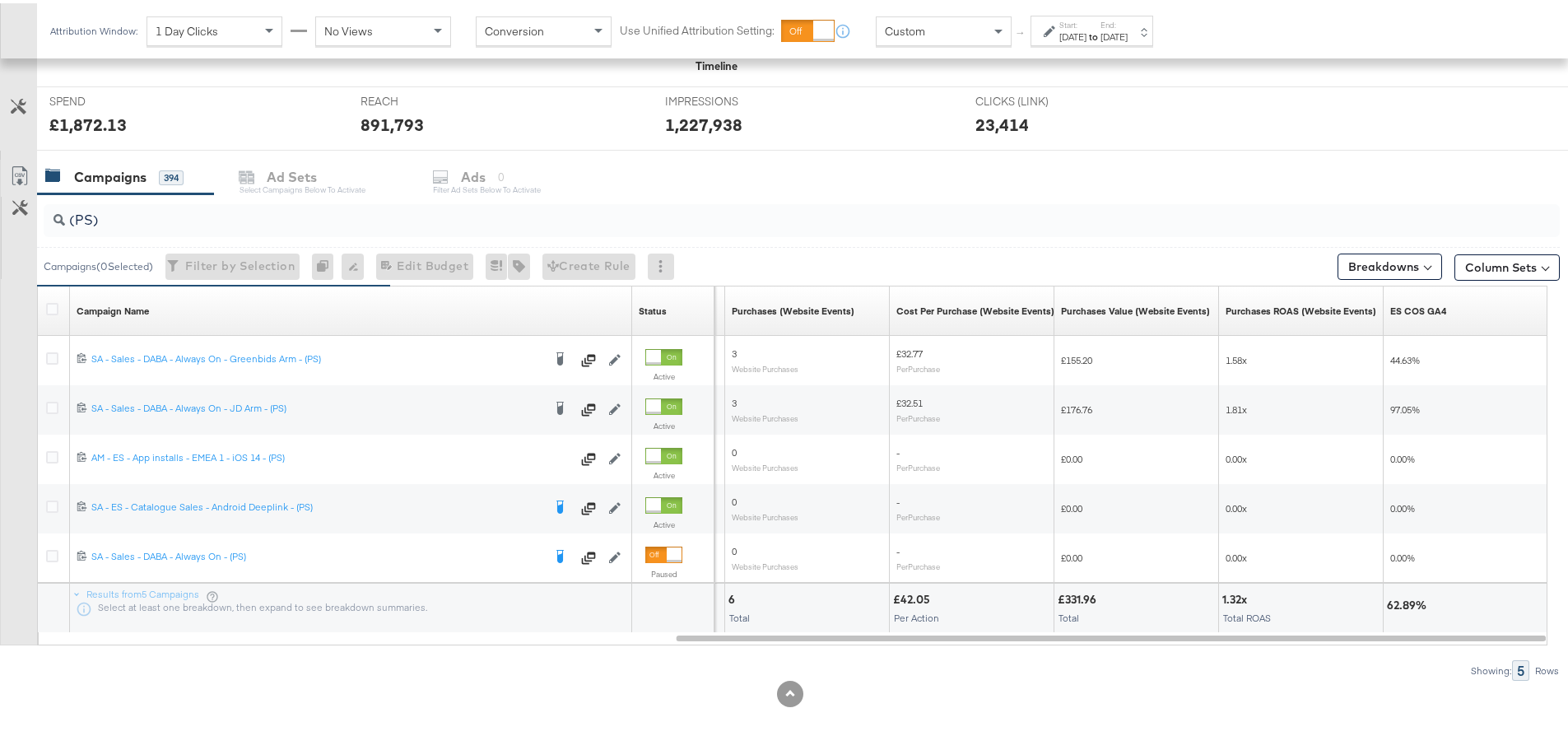
click at [1128, 26] on div "Start: Aug 14th 2025 to End: Aug 14th 2025" at bounding box center [1093, 28] width 68 height 24
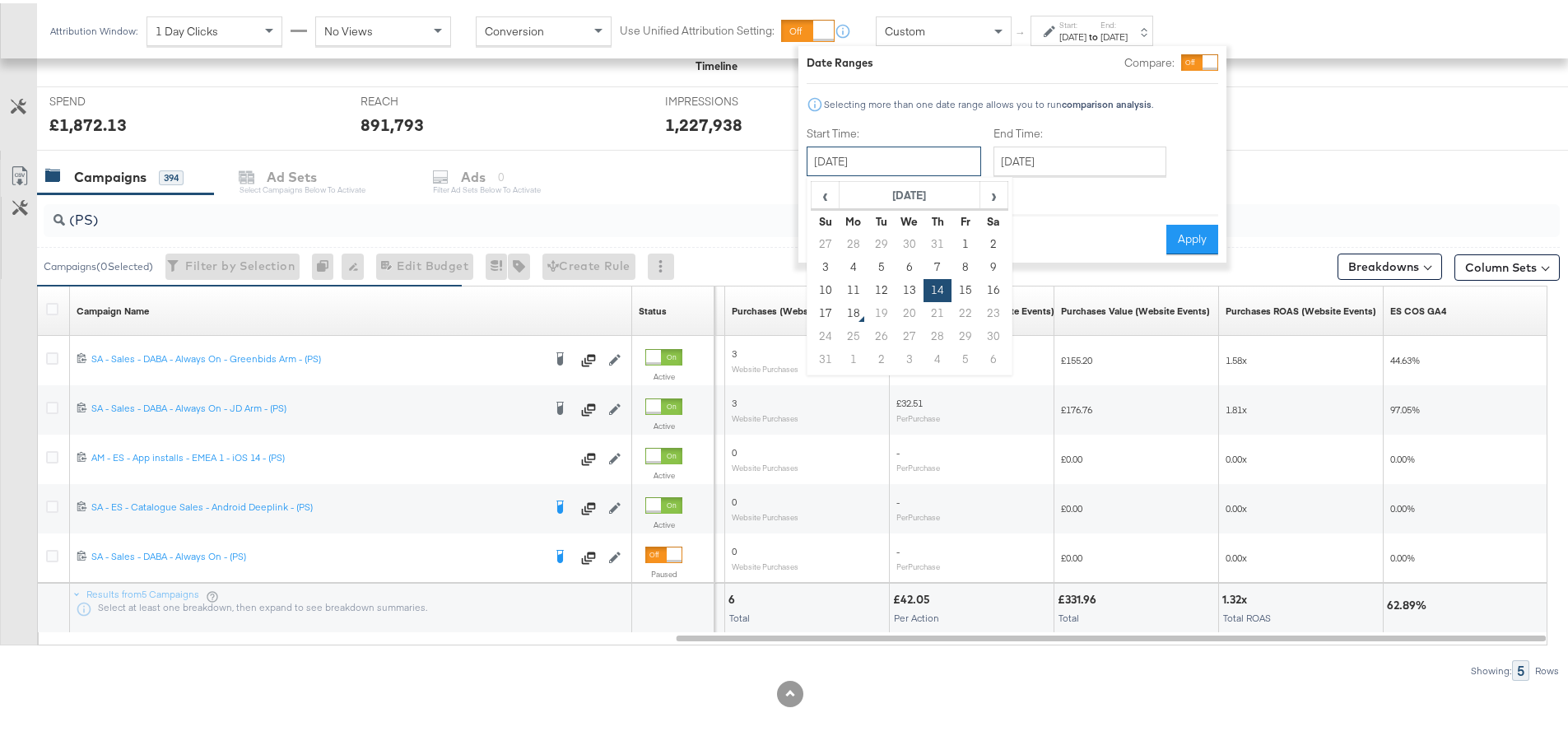
click at [957, 158] on input "August 14th 2025" at bounding box center [893, 158] width 175 height 30
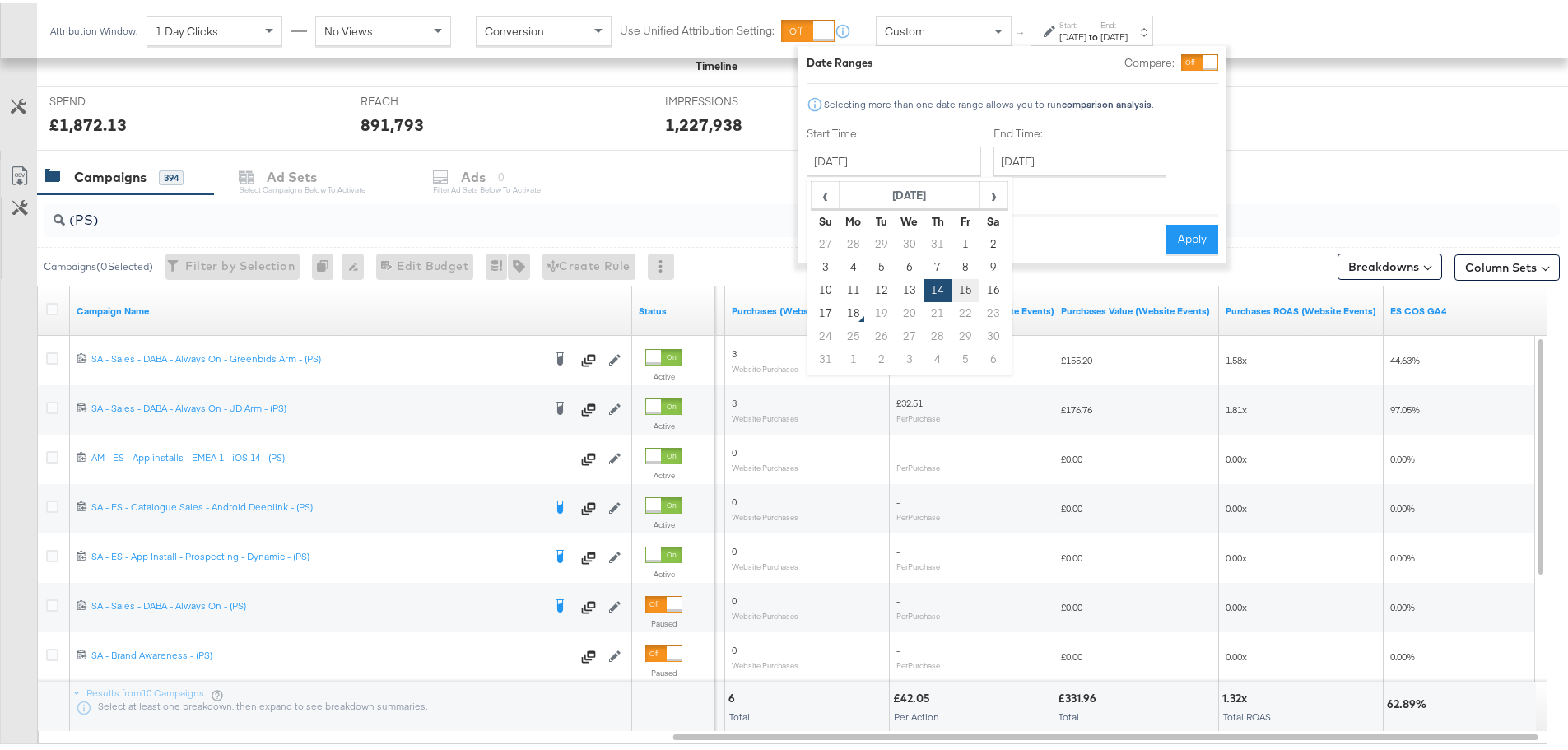
click at [963, 285] on td "15" at bounding box center [965, 287] width 28 height 23
type input "August 15th 2025"
click at [921, 159] on input "August 15th 2025" at bounding box center [893, 158] width 175 height 30
drag, startPoint x: 914, startPoint y: 282, endPoint x: 1007, endPoint y: 211, distance: 117.0
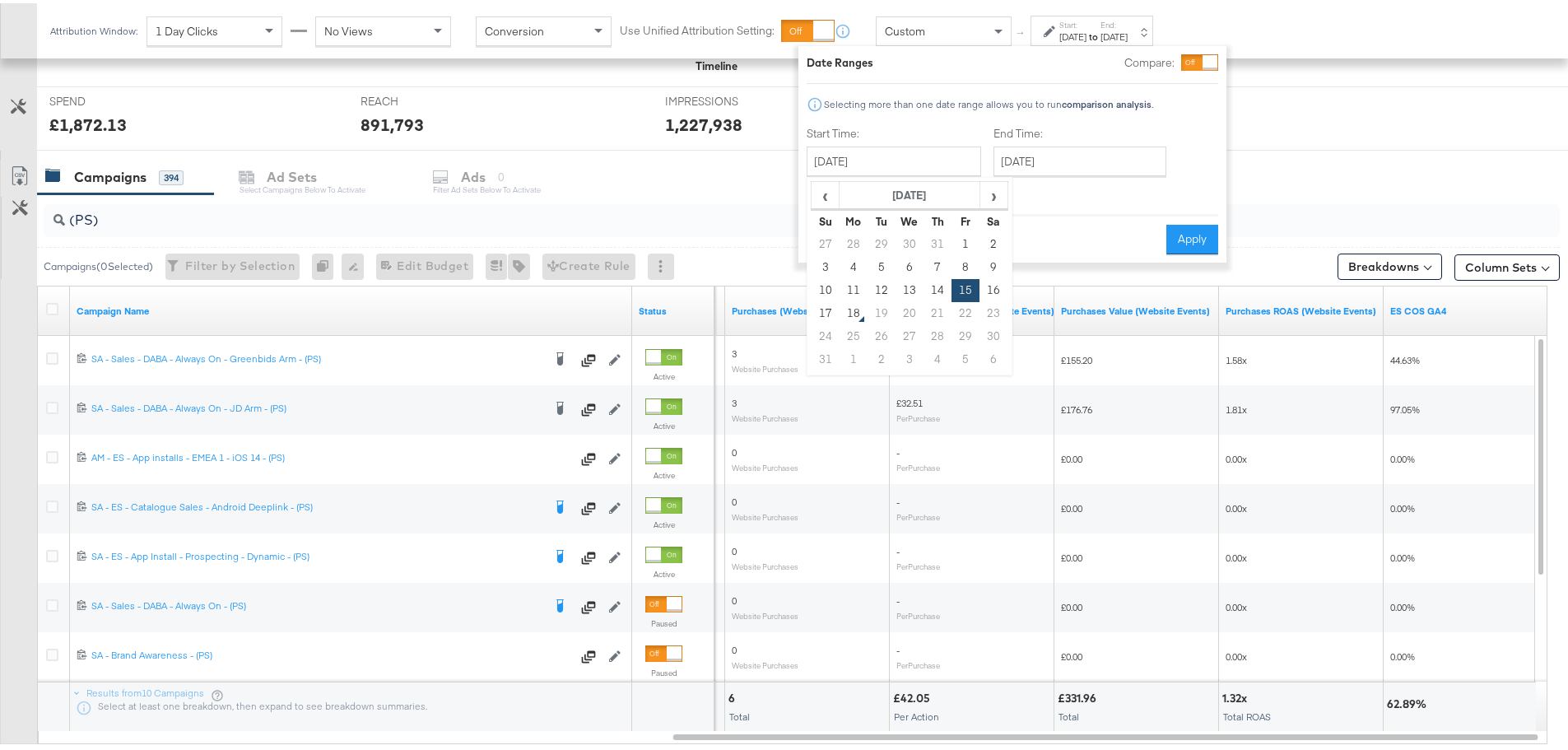
click at [915, 282] on td "13" at bounding box center [909, 287] width 28 height 23
type input "August 13th 2025"
click at [1025, 162] on input "August 15th 2025" at bounding box center [1079, 158] width 173 height 30
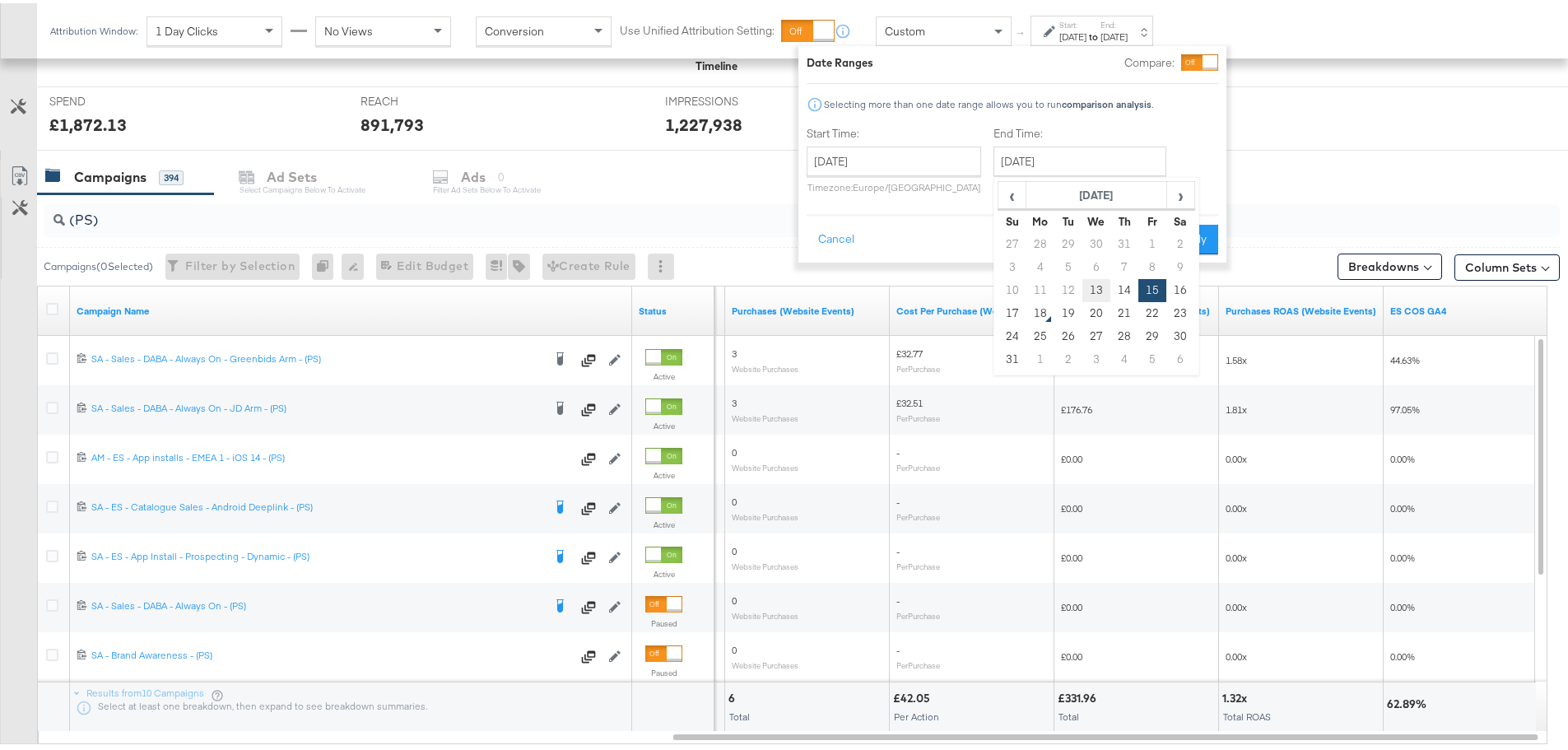
click at [1093, 287] on td "13" at bounding box center [1096, 287] width 28 height 23
type input "August 13th 2025"
click at [1181, 238] on button "Apply" at bounding box center [1192, 236] width 52 height 30
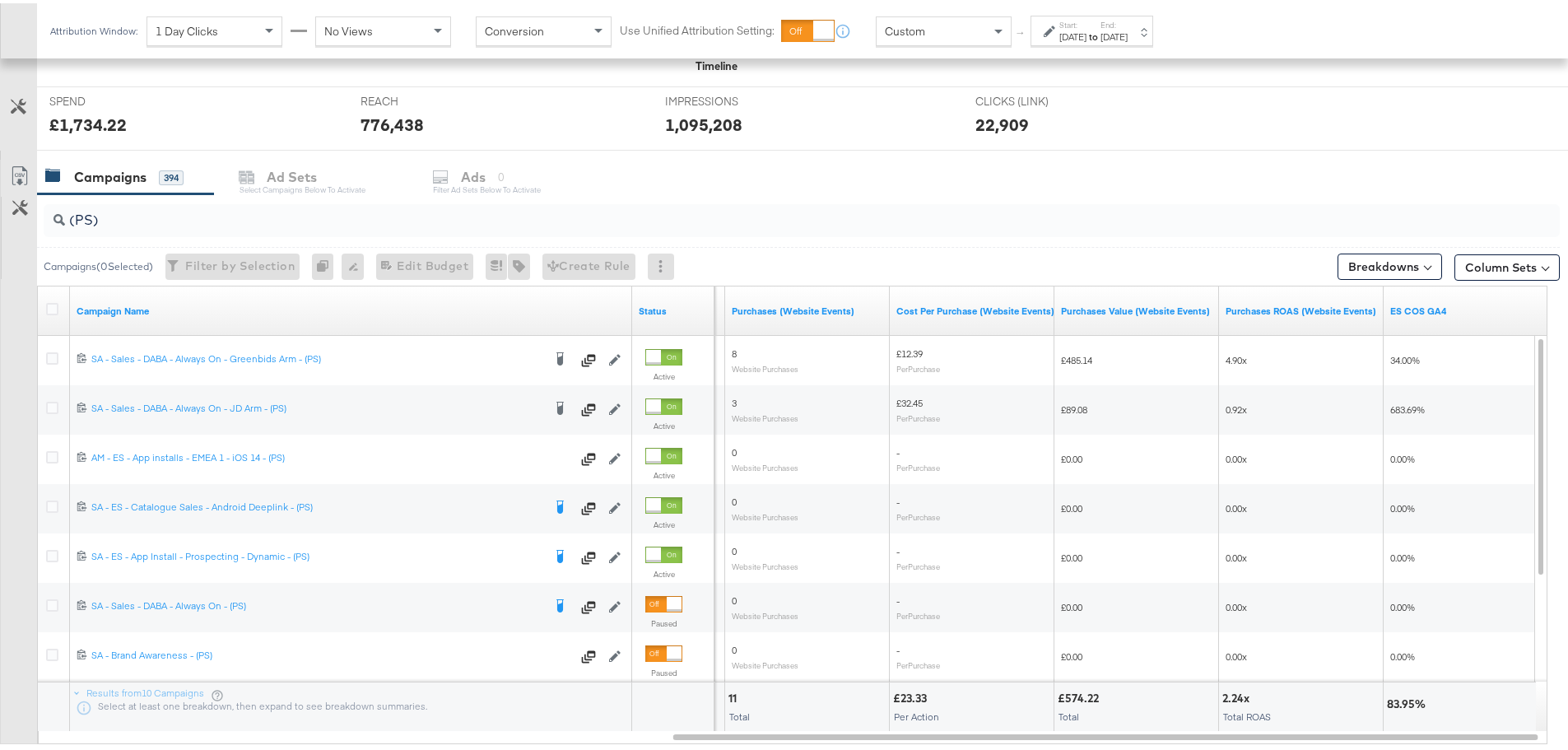
click at [1128, 38] on div "Aug 13th 2025" at bounding box center [1114, 33] width 27 height 13
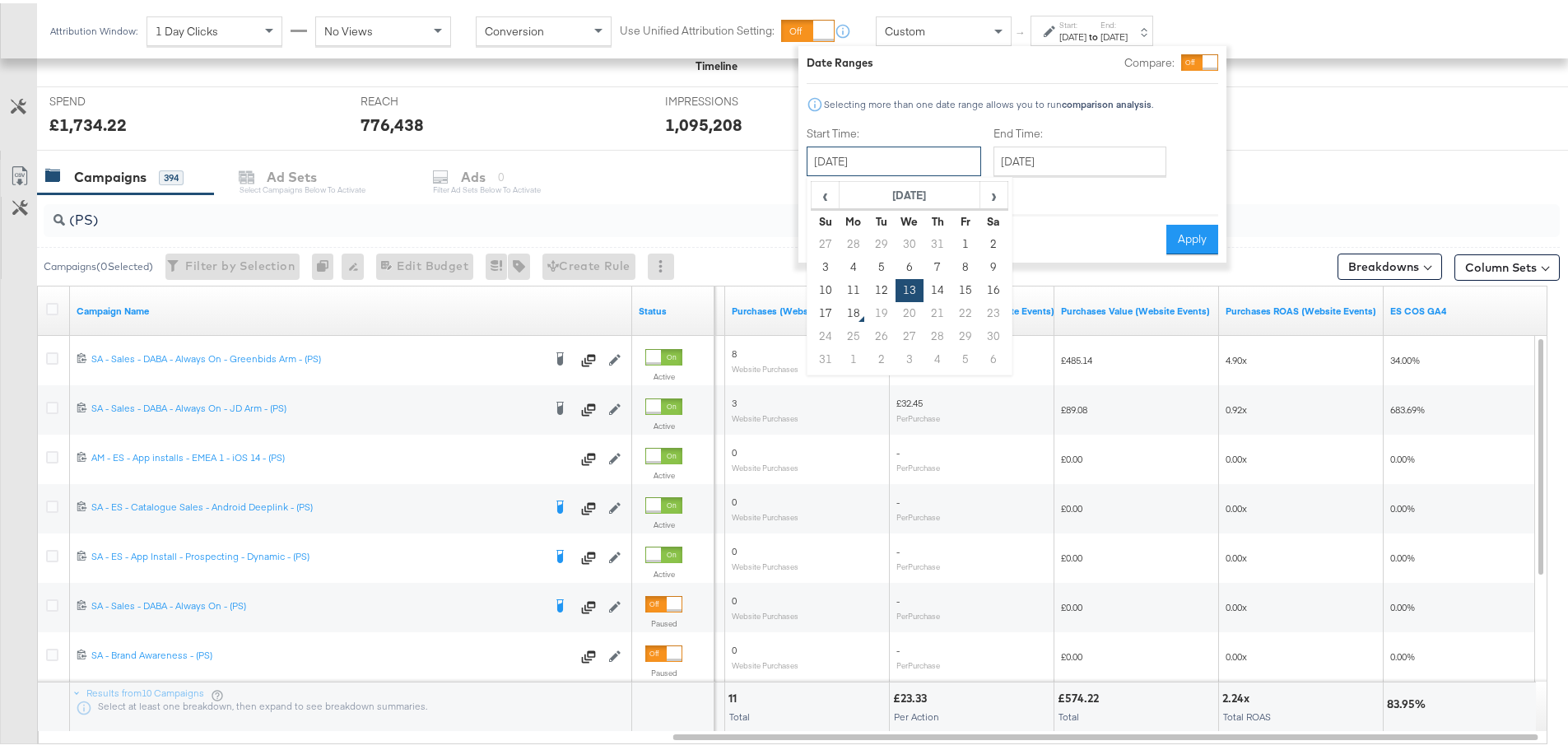
click at [885, 162] on input "August 13th 2025" at bounding box center [893, 158] width 175 height 30
click at [939, 290] on td "14" at bounding box center [937, 287] width 28 height 23
type input "August 14th 2025"
click at [1077, 164] on input "August 14th 2025" at bounding box center [1079, 158] width 173 height 30
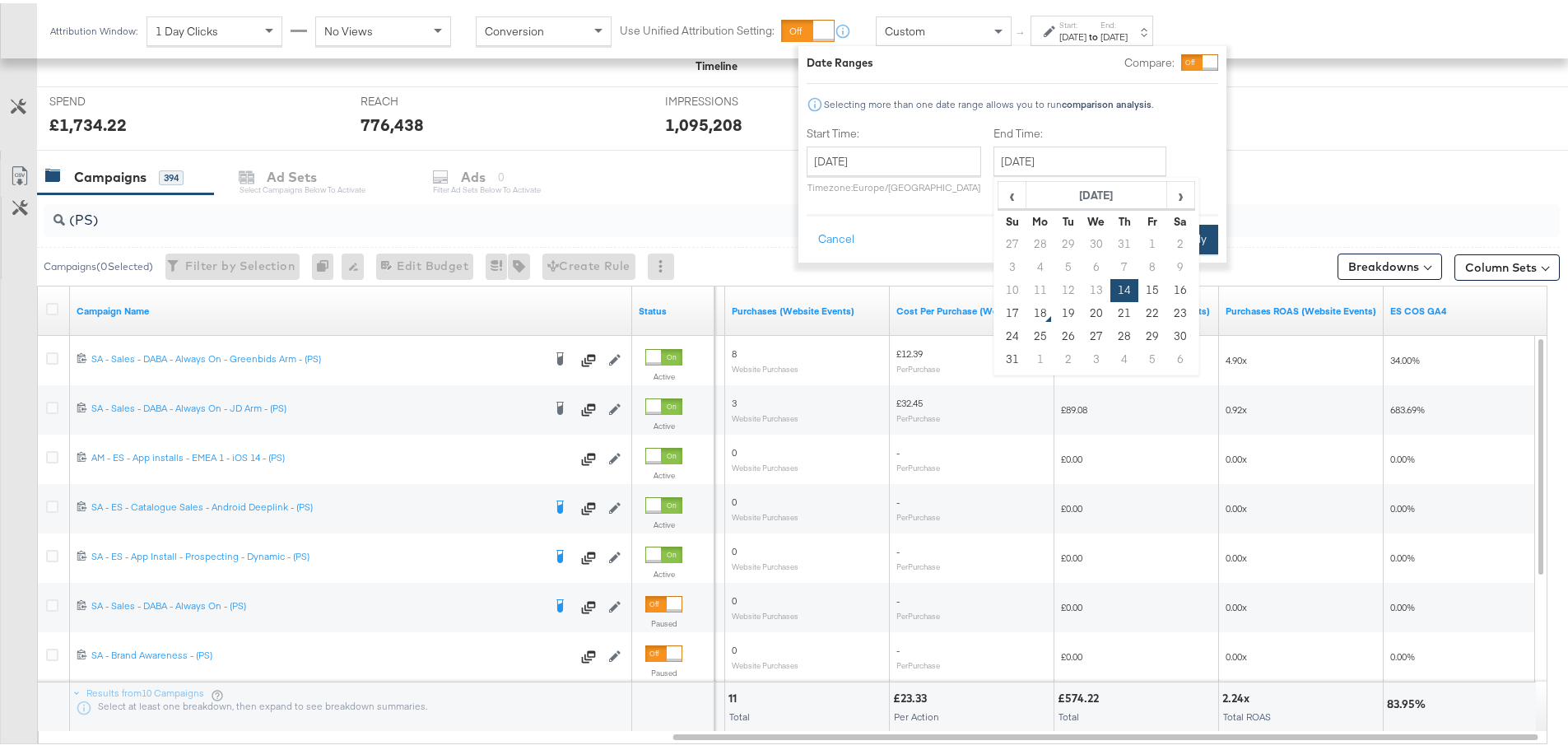
click at [1208, 240] on button "Apply" at bounding box center [1192, 236] width 52 height 30
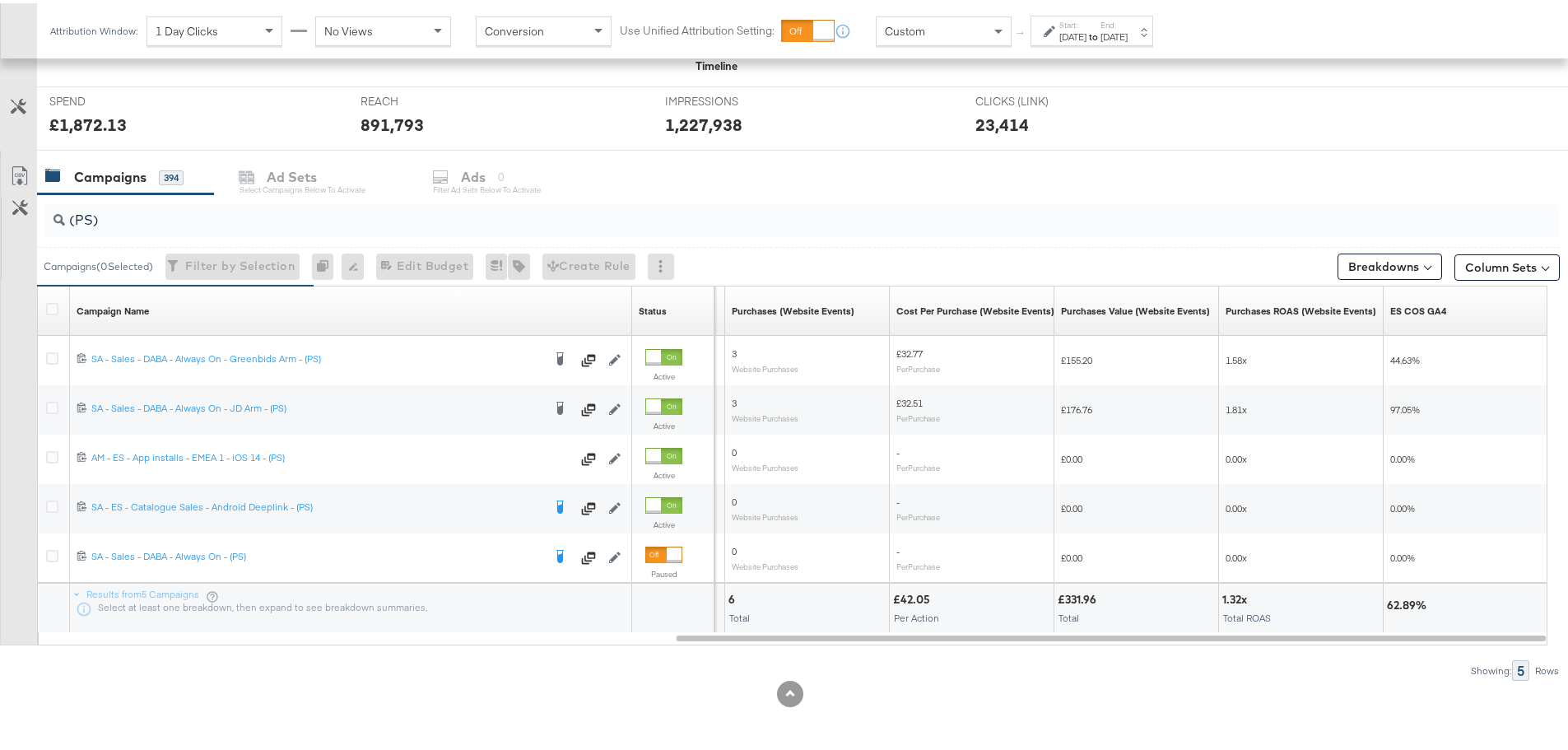
click at [1128, 30] on div "Aug 14th 2025" at bounding box center [1114, 33] width 27 height 13
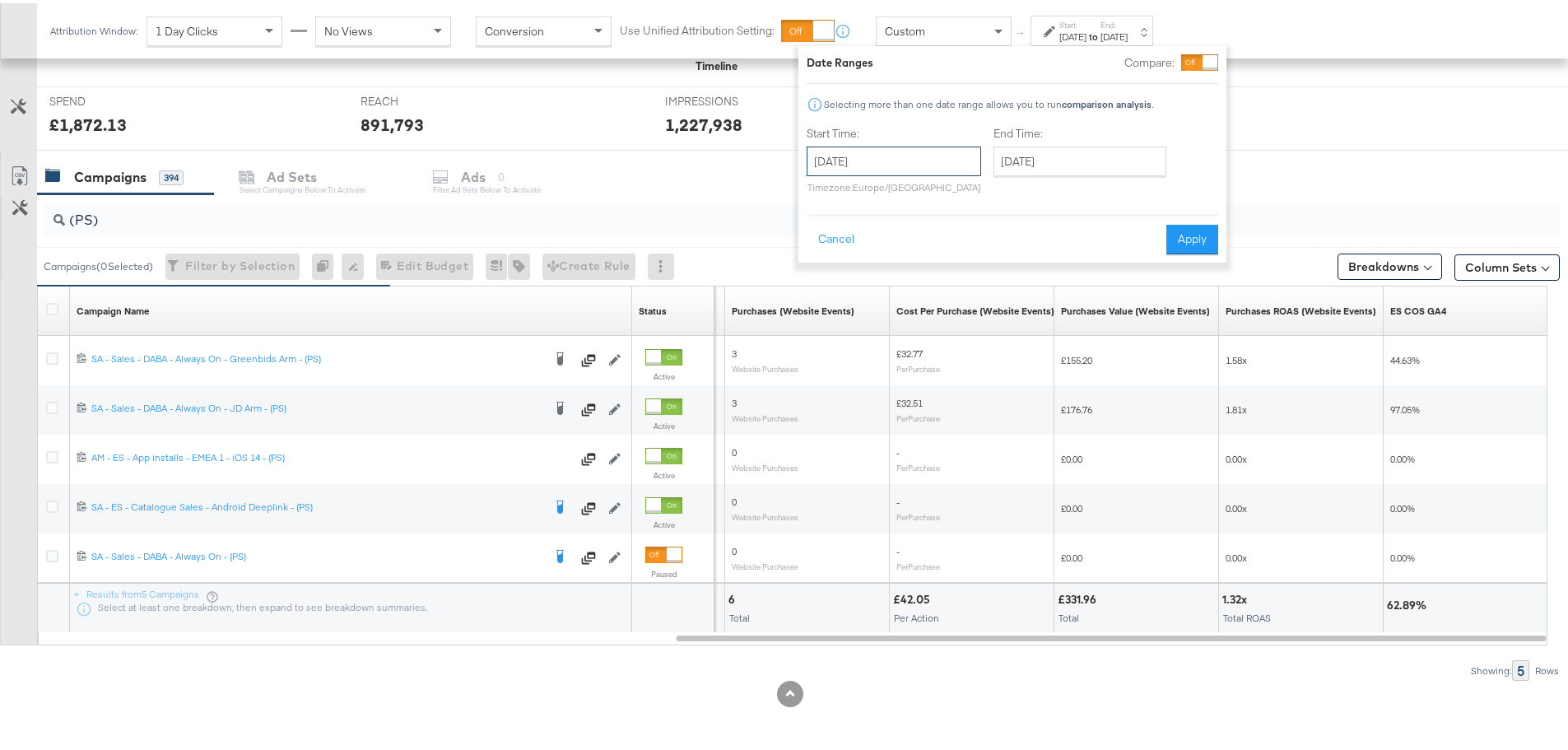
click at [953, 158] on input "August 14th 2025" at bounding box center [893, 158] width 175 height 30
click at [969, 286] on td "15" at bounding box center [965, 287] width 28 height 23
type input "August 15th 2025"
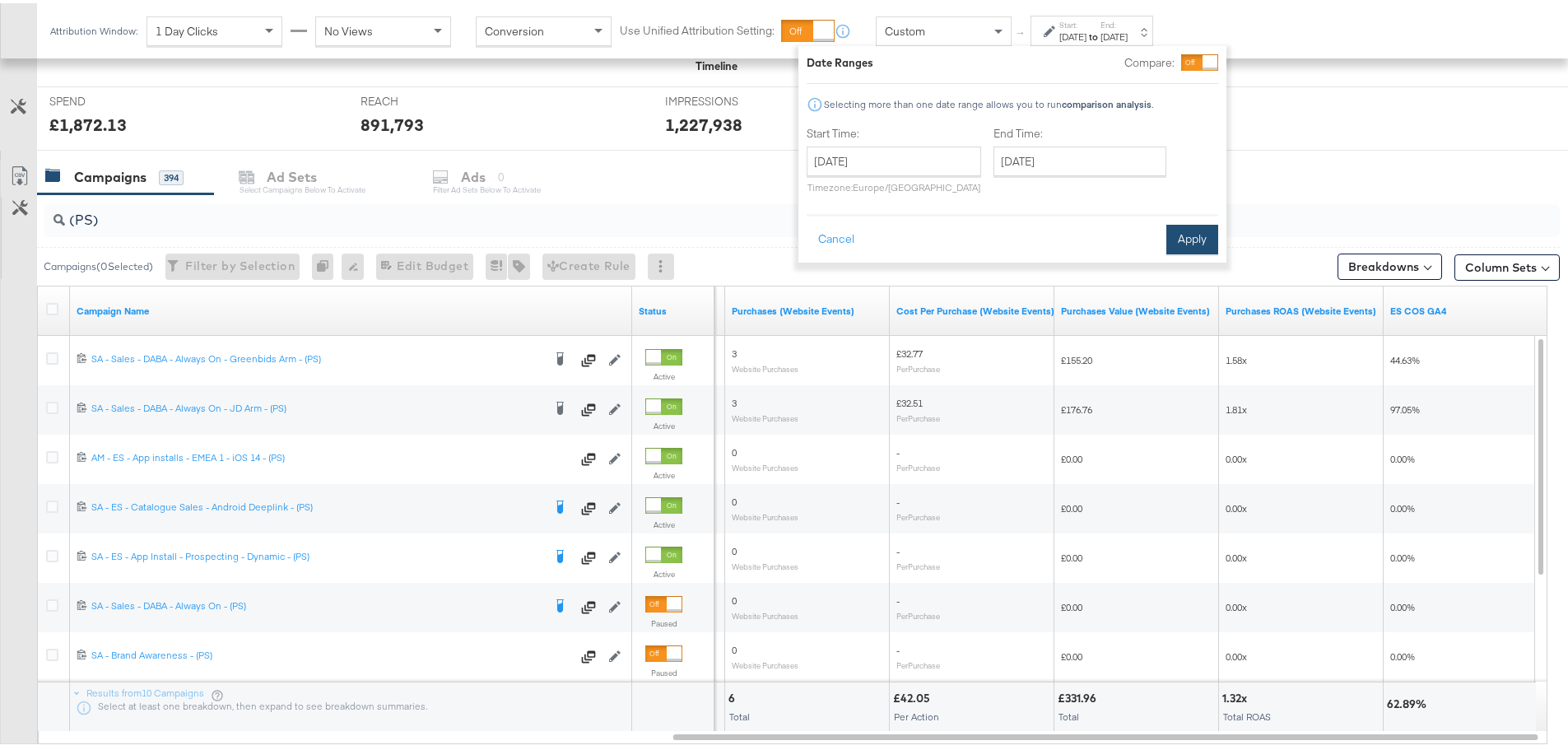
click at [1198, 245] on button "Apply" at bounding box center [1192, 236] width 52 height 30
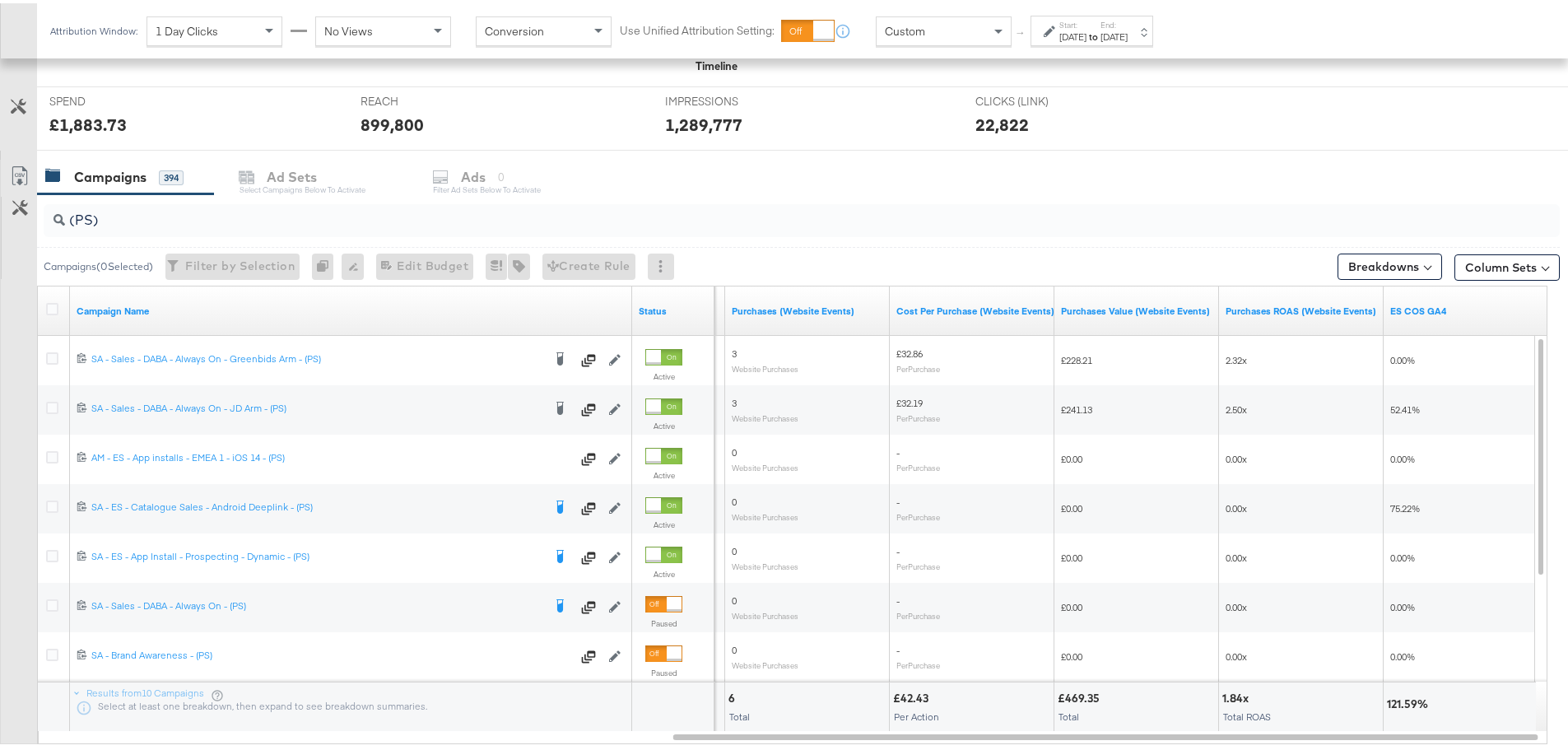
scroll to position [681, 0]
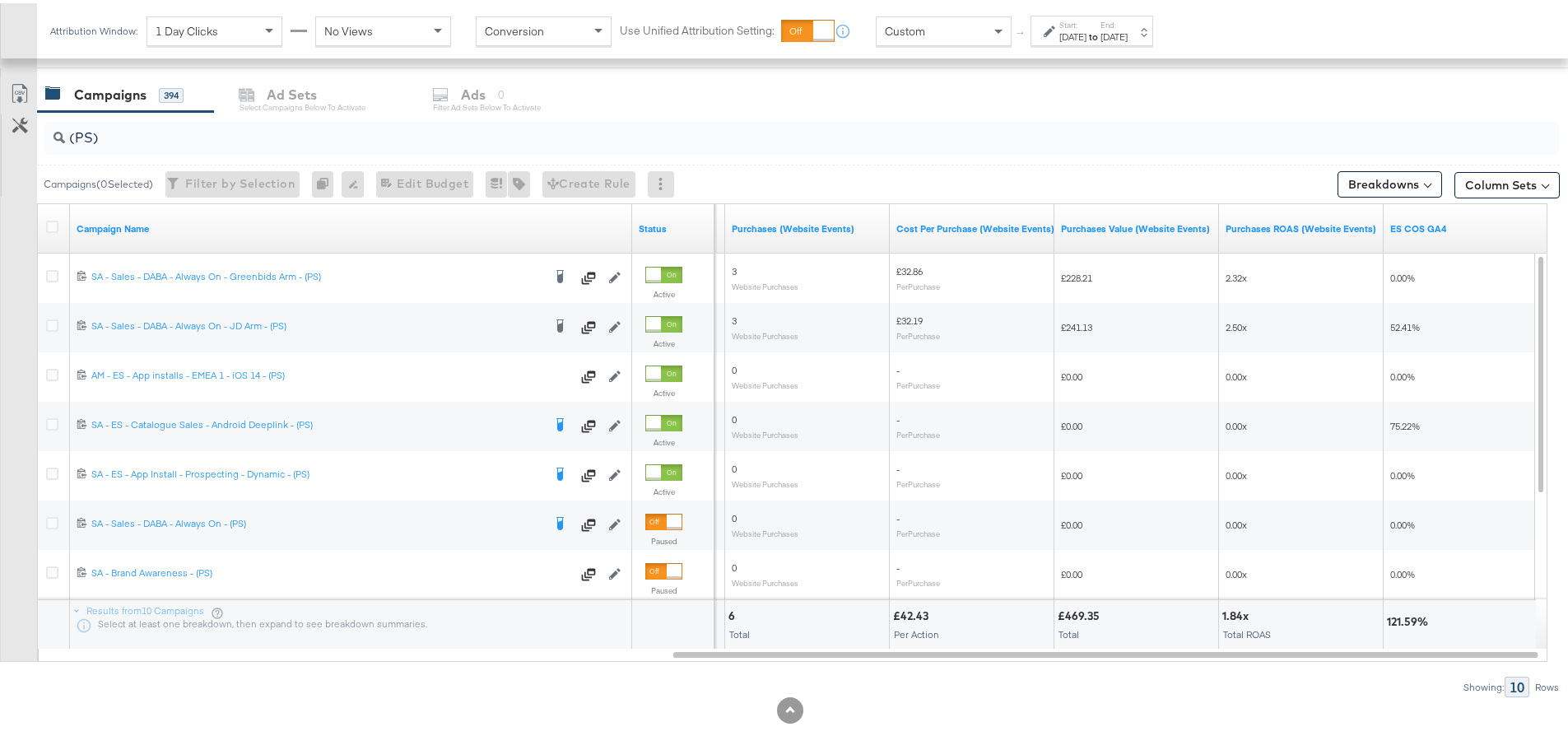
click at [1086, 33] on div "Aug 15th 2025" at bounding box center [1072, 33] width 27 height 13
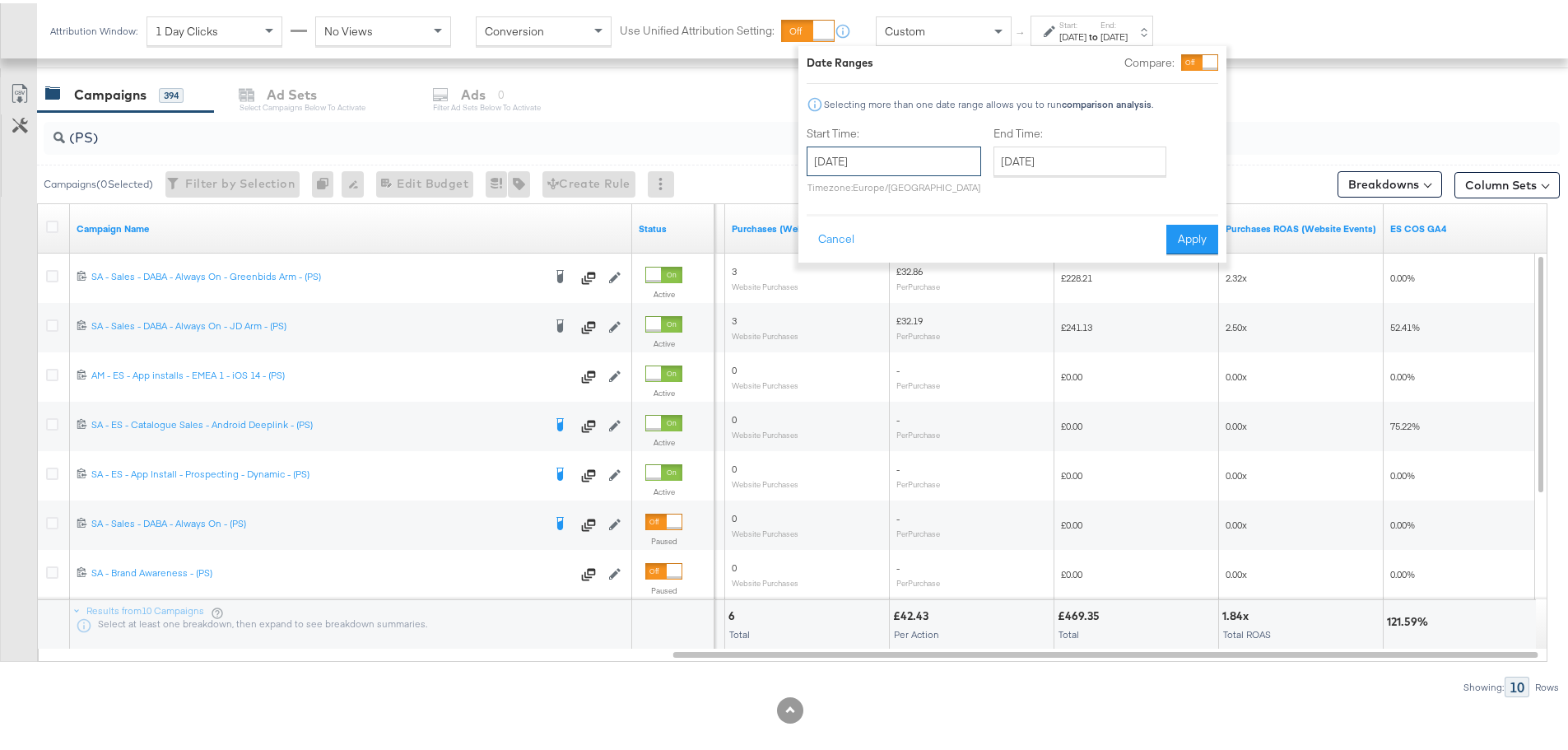
click at [879, 162] on input "August 15th 2025" at bounding box center [893, 158] width 175 height 30
click at [1000, 285] on td "16" at bounding box center [993, 287] width 28 height 23
type input "August 16th 2025"
click at [1190, 232] on button "Apply" at bounding box center [1192, 236] width 52 height 30
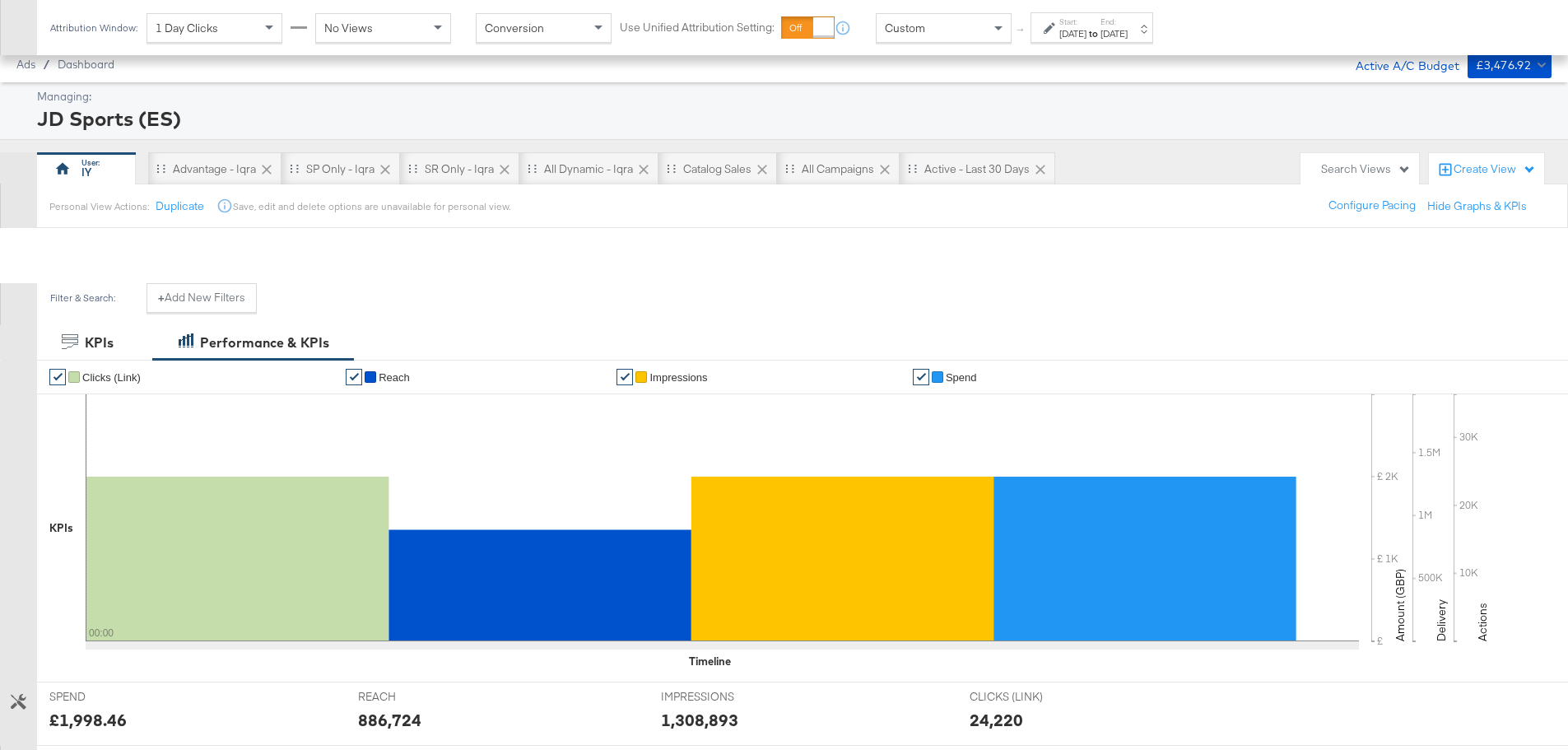
scroll to position [681, 0]
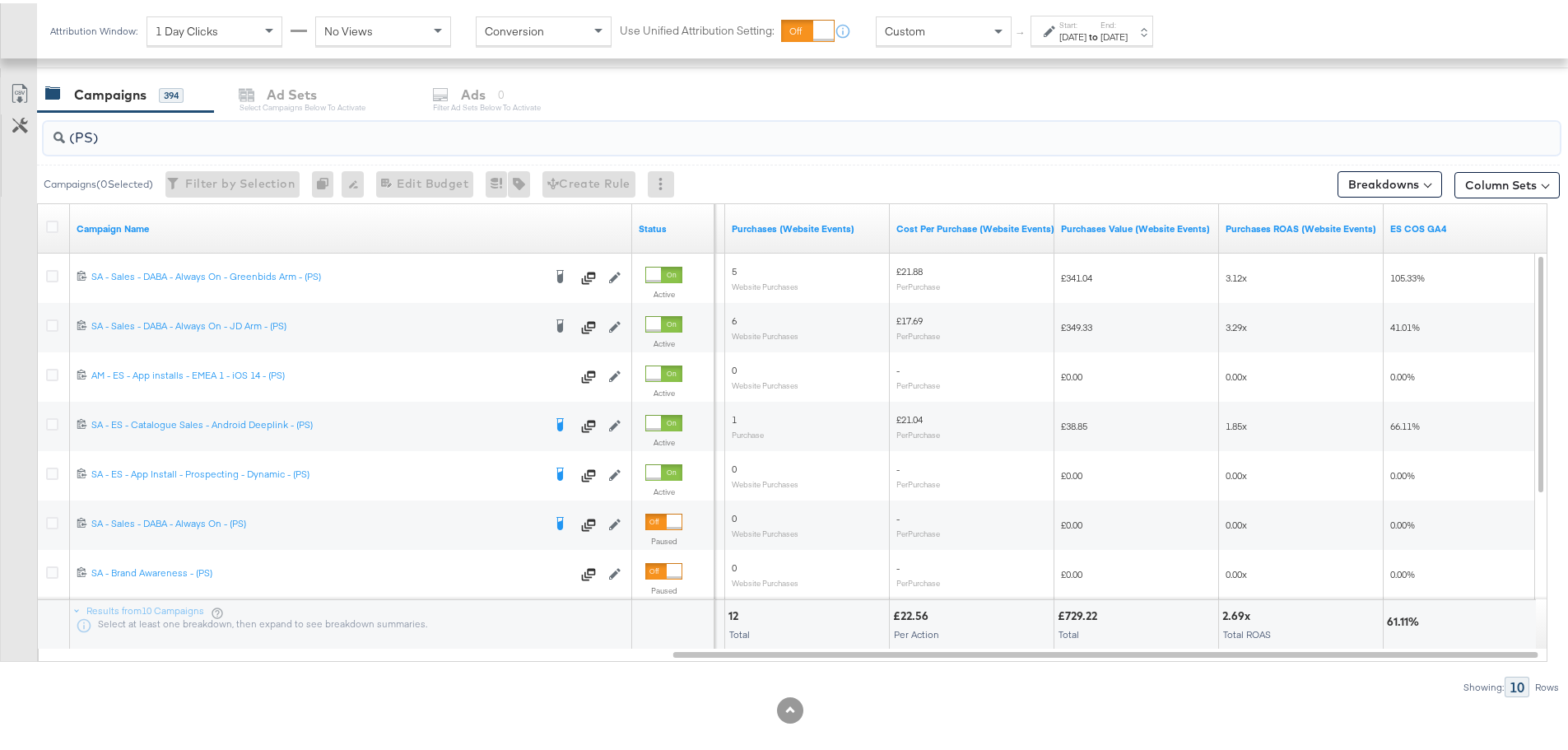
drag, startPoint x: 123, startPoint y: 130, endPoint x: 20, endPoint y: 146, distance: 104.2
click at [20, 146] on div "(PS) Campaigns ( 0 Selected) Filter by Selection Filter 0 campaigns 0 Rename 0 …" at bounding box center [779, 401] width 1559 height 586
type input "(SR)"
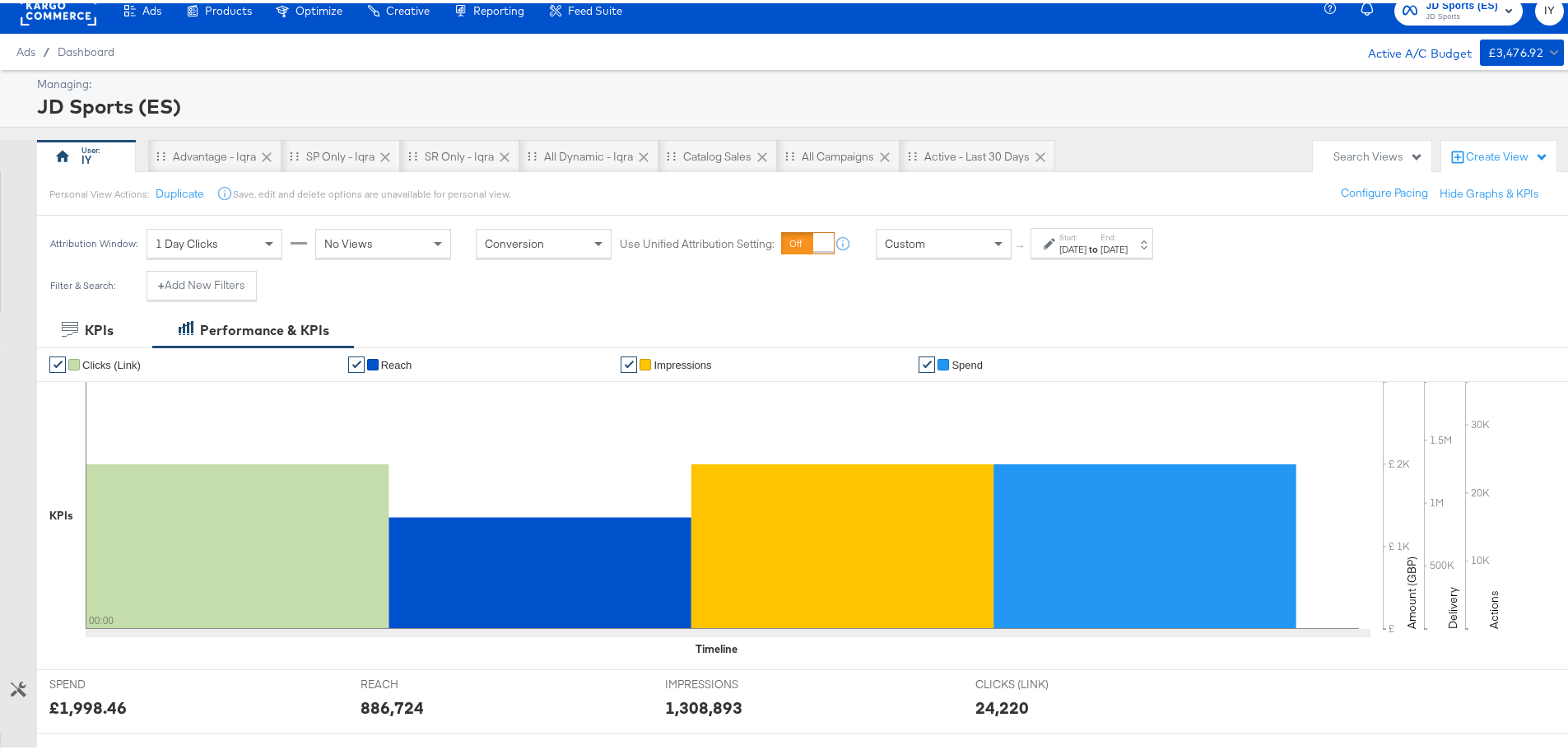
scroll to position [0, 0]
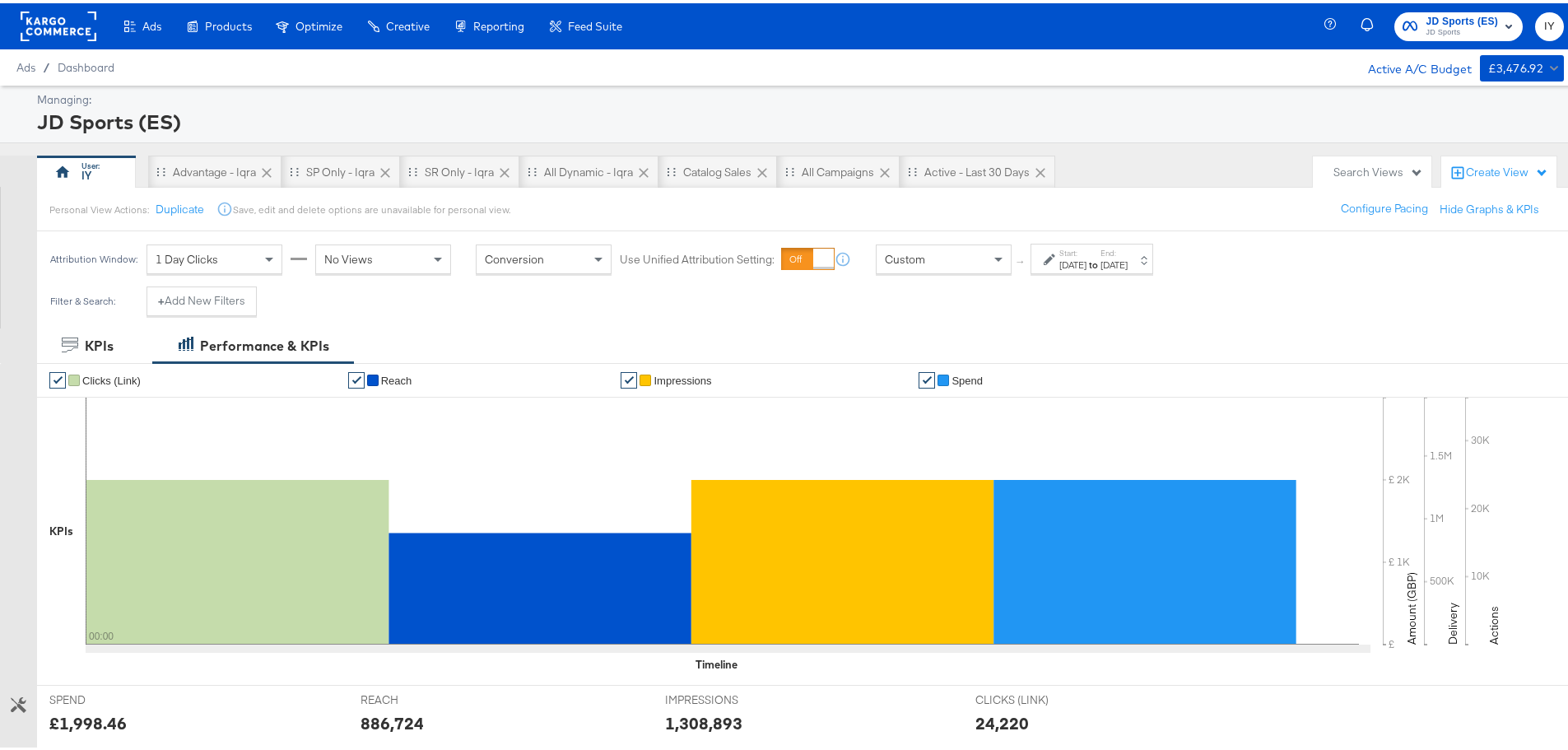
click at [1086, 251] on label "Start:" at bounding box center [1072, 250] width 27 height 11
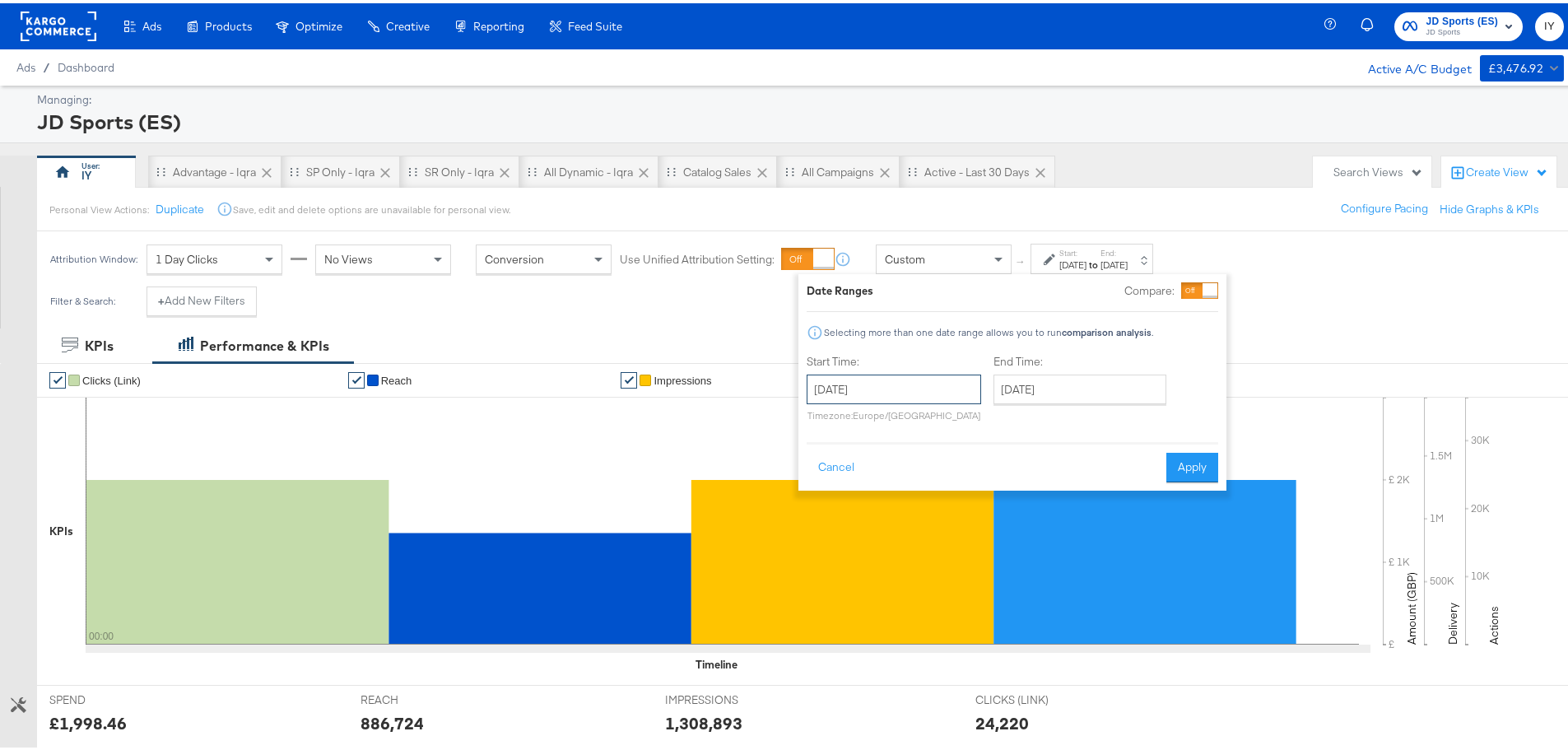
click at [912, 394] on input "August 16th 2025" at bounding box center [893, 386] width 175 height 30
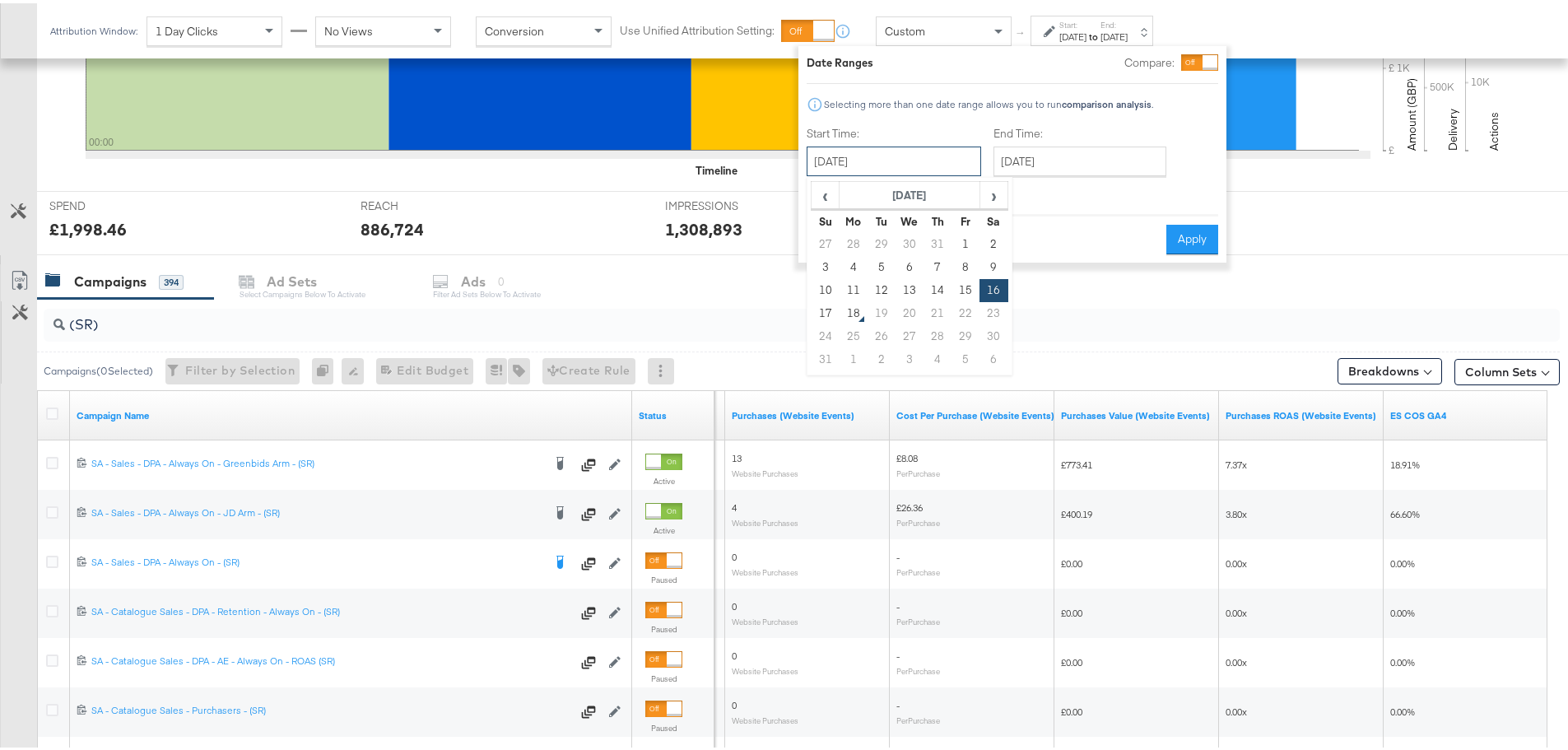
scroll to position [576, 0]
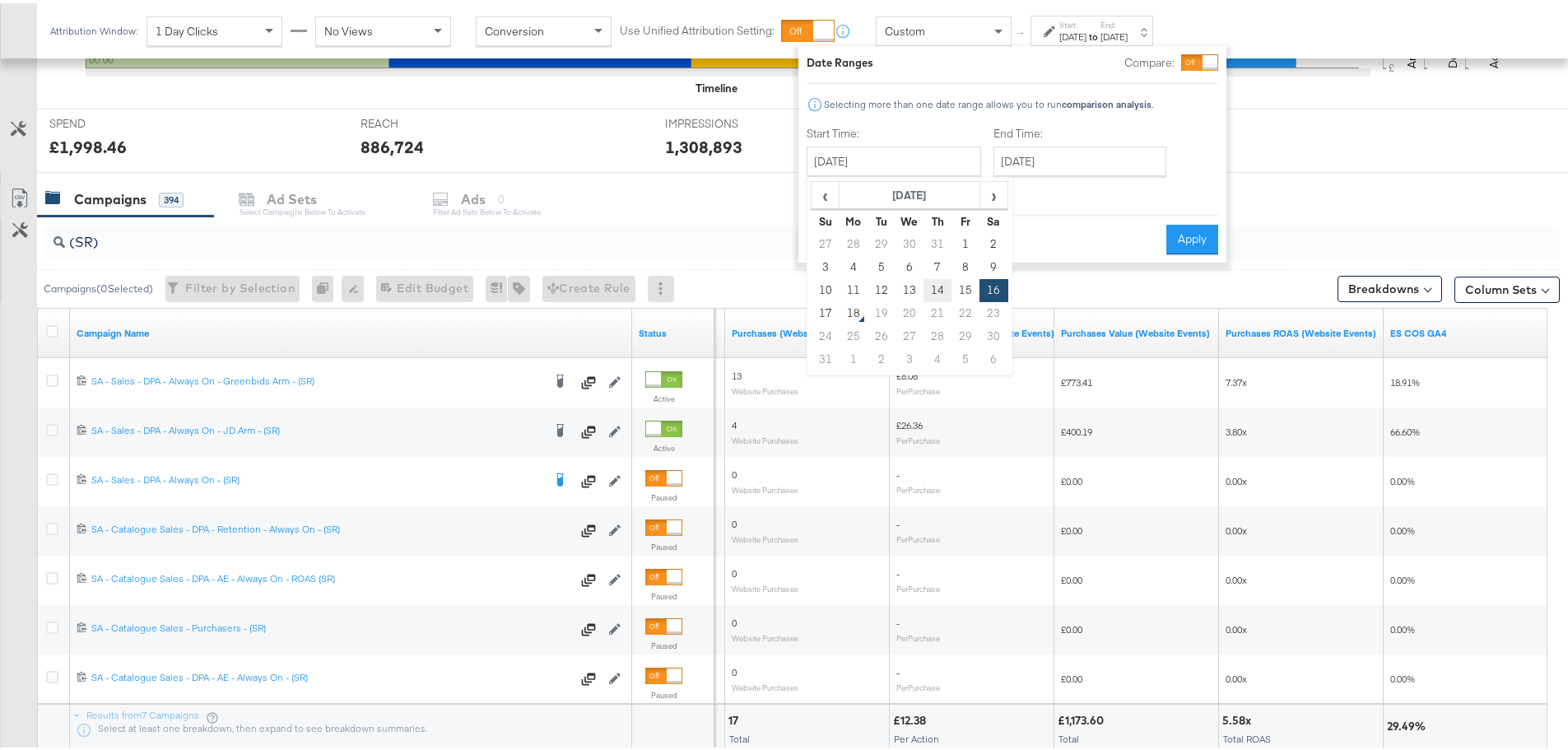
click at [937, 286] on td "14" at bounding box center [937, 287] width 28 height 23
type input "August 14th 2025"
click at [1061, 157] on input "August 16th 2025" at bounding box center [1079, 158] width 173 height 30
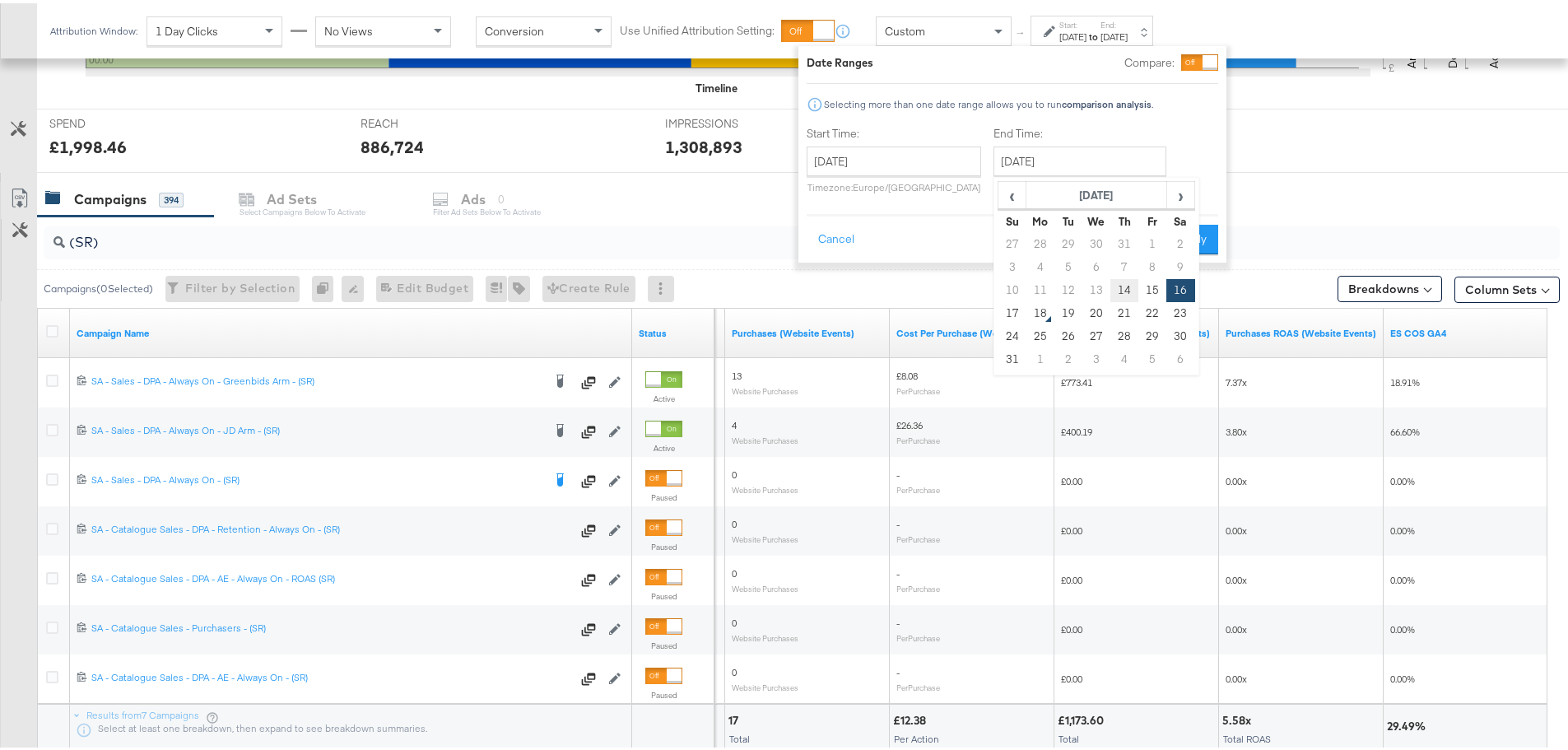
click at [1128, 291] on td "14" at bounding box center [1123, 287] width 28 height 23
type input "August 14th 2025"
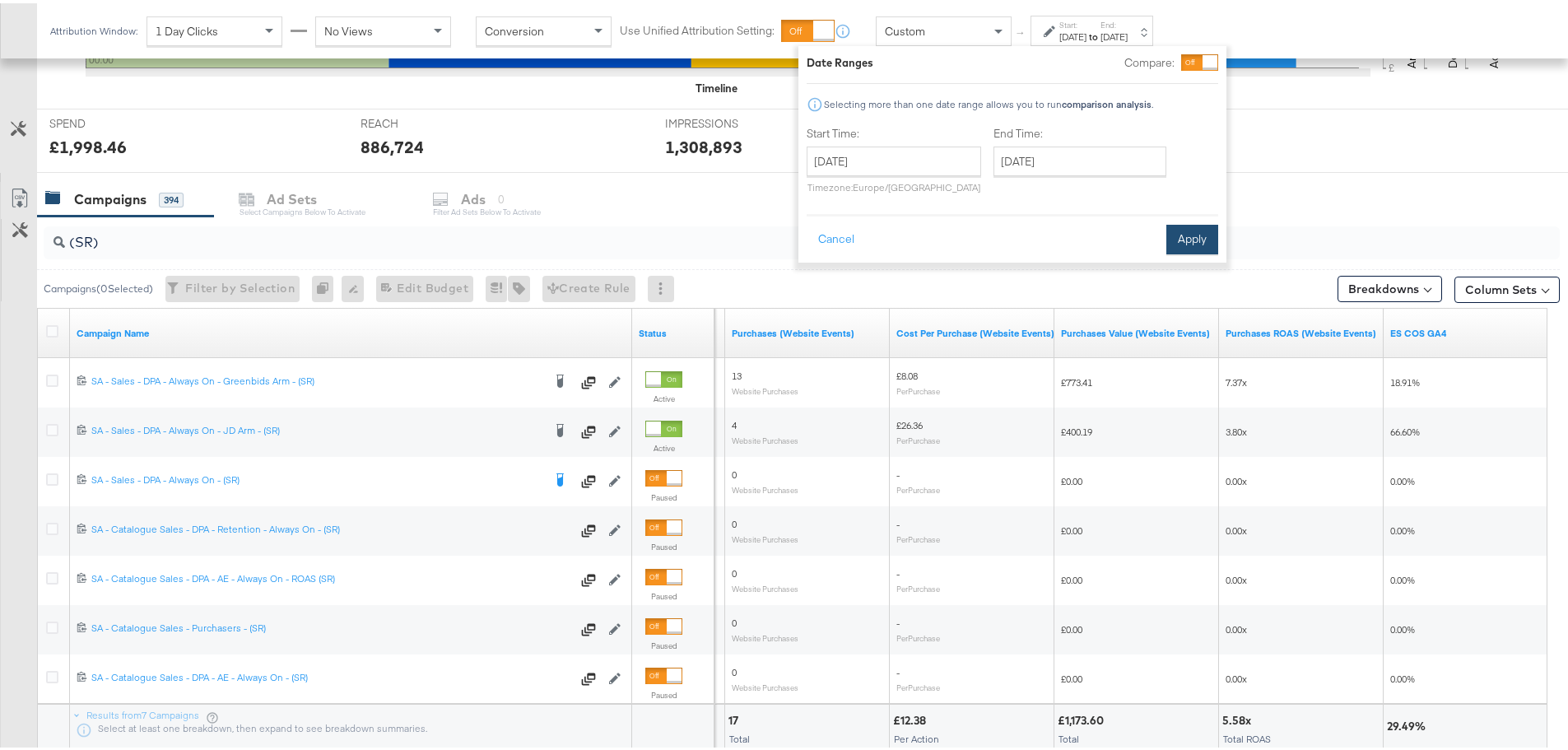
click at [1185, 249] on button "Apply" at bounding box center [1192, 236] width 52 height 30
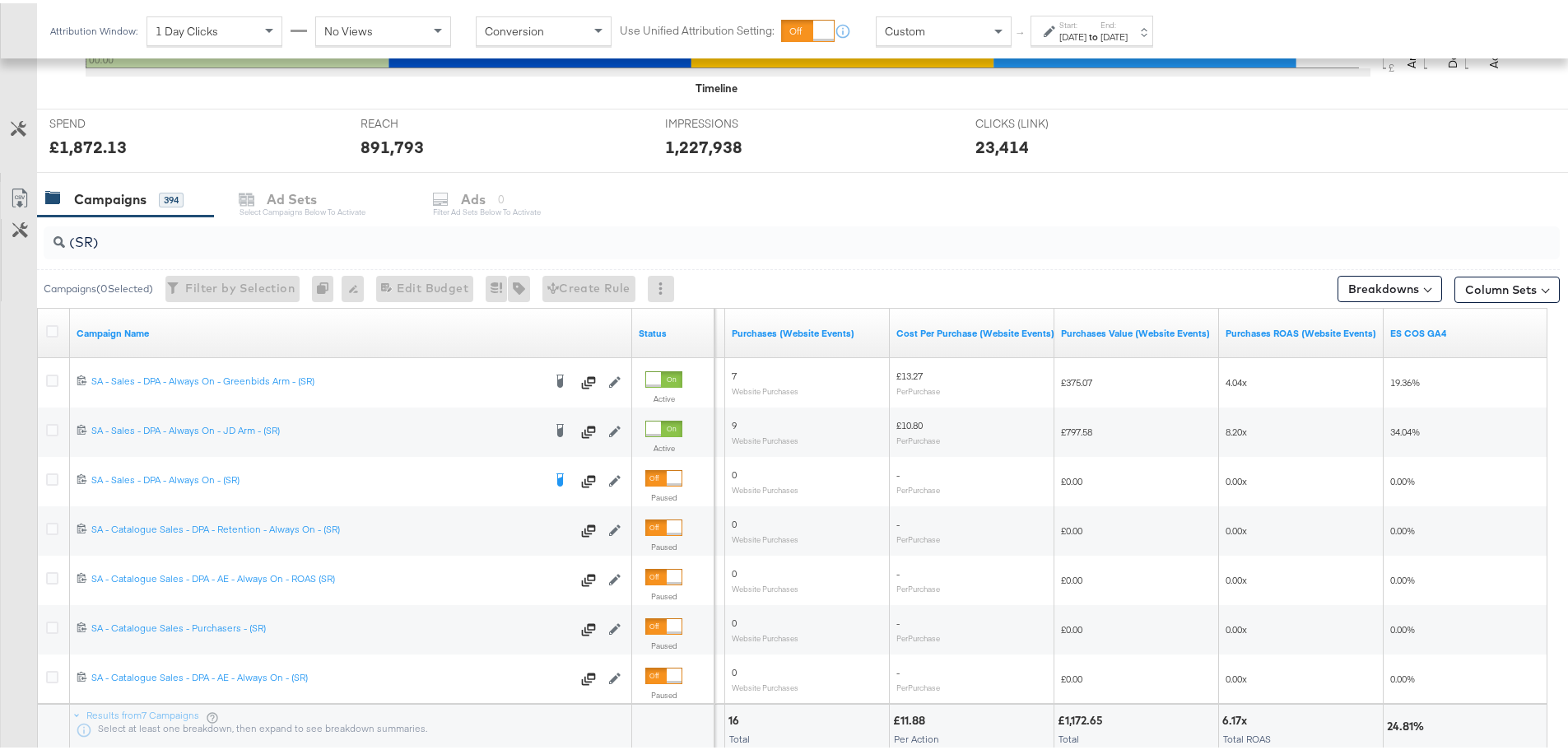
click at [1084, 28] on div "Aug 14th 2025" at bounding box center [1072, 33] width 27 height 13
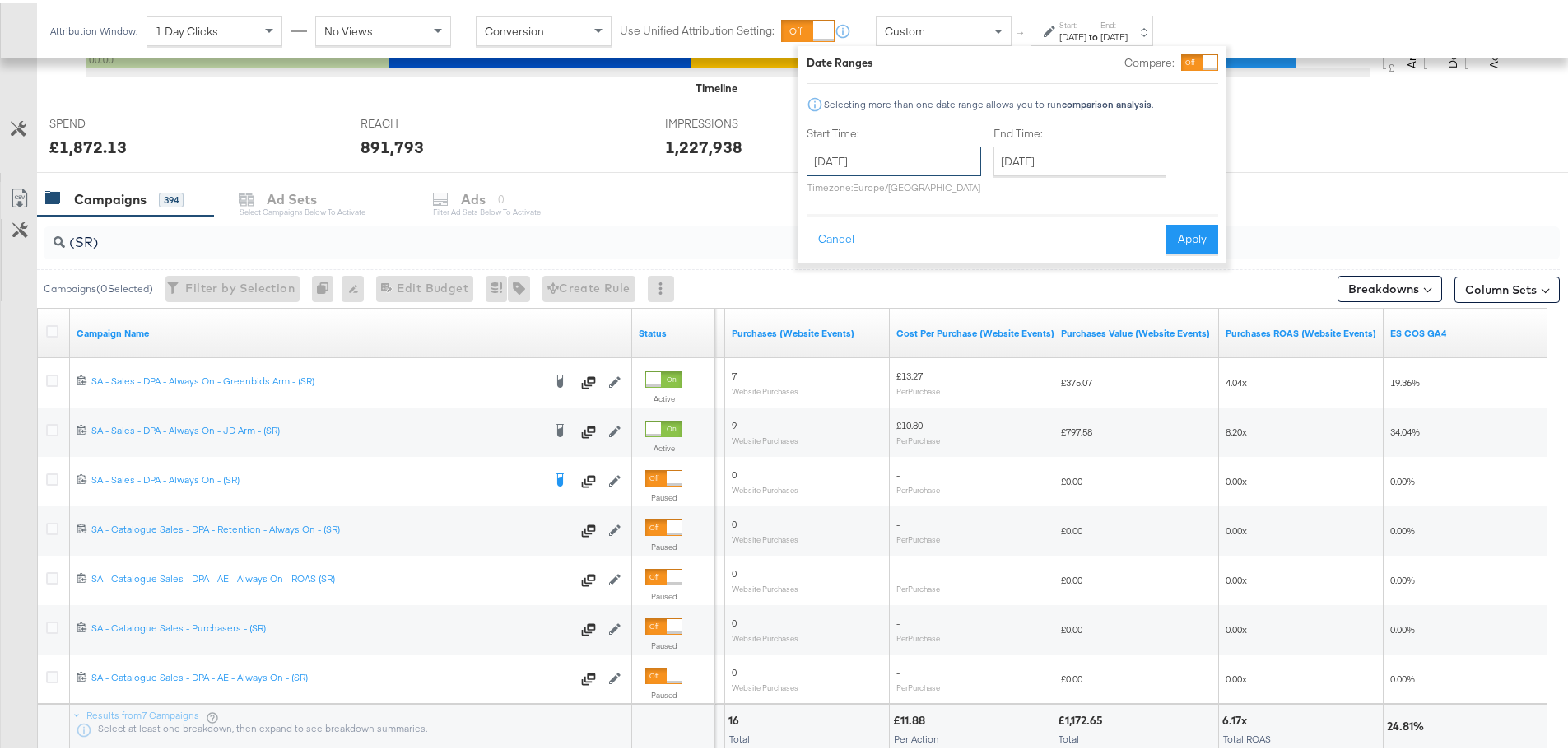
click at [936, 166] on input "August 14th 2025" at bounding box center [893, 158] width 175 height 30
click at [967, 291] on td "15" at bounding box center [965, 287] width 28 height 23
type input "August 15th 2025"
click at [1189, 244] on button "Apply" at bounding box center [1192, 236] width 52 height 30
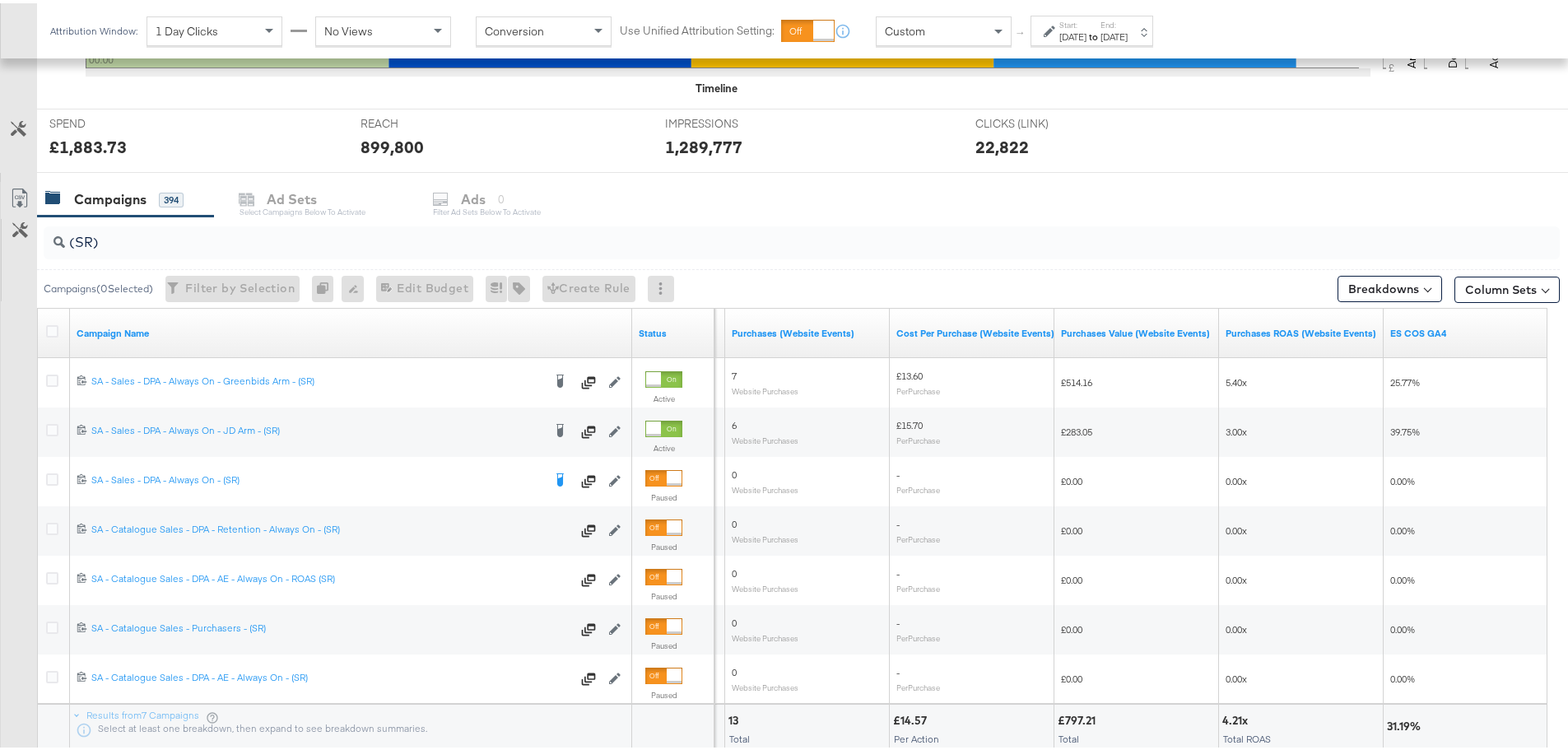
click at [1086, 29] on div "Aug 15th 2025" at bounding box center [1072, 33] width 27 height 13
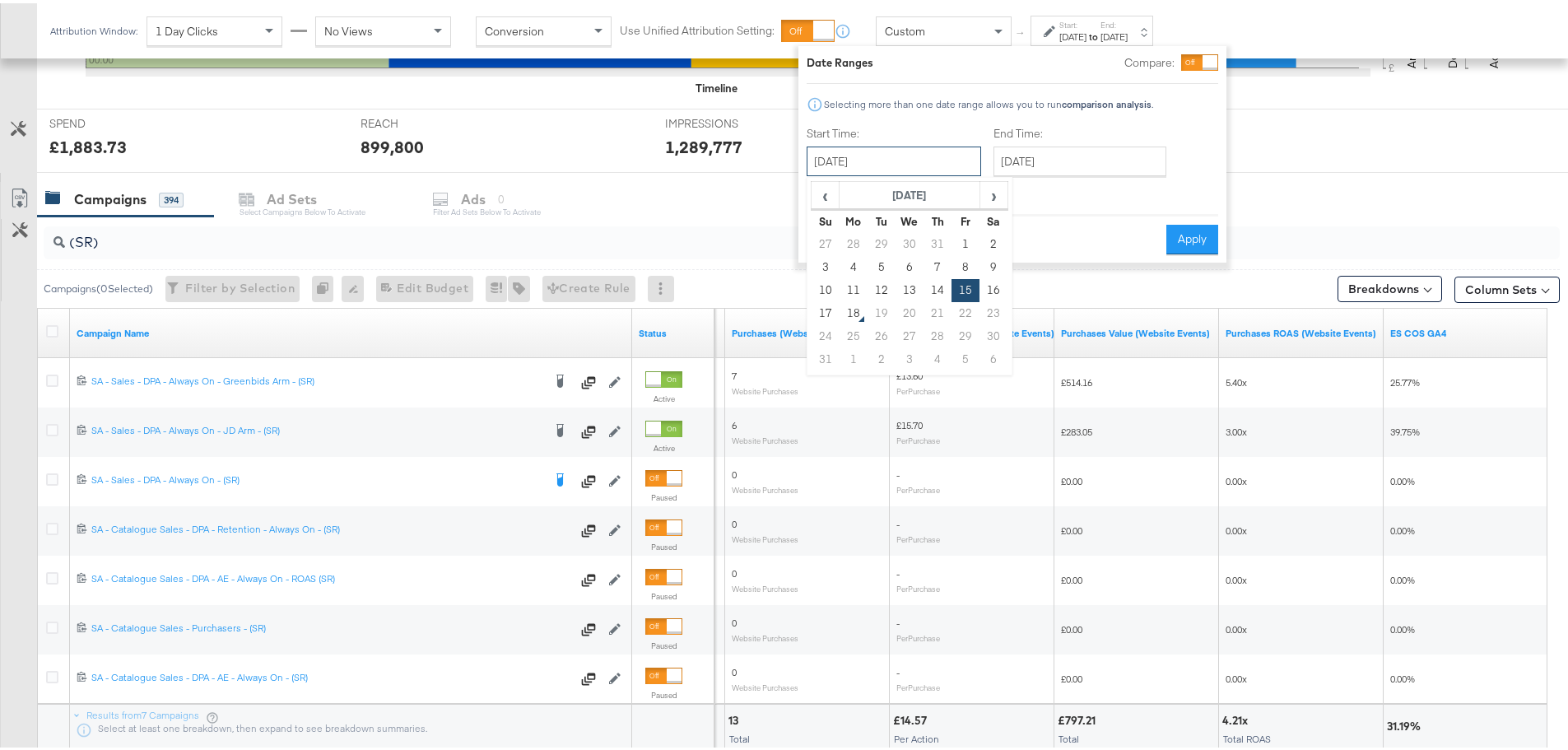
click at [949, 159] on input "August 15th 2025" at bounding box center [893, 158] width 175 height 30
click at [930, 285] on td "14" at bounding box center [937, 287] width 28 height 23
type input "August 14th 2025"
click at [1040, 160] on input "August 15th 2025" at bounding box center [1079, 158] width 173 height 30
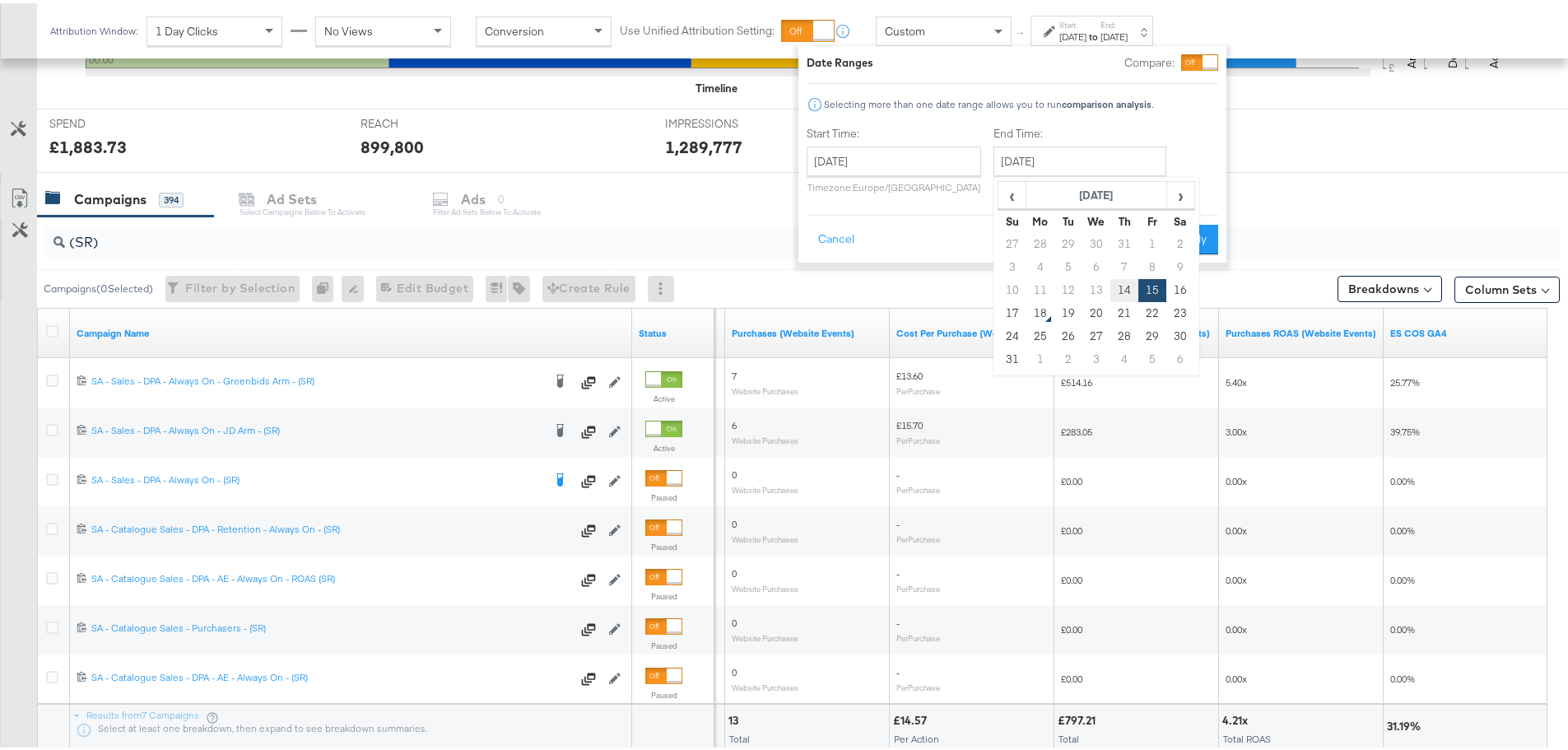
click at [1120, 291] on td "14" at bounding box center [1123, 287] width 28 height 23
type input "August 14th 2025"
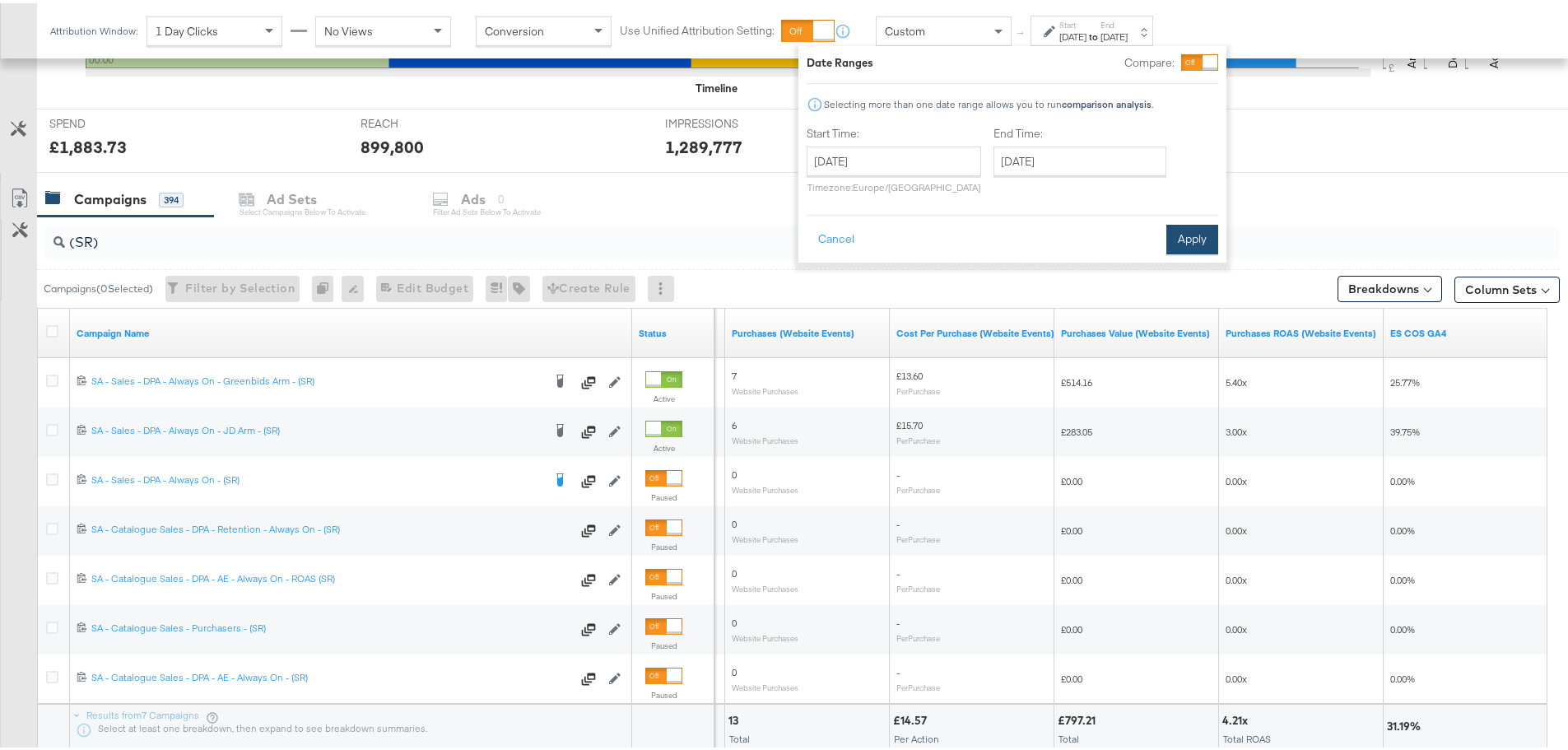
click at [1211, 239] on button "Apply" at bounding box center [1192, 236] width 52 height 30
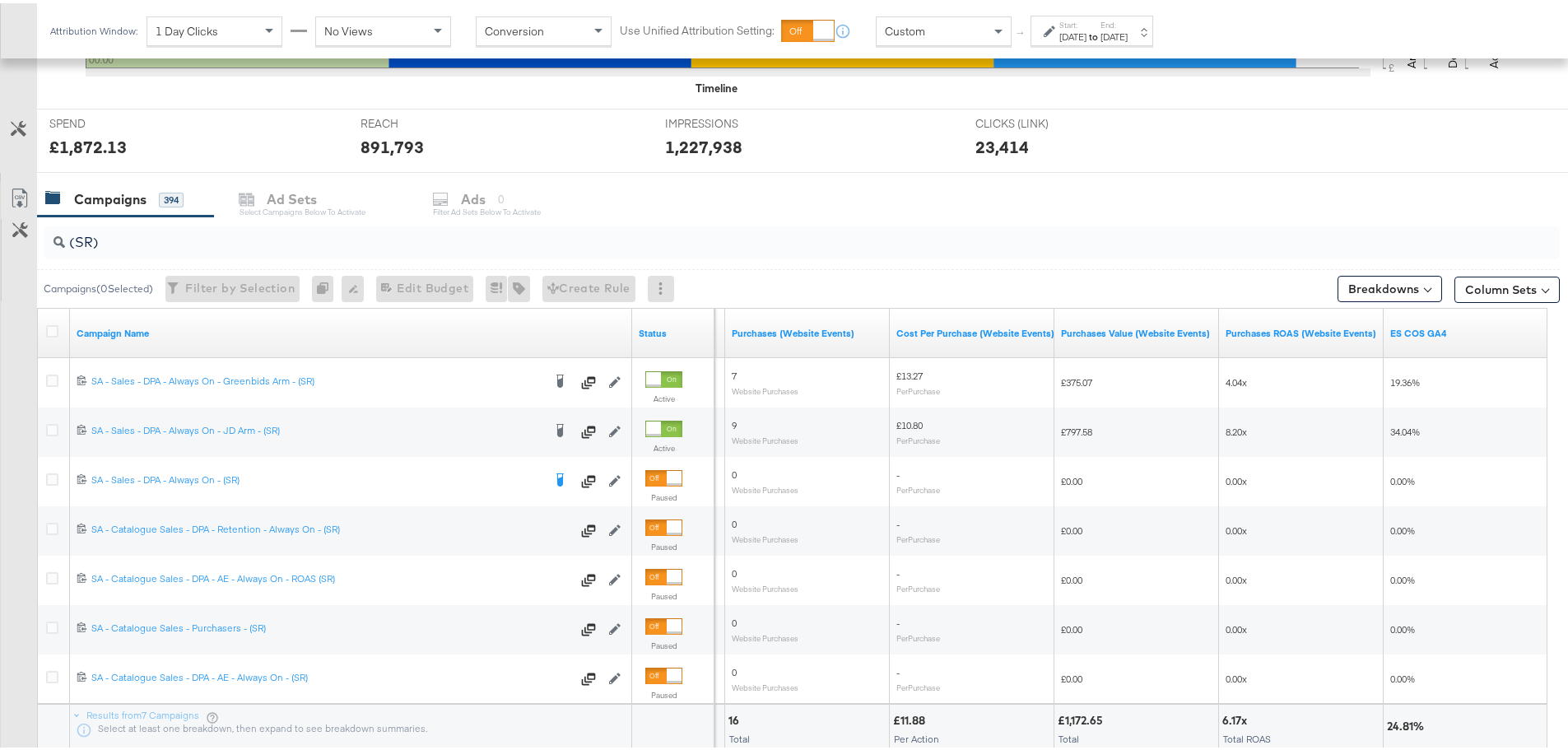
click at [1086, 12] on div "Start: Aug 14th 2025 to End: Aug 14th 2025" at bounding box center [1092, 27] width 123 height 31
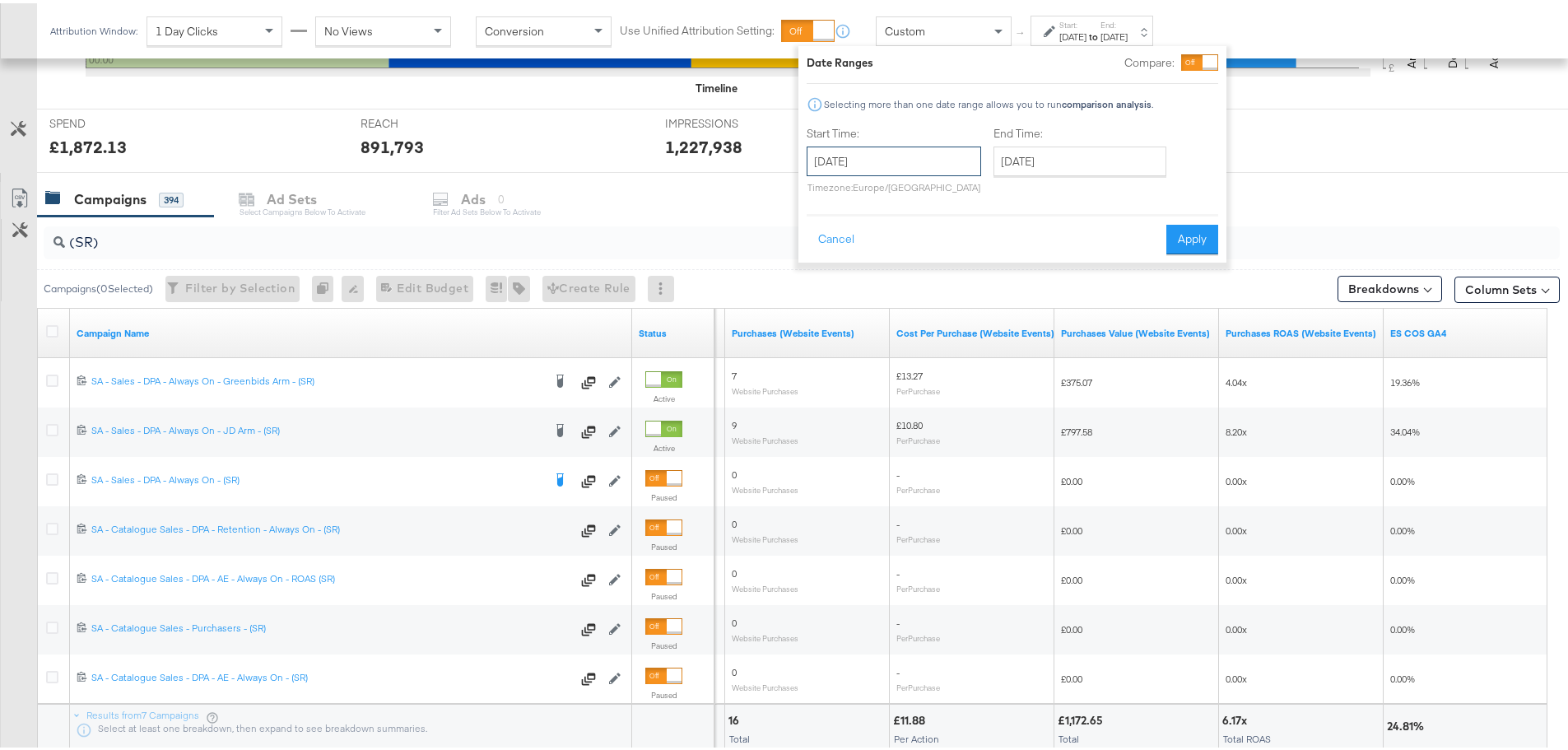
click at [885, 155] on input "August 14th 2025" at bounding box center [893, 158] width 175 height 30
click at [962, 283] on td "15" at bounding box center [965, 287] width 28 height 23
type input "August 15th 2025"
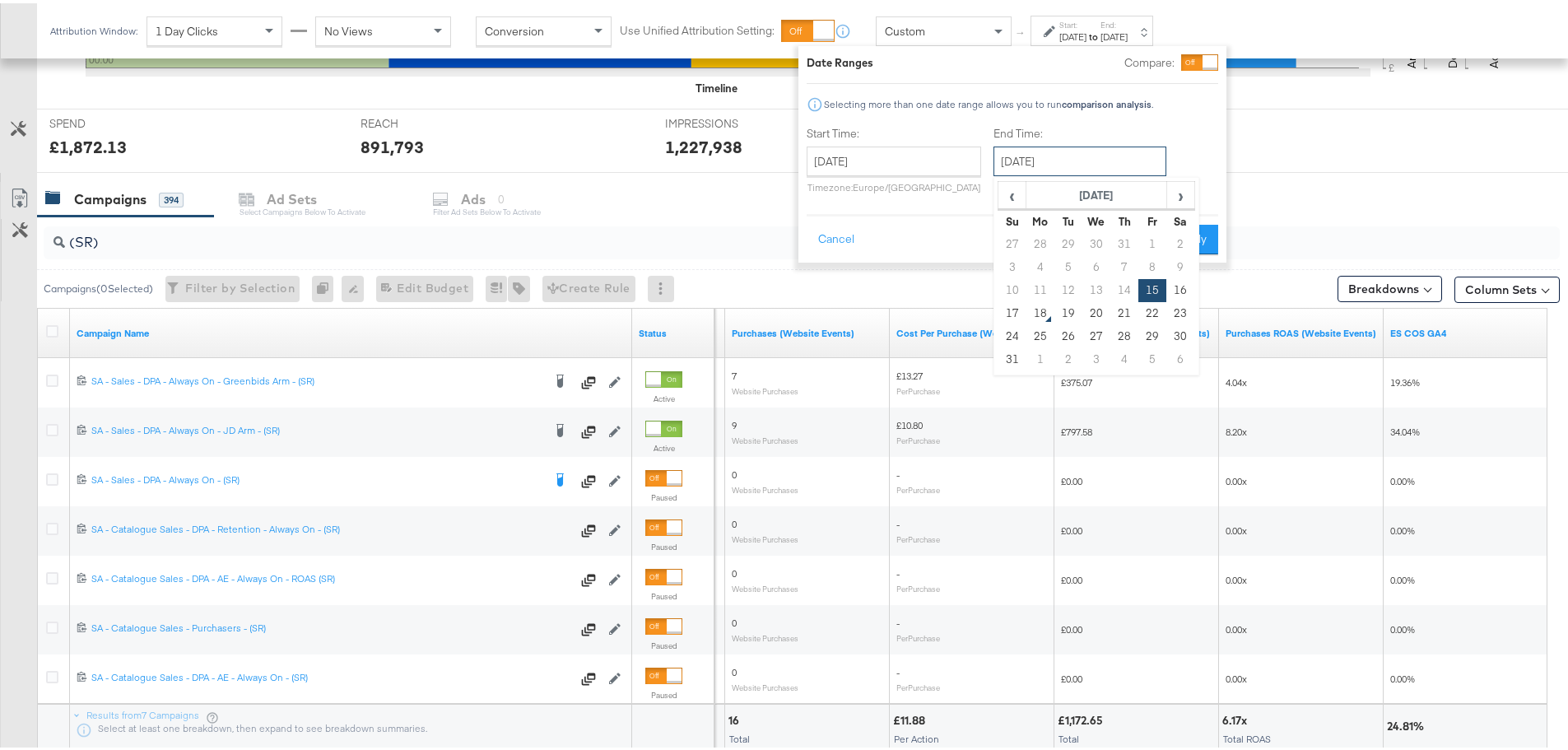
click at [1089, 151] on input "August 15th 2025" at bounding box center [1079, 158] width 173 height 30
click at [1212, 240] on button "Apply" at bounding box center [1192, 236] width 52 height 30
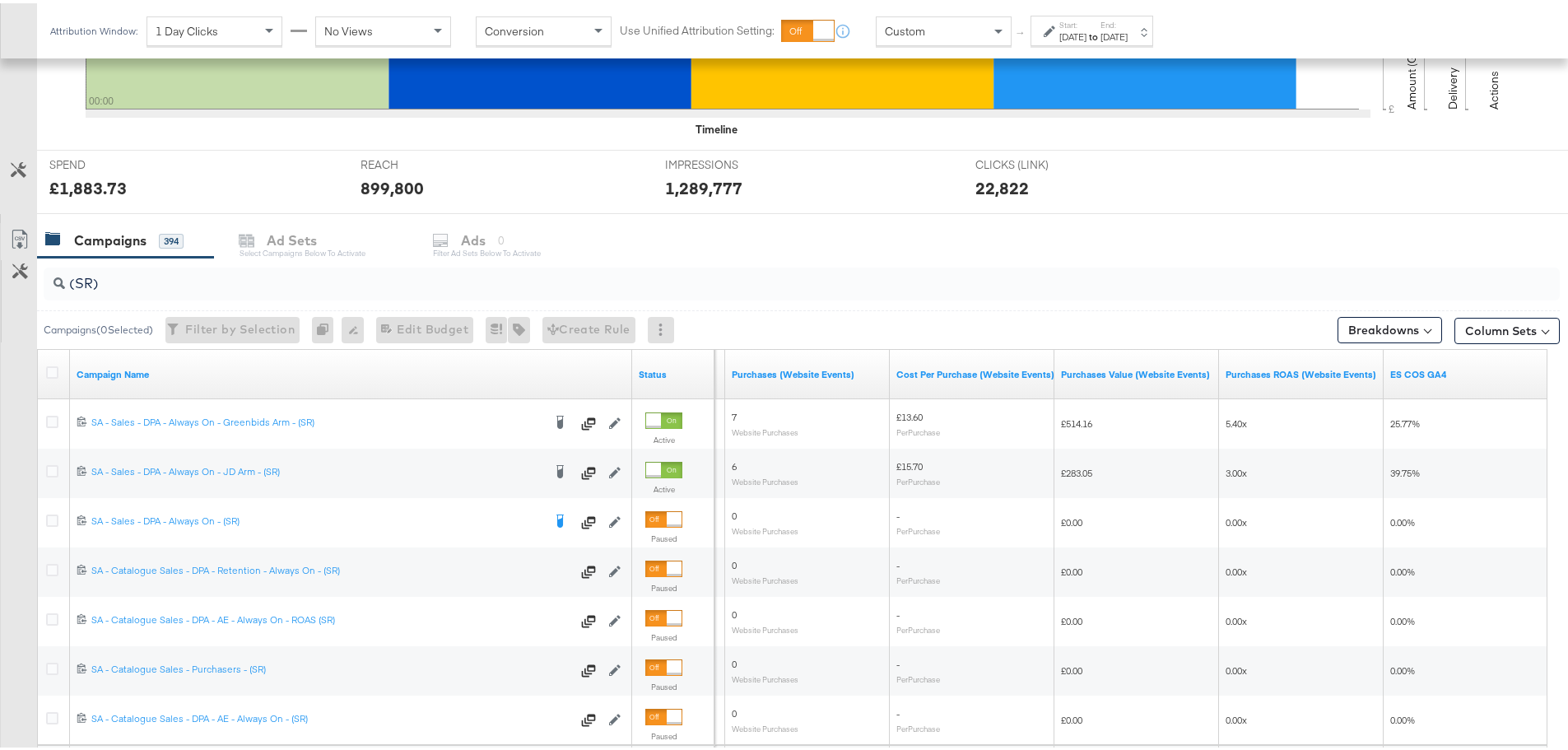
scroll to position [494, 0]
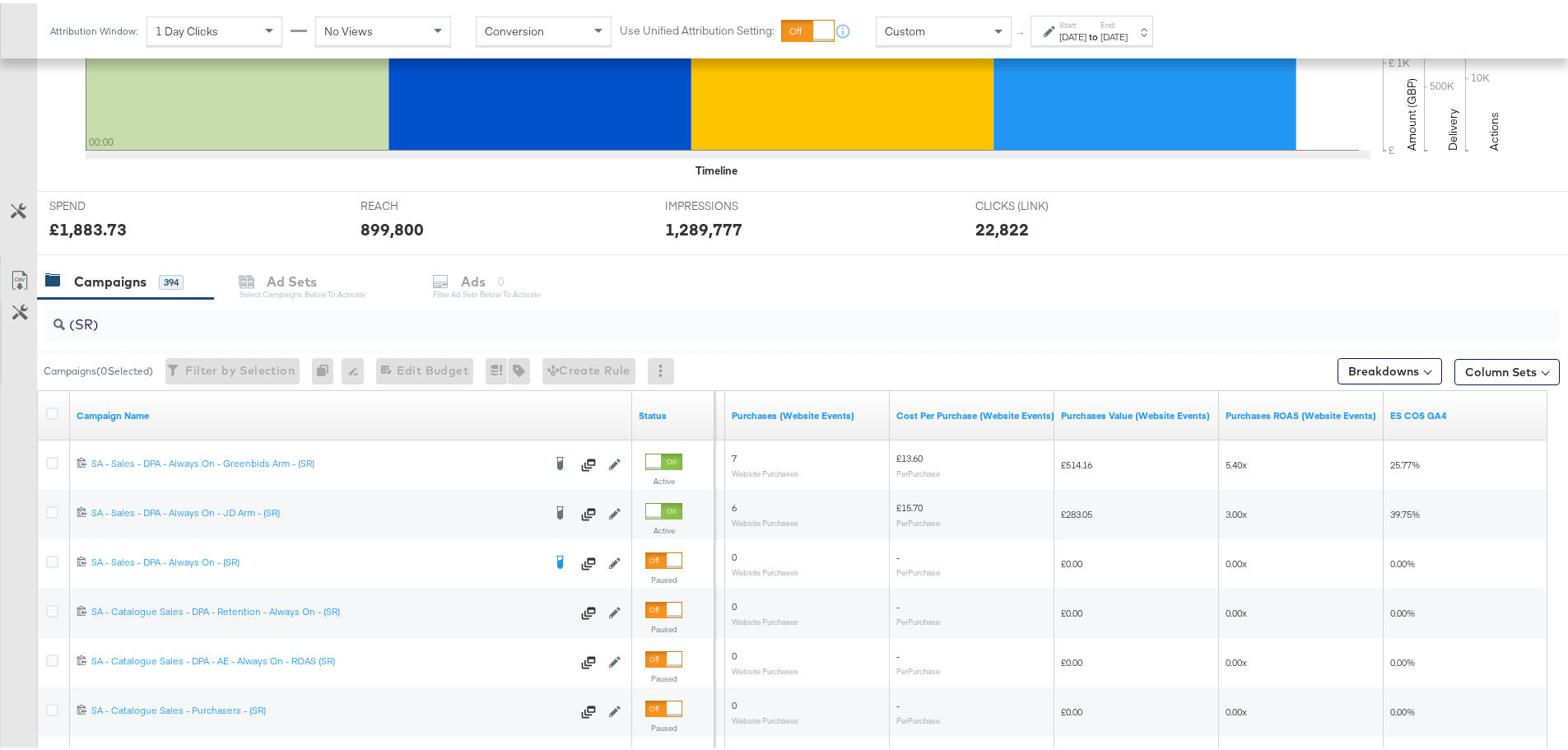
click at [1128, 31] on div "Aug 15th 2025" at bounding box center [1114, 33] width 27 height 13
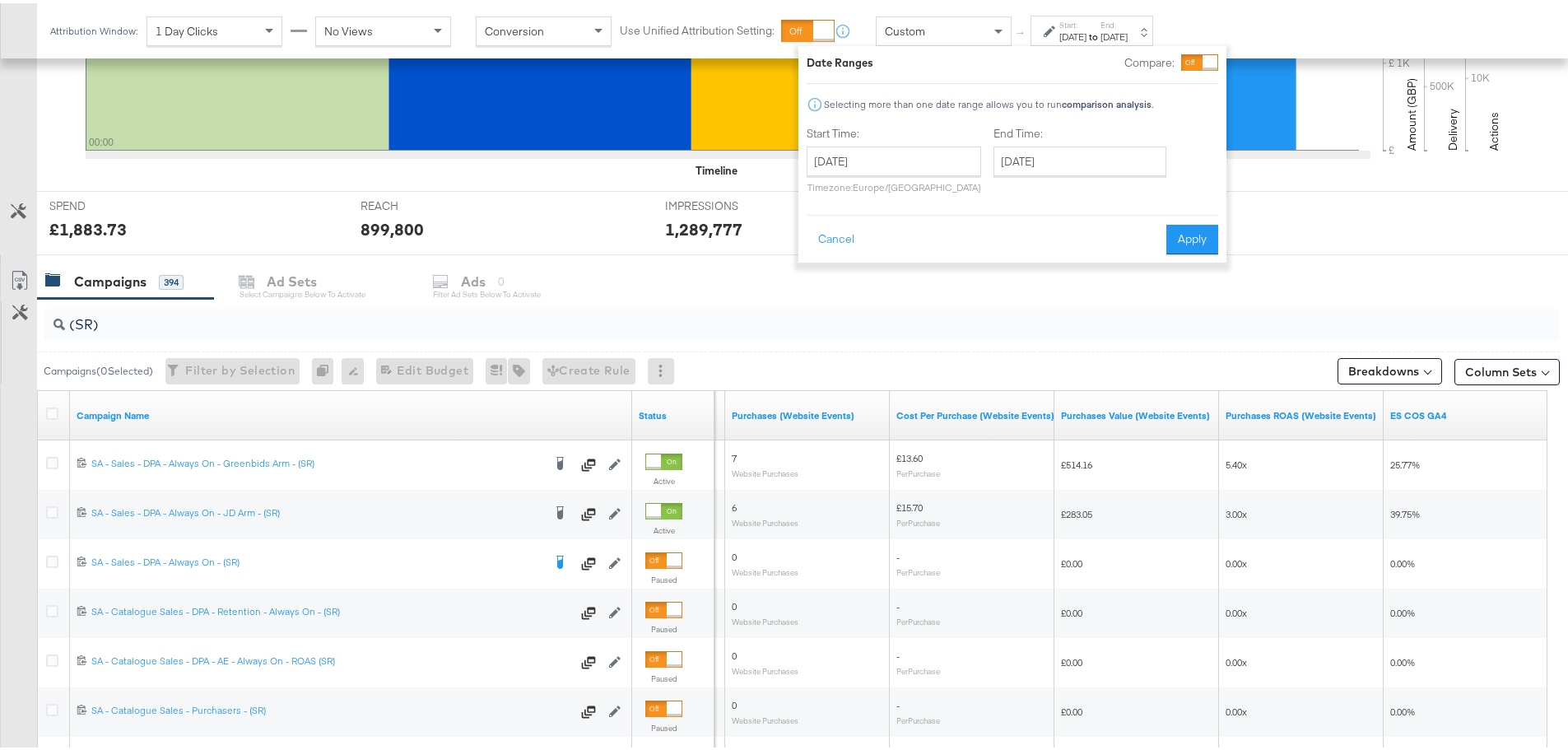
click at [889, 175] on div "August 15th 2025 ‹ August 2025 › Su Mo Tu We Th Fr Sa 27 28 29 30 31 1 2 3 4 5 …" at bounding box center [893, 166] width 175 height 47
click at [895, 163] on input "August 15th 2025" at bounding box center [893, 158] width 175 height 30
click at [993, 282] on td "16" at bounding box center [993, 287] width 28 height 23
type input "August 16th 2025"
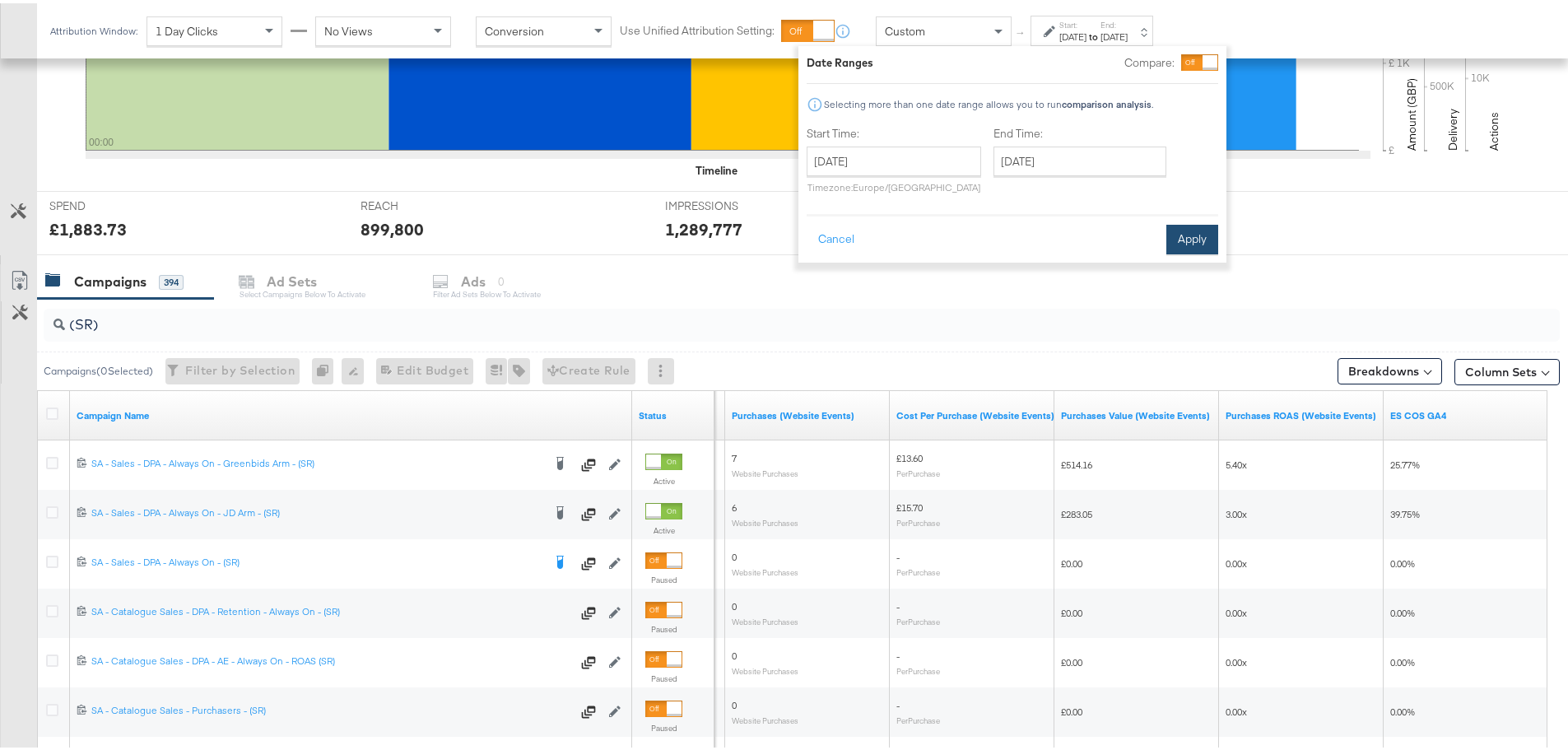
click at [1199, 239] on button "Apply" at bounding box center [1192, 236] width 52 height 30
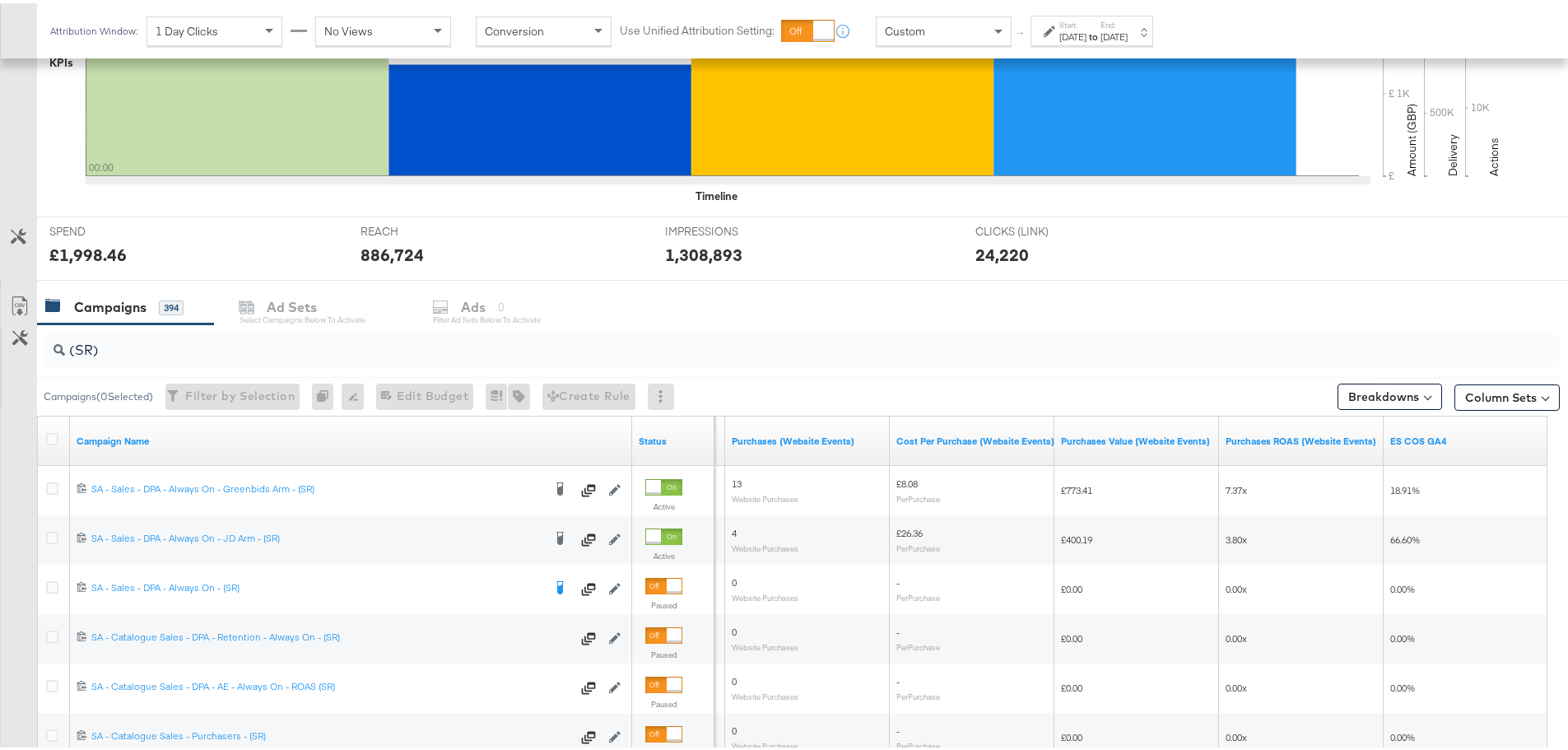
scroll to position [576, 0]
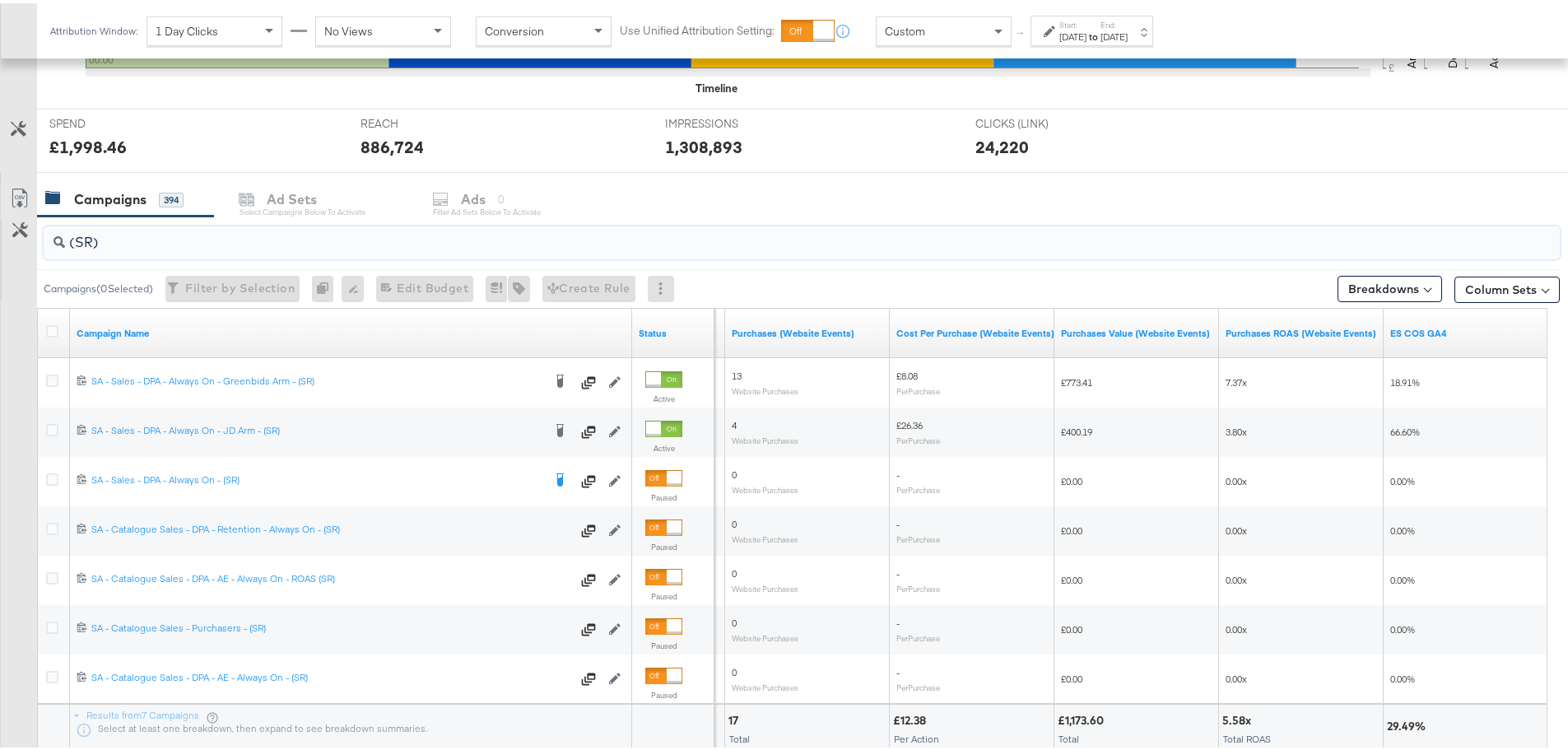
drag, startPoint x: 134, startPoint y: 239, endPoint x: 60, endPoint y: 233, distance: 74.2
click at [60, 233] on div "(SR)" at bounding box center [801, 239] width 1516 height 33
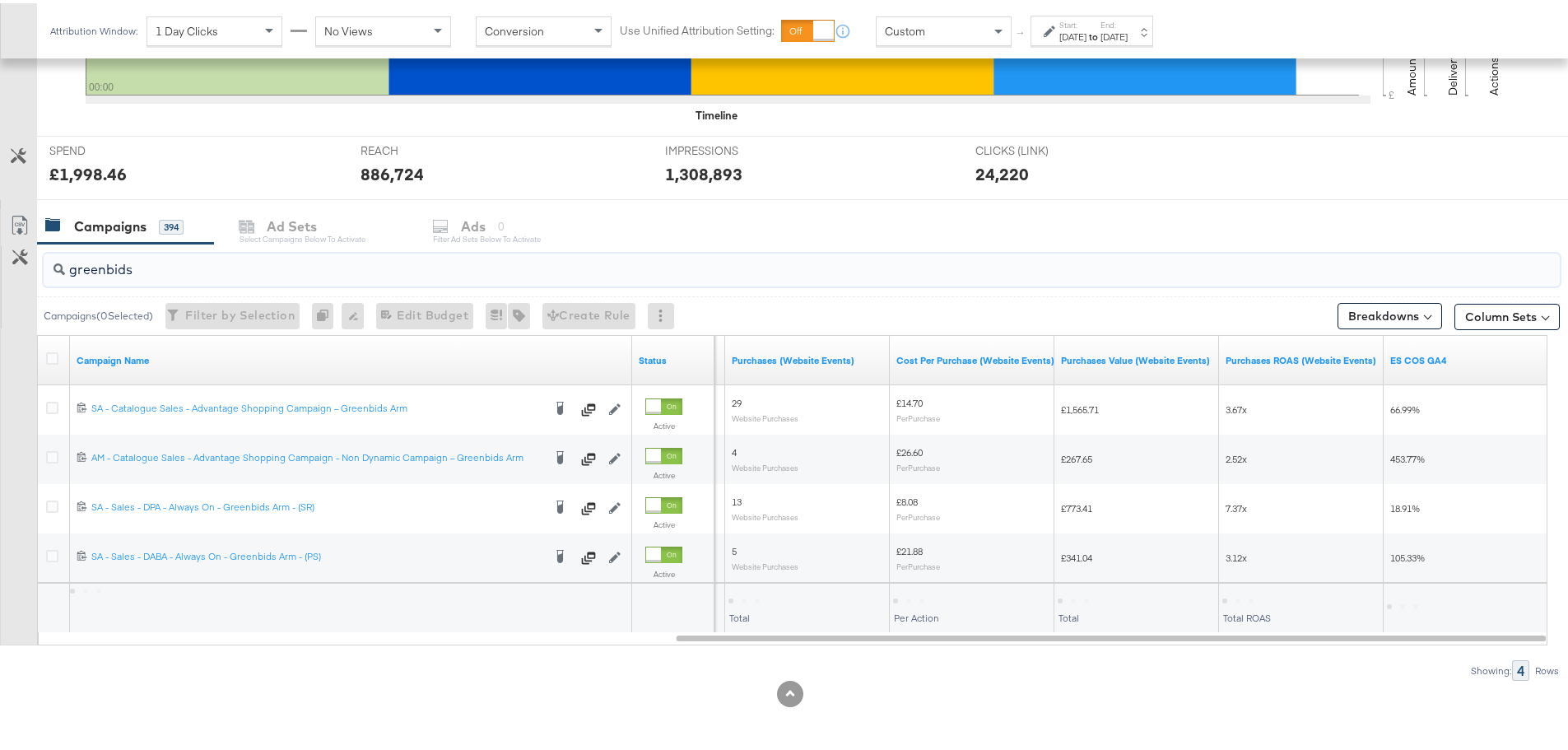
scroll to position [549, 0]
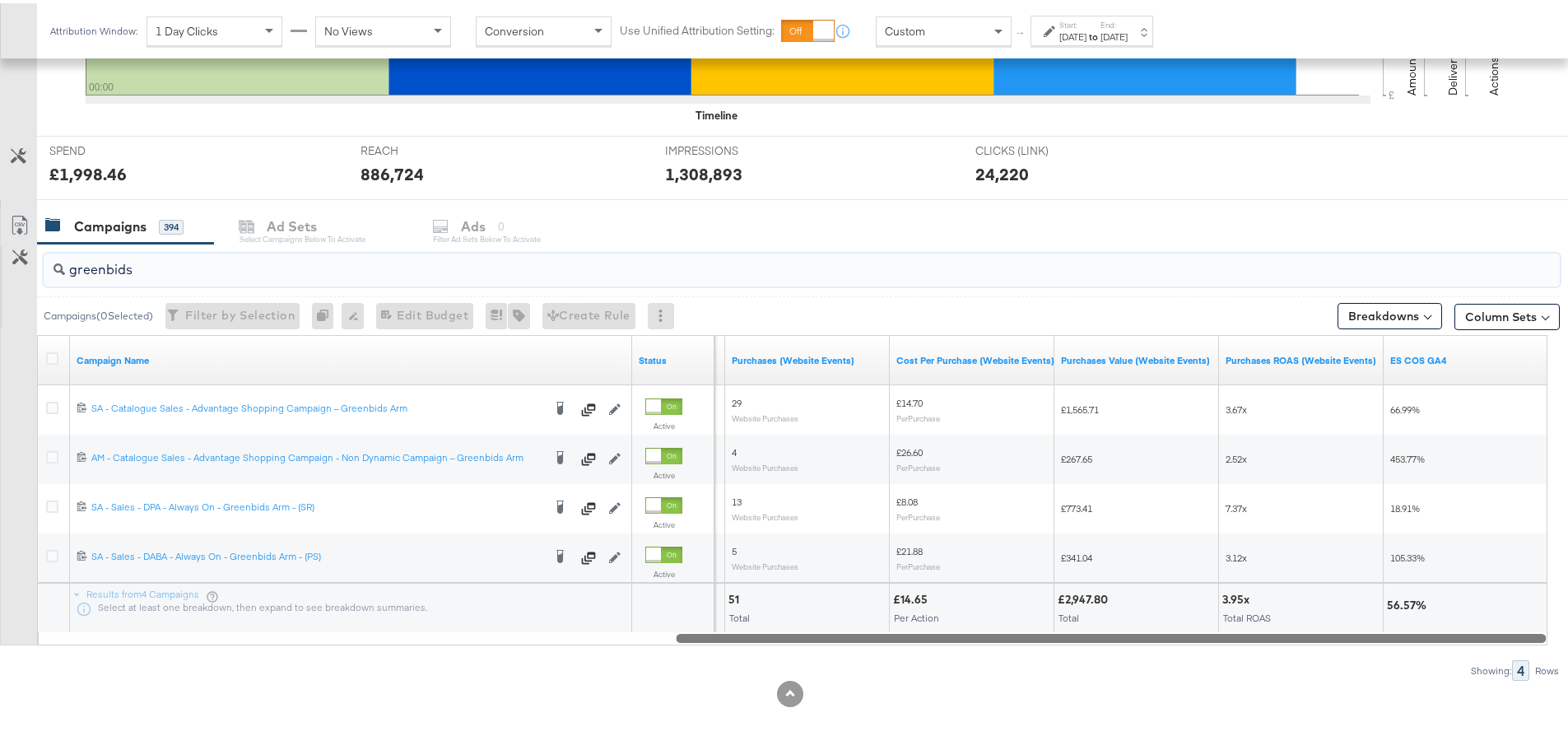
drag, startPoint x: 1418, startPoint y: 633, endPoint x: 1433, endPoint y: 632, distance: 15.0
click at [1433, 632] on div at bounding box center [1110, 634] width 870 height 14
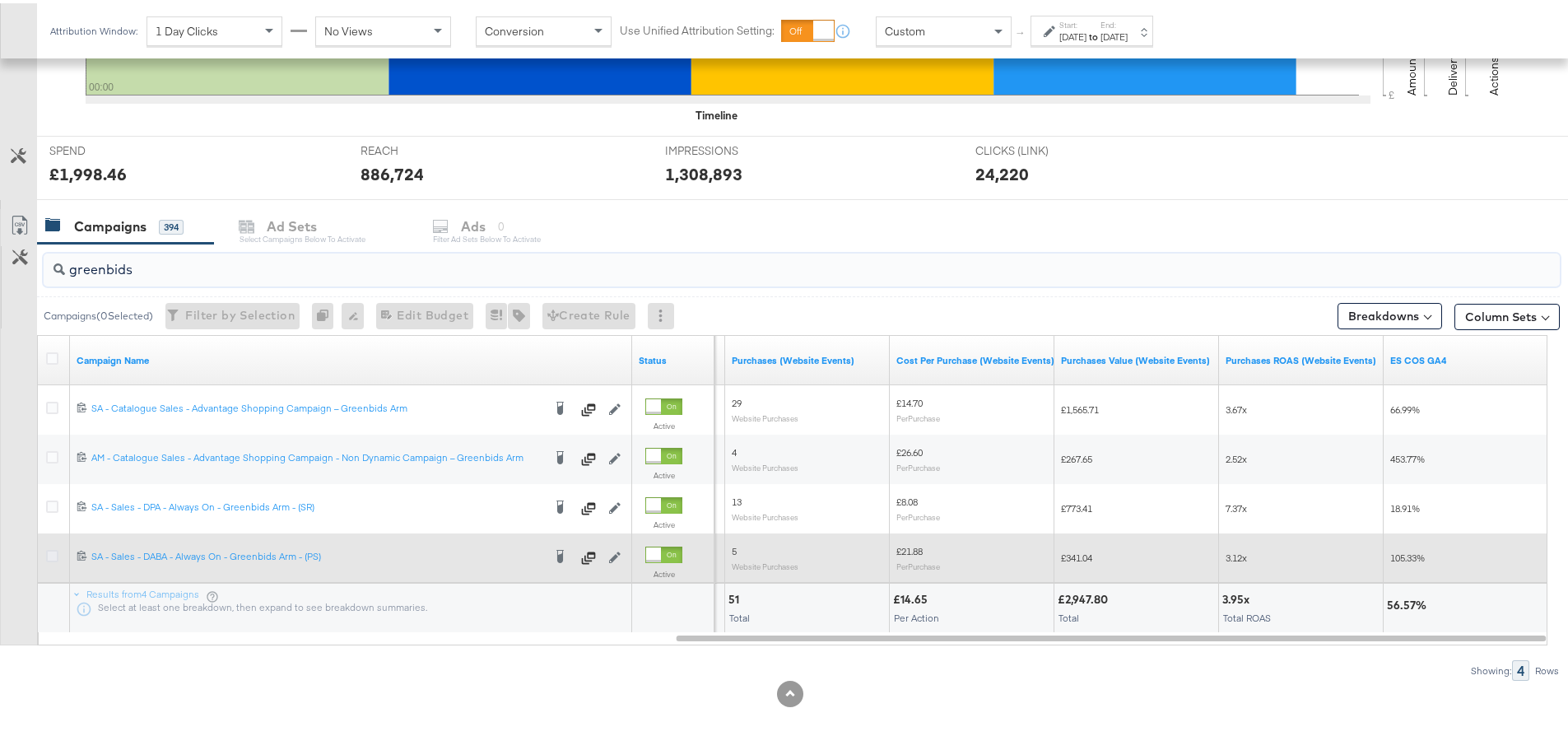
type input "greenbids"
click at [55, 556] on icon at bounding box center [52, 553] width 12 height 12
click at [0, 0] on input "checkbox" at bounding box center [0, 0] width 0 height 0
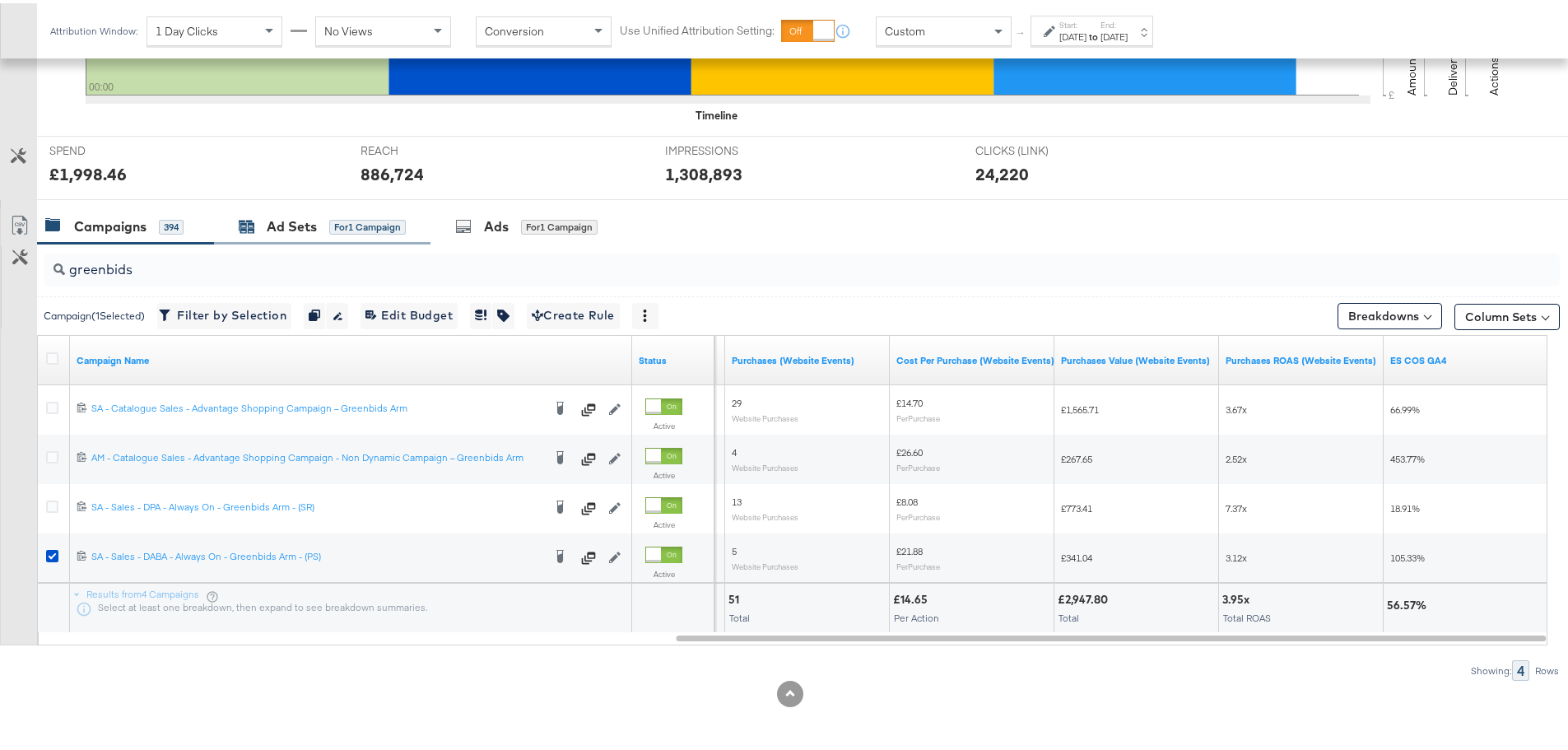
click at [270, 231] on div "Ad Sets" at bounding box center [291, 223] width 50 height 19
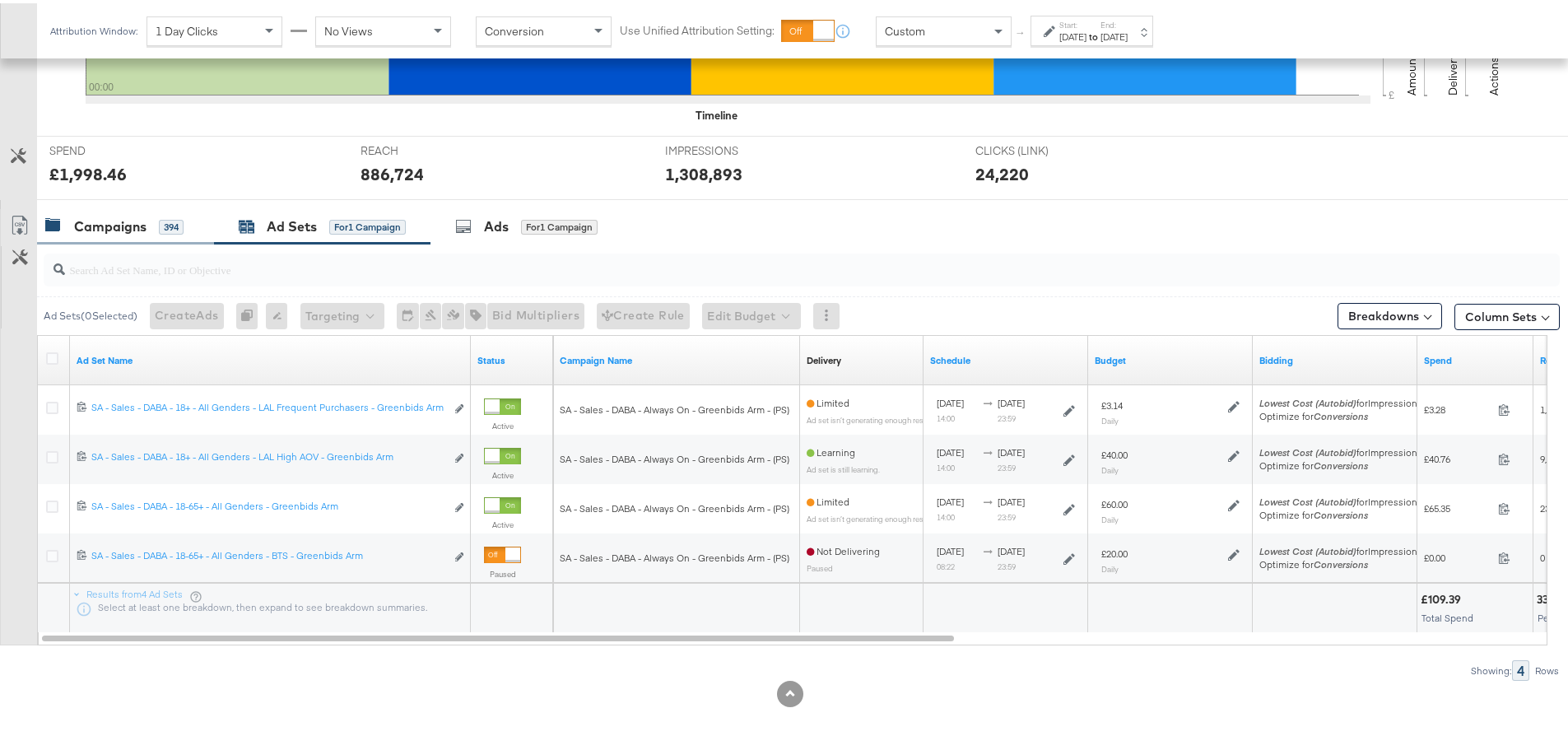
click at [128, 216] on div "Campaigns" at bounding box center [110, 223] width 72 height 19
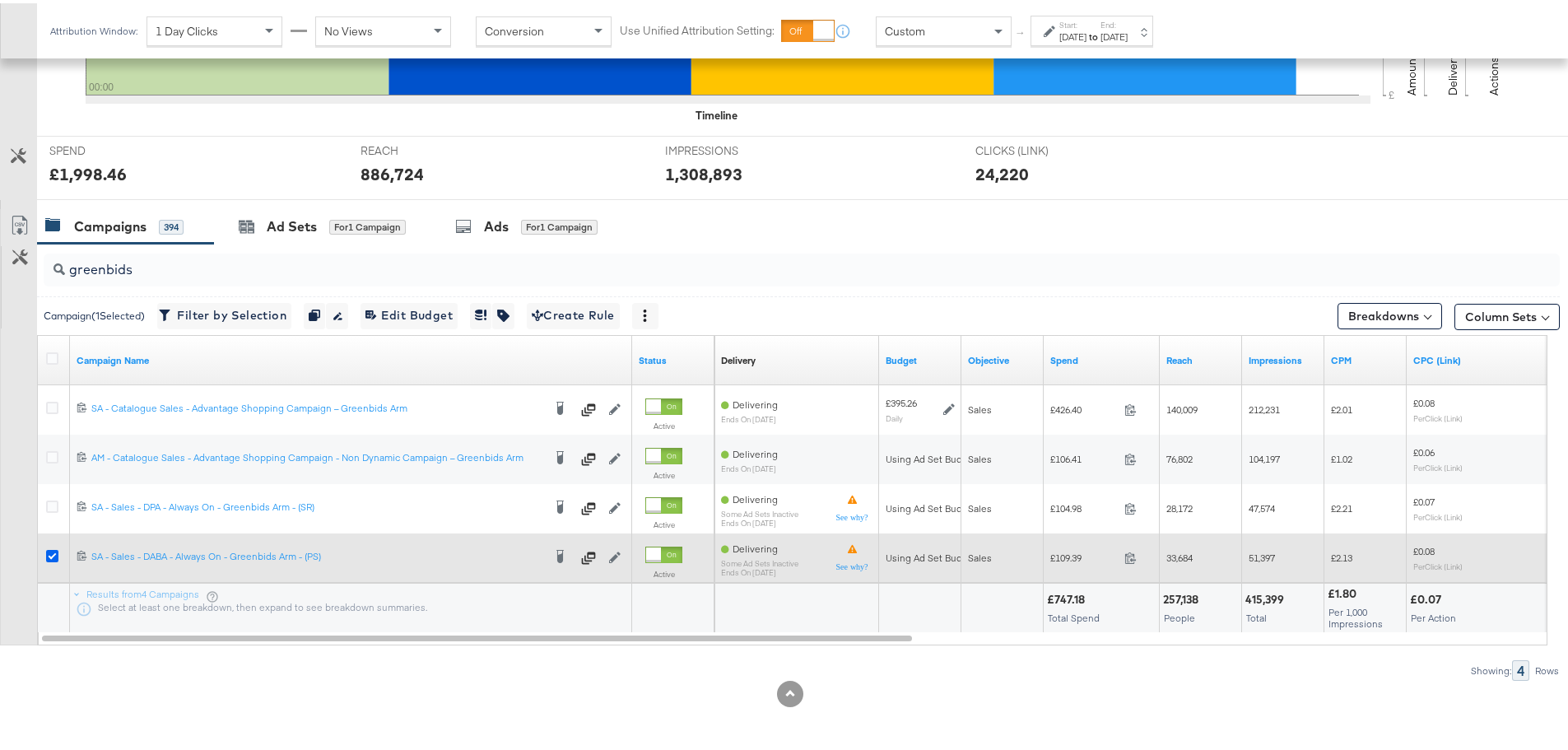
click at [49, 554] on icon at bounding box center [52, 553] width 12 height 12
click at [0, 0] on input "checkbox" at bounding box center [0, 0] width 0 height 0
click at [46, 551] on icon at bounding box center [52, 553] width 12 height 12
click at [0, 0] on input "checkbox" at bounding box center [0, 0] width 0 height 0
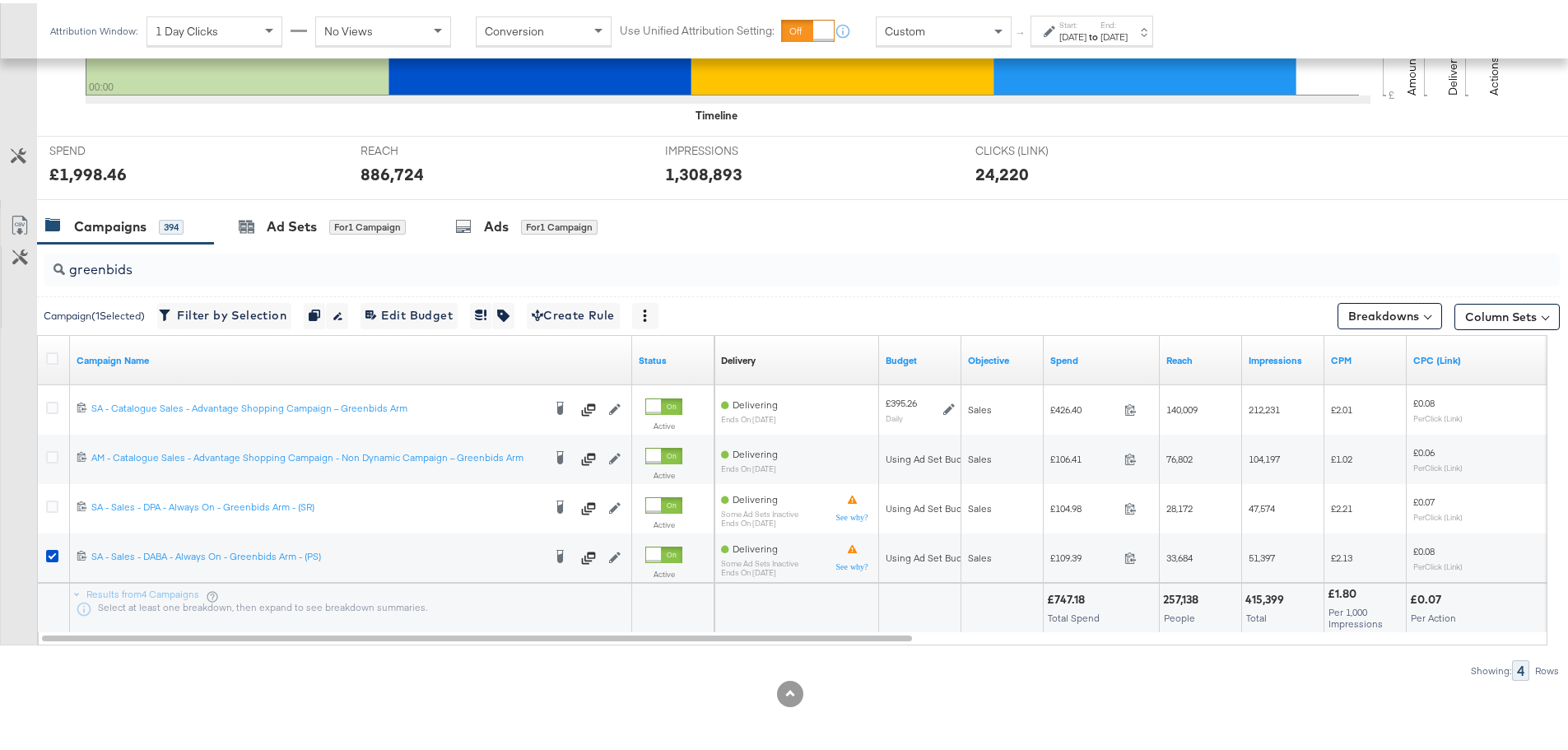
click at [1086, 29] on div "Aug 16th 2025" at bounding box center [1072, 33] width 27 height 13
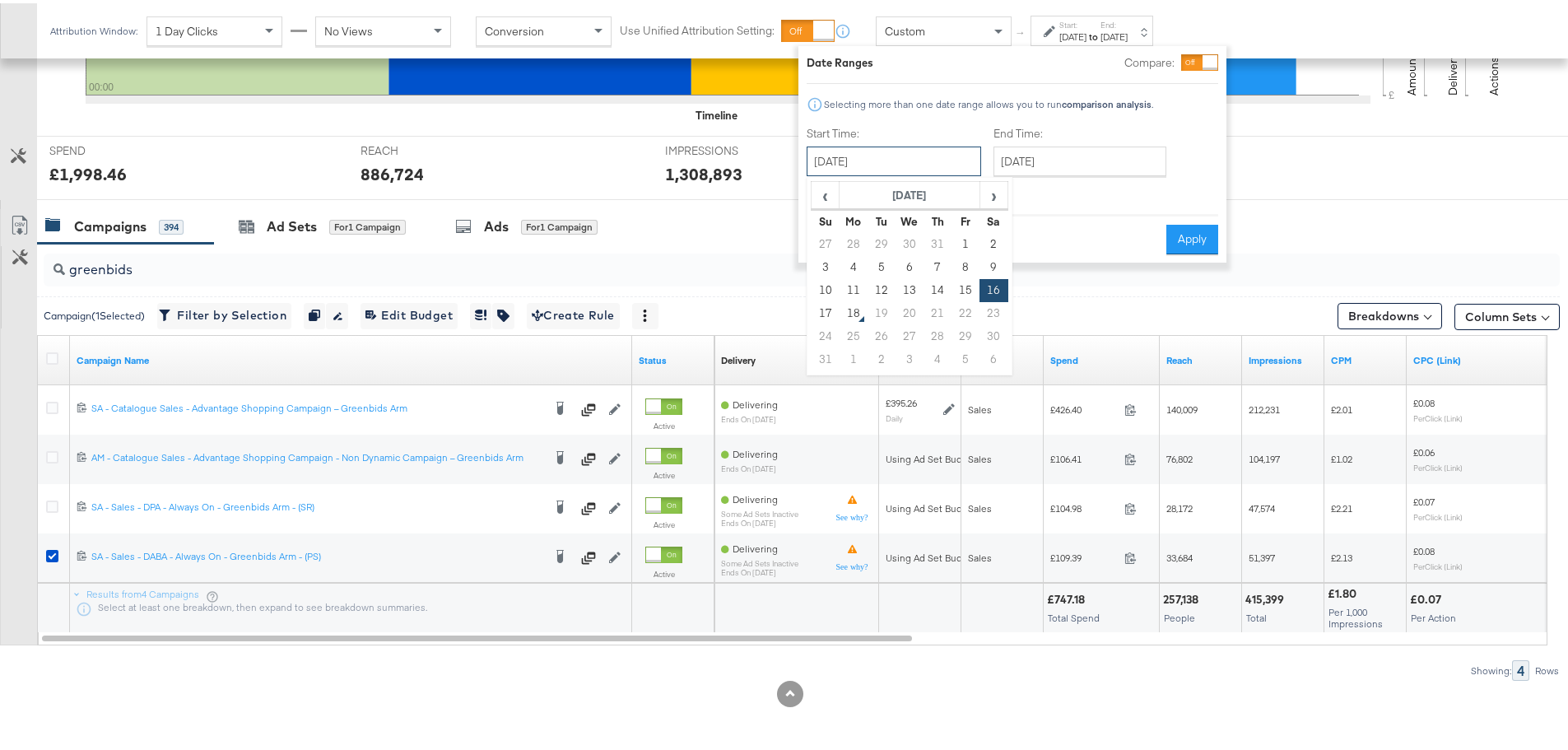
click at [859, 159] on input "August 16th 2025" at bounding box center [893, 158] width 175 height 30
click at [830, 280] on td "10" at bounding box center [825, 287] width 28 height 23
click at [936, 167] on input "August 10th 2025" at bounding box center [893, 158] width 175 height 30
click at [826, 308] on td "17" at bounding box center [825, 310] width 28 height 23
type input "August 17th 2025"
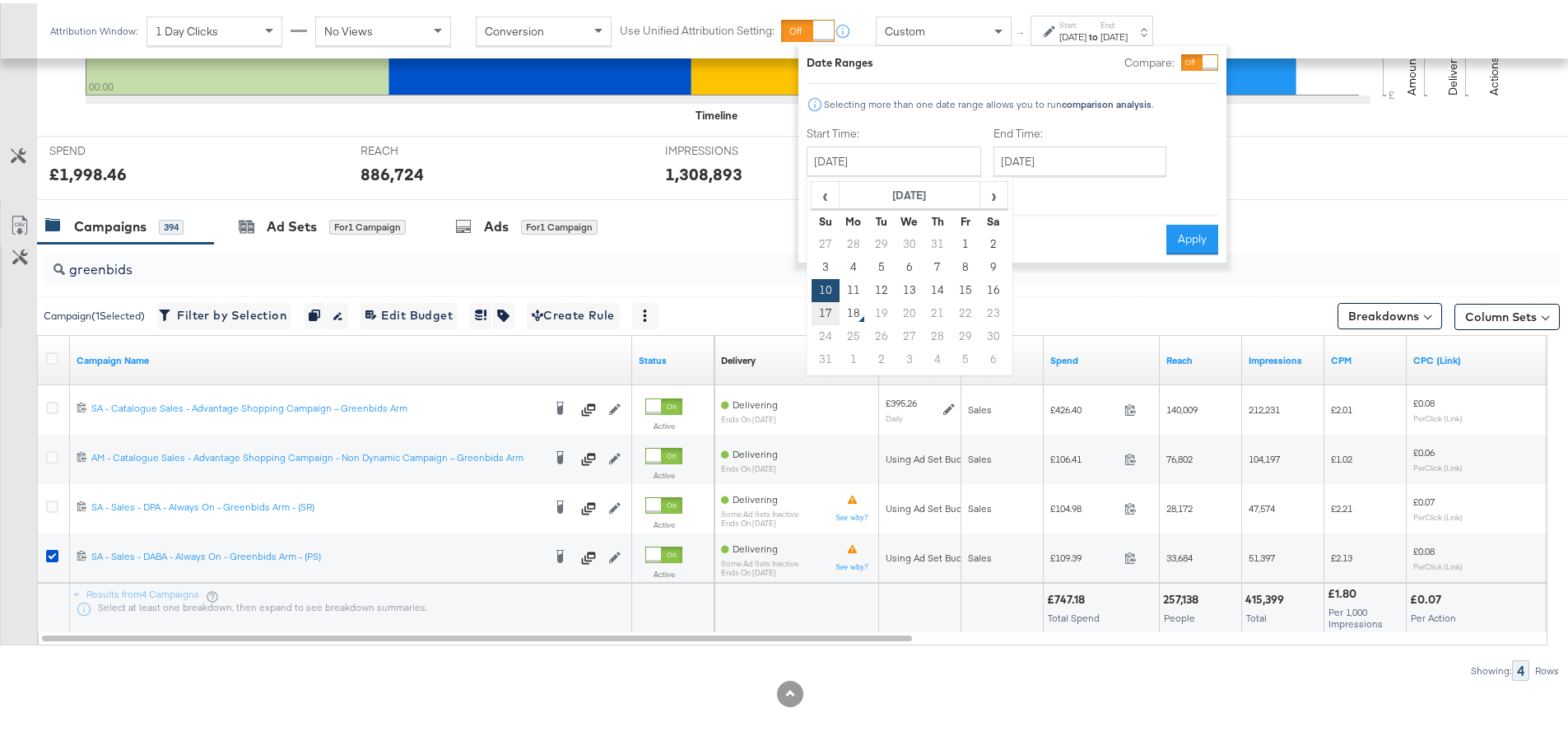
type input "August 17th 2025"
click at [1184, 238] on button "Apply" at bounding box center [1192, 236] width 52 height 30
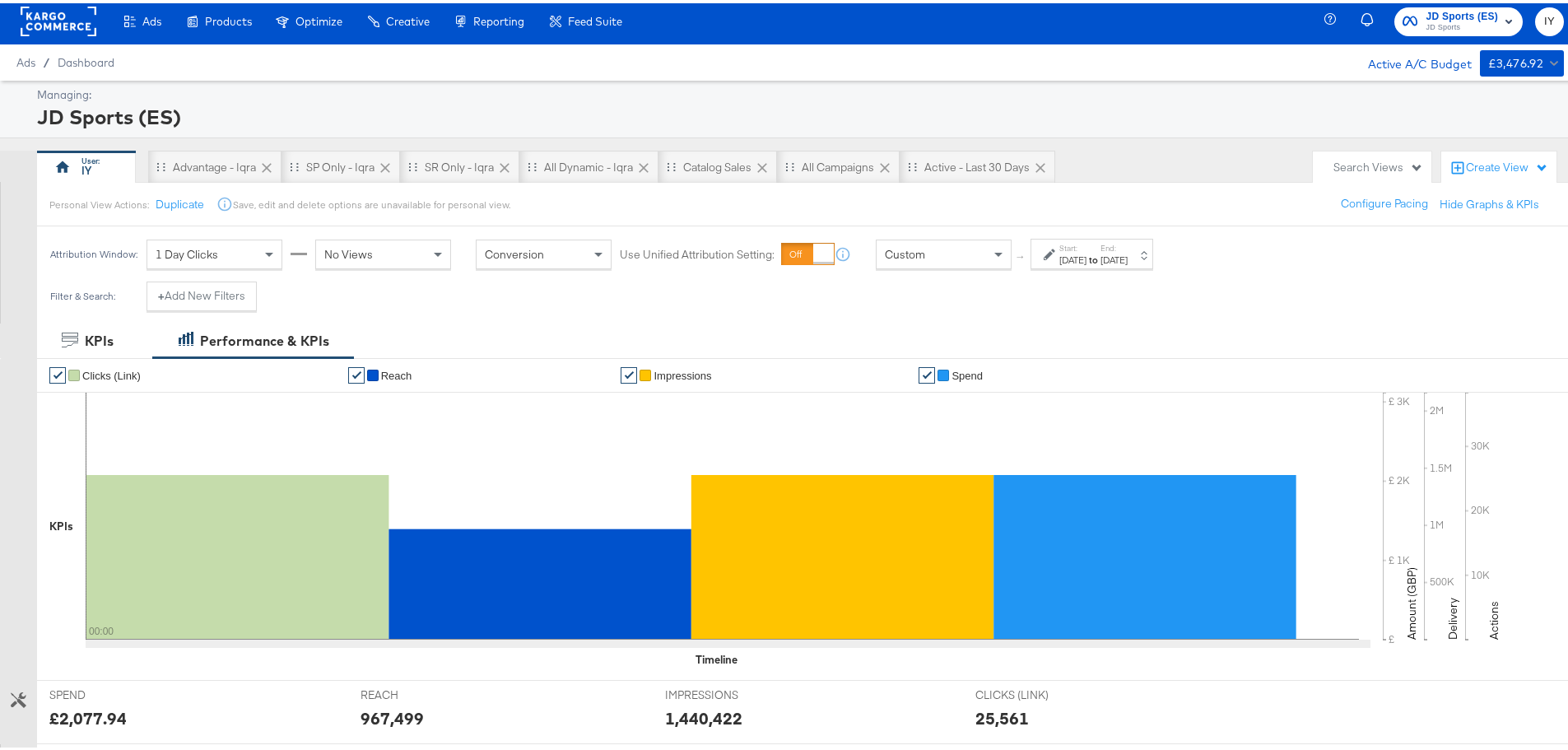
scroll to position [0, 0]
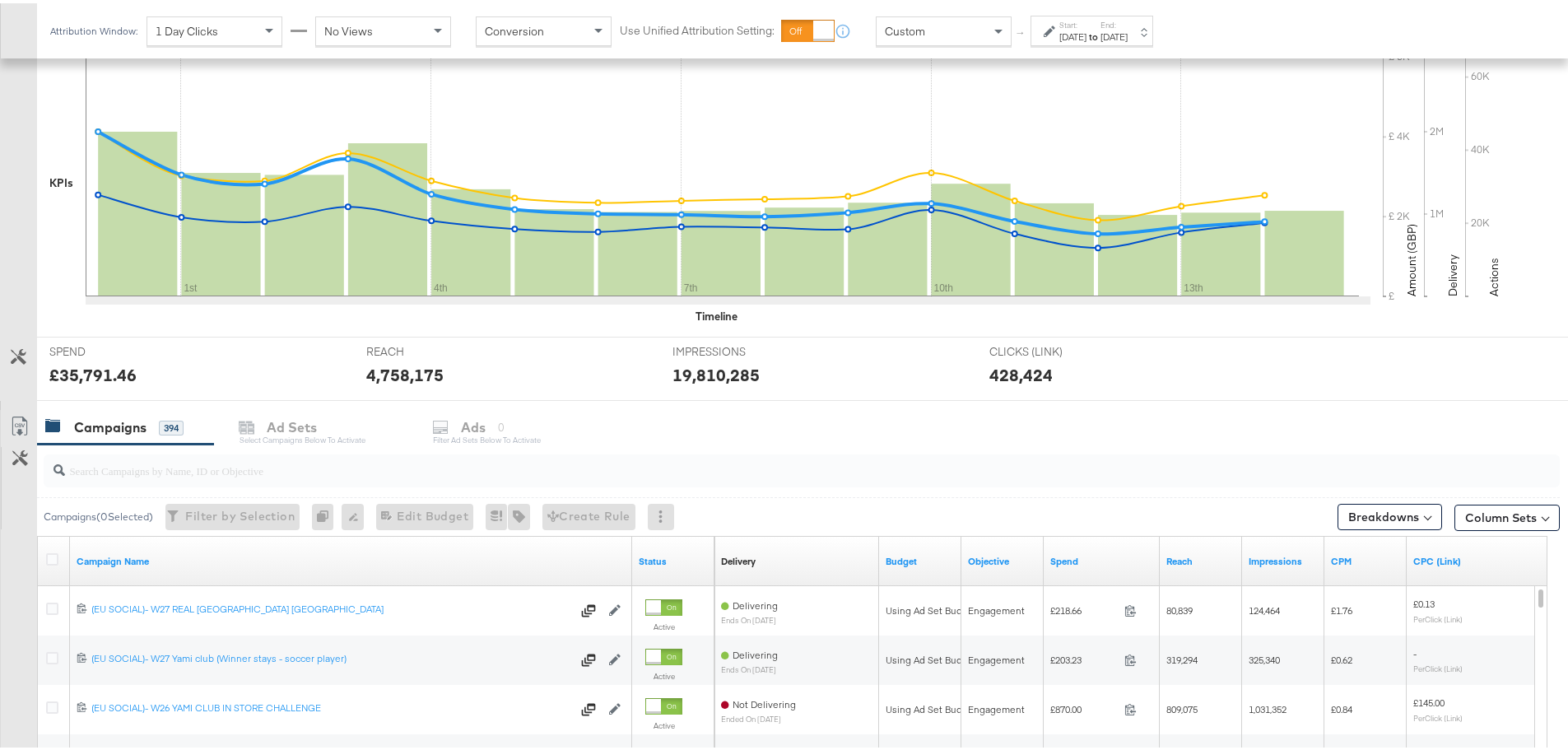
scroll to position [576, 0]
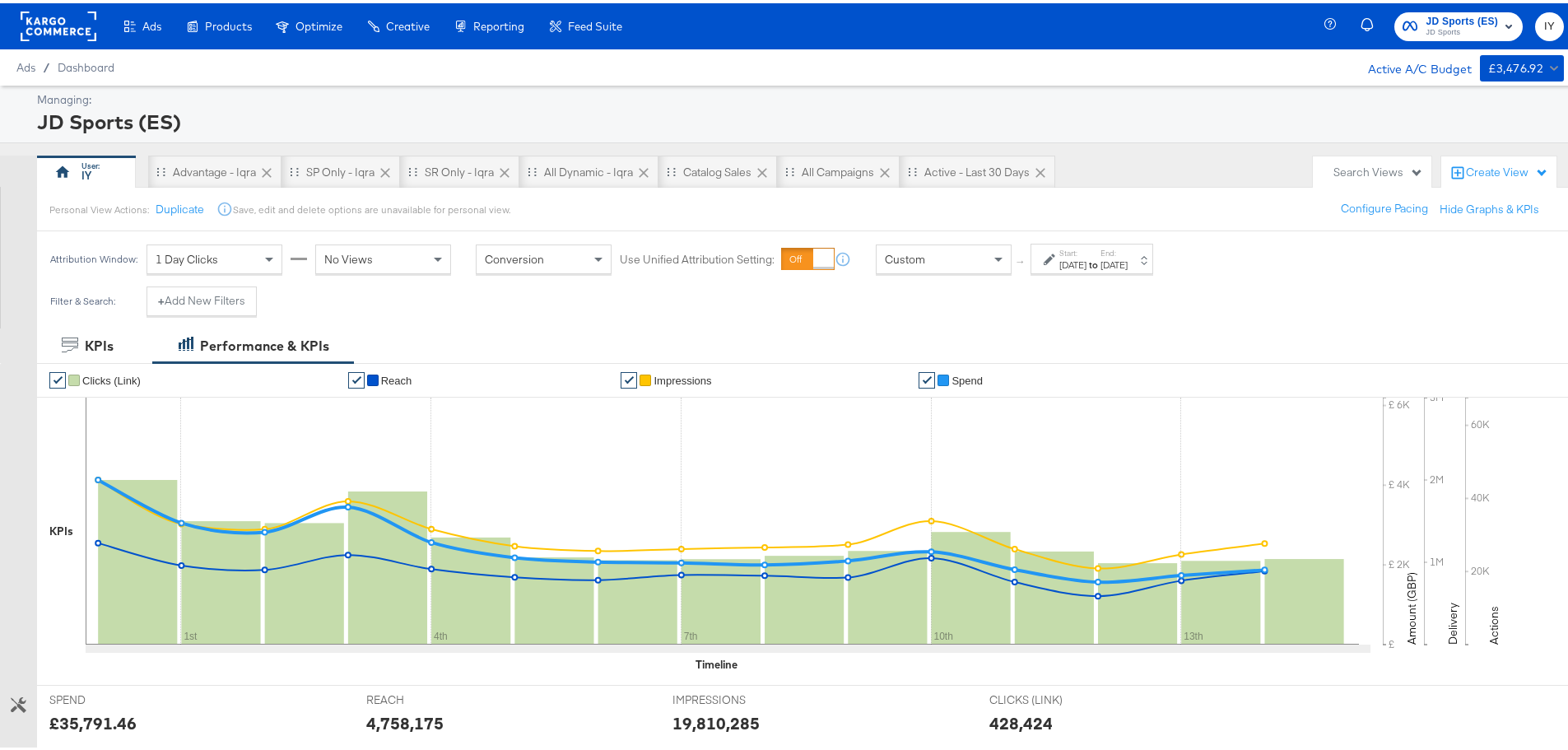
click at [1432, 24] on span "JD Sports" at bounding box center [1461, 29] width 72 height 13
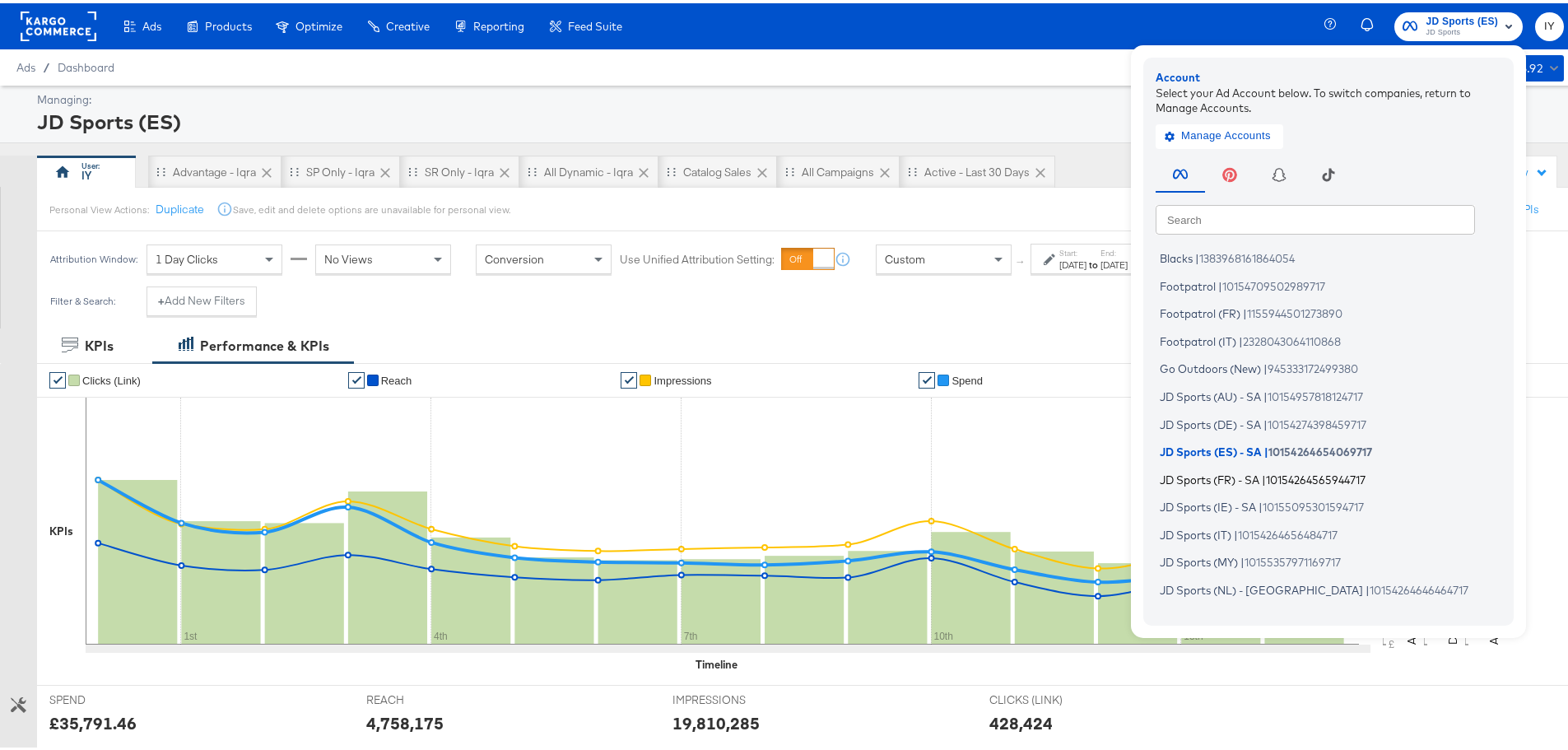
click at [1224, 473] on span "JD Sports (FR) - SA" at bounding box center [1209, 476] width 100 height 13
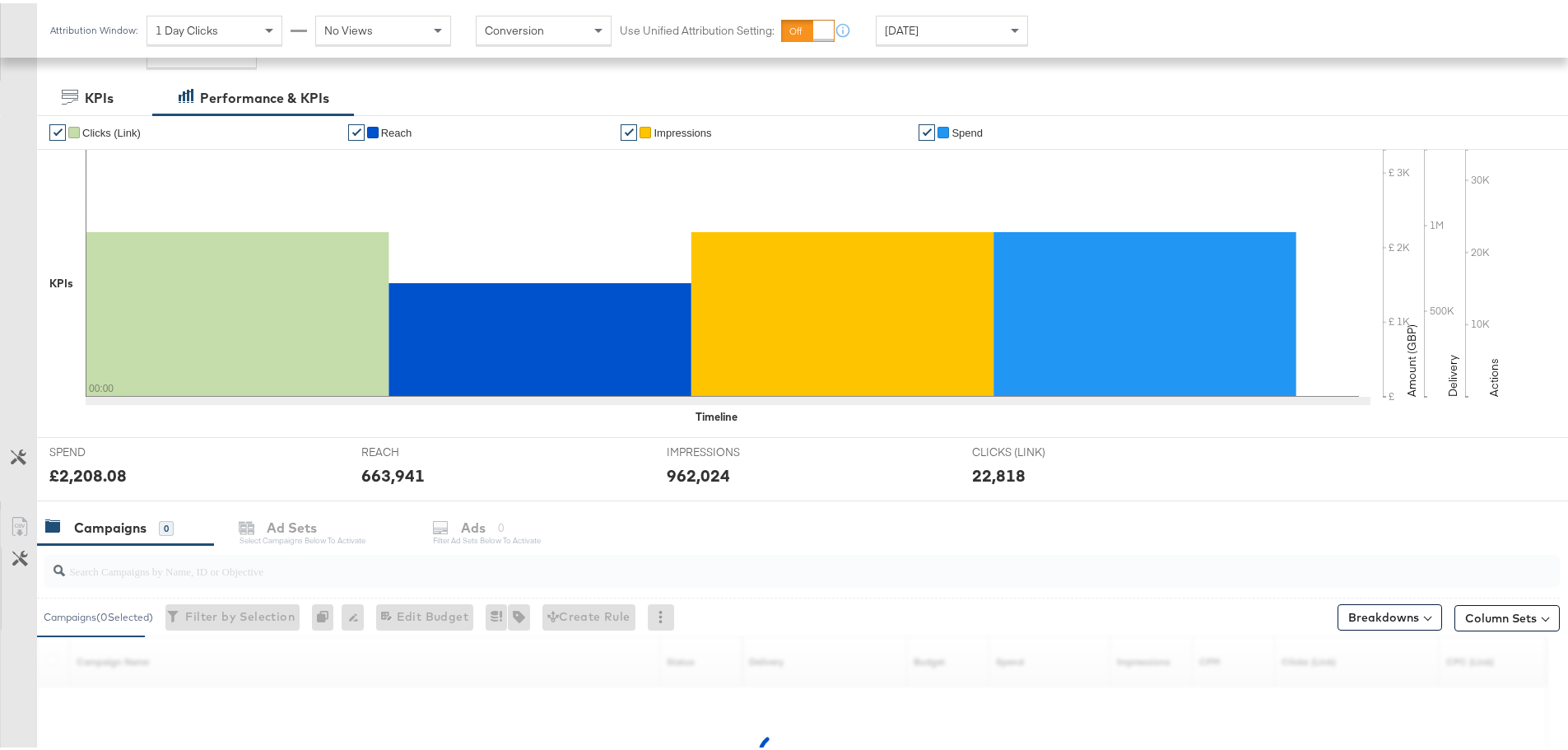
scroll to position [450, 0]
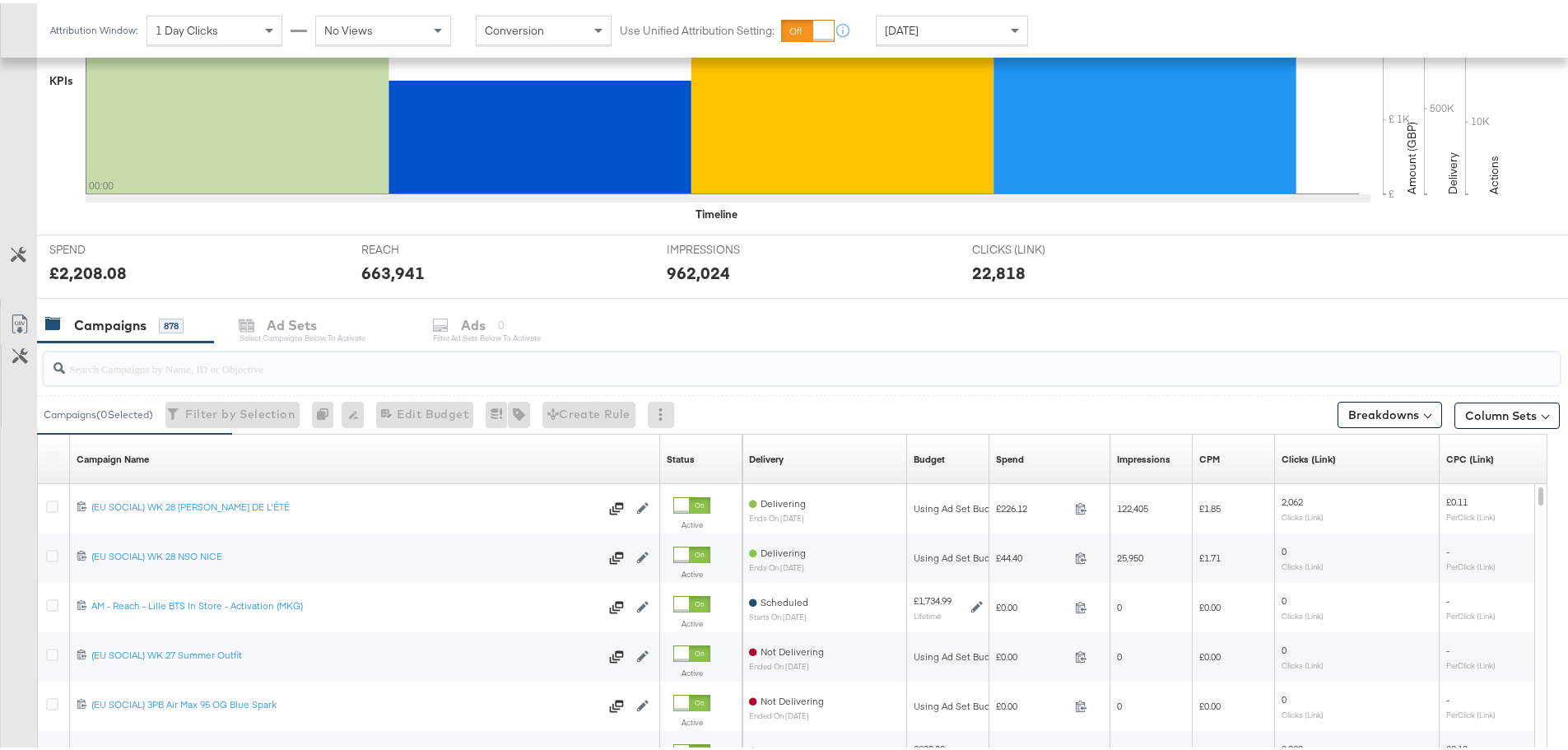
click at [342, 363] on input "search" at bounding box center [742, 359] width 1355 height 32
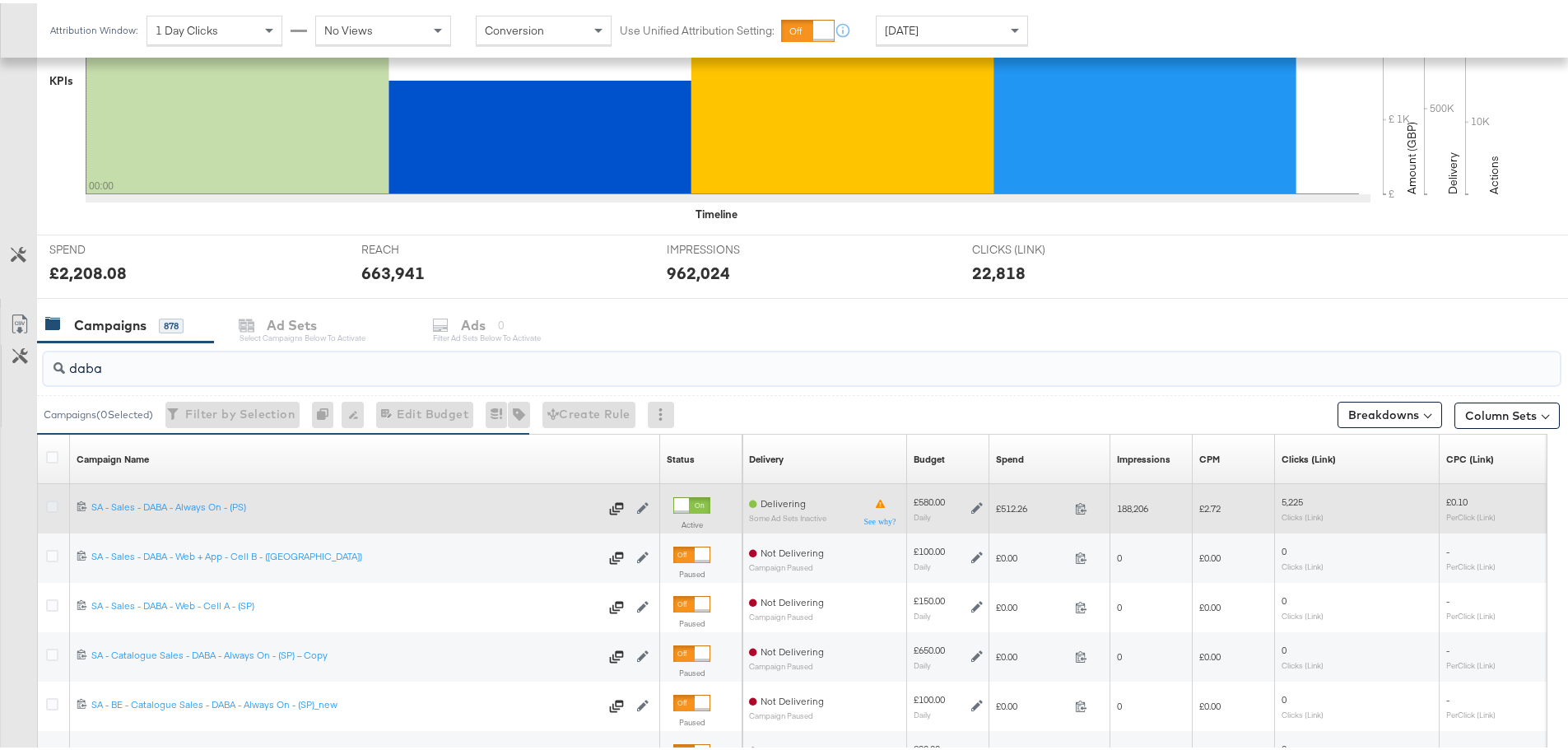
type input "daba"
click at [48, 504] on icon at bounding box center [52, 504] width 12 height 12
click at [0, 0] on input "checkbox" at bounding box center [0, 0] width 0 height 0
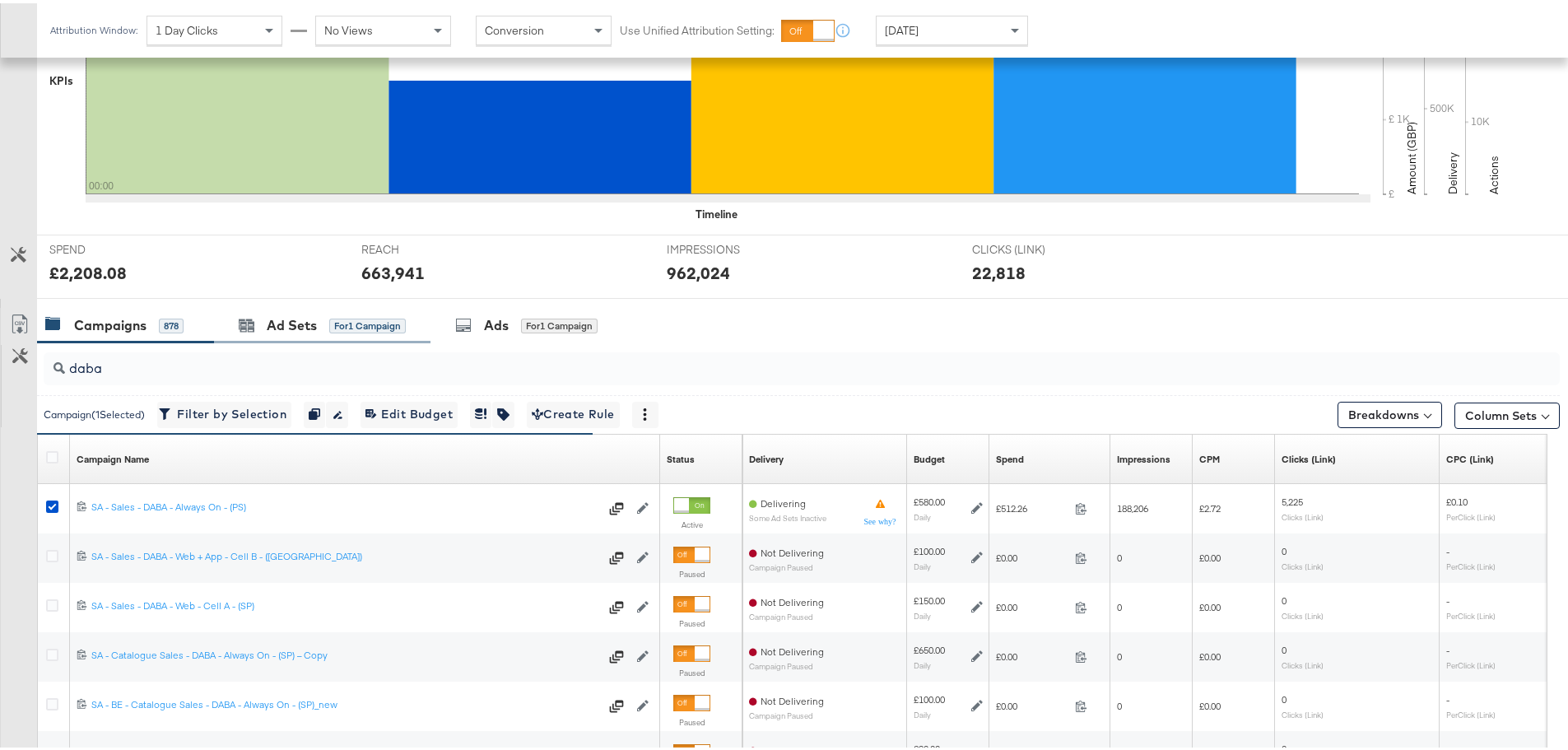
click at [246, 332] on div "Ad Sets for 1 Campaign" at bounding box center [322, 322] width 216 height 36
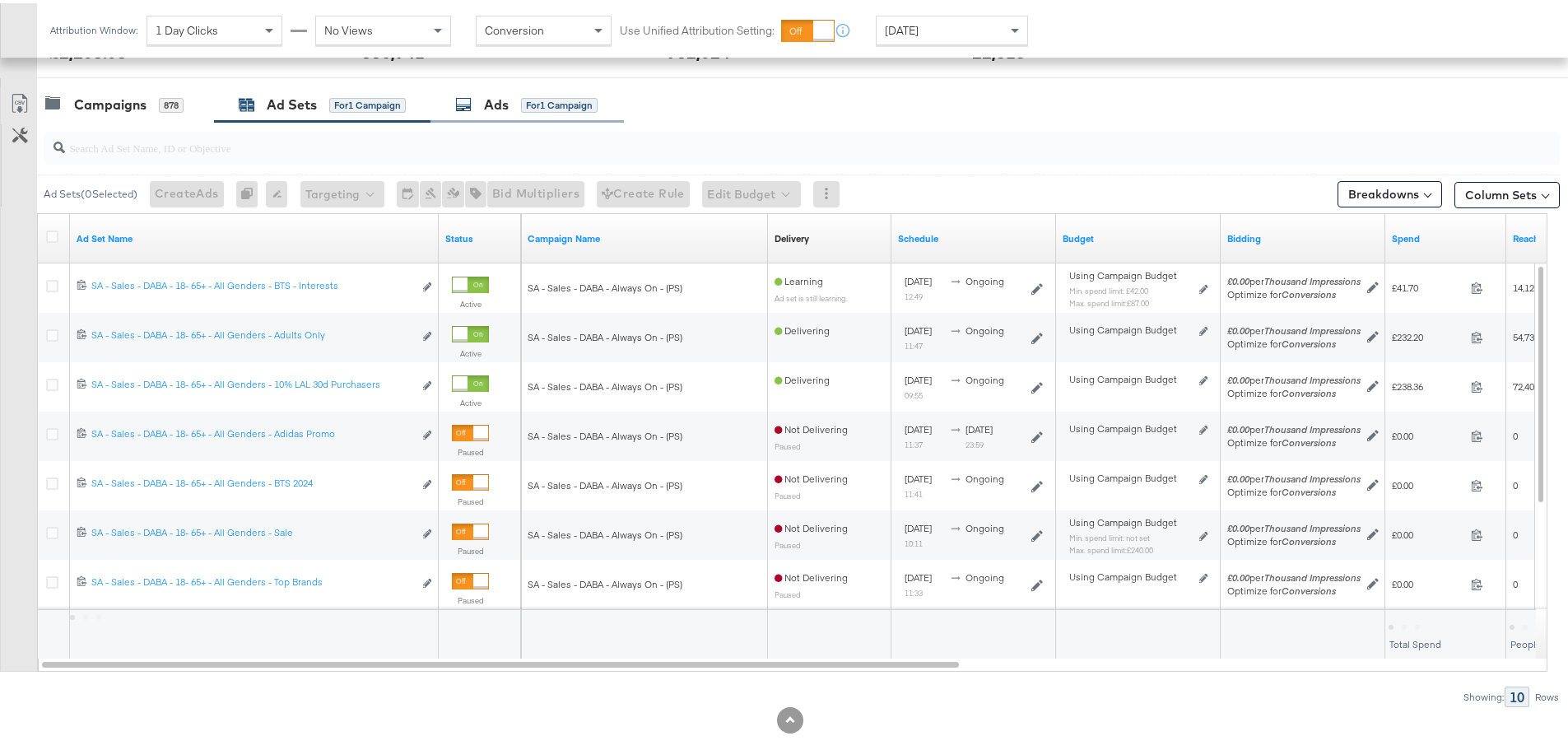
scroll to position [696, 0]
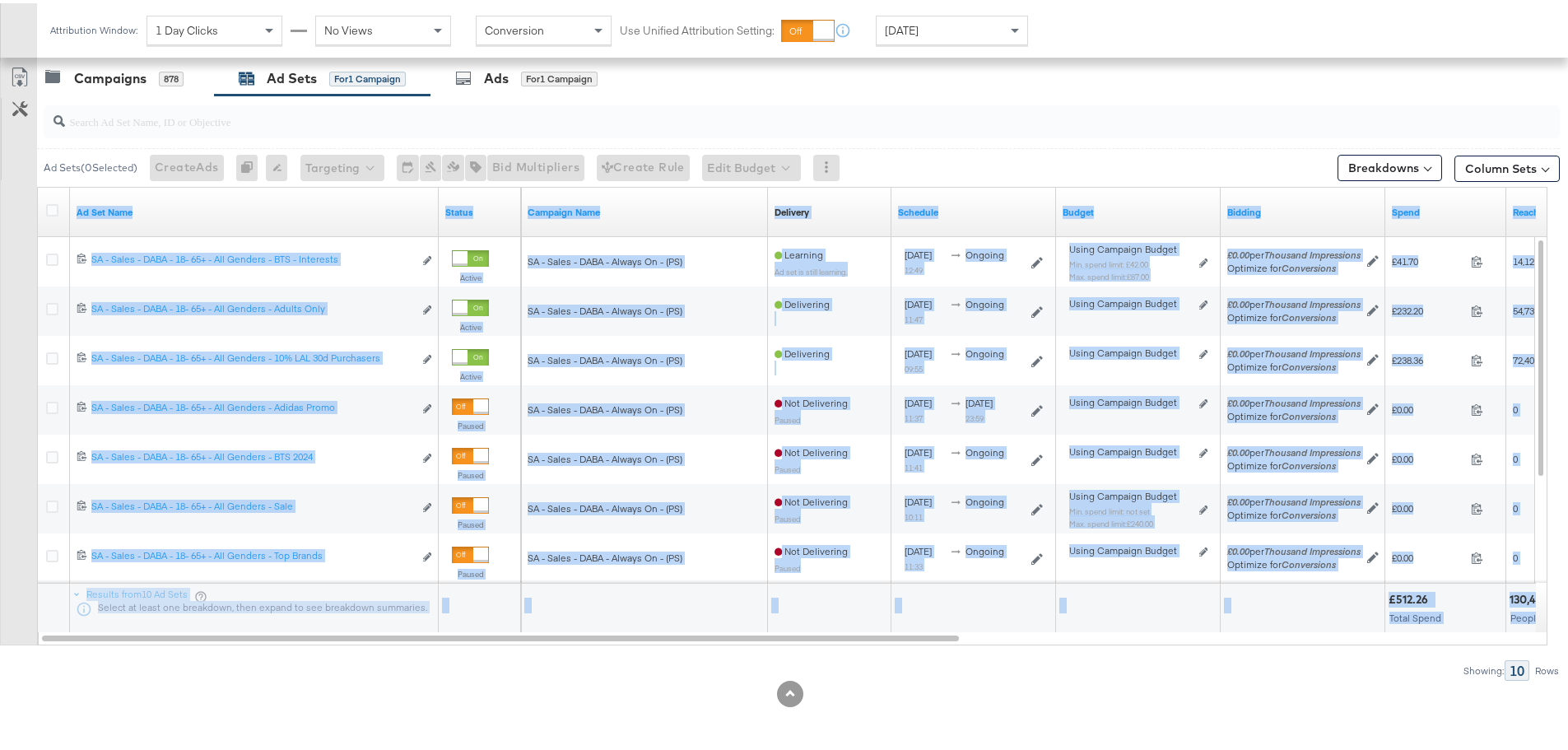
drag, startPoint x: 424, startPoint y: 642, endPoint x: 504, endPoint y: 651, distance: 80.5
click at [504, 651] on div "Ad Sets ( 0 Selected) Create Ads At least one ad set must be selected 0 Rename …" at bounding box center [779, 384] width 1559 height 586
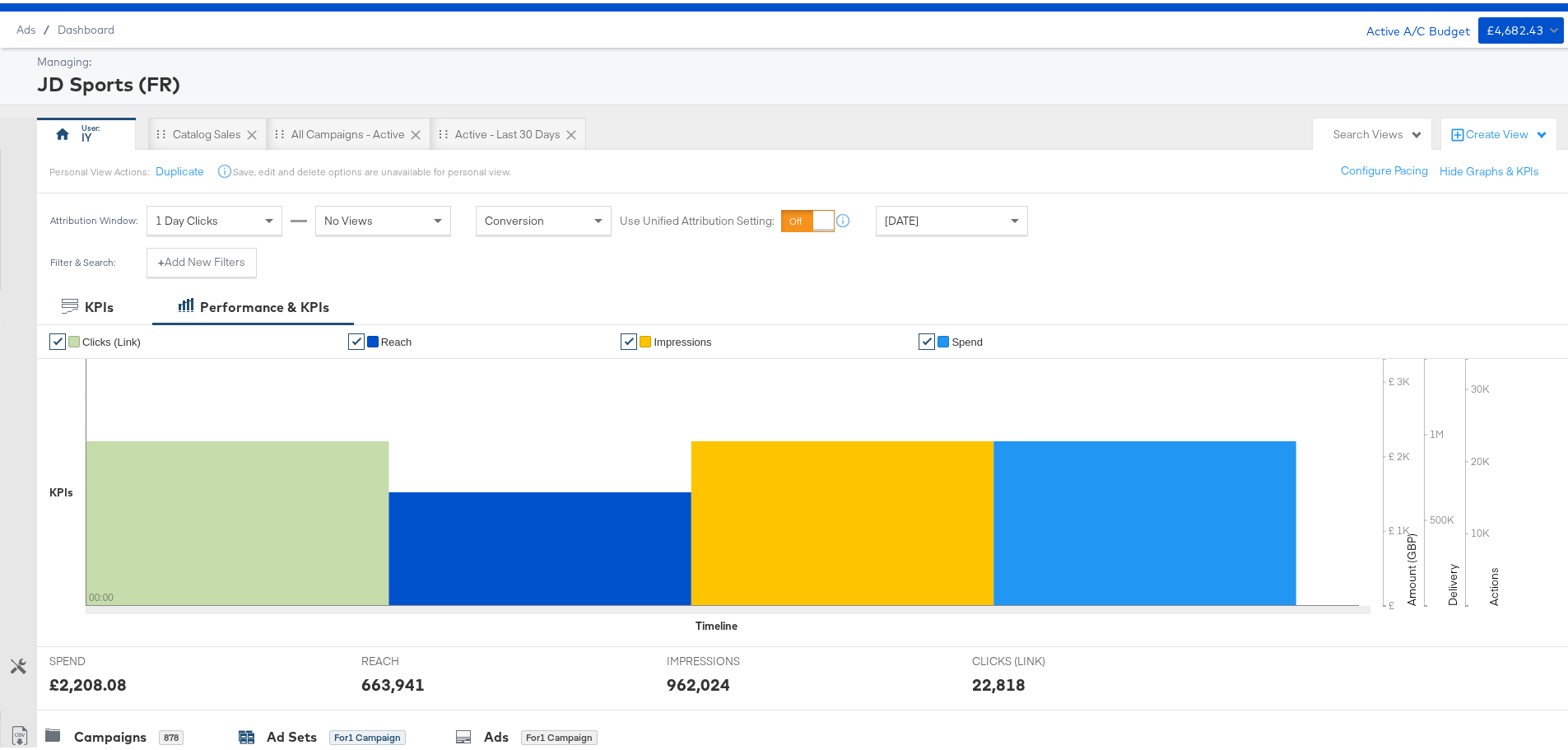
scroll to position [0, 0]
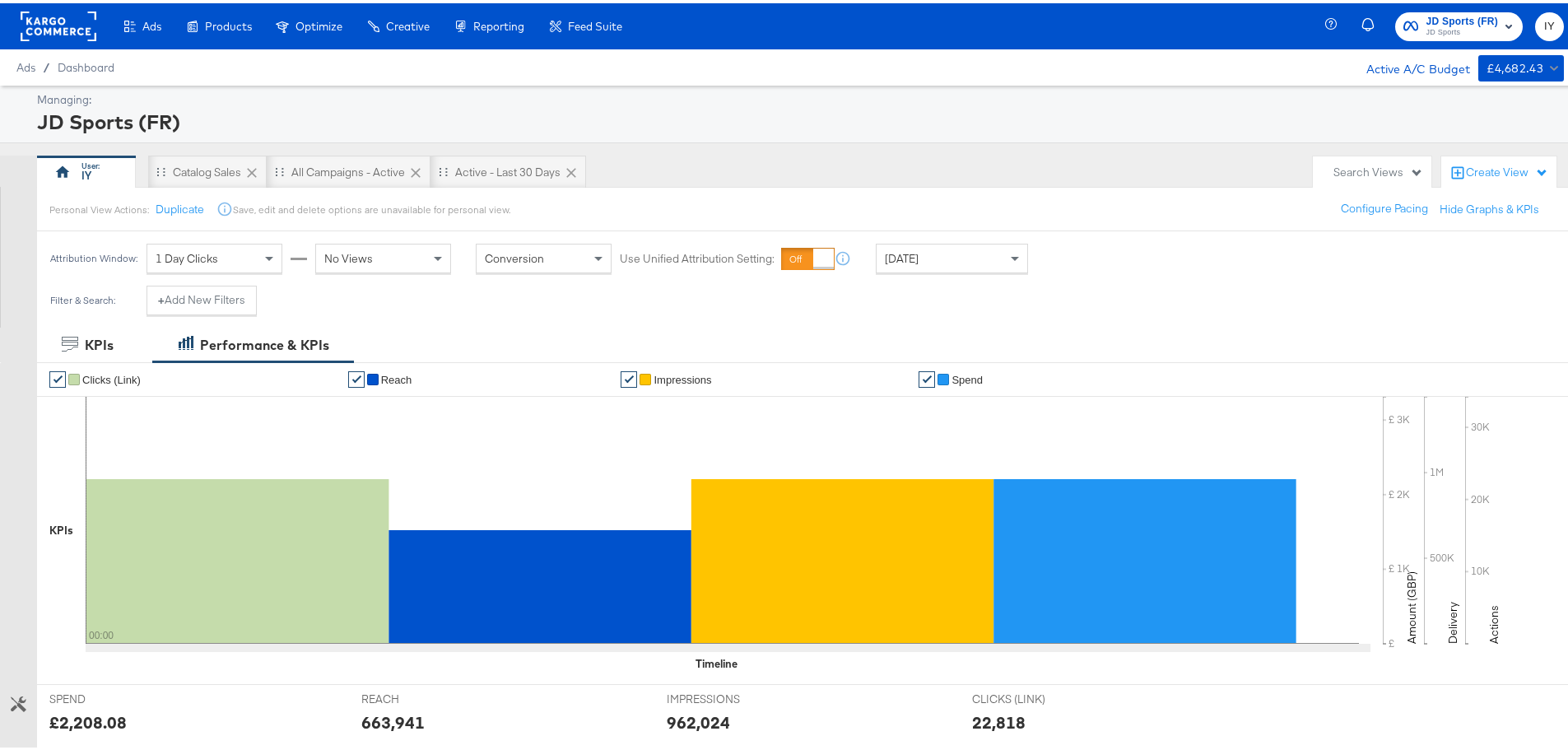
click at [1480, 25] on span "JD Sports" at bounding box center [1462, 29] width 72 height 13
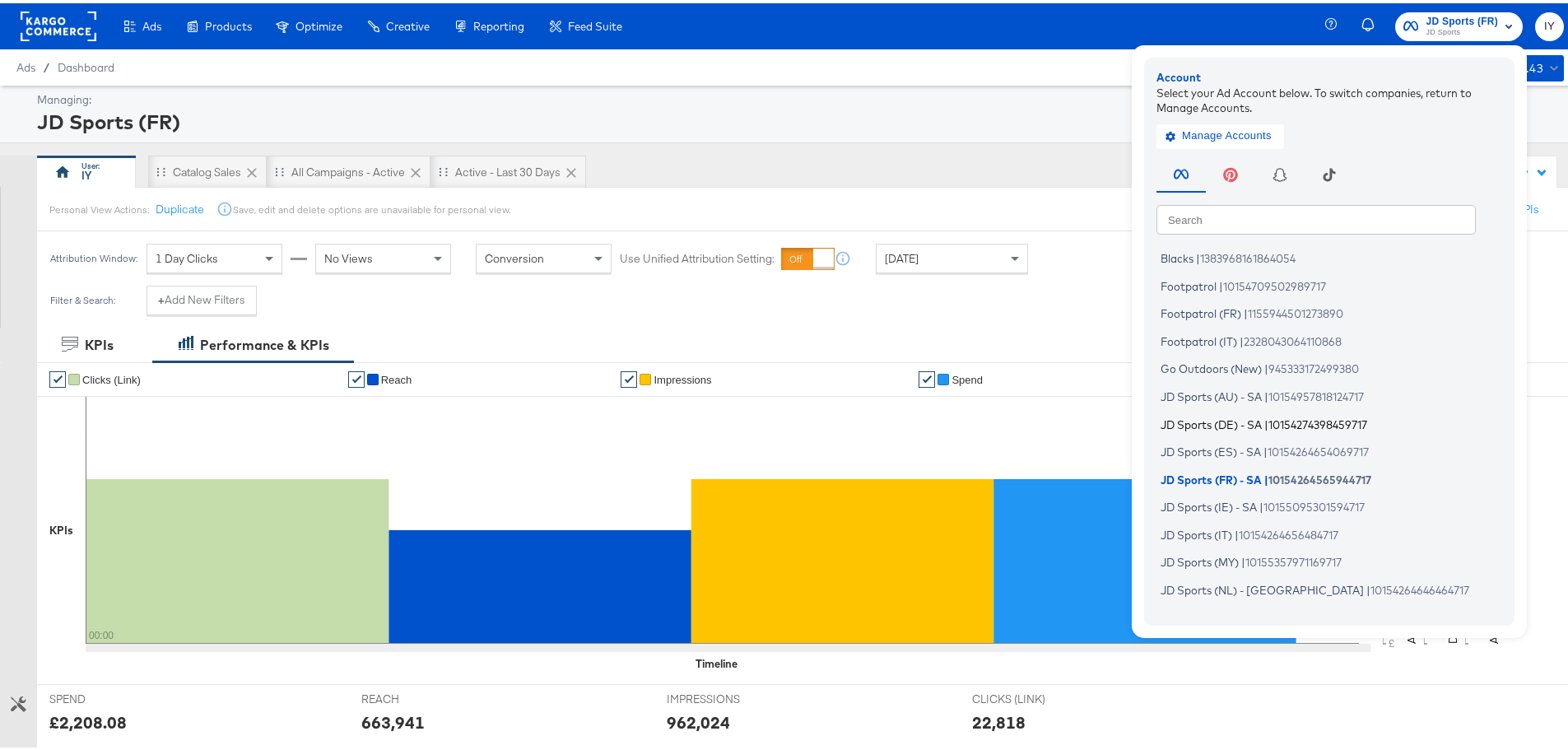
click at [1222, 426] on span "JD Sports (DE) - SA" at bounding box center [1210, 420] width 101 height 13
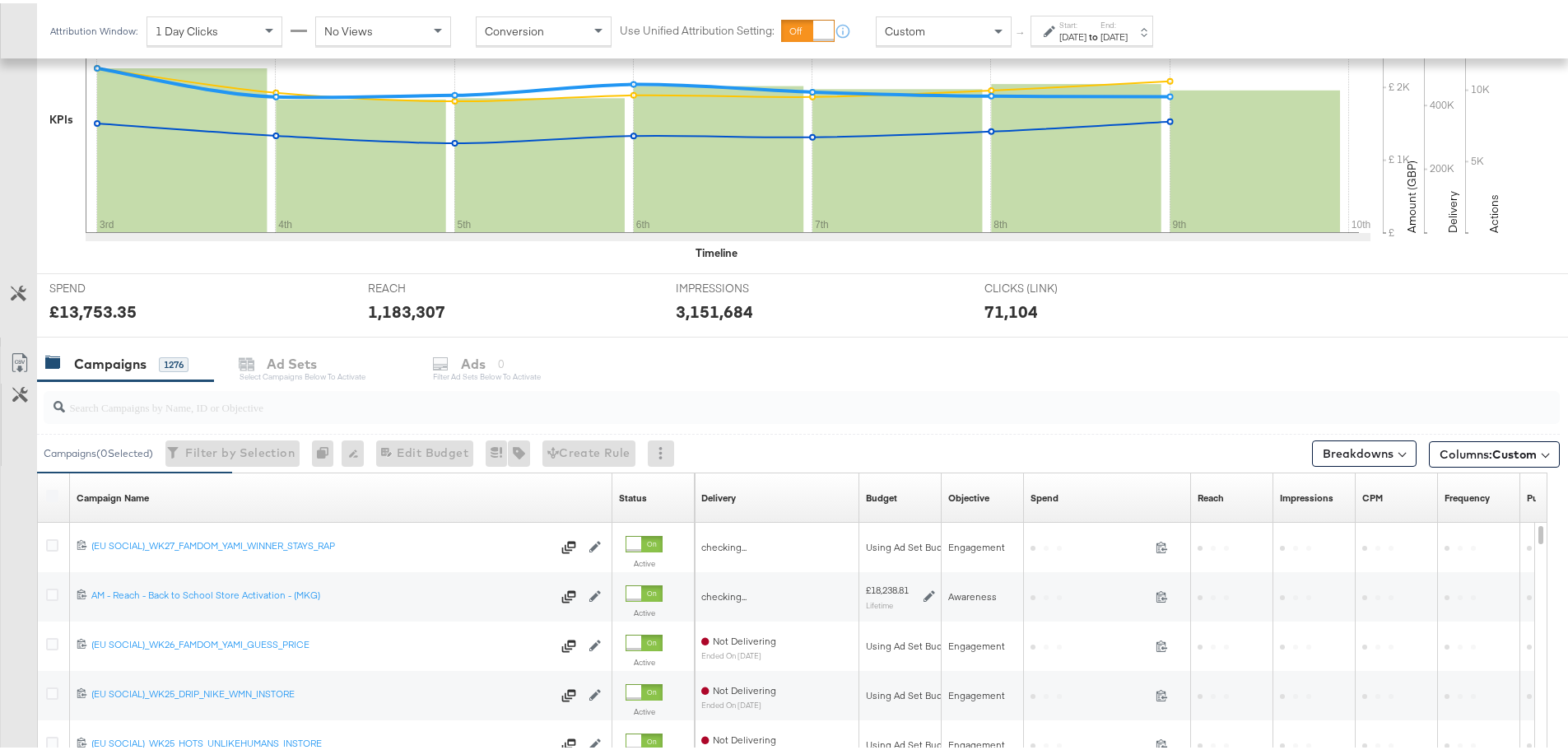
scroll to position [450, 0]
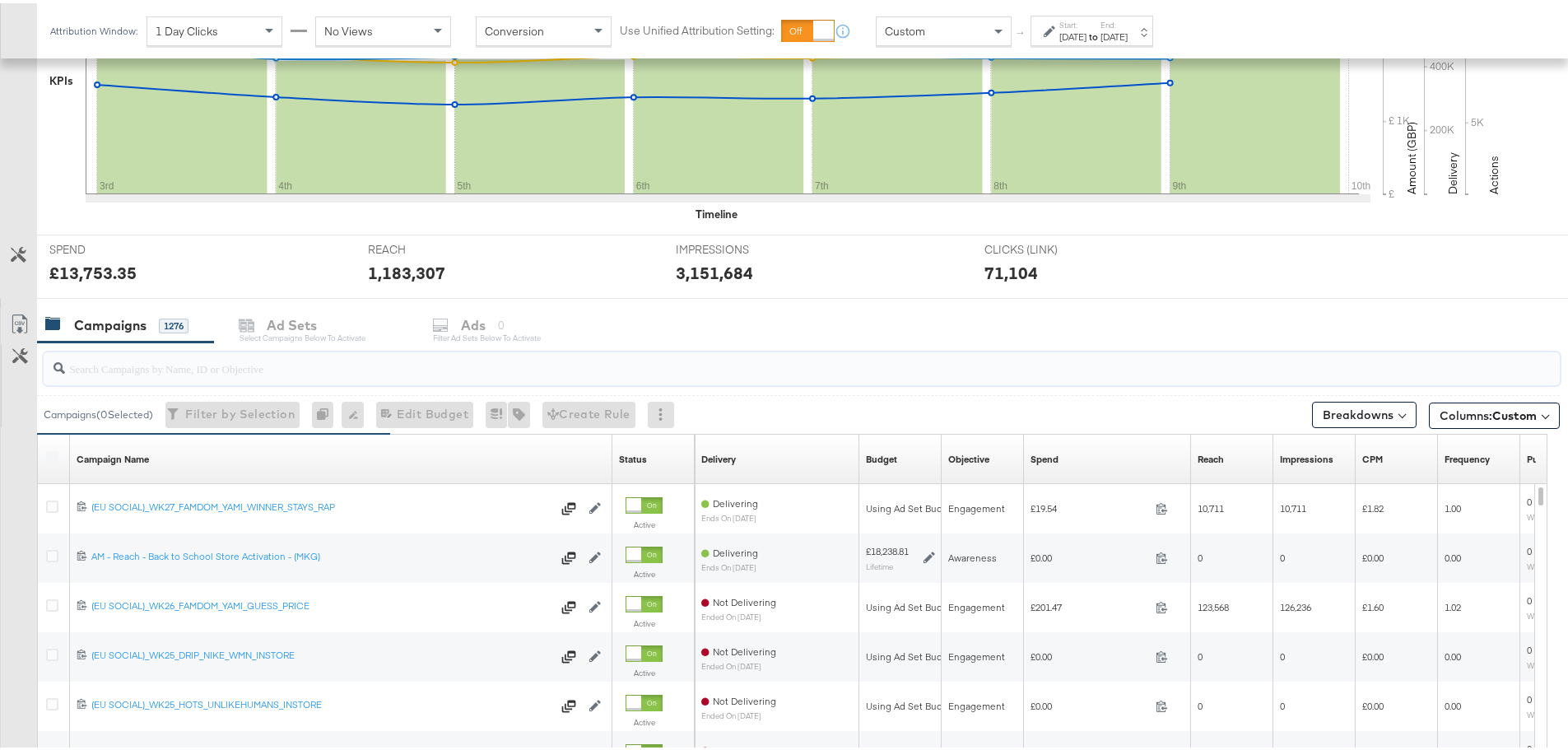
click at [218, 362] on input "search" at bounding box center [742, 359] width 1355 height 32
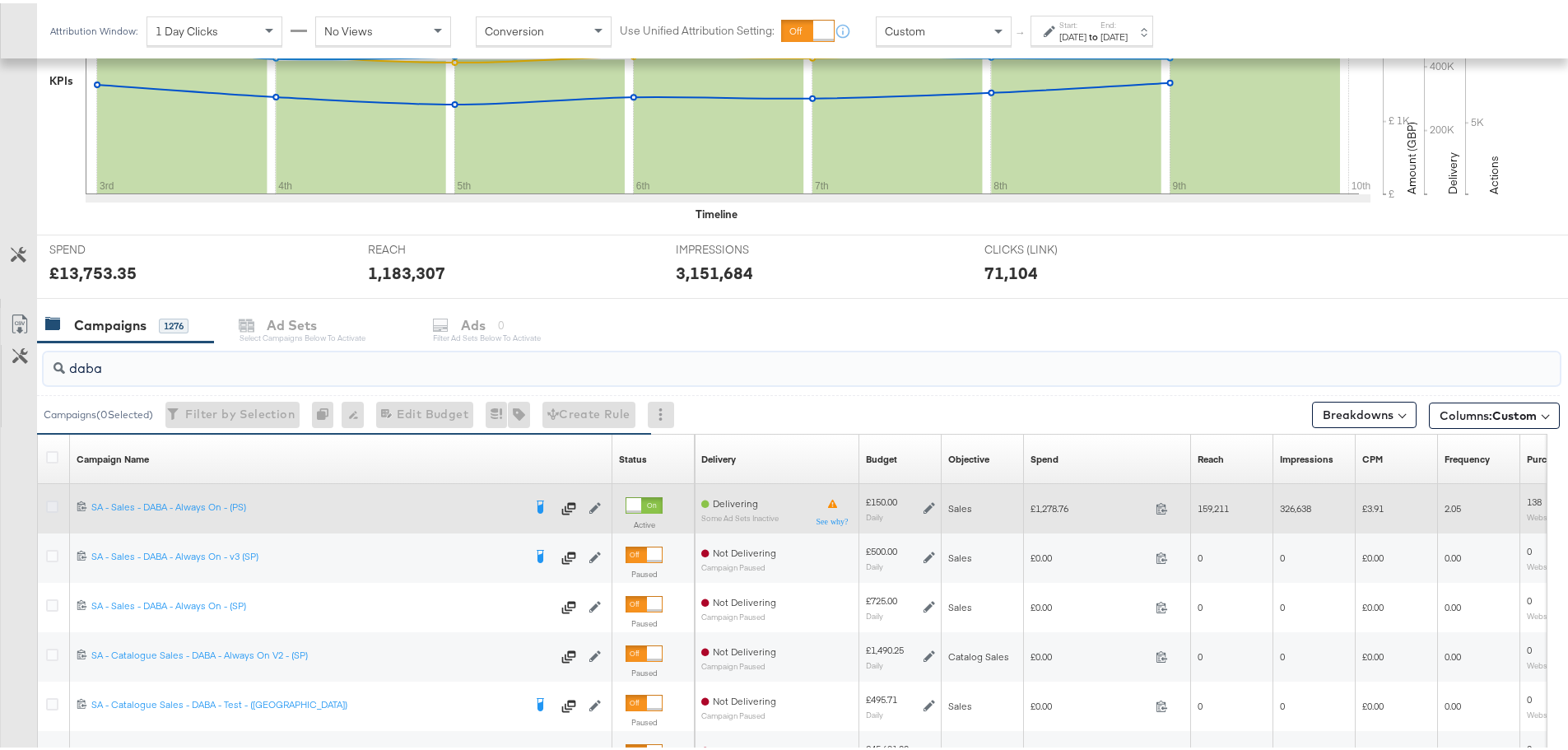
type input "daba"
click at [52, 502] on icon at bounding box center [52, 504] width 12 height 12
click at [0, 0] on input "checkbox" at bounding box center [0, 0] width 0 height 0
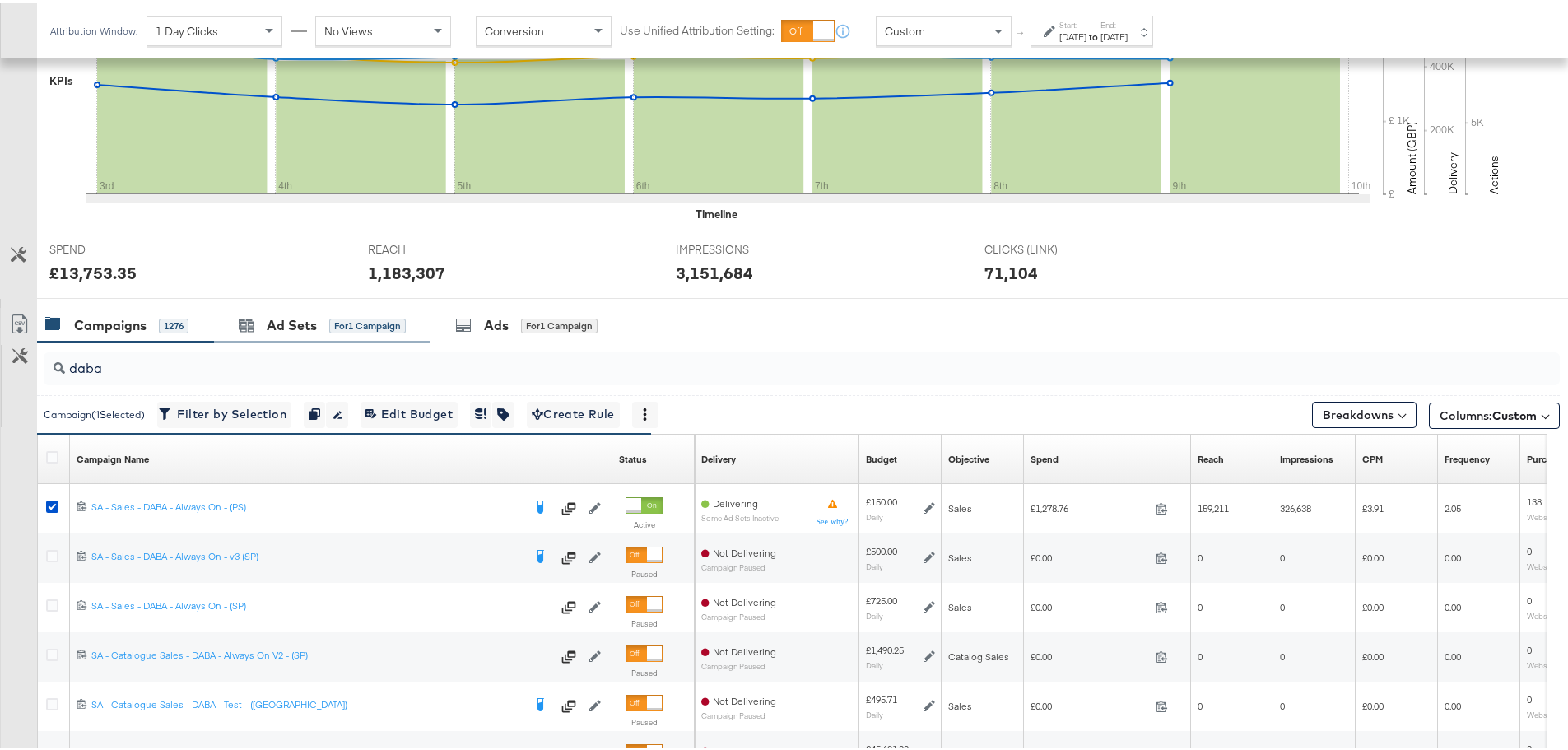
click at [282, 332] on div "Ad Sets for 1 Campaign" at bounding box center [322, 322] width 216 height 36
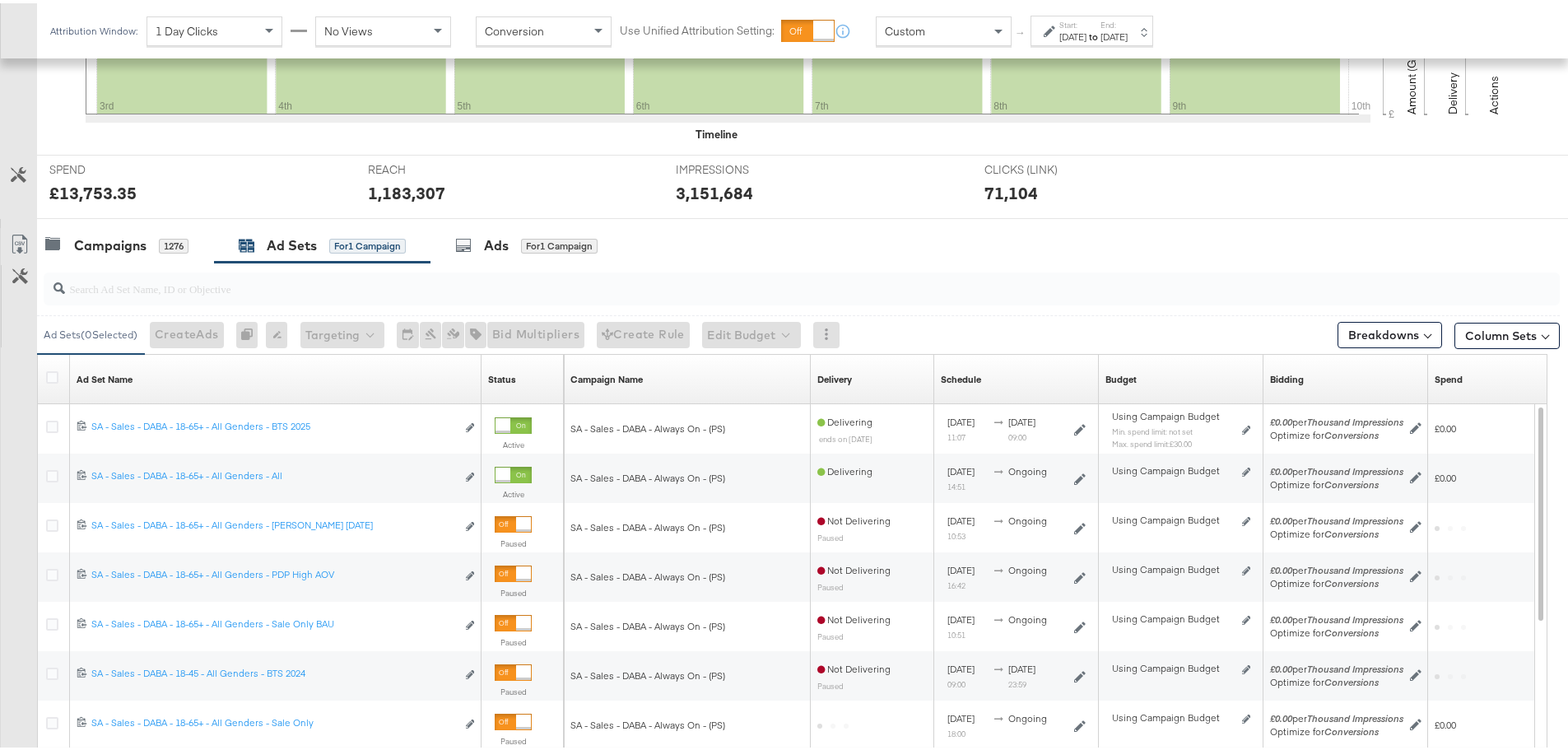
scroll to position [697, 0]
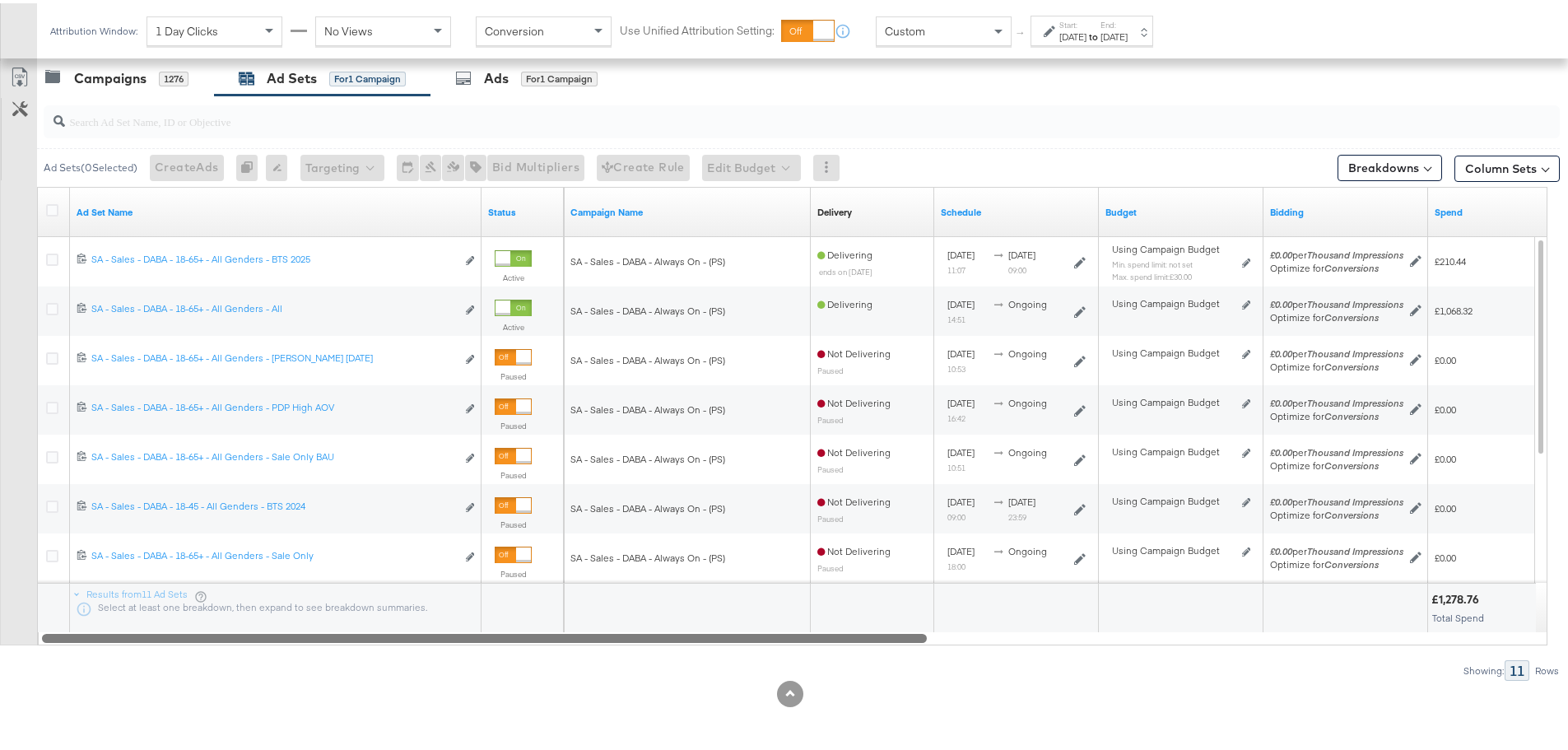
drag, startPoint x: 665, startPoint y: 638, endPoint x: 577, endPoint y: 649, distance: 88.7
click at [577, 649] on div "Ad Sets ( 0 Selected) Create Ads At least one ad set must be selected 0 Rename …" at bounding box center [779, 384] width 1559 height 586
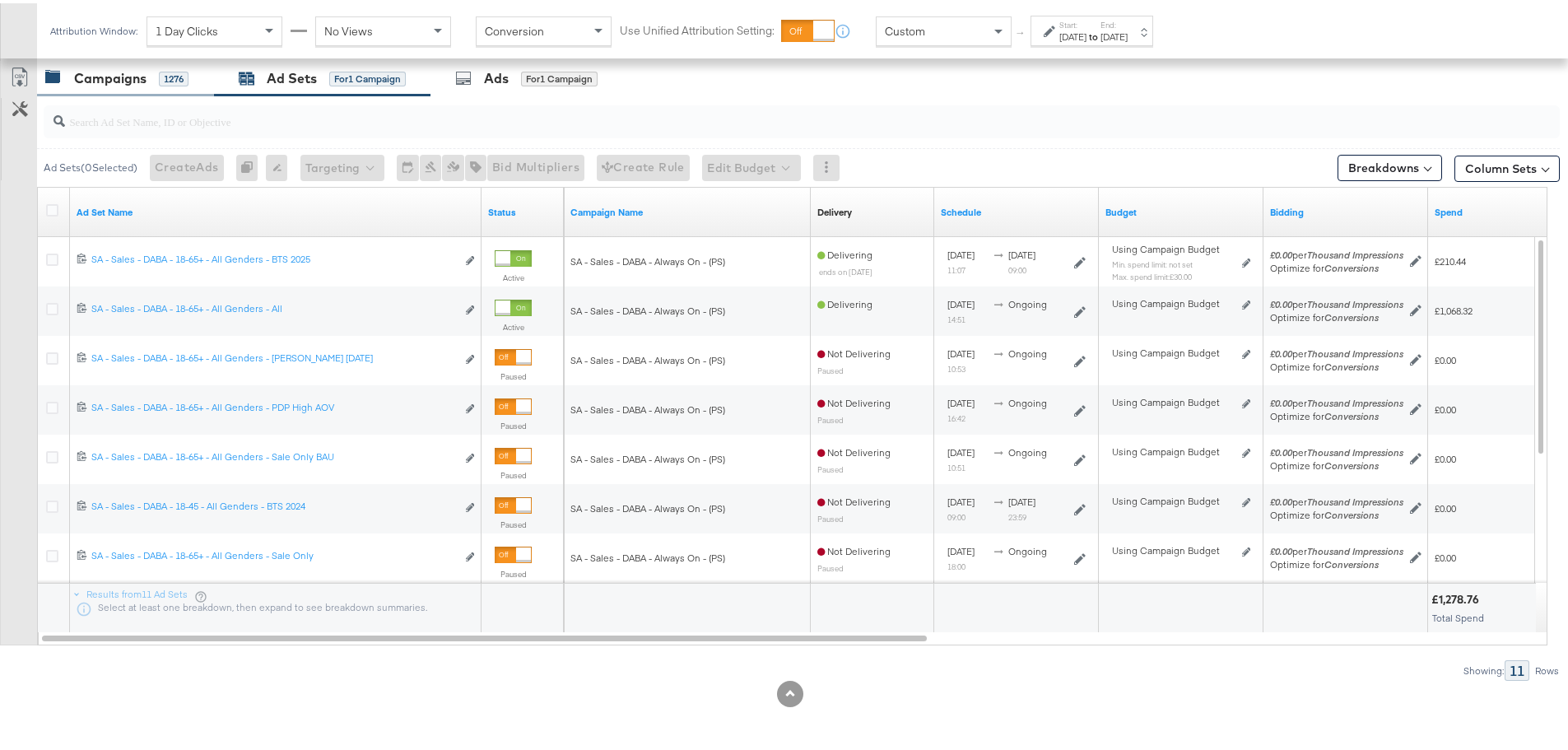
click at [110, 68] on div "Campaigns" at bounding box center [110, 75] width 72 height 19
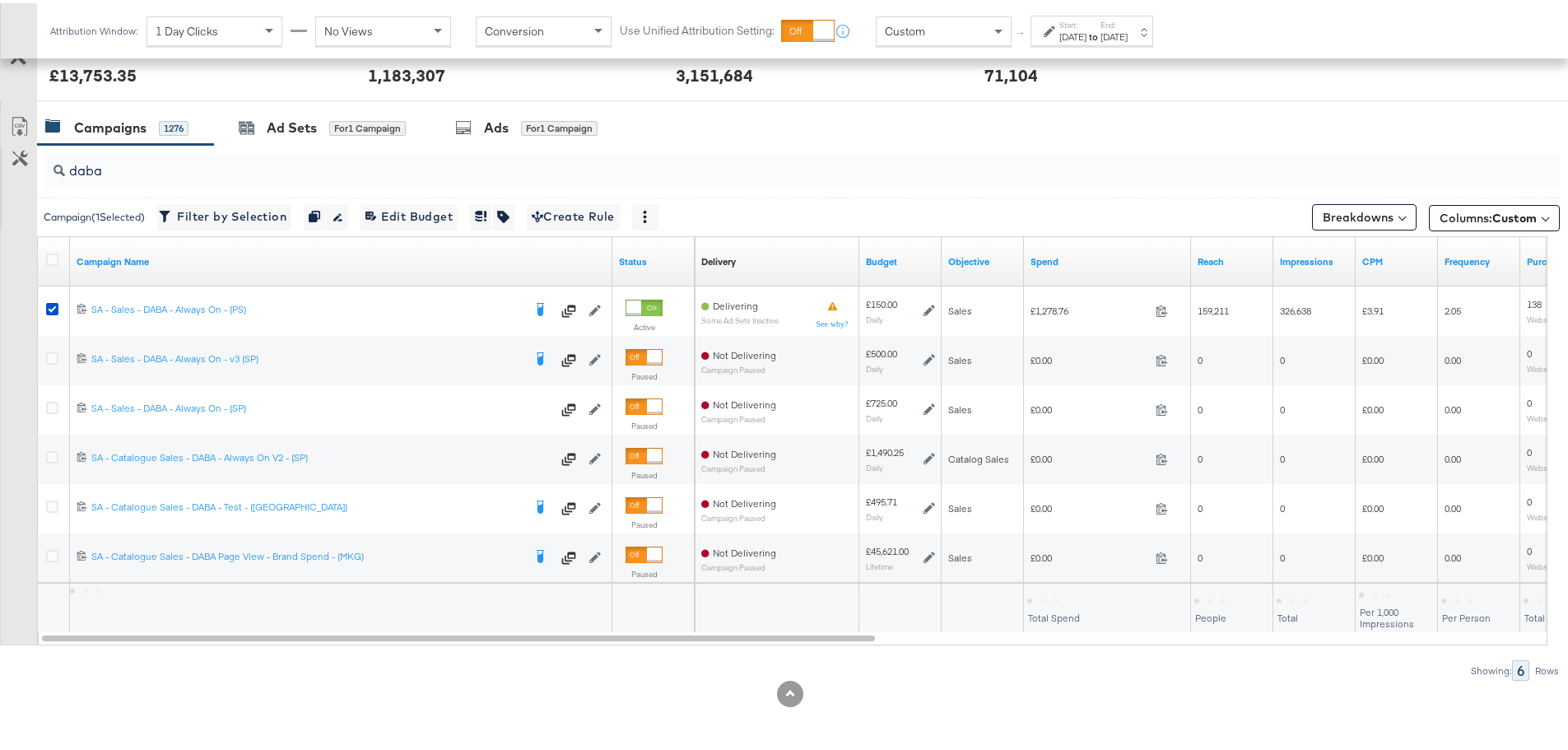
scroll to position [648, 0]
